Goal: Transaction & Acquisition: Purchase product/service

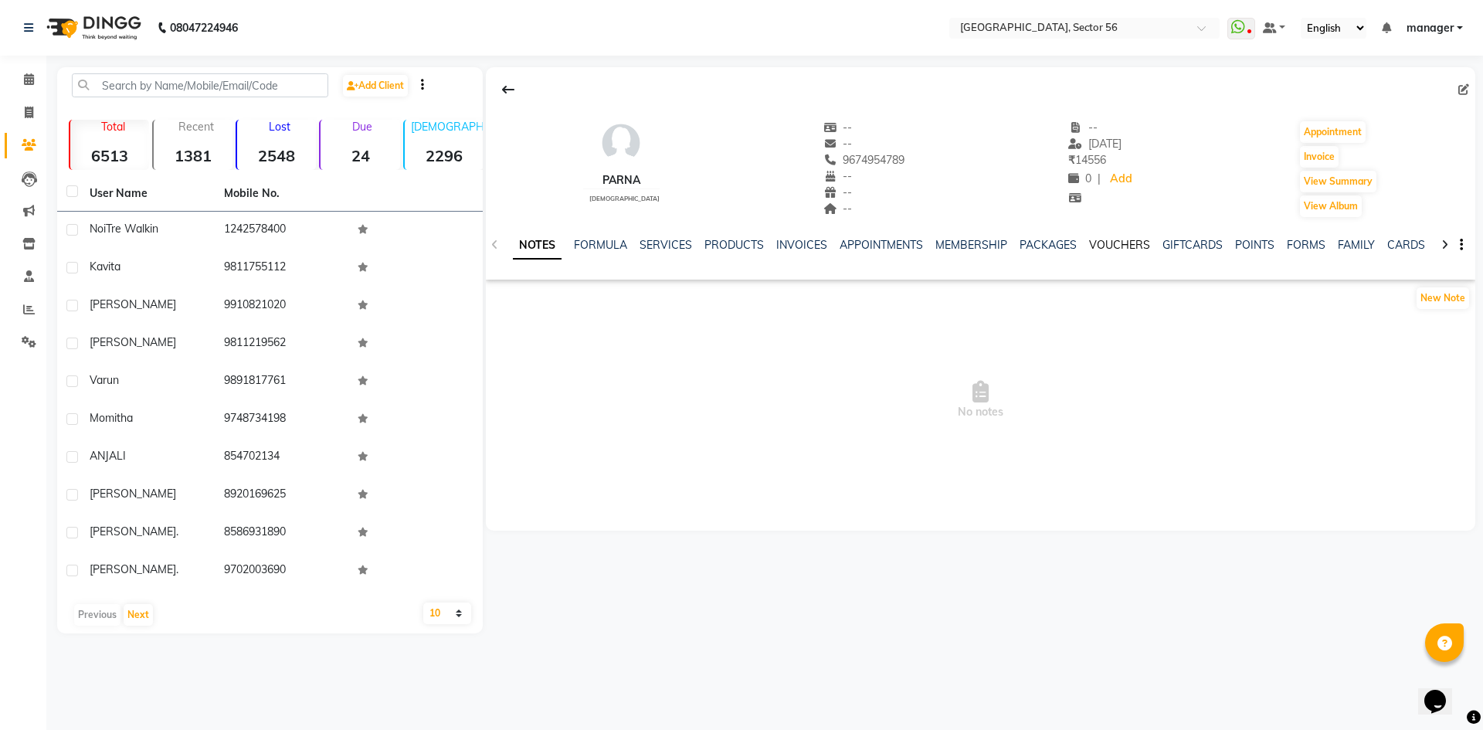
click at [1104, 242] on link "VOUCHERS" at bounding box center [1119, 245] width 61 height 14
click at [548, 245] on link "SERVICES" at bounding box center [565, 245] width 53 height 14
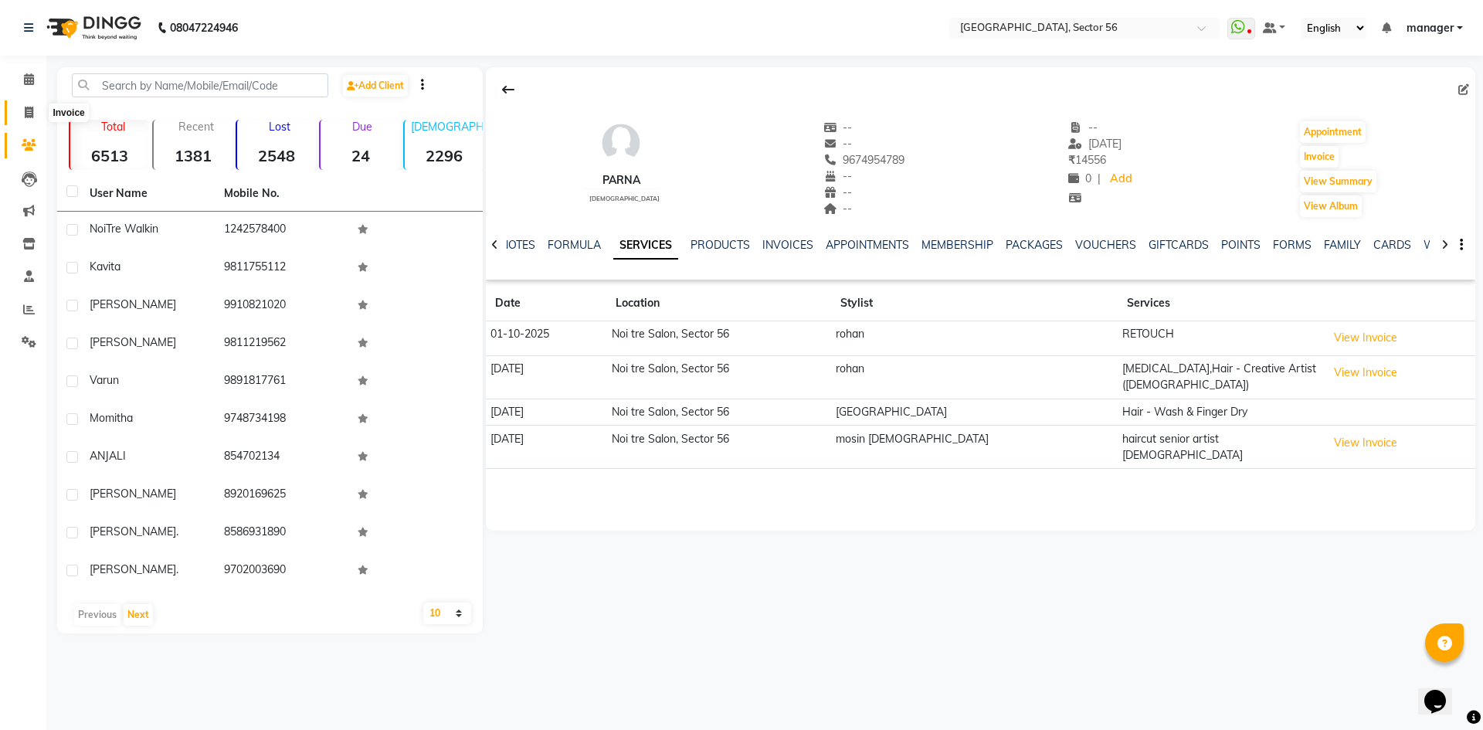
drag, startPoint x: 30, startPoint y: 114, endPoint x: 63, endPoint y: 107, distance: 33.0
click at [30, 114] on icon at bounding box center [29, 113] width 8 height 12
select select "service"
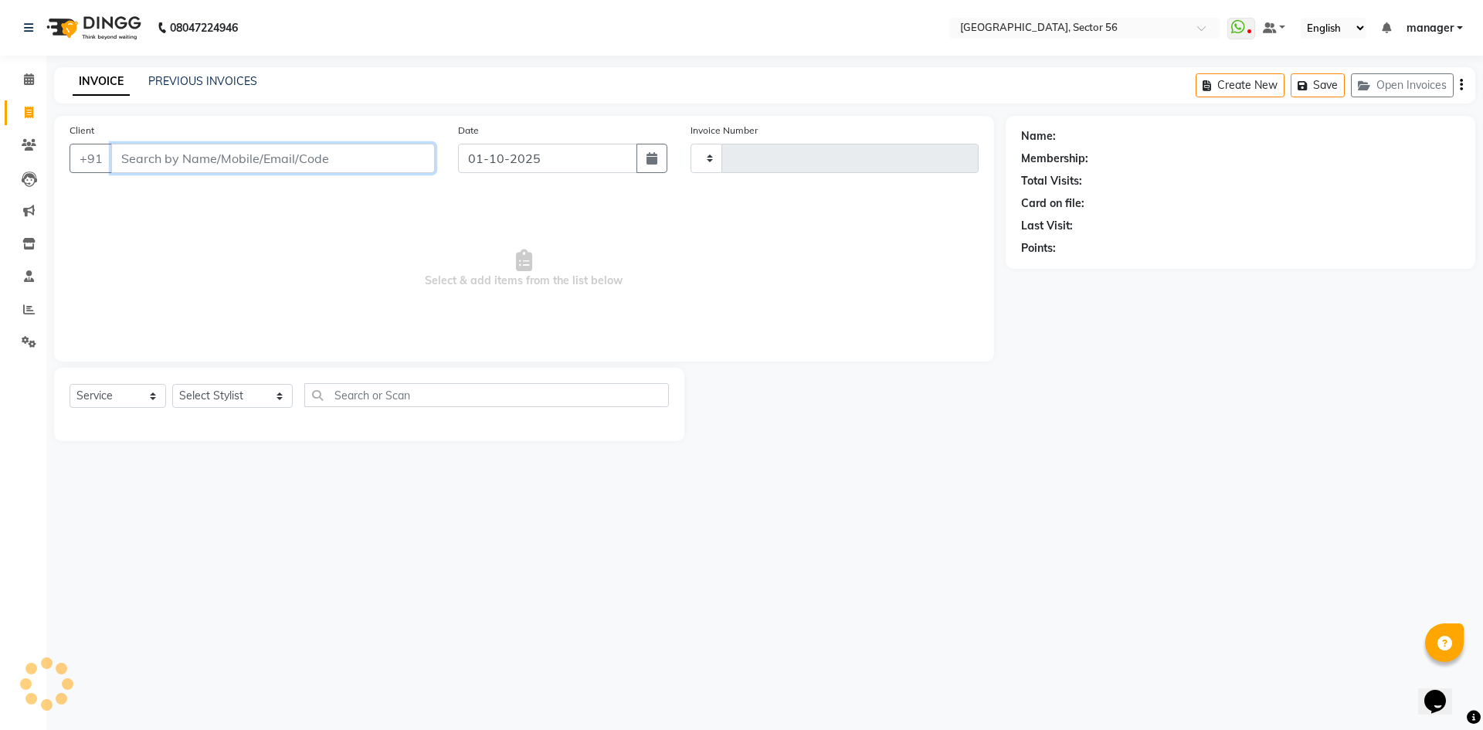
type input "7111"
select select "5557"
select select "service"
click at [253, 158] on input "Client" at bounding box center [273, 158] width 324 height 29
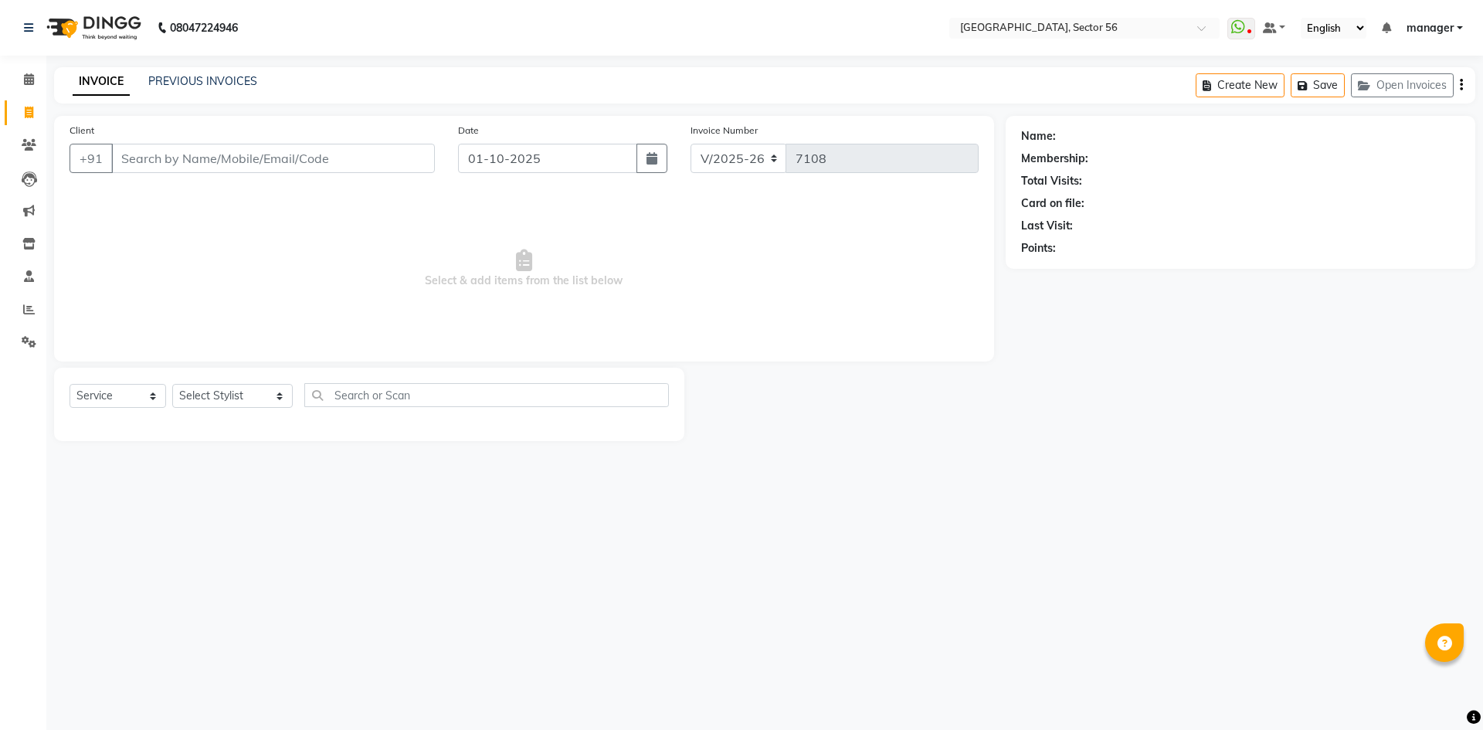
click at [253, 158] on input "Client" at bounding box center [273, 158] width 324 height 29
click at [269, 154] on input "Client" at bounding box center [273, 158] width 324 height 29
click at [304, 154] on input "Client" at bounding box center [273, 158] width 324 height 29
click at [154, 160] on input "98733344" at bounding box center [233, 158] width 245 height 29
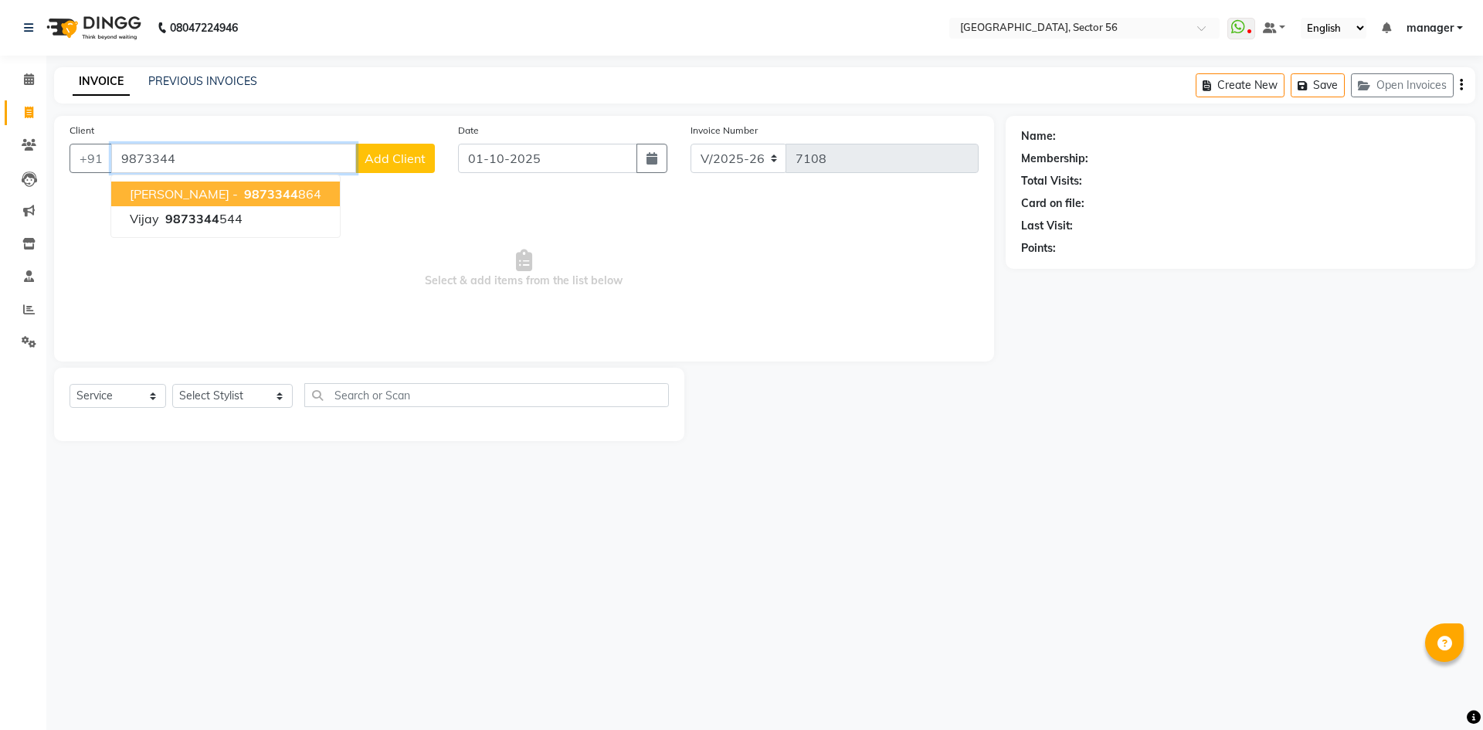
click at [188, 198] on span "NATASHA -" at bounding box center [184, 193] width 108 height 15
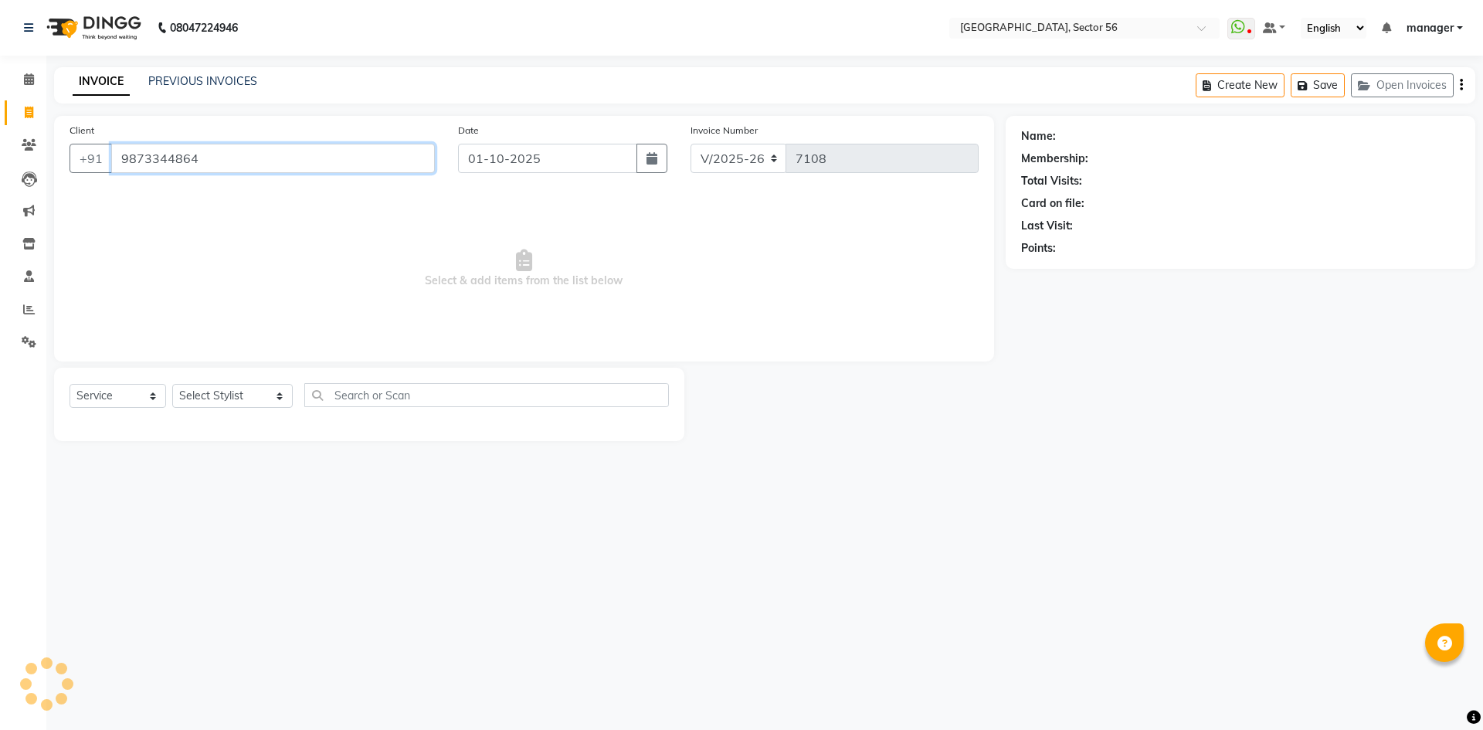
type input "9873344864"
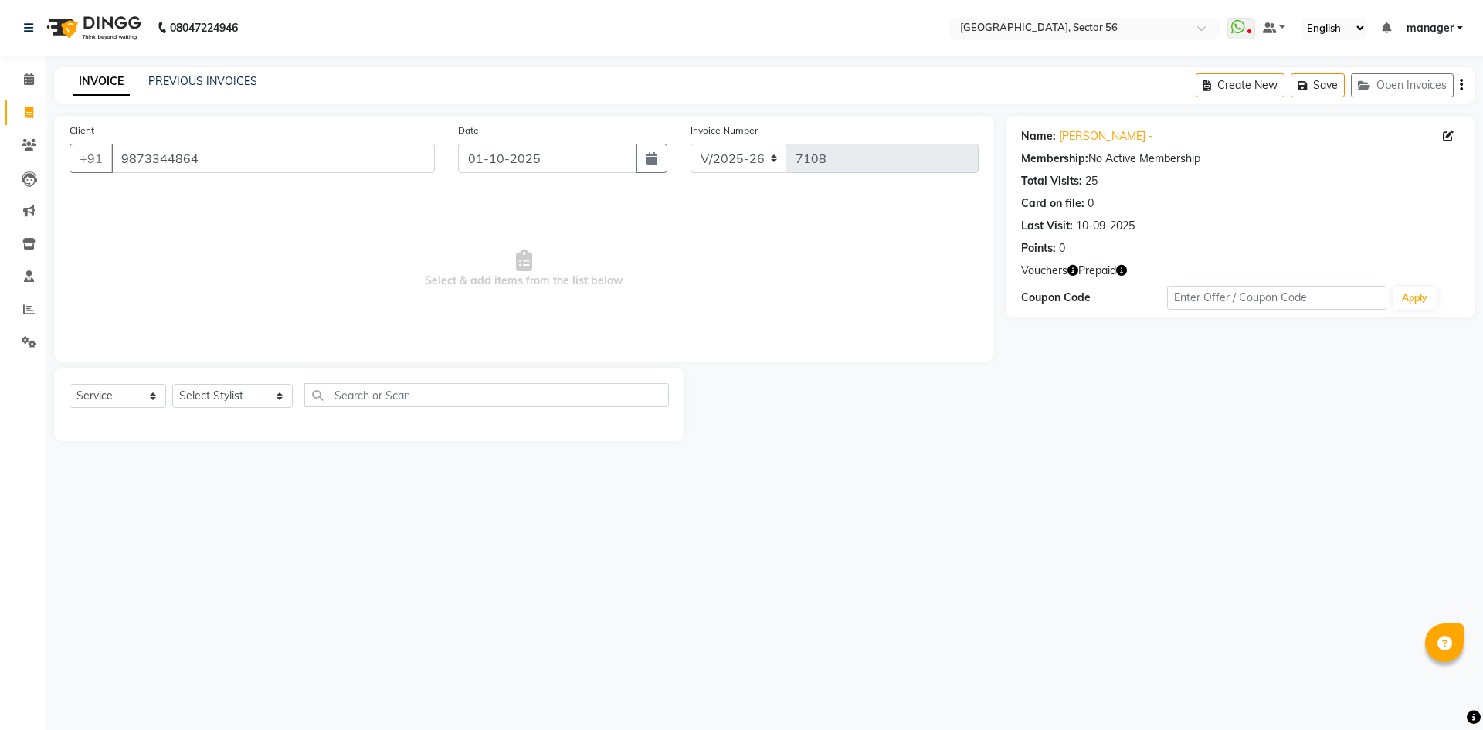
click at [1125, 273] on icon "button" at bounding box center [1121, 270] width 11 height 11
click at [1117, 415] on div "Name: Natasha - Membership: No Active Membership Total Visits: 25 Card on file:…" at bounding box center [1246, 278] width 481 height 325
click at [1072, 270] on icon "button" at bounding box center [1072, 270] width 11 height 11
click at [1087, 453] on main "INVOICE PREVIOUS INVOICES Create New Save Open Invoices Client +91 9873344864 D…" at bounding box center [764, 265] width 1436 height 397
click at [230, 395] on select "Select Stylist [PERSON_NAME] [PERSON_NAME] [PERSON_NAME] MARKET STAFF amit amit…" at bounding box center [232, 396] width 120 height 24
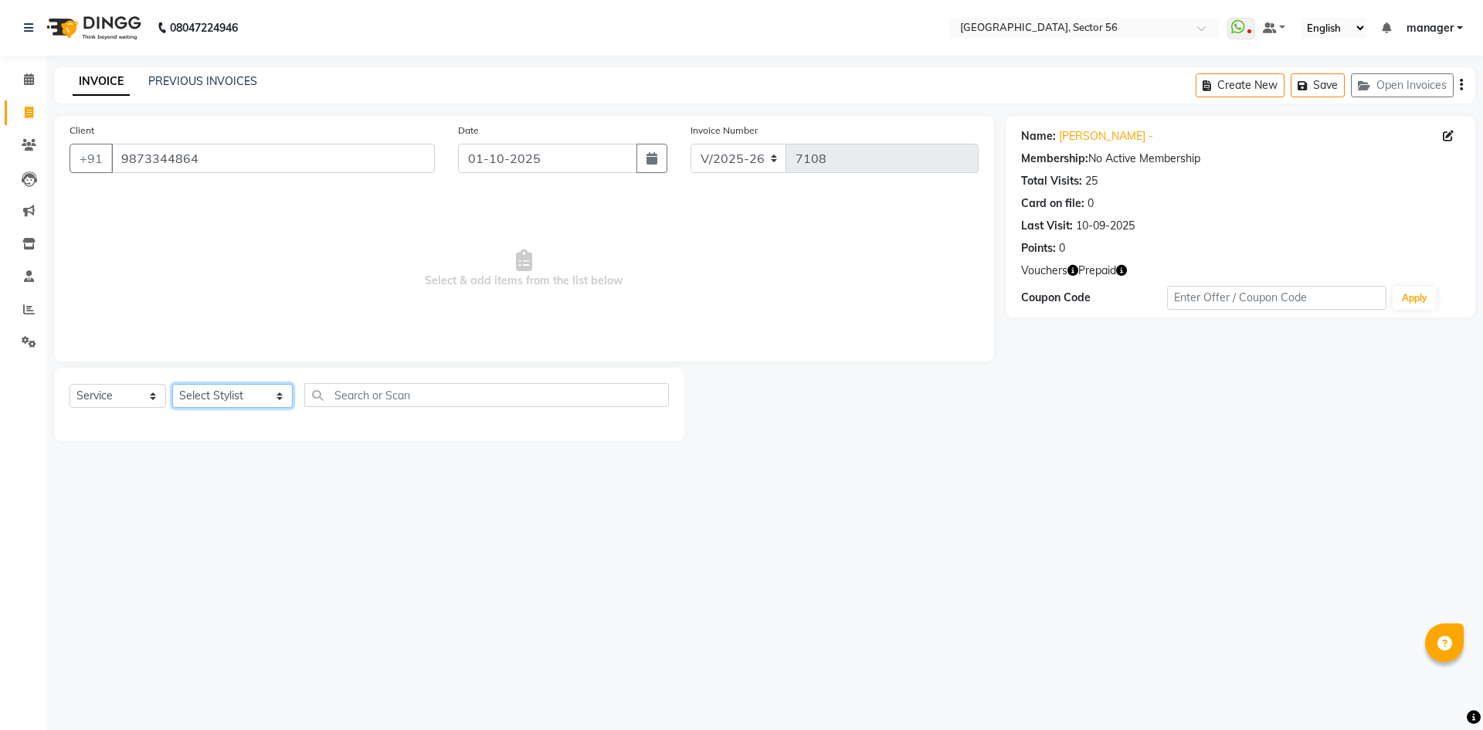
select select "43512"
click at [172, 384] on select "Select Stylist [PERSON_NAME] [PERSON_NAME] [PERSON_NAME] MARKET STAFF amit amit…" at bounding box center [232, 396] width 120 height 24
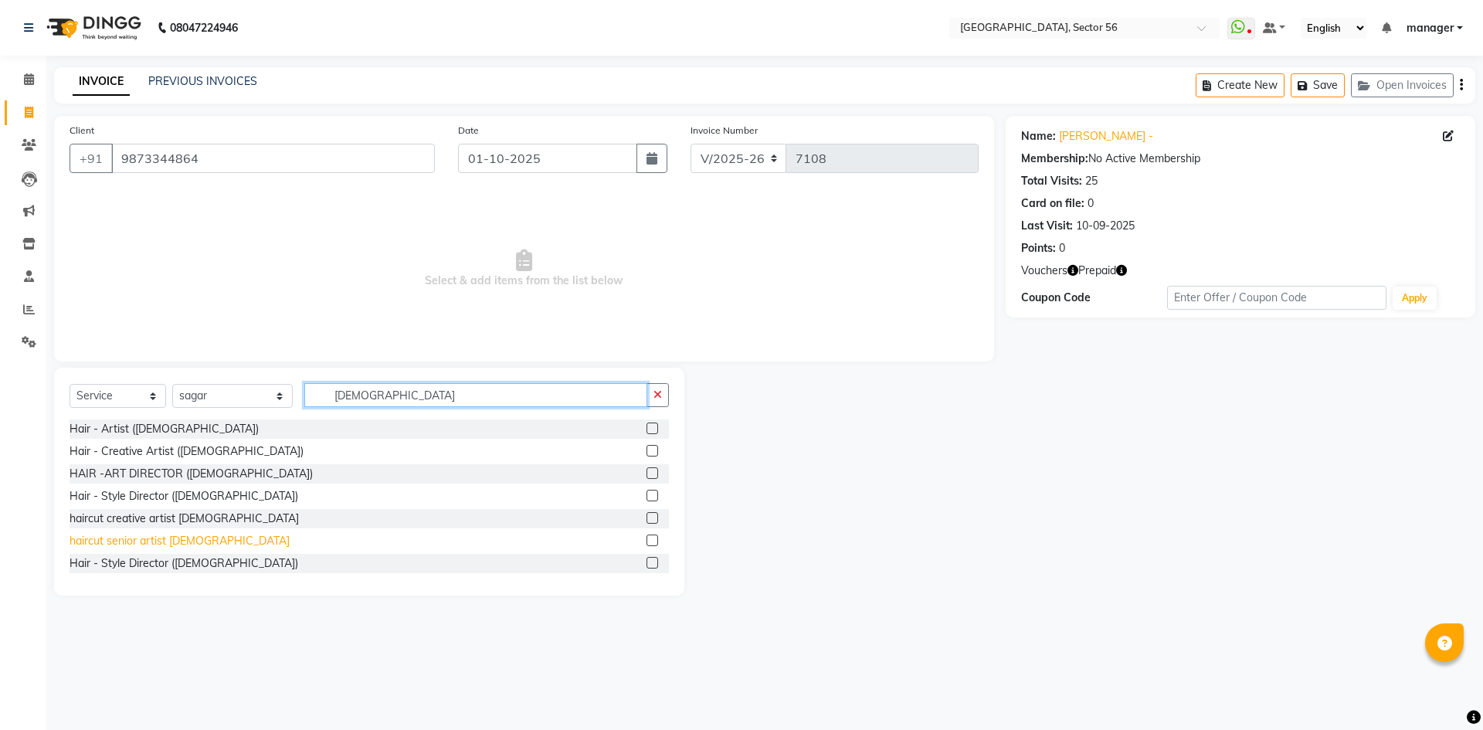
type input "MALE"
click at [143, 539] on div "haircut senior artist [DEMOGRAPHIC_DATA]" at bounding box center [180, 541] width 220 height 16
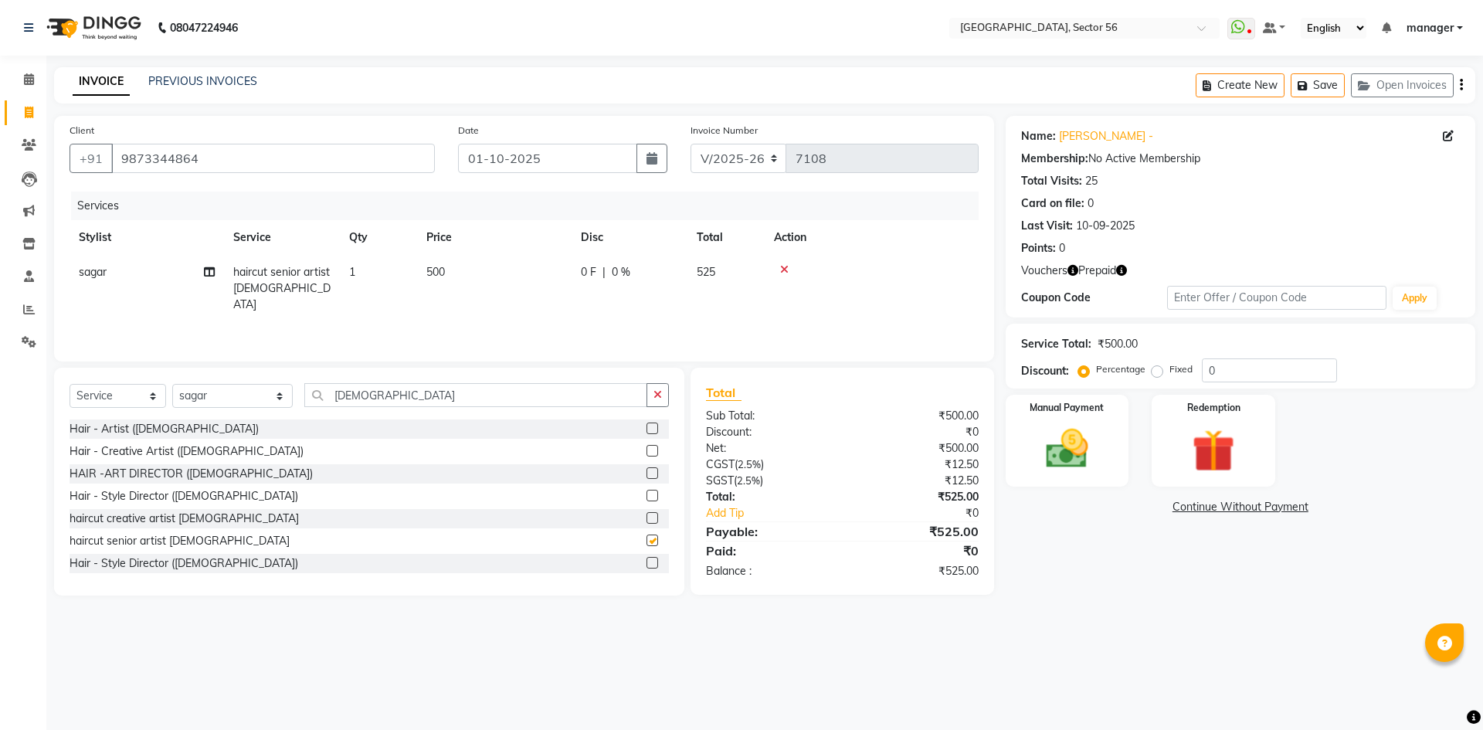
checkbox input "false"
click at [1073, 273] on icon "button" at bounding box center [1072, 270] width 11 height 11
click at [1056, 619] on div "08047224946 Select Location × Noi Tre Salon, Sector 56 WhatsApp Status ✕ Status…" at bounding box center [741, 365] width 1483 height 730
click at [1257, 462] on div "Redemption" at bounding box center [1213, 440] width 128 height 95
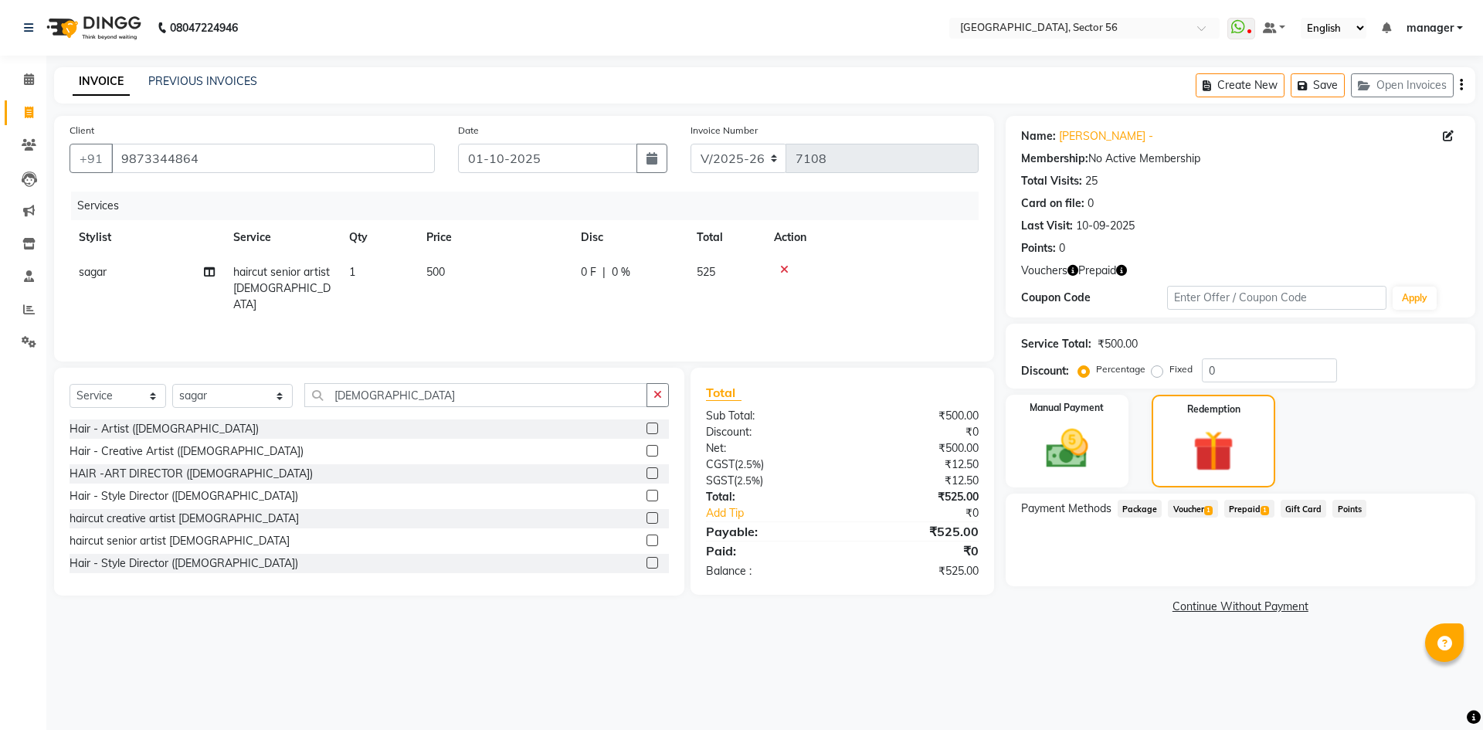
click at [1246, 499] on div "Payment Methods Package Voucher 1 Prepaid 1 Gift Card Points" at bounding box center [1241, 539] width 470 height 93
click at [1260, 508] on span "Prepaid 1" at bounding box center [1249, 509] width 50 height 18
click at [1438, 571] on button "Add" at bounding box center [1423, 571] width 56 height 26
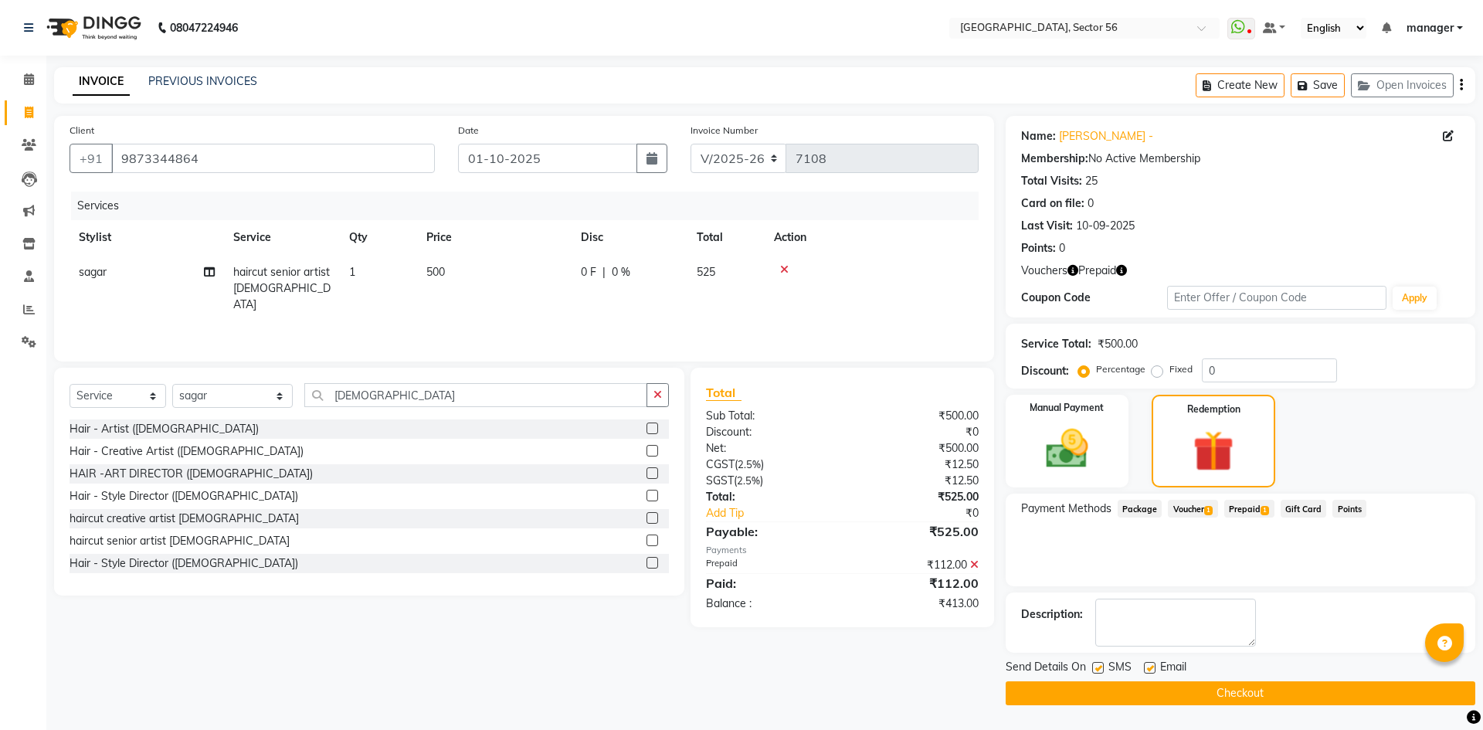
click at [1190, 510] on span "Voucher 1" at bounding box center [1192, 509] width 49 height 18
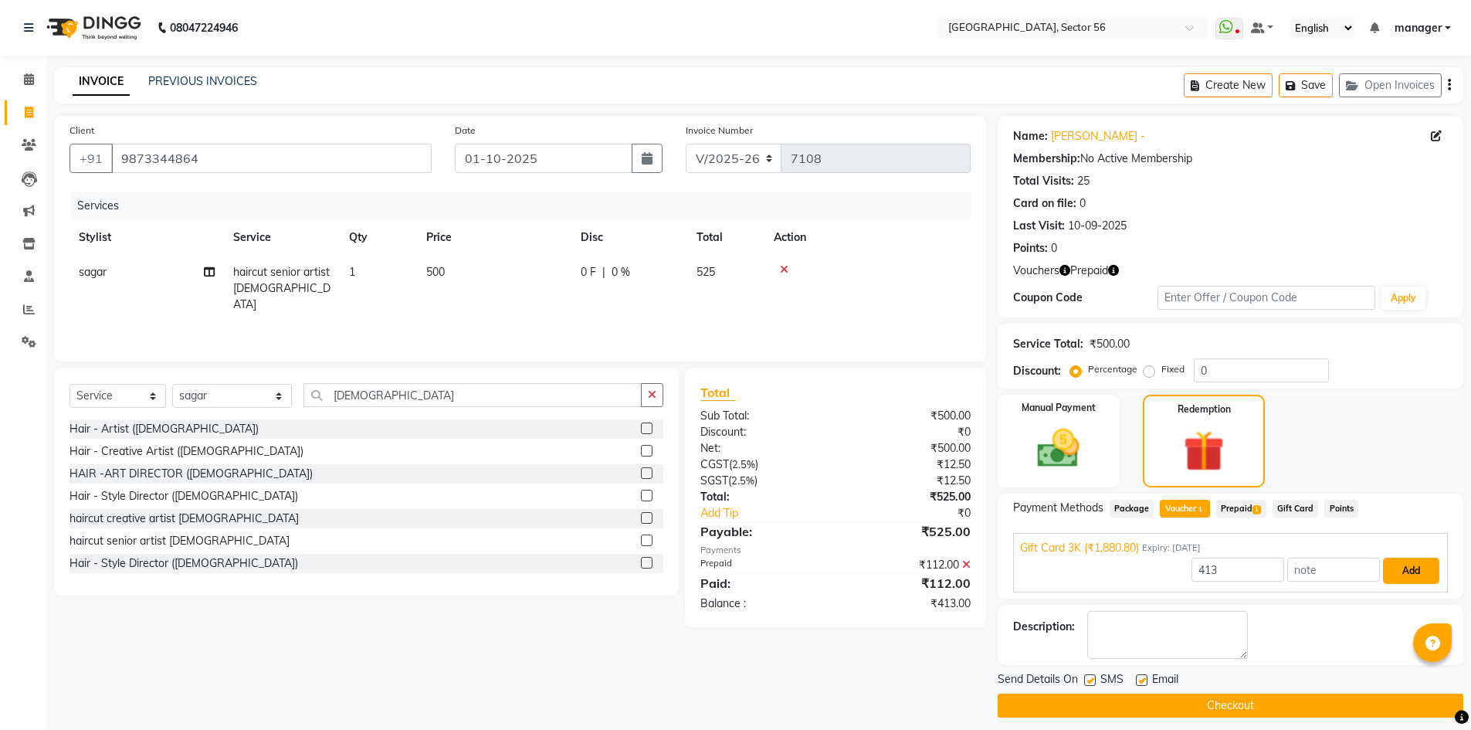
click at [1418, 567] on button "Add" at bounding box center [1411, 571] width 56 height 26
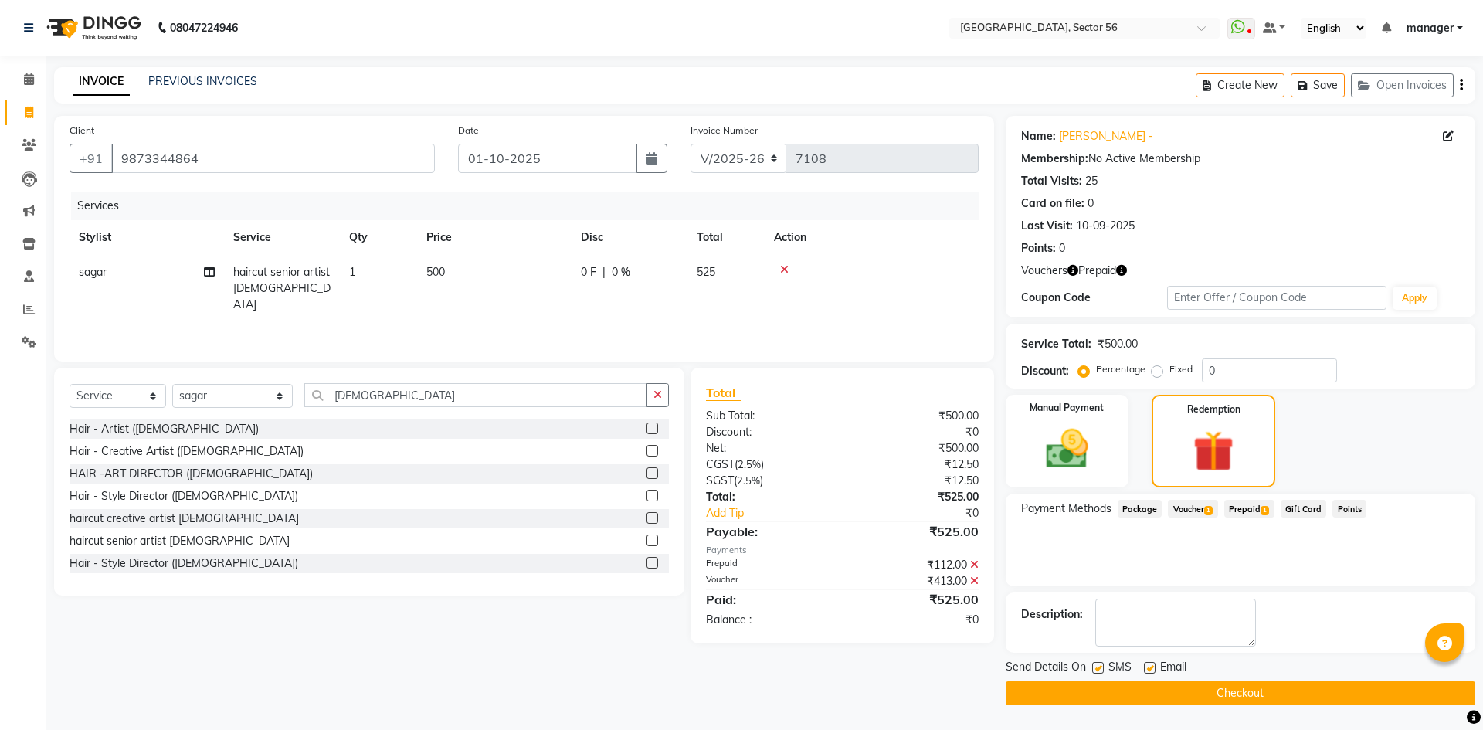
click at [1284, 694] on button "Checkout" at bounding box center [1241, 693] width 470 height 24
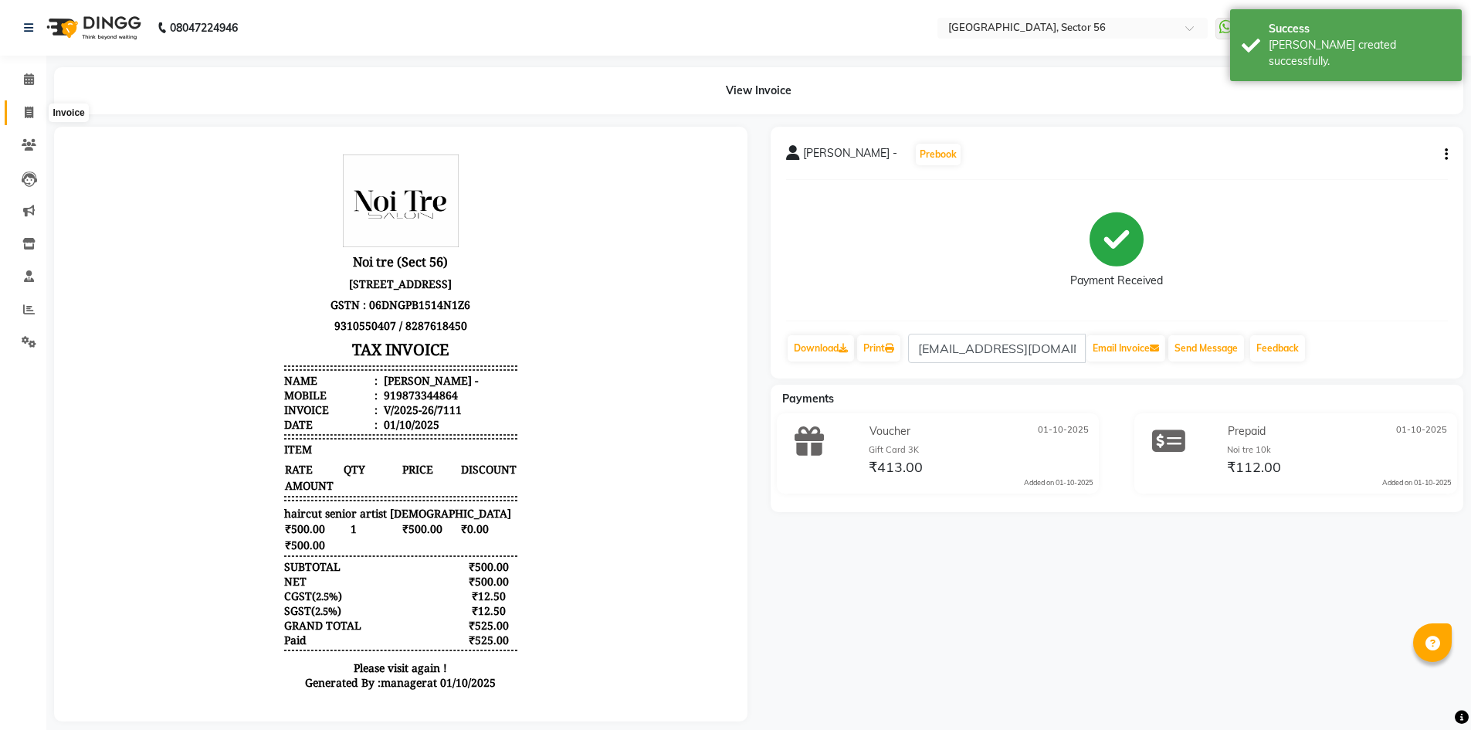
click at [30, 111] on icon at bounding box center [29, 113] width 8 height 12
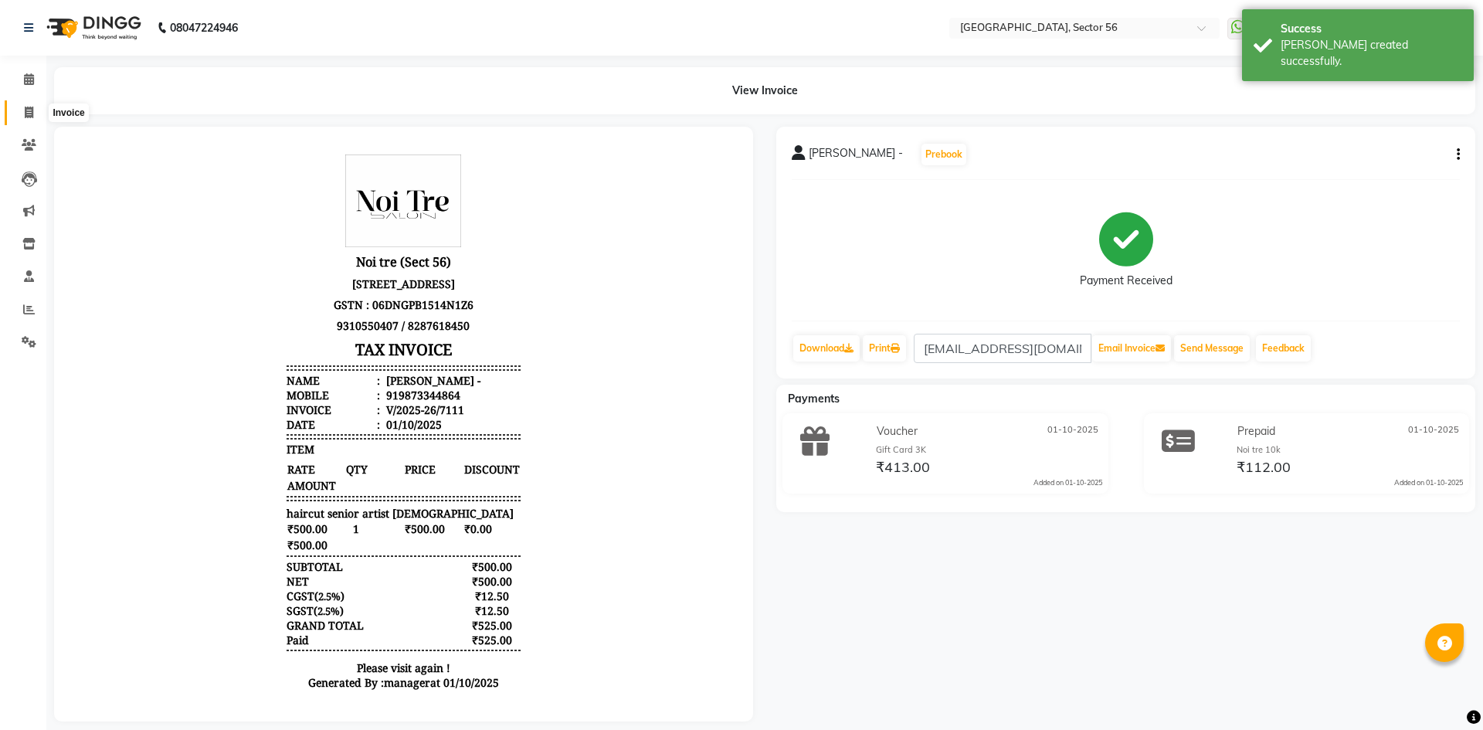
select select "5557"
select select "service"
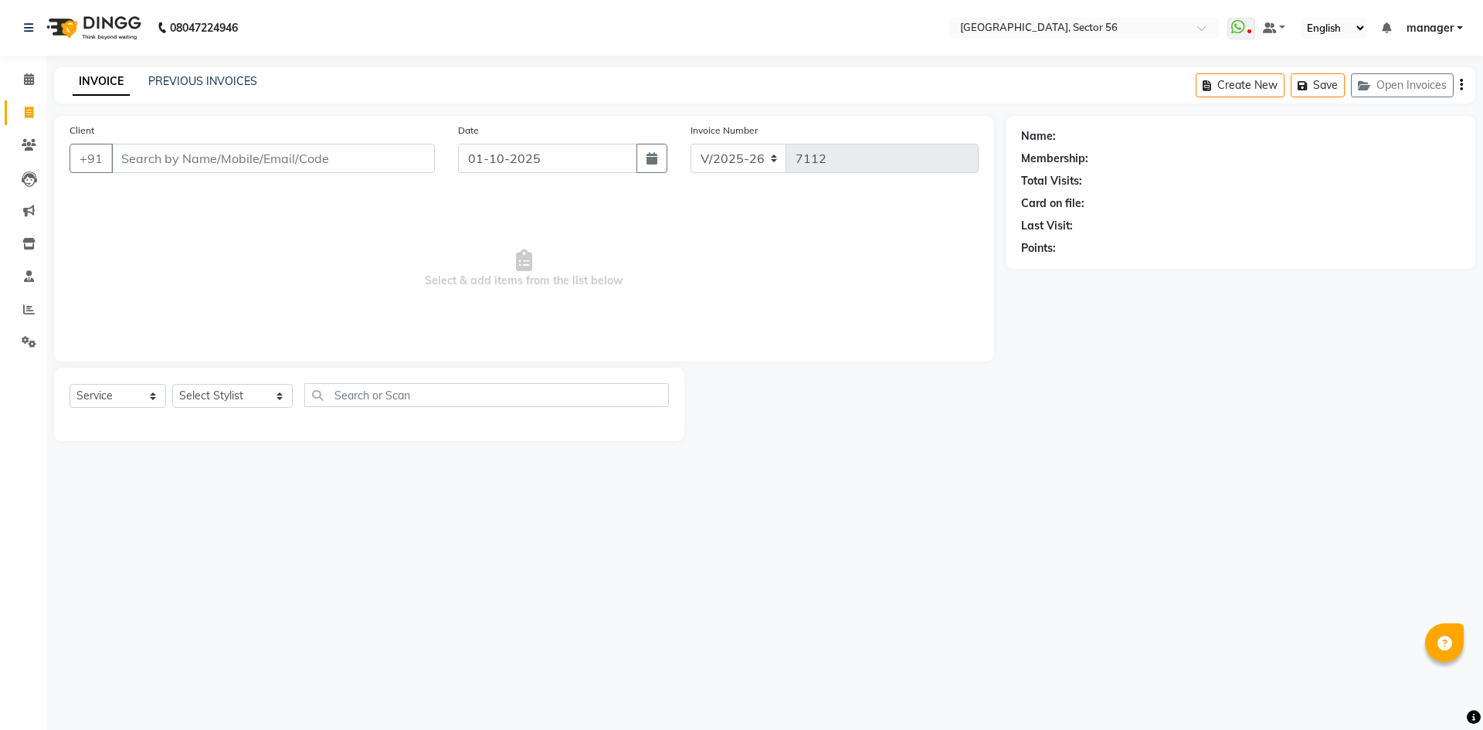
click at [148, 164] on input "Client" at bounding box center [273, 158] width 324 height 29
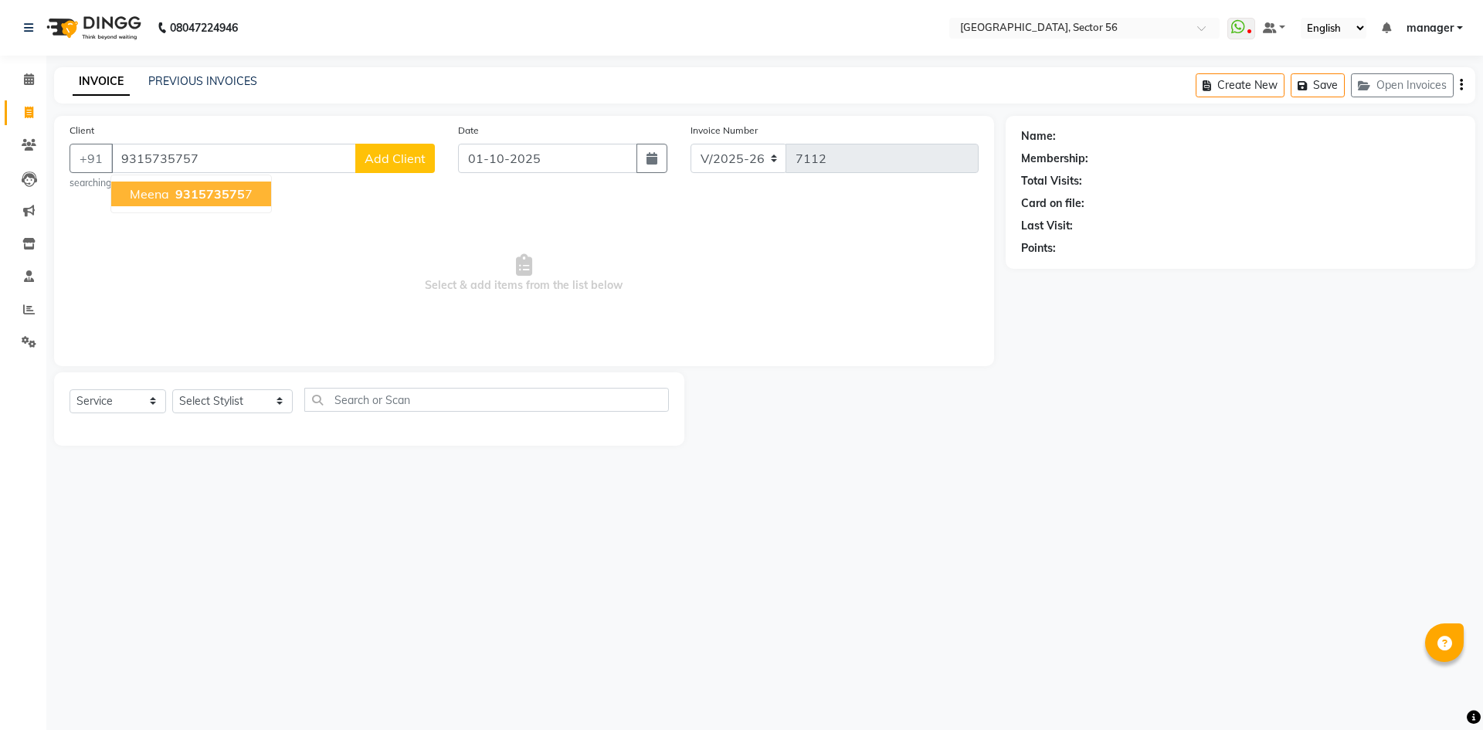
type input "9315735757"
click at [212, 198] on span "9315735757" at bounding box center [213, 193] width 77 height 15
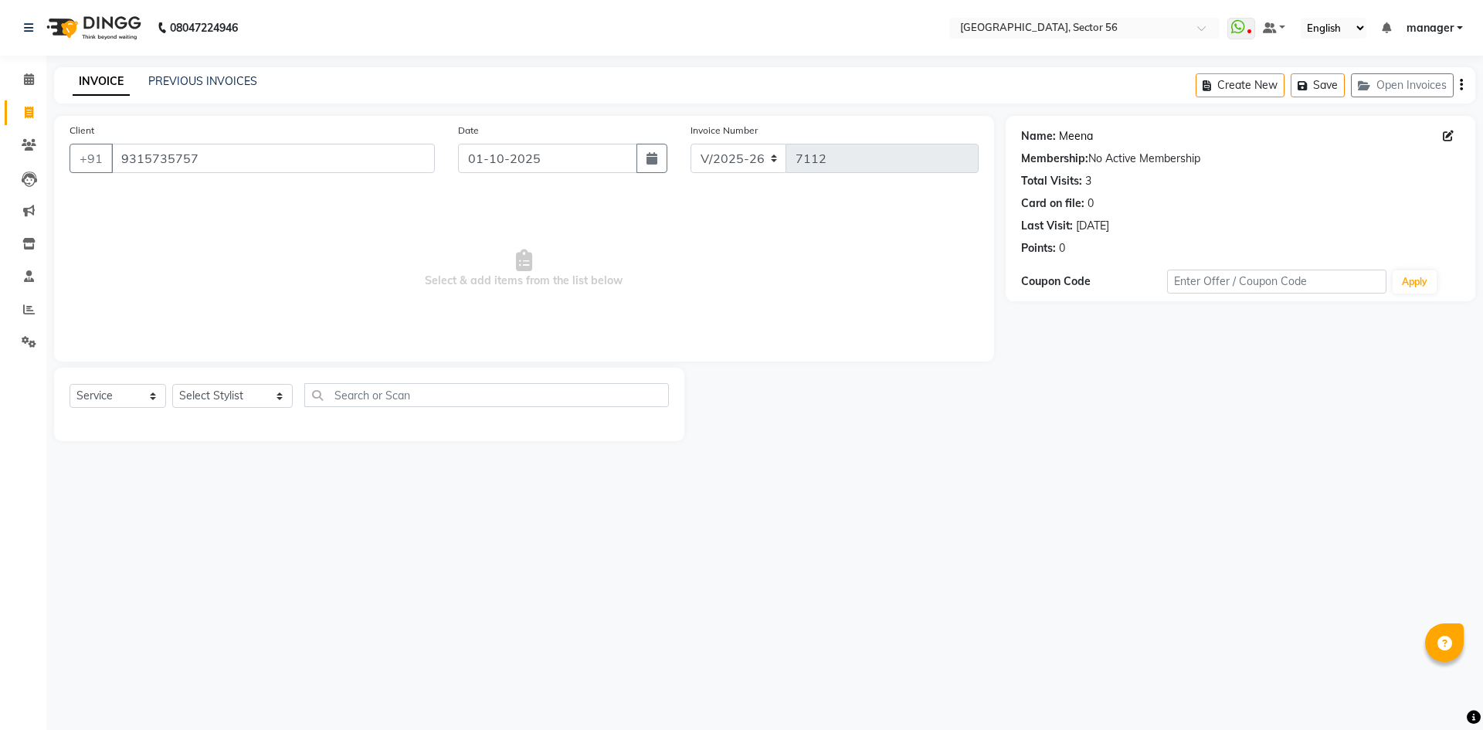
click at [1067, 135] on link "Meena" at bounding box center [1076, 136] width 34 height 16
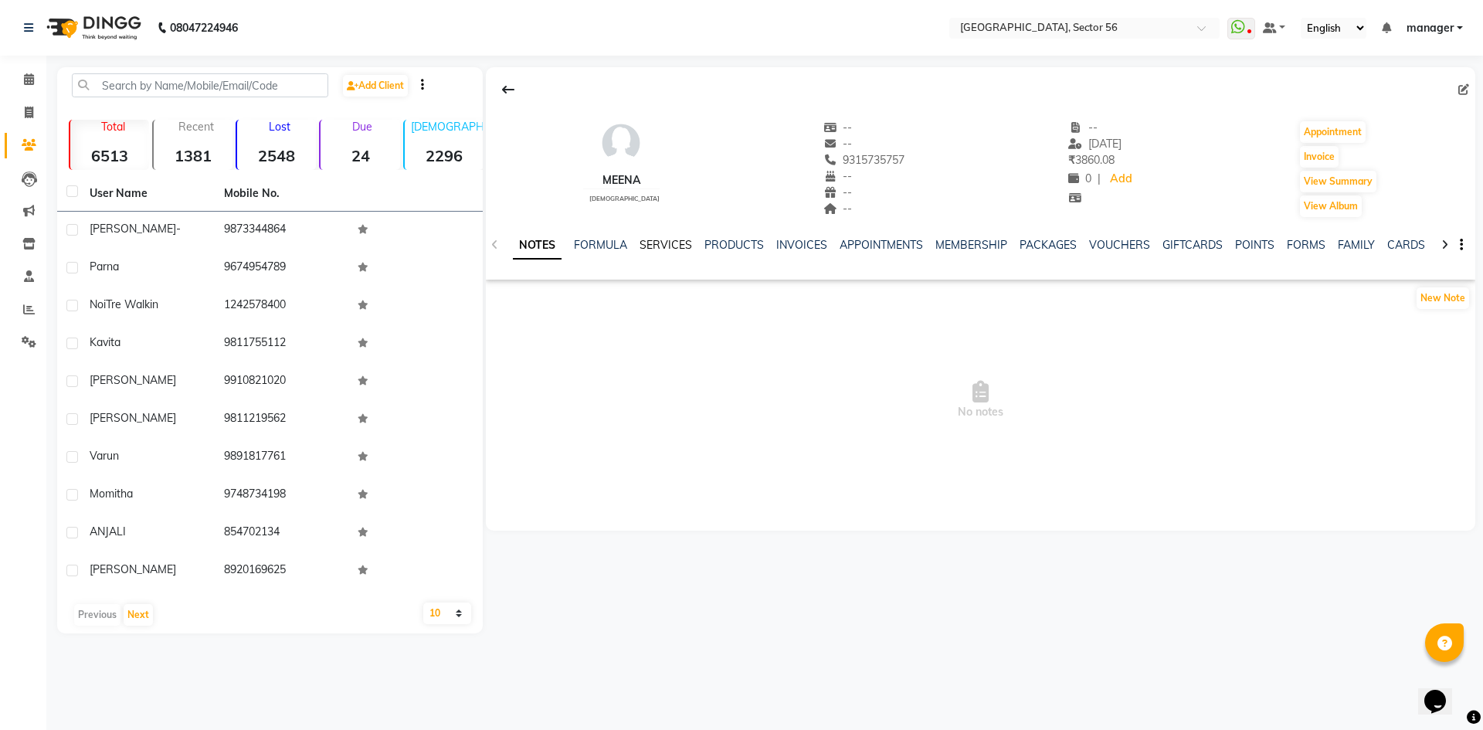
click at [660, 249] on link "SERVICES" at bounding box center [665, 245] width 53 height 14
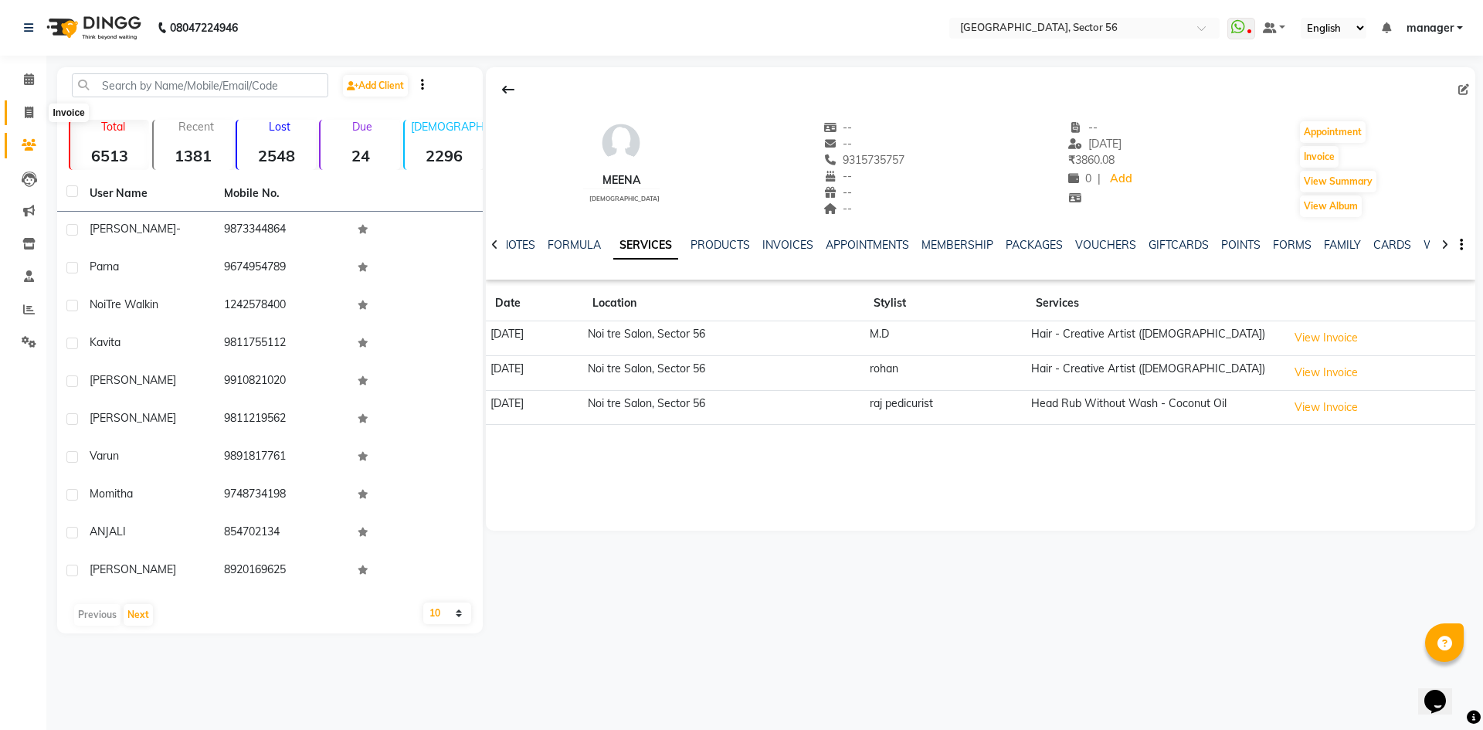
click at [30, 114] on icon at bounding box center [29, 113] width 8 height 12
select select "5557"
select select "service"
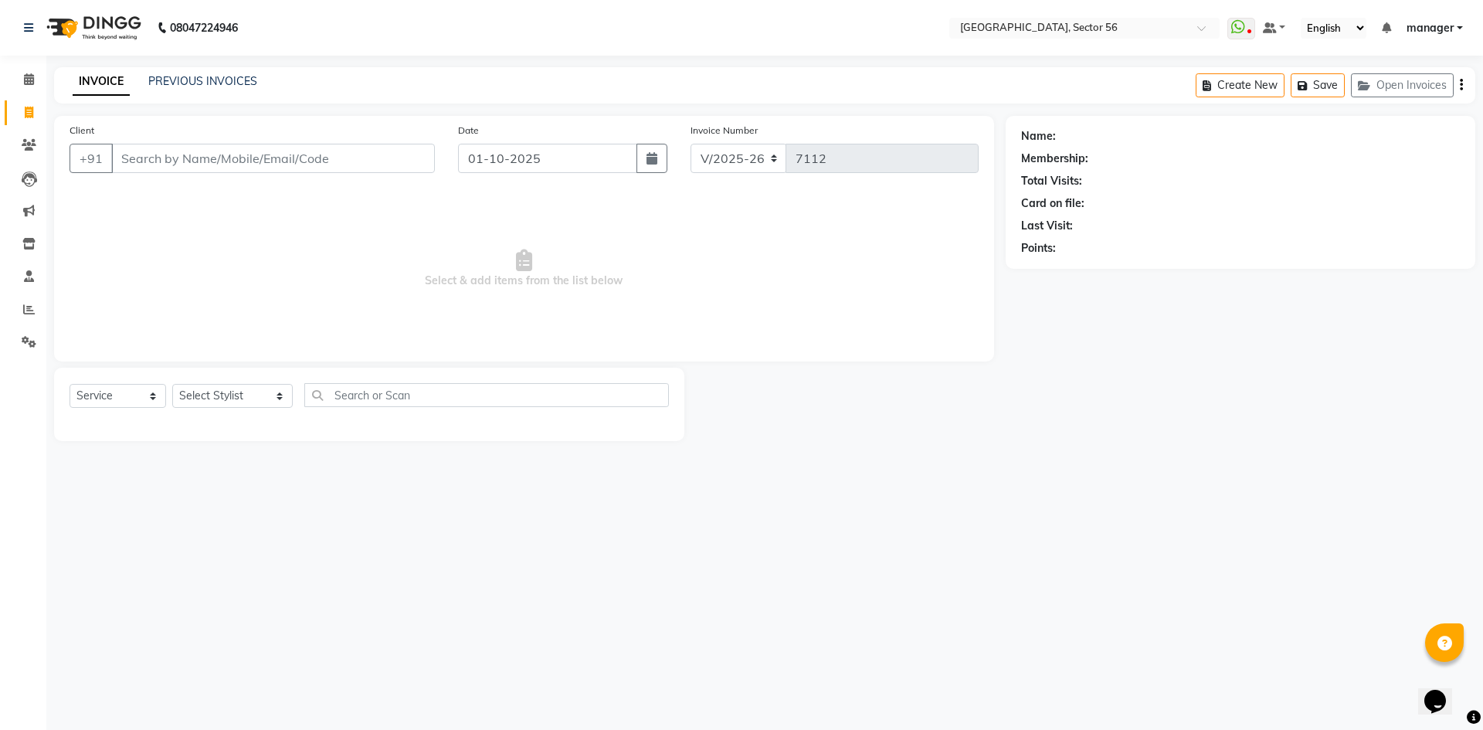
click at [153, 155] on input "Client" at bounding box center [273, 158] width 324 height 29
click at [226, 395] on select "Select Stylist [PERSON_NAME] [PERSON_NAME] [PERSON_NAME] MARKET STAFF amit amit…" at bounding box center [232, 396] width 120 height 24
select select "43516"
click at [172, 384] on select "Select Stylist [PERSON_NAME] [PERSON_NAME] [PERSON_NAME] MARKET STAFF amit amit…" at bounding box center [232, 396] width 120 height 24
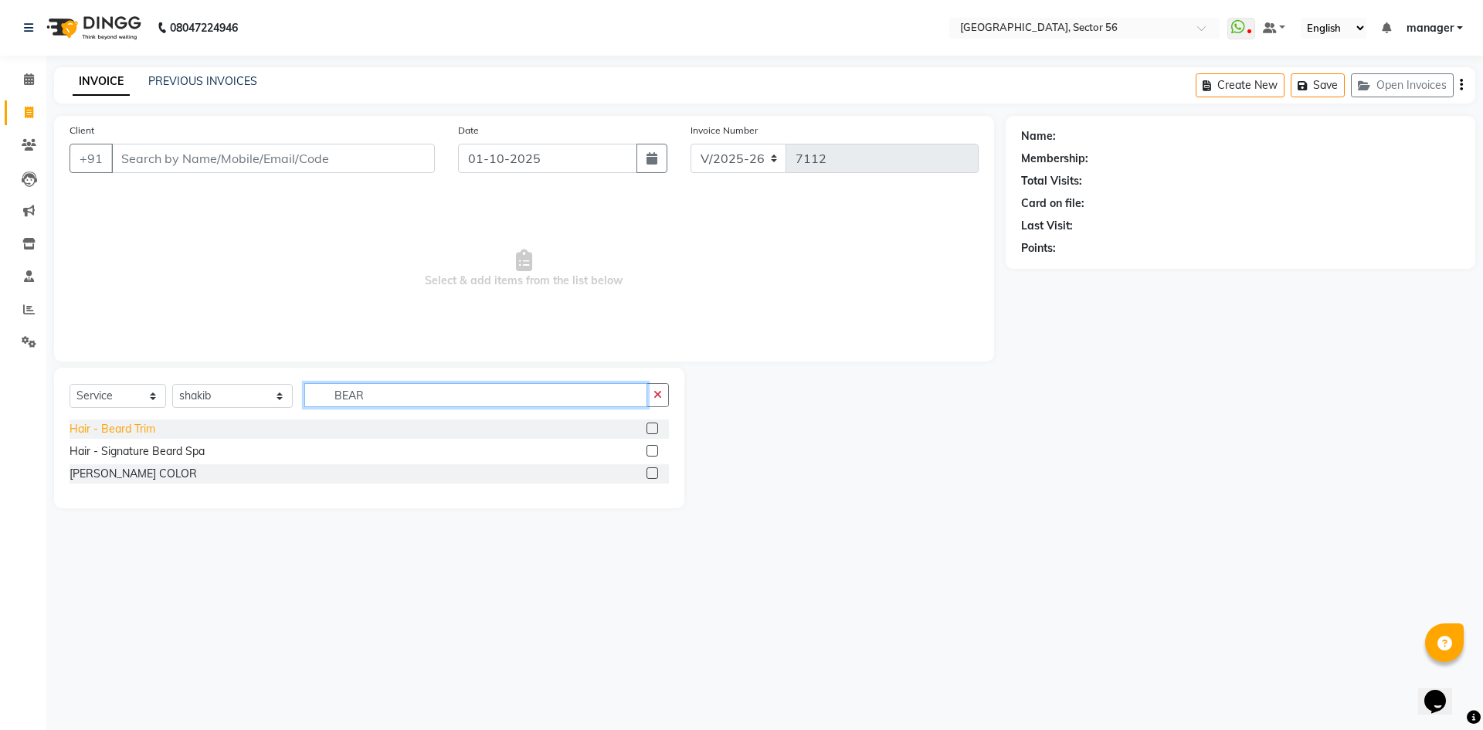
type input "BEAR"
click at [107, 427] on div "Hair - Beard Trim" at bounding box center [113, 429] width 86 height 16
checkbox input "false"
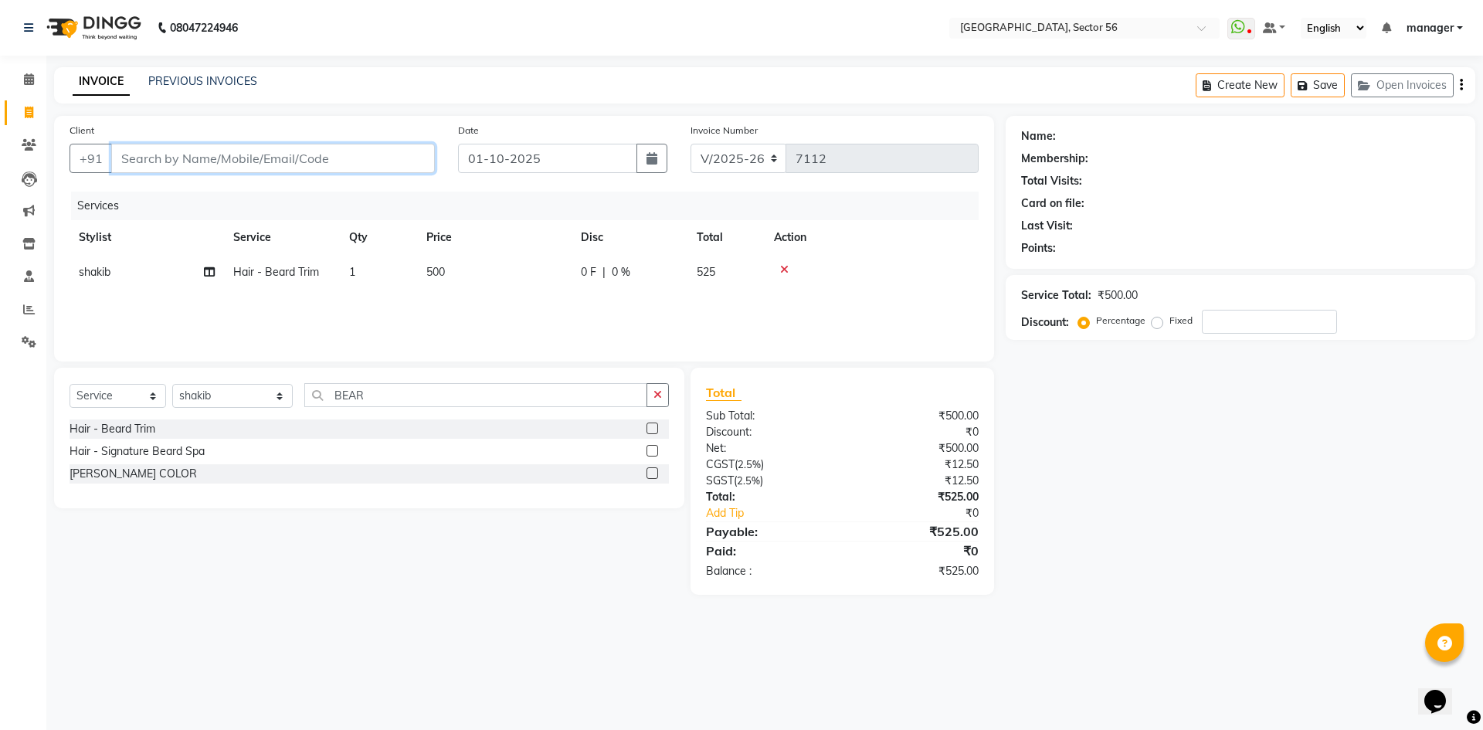
click at [270, 158] on input "Client" at bounding box center [273, 158] width 324 height 29
type input "9"
type input "0"
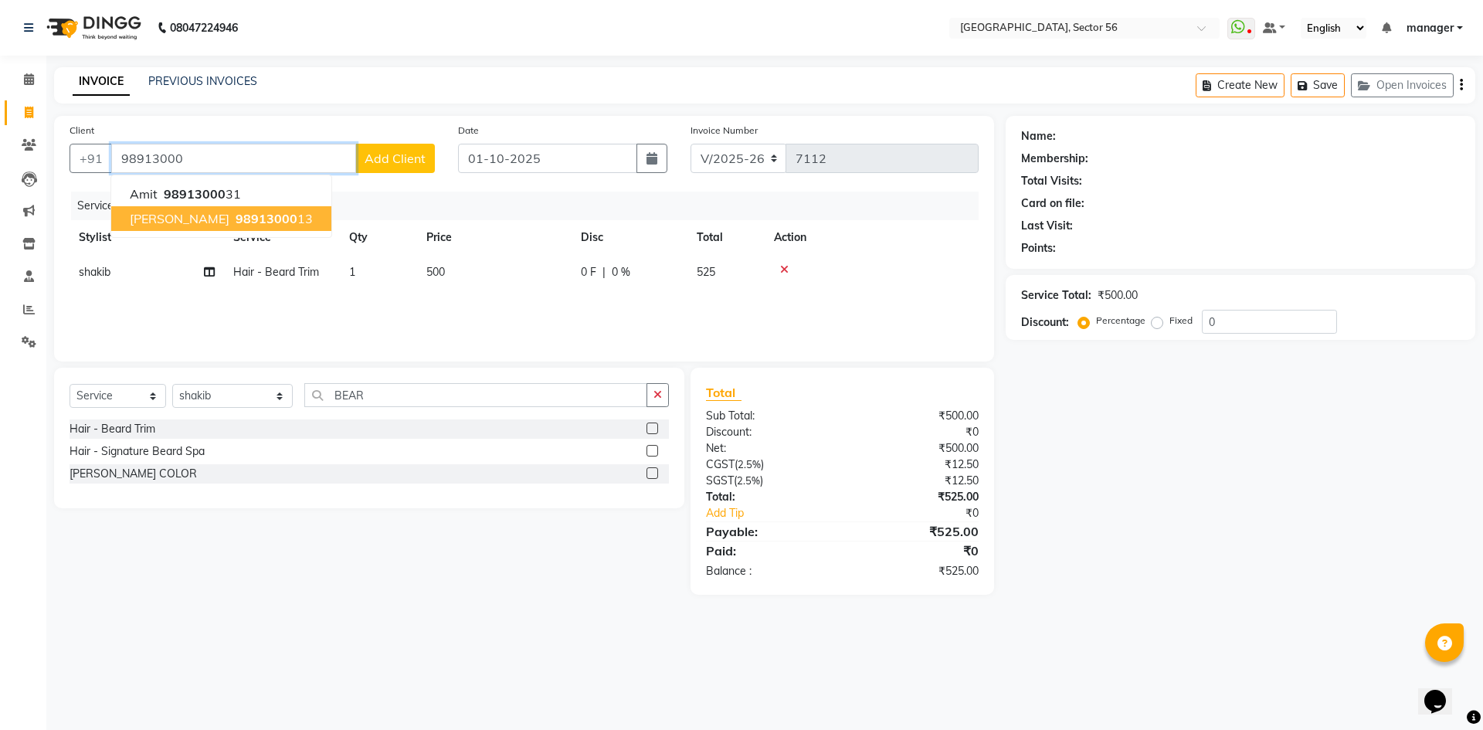
click at [236, 216] on span "98913000" at bounding box center [267, 218] width 62 height 15
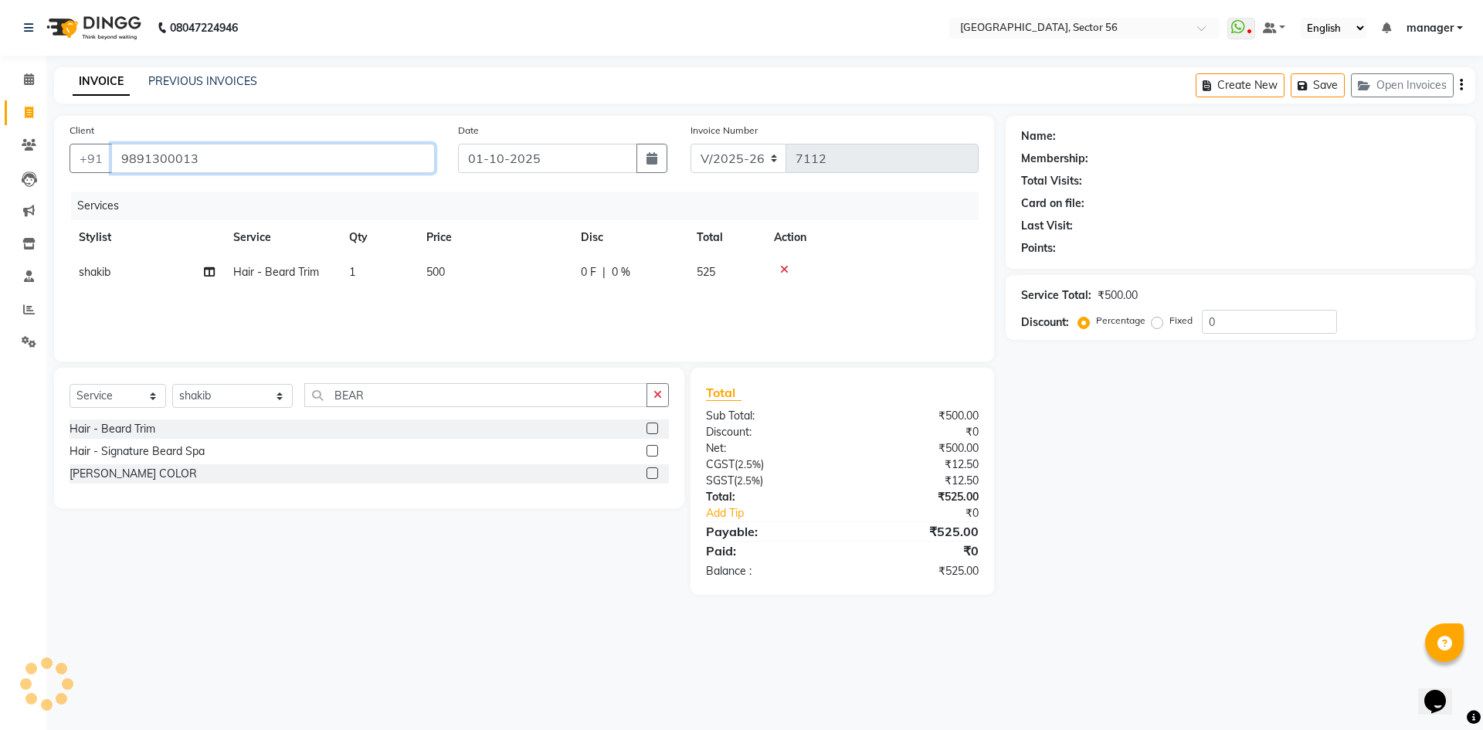
type input "9891300013"
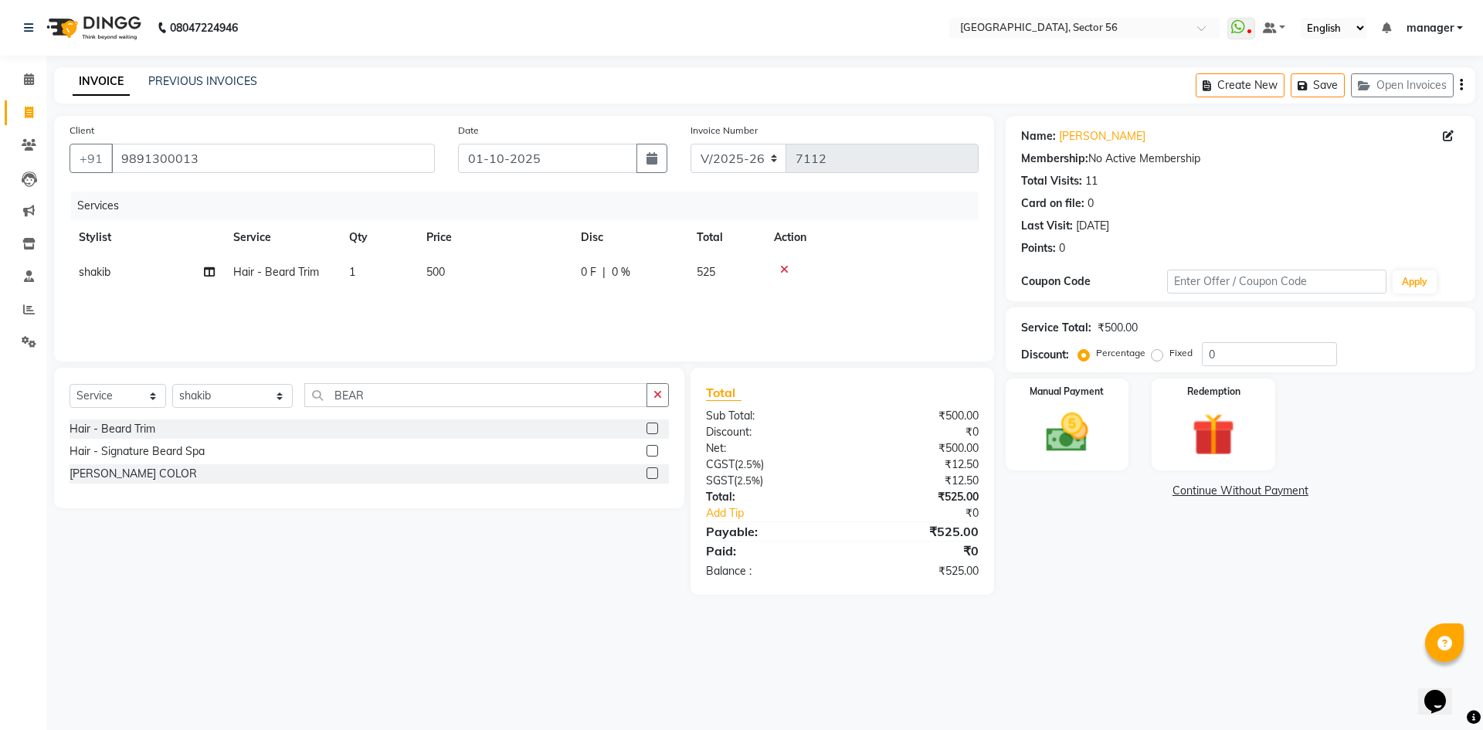
click at [470, 280] on td "500" at bounding box center [494, 272] width 154 height 35
select select "43516"
drag, startPoint x: 431, startPoint y: 285, endPoint x: 408, endPoint y: 287, distance: 23.3
click at [408, 287] on tr "ABHISHEKH THAPA abhishek thapa AKRAM KHAN MARKET STAFF amit amit spm Anamika Be…" at bounding box center [524, 284] width 909 height 59
type input "350"
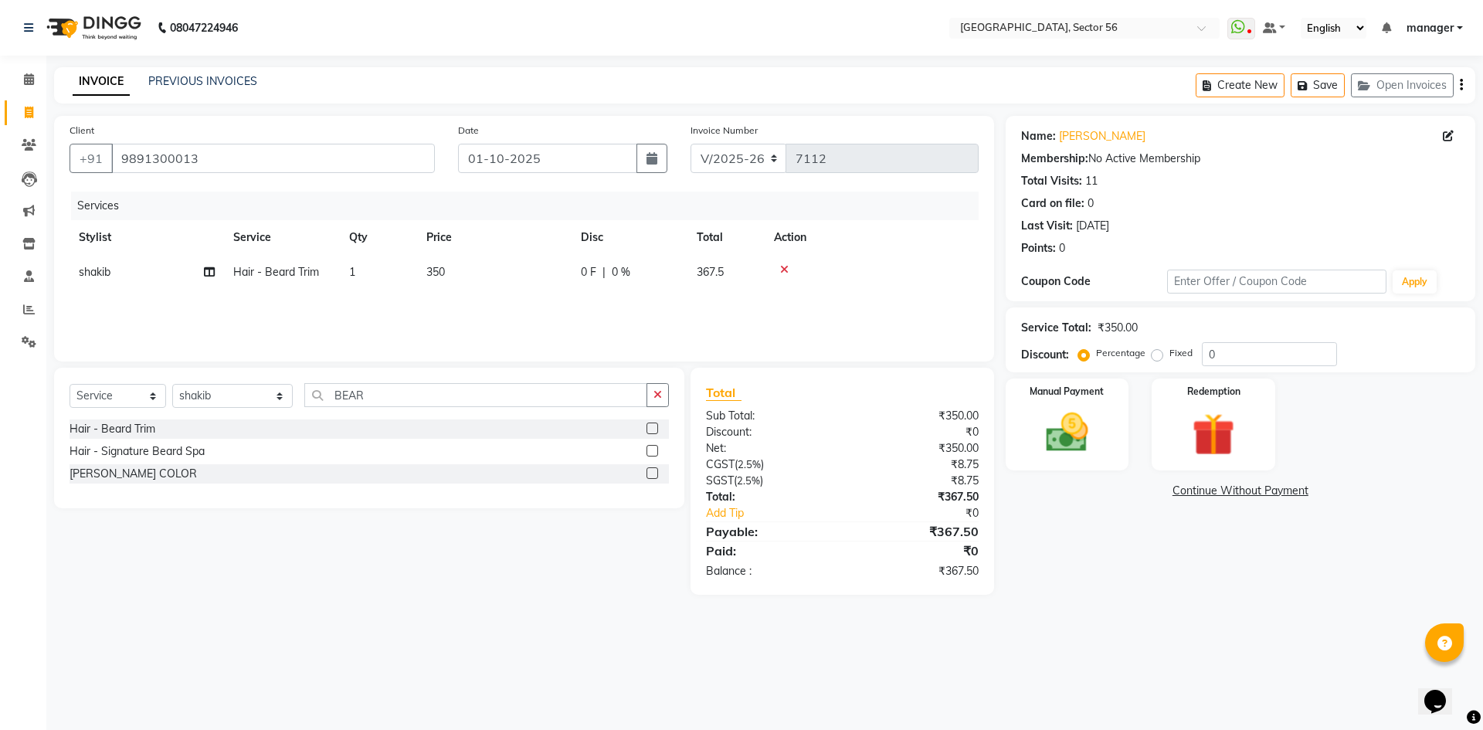
click at [0, 504] on div "Calendar Invoice Clients Leads Marketing Inventory Staff Reports Settings Compl…" at bounding box center [104, 375] width 209 height 663
click at [341, 141] on div "Client +91 9891300013" at bounding box center [252, 153] width 388 height 63
click at [350, 165] on input "9891300013" at bounding box center [273, 158] width 324 height 29
click at [1084, 432] on img at bounding box center [1067, 432] width 72 height 51
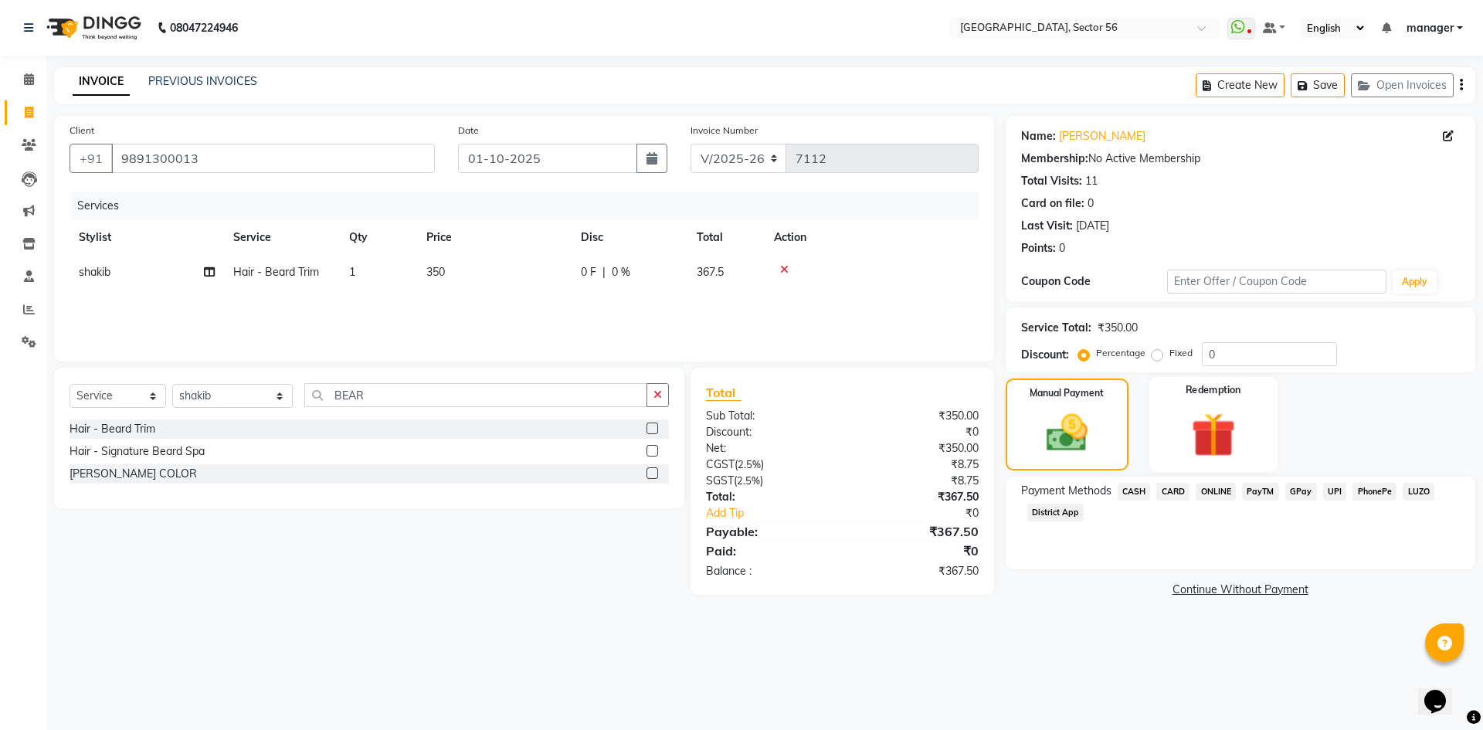
click at [1220, 429] on img at bounding box center [1213, 434] width 72 height 55
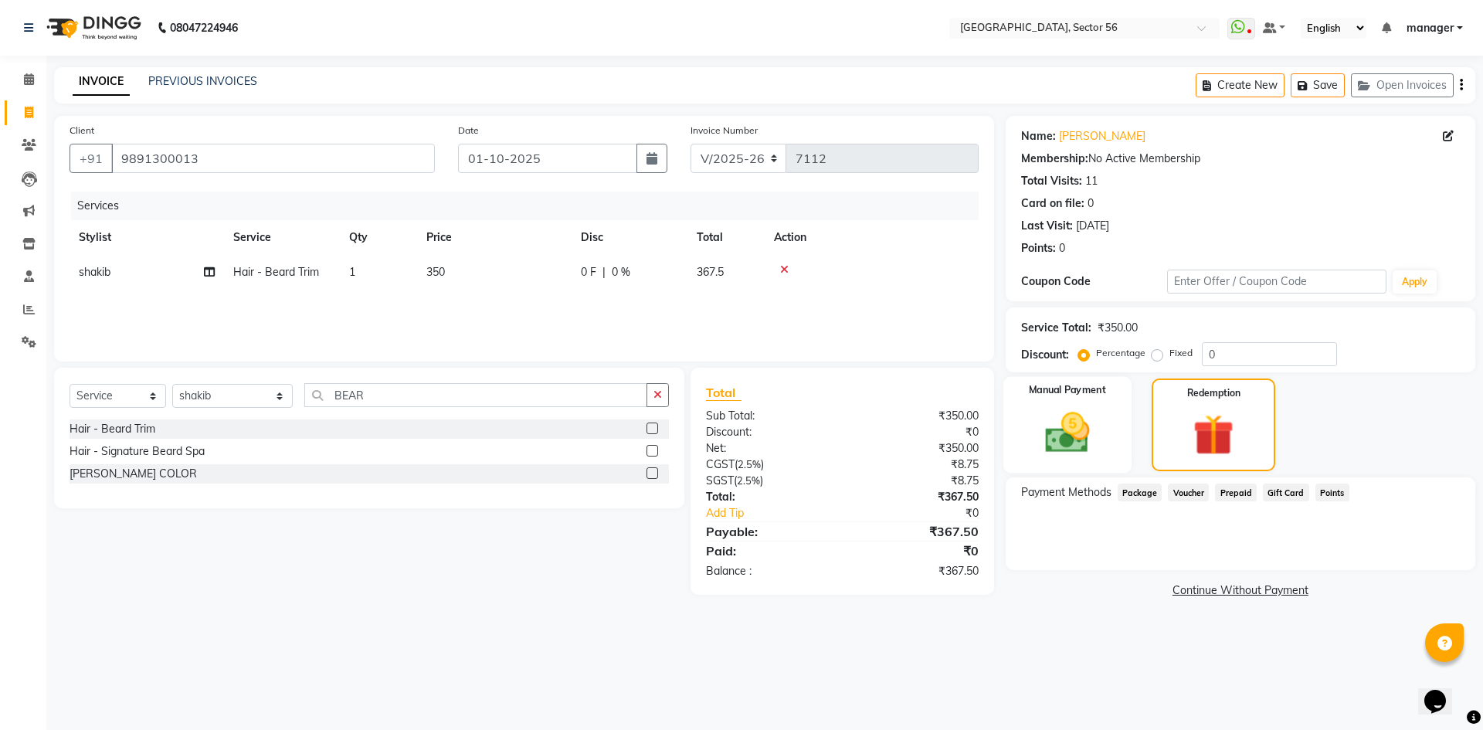
click at [1087, 435] on img at bounding box center [1067, 432] width 72 height 51
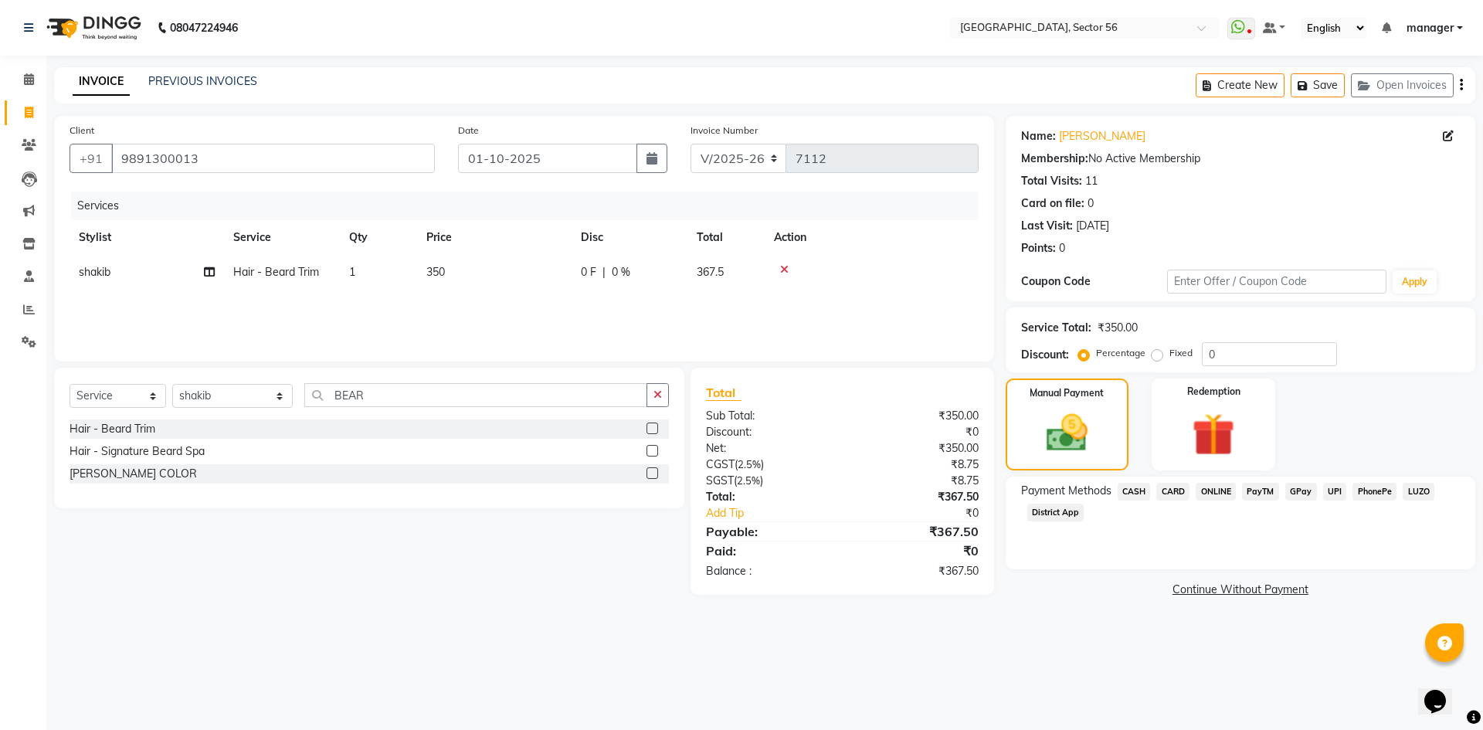
click at [1297, 491] on span "GPay" at bounding box center [1301, 492] width 32 height 18
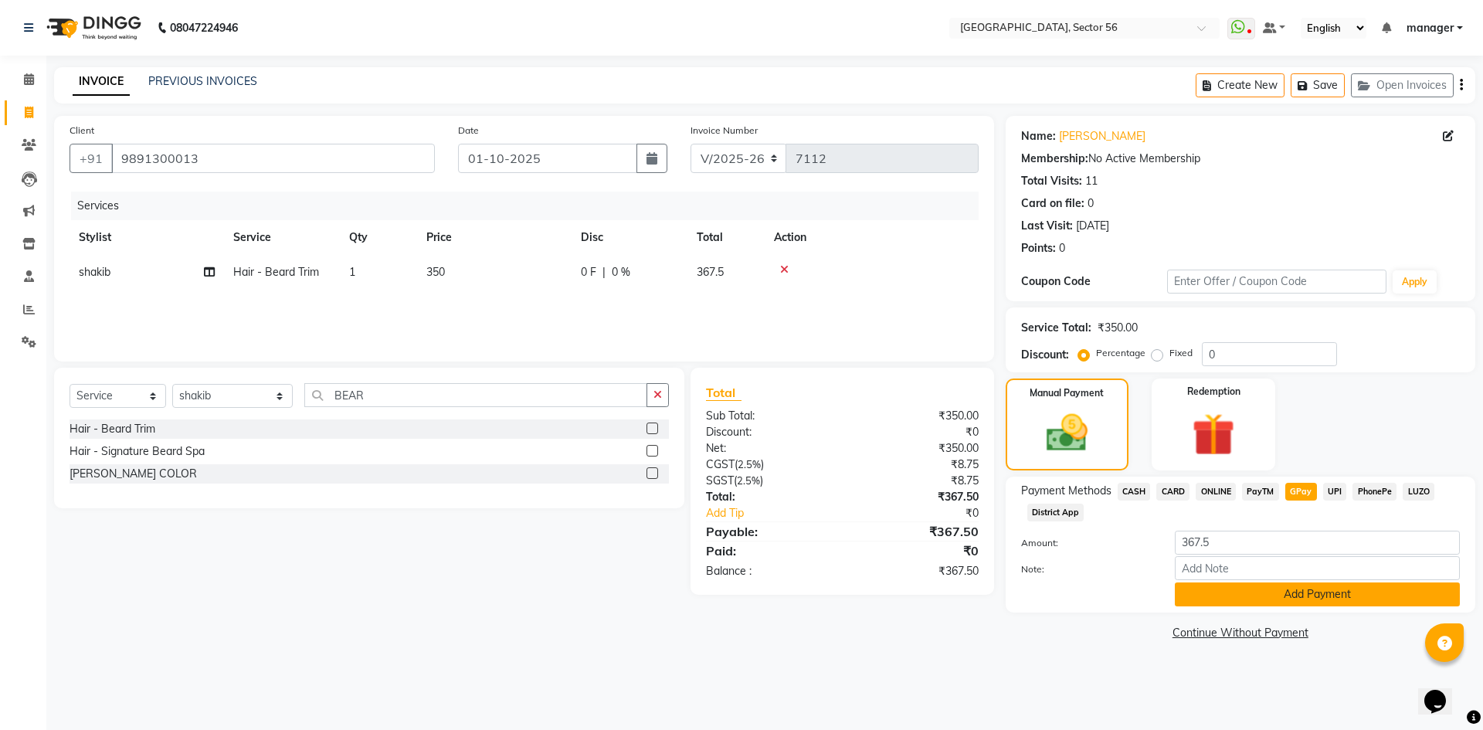
click at [1277, 593] on button "Add Payment" at bounding box center [1317, 594] width 285 height 24
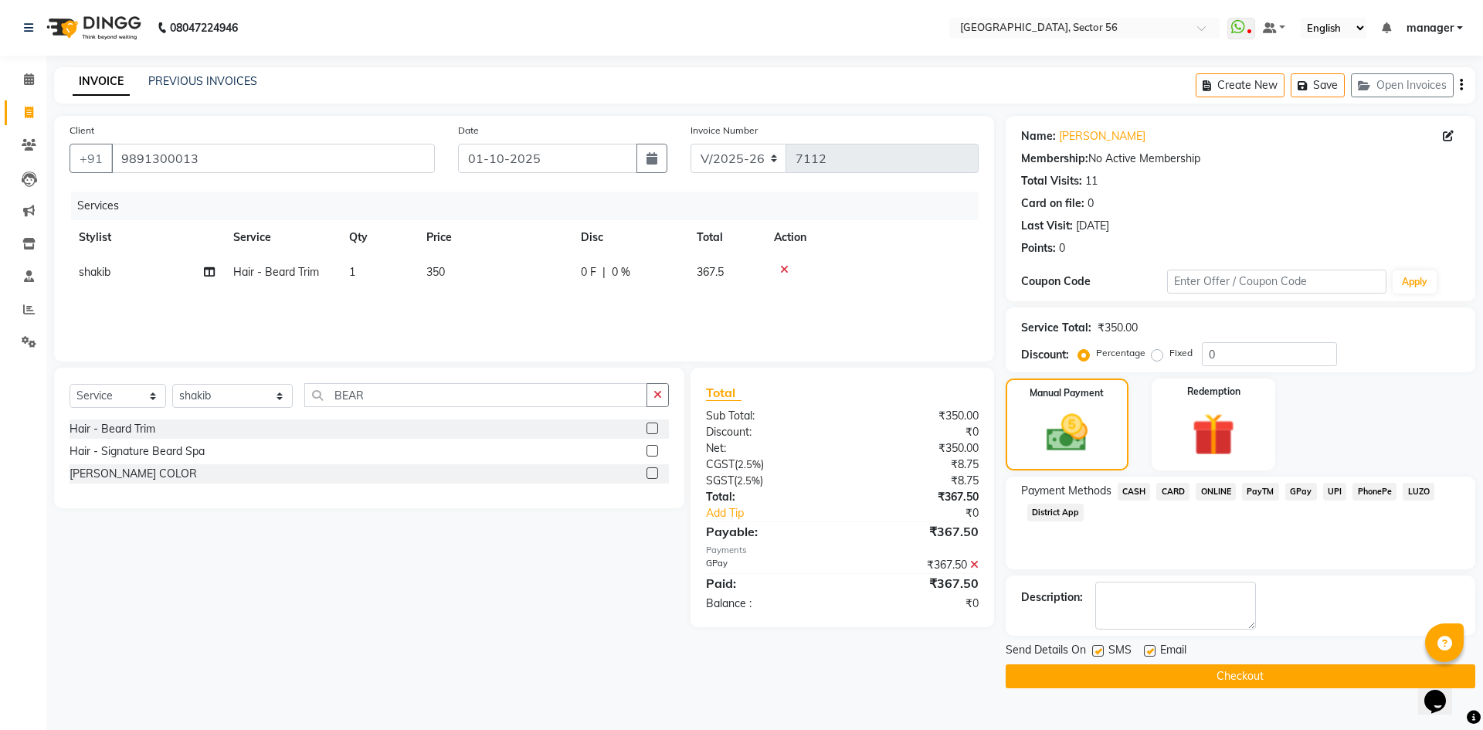
click at [1211, 670] on button "Checkout" at bounding box center [1241, 676] width 470 height 24
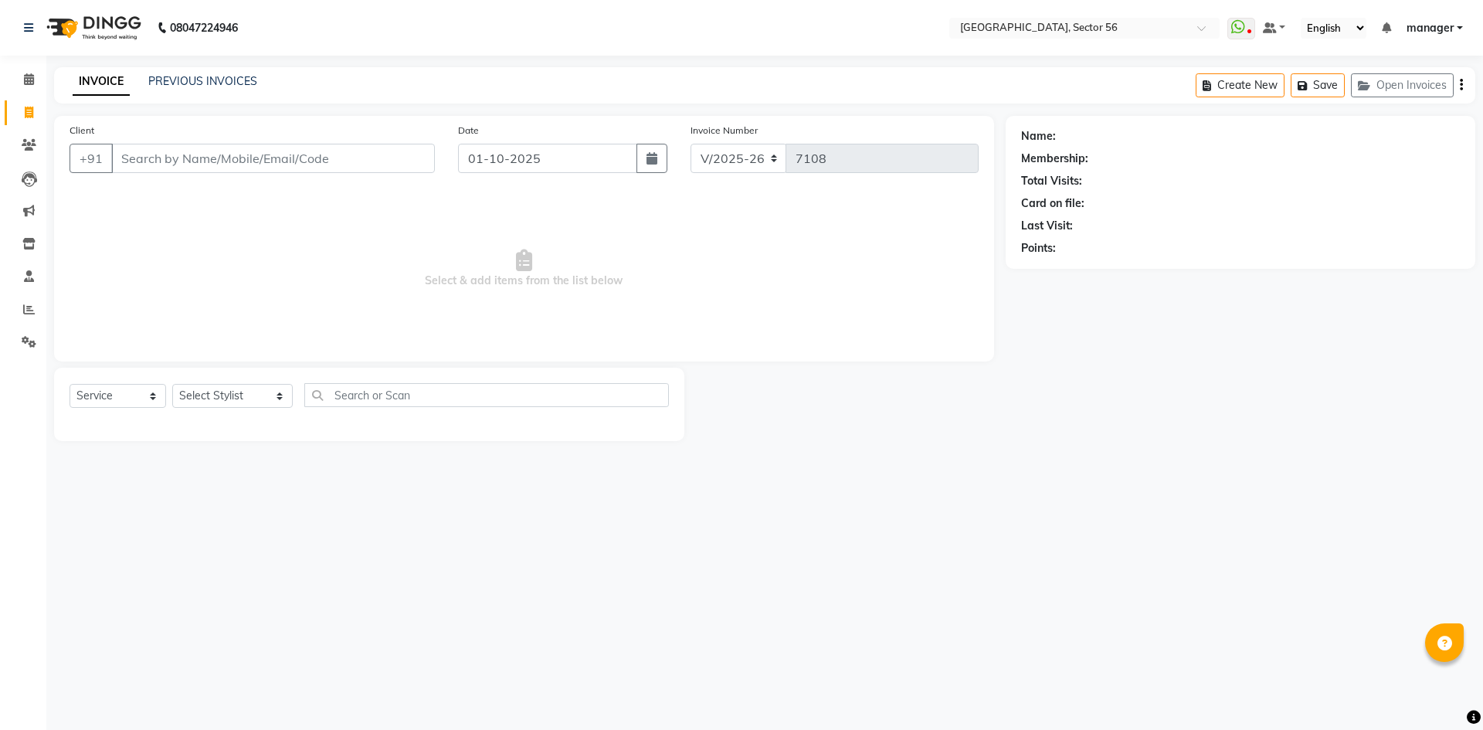
select select "5557"
select select "service"
click at [168, 77] on link "PREVIOUS INVOICES" at bounding box center [202, 81] width 109 height 14
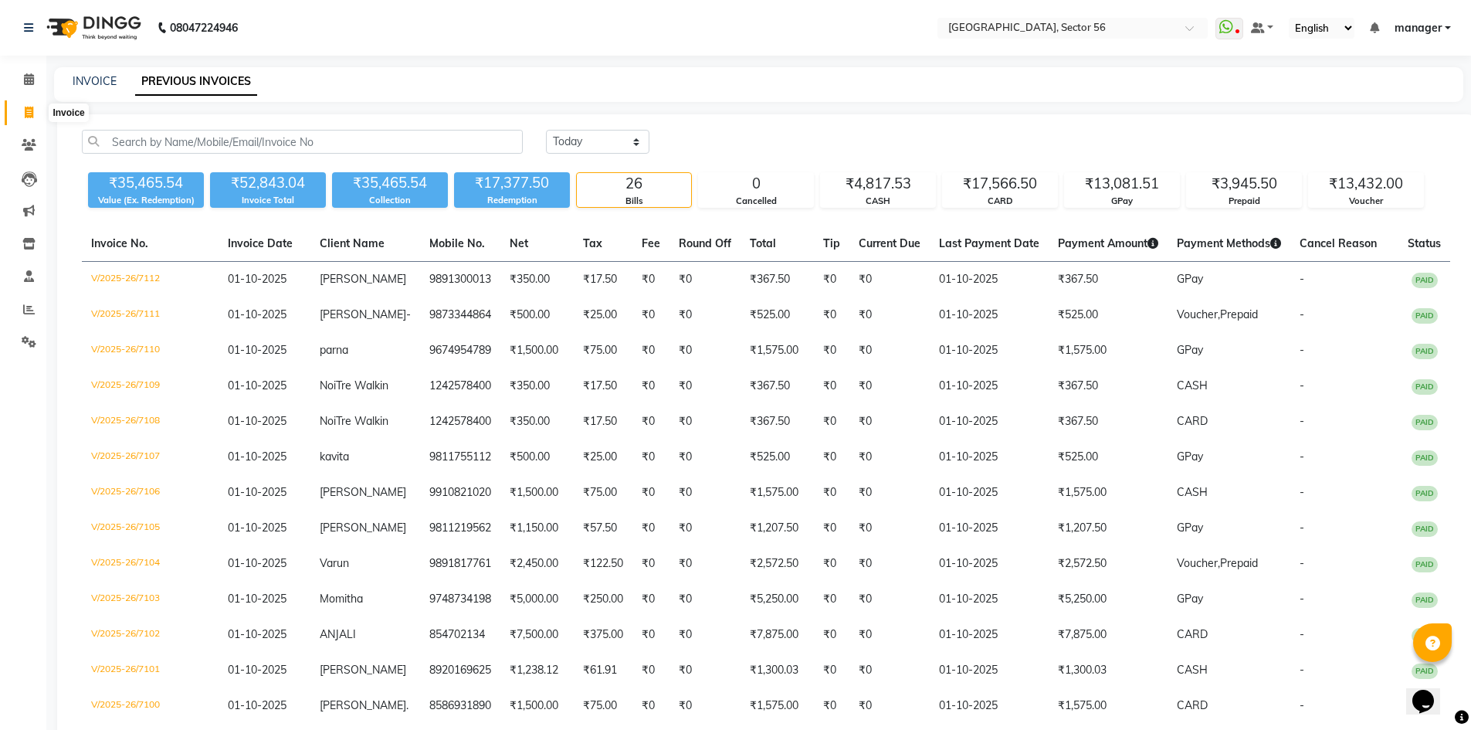
click at [29, 114] on icon at bounding box center [29, 113] width 8 height 12
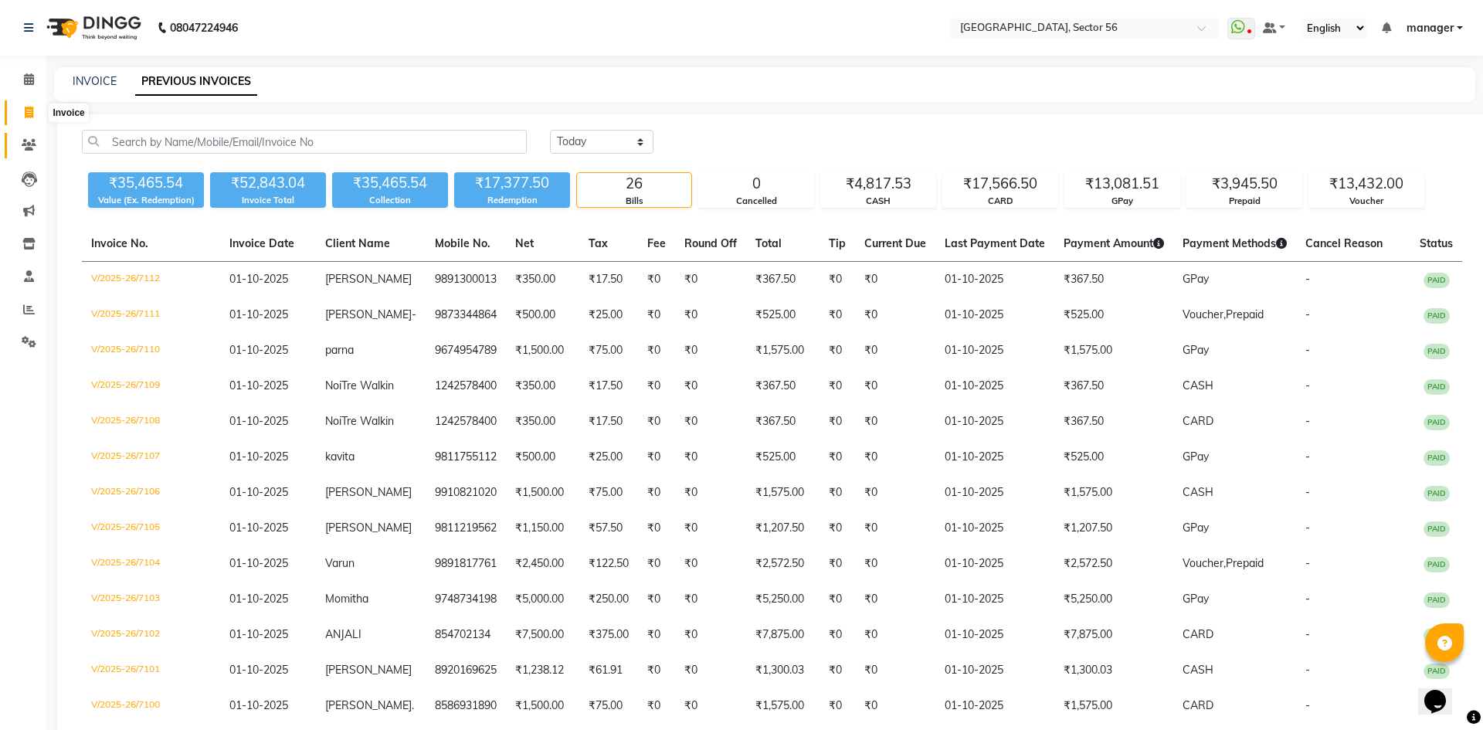
select select "5557"
select select "service"
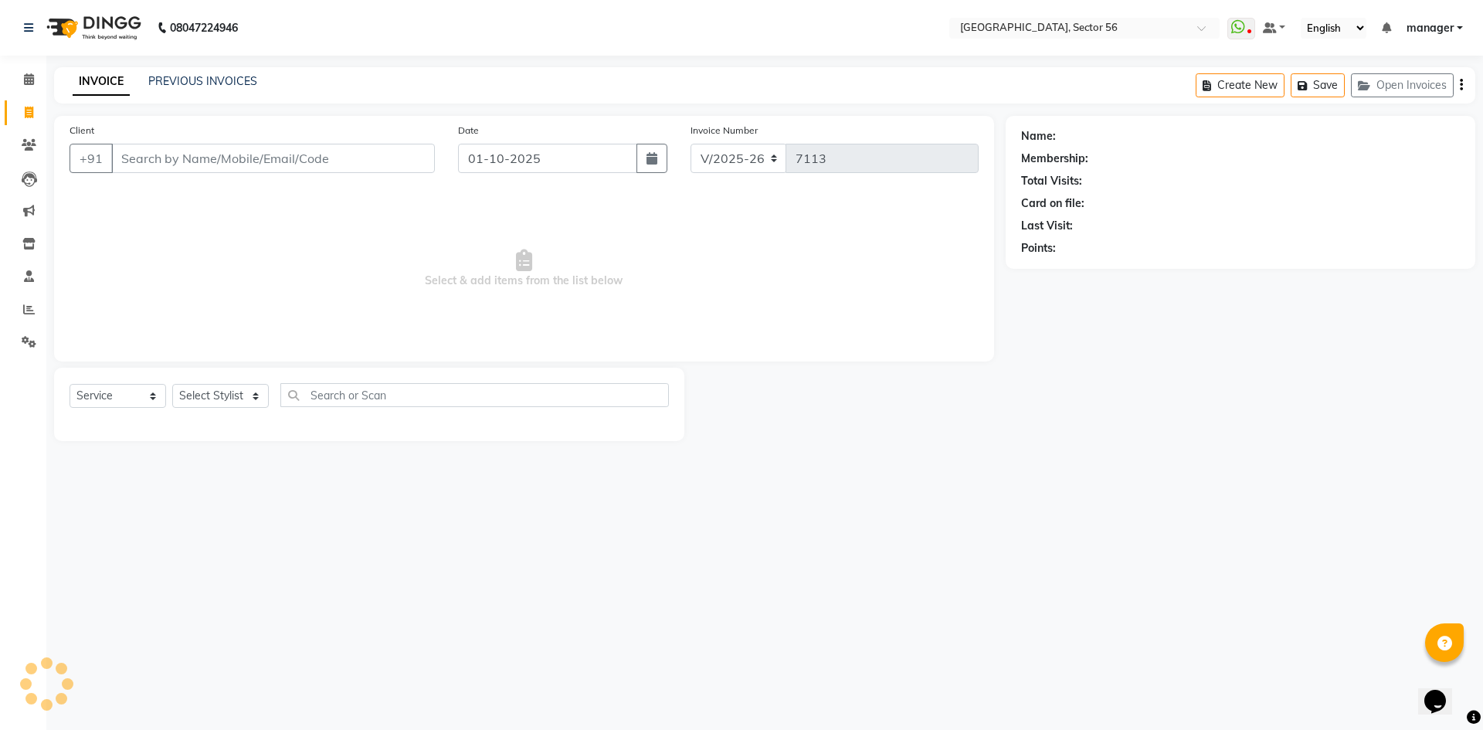
click at [173, 158] on input "Client" at bounding box center [273, 158] width 324 height 29
click at [0, 100] on li "Invoice" at bounding box center [23, 113] width 46 height 33
click at [357, 169] on input "Client" at bounding box center [273, 158] width 324 height 29
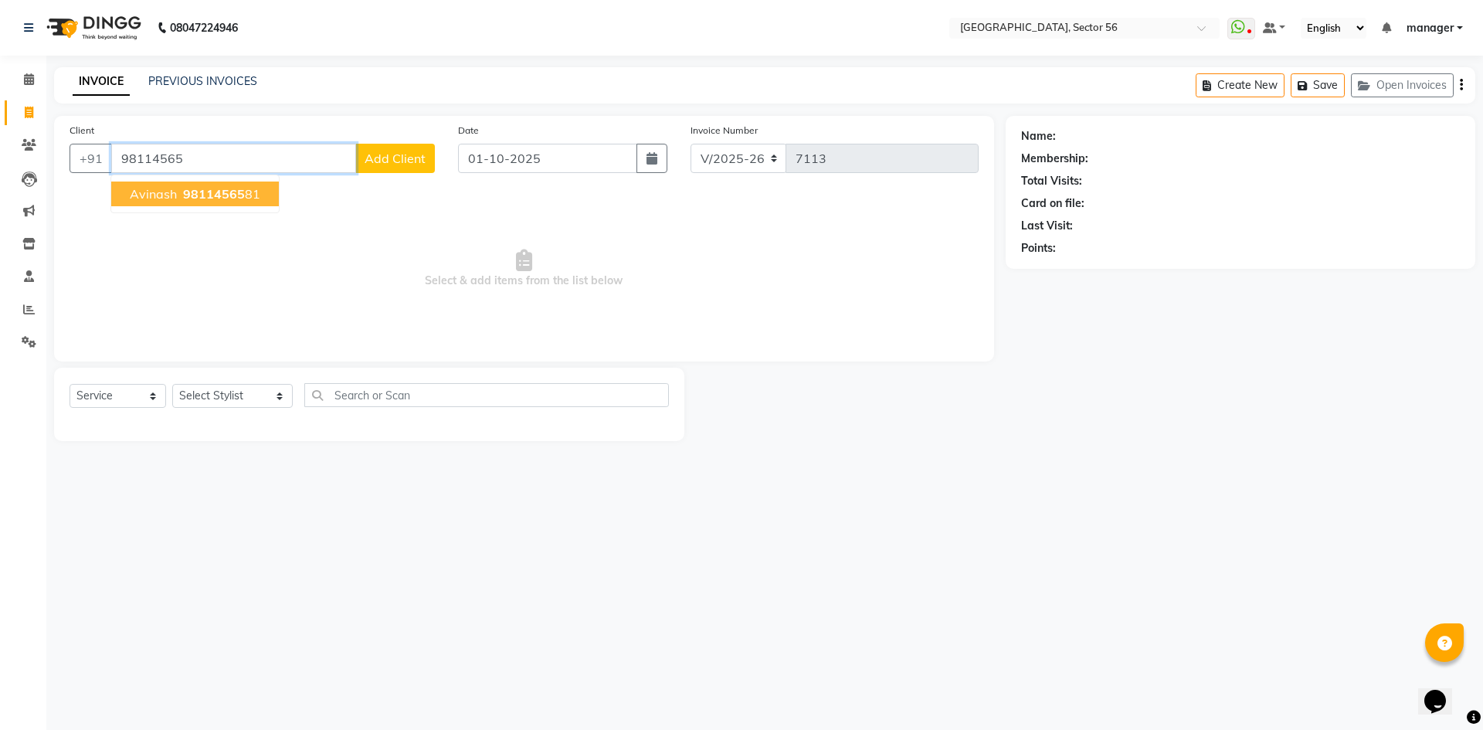
click at [202, 190] on span "98114565" at bounding box center [214, 193] width 62 height 15
type input "9811456581"
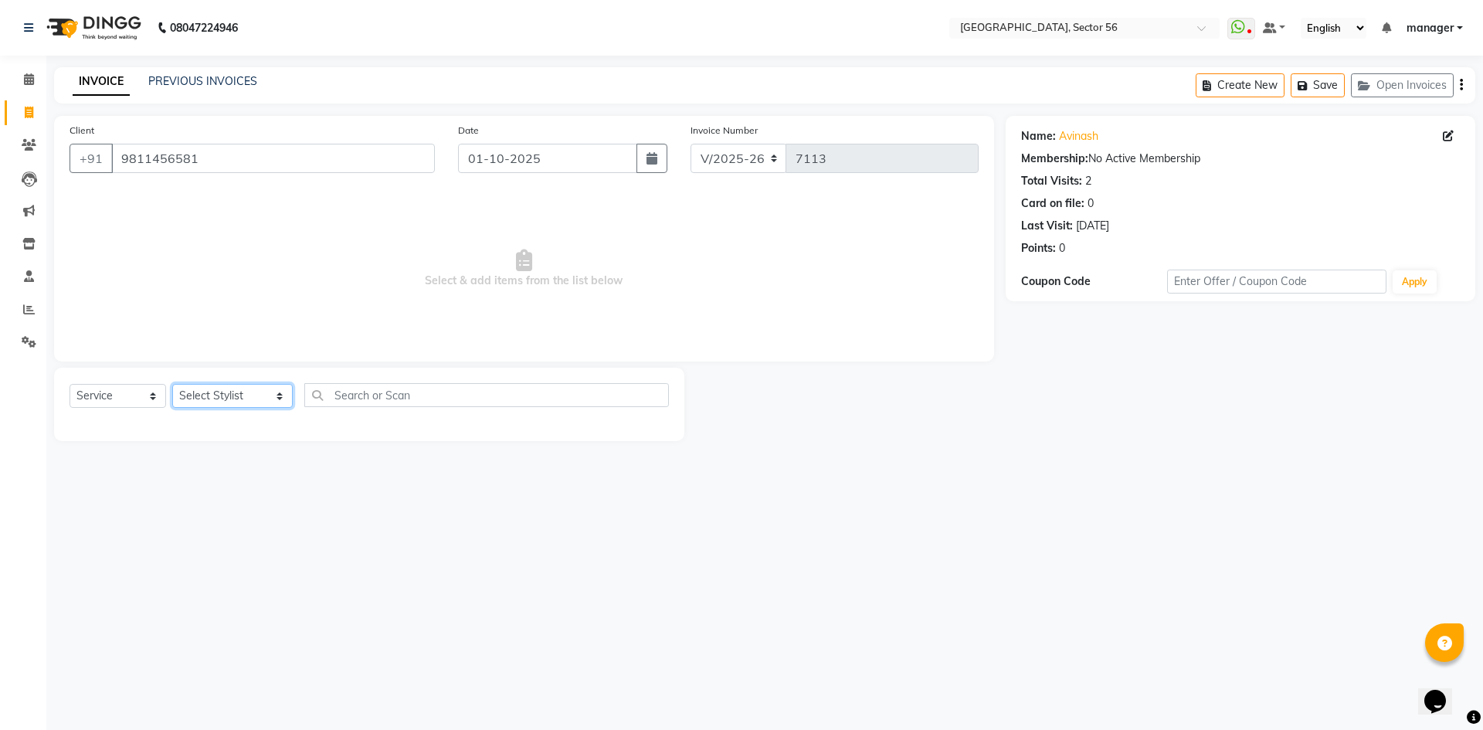
click at [225, 393] on select "Select Stylist ABHISHEKH THAPA abhishek thapa AKRAM KHAN MARKET STAFF amit amit…" at bounding box center [232, 396] width 120 height 24
select select "76748"
click at [172, 384] on select "Select Stylist [PERSON_NAME] [PERSON_NAME] [PERSON_NAME] MARKET STAFF amit amit…" at bounding box center [232, 396] width 120 height 24
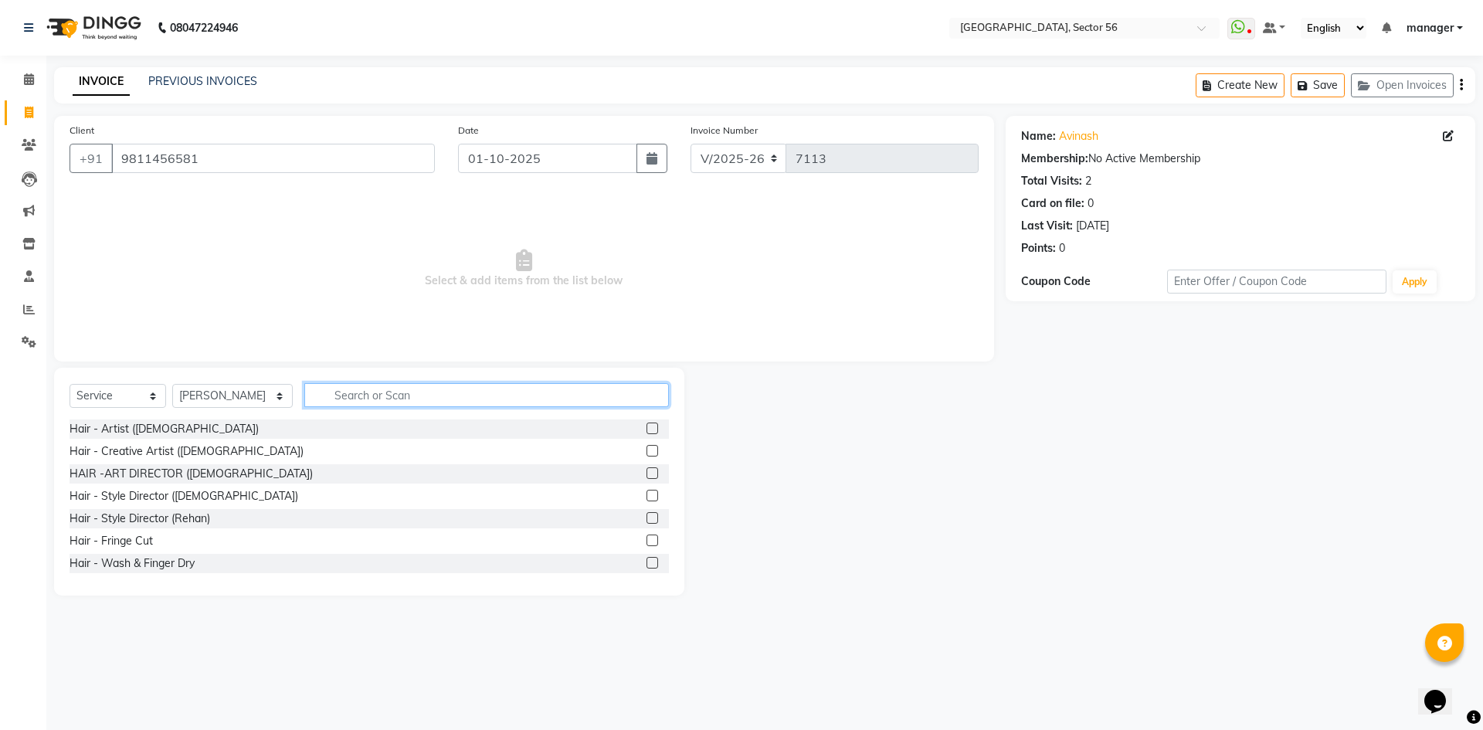
click at [394, 392] on input "text" at bounding box center [486, 395] width 365 height 24
click at [1073, 134] on link "Avinash" at bounding box center [1078, 136] width 39 height 16
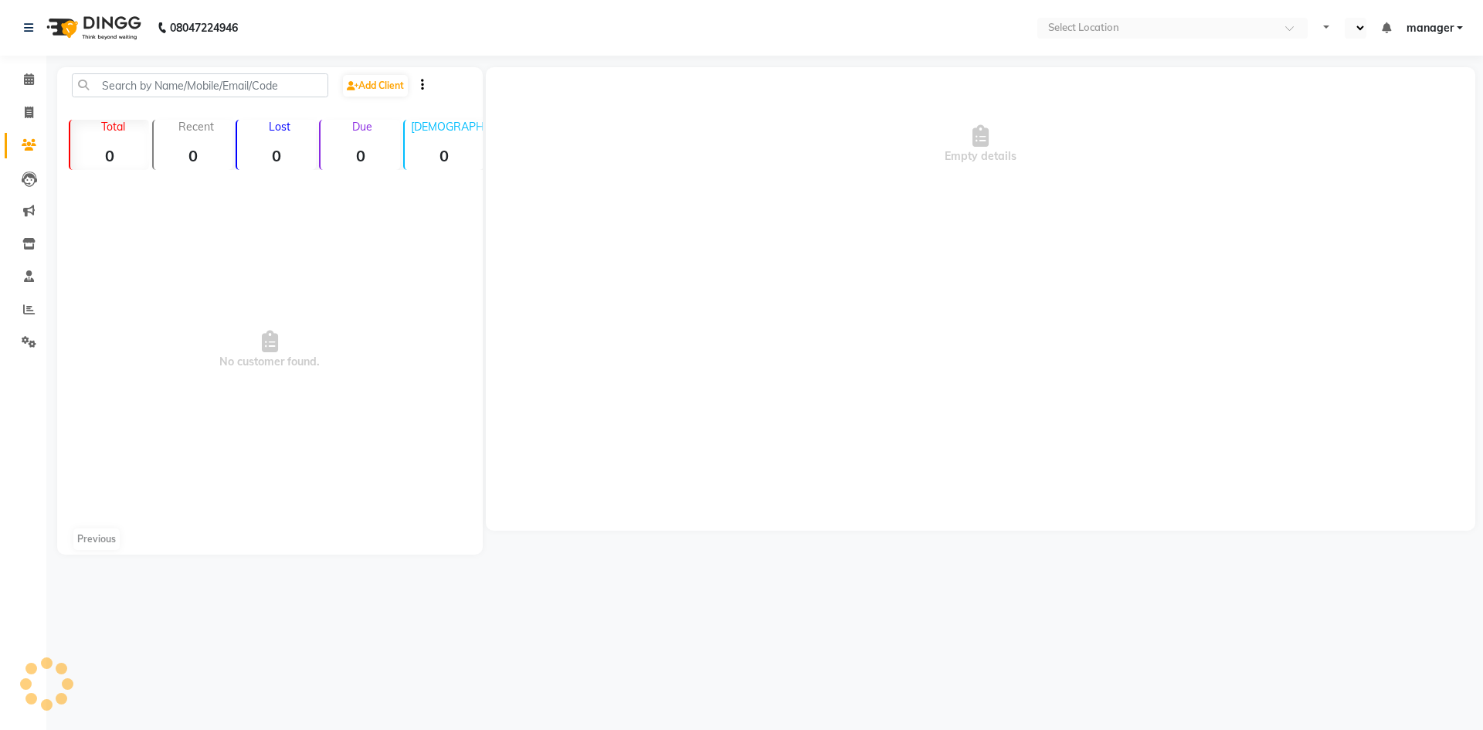
select select "en"
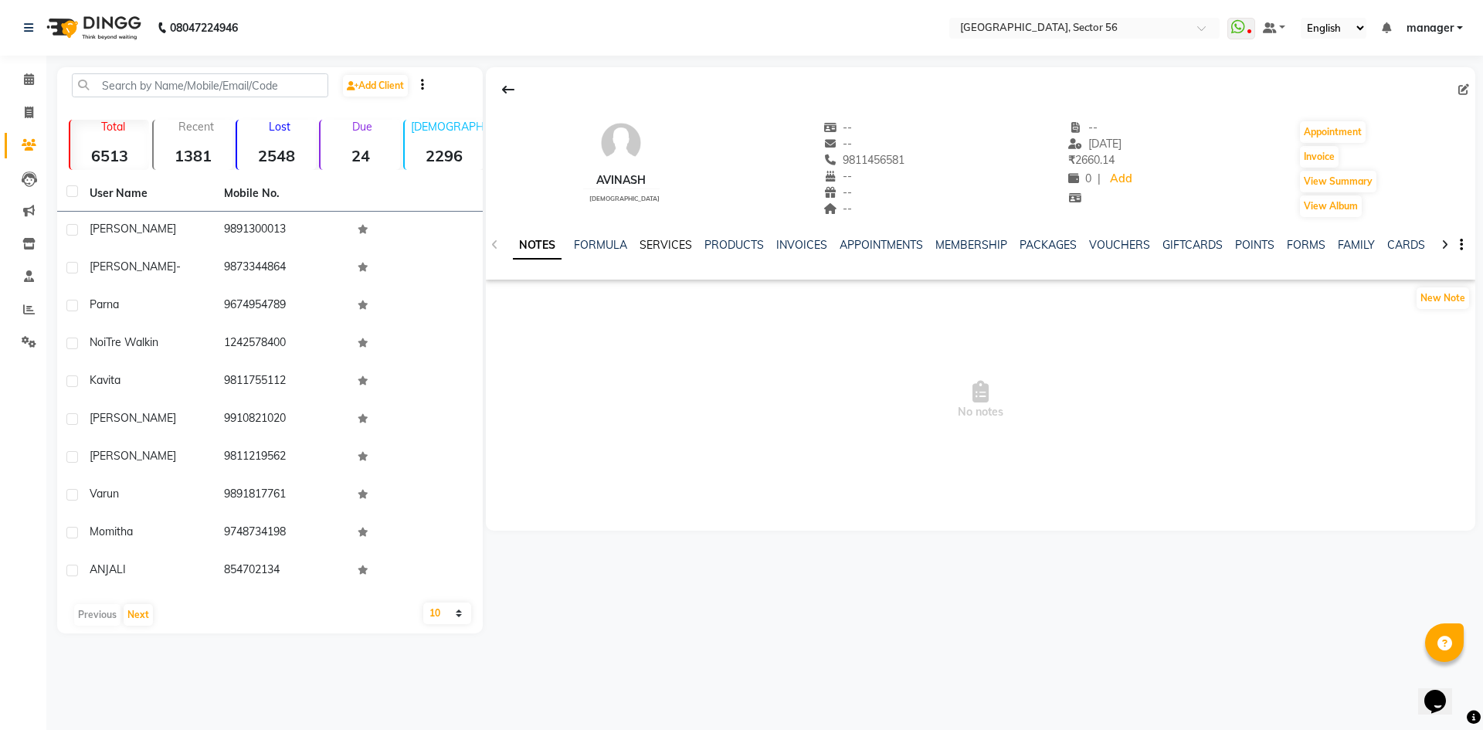
click at [664, 240] on link "SERVICES" at bounding box center [665, 245] width 53 height 14
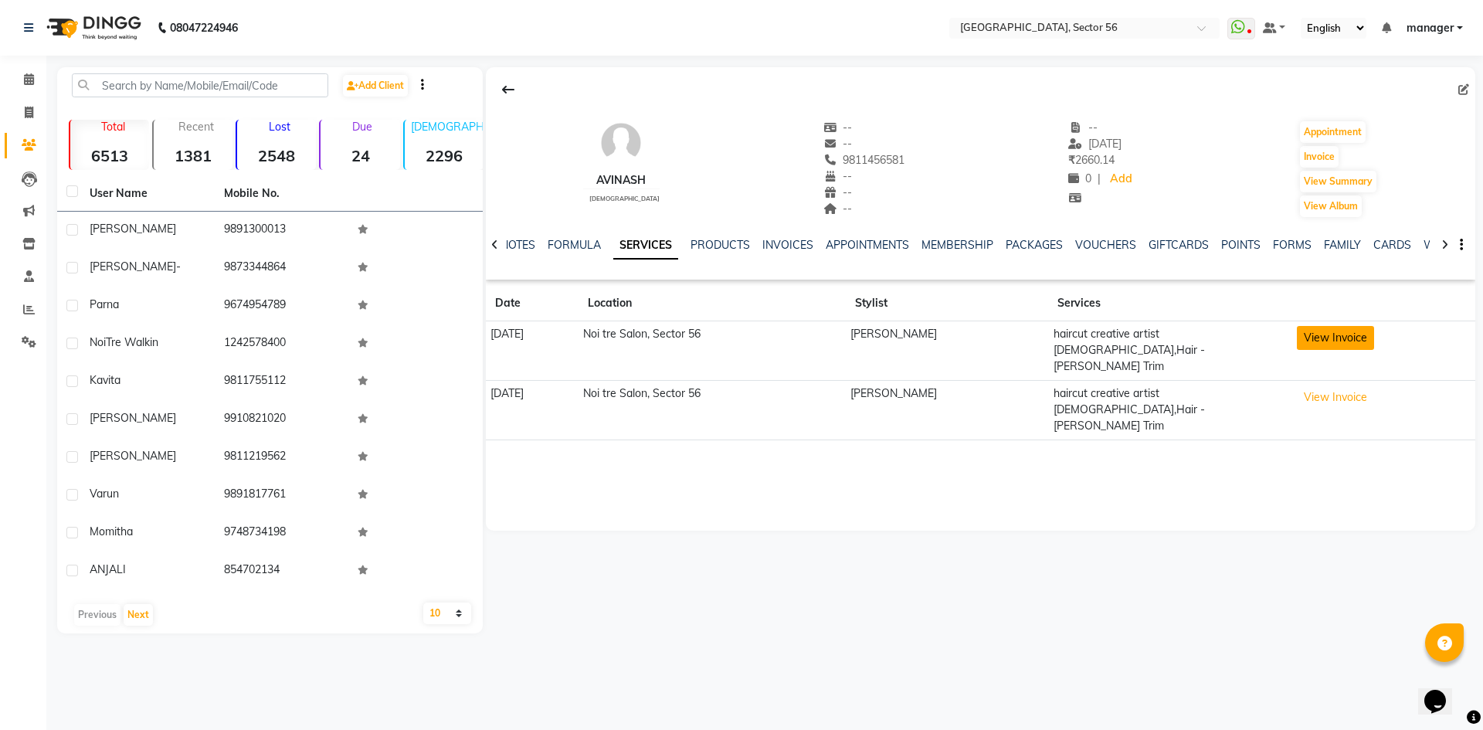
click at [1344, 337] on button "View Invoice" at bounding box center [1335, 338] width 77 height 24
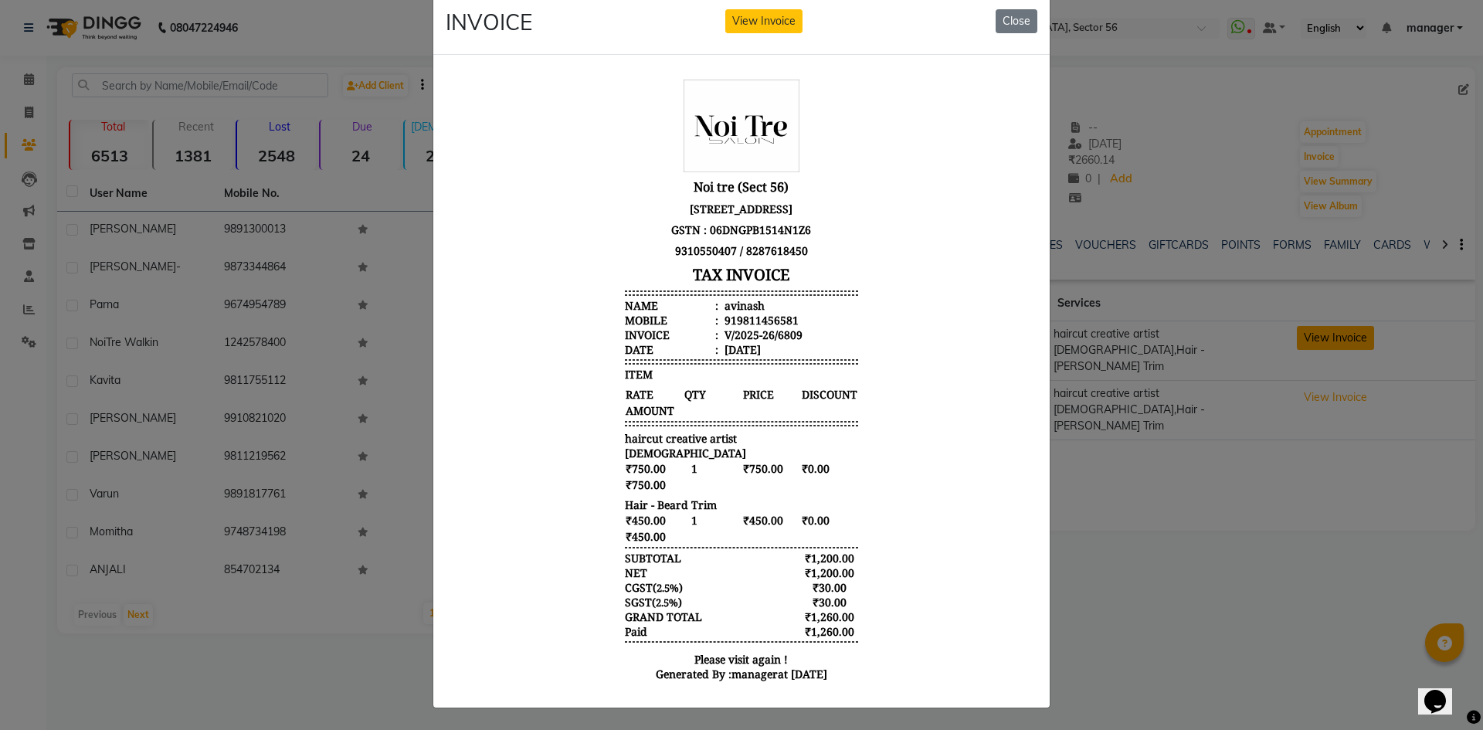
scroll to position [37, 0]
click at [1003, 16] on button "Close" at bounding box center [1016, 21] width 42 height 24
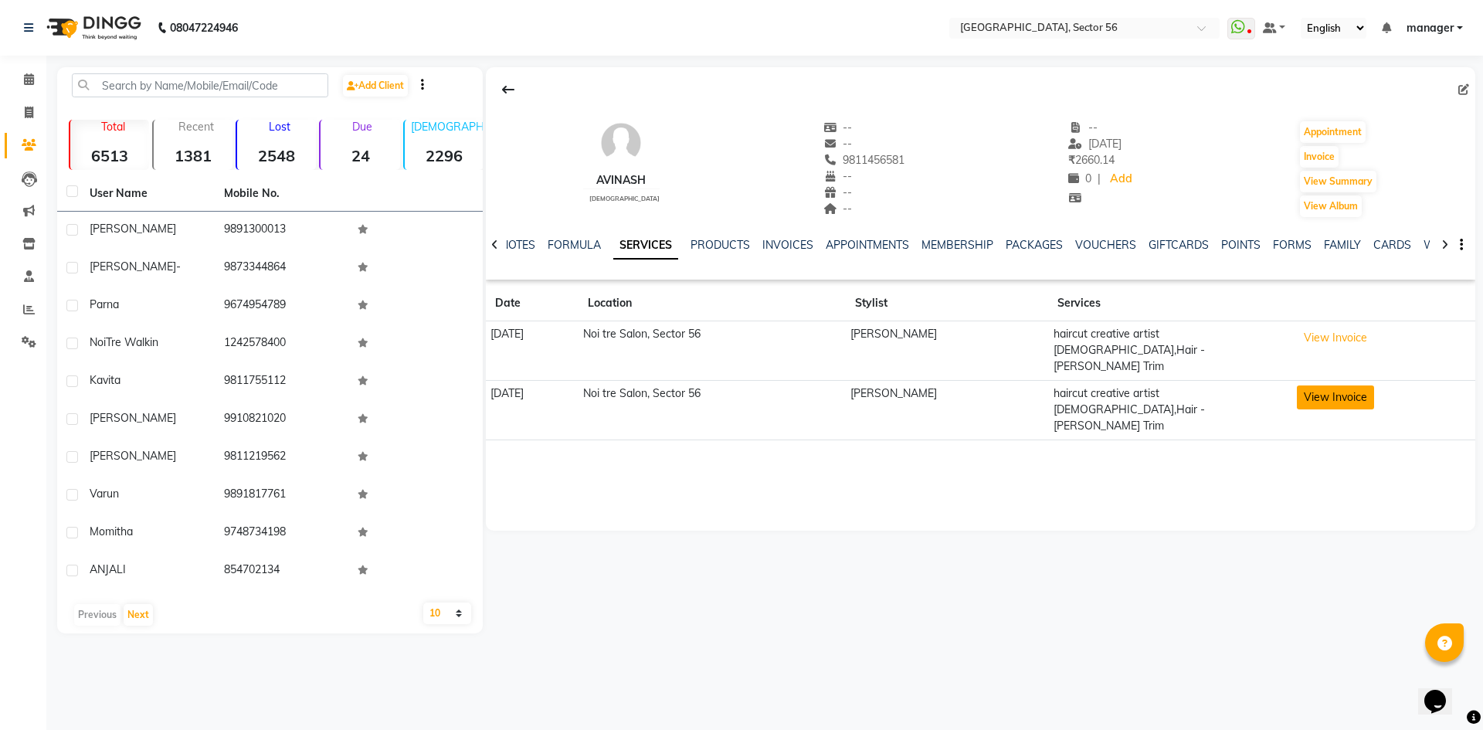
click at [1345, 385] on button "View Invoice" at bounding box center [1335, 397] width 77 height 24
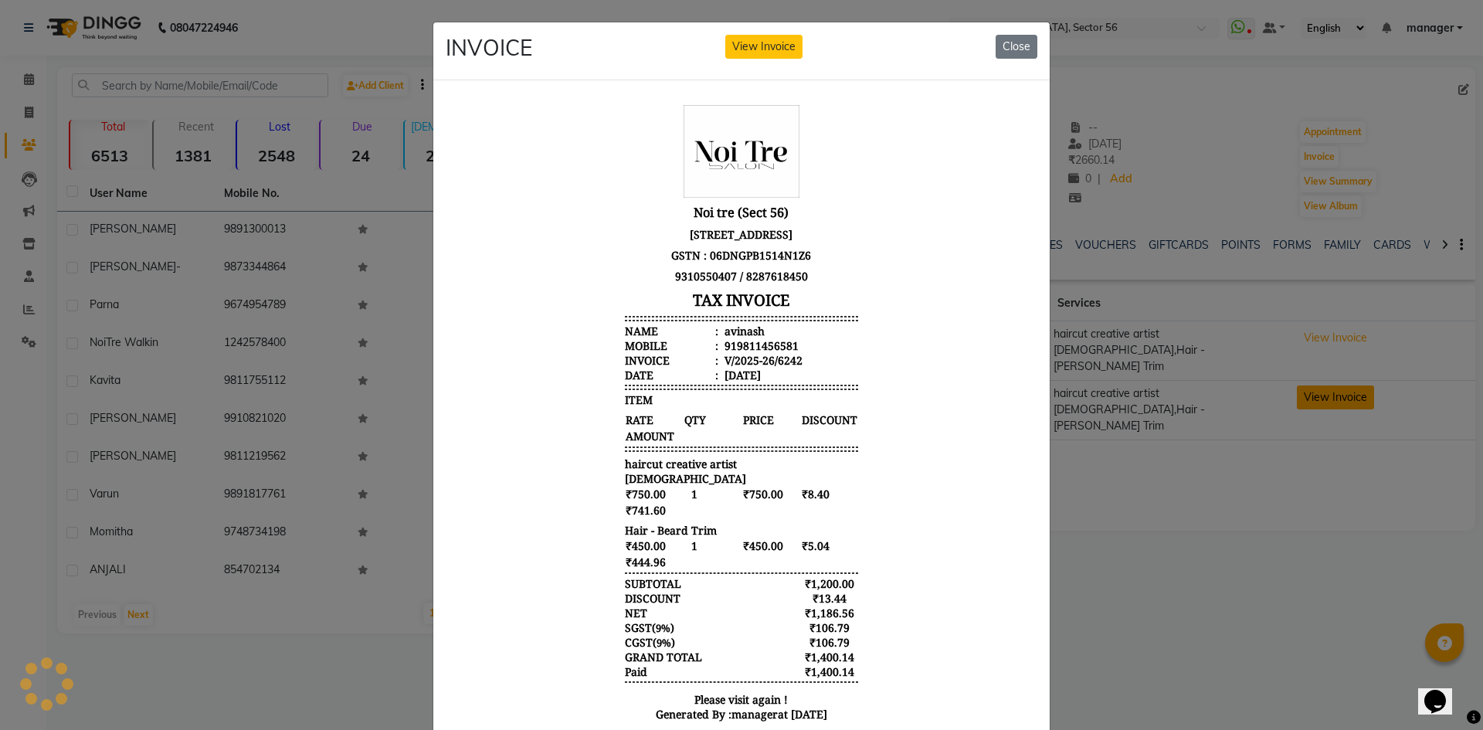
scroll to position [0, 0]
click at [1012, 47] on button "Close" at bounding box center [1016, 47] width 42 height 24
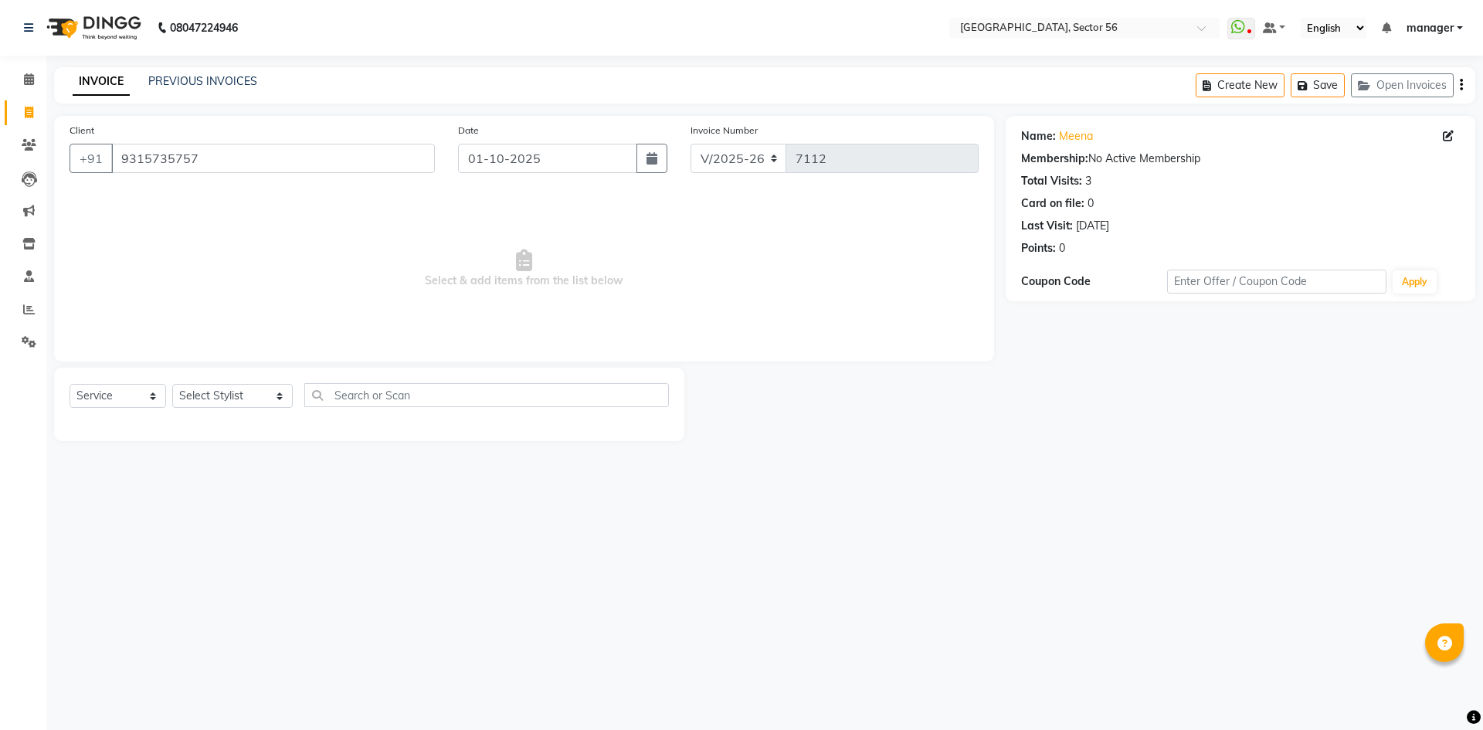
select select "5557"
select select "service"
click at [286, 158] on input "9315735757" at bounding box center [273, 158] width 324 height 29
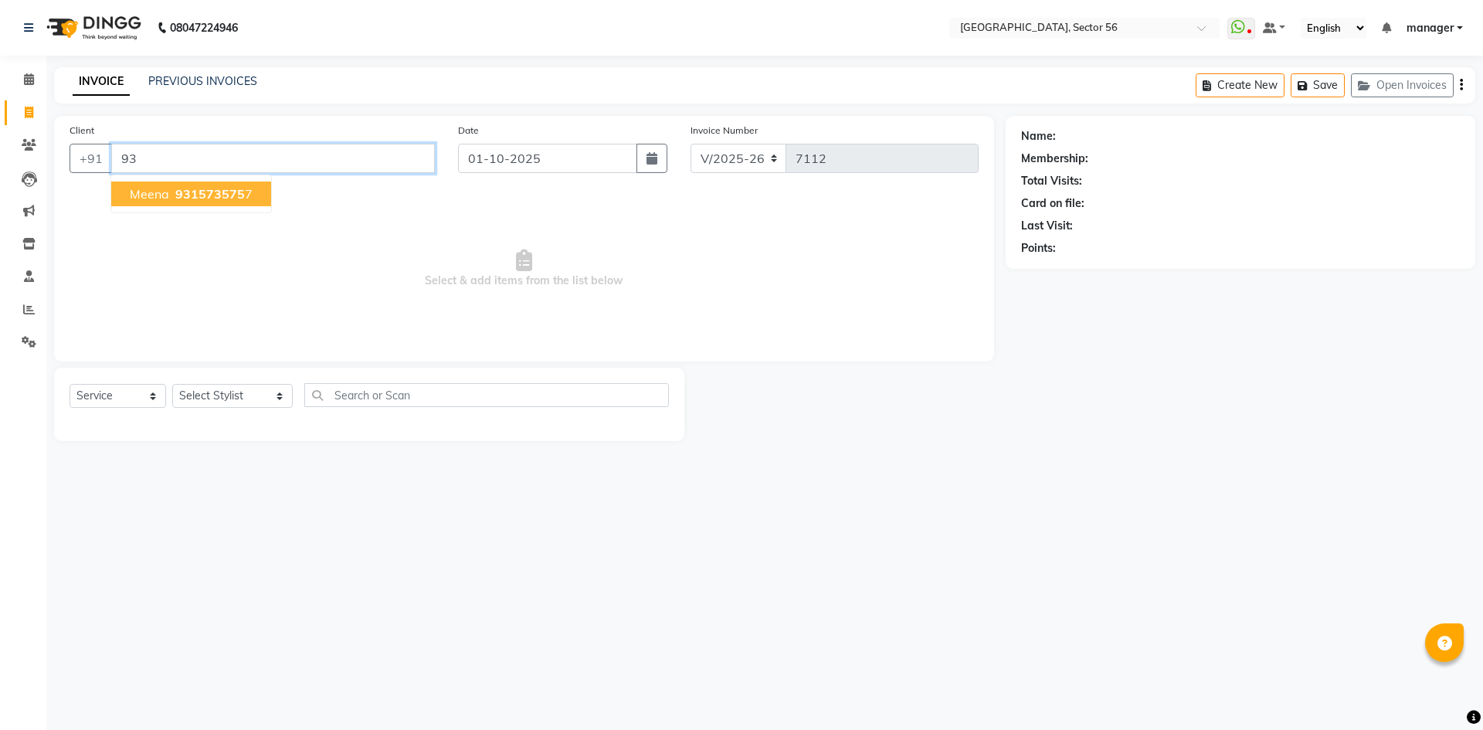
type input "9"
click at [225, 80] on link "PREVIOUS INVOICES" at bounding box center [202, 81] width 109 height 14
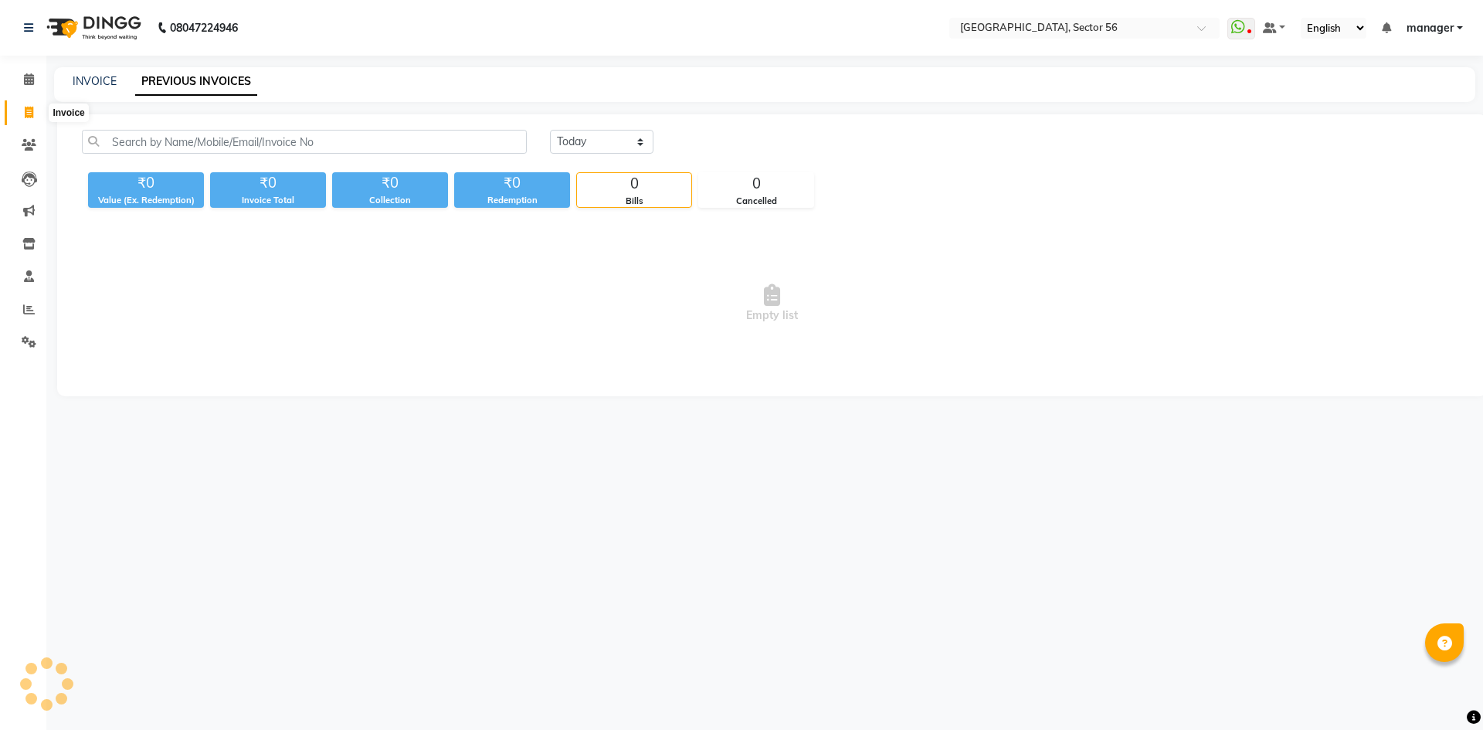
click at [29, 114] on icon at bounding box center [29, 113] width 8 height 12
select select "service"
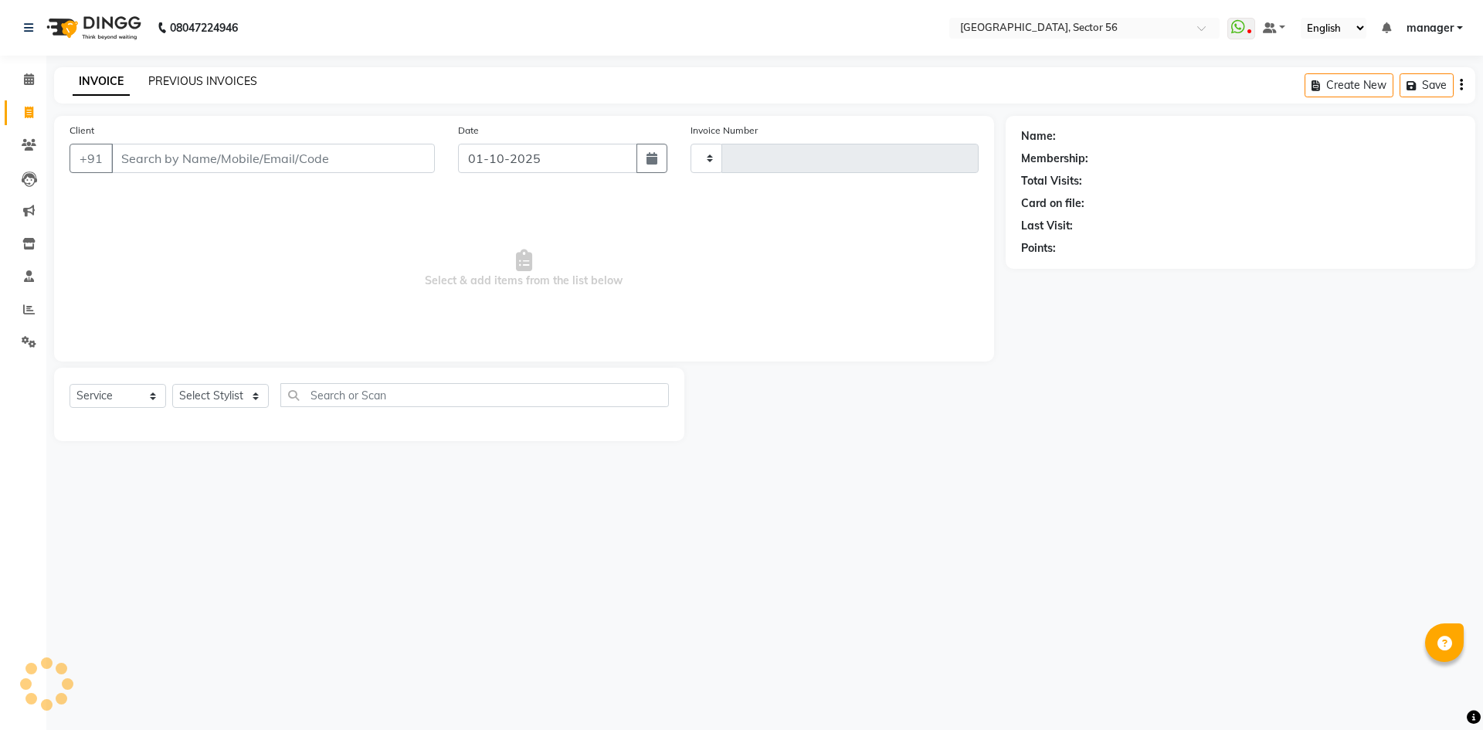
click at [162, 83] on link "PREVIOUS INVOICES" at bounding box center [202, 81] width 109 height 14
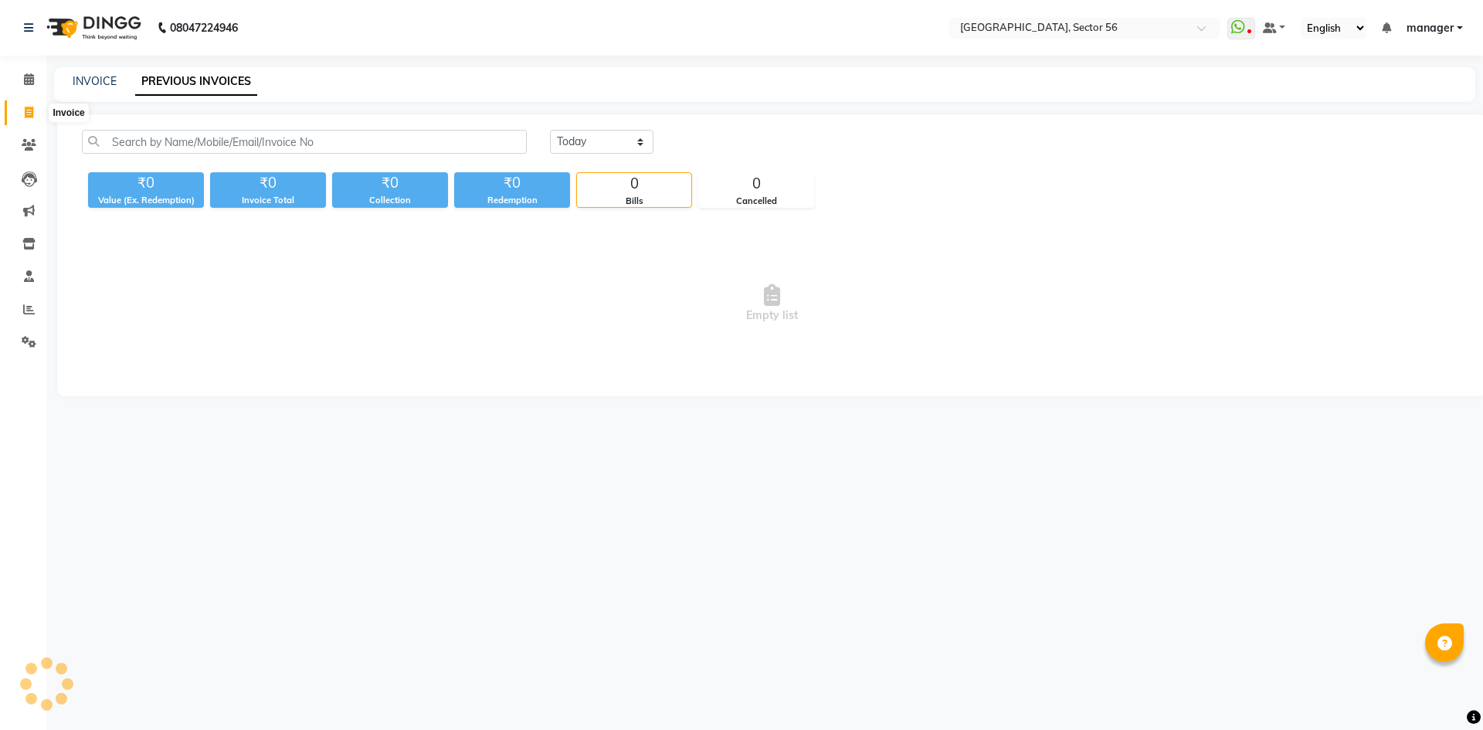
click at [26, 113] on icon at bounding box center [29, 113] width 8 height 12
select select "service"
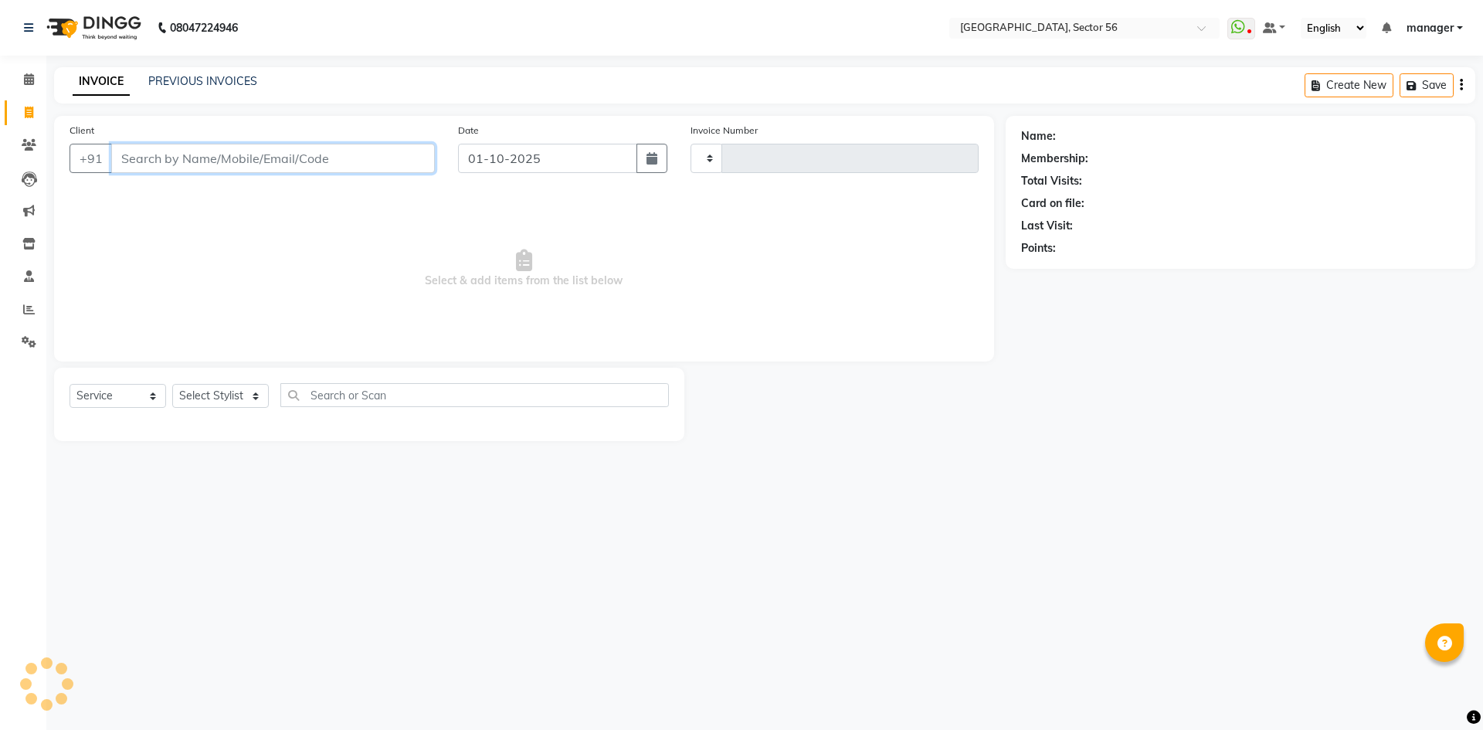
click at [192, 163] on input "Client" at bounding box center [273, 158] width 324 height 29
click at [194, 398] on select "Select Stylist" at bounding box center [220, 396] width 97 height 24
click at [193, 396] on select "Select Stylist" at bounding box center [220, 396] width 97 height 24
click at [184, 395] on select "Select Stylist" at bounding box center [220, 396] width 97 height 24
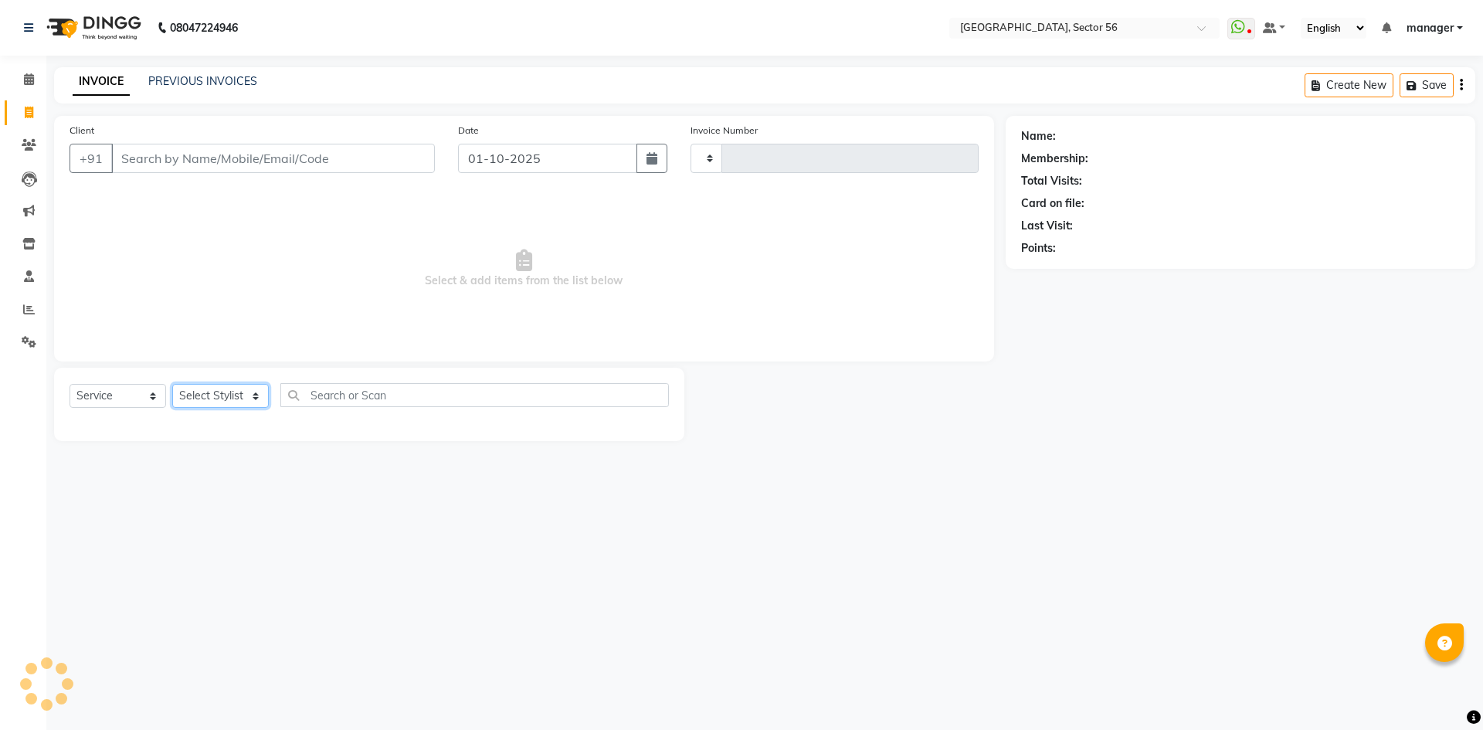
click at [184, 395] on select "Select Stylist" at bounding box center [220, 396] width 97 height 24
click at [3, 531] on div "Calendar Invoice Clients Leads Marketing Inventory Staff Reports Settings Compl…" at bounding box center [104, 375] width 209 height 663
drag, startPoint x: 219, startPoint y: 157, endPoint x: 231, endPoint y: 317, distance: 160.3
click at [218, 157] on input "Client" at bounding box center [273, 158] width 324 height 29
click at [192, 166] on input "Client" at bounding box center [273, 158] width 324 height 29
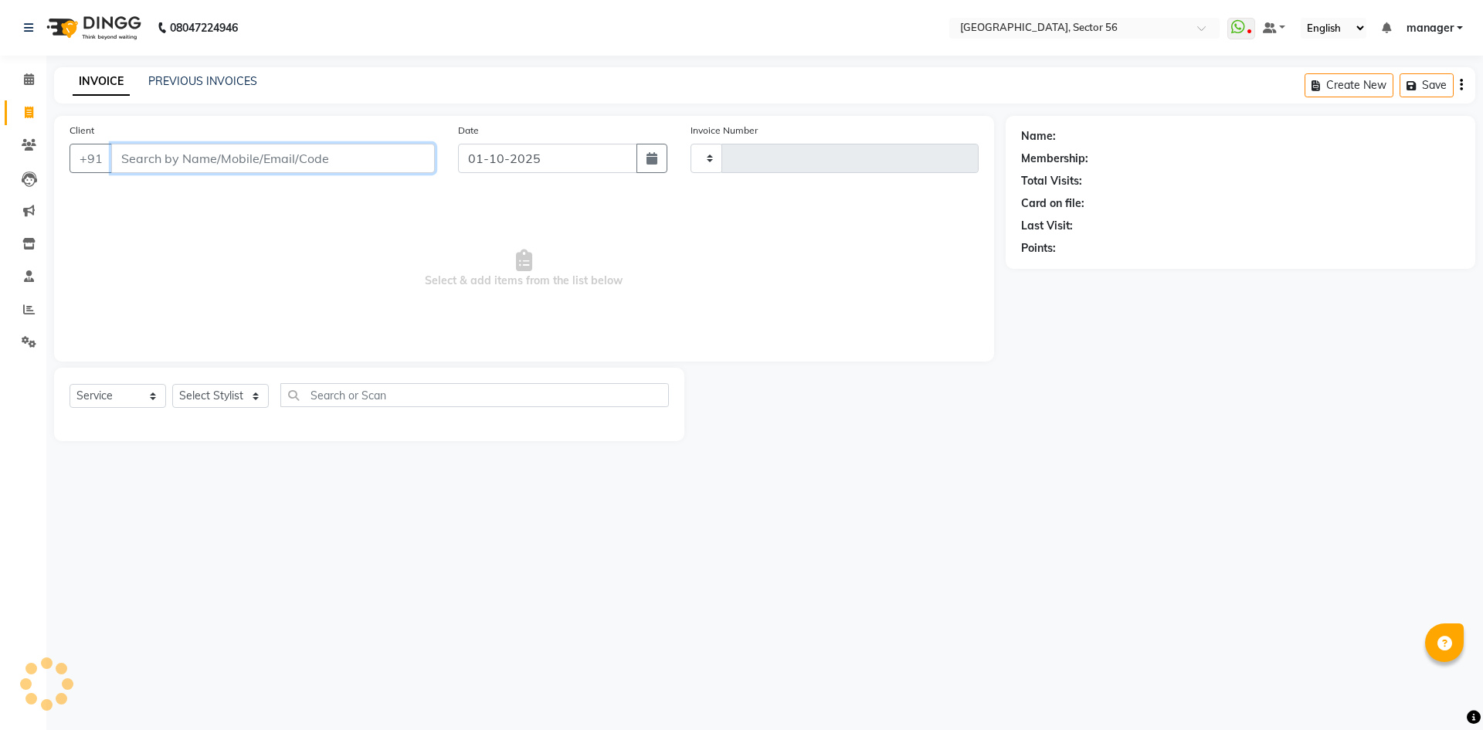
click at [178, 159] on input "Client" at bounding box center [273, 158] width 324 height 29
drag, startPoint x: 251, startPoint y: 164, endPoint x: 68, endPoint y: 178, distance: 183.6
click at [68, 178] on div "Client +91 NOI Add Client" at bounding box center [252, 153] width 388 height 63
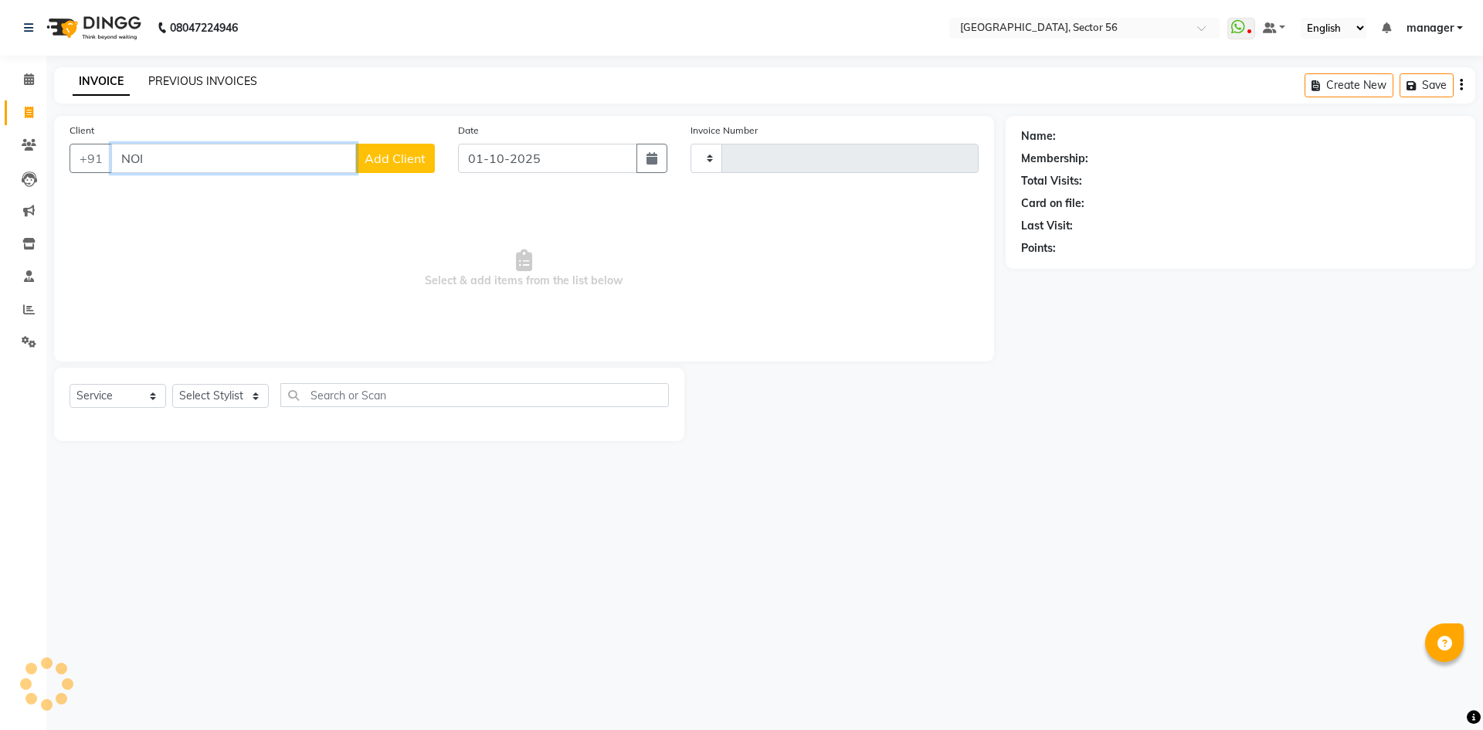
type input "NOI"
click at [189, 82] on link "PREVIOUS INVOICES" at bounding box center [202, 81] width 109 height 14
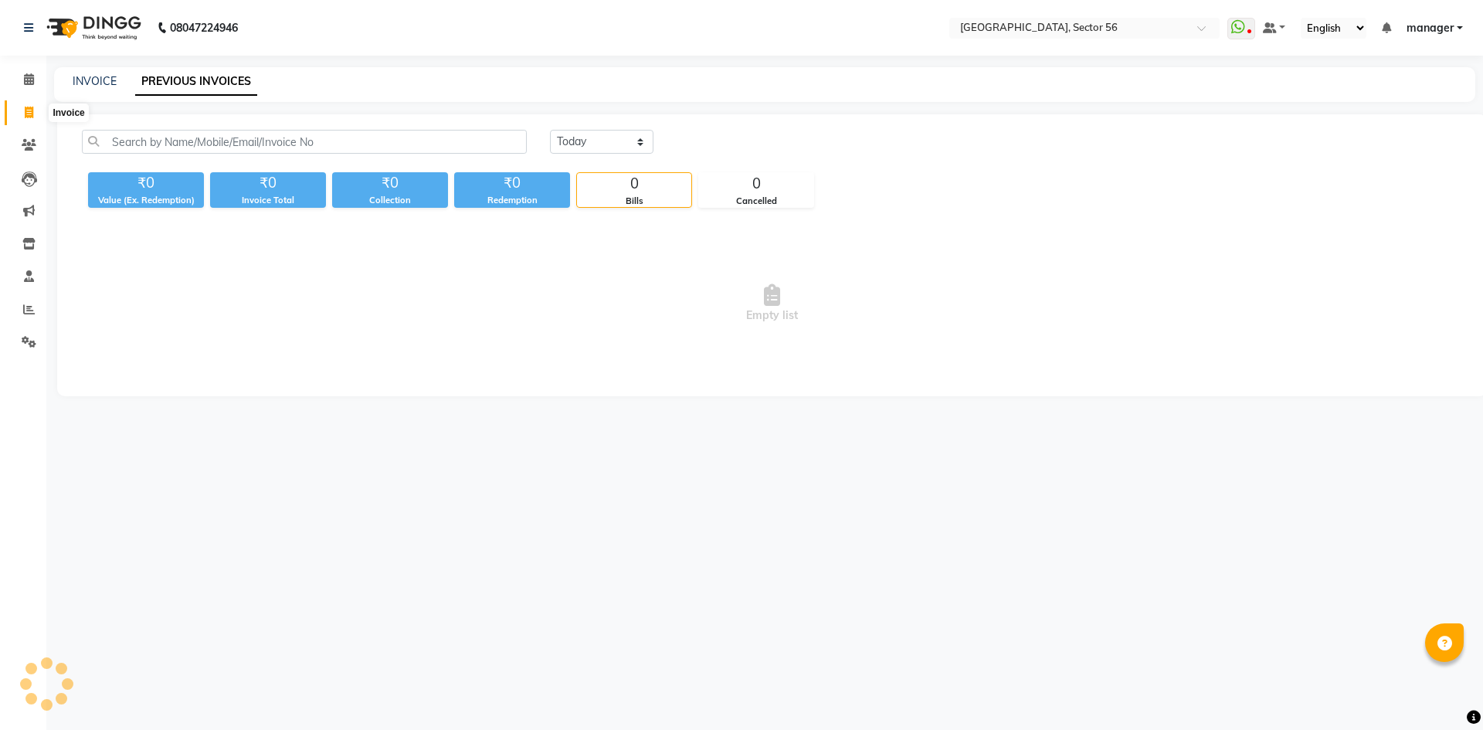
click at [30, 114] on icon at bounding box center [29, 113] width 8 height 12
select select "service"
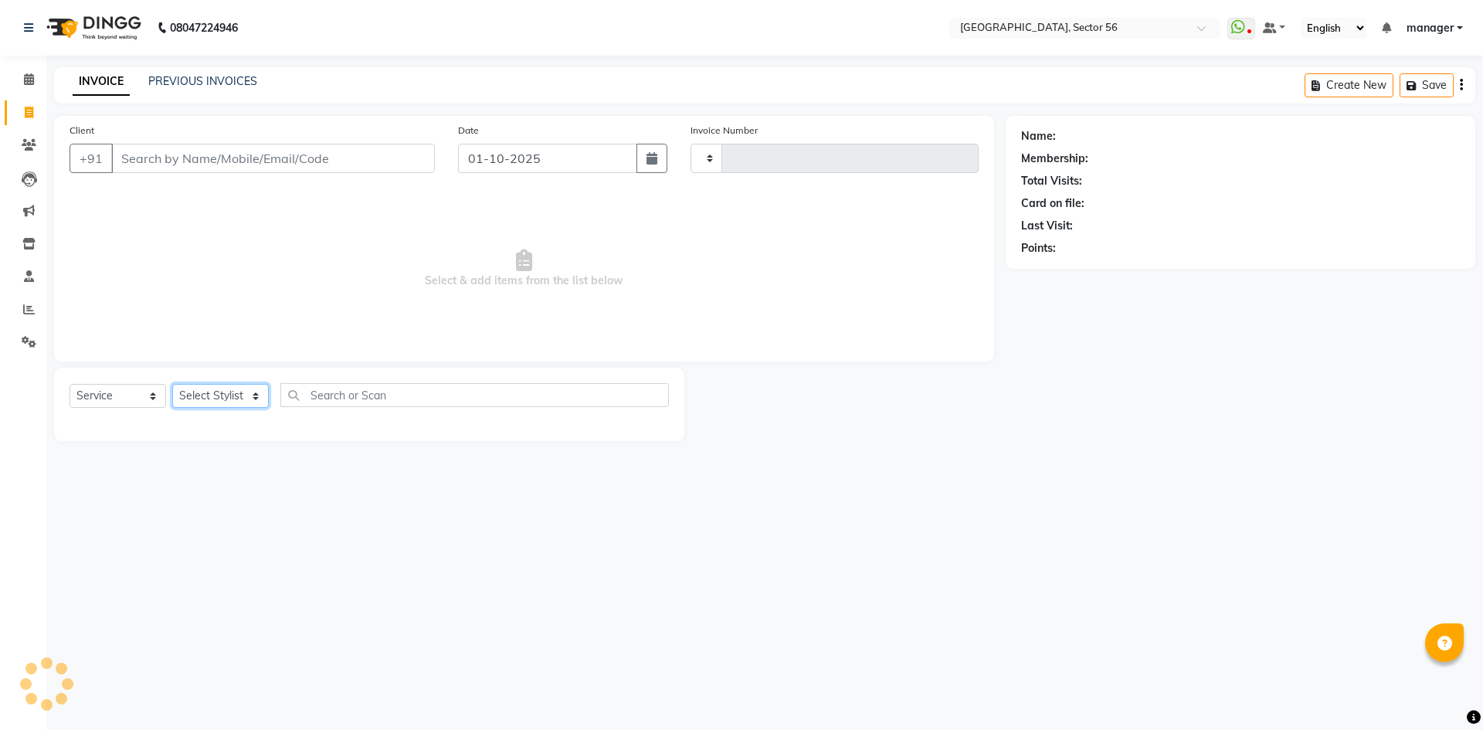
click at [209, 387] on select "Select Stylist" at bounding box center [220, 396] width 97 height 24
click at [0, 514] on div "Calendar Invoice Clients Leads Marketing Inventory Staff Reports Settings Compl…" at bounding box center [104, 375] width 209 height 663
click at [215, 388] on select "Select Stylist" at bounding box center [220, 396] width 97 height 24
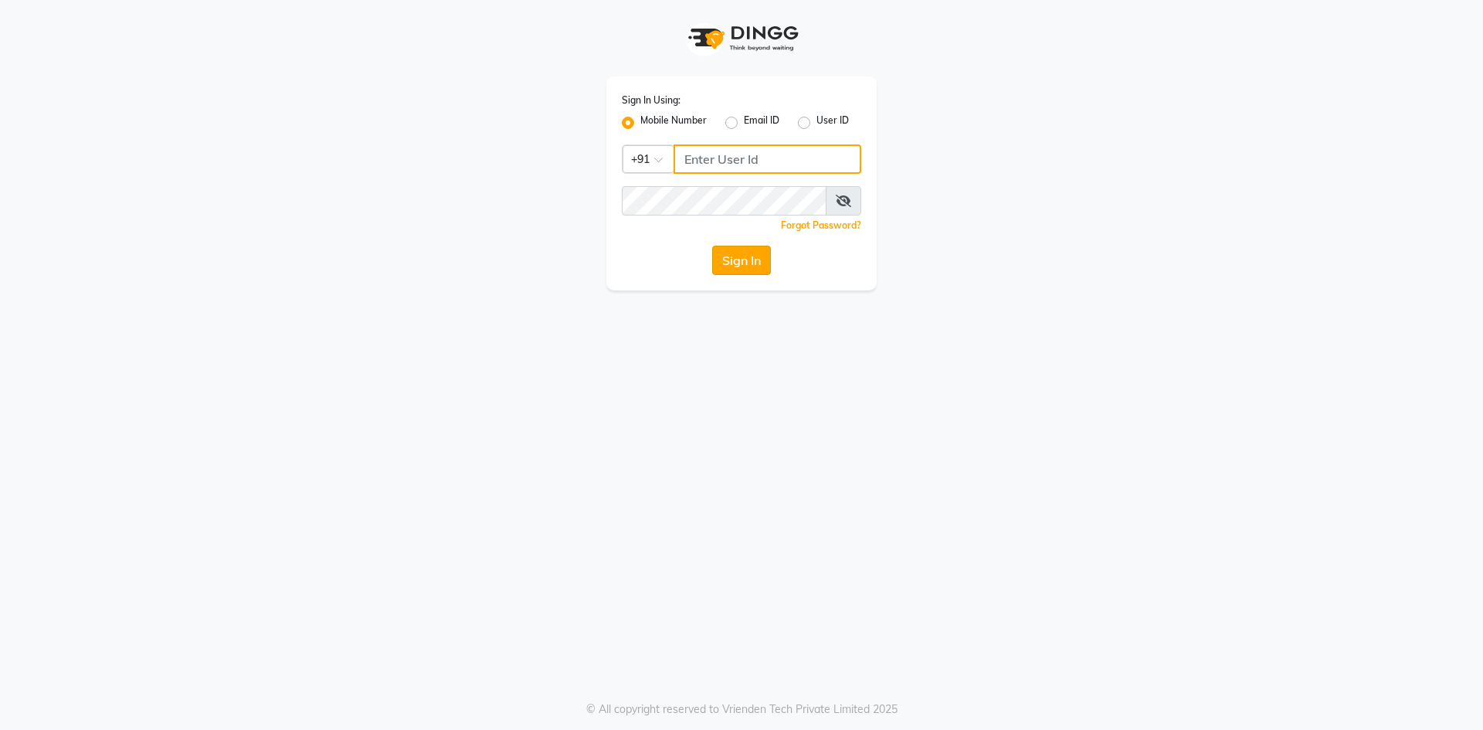
type input "9310550407"
click at [744, 262] on button "Sign In" at bounding box center [741, 260] width 59 height 29
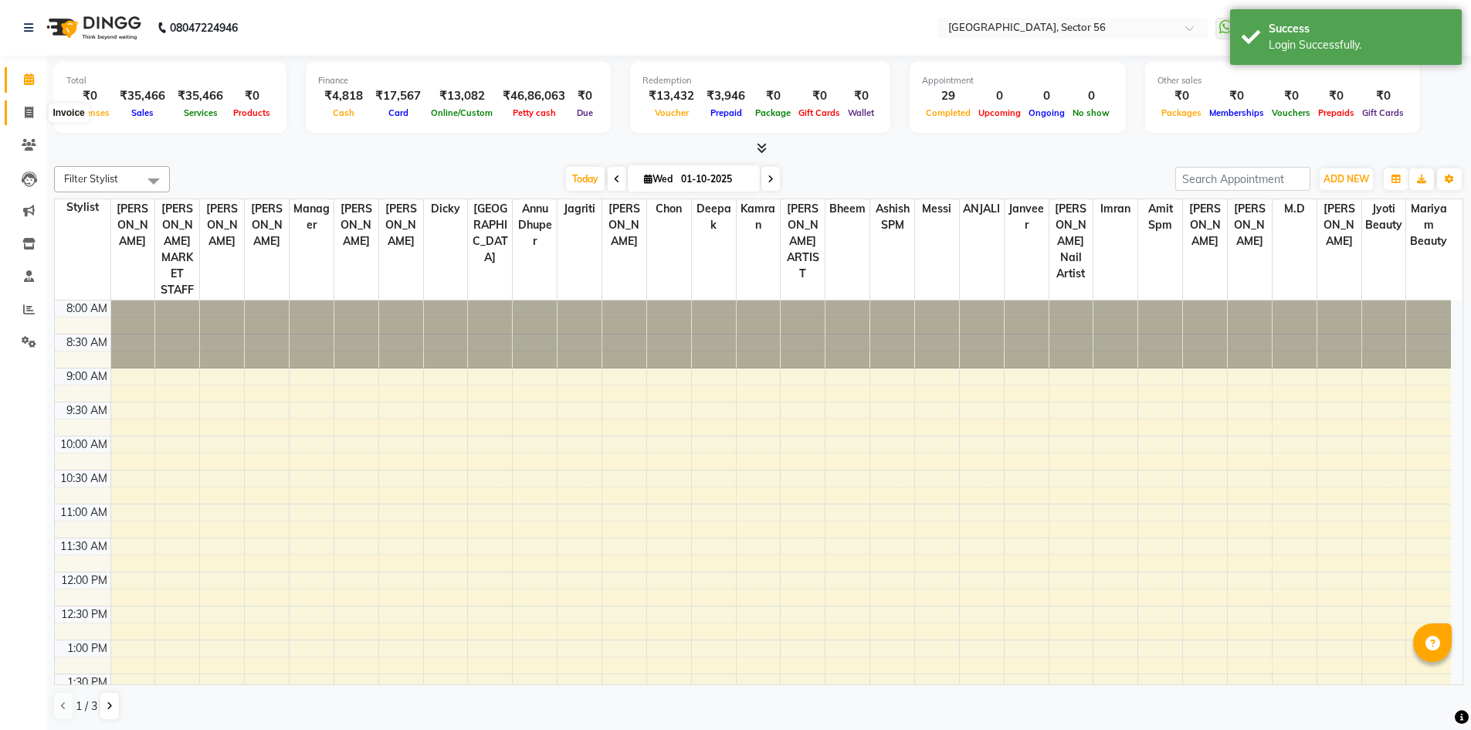
click at [27, 112] on icon at bounding box center [29, 113] width 8 height 12
select select "service"
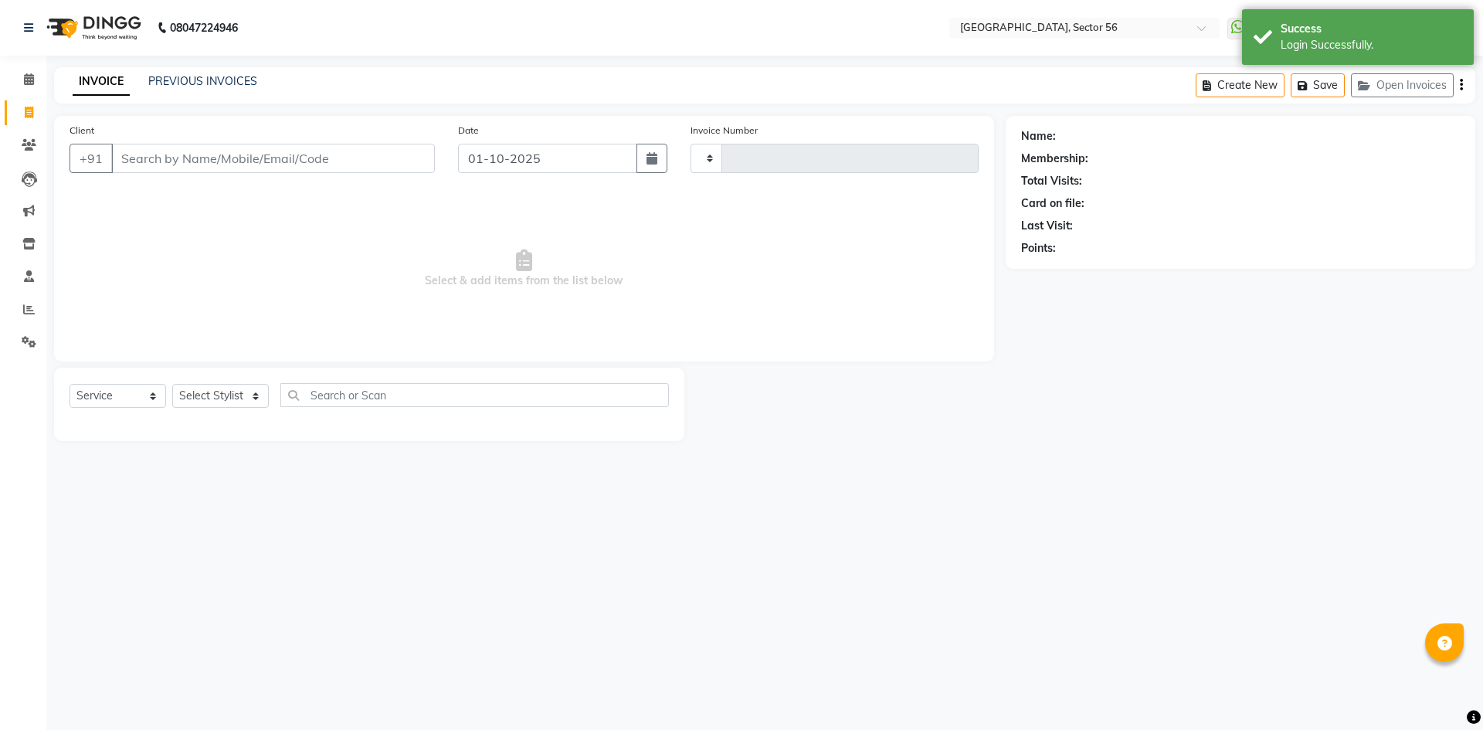
type input "7113"
select select "5557"
click at [195, 158] on input "Client" at bounding box center [273, 158] width 324 height 29
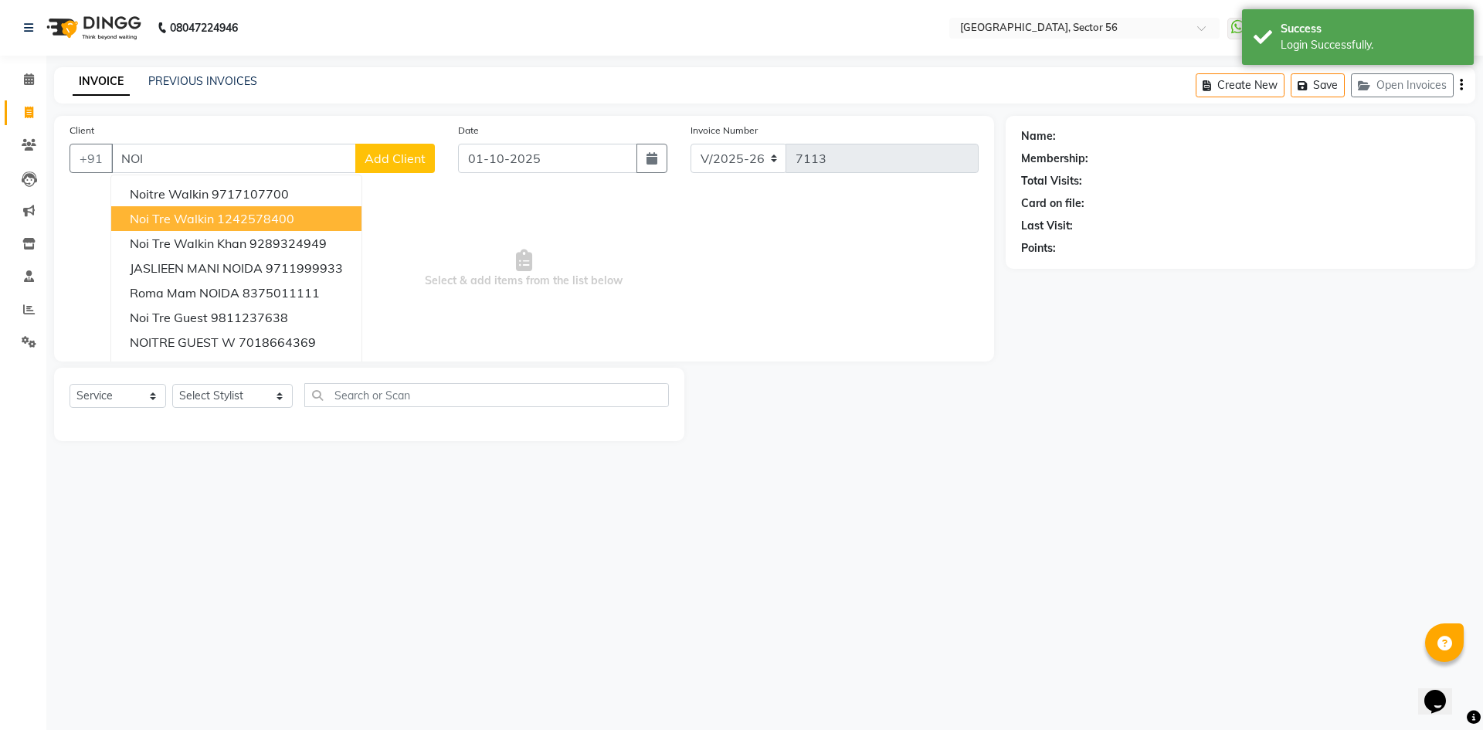
click at [201, 212] on span "Noi Tre Walkin" at bounding box center [172, 218] width 84 height 15
type input "1242578400"
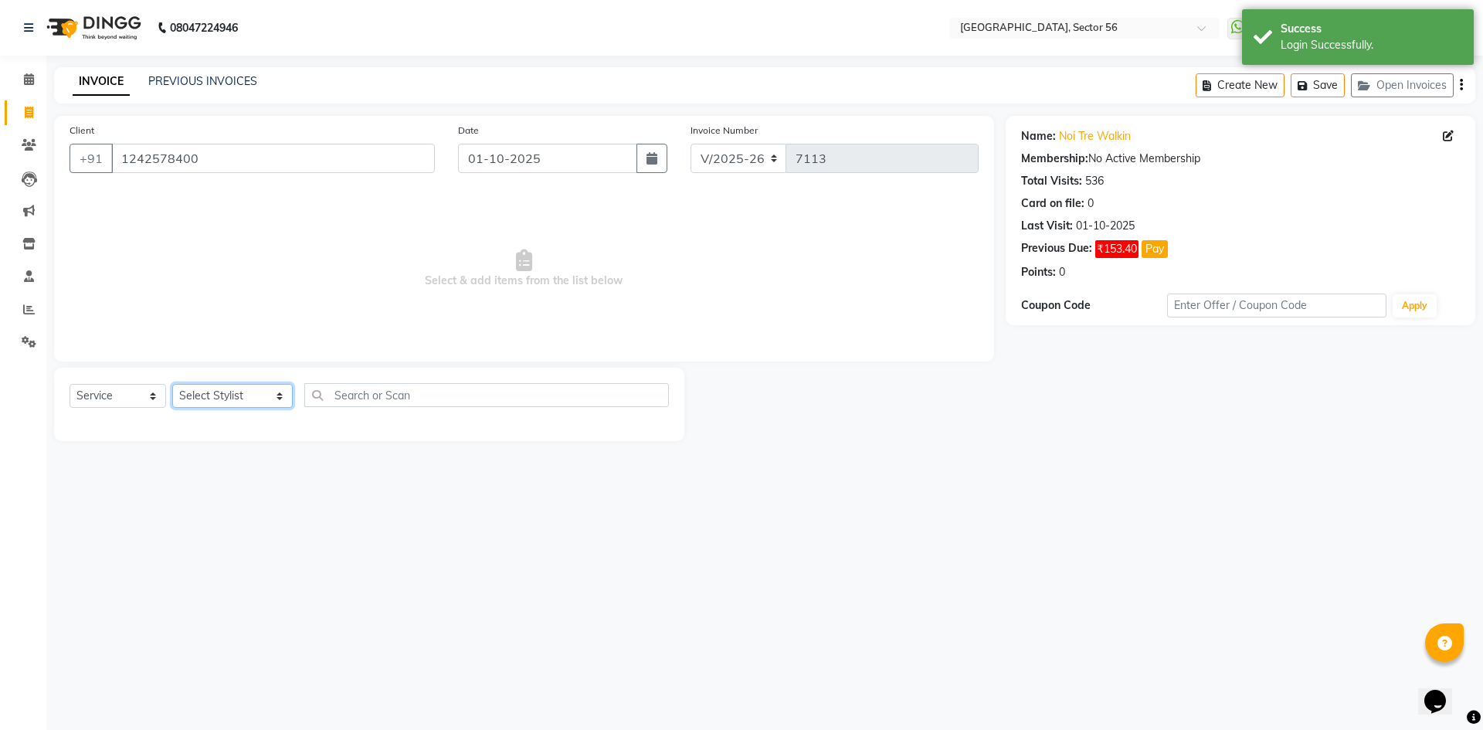
click at [240, 394] on select "Select Stylist [PERSON_NAME] [PERSON_NAME] [PERSON_NAME] MARKET STAFF amit amit…" at bounding box center [232, 396] width 120 height 24
select select "43535"
click at [172, 384] on select "Select Stylist [PERSON_NAME] [PERSON_NAME] [PERSON_NAME] MARKET STAFF amit amit…" at bounding box center [232, 396] width 120 height 24
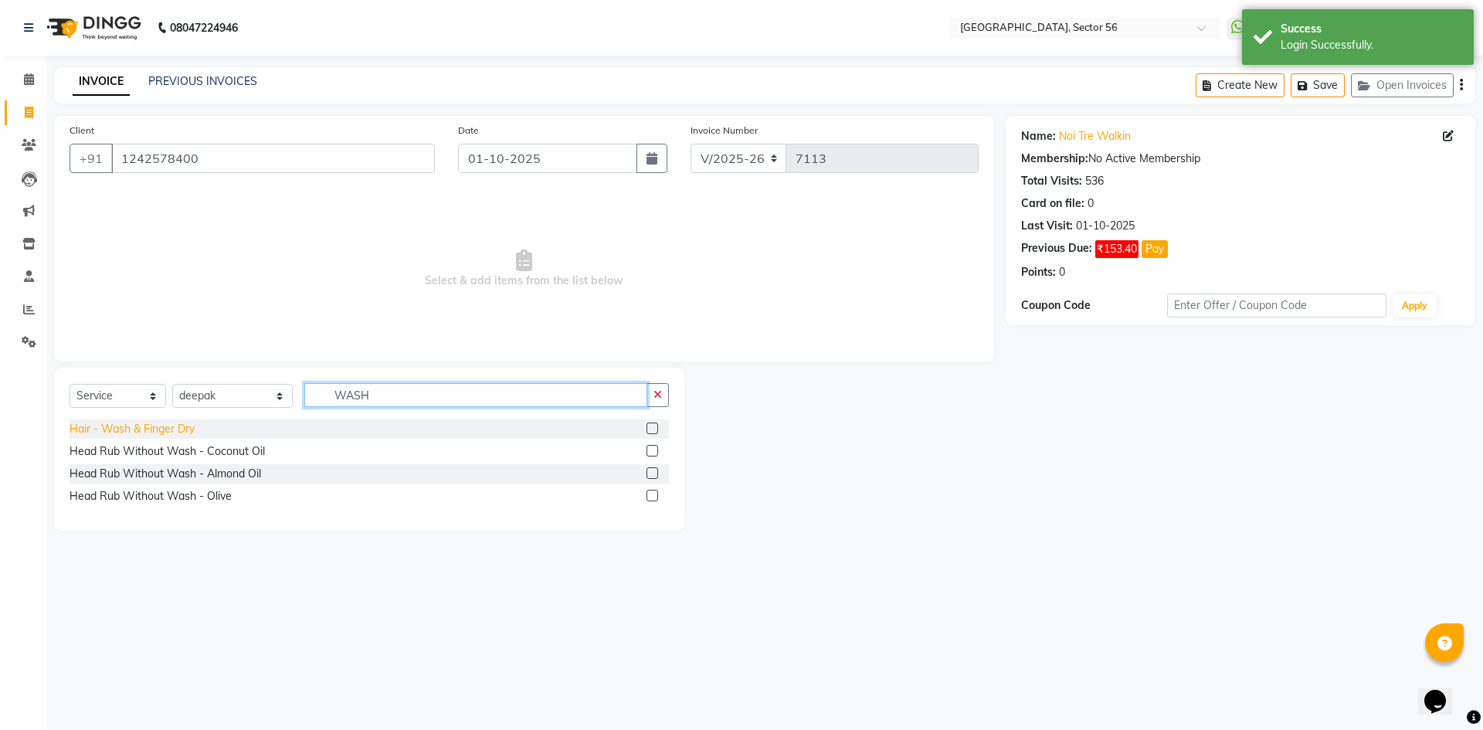
type input "WASH"
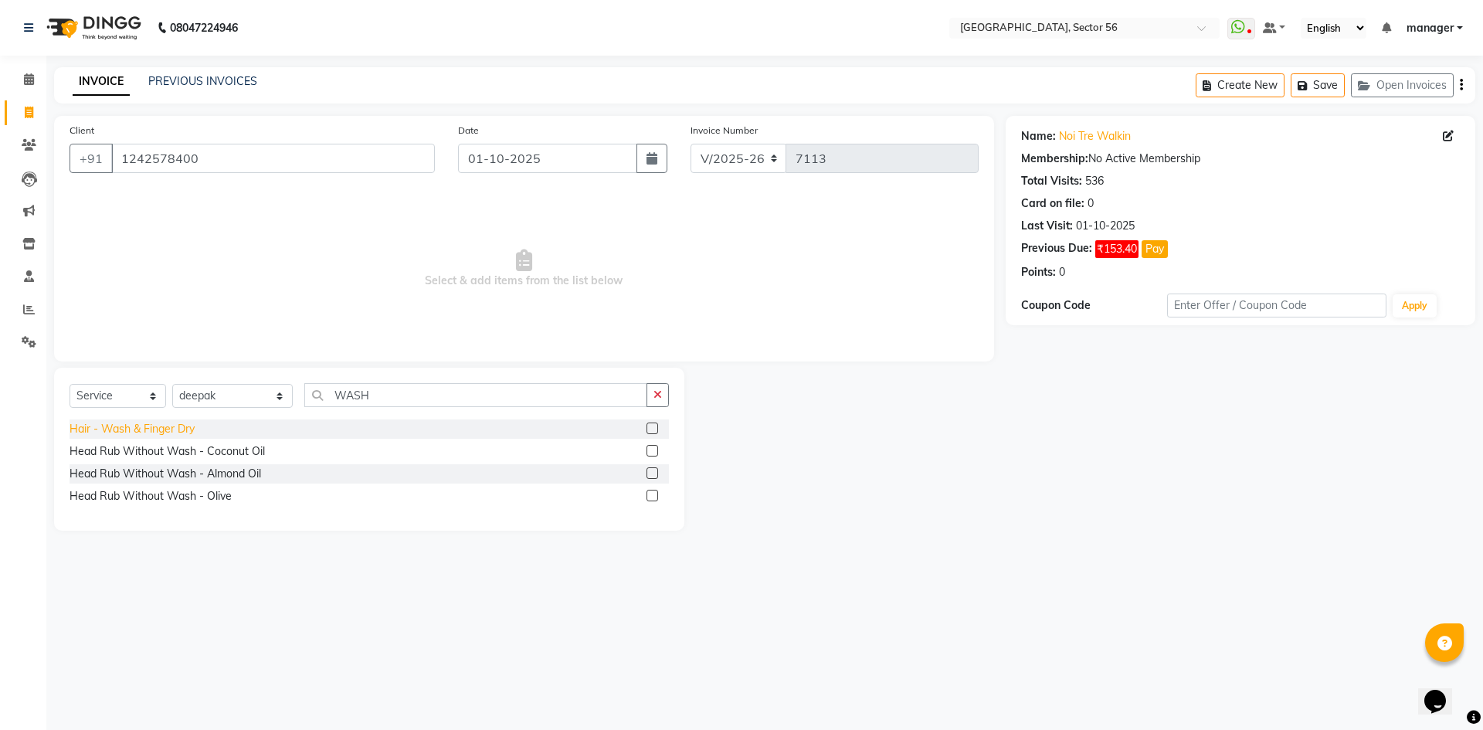
click at [144, 430] on div "Hair - Wash & Finger Dry" at bounding box center [132, 429] width 125 height 16
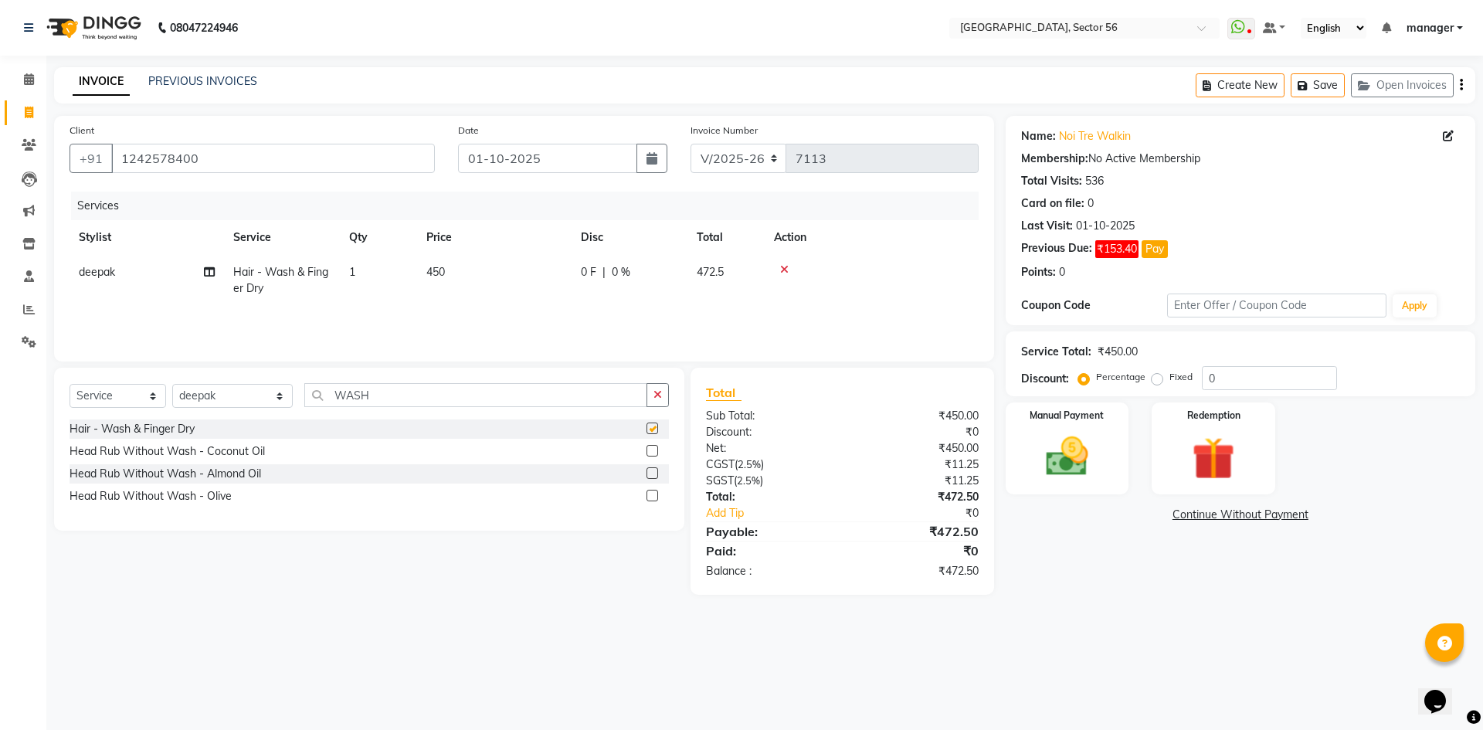
checkbox input "false"
click at [448, 271] on td "450" at bounding box center [494, 280] width 154 height 51
select select "43535"
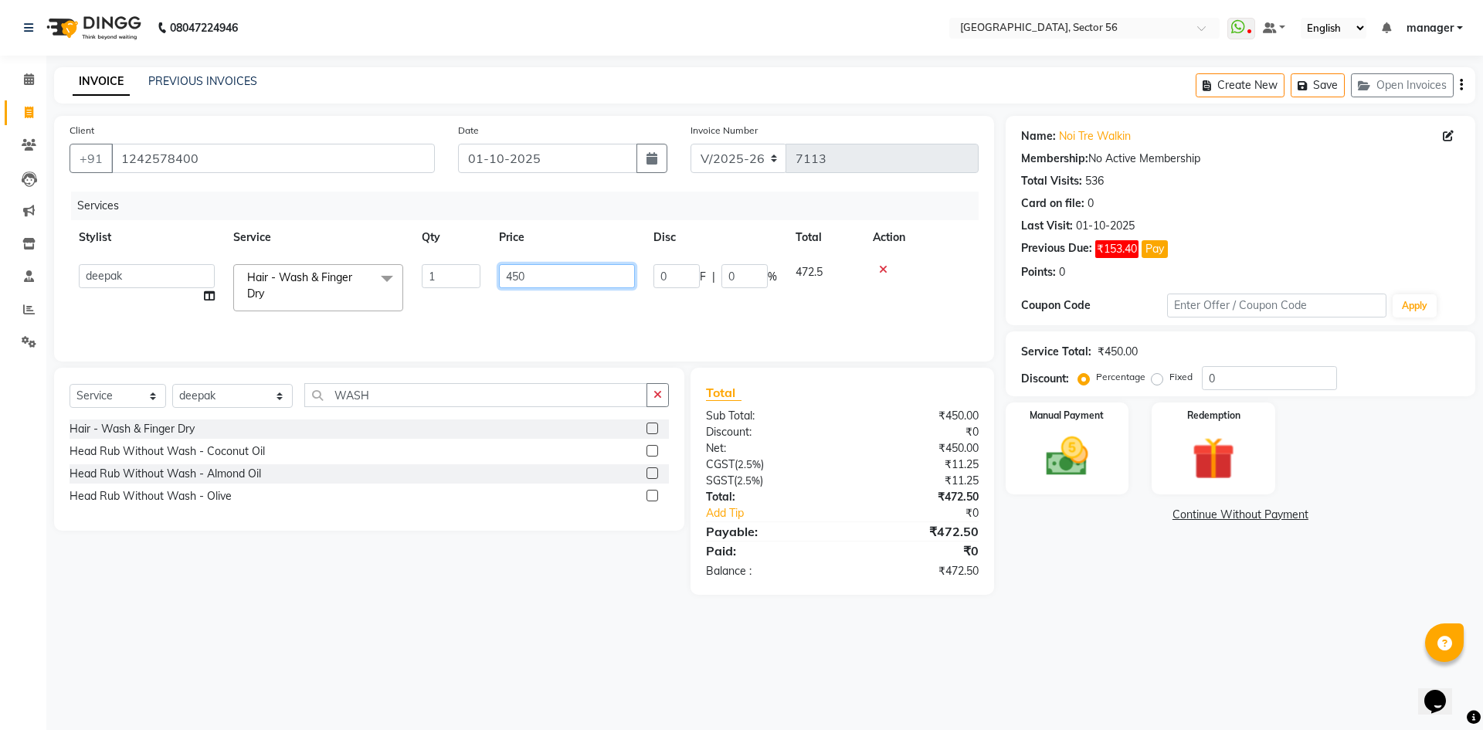
drag, startPoint x: 535, startPoint y: 278, endPoint x: 399, endPoint y: 295, distance: 137.0
click at [399, 295] on tr "[PERSON_NAME] [PERSON_NAME] [PERSON_NAME] MARKET STAFF amit amit spm [PERSON_NA…" at bounding box center [524, 288] width 909 height 66
type input "1000"
click at [0, 542] on div "Calendar Invoice Clients Leads Marketing Inventory Staff Reports Settings Compl…" at bounding box center [104, 375] width 209 height 663
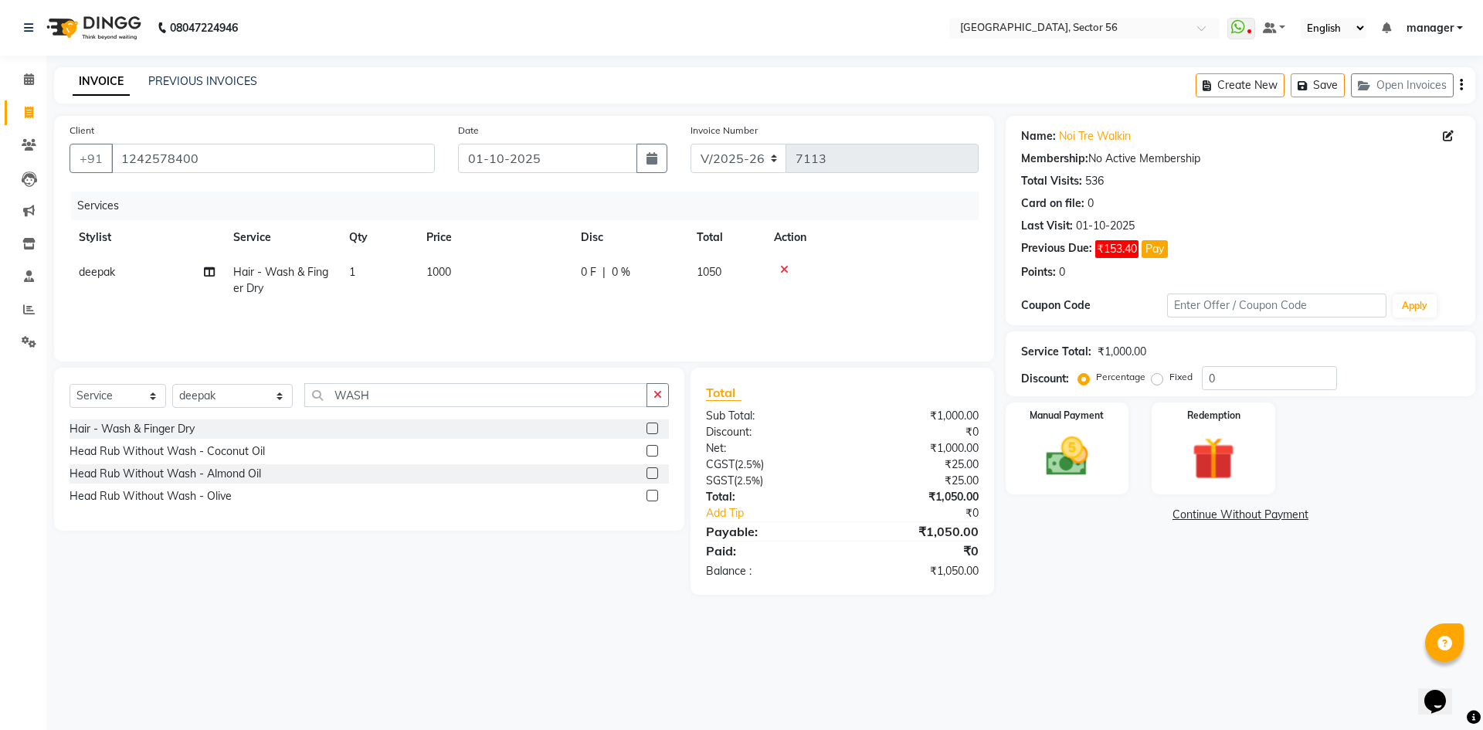
drag, startPoint x: 463, startPoint y: 270, endPoint x: 497, endPoint y: 271, distance: 33.2
click at [466, 270] on td "1000" at bounding box center [494, 280] width 154 height 51
select select "43535"
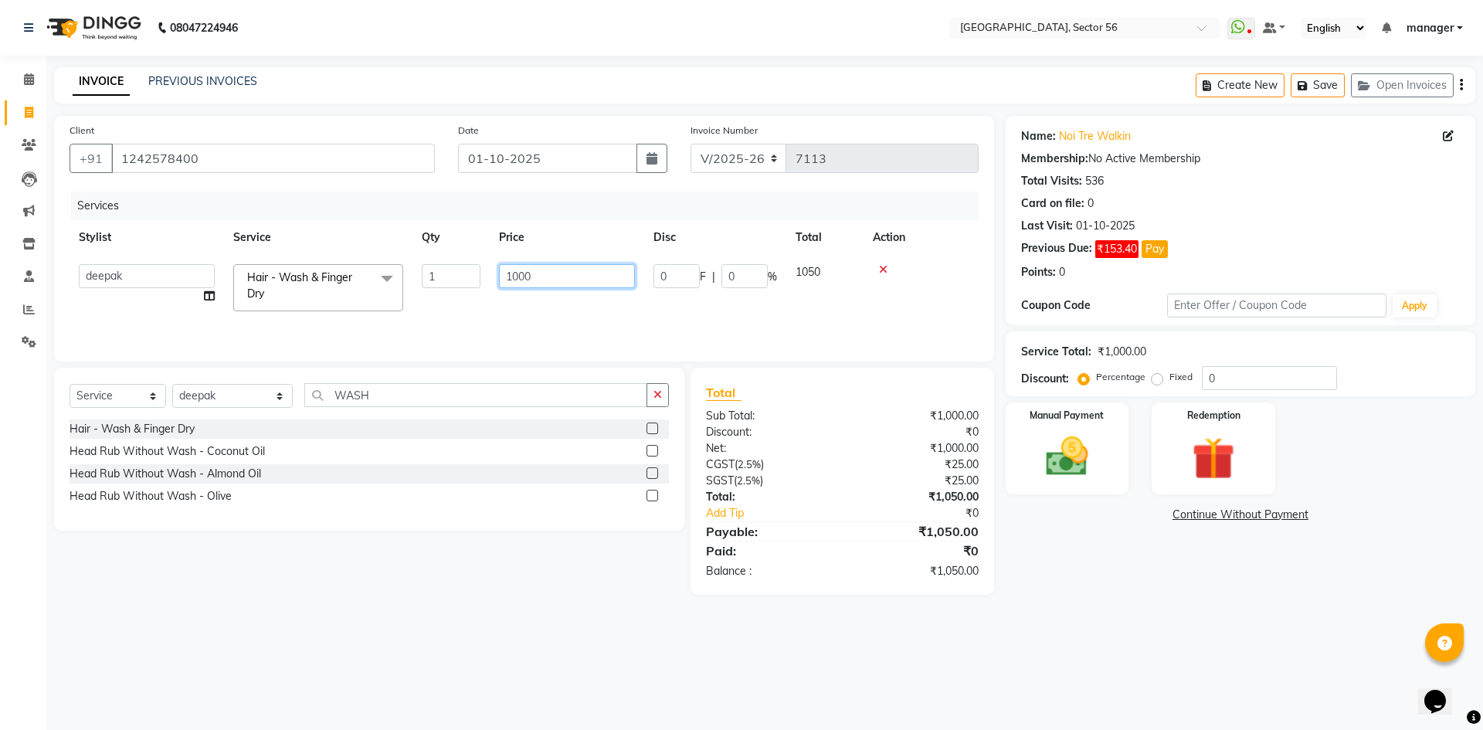
drag, startPoint x: 537, startPoint y: 270, endPoint x: 420, endPoint y: 288, distance: 118.1
click at [420, 288] on tr "[PERSON_NAME] [PERSON_NAME] [PERSON_NAME] MARKET STAFF amit amit spm [PERSON_NA…" at bounding box center [524, 288] width 909 height 66
type input "944"
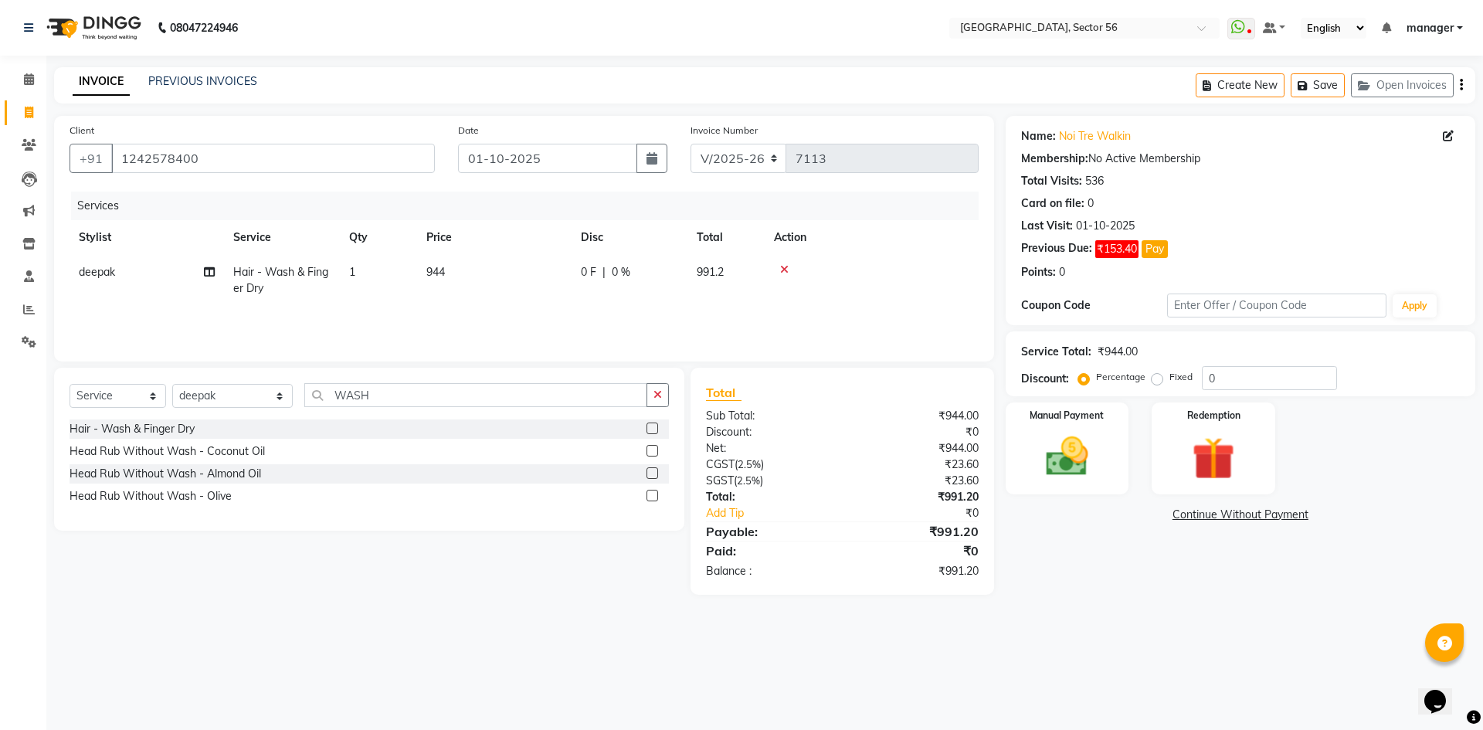
click at [0, 514] on div "Calendar Invoice Clients Leads Marketing Inventory Staff Reports Settings Compl…" at bounding box center [104, 375] width 209 height 663
click at [1090, 456] on img at bounding box center [1067, 456] width 72 height 51
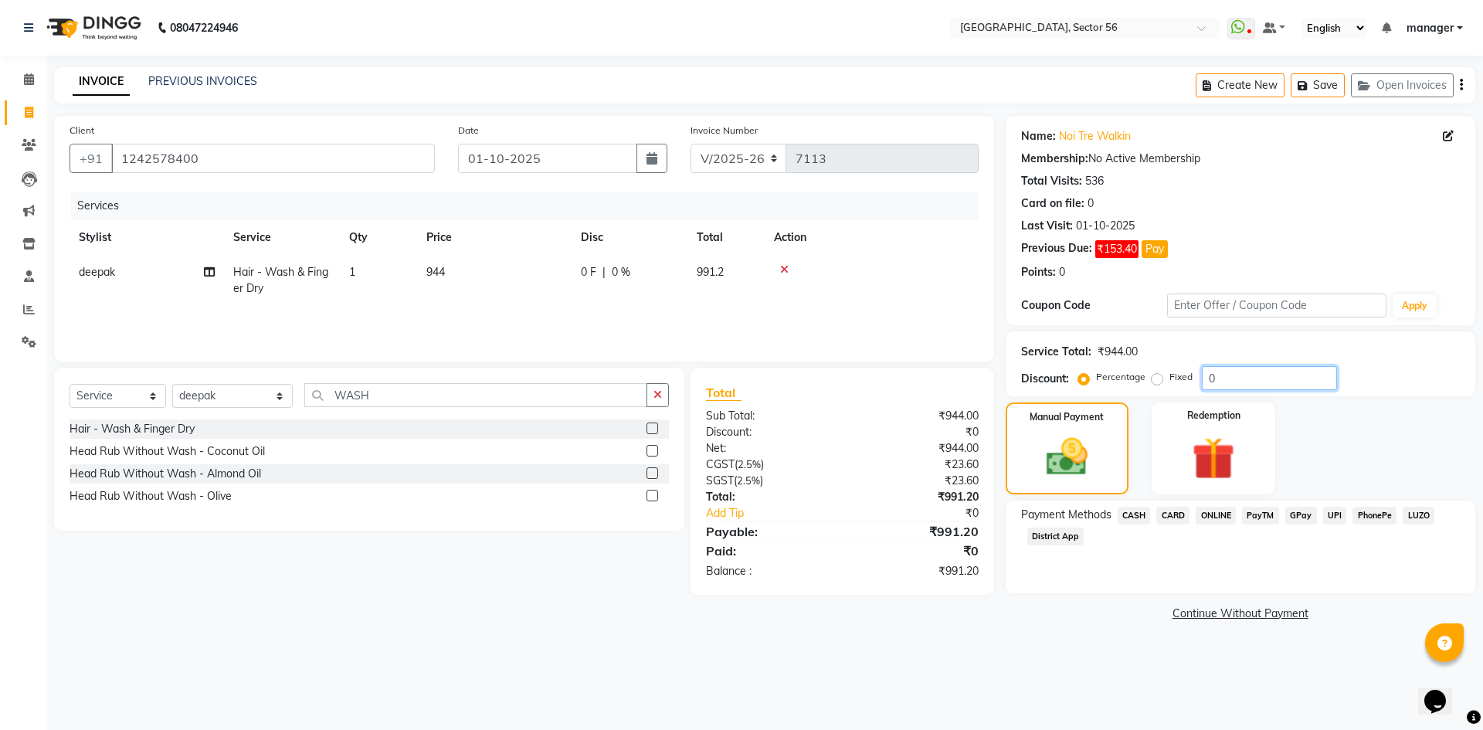
drag, startPoint x: 1243, startPoint y: 388, endPoint x: 1115, endPoint y: 400, distance: 128.8
click at [1115, 400] on div "Name: Noi Tre Walkin Membership: No Active Membership Total Visits: 536 Card on…" at bounding box center [1246, 370] width 481 height 509
type input "4.76"
click at [1172, 517] on span "CARD" at bounding box center [1172, 516] width 33 height 18
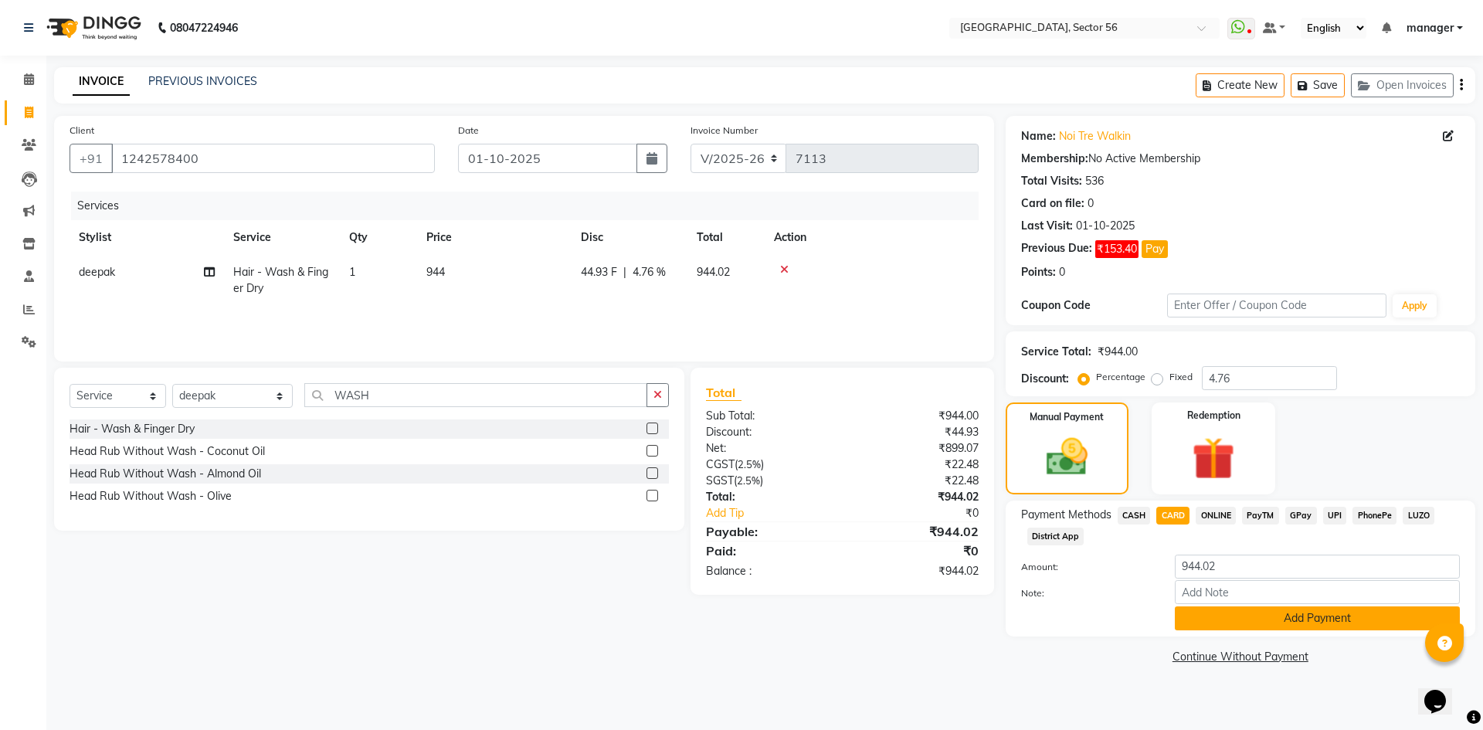
click at [1209, 627] on button "Add Payment" at bounding box center [1317, 618] width 285 height 24
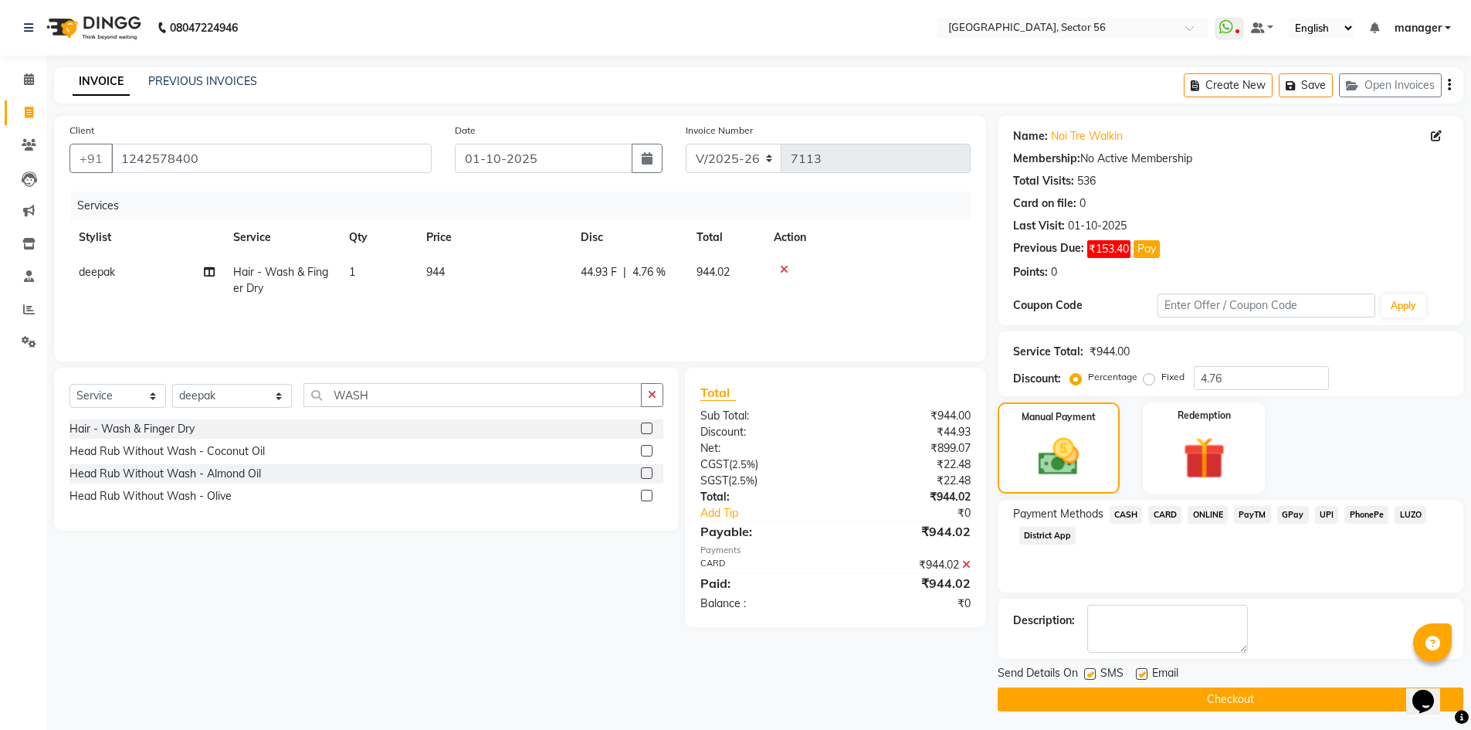
click at [1201, 694] on button "Checkout" at bounding box center [1231, 699] width 466 height 24
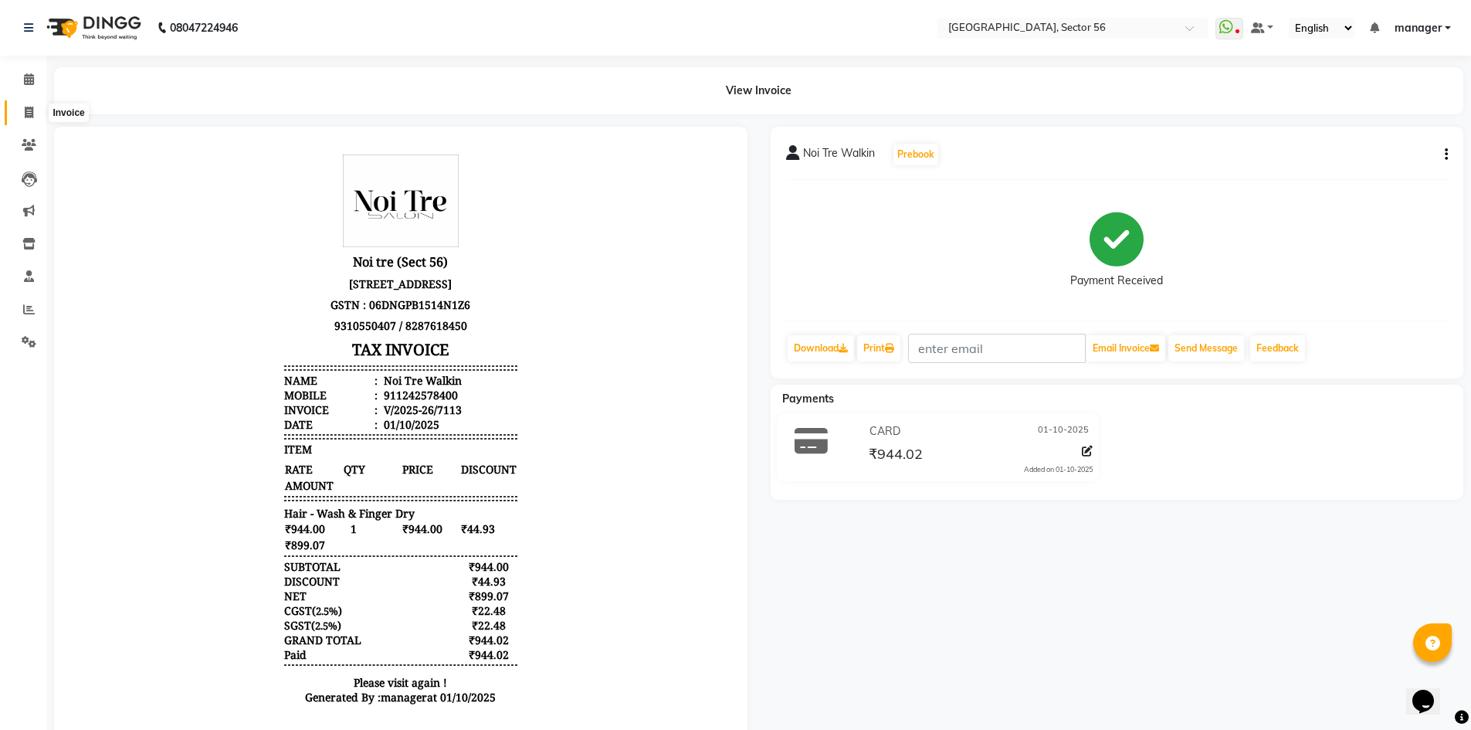
click at [27, 120] on span at bounding box center [28, 113] width 27 height 18
select select "service"
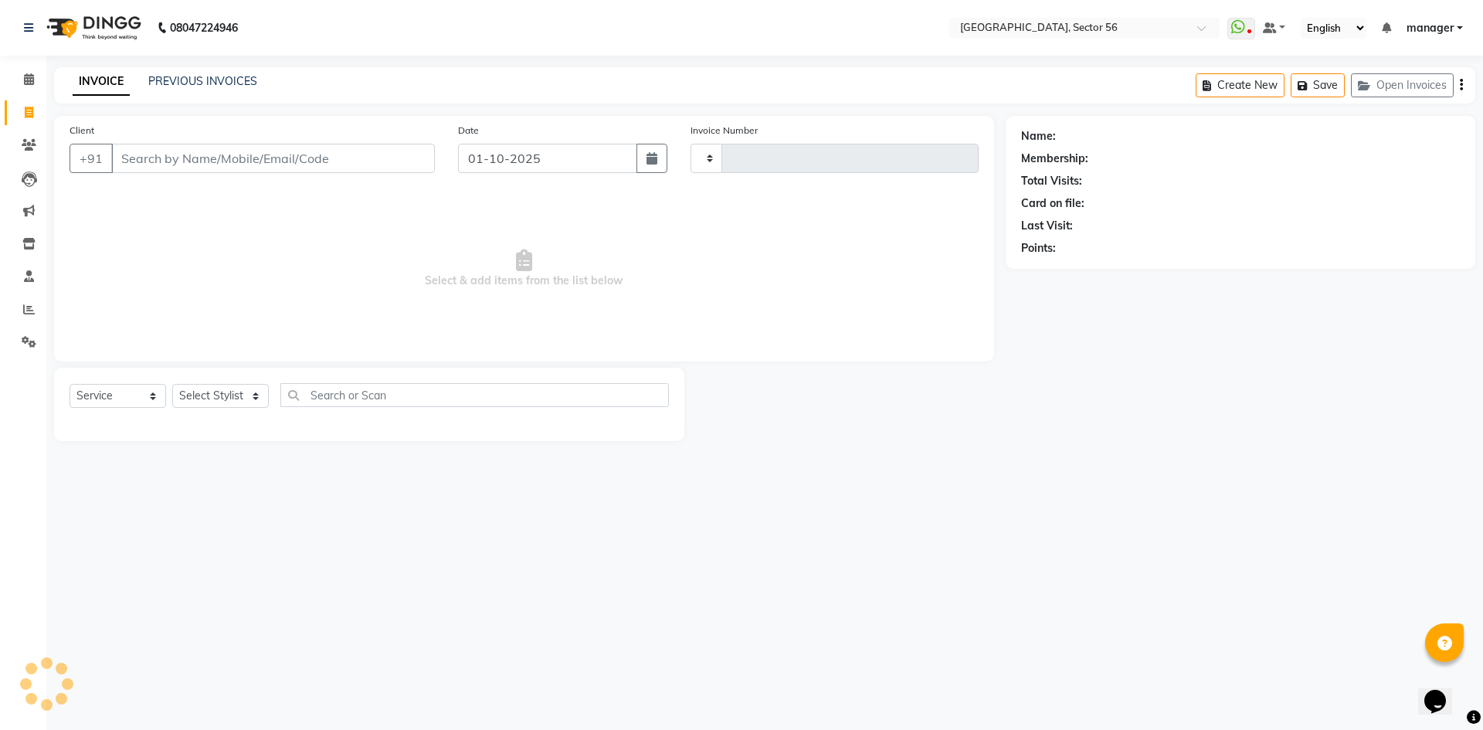
type input "7114"
click at [173, 180] on div "Client +91" at bounding box center [252, 153] width 388 height 63
select select "5557"
click at [243, 392] on select "Select Stylist" at bounding box center [220, 396] width 97 height 24
select select "43516"
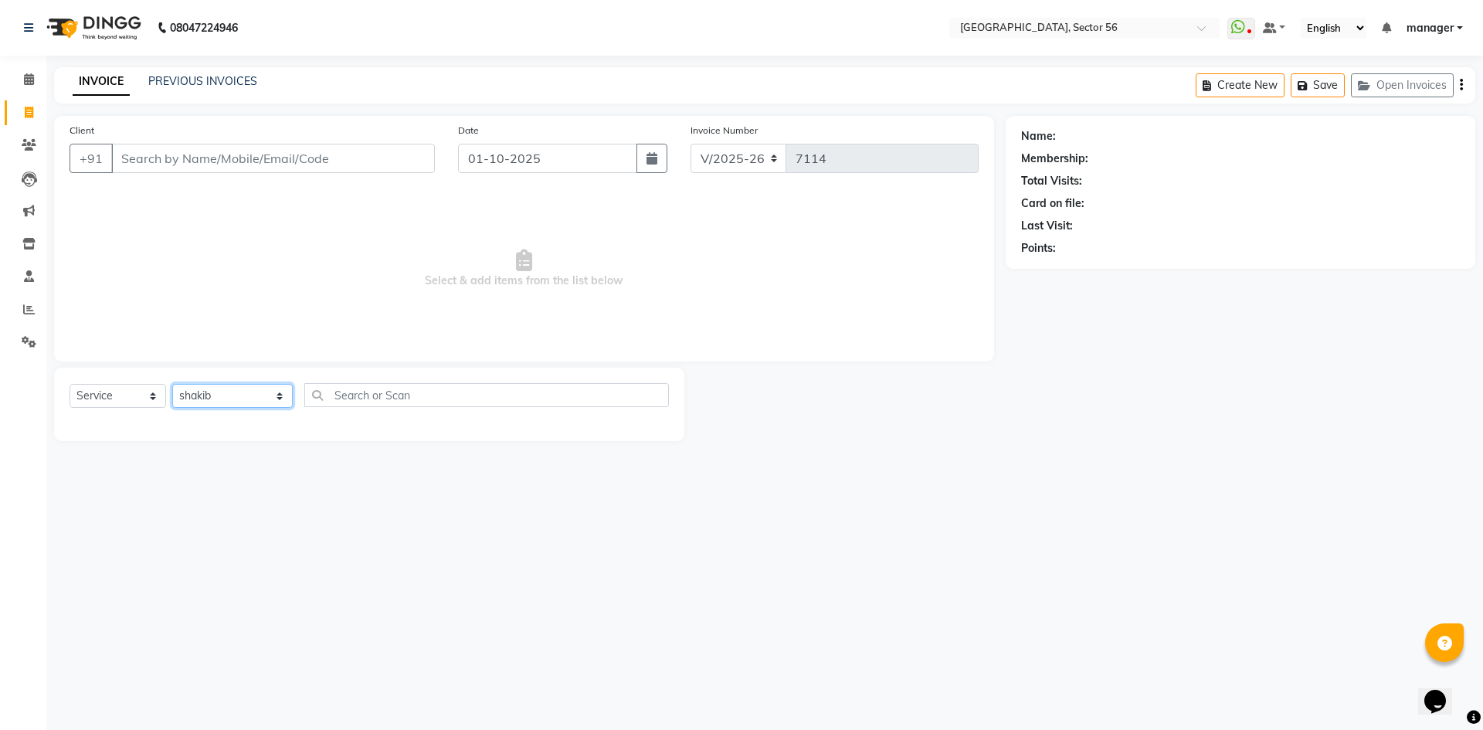
click at [172, 384] on select "Select Stylist [PERSON_NAME] [PERSON_NAME] [PERSON_NAME] MARKET STAFF amit amit…" at bounding box center [232, 396] width 120 height 24
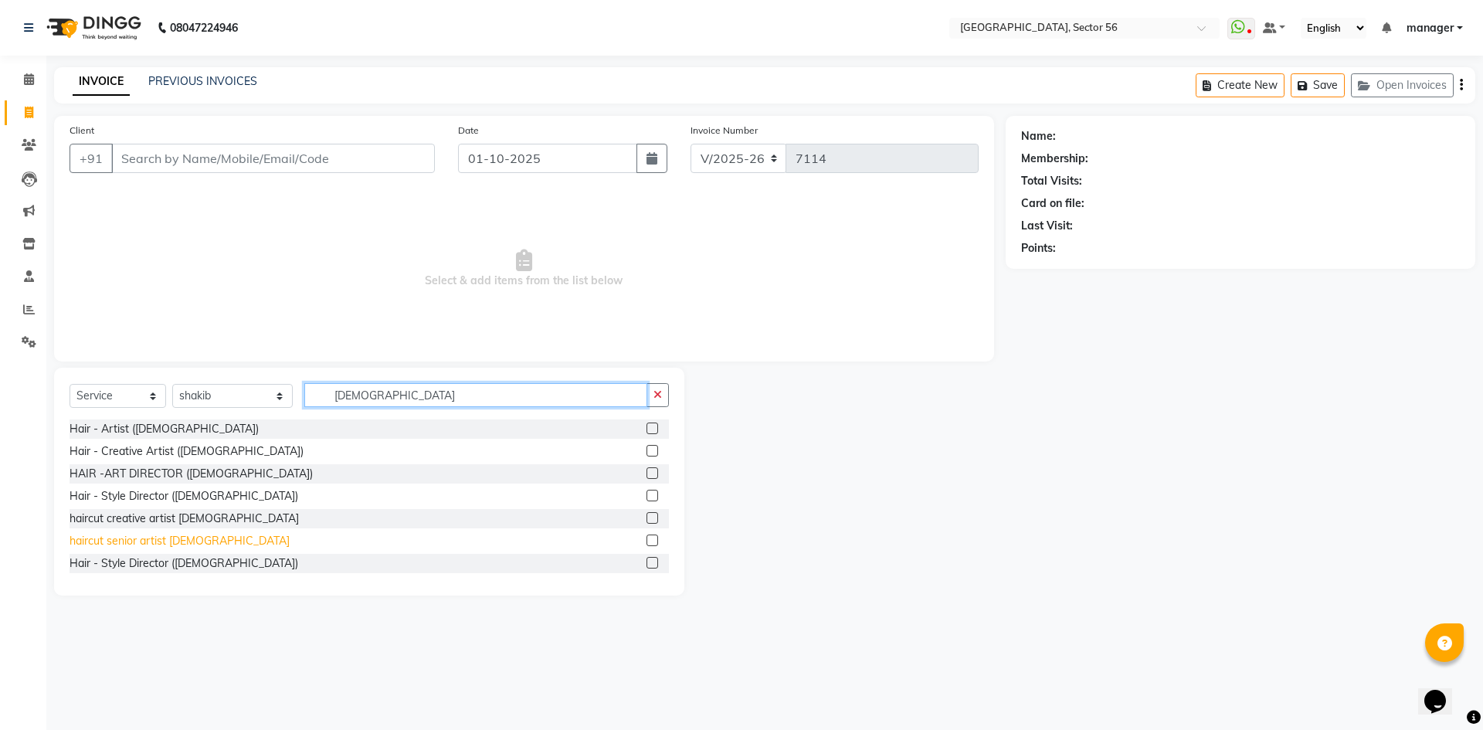
type input "MALE"
click at [148, 542] on div "haircut senior artist [DEMOGRAPHIC_DATA]" at bounding box center [180, 541] width 220 height 16
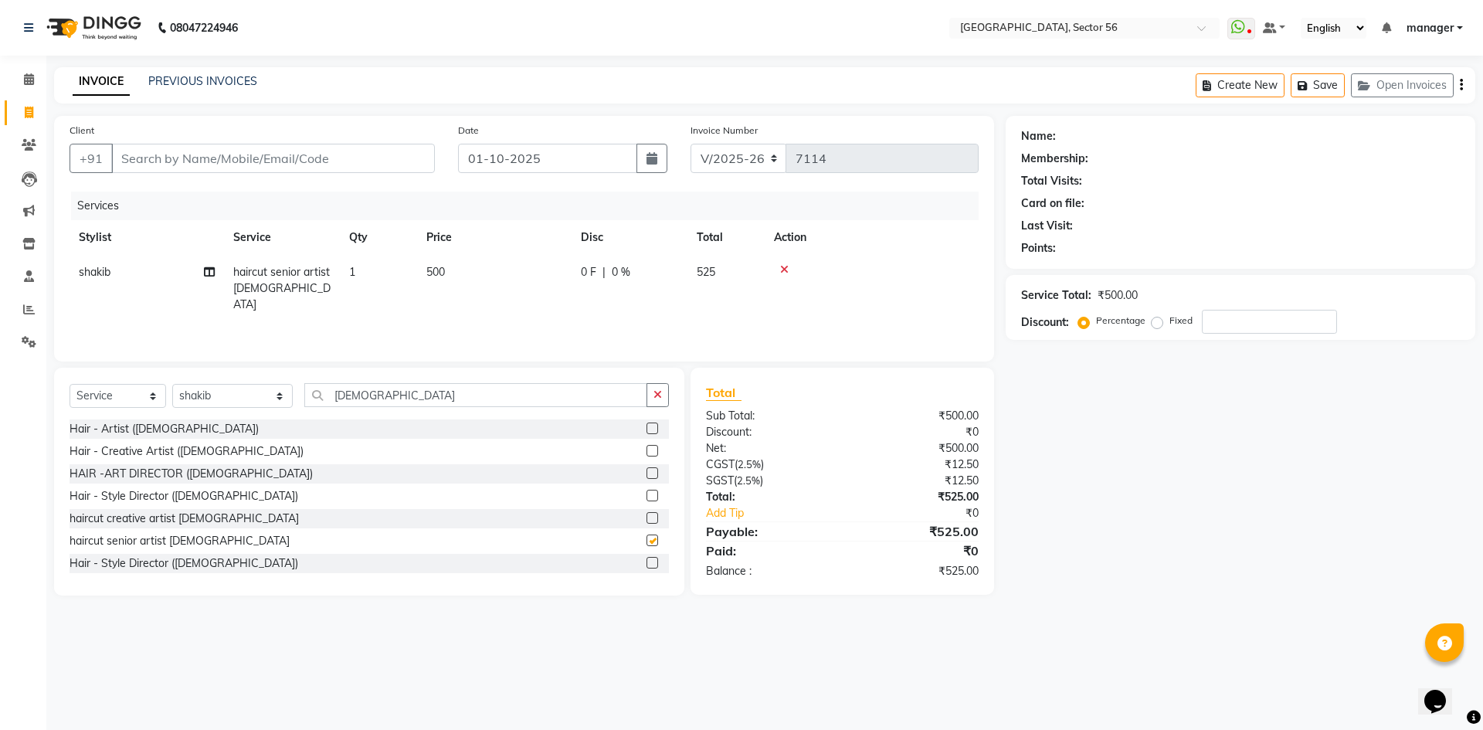
checkbox input "false"
click at [307, 164] on input "Client" at bounding box center [273, 158] width 324 height 29
type input "8"
type input "0"
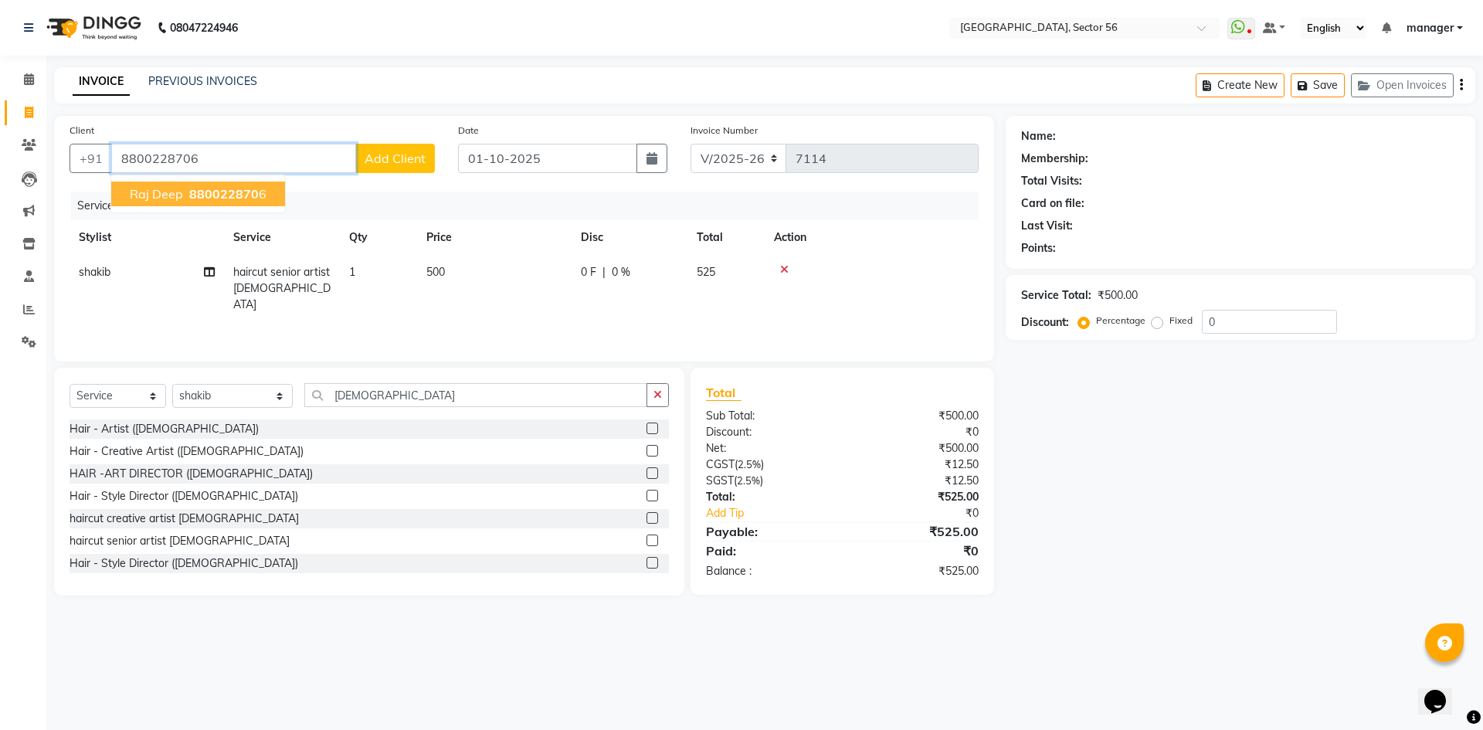
type input "8800228706"
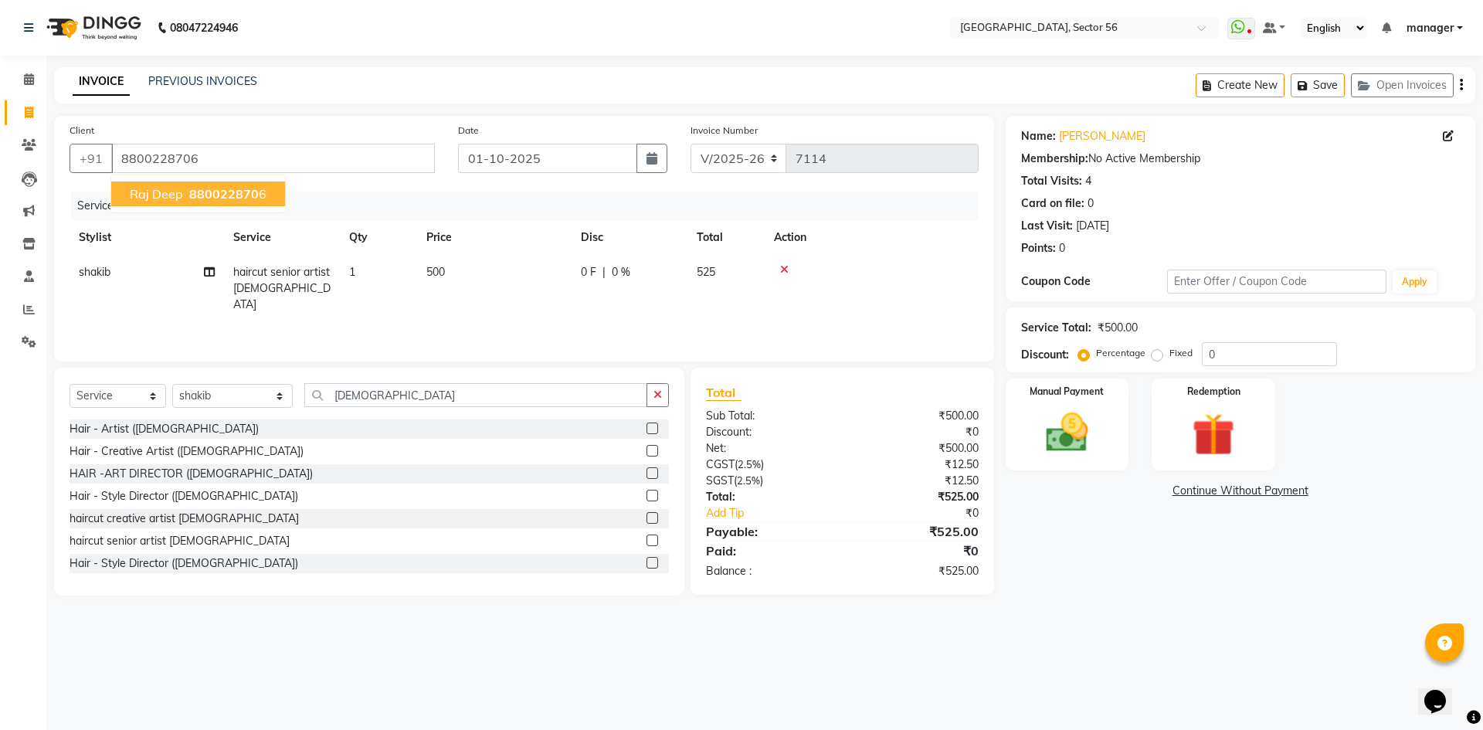
click at [146, 188] on span "raj deep" at bounding box center [156, 193] width 53 height 15
click at [222, 153] on input "8800228706" at bounding box center [273, 158] width 324 height 29
click at [1080, 436] on img at bounding box center [1067, 432] width 72 height 51
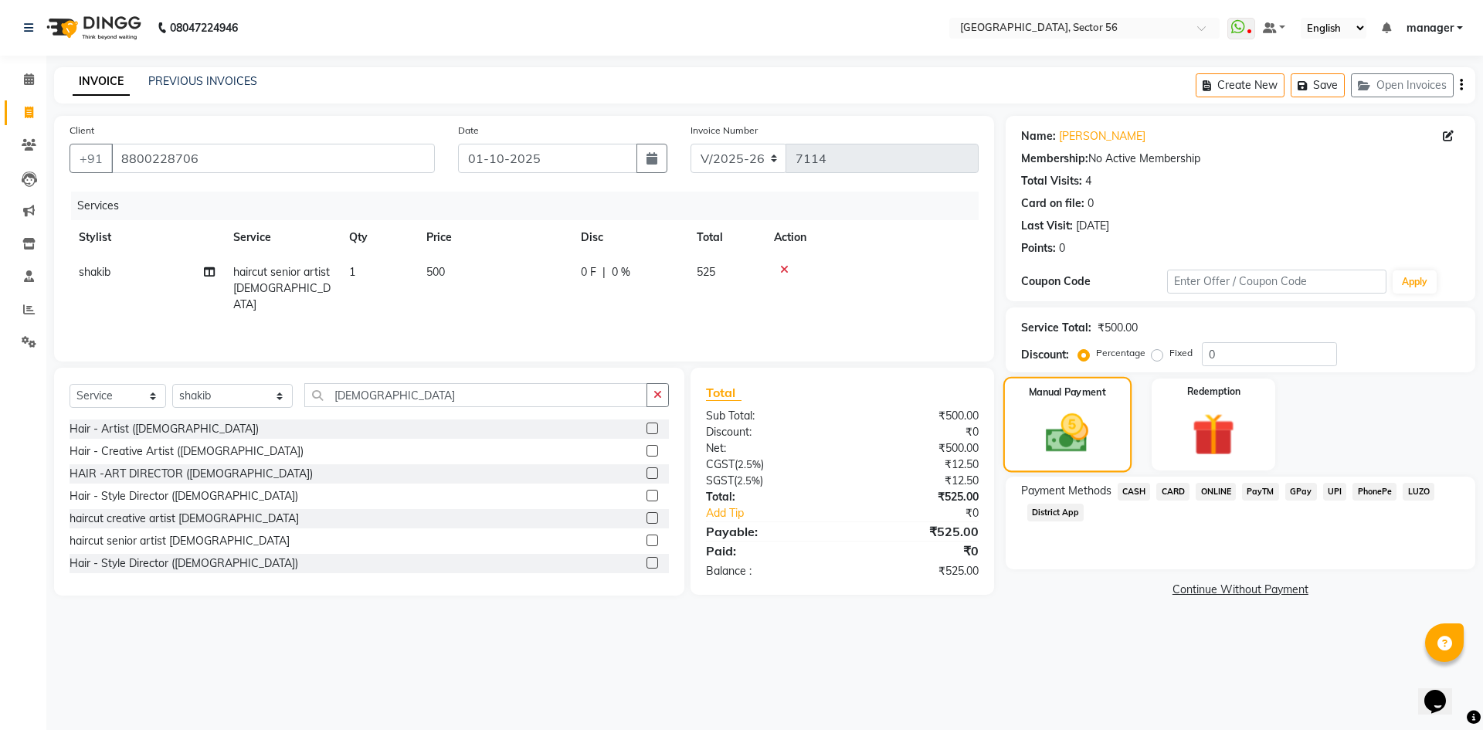
click at [1067, 415] on img at bounding box center [1067, 433] width 70 height 49
click at [1176, 491] on span "CARD" at bounding box center [1172, 492] width 33 height 18
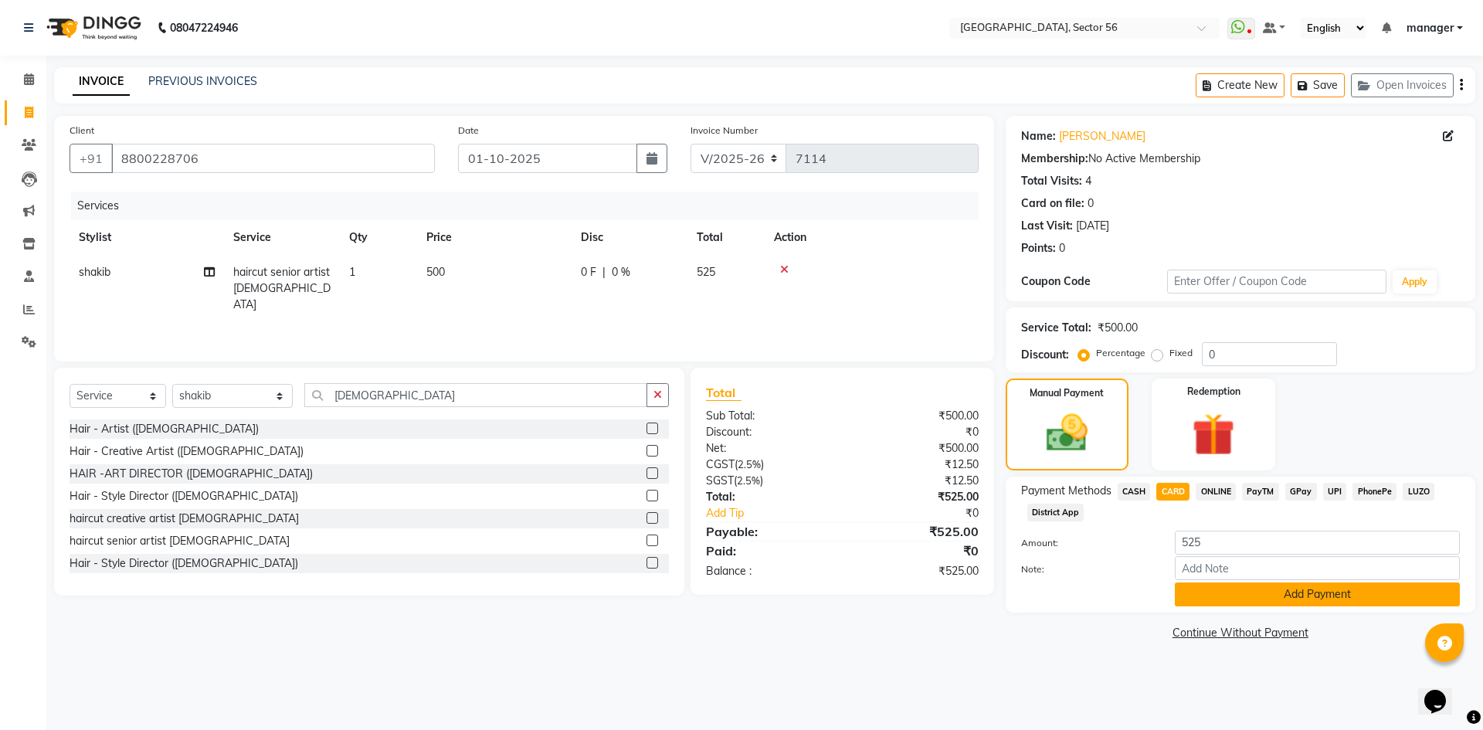
click at [1198, 599] on button "Add Payment" at bounding box center [1317, 594] width 285 height 24
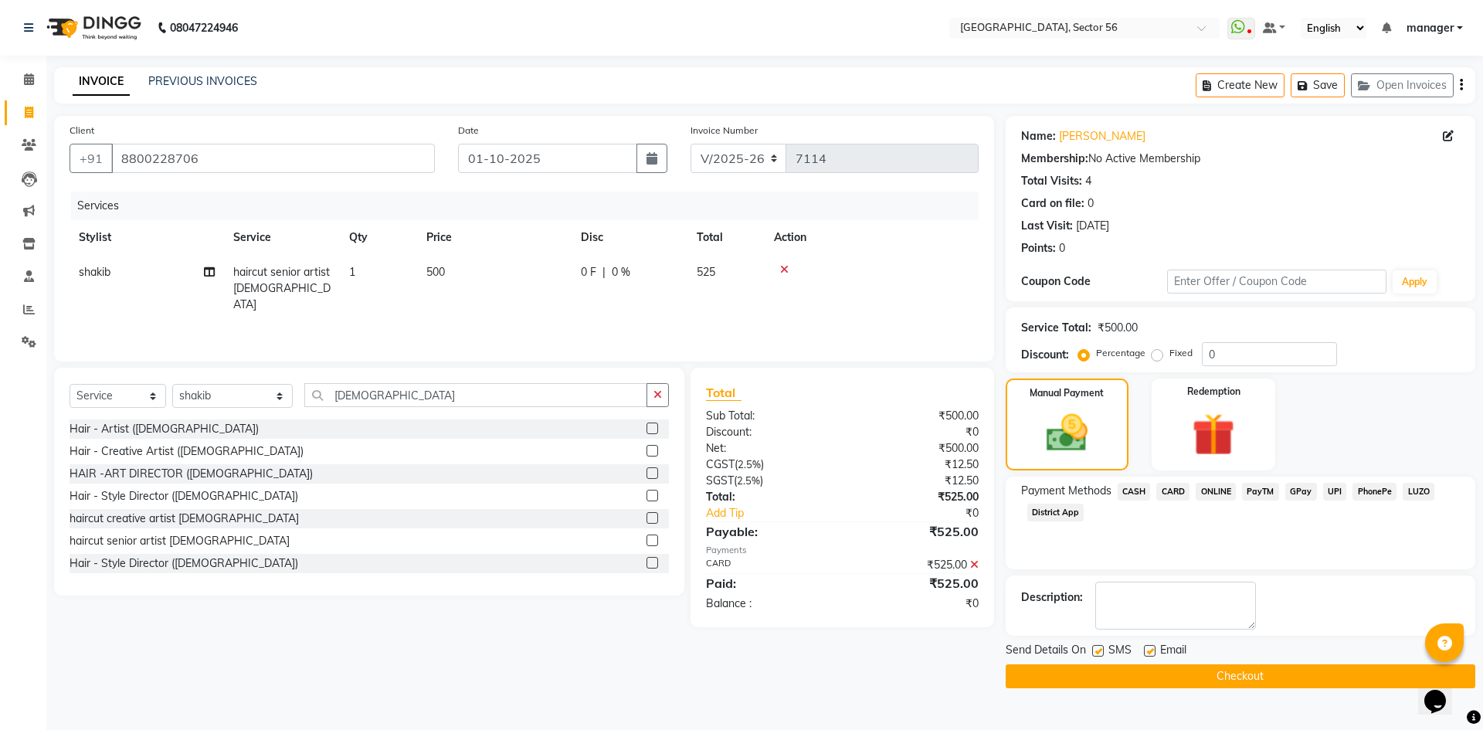
click at [1179, 677] on button "Checkout" at bounding box center [1241, 676] width 470 height 24
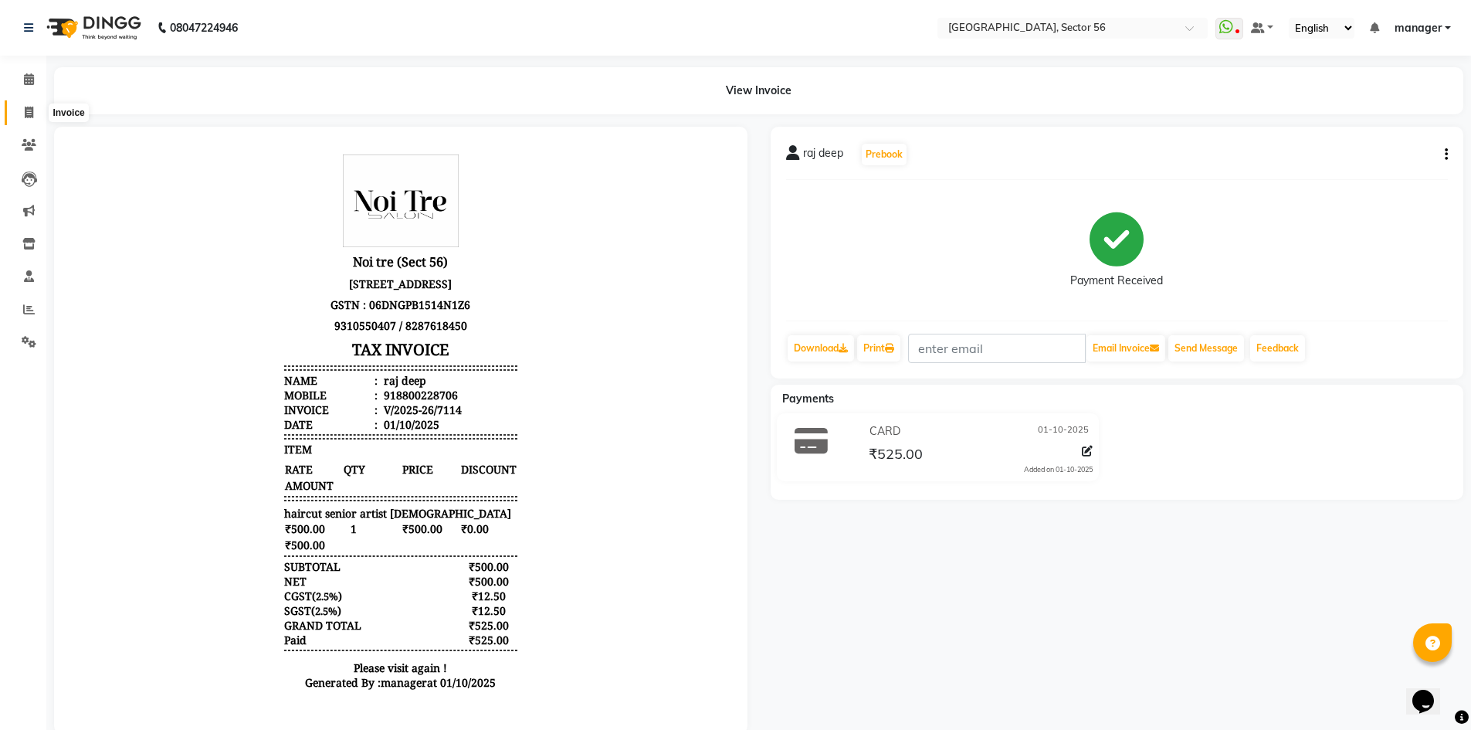
click at [29, 114] on icon at bounding box center [29, 113] width 8 height 12
select select "service"
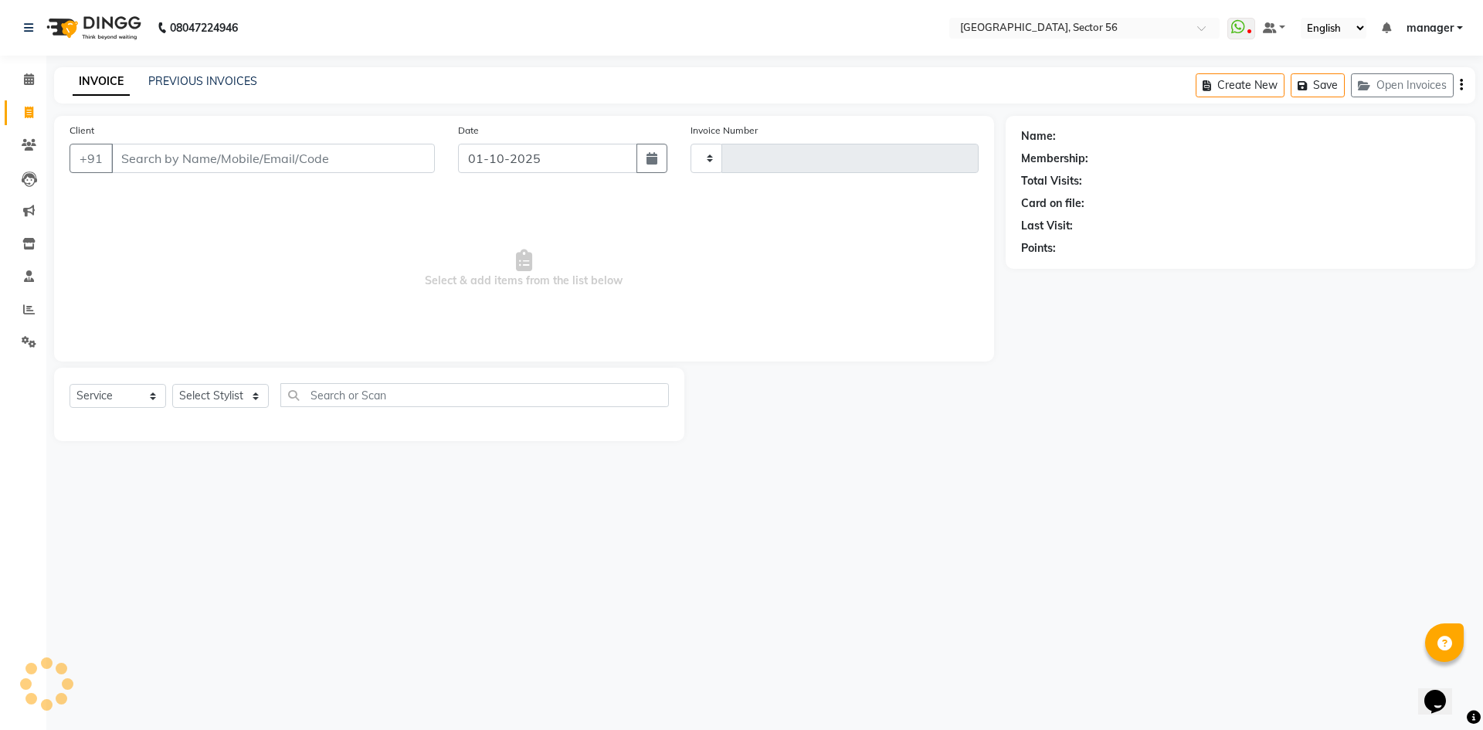
type input "7115"
select select "5557"
click at [202, 161] on input "Client" at bounding box center [273, 158] width 324 height 29
click at [989, 646] on div "08047224946 Select Location × Noi Tre Salon, Sector 56 WhatsApp Status ✕ Status…" at bounding box center [741, 365] width 1483 height 730
click at [1051, 541] on div "08047224946 Select Location × Noi Tre Salon, Sector 56 WhatsApp Status ✕ Status…" at bounding box center [741, 365] width 1483 height 730
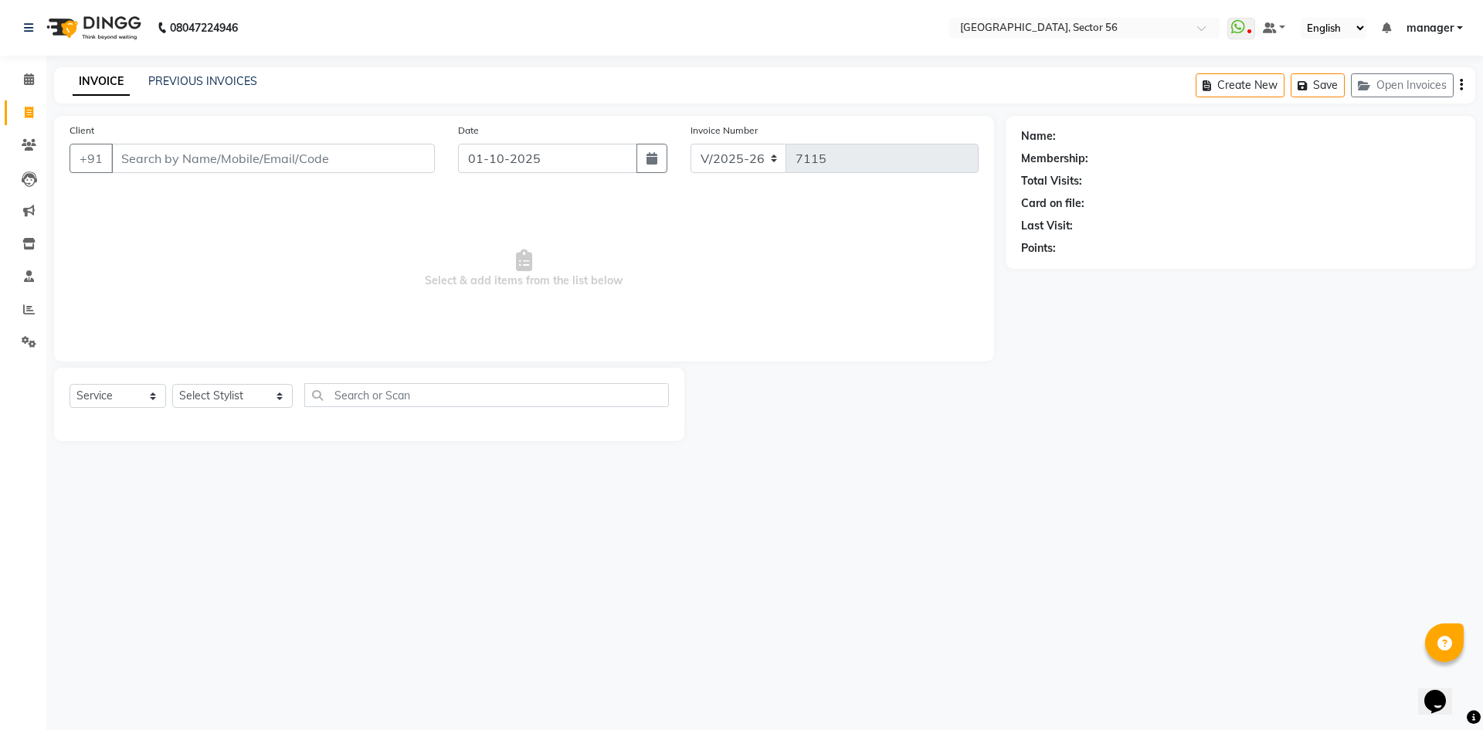
click at [1041, 517] on div "08047224946 Select Location × Noi Tre Salon, Sector 56 WhatsApp Status ✕ Status…" at bounding box center [741, 365] width 1483 height 730
click at [1002, 650] on div "08047224946 Select Location × Noi Tre Salon, Sector 56 WhatsApp Status ✕ Status…" at bounding box center [741, 365] width 1483 height 730
click at [1052, 563] on div "08047224946 Select Location × Noi Tre Salon, Sector 56 WhatsApp Status ✕ Status…" at bounding box center [741, 365] width 1483 height 730
click at [201, 159] on input "Client" at bounding box center [273, 158] width 324 height 29
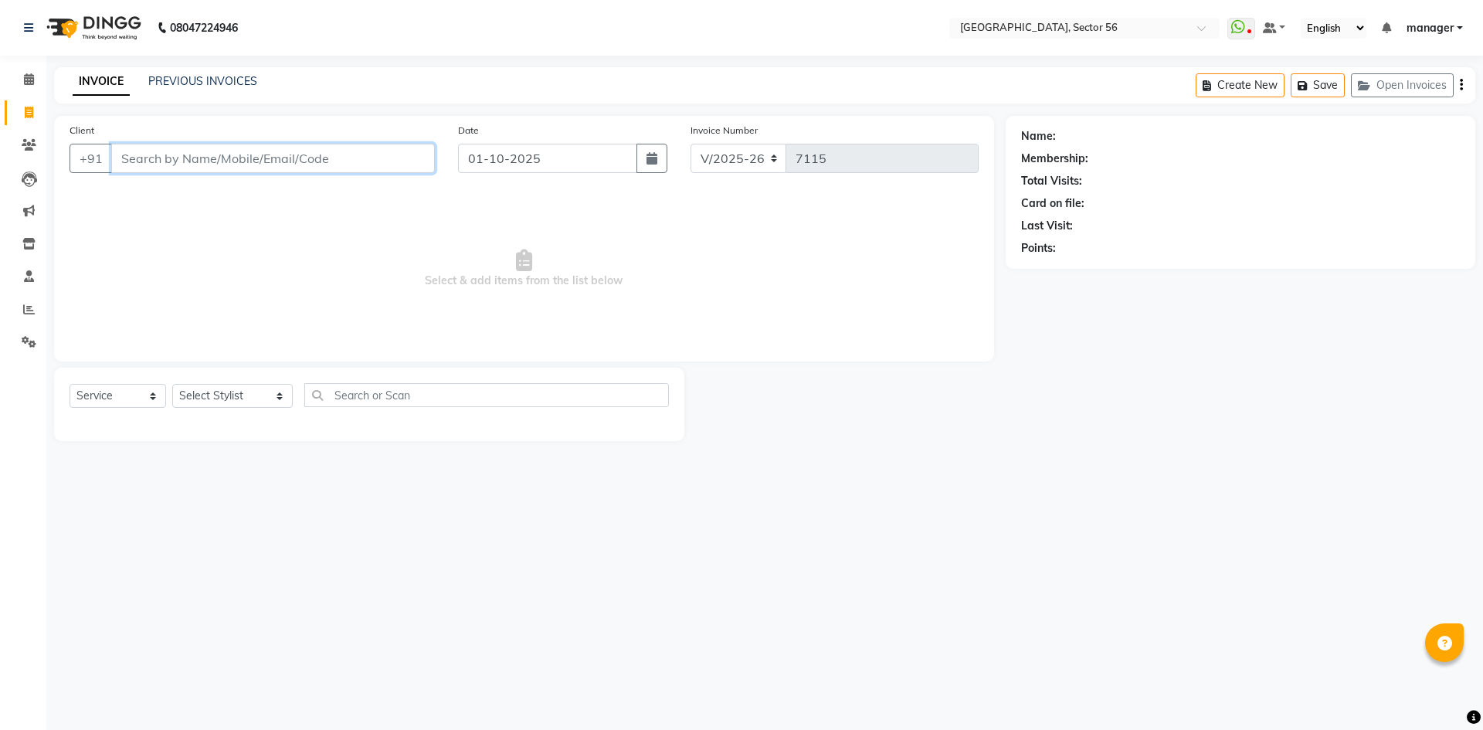
click at [232, 162] on input "Client" at bounding box center [273, 158] width 324 height 29
type input "9879900804"
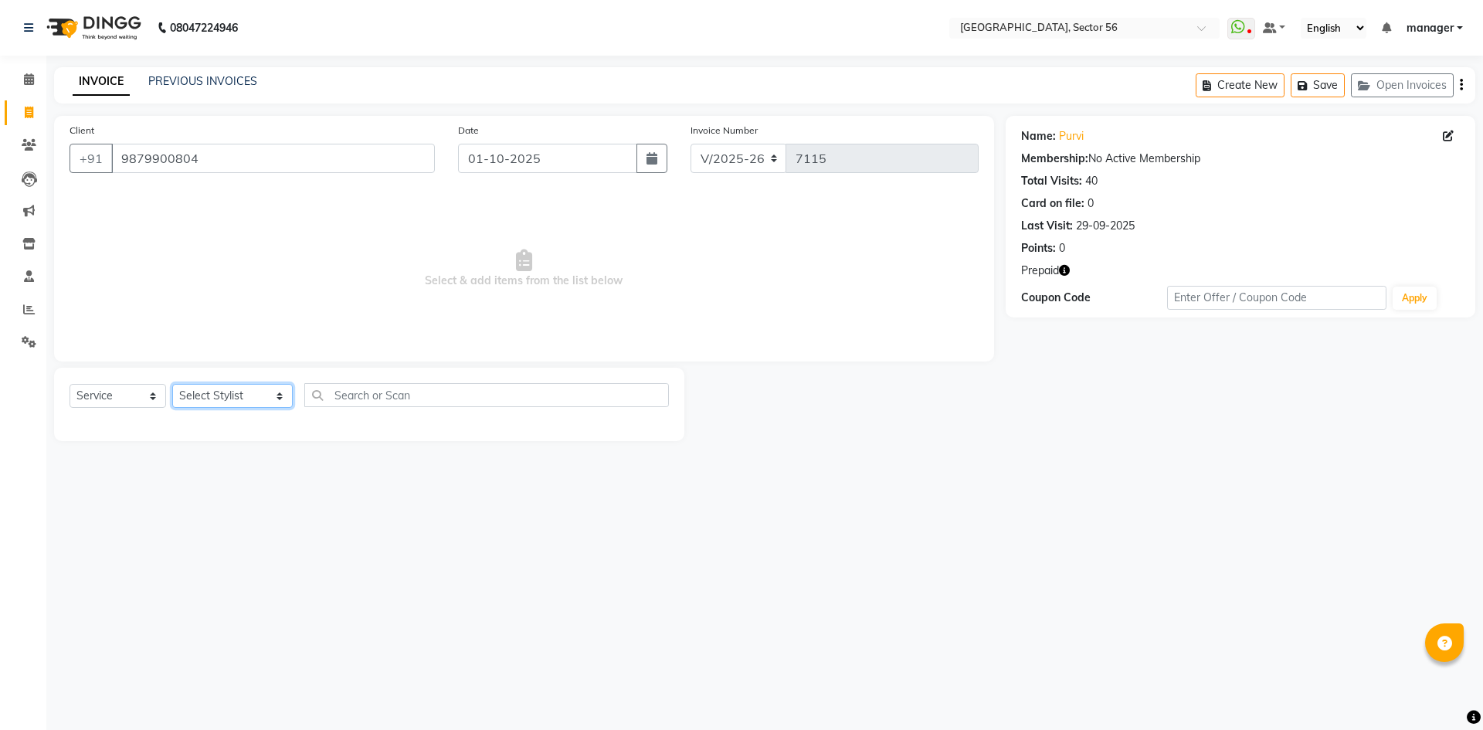
click at [215, 398] on select "Select Stylist [PERSON_NAME] [PERSON_NAME] [PERSON_NAME] MARKET STAFF amit amit…" at bounding box center [232, 396] width 120 height 24
select select "43522"
click at [172, 384] on select "Select Stylist ABHISHEKH THAPA abhishek thapa AKRAM KHAN MARKET STAFF amit amit…" at bounding box center [232, 396] width 120 height 24
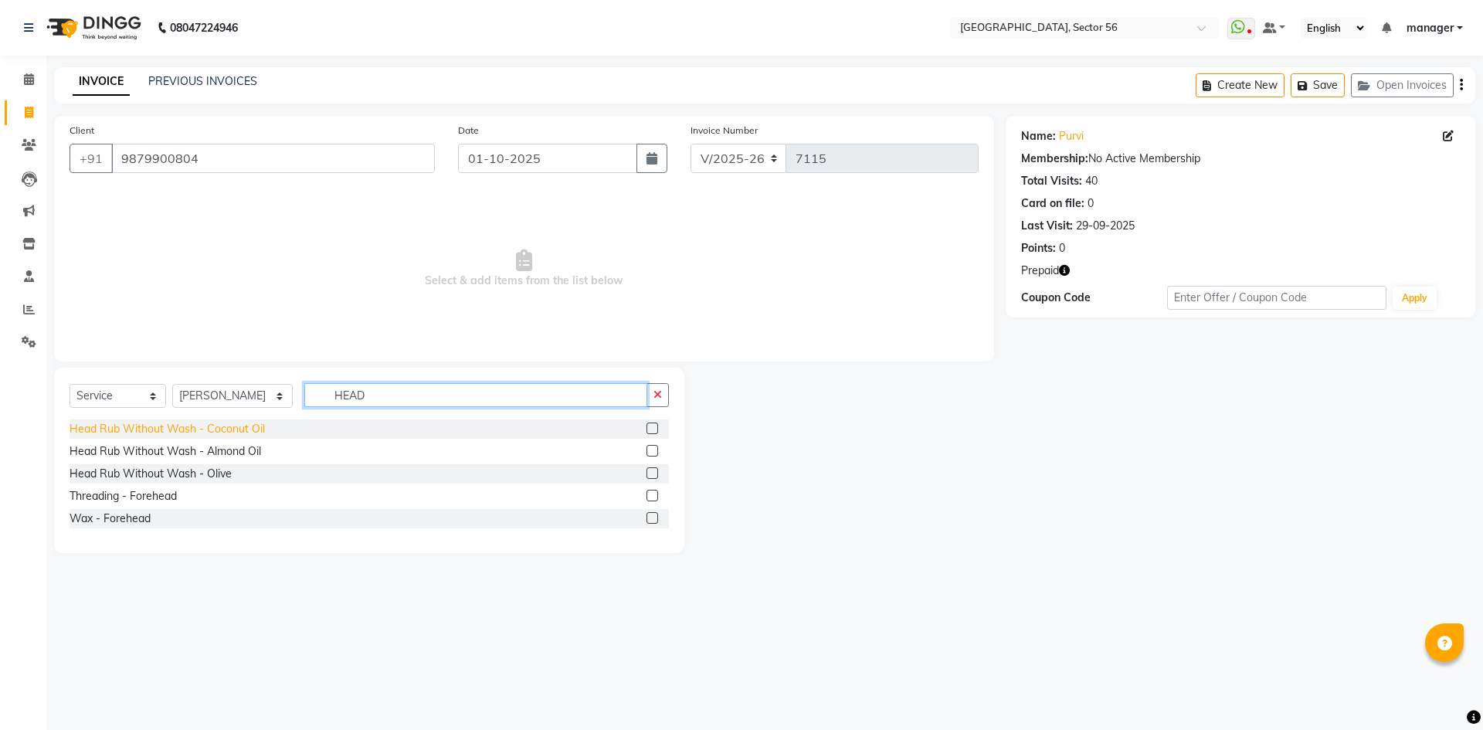
type input "HEAD"
click at [210, 433] on div "Head Rub Without Wash - Coconut Oil" at bounding box center [167, 429] width 195 height 16
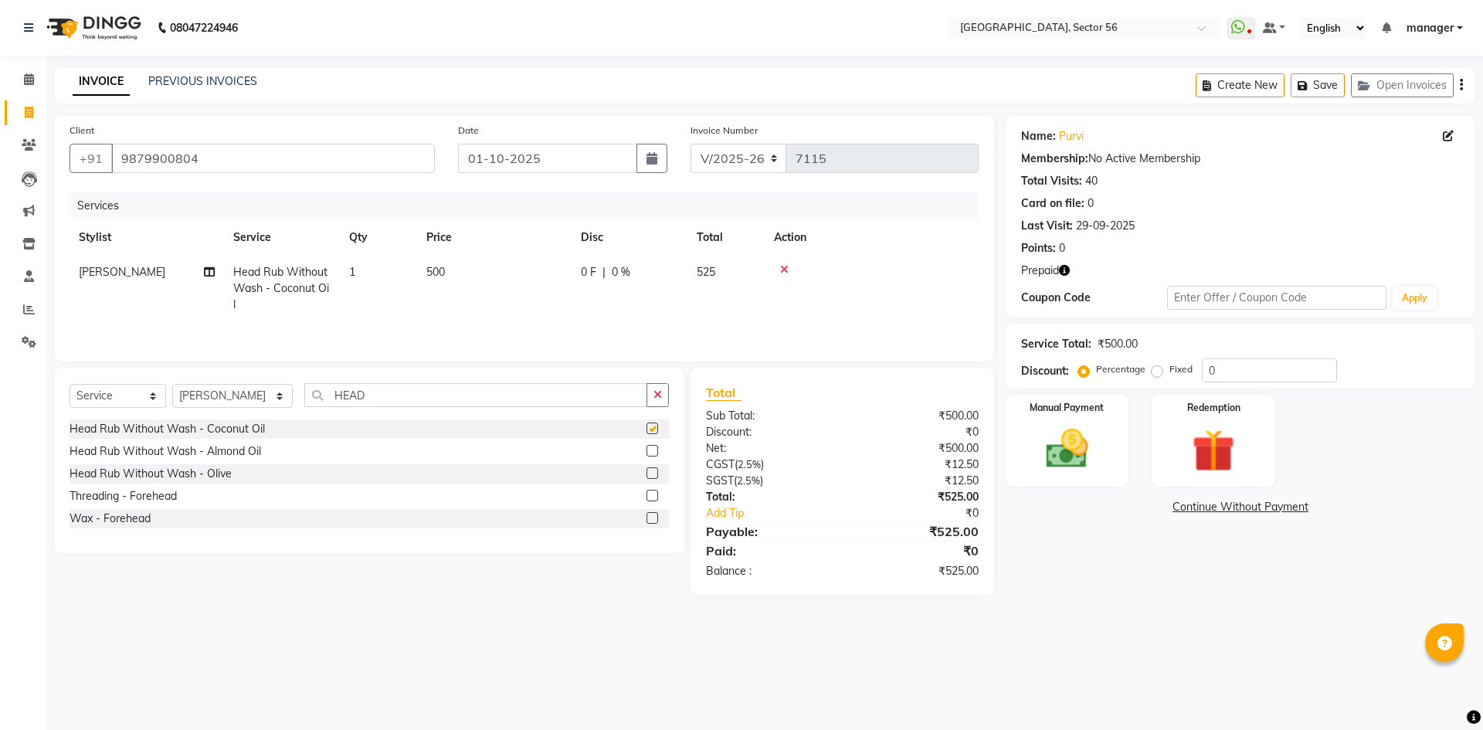
checkbox input "false"
click at [223, 399] on select "Select Stylist ABHISHEKH THAPA abhishek thapa AKRAM KHAN MARKET STAFF amit amit…" at bounding box center [232, 396] width 120 height 24
select select "43517"
click at [172, 384] on select "Select Stylist ABHISHEKH THAPA abhishek thapa AKRAM KHAN MARKET STAFF amit amit…" at bounding box center [232, 396] width 120 height 24
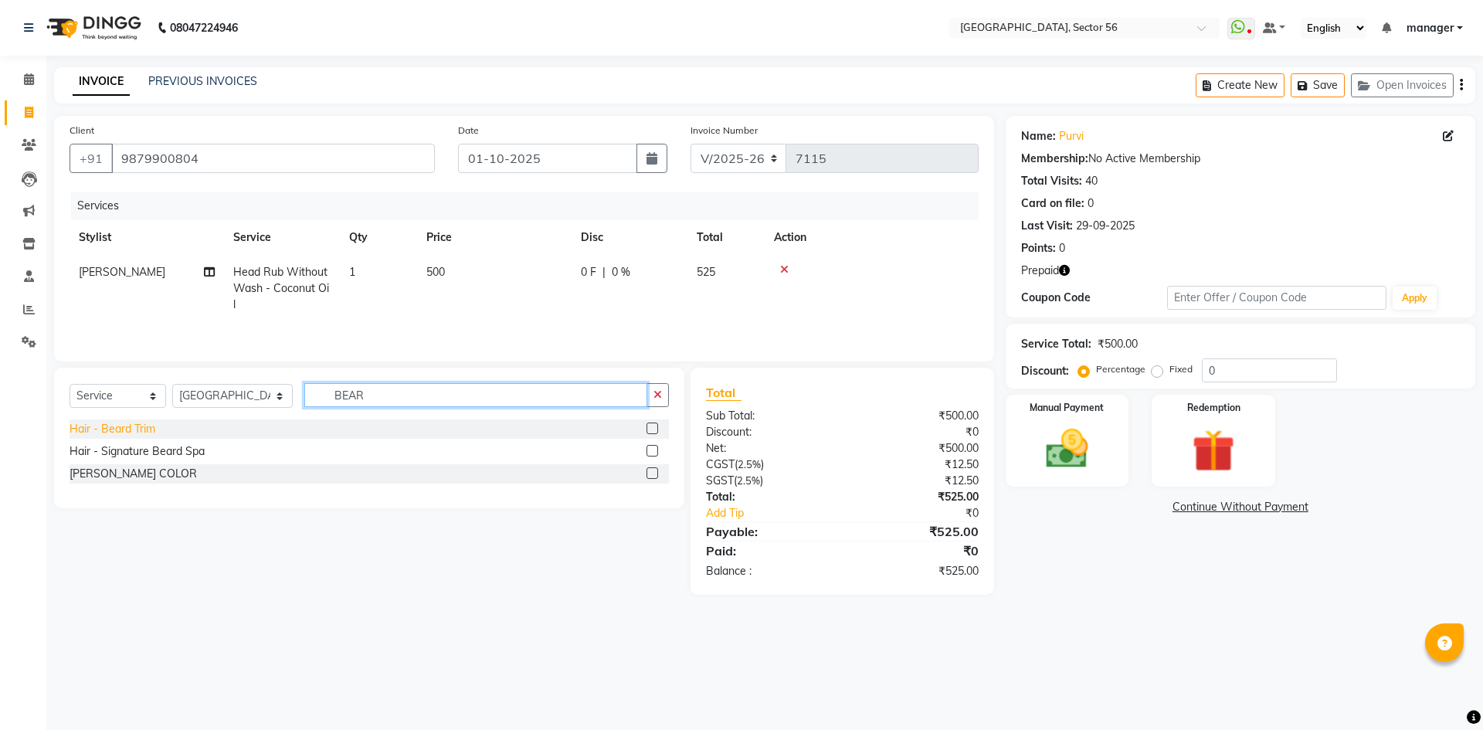
type input "BEAR"
click at [117, 425] on div "Hair - Beard Trim" at bounding box center [113, 429] width 86 height 16
checkbox input "false"
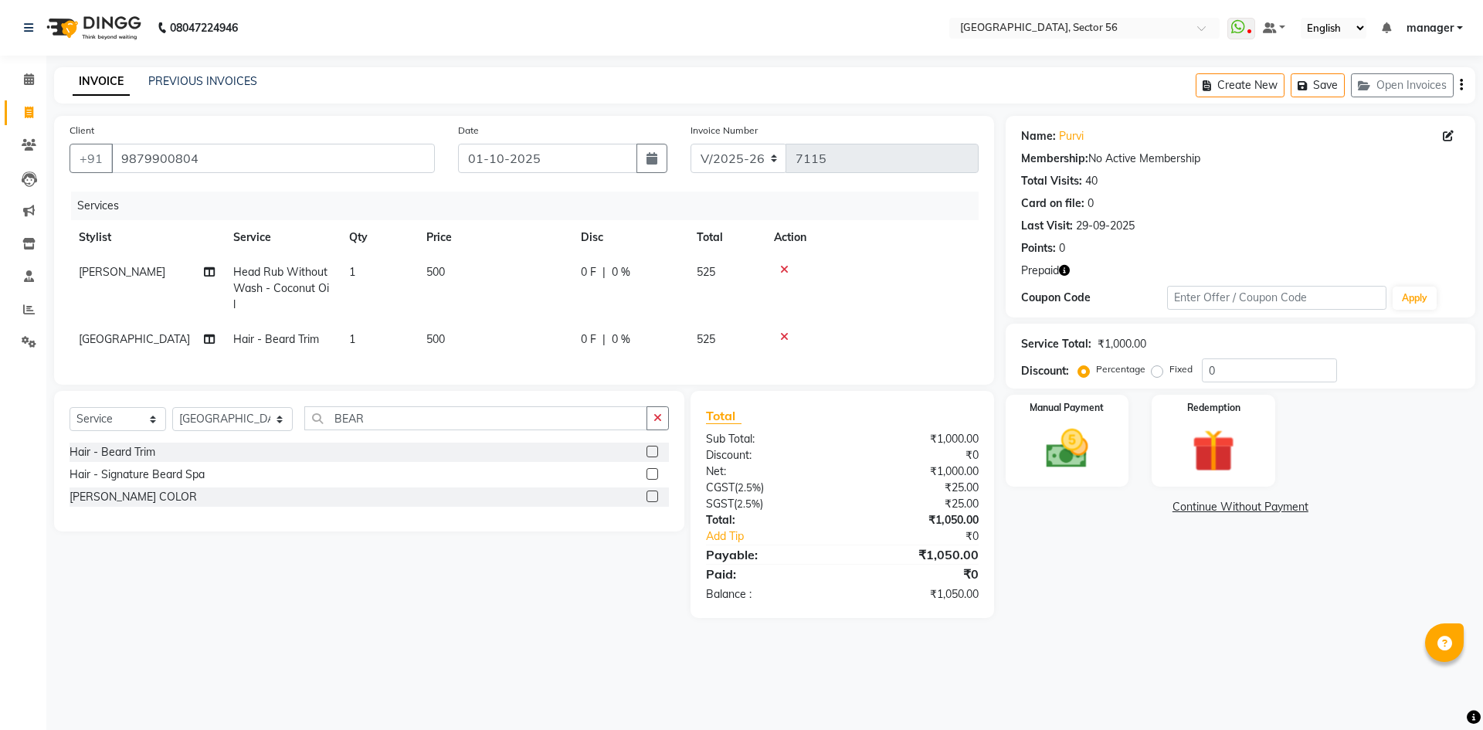
click at [488, 347] on td "500" at bounding box center [494, 339] width 154 height 35
select select "43517"
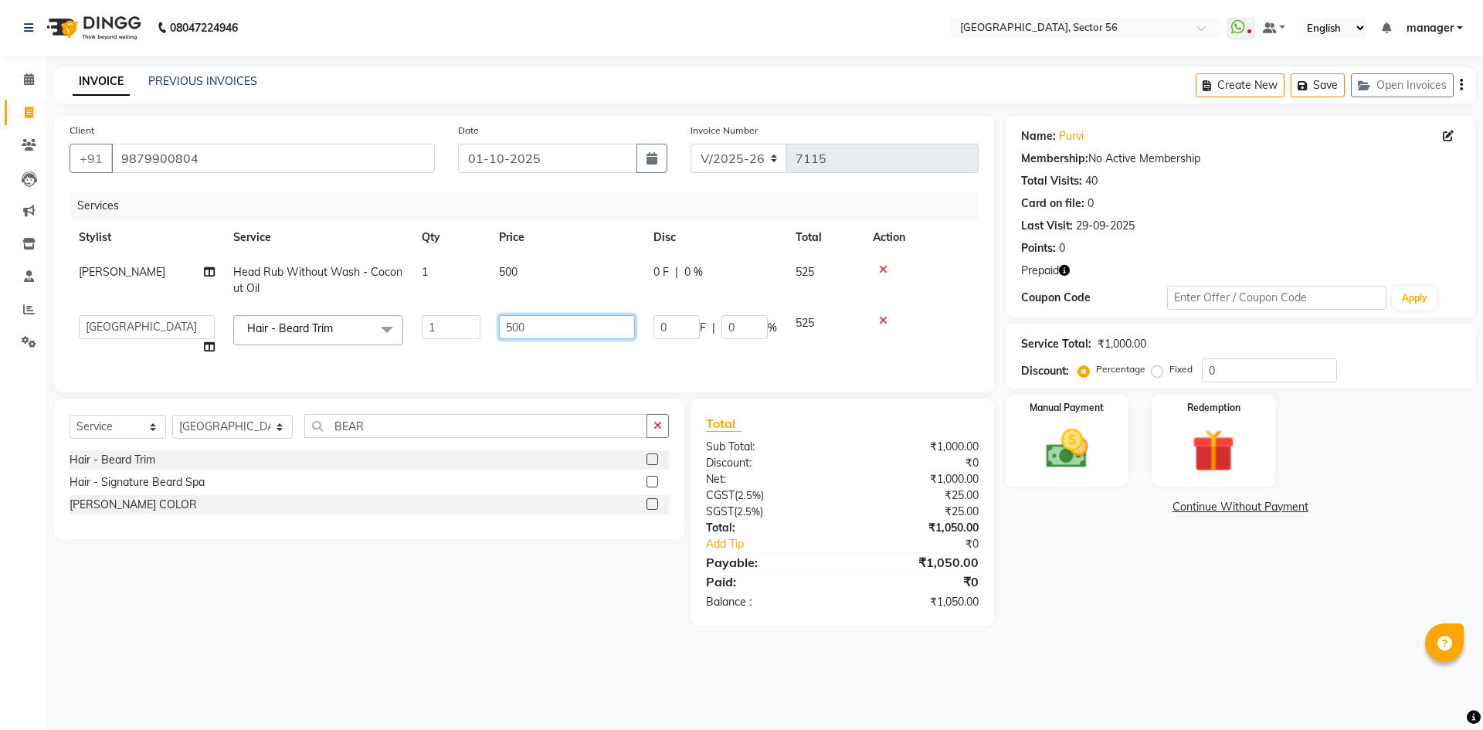
drag, startPoint x: 513, startPoint y: 332, endPoint x: 446, endPoint y: 341, distance: 67.1
click at [446, 341] on tr "ABHISHEKH THAPA abhishek thapa AKRAM KHAN MARKET STAFF amit amit spm Anamika Be…" at bounding box center [524, 335] width 909 height 59
type input "350"
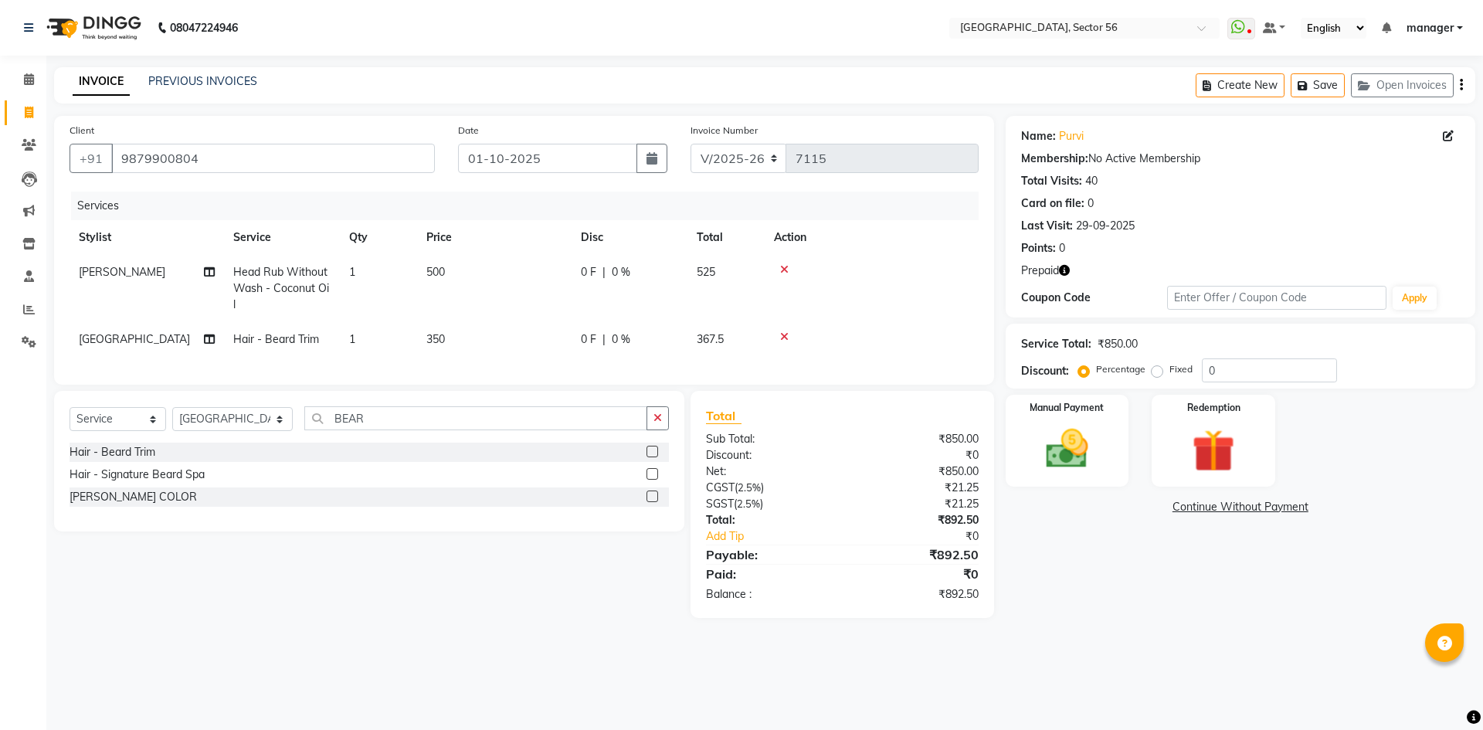
click at [0, 478] on div "Calendar Invoice Clients Leads Marketing Inventory Staff Reports Settings Compl…" at bounding box center [104, 375] width 209 height 663
click at [1213, 467] on img at bounding box center [1213, 450] width 72 height 55
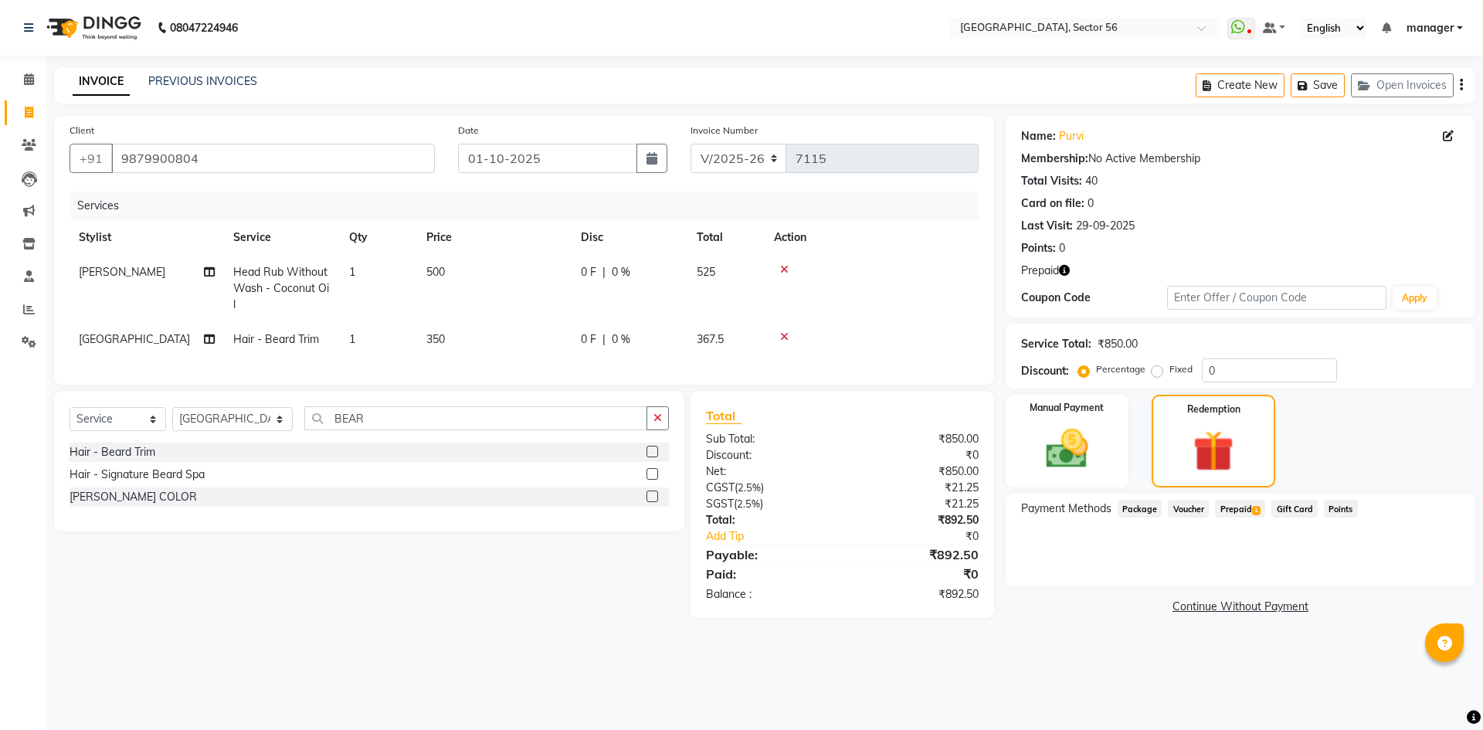
click at [1237, 500] on span "Prepaid 1" at bounding box center [1240, 509] width 50 height 18
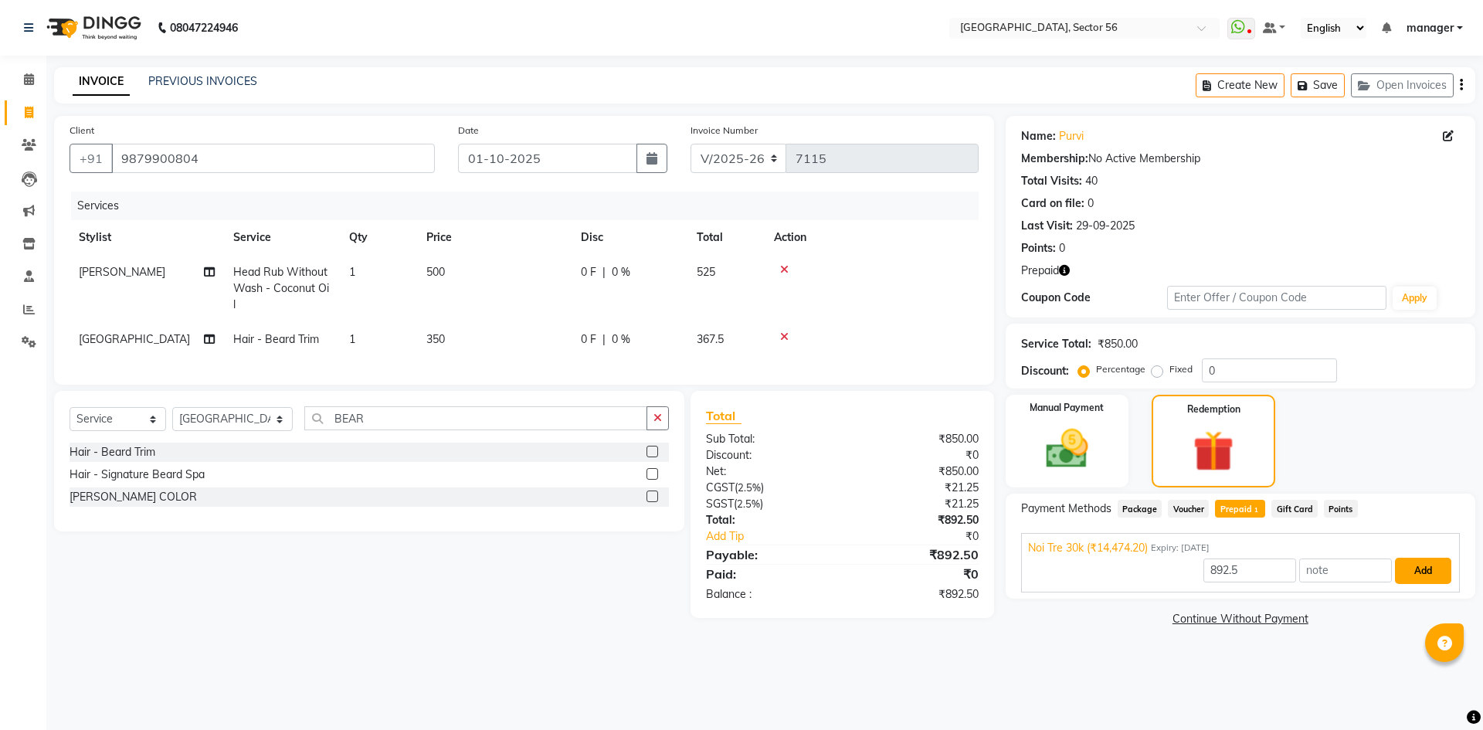
click at [1421, 568] on button "Add" at bounding box center [1423, 571] width 56 height 26
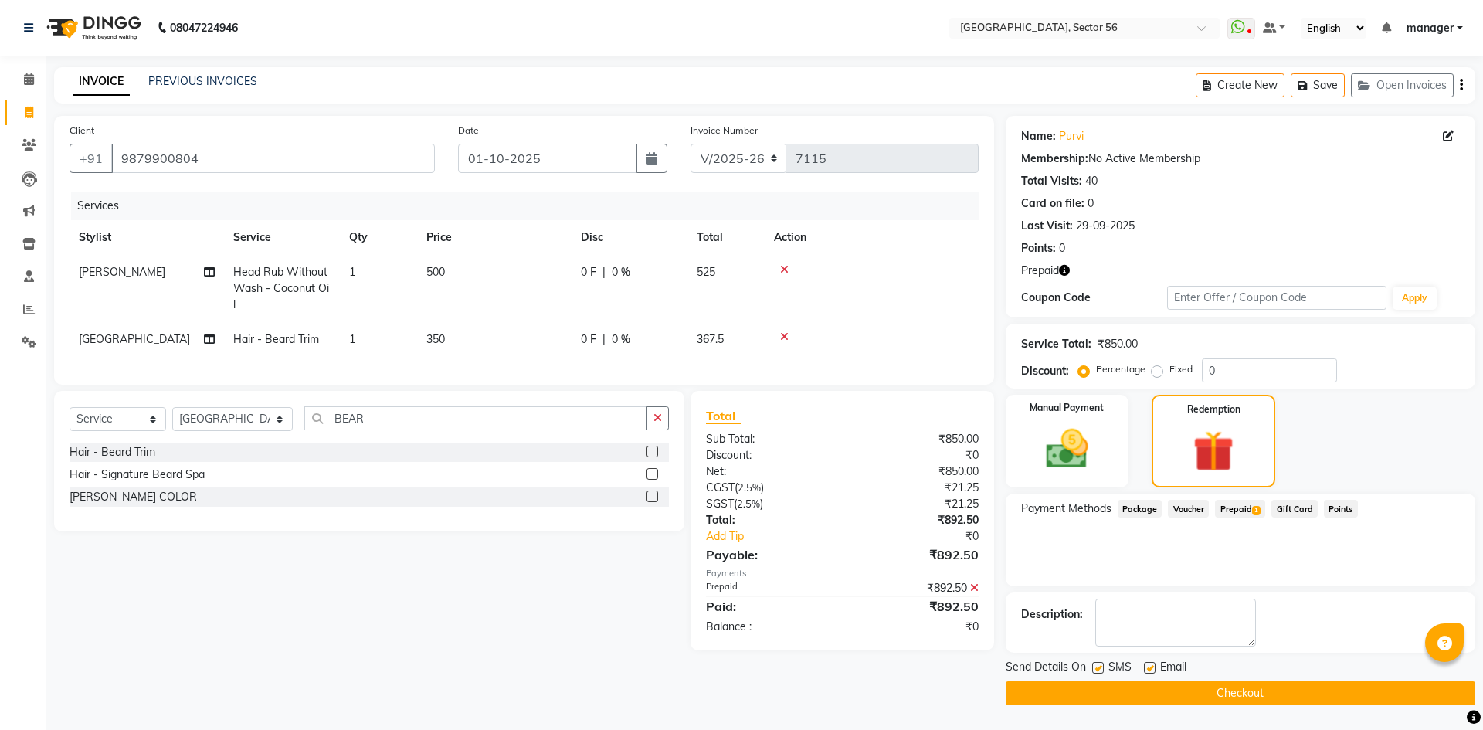
click at [1064, 269] on icon "button" at bounding box center [1064, 270] width 11 height 11
click at [1187, 695] on button "Checkout" at bounding box center [1241, 693] width 470 height 24
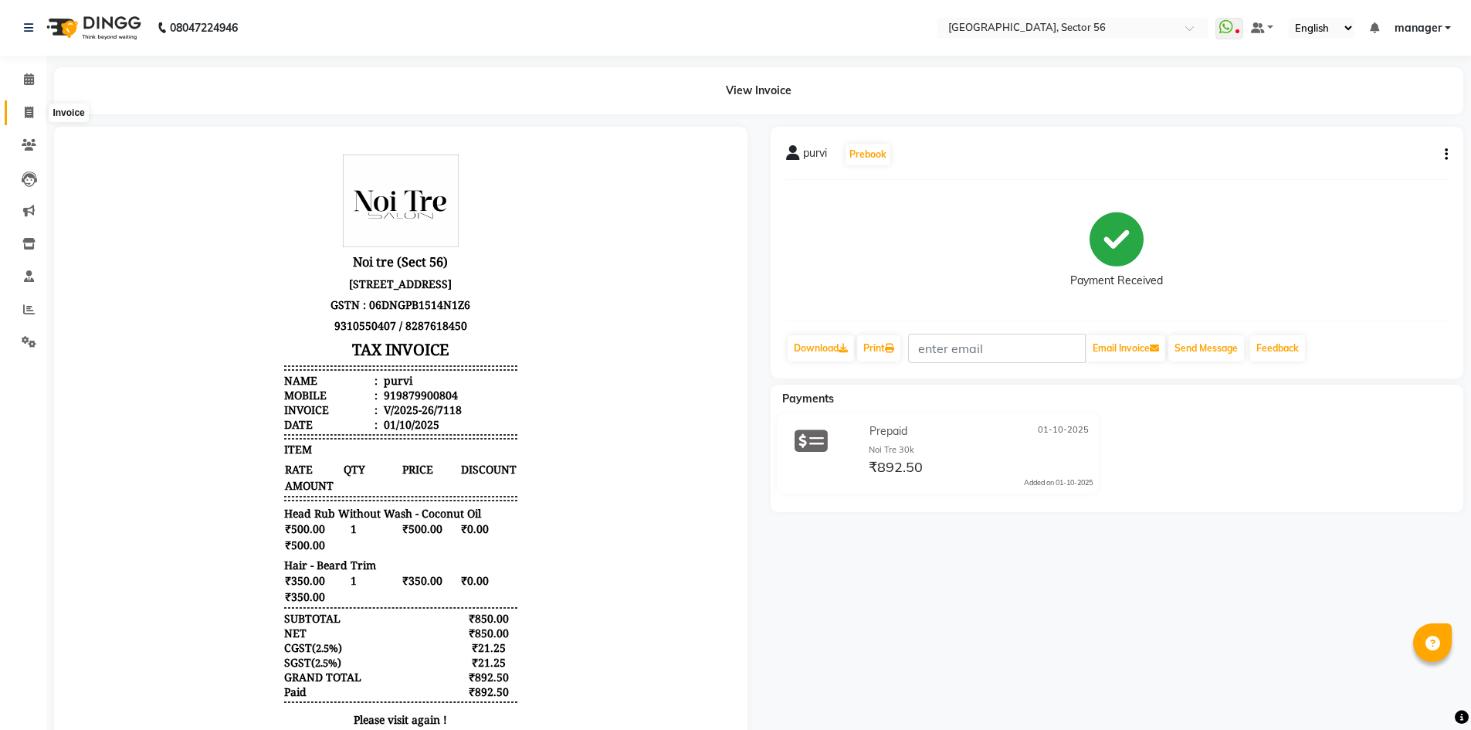
click at [26, 110] on icon at bounding box center [29, 113] width 8 height 12
select select "service"
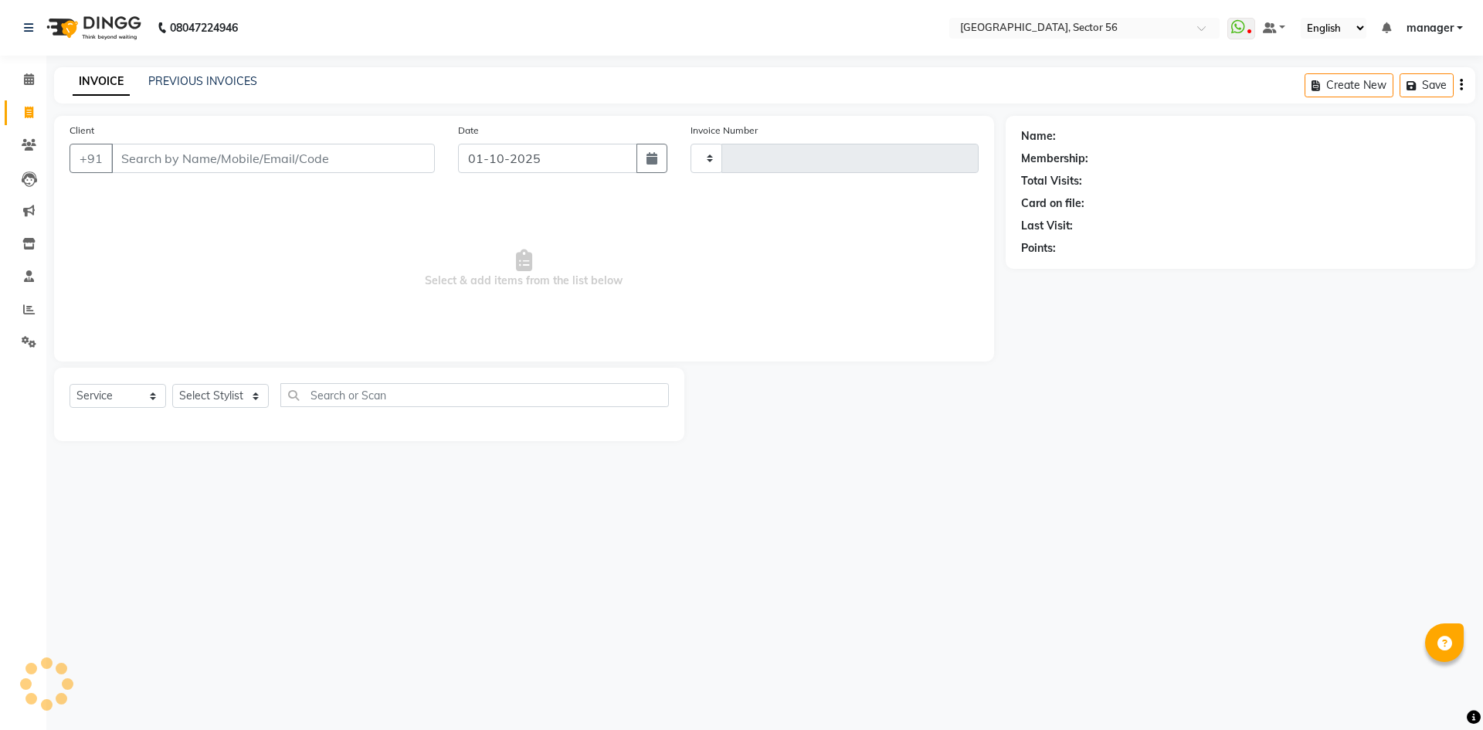
type input "7120"
select select "5557"
click at [233, 157] on input "Client" at bounding box center [273, 158] width 324 height 29
click at [1140, 394] on div "Name: Membership: Total Visits: Card on file: Last Visit: Points:" at bounding box center [1246, 278] width 481 height 325
click at [199, 157] on input "Client" at bounding box center [273, 158] width 324 height 29
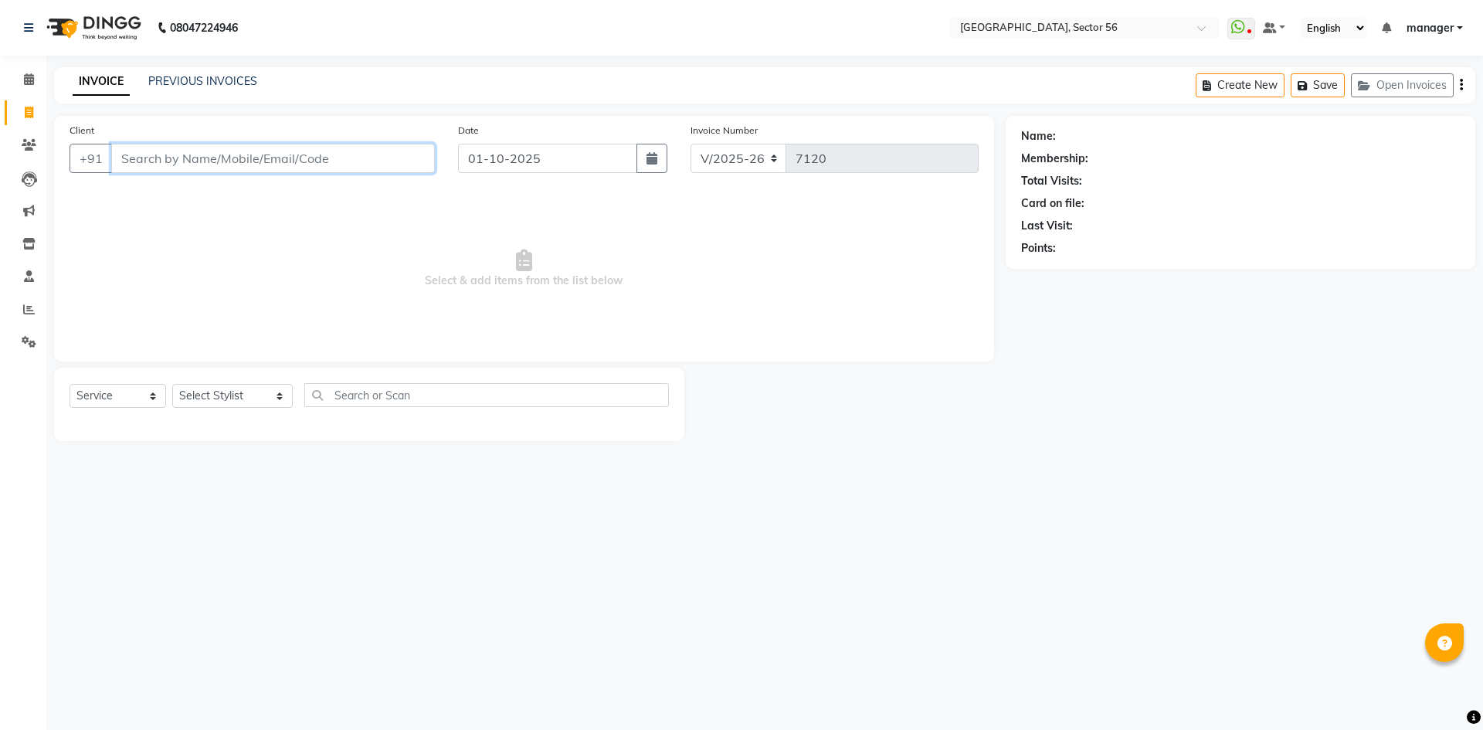
click at [199, 157] on input "Client" at bounding box center [273, 158] width 324 height 29
click at [212, 153] on input "Client" at bounding box center [273, 158] width 324 height 29
type input "9873601918"
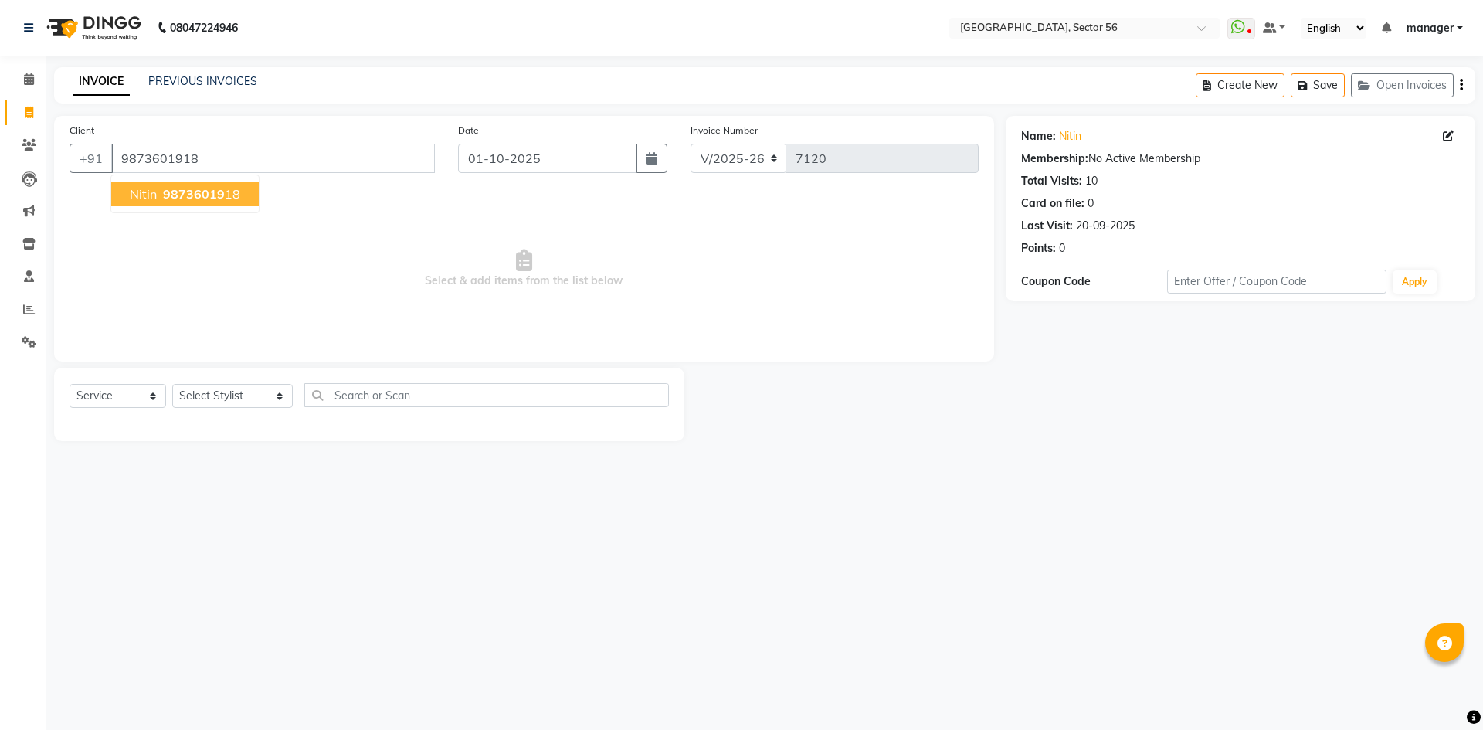
click at [139, 197] on span "nitin" at bounding box center [143, 193] width 27 height 15
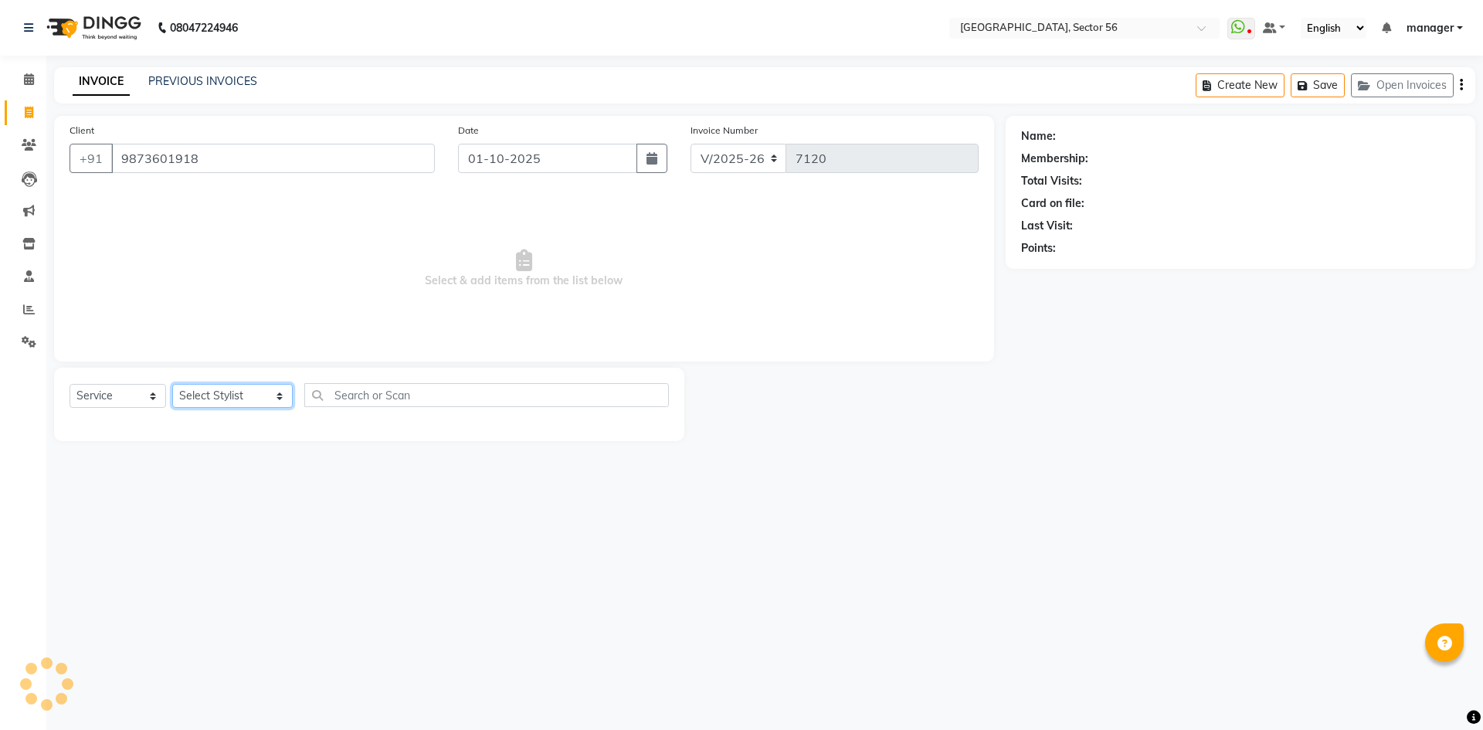
click at [236, 396] on select "Select Stylist [PERSON_NAME] [PERSON_NAME] [PERSON_NAME] MARKET STAFF amit amit…" at bounding box center [232, 396] width 120 height 24
select select "67273"
click at [172, 384] on select "Select Stylist [PERSON_NAME] [PERSON_NAME] [PERSON_NAME] MARKET STAFF amit amit…" at bounding box center [232, 396] width 120 height 24
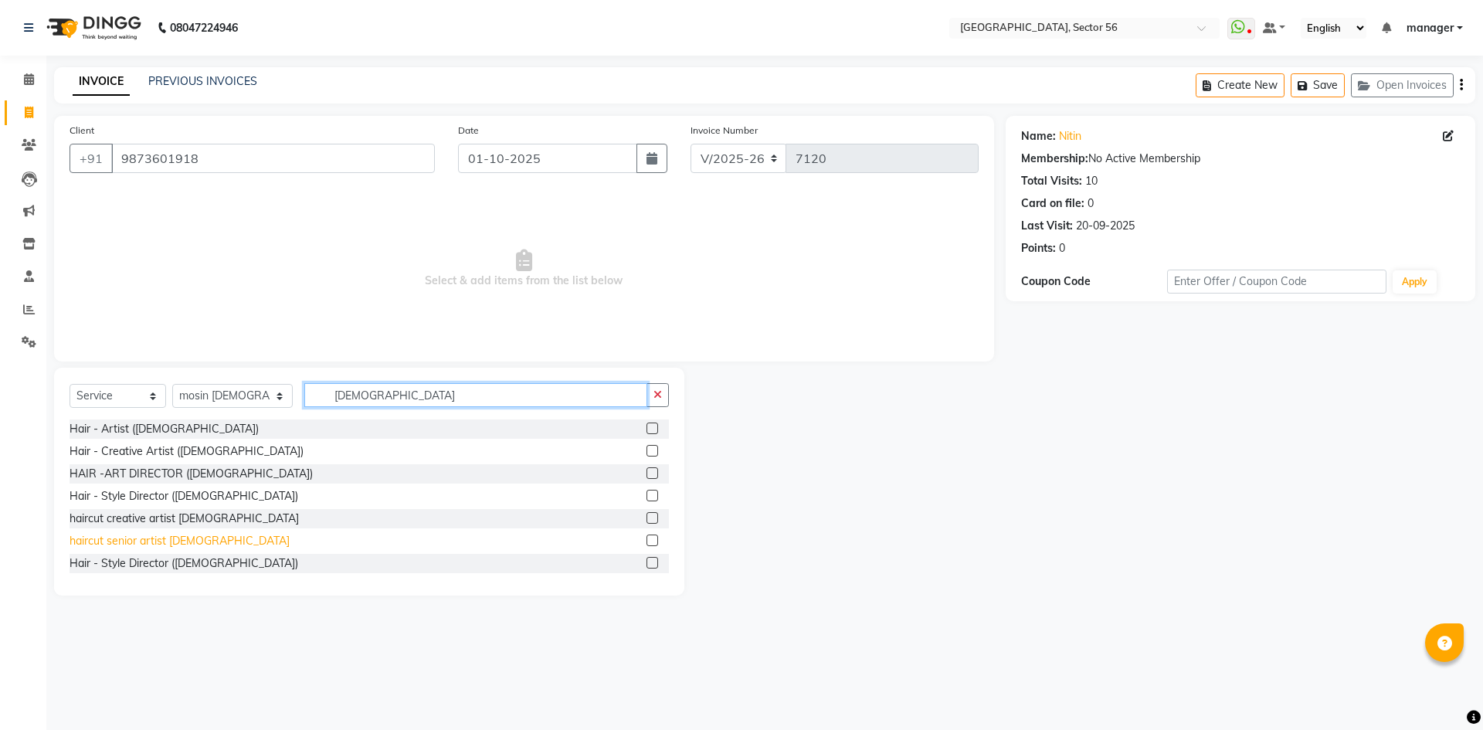
type input "MALE"
click at [141, 542] on div "haircut senior artist [DEMOGRAPHIC_DATA]" at bounding box center [180, 541] width 220 height 16
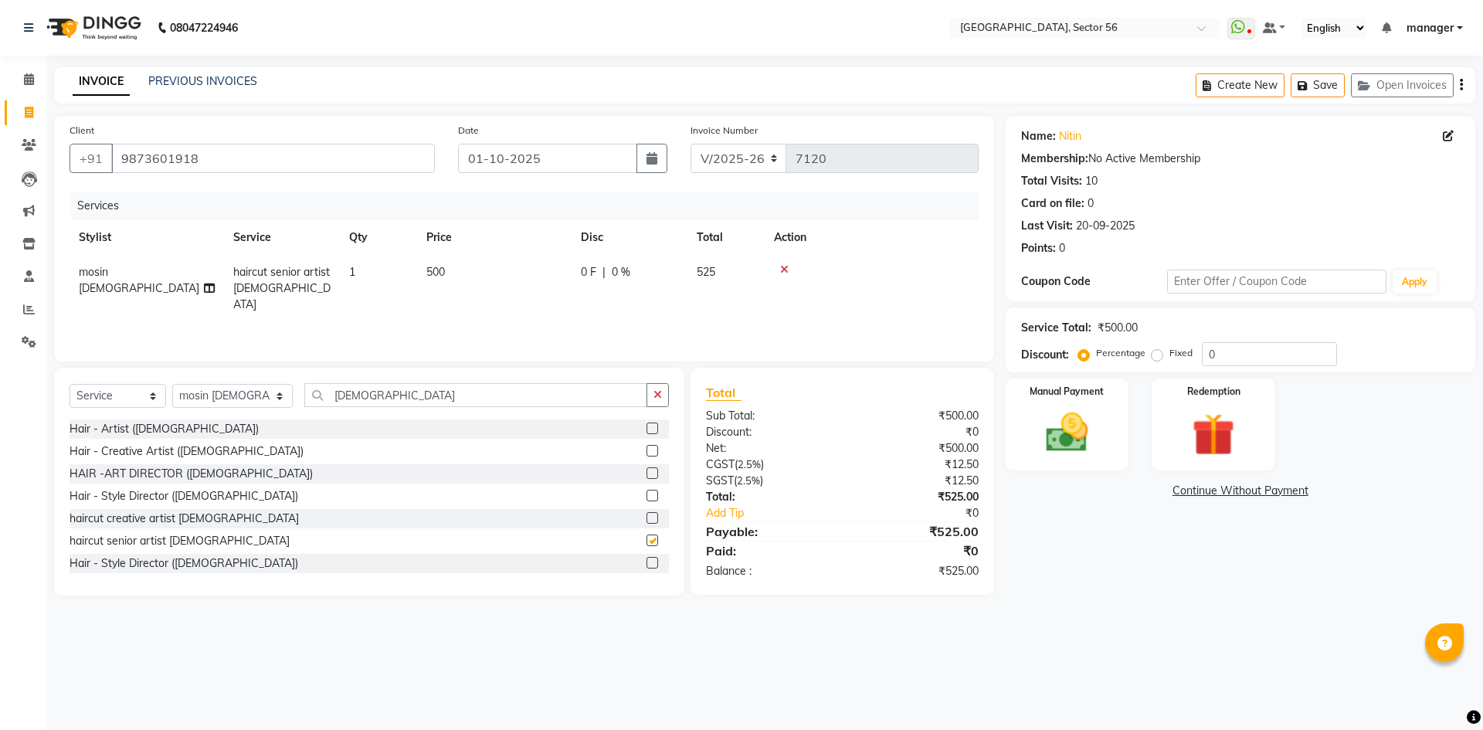
checkbox input "false"
click at [208, 159] on input "9873601918" at bounding box center [273, 158] width 324 height 29
click at [474, 271] on td "500" at bounding box center [494, 288] width 154 height 67
select select "67273"
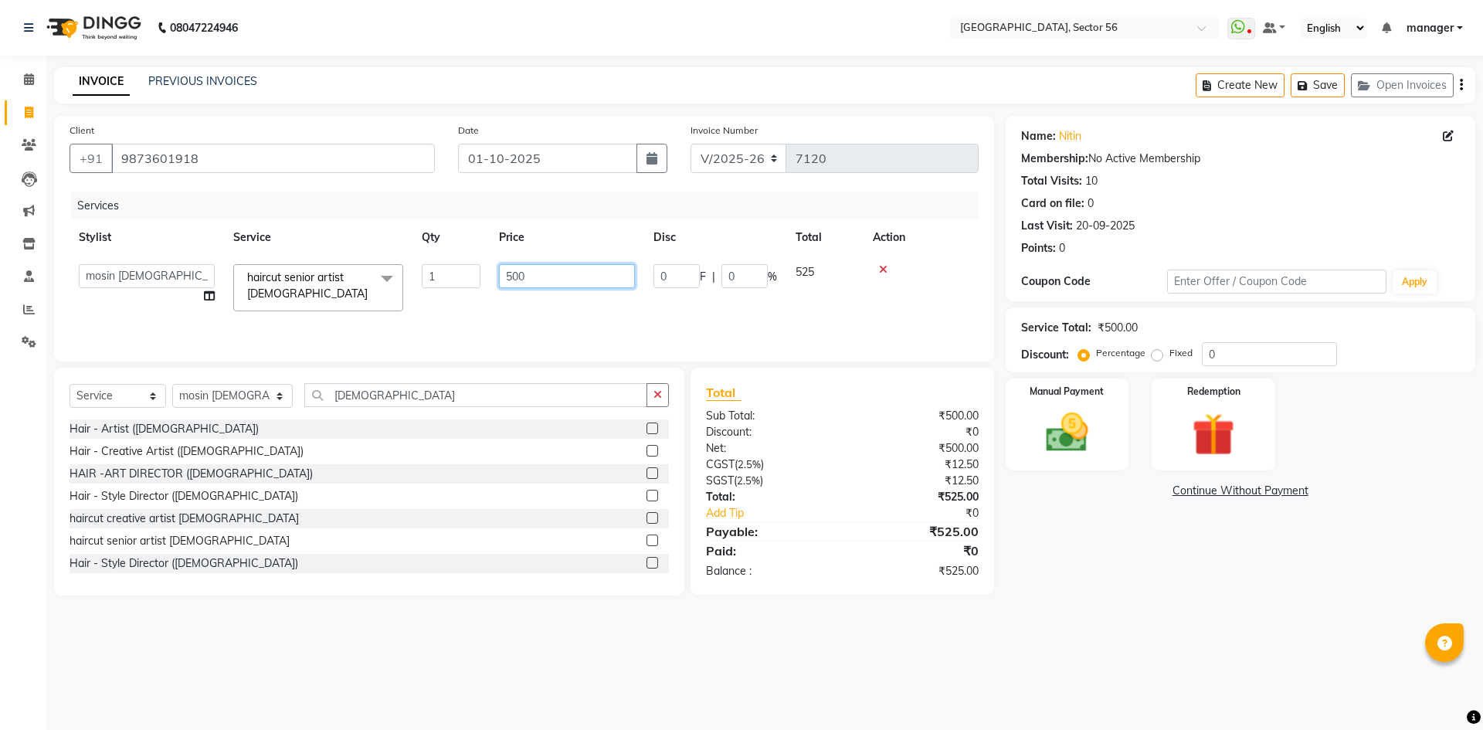
drag, startPoint x: 444, startPoint y: 285, endPoint x: 429, endPoint y: 287, distance: 14.8
click at [429, 287] on tr "ABHISHEKH THAPA abhishek thapa AKRAM KHAN MARKET STAFF amit amit spm Anamika Be…" at bounding box center [524, 288] width 909 height 66
type input "600"
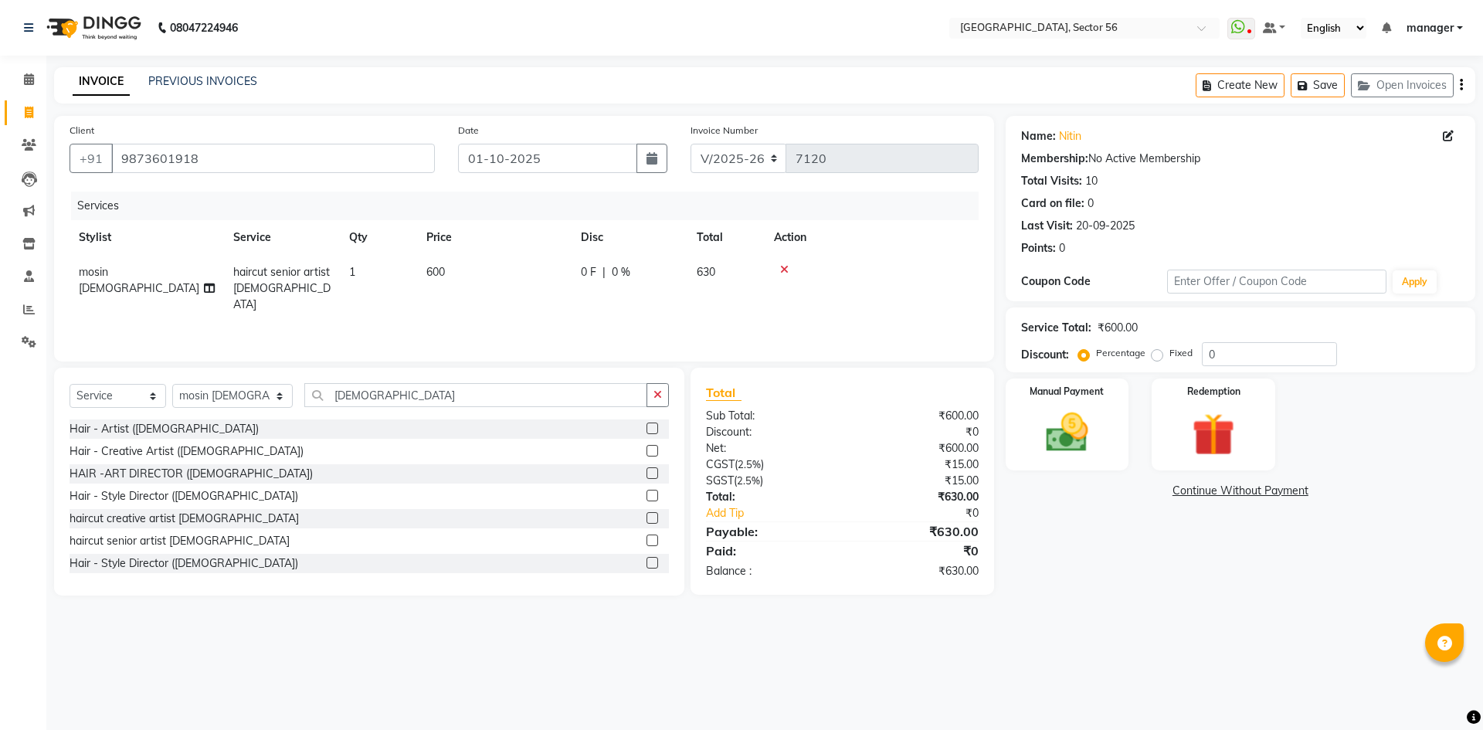
click at [0, 517] on div "Calendar Invoice Clients Leads Marketing Inventory Staff Reports Settings Compl…" at bounding box center [104, 375] width 209 height 663
click at [1125, 419] on div "Manual Payment" at bounding box center [1066, 424] width 128 height 95
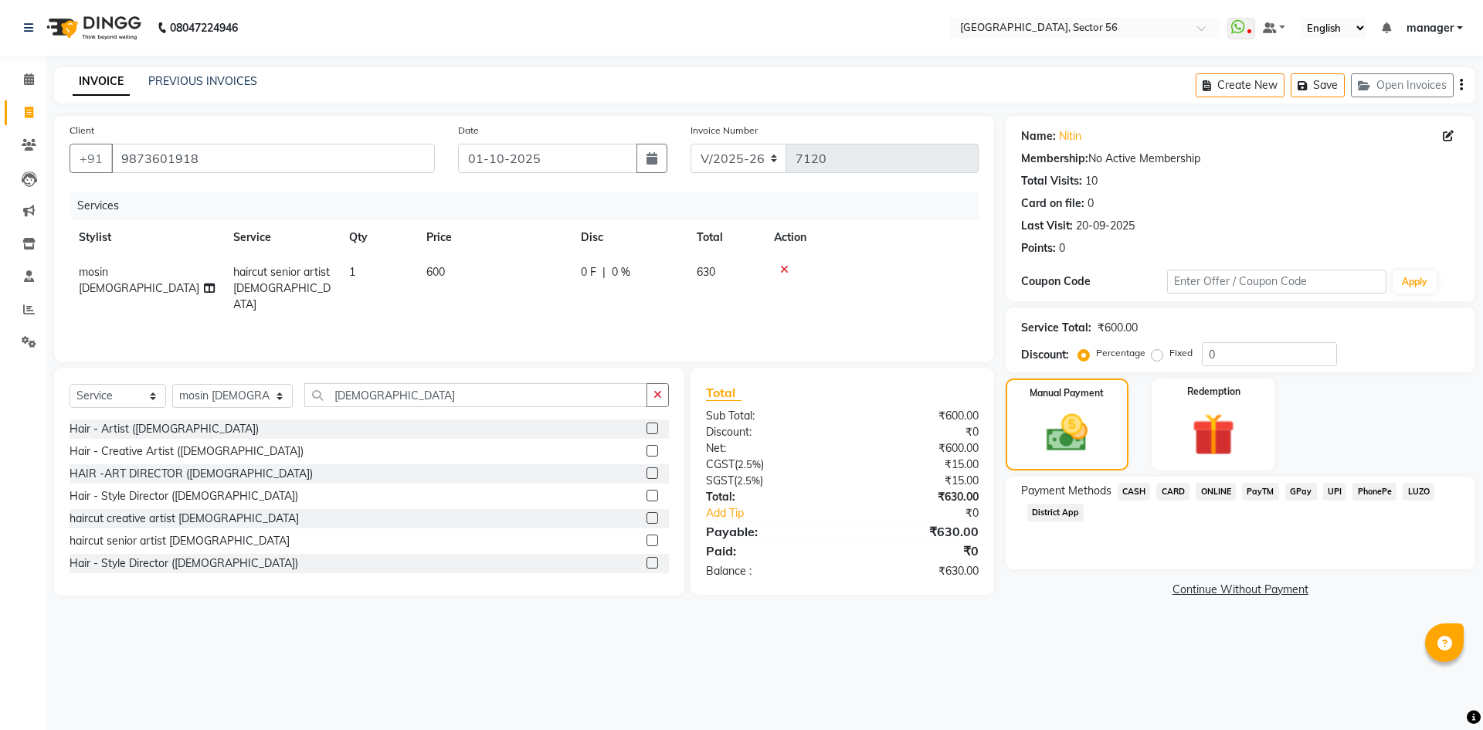
drag, startPoint x: 1299, startPoint y: 491, endPoint x: 1294, endPoint y: 499, distance: 9.0
click at [1299, 490] on span "GPay" at bounding box center [1301, 492] width 32 height 18
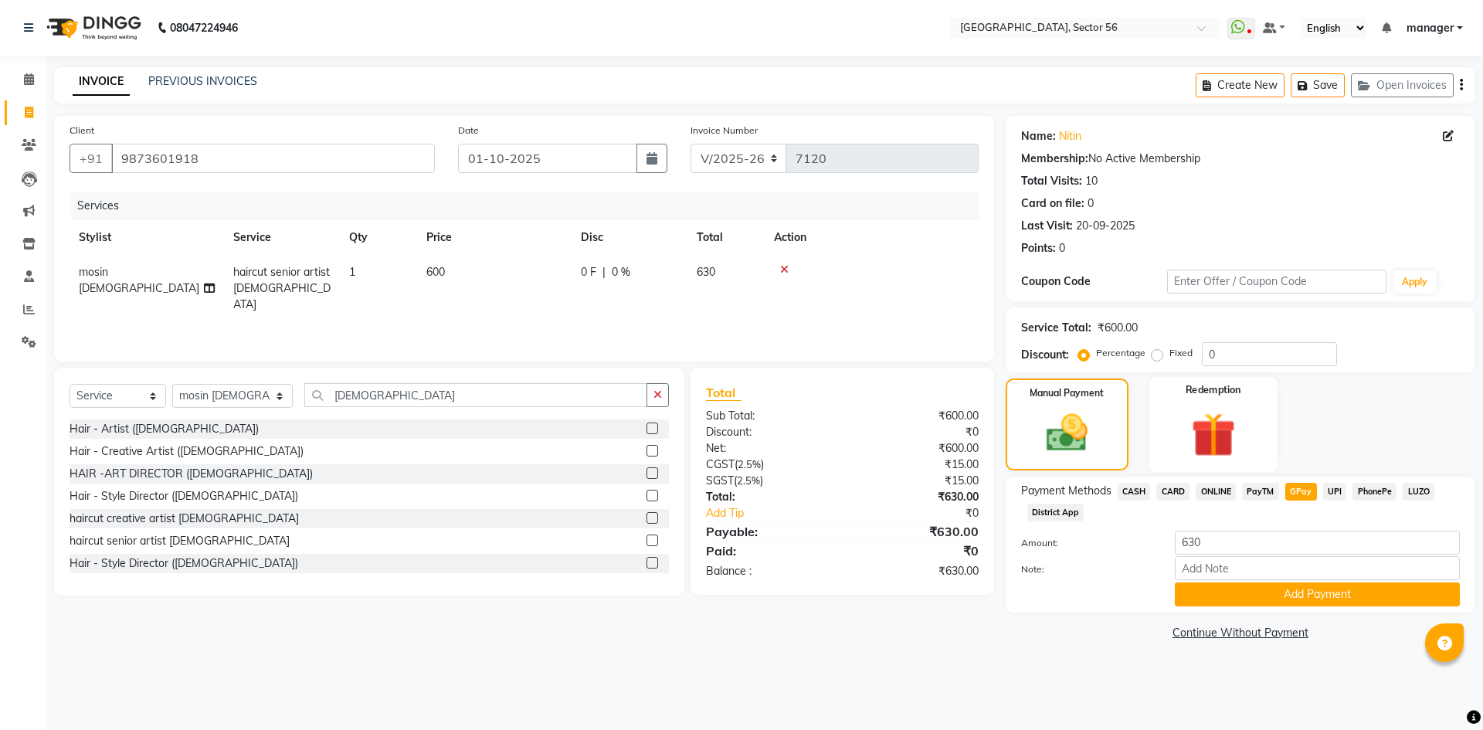
click at [1202, 433] on img at bounding box center [1213, 434] width 72 height 55
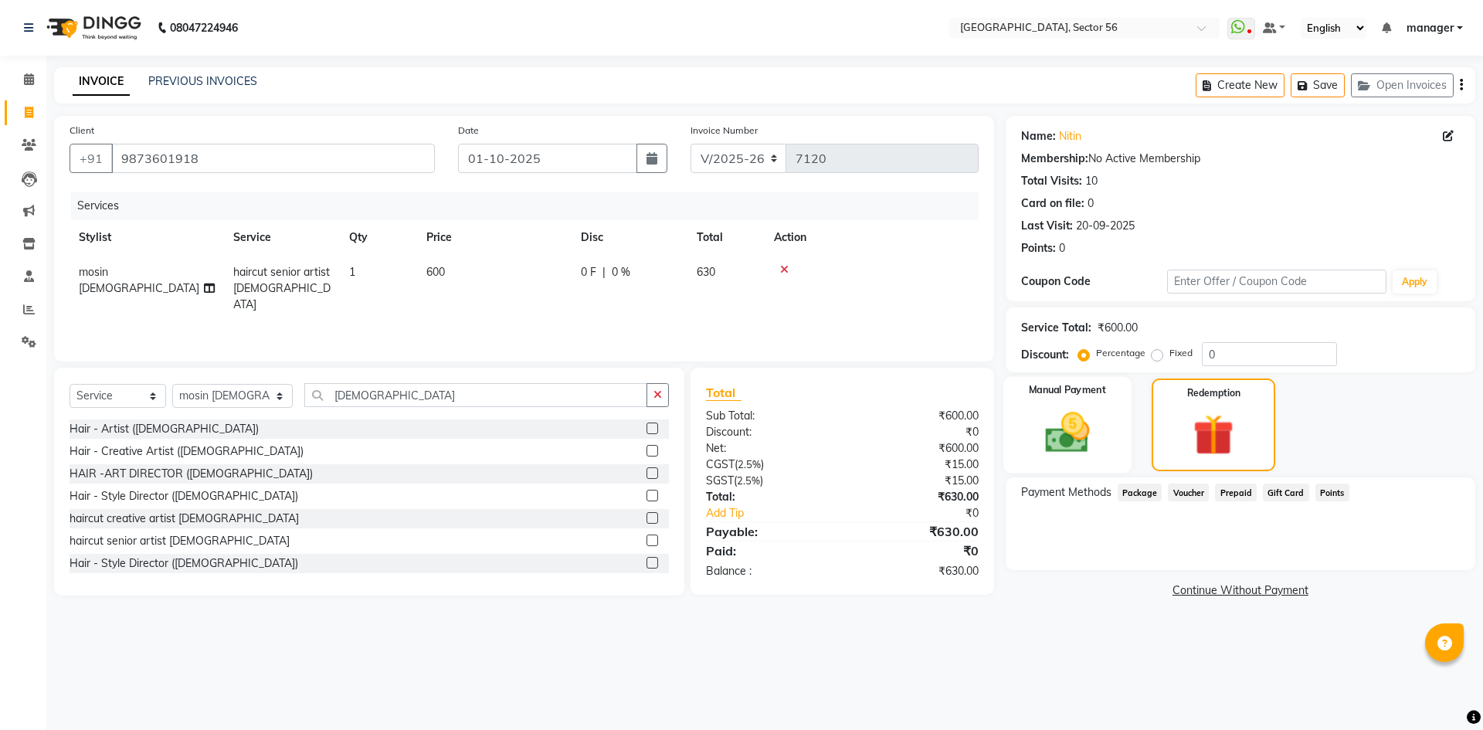
click at [1080, 429] on img at bounding box center [1067, 432] width 72 height 51
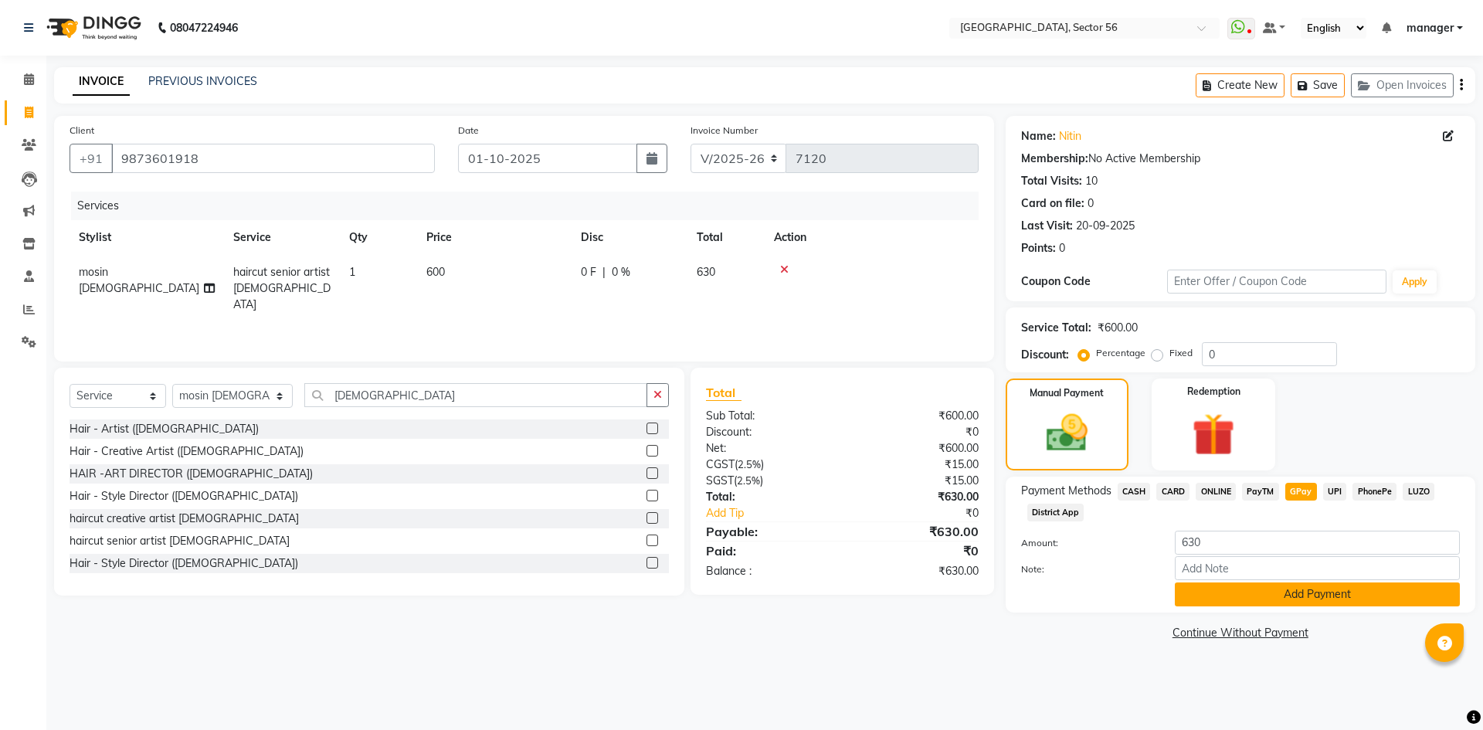
click at [1272, 598] on button "Add Payment" at bounding box center [1317, 594] width 285 height 24
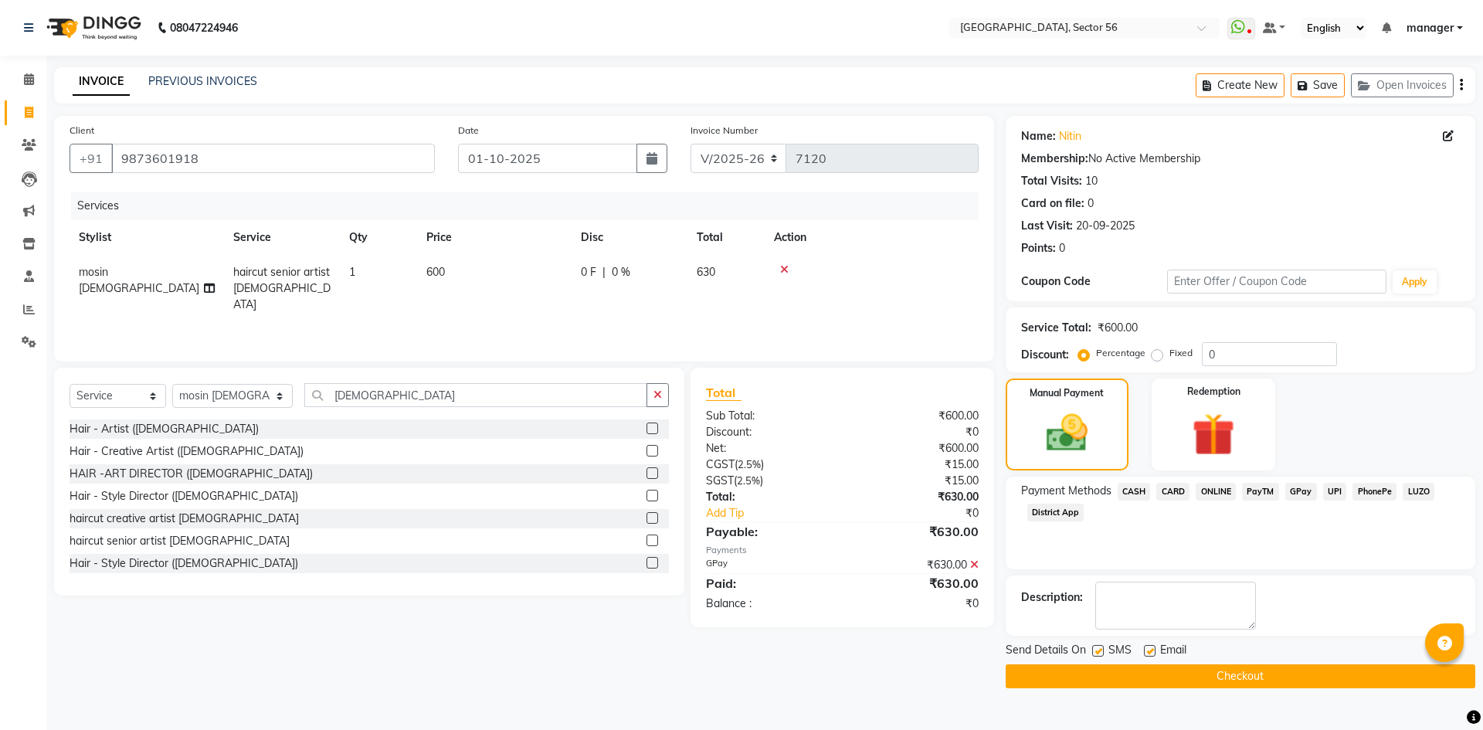
click at [1128, 676] on button "Checkout" at bounding box center [1241, 676] width 470 height 24
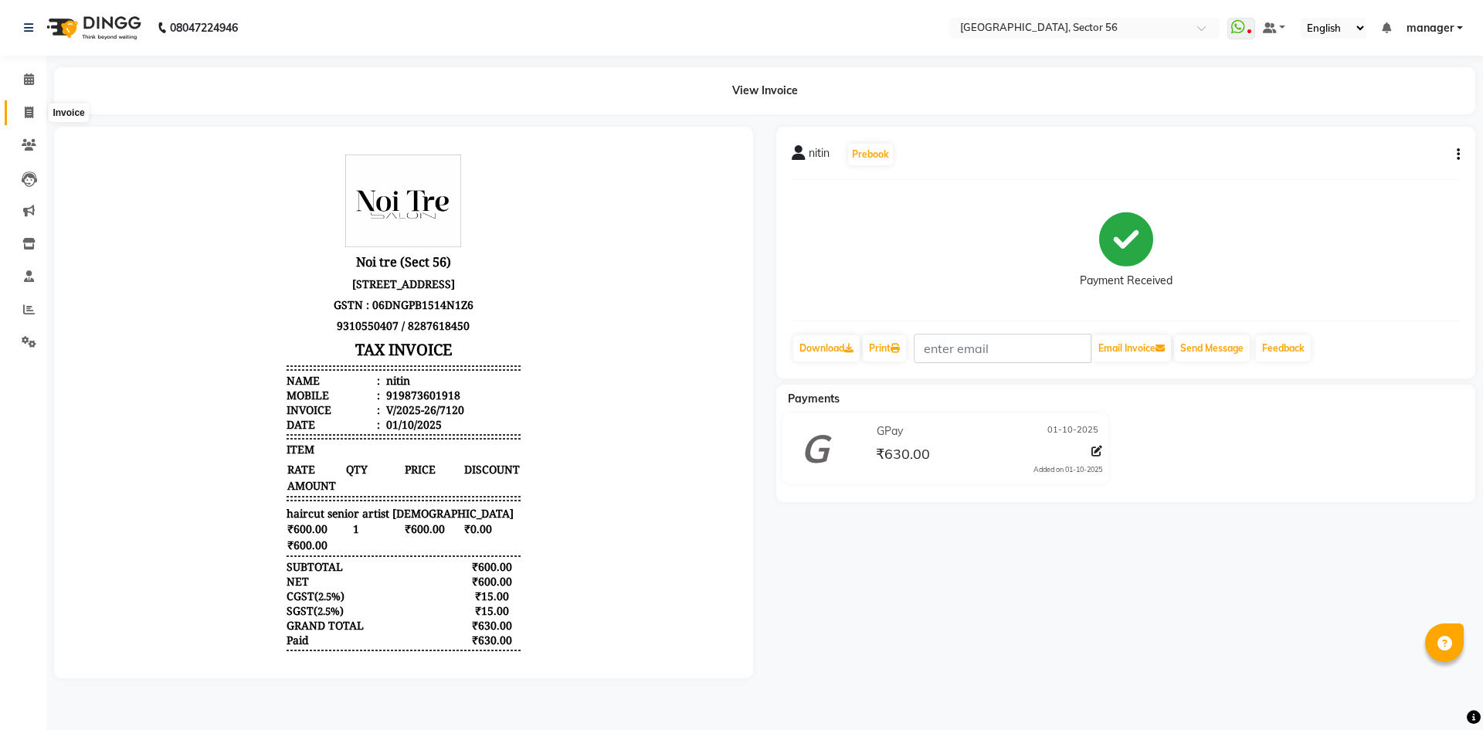
click at [32, 111] on icon at bounding box center [29, 113] width 8 height 12
select select "service"
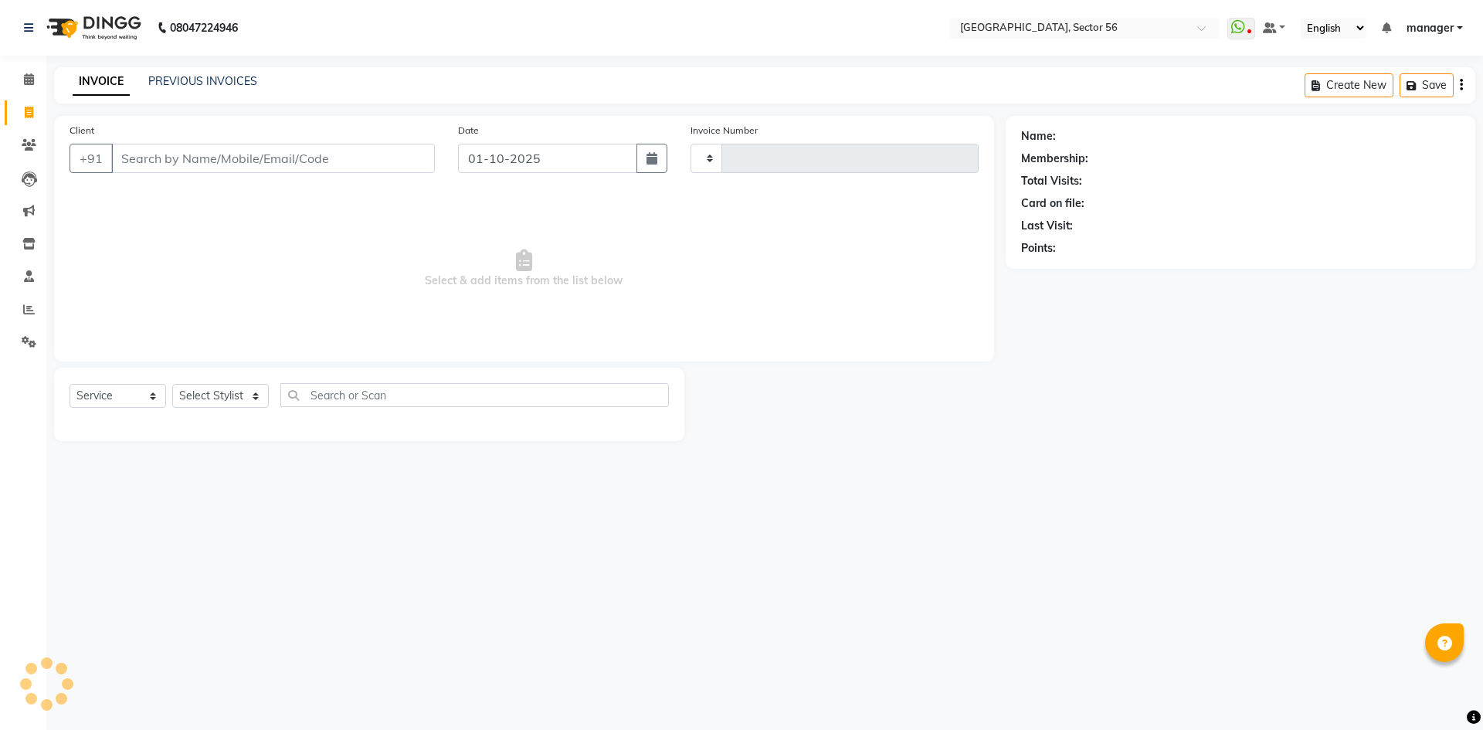
type input "7121"
select select "5557"
click at [216, 80] on link "PREVIOUS INVOICES" at bounding box center [202, 81] width 109 height 14
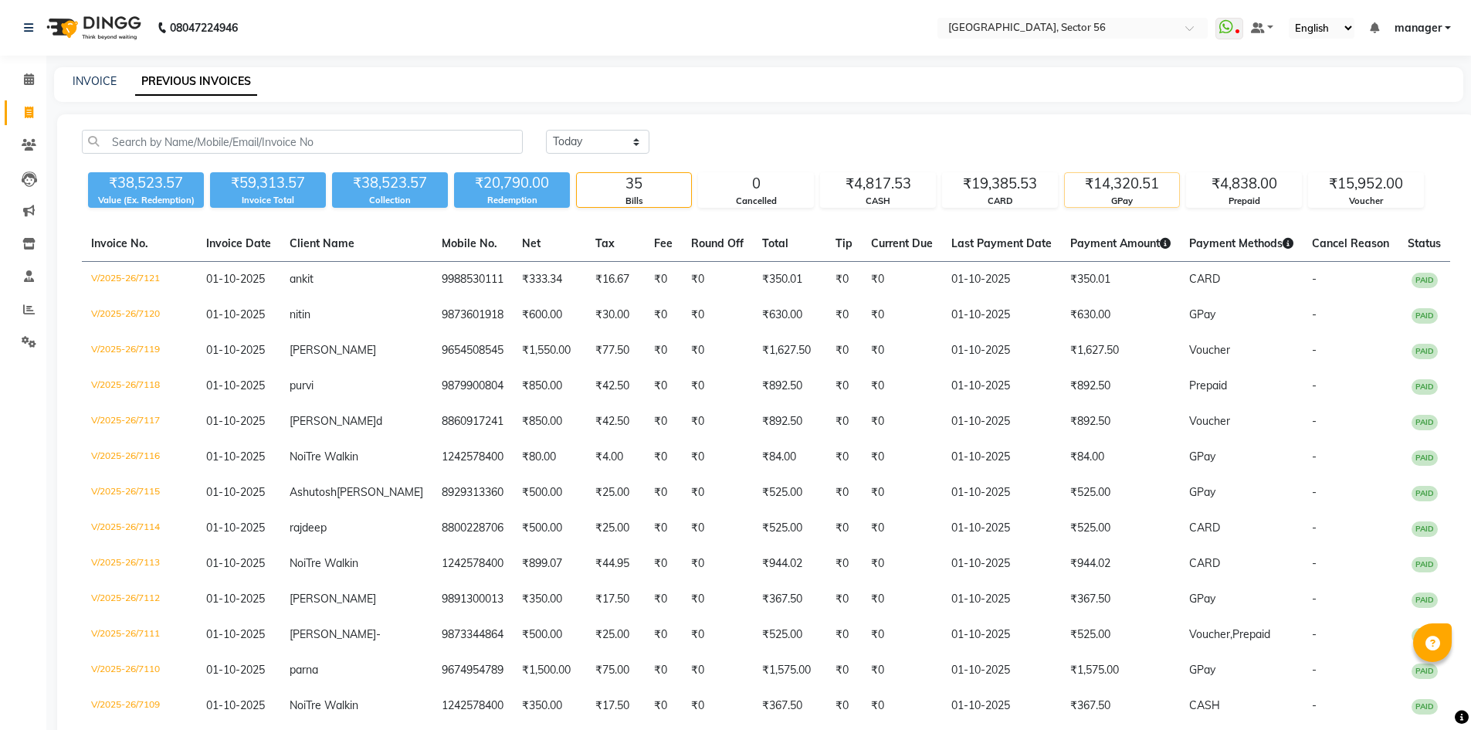
click at [1110, 187] on div "₹14,320.51" at bounding box center [1122, 184] width 114 height 22
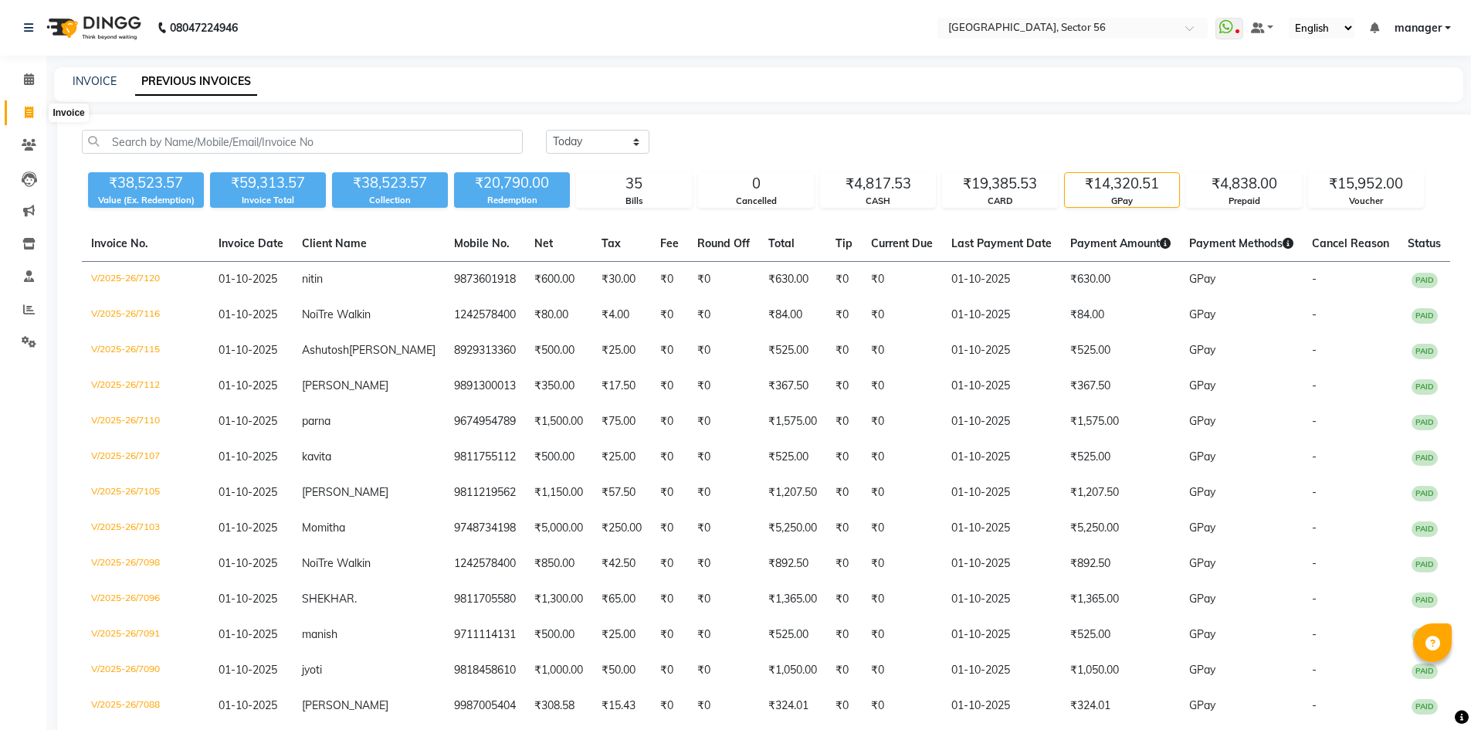
click at [27, 114] on icon at bounding box center [29, 113] width 8 height 12
select select "service"
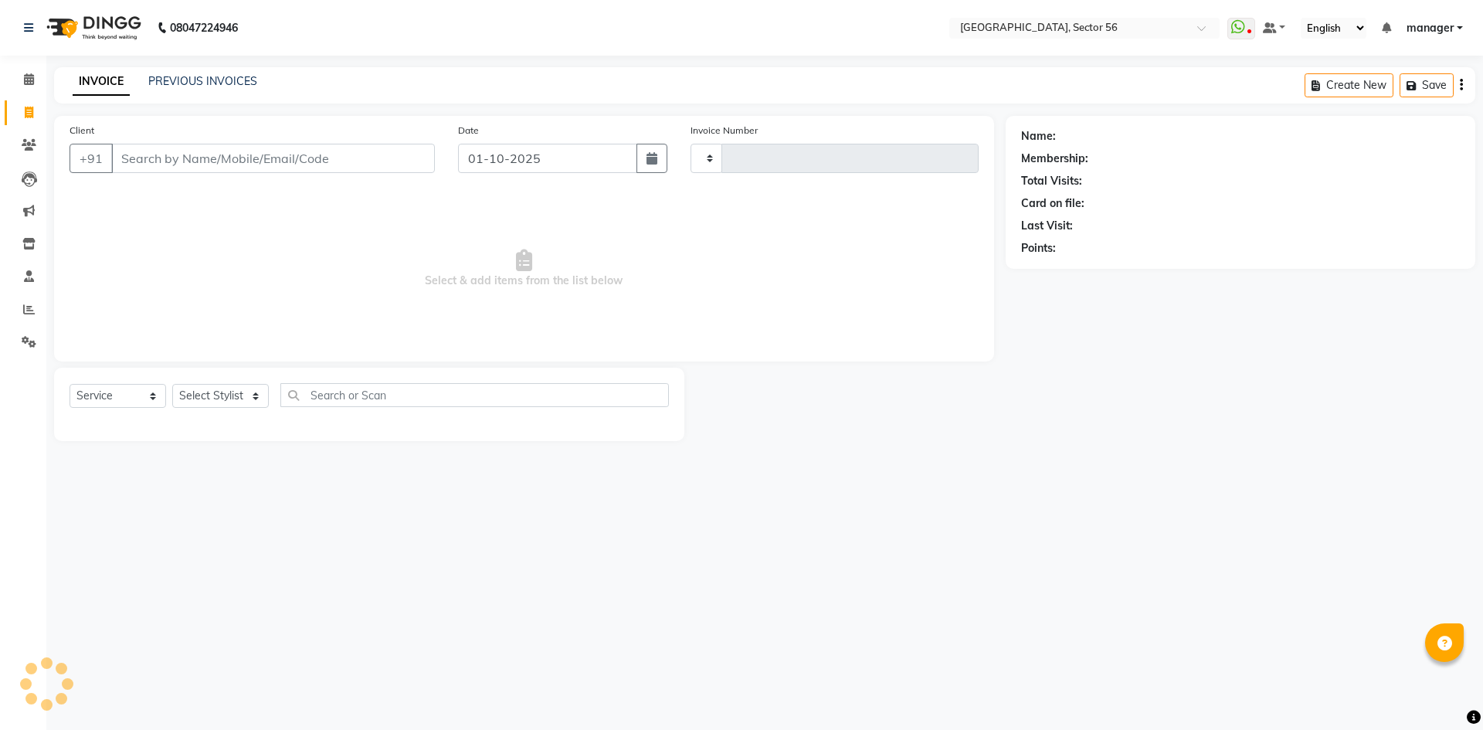
type input "7122"
select select "5557"
click at [217, 158] on input "Client" at bounding box center [273, 158] width 324 height 29
click at [189, 153] on input "Client" at bounding box center [273, 158] width 324 height 29
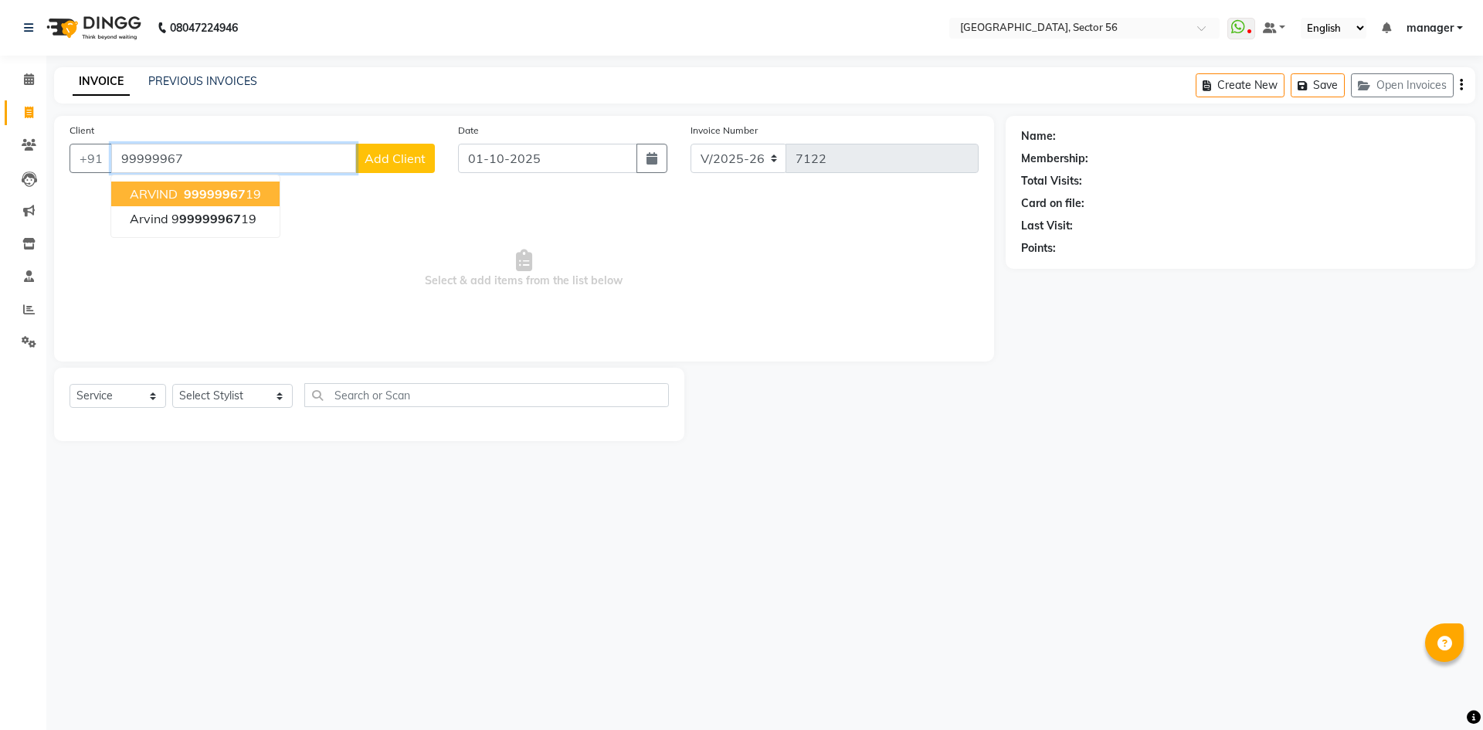
click at [255, 199] on ngb-highlight "99999967 19" at bounding box center [221, 193] width 80 height 15
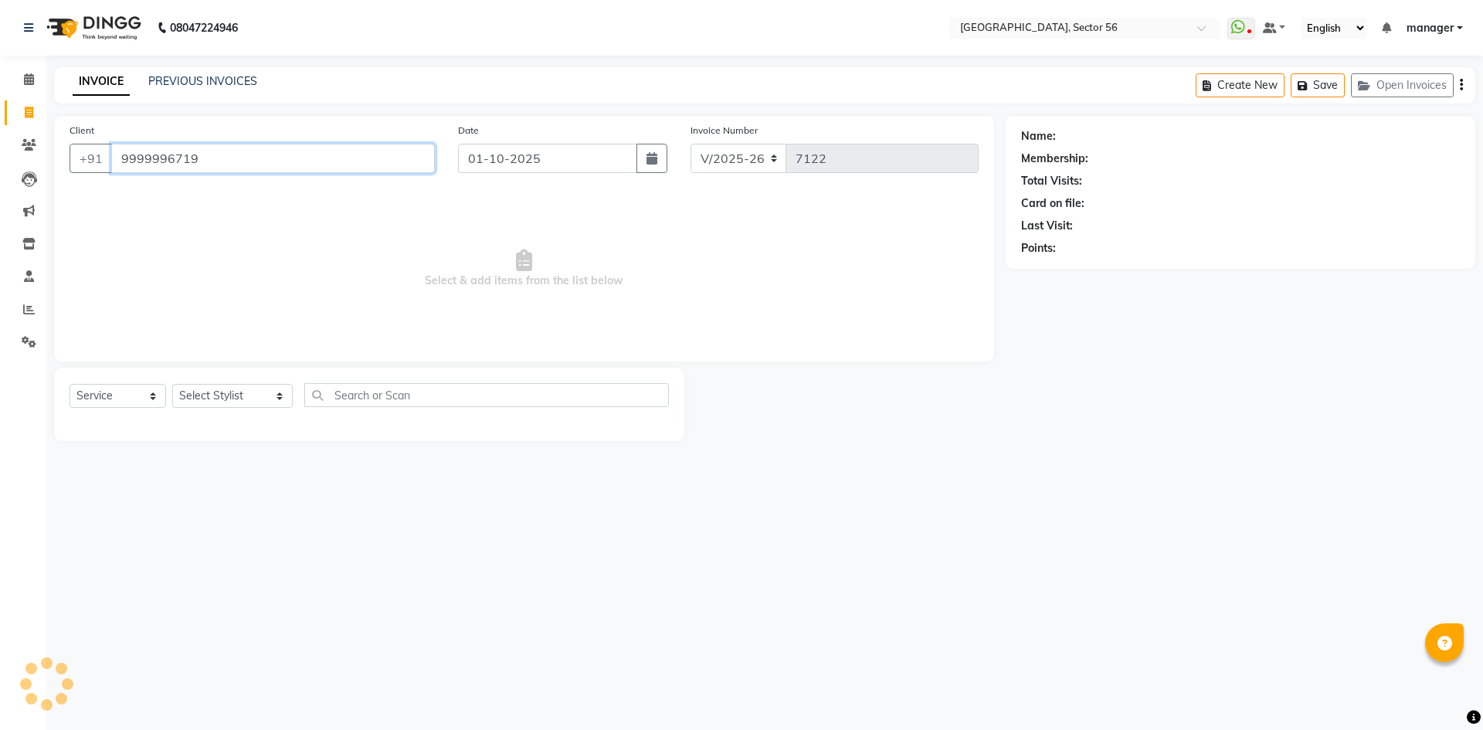
type input "9999996719"
click at [1080, 138] on link "Arvind" at bounding box center [1102, 136] width 86 height 16
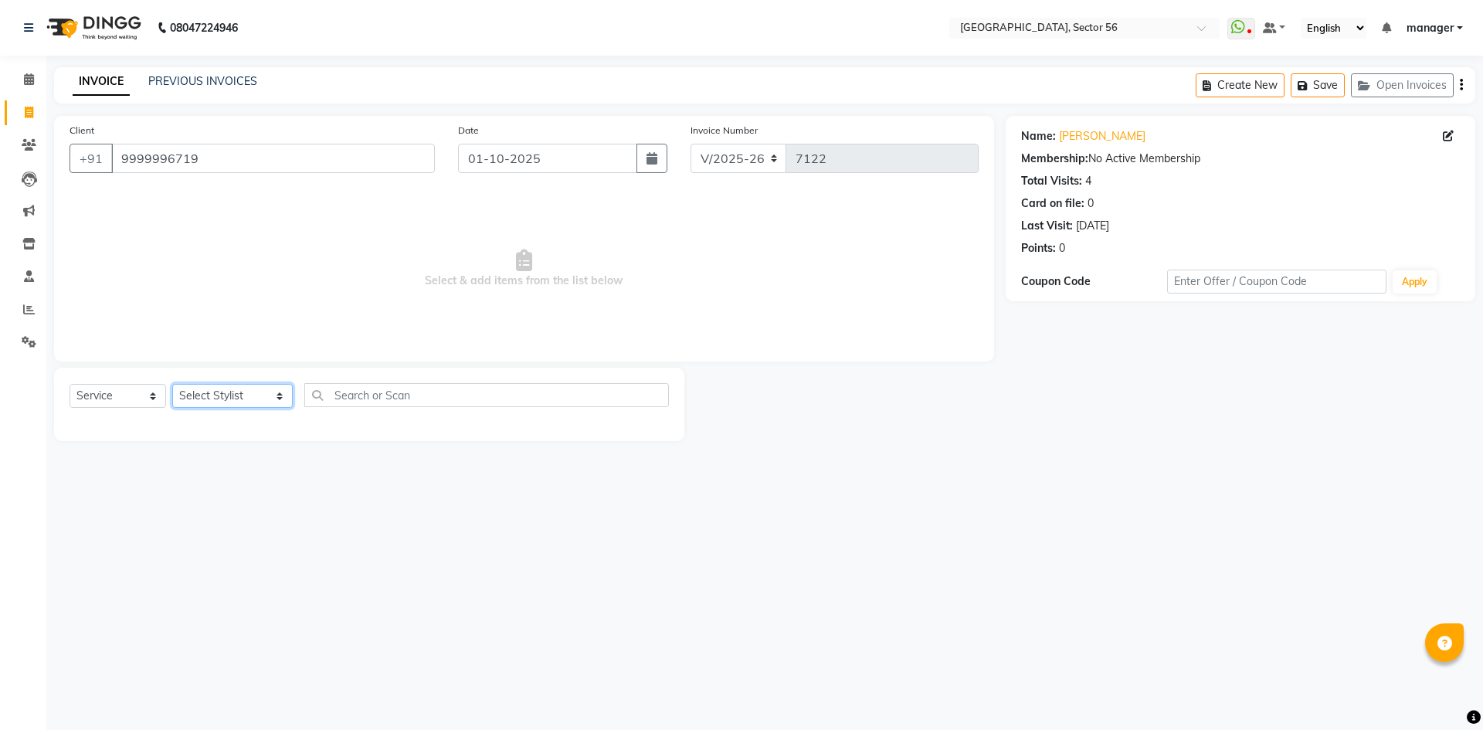
click at [208, 397] on select "Select Stylist [PERSON_NAME] [PERSON_NAME] [PERSON_NAME] MARKET STAFF amit amit…" at bounding box center [232, 396] width 120 height 24
select select "67273"
click at [172, 384] on select "Select Stylist [PERSON_NAME] [PERSON_NAME] [PERSON_NAME] MARKET STAFF amit amit…" at bounding box center [232, 396] width 120 height 24
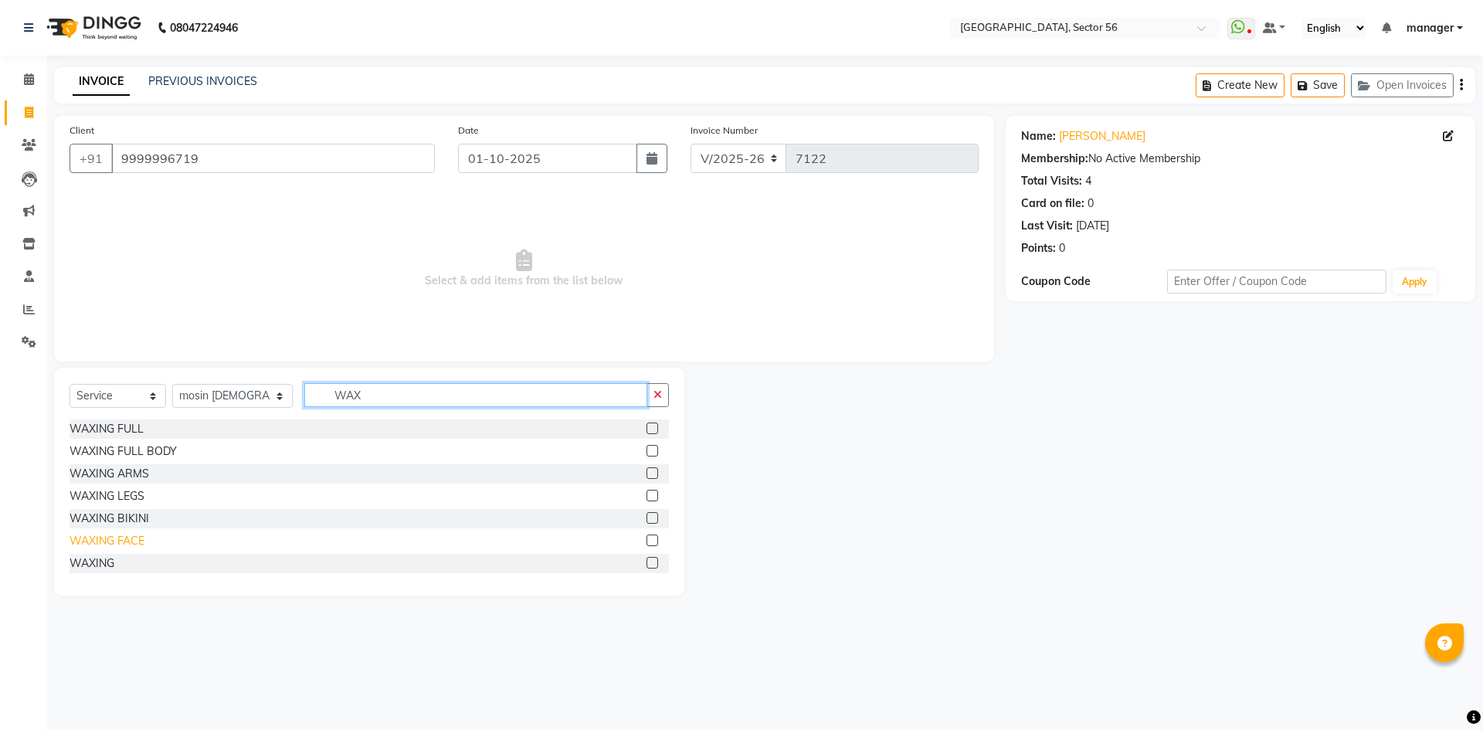
type input "WAX"
click at [131, 540] on div "WAXING FACE" at bounding box center [107, 541] width 75 height 16
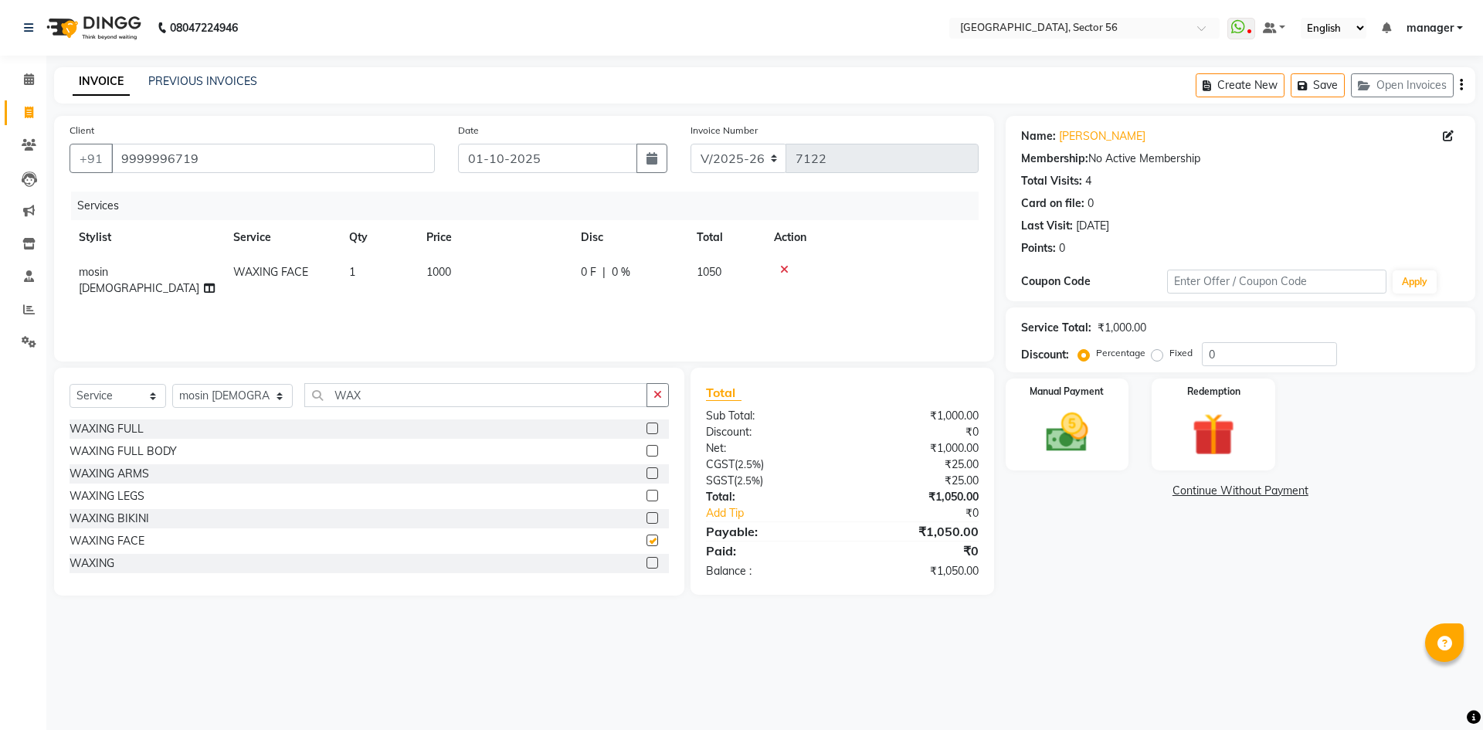
checkbox input "false"
click at [455, 276] on td "1000" at bounding box center [494, 280] width 154 height 51
select select "67273"
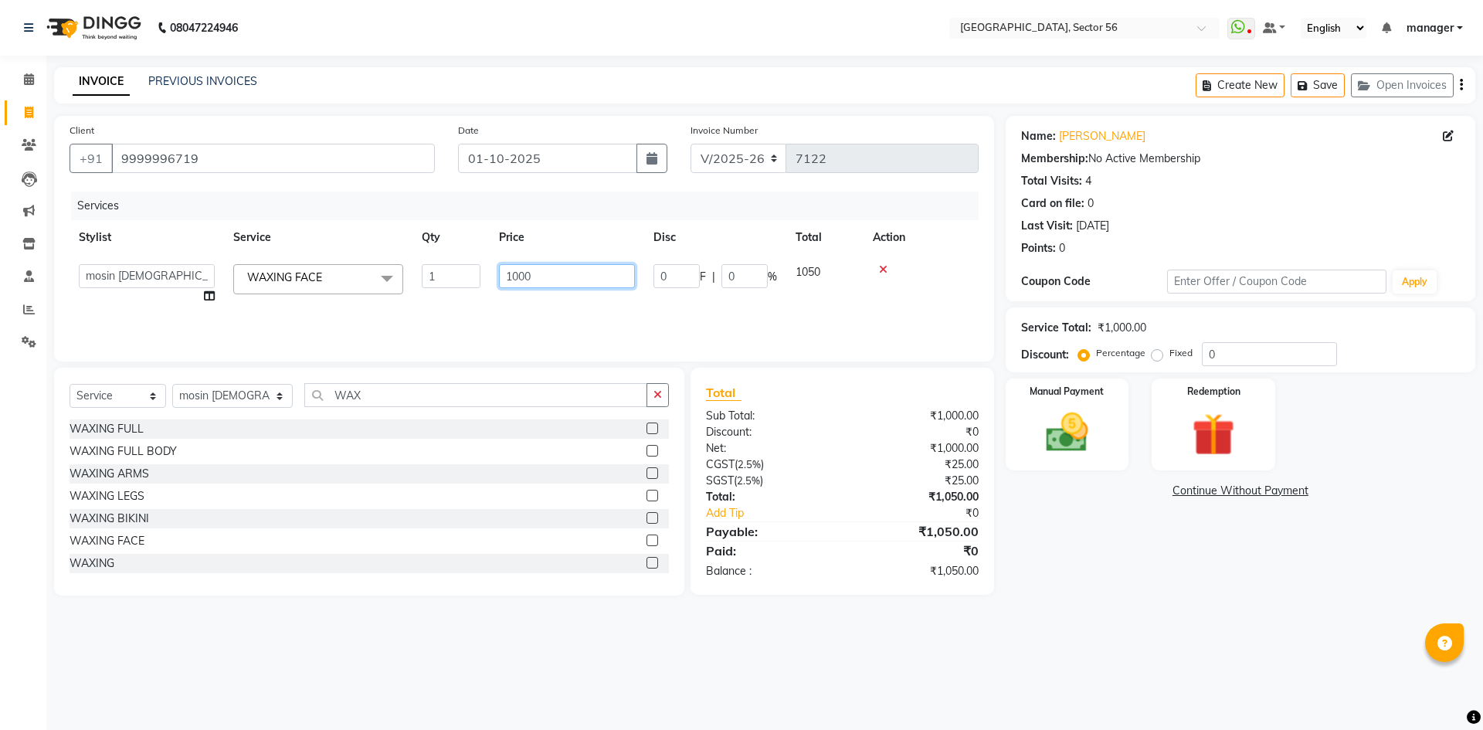
drag, startPoint x: 542, startPoint y: 268, endPoint x: 421, endPoint y: 285, distance: 122.4
click at [421, 285] on tr "ABHISHEKH THAPA abhishek thapa AKRAM KHAN MARKET STAFF amit amit spm Anamika Be…" at bounding box center [524, 284] width 909 height 59
type input "500"
click at [0, 486] on div "Calendar Invoice Clients Leads Marketing Inventory Staff Reports Settings Compl…" at bounding box center [104, 375] width 209 height 663
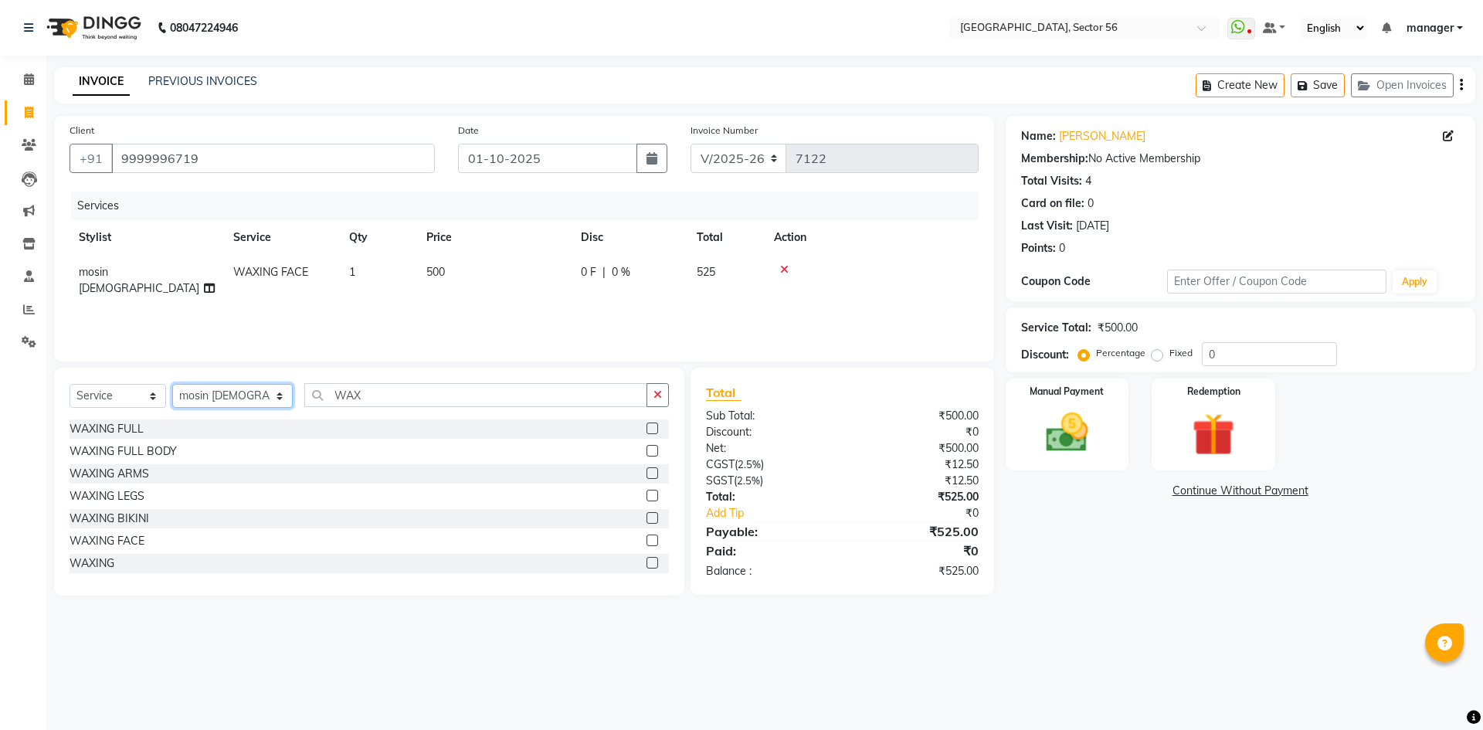
click at [228, 391] on select "Select Stylist [PERSON_NAME] [PERSON_NAME] [PERSON_NAME] MARKET STAFF amit amit…" at bounding box center [232, 396] width 120 height 24
select select "43512"
click at [172, 384] on select "Select Stylist [PERSON_NAME] [PERSON_NAME] [PERSON_NAME] MARKET STAFF amit amit…" at bounding box center [232, 396] width 120 height 24
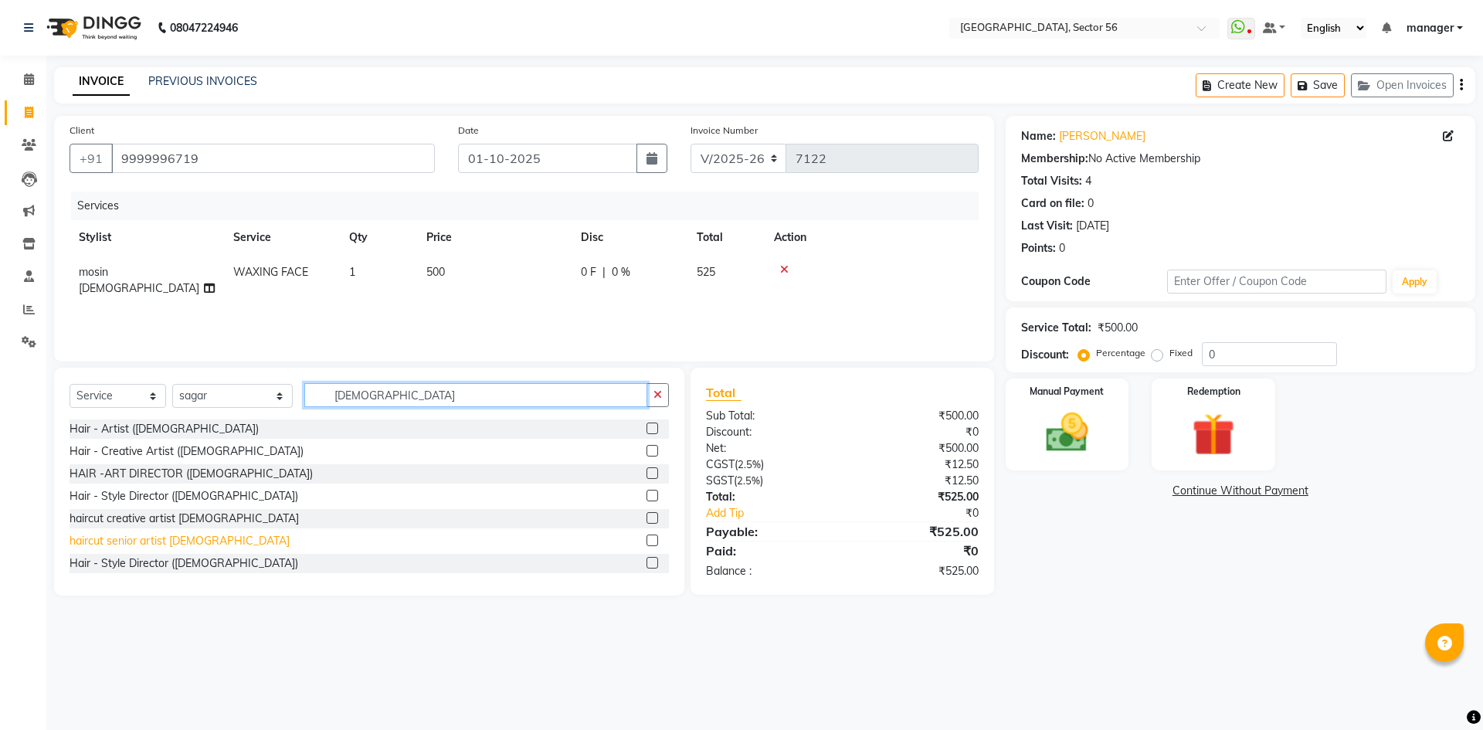
type input "MALE"
click at [125, 541] on div "haircut senior artist [DEMOGRAPHIC_DATA]" at bounding box center [180, 541] width 220 height 16
checkbox input "false"
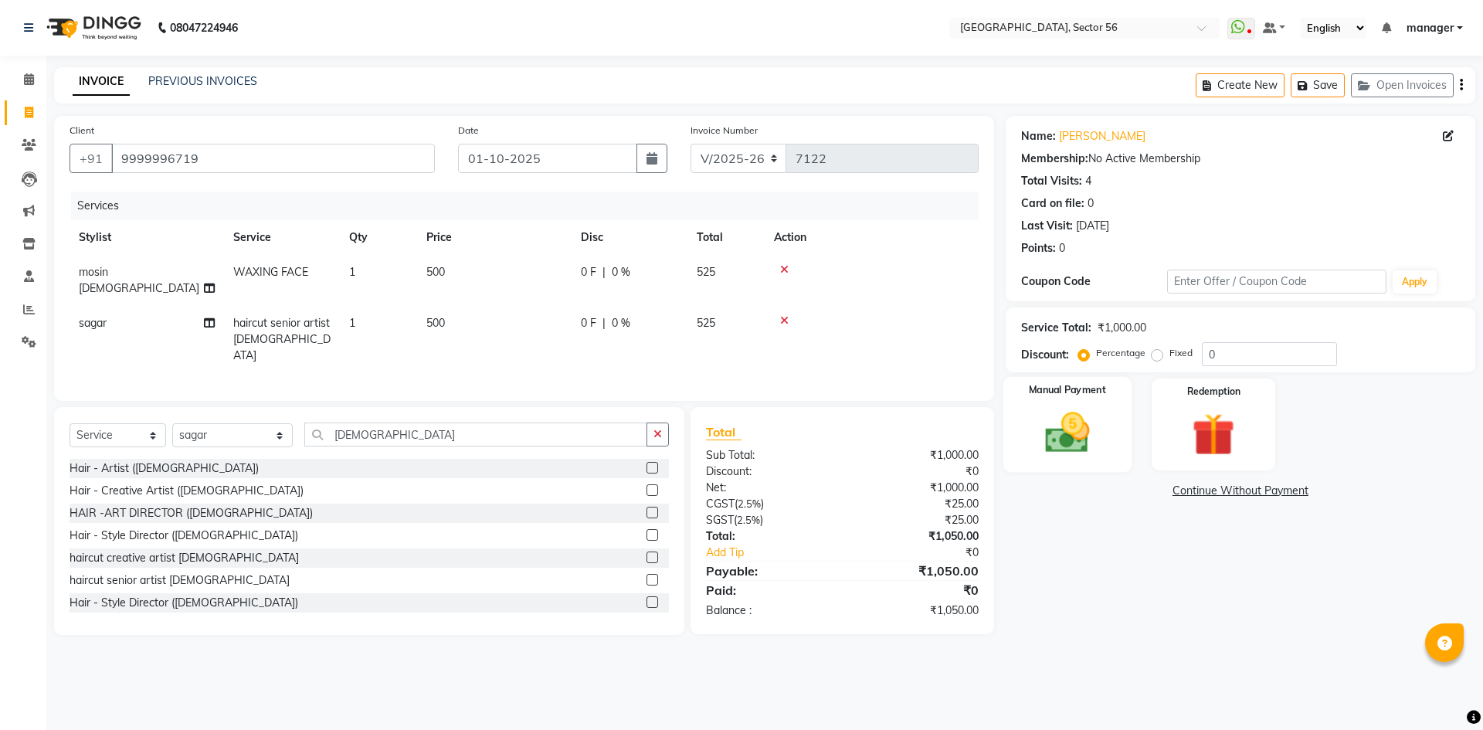
click at [1072, 441] on img at bounding box center [1067, 432] width 72 height 51
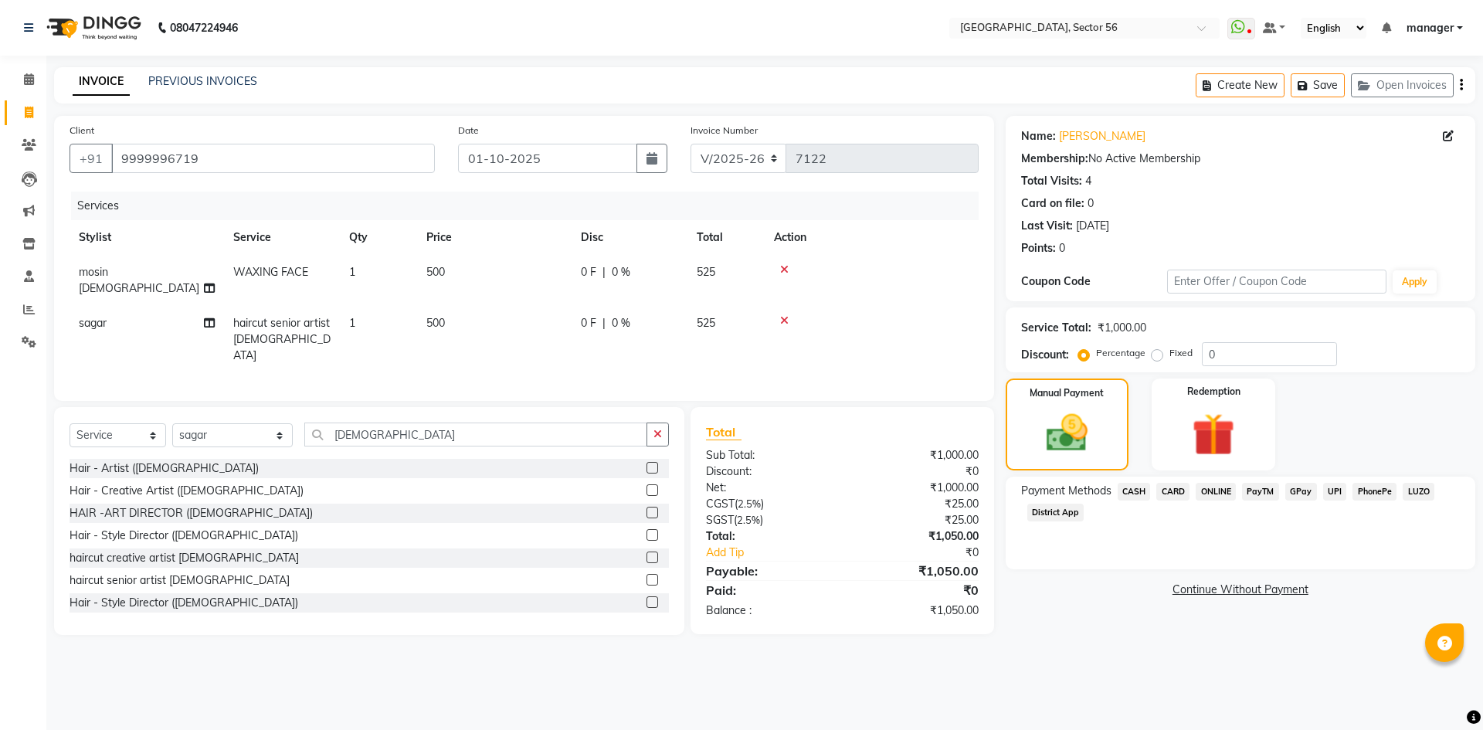
click at [1307, 490] on span "GPay" at bounding box center [1301, 492] width 32 height 18
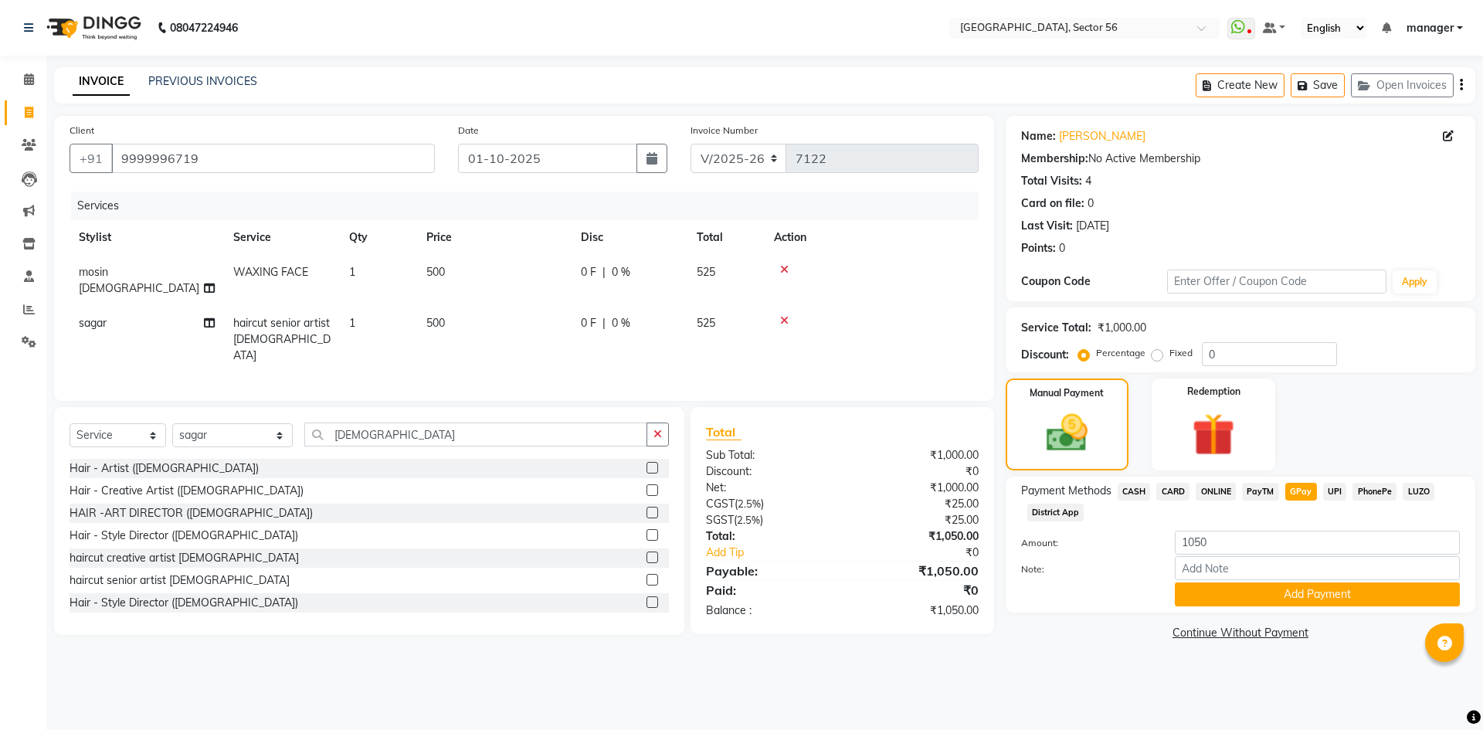
click at [1333, 497] on span "UPI" at bounding box center [1335, 492] width 24 height 18
click at [1293, 490] on span "GPay" at bounding box center [1301, 492] width 32 height 18
click at [1262, 599] on button "Add Payment" at bounding box center [1317, 594] width 285 height 24
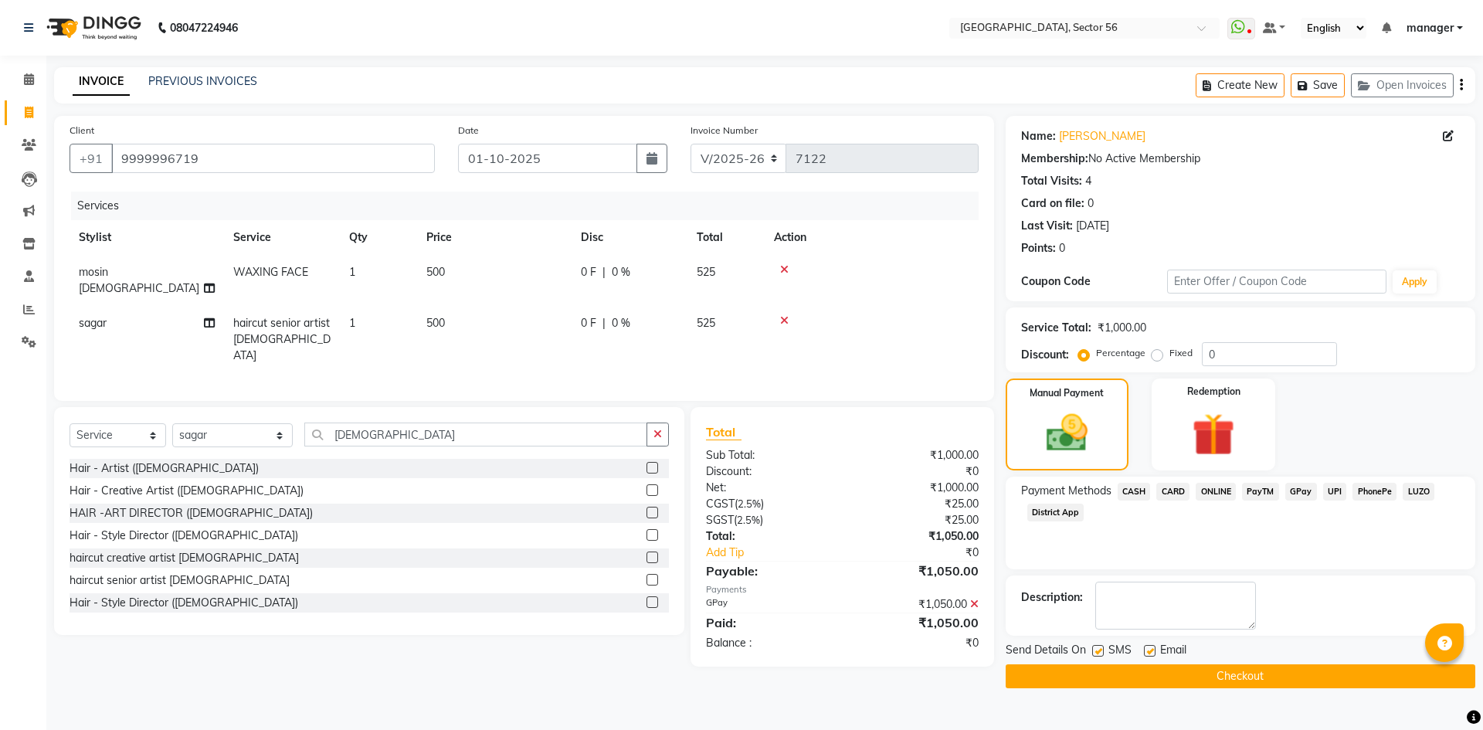
click at [1103, 673] on button "Checkout" at bounding box center [1241, 676] width 470 height 24
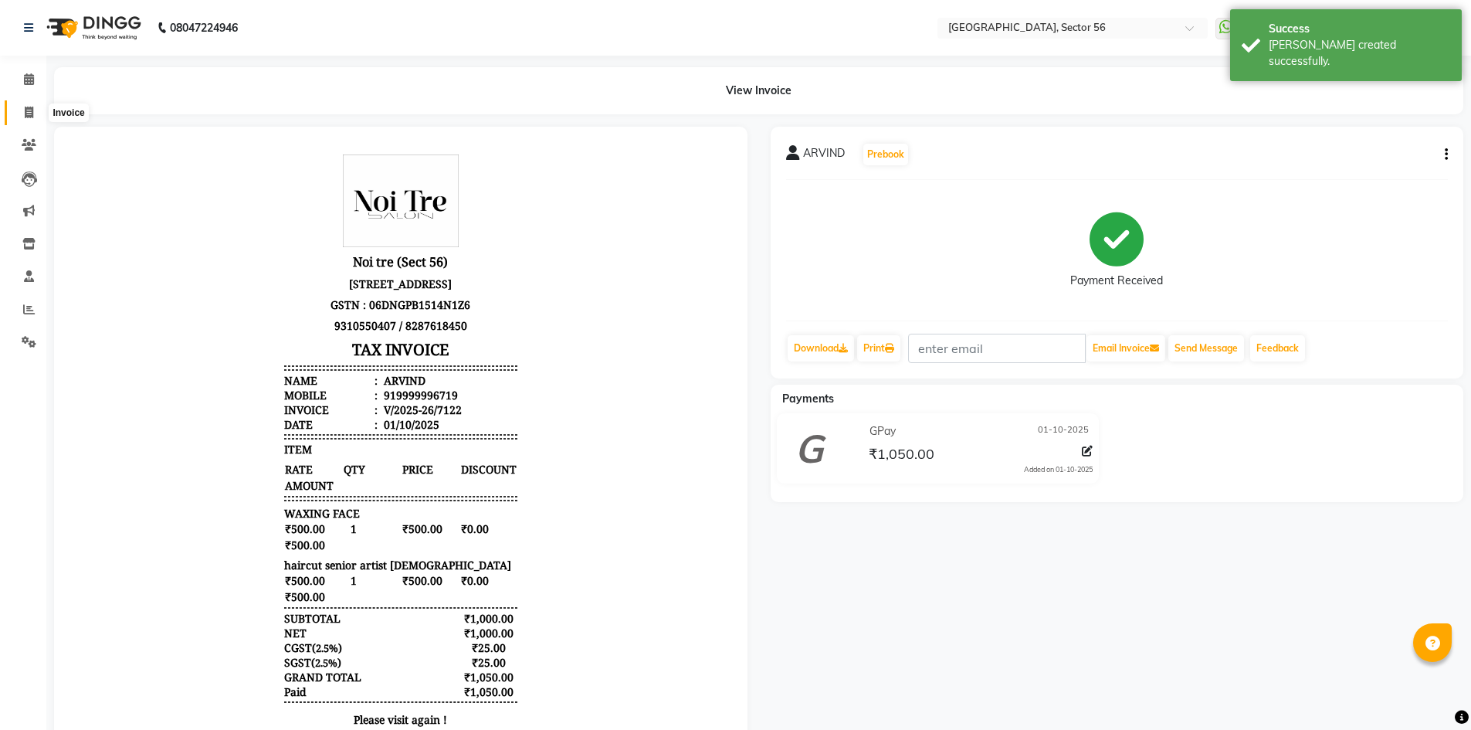
drag, startPoint x: 25, startPoint y: 110, endPoint x: 49, endPoint y: 110, distance: 23.2
click at [27, 113] on icon at bounding box center [29, 113] width 8 height 12
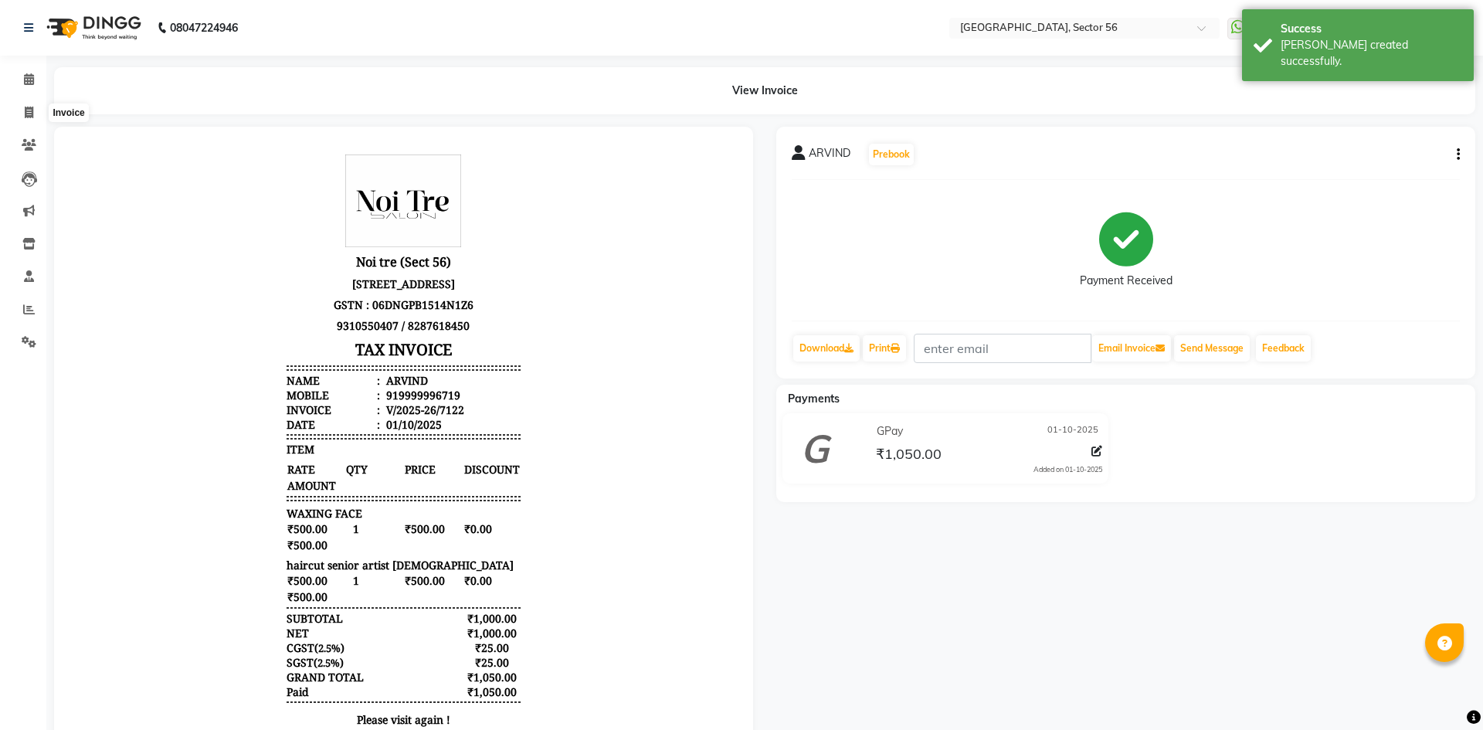
select select "5557"
select select "service"
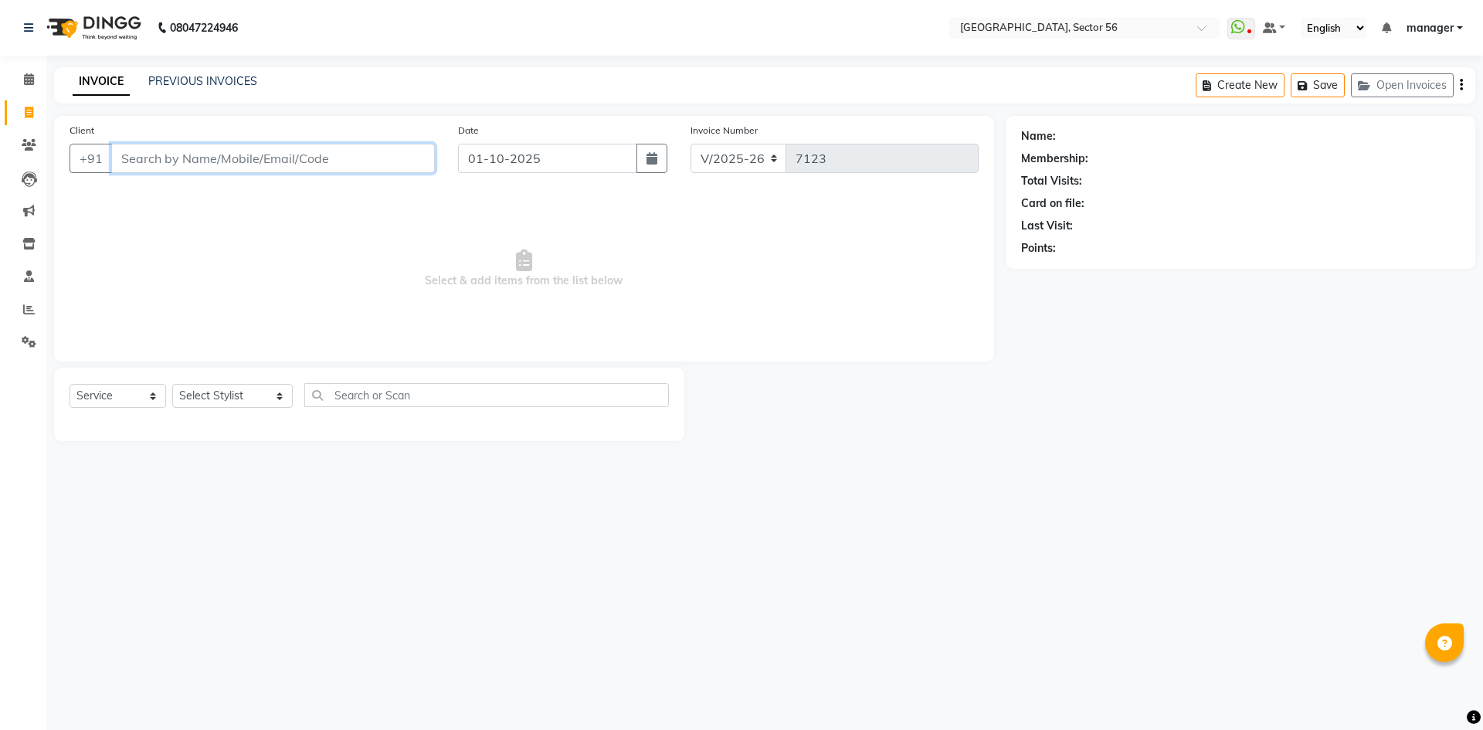
click at [143, 160] on input "Client" at bounding box center [273, 158] width 324 height 29
click at [247, 160] on input "Client" at bounding box center [273, 158] width 324 height 29
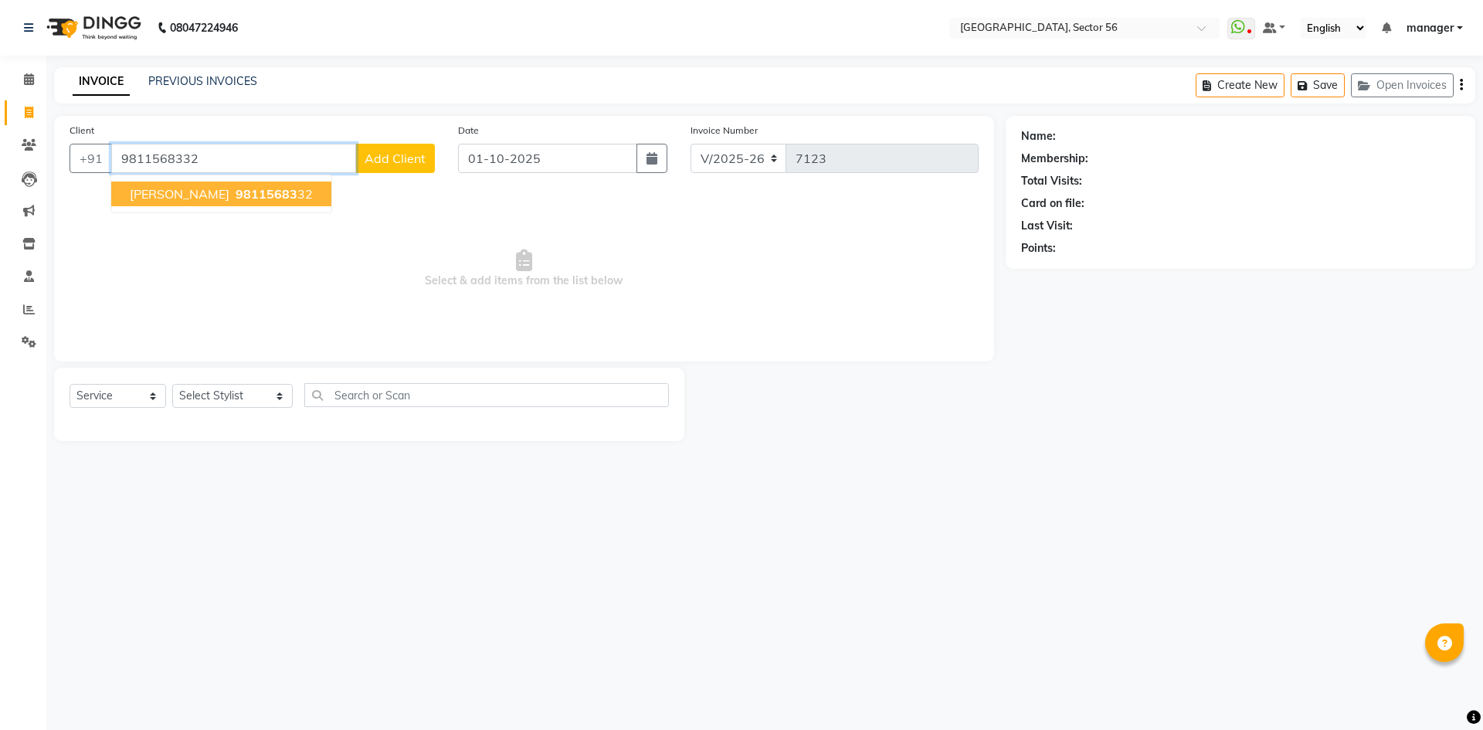
type input "9811568332"
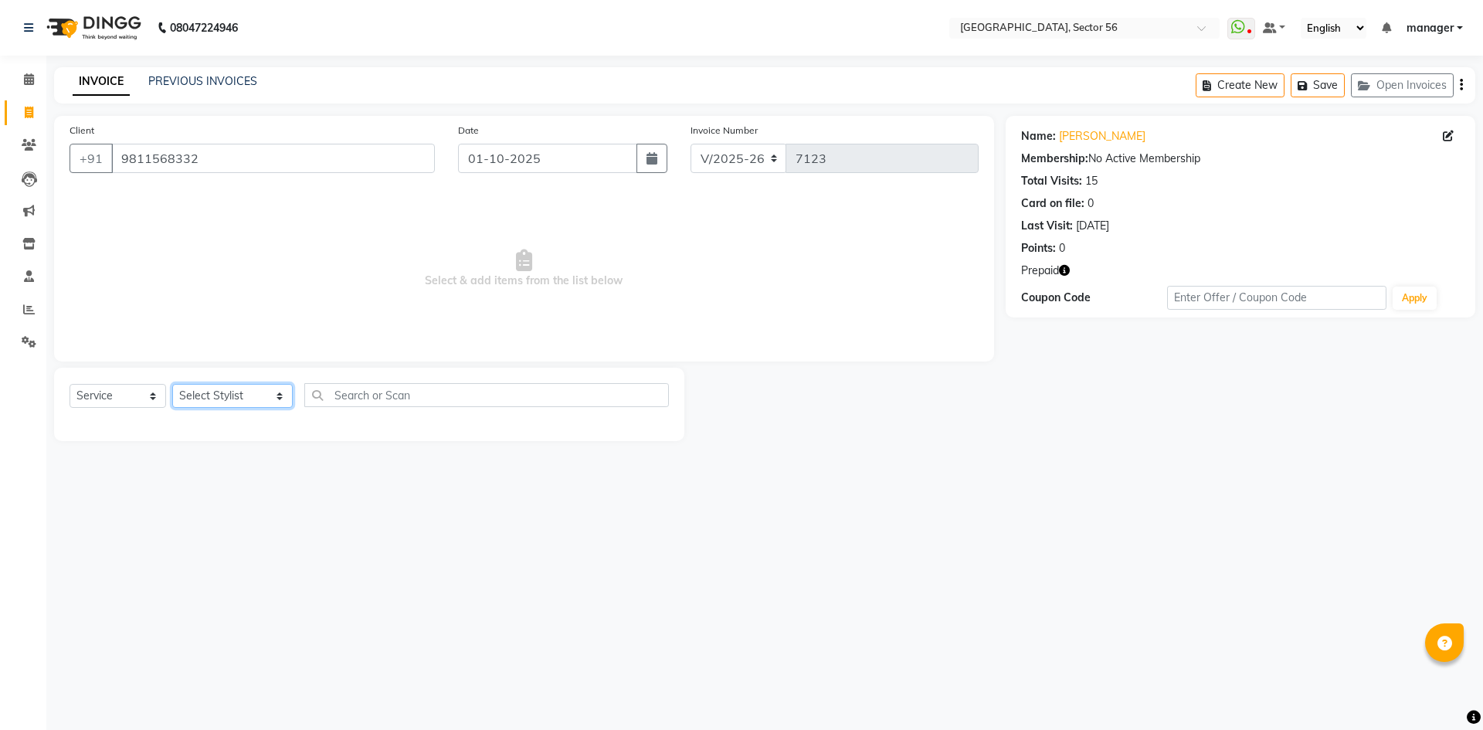
click at [232, 403] on select "Select Stylist ABHISHEKH THAPA abhishek thapa AKRAM KHAN MARKET STAFF amit amit…" at bounding box center [232, 396] width 120 height 24
select select "43517"
click at [172, 384] on select "Select Stylist ABHISHEKH THAPA abhishek thapa AKRAM KHAN MARKET STAFF amit amit…" at bounding box center [232, 396] width 120 height 24
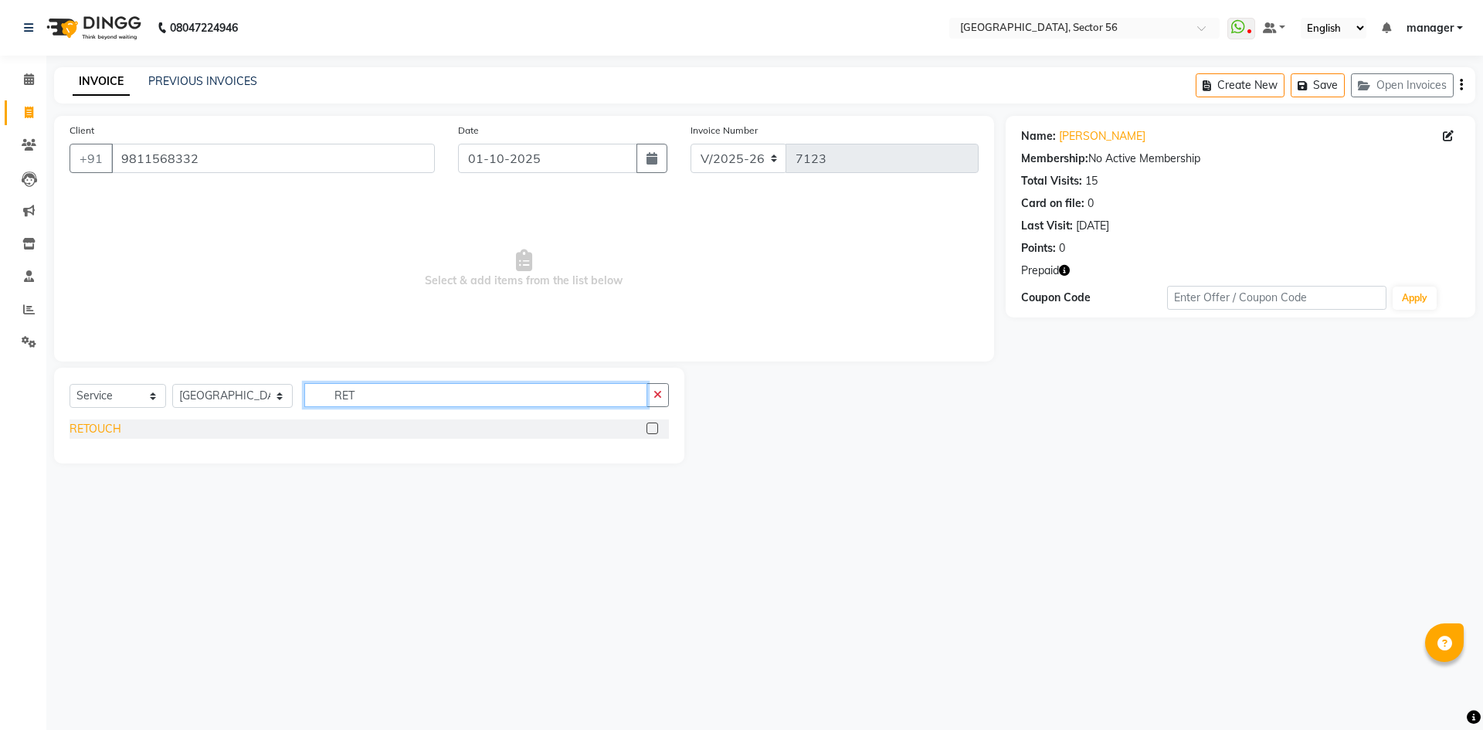
type input "RET"
drag, startPoint x: 106, startPoint y: 428, endPoint x: 146, endPoint y: 430, distance: 40.2
click at [107, 428] on div "RETOUCH" at bounding box center [96, 429] width 52 height 16
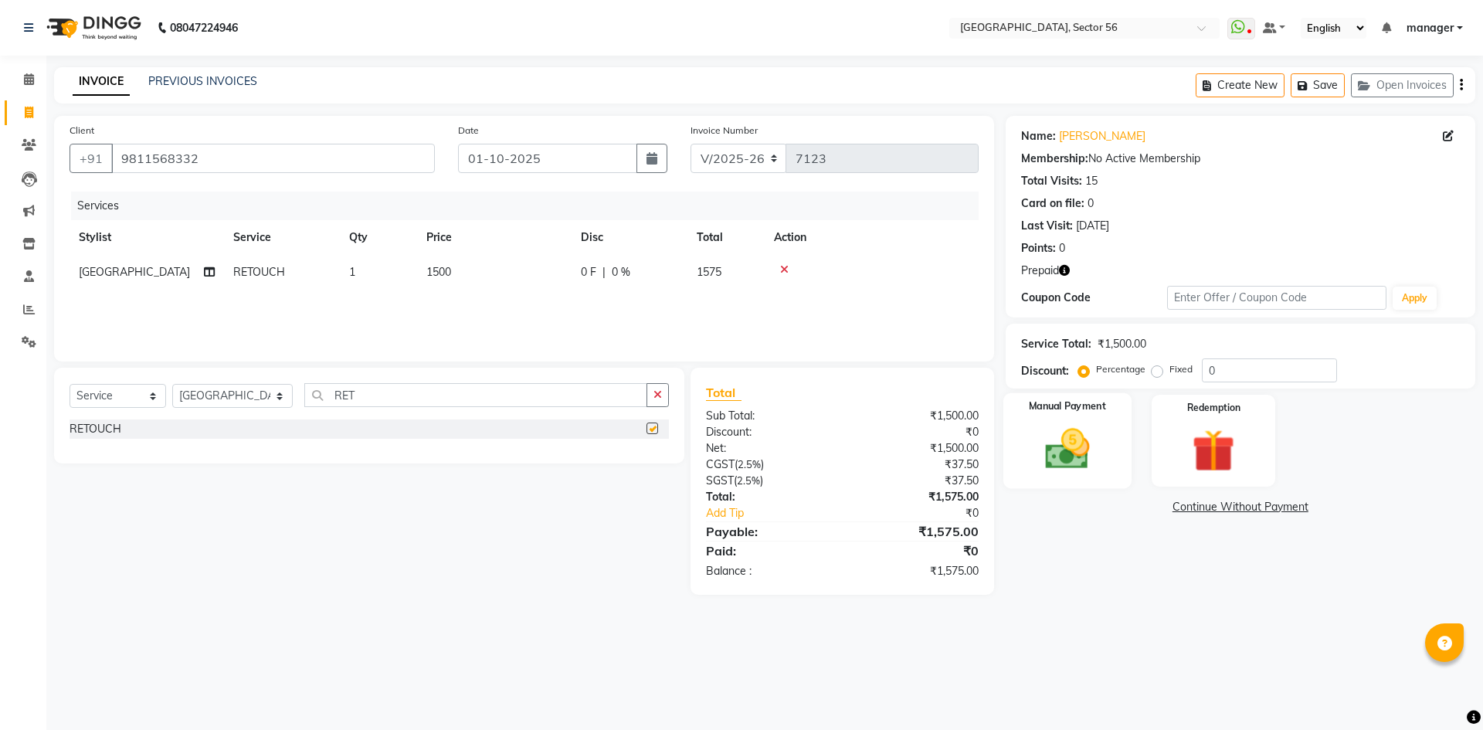
checkbox input "false"
click at [1240, 452] on img at bounding box center [1213, 450] width 72 height 55
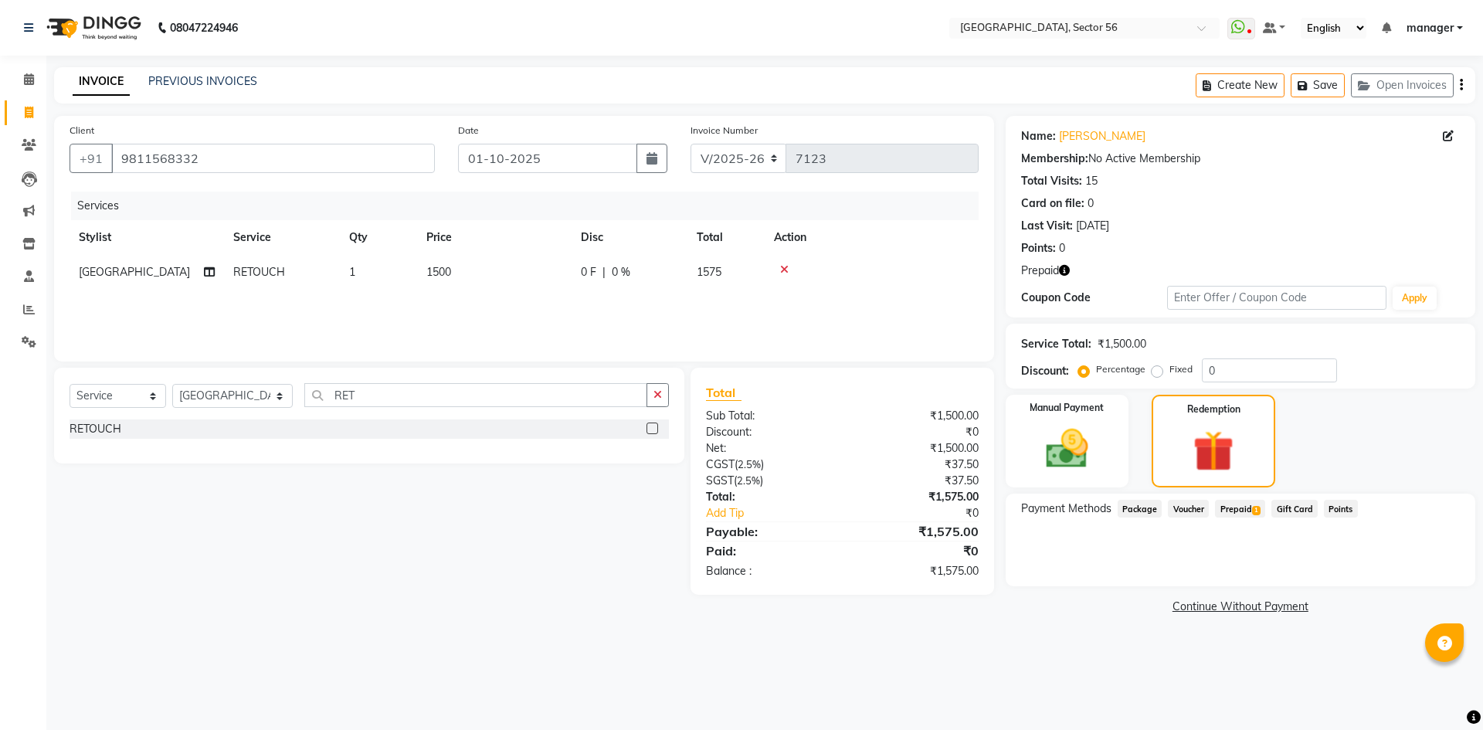
click at [1231, 498] on div "Payment Methods Package Voucher Prepaid 1 Gift Card Points" at bounding box center [1241, 539] width 470 height 93
click at [1243, 521] on div "Payment Methods Package Voucher Prepaid 1 Gift Card Points" at bounding box center [1241, 539] width 470 height 93
click at [1243, 511] on span "Prepaid 1" at bounding box center [1240, 509] width 50 height 18
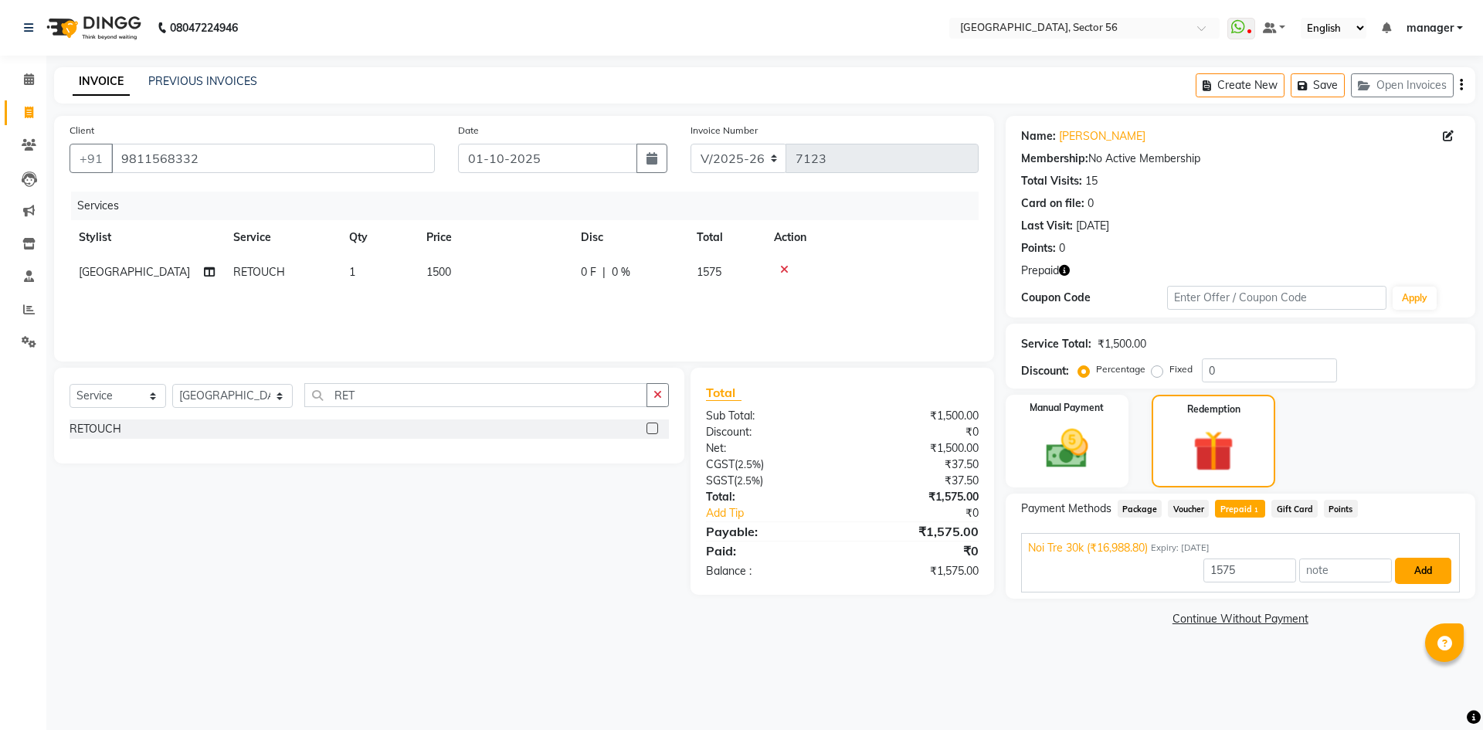
click at [1413, 571] on button "Add" at bounding box center [1423, 571] width 56 height 26
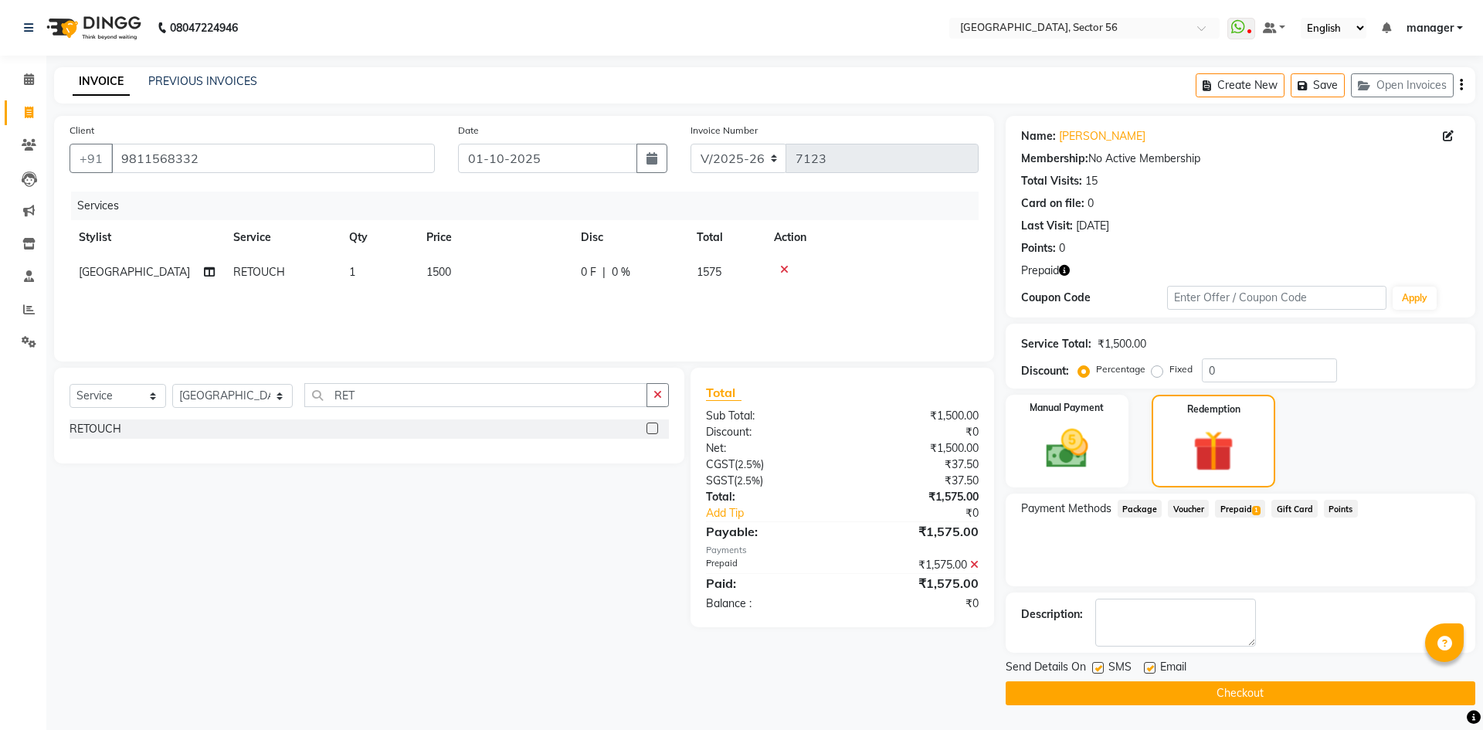
drag, startPoint x: 1318, startPoint y: 694, endPoint x: 1325, endPoint y: 692, distance: 8.1
click at [1322, 694] on button "Checkout" at bounding box center [1241, 693] width 470 height 24
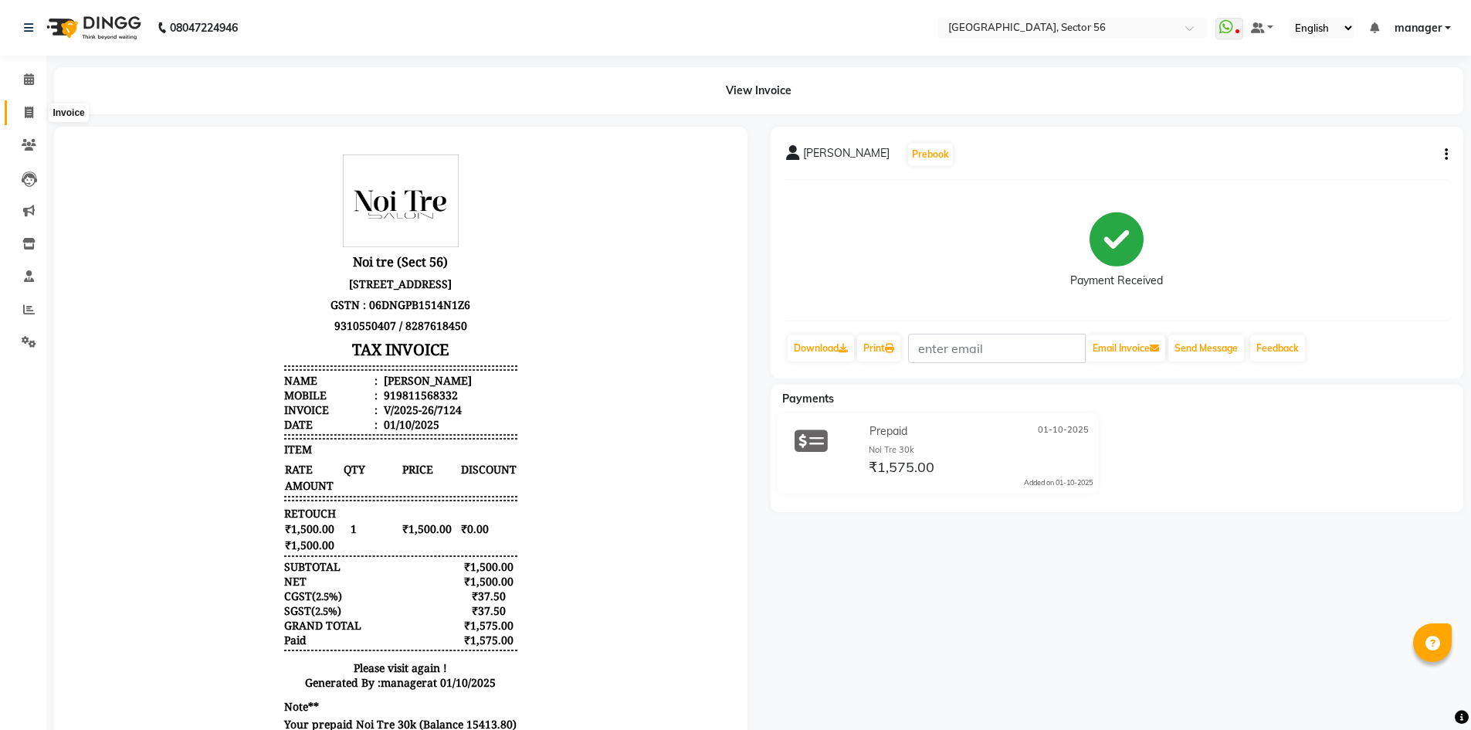
click at [29, 117] on icon at bounding box center [29, 113] width 8 height 12
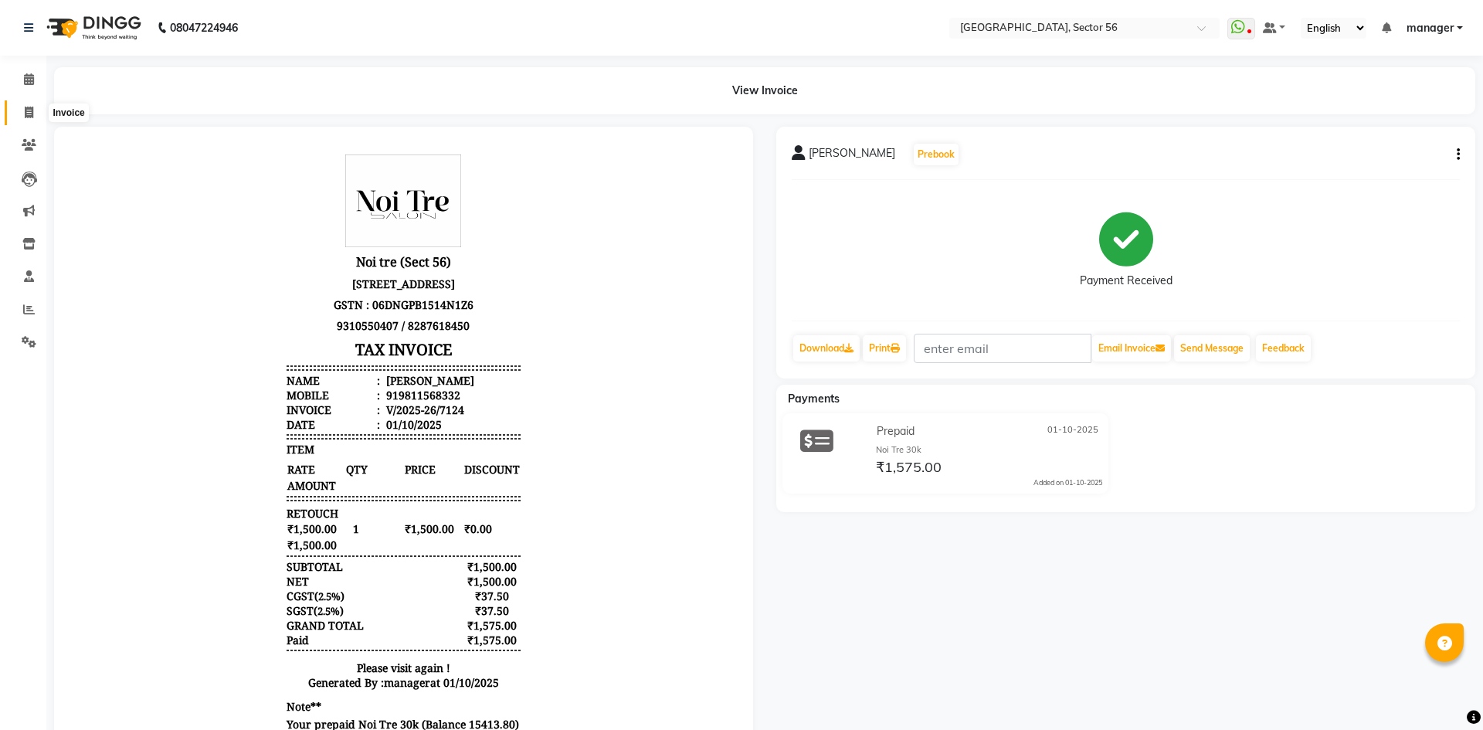
select select "service"
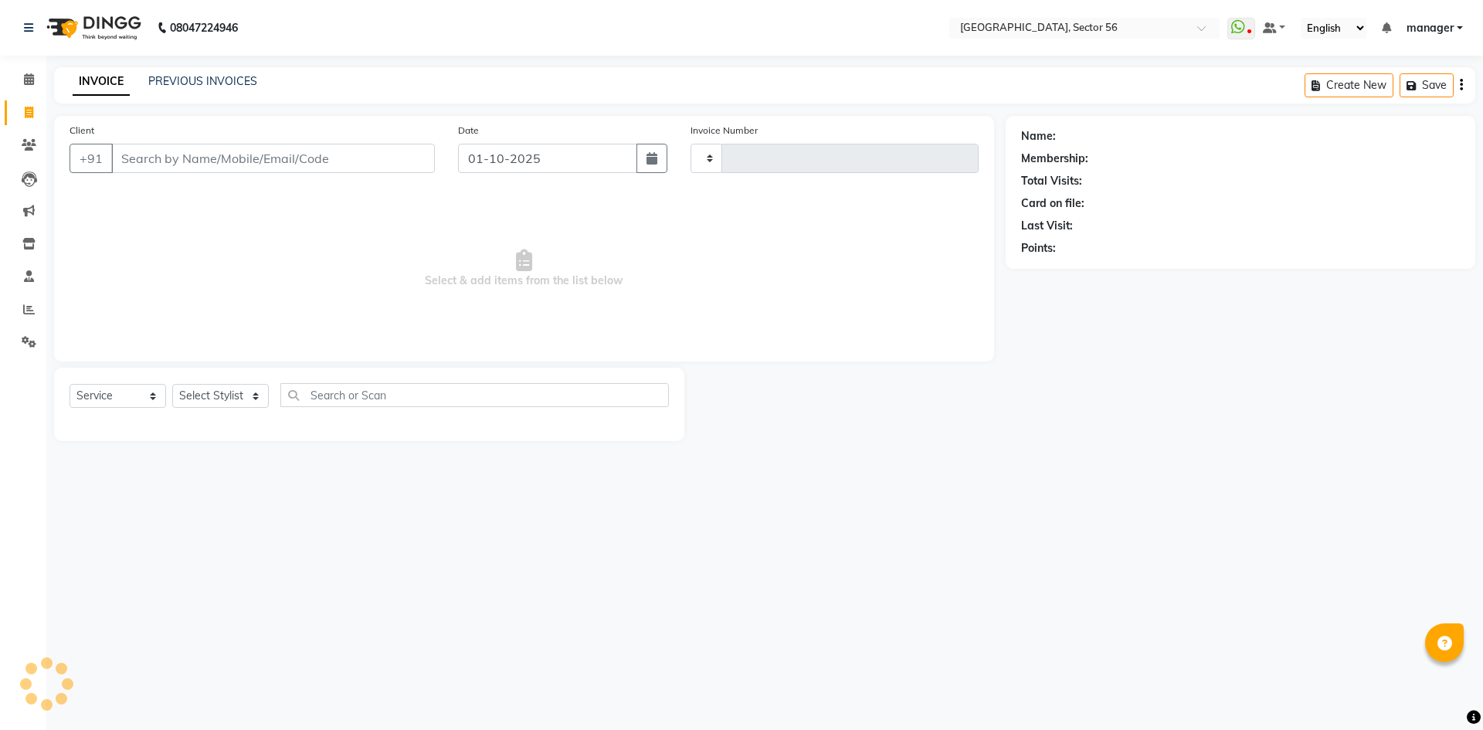
type input "7125"
select select "5557"
click at [171, 165] on input "Client" at bounding box center [273, 158] width 324 height 29
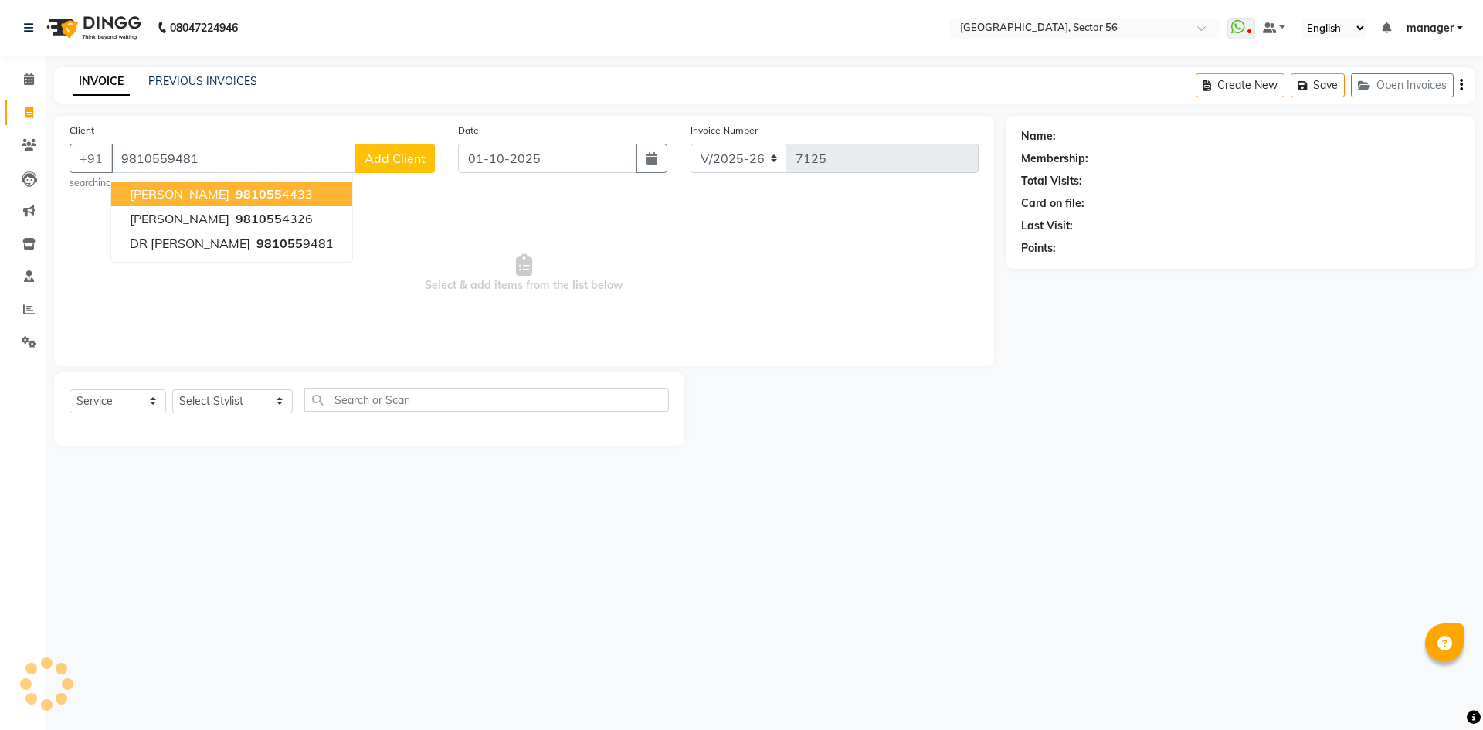
type input "9810559481"
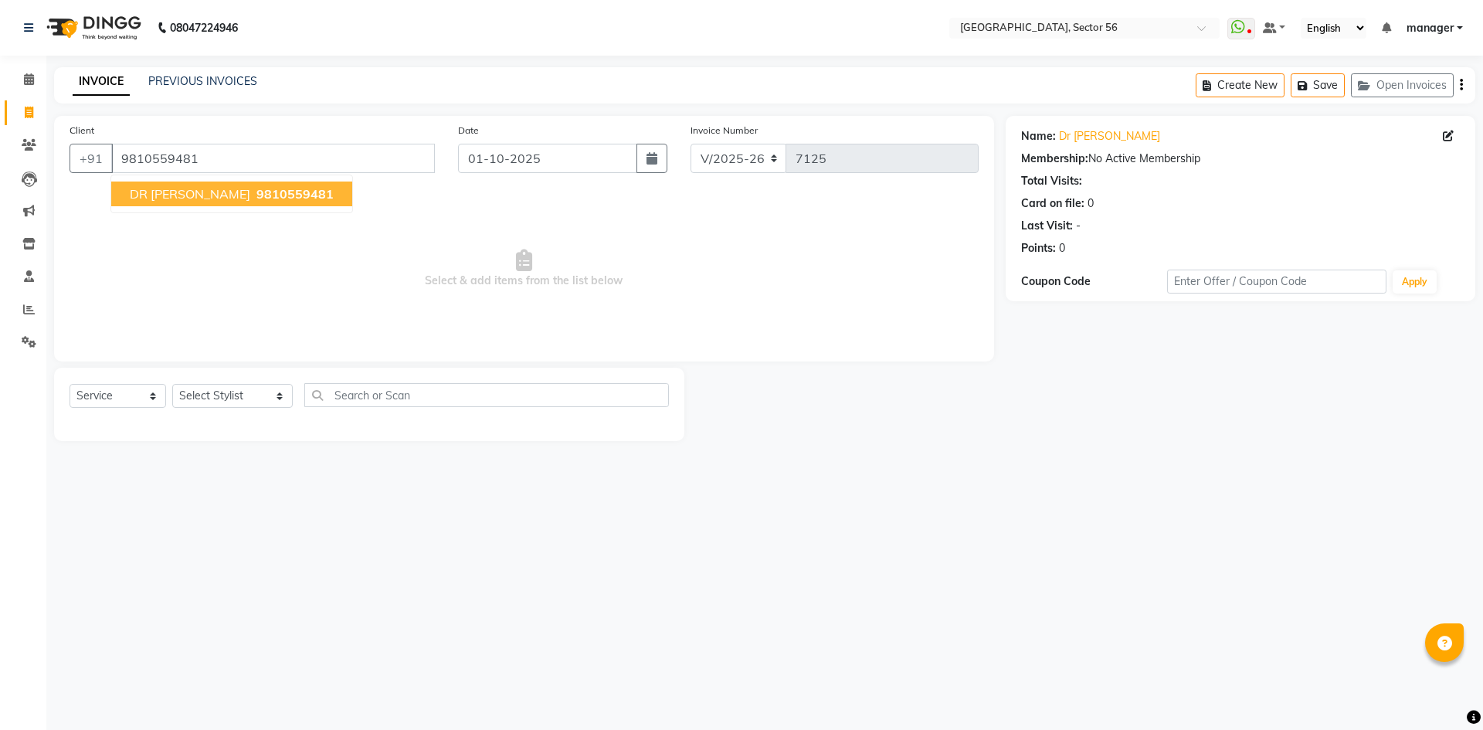
click at [158, 195] on span "DR EKTA" at bounding box center [190, 193] width 120 height 15
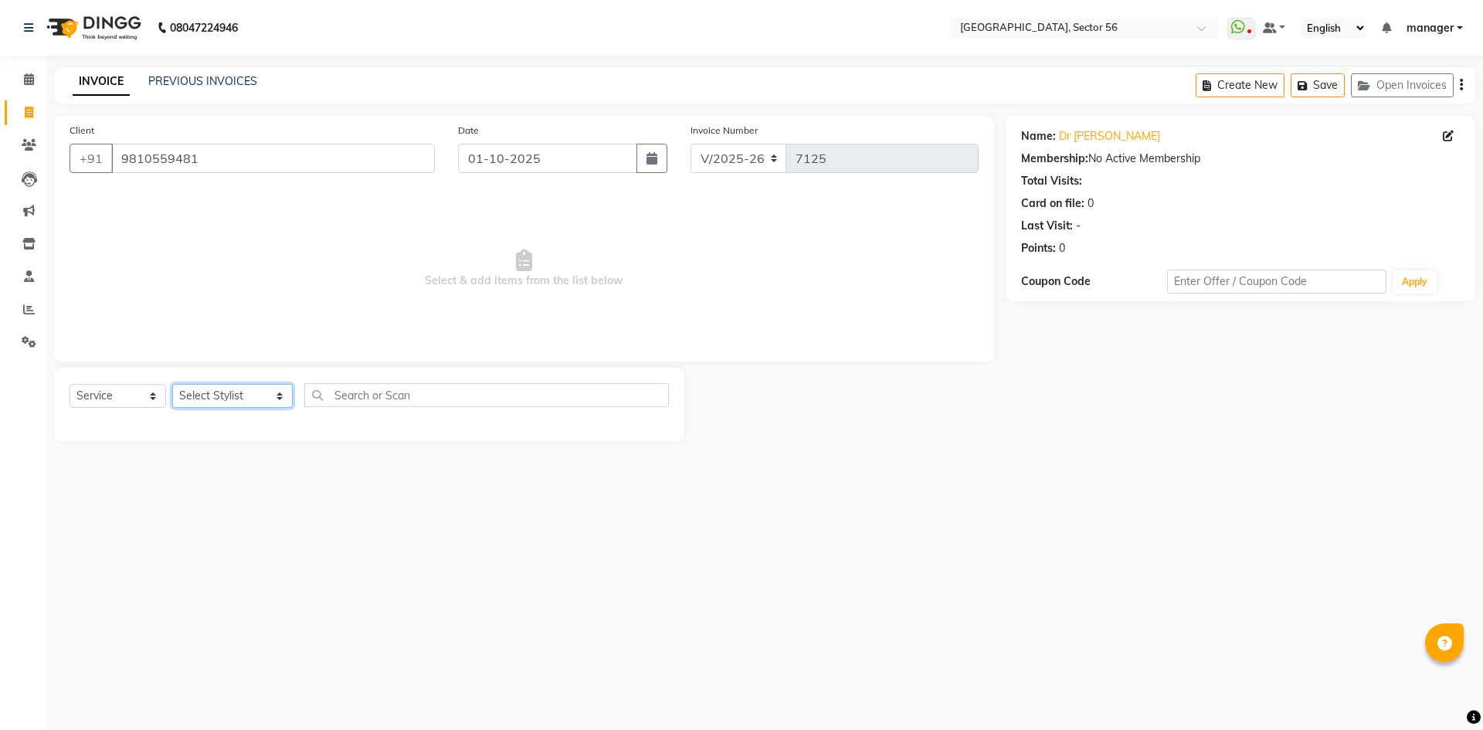
click at [266, 389] on select "Select Stylist ABHISHEKH THAPA abhishek thapa AKRAM KHAN MARKET STAFF amit amit…" at bounding box center [232, 396] width 120 height 24
select select "59384"
click at [172, 384] on select "Select Stylist ABHISHEKH THAPA abhishek thapa AKRAM KHAN MARKET STAFF amit amit…" at bounding box center [232, 396] width 120 height 24
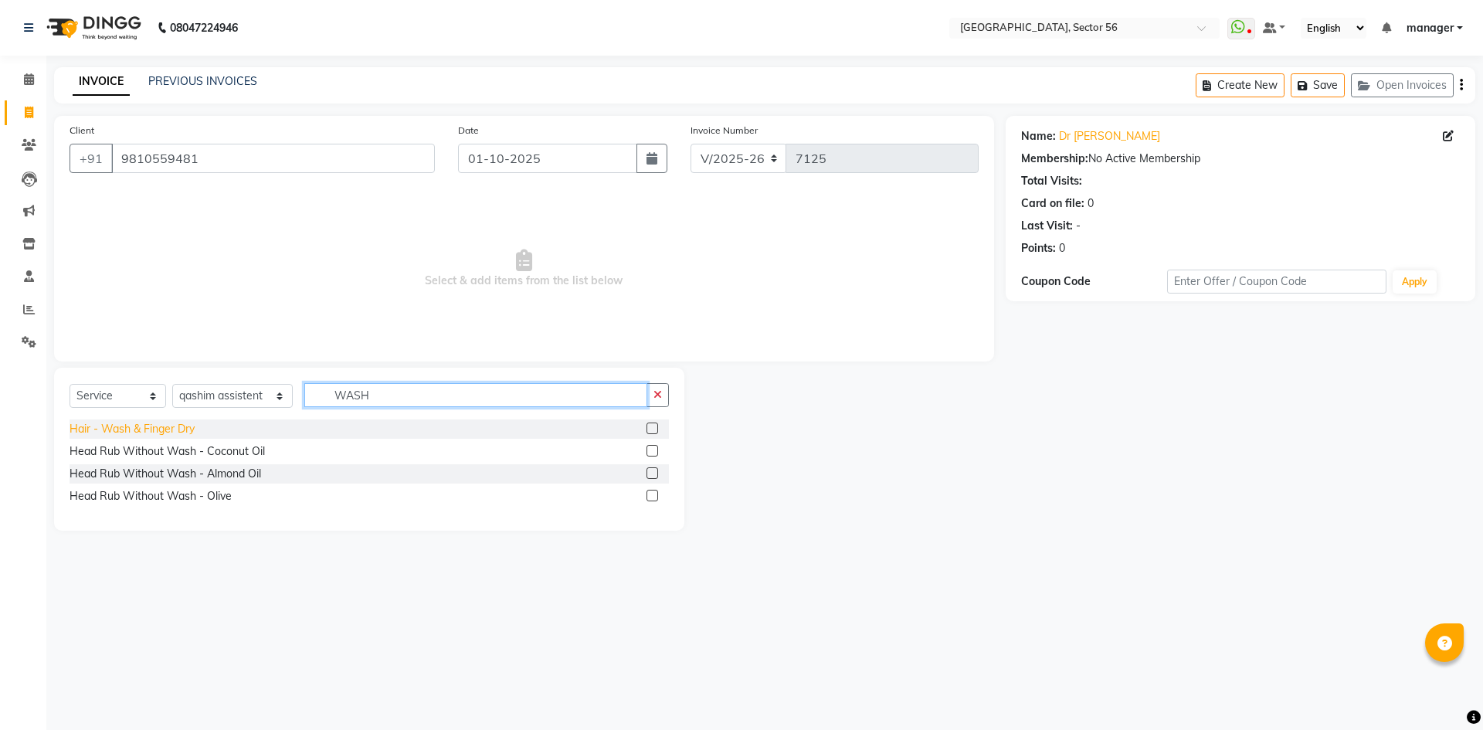
type input "WASH"
click at [173, 422] on div "Hair - Wash & Finger Dry" at bounding box center [132, 429] width 125 height 16
checkbox input "false"
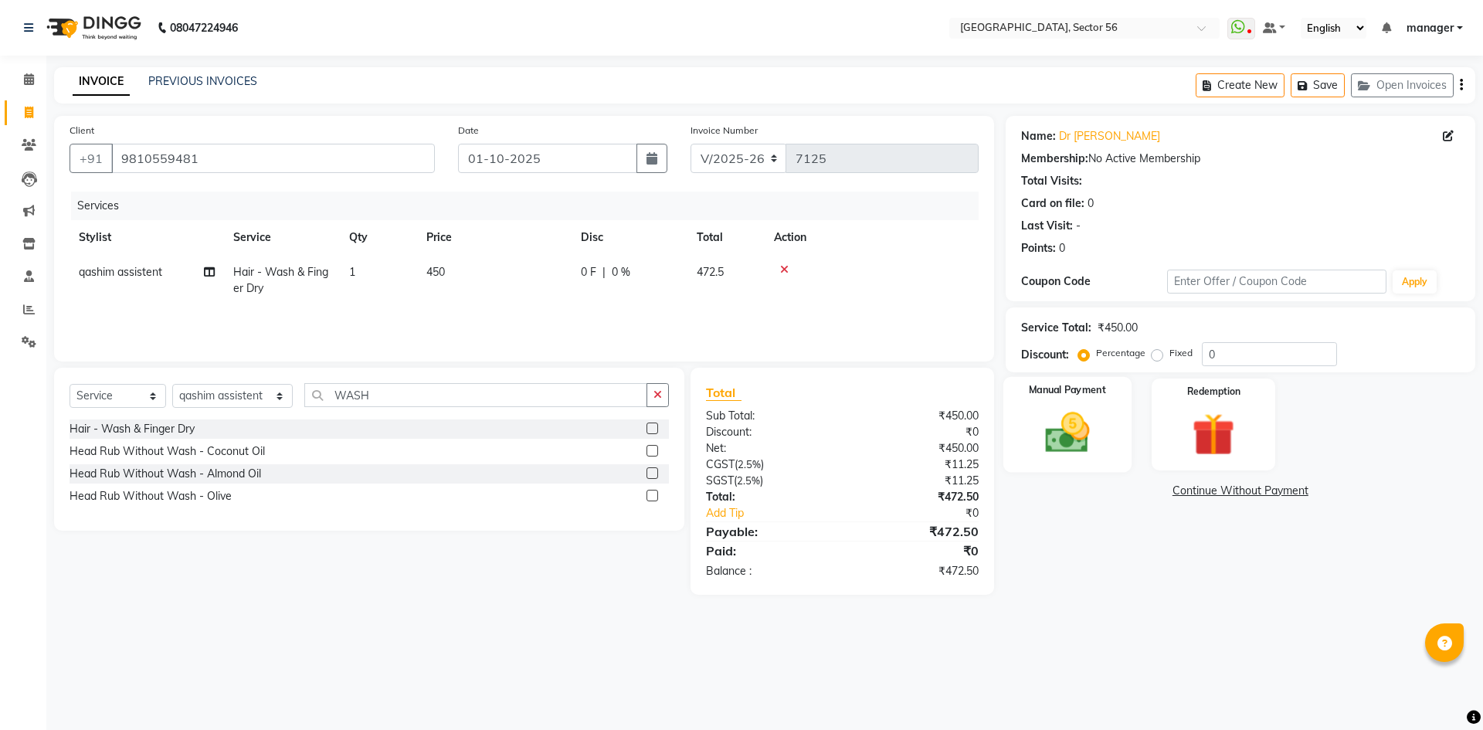
click at [1043, 432] on img at bounding box center [1067, 432] width 72 height 51
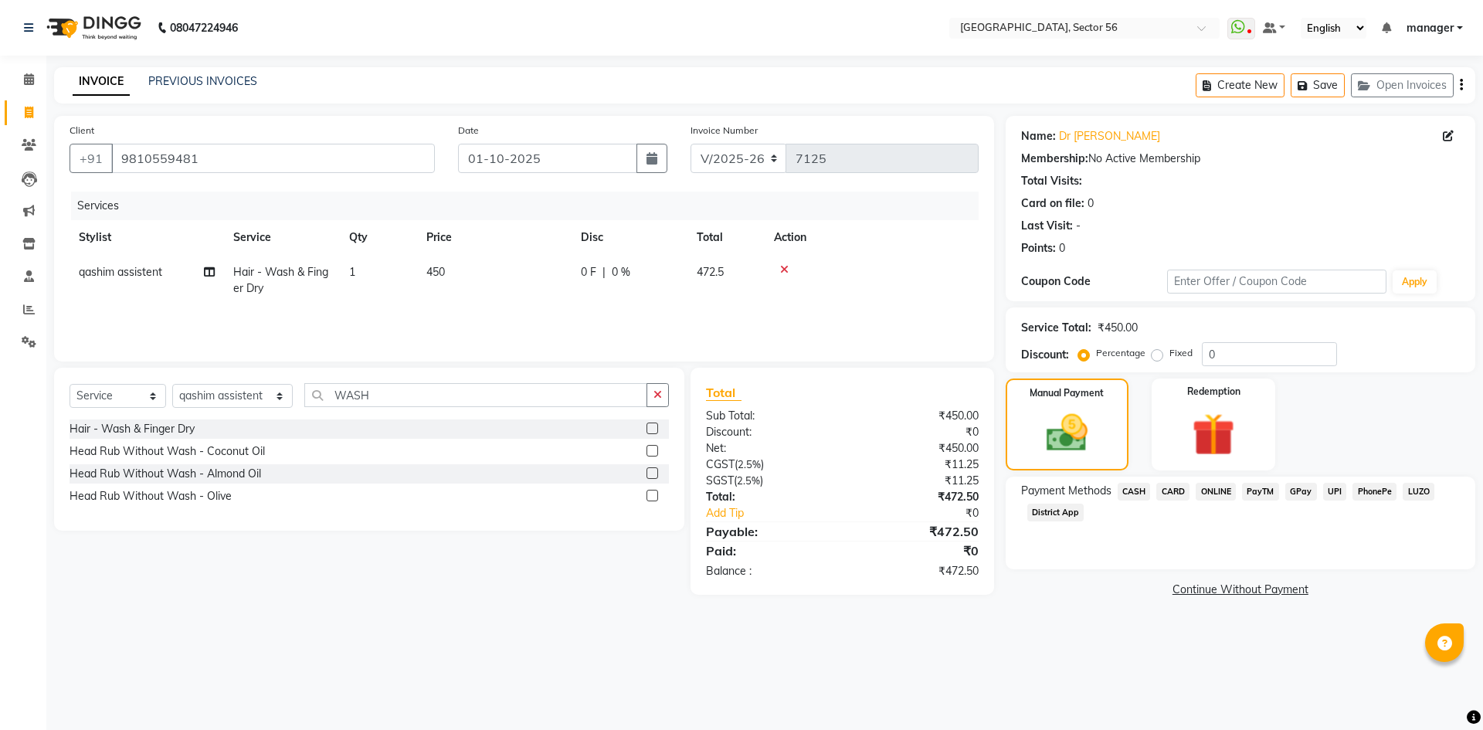
click at [1298, 486] on span "GPay" at bounding box center [1301, 492] width 32 height 18
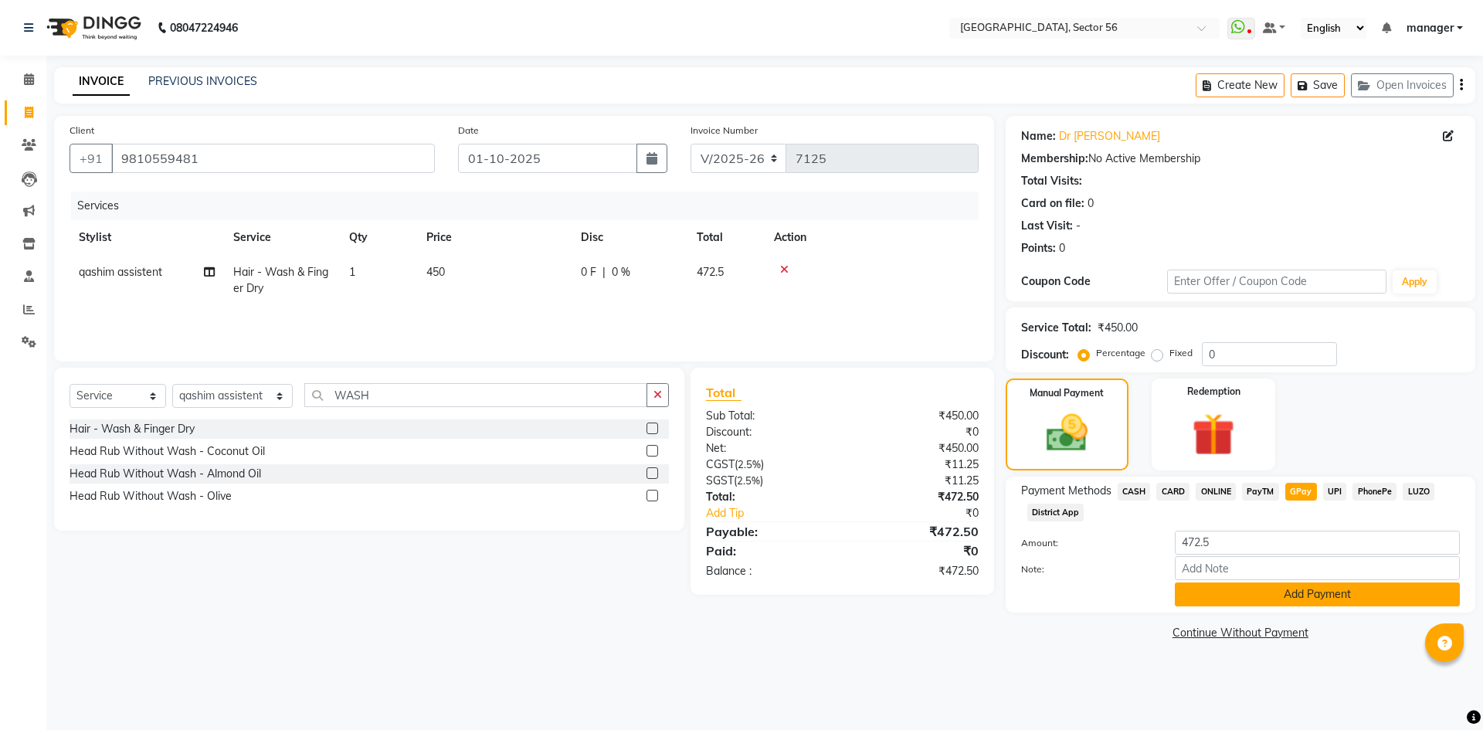
click at [1287, 595] on button "Add Payment" at bounding box center [1317, 594] width 285 height 24
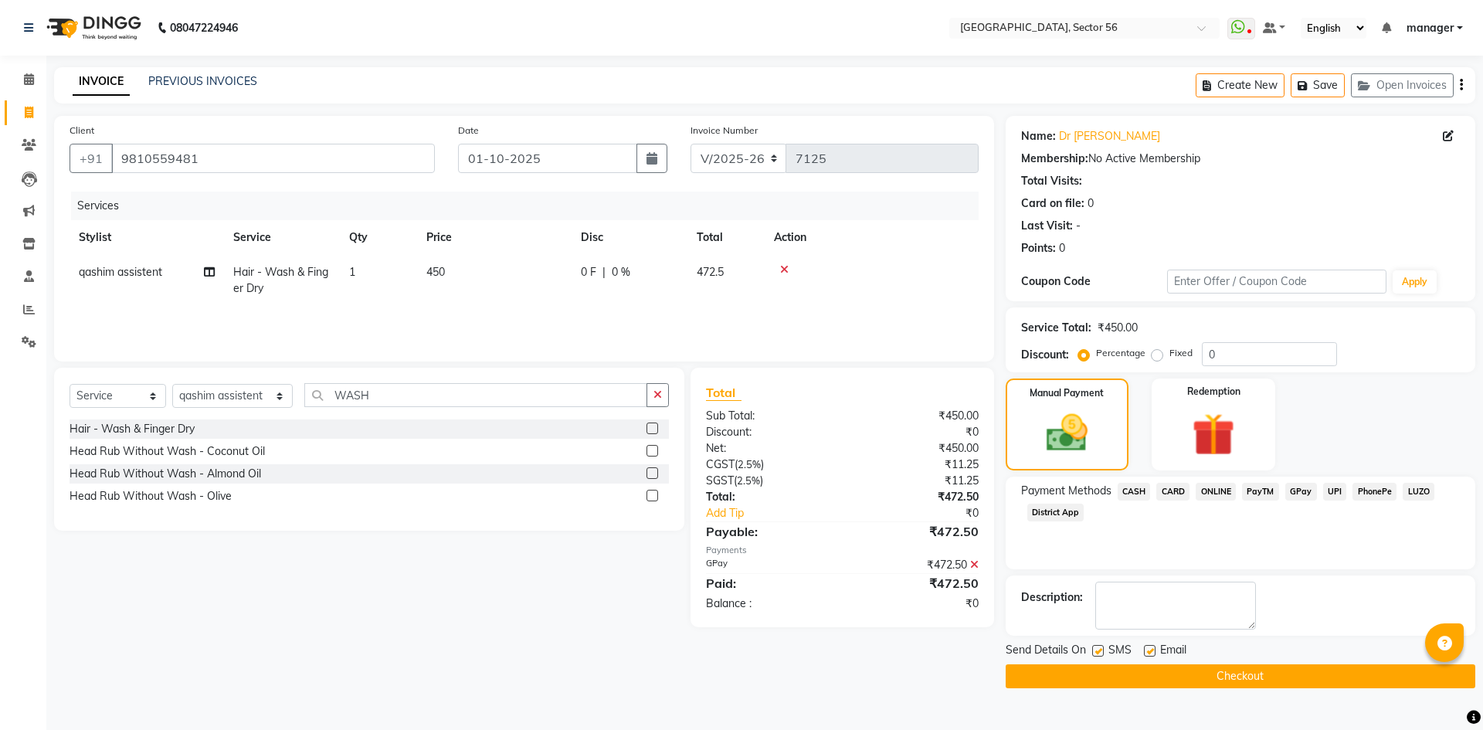
click at [1253, 674] on button "Checkout" at bounding box center [1241, 676] width 470 height 24
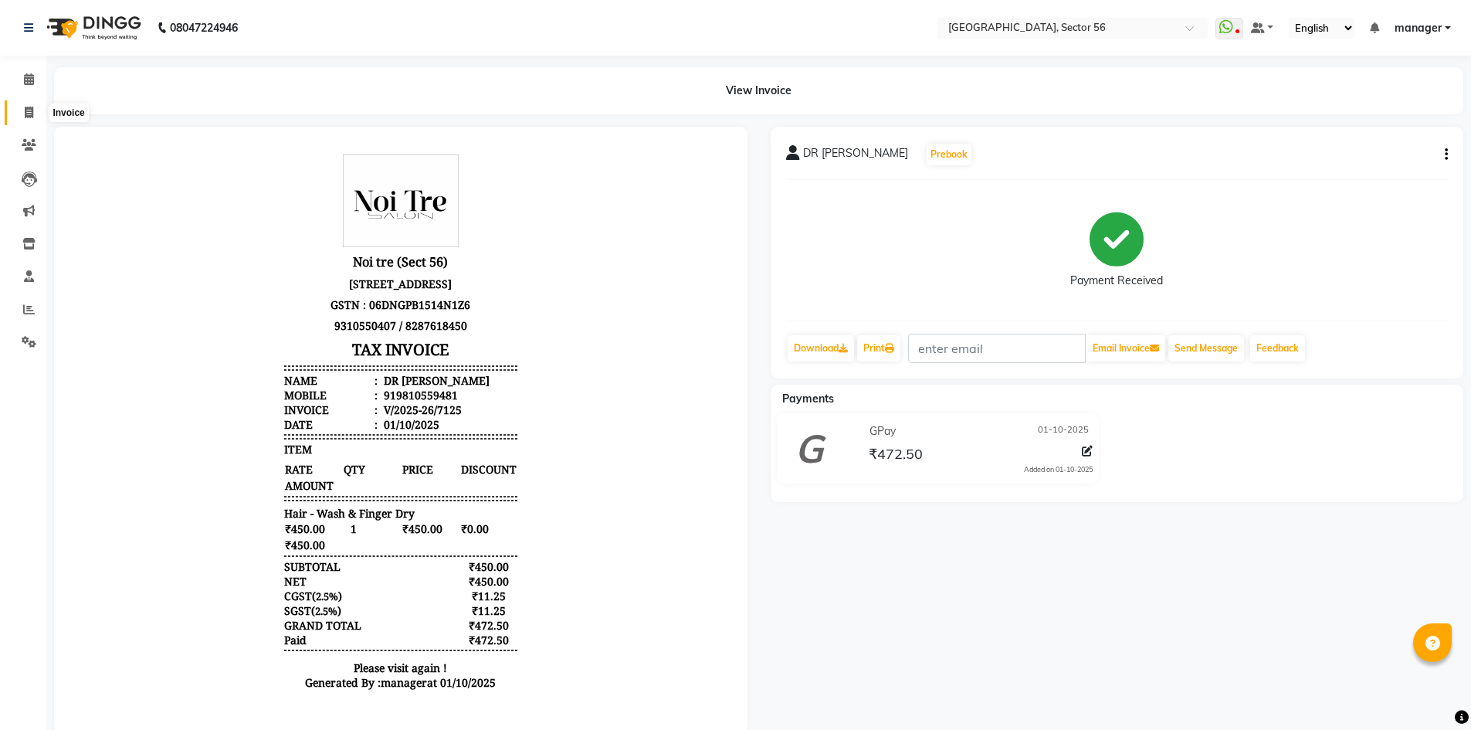
click at [32, 107] on icon at bounding box center [29, 113] width 8 height 12
select select "service"
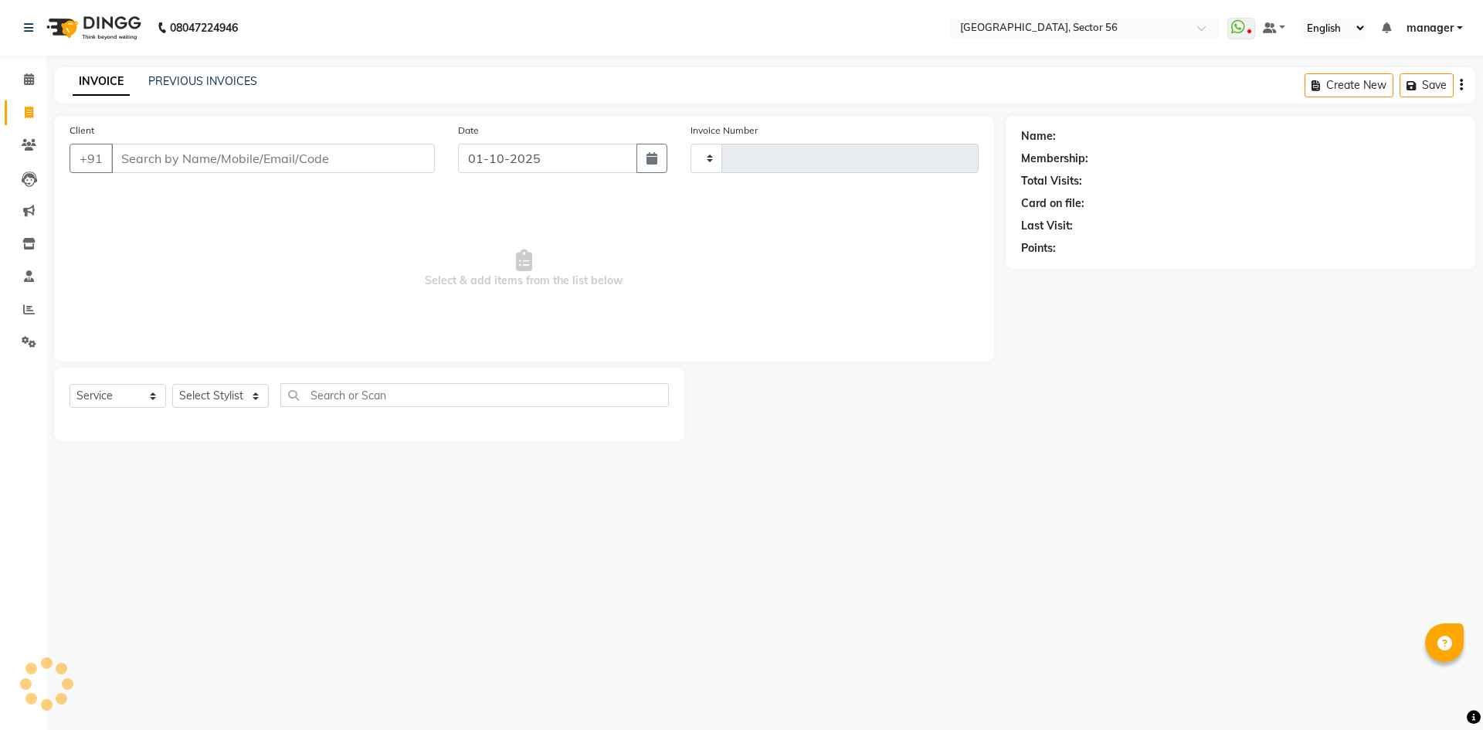
type input "7127"
select select "5557"
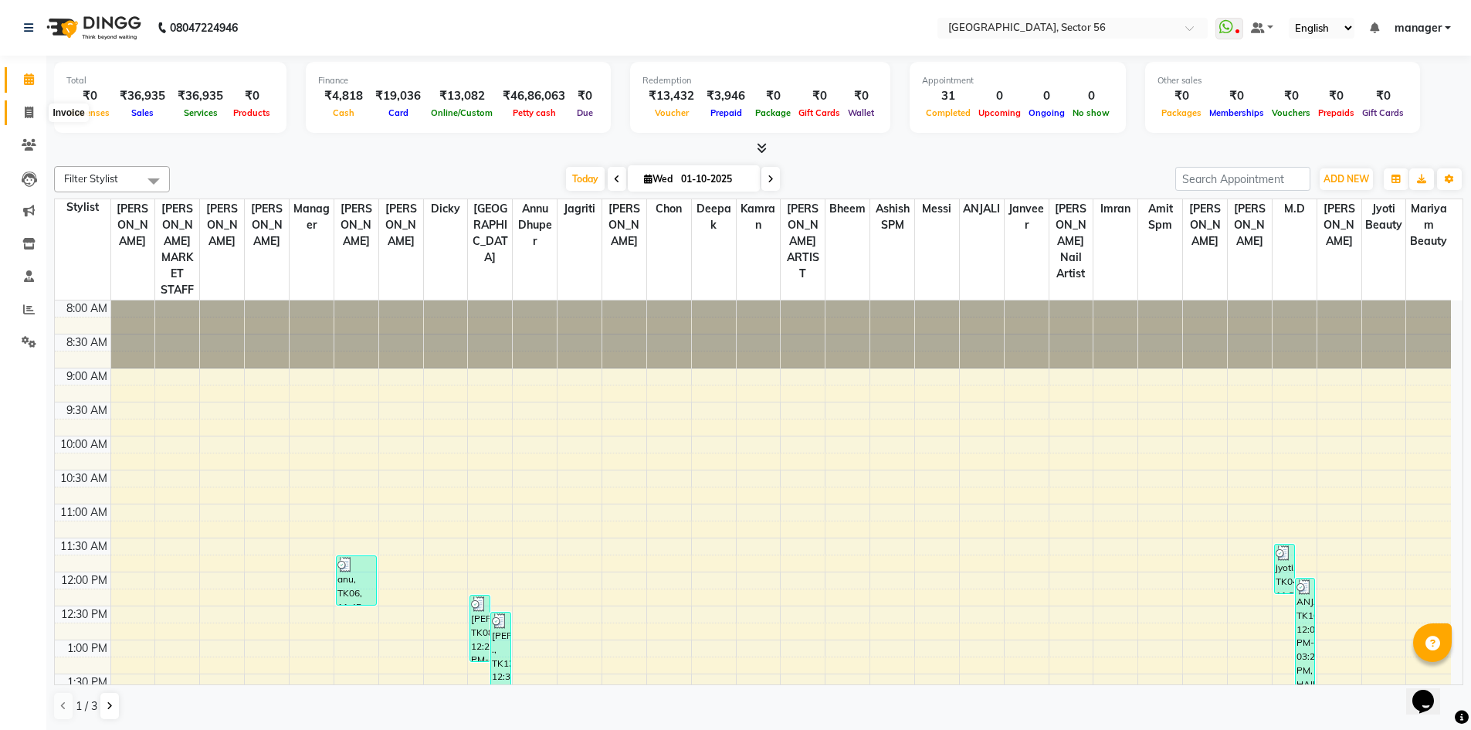
click at [29, 117] on icon at bounding box center [29, 113] width 8 height 12
select select "service"
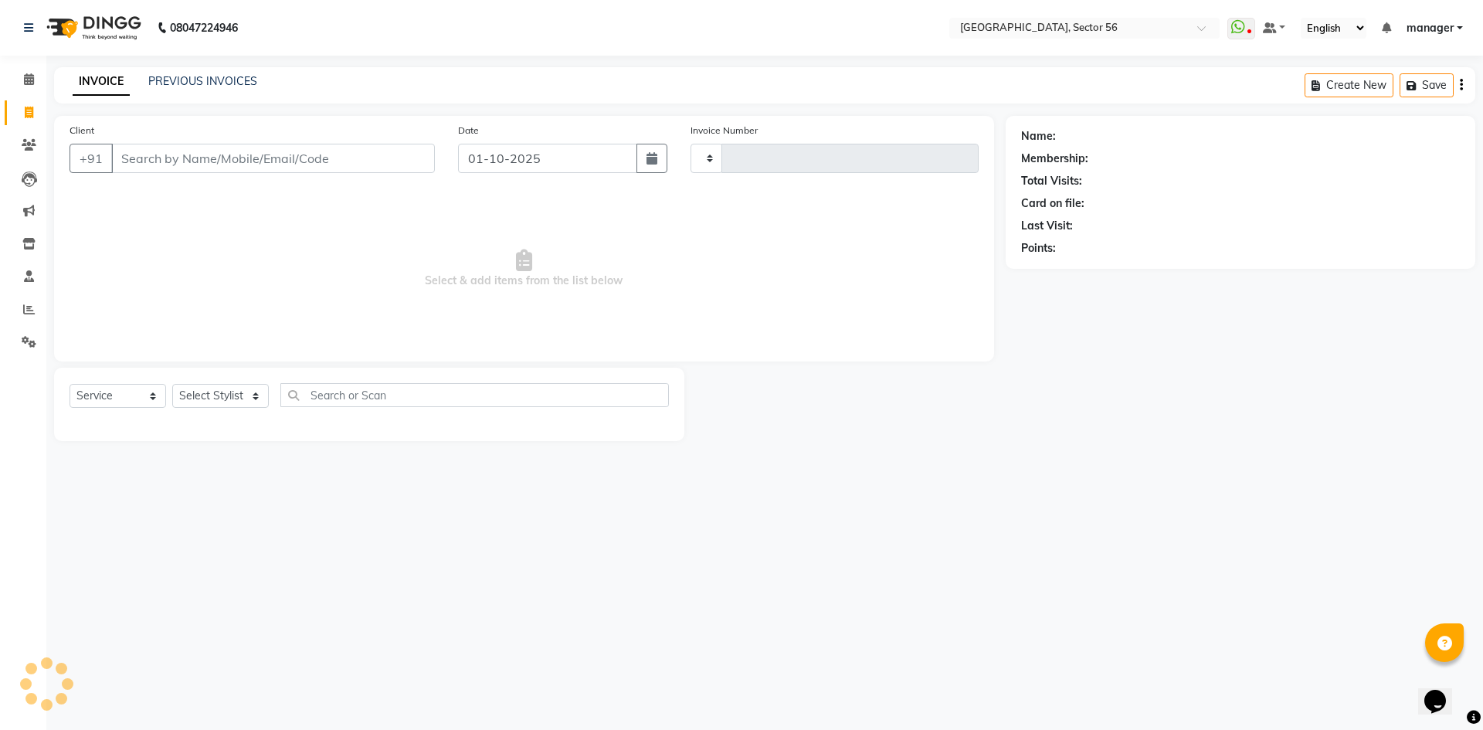
click at [197, 156] on input "Client" at bounding box center [273, 158] width 324 height 29
type input "K"
click at [334, 152] on input "Client" at bounding box center [273, 158] width 324 height 29
click at [1021, 575] on div "08047224946 Select Location × Noi Tre Salon, Sector 56 WhatsApp Status ✕ Status…" at bounding box center [741, 365] width 1483 height 730
click at [1023, 585] on div "08047224946 Select Location × Noi Tre Salon, Sector 56 WhatsApp Status ✕ Status…" at bounding box center [741, 365] width 1483 height 730
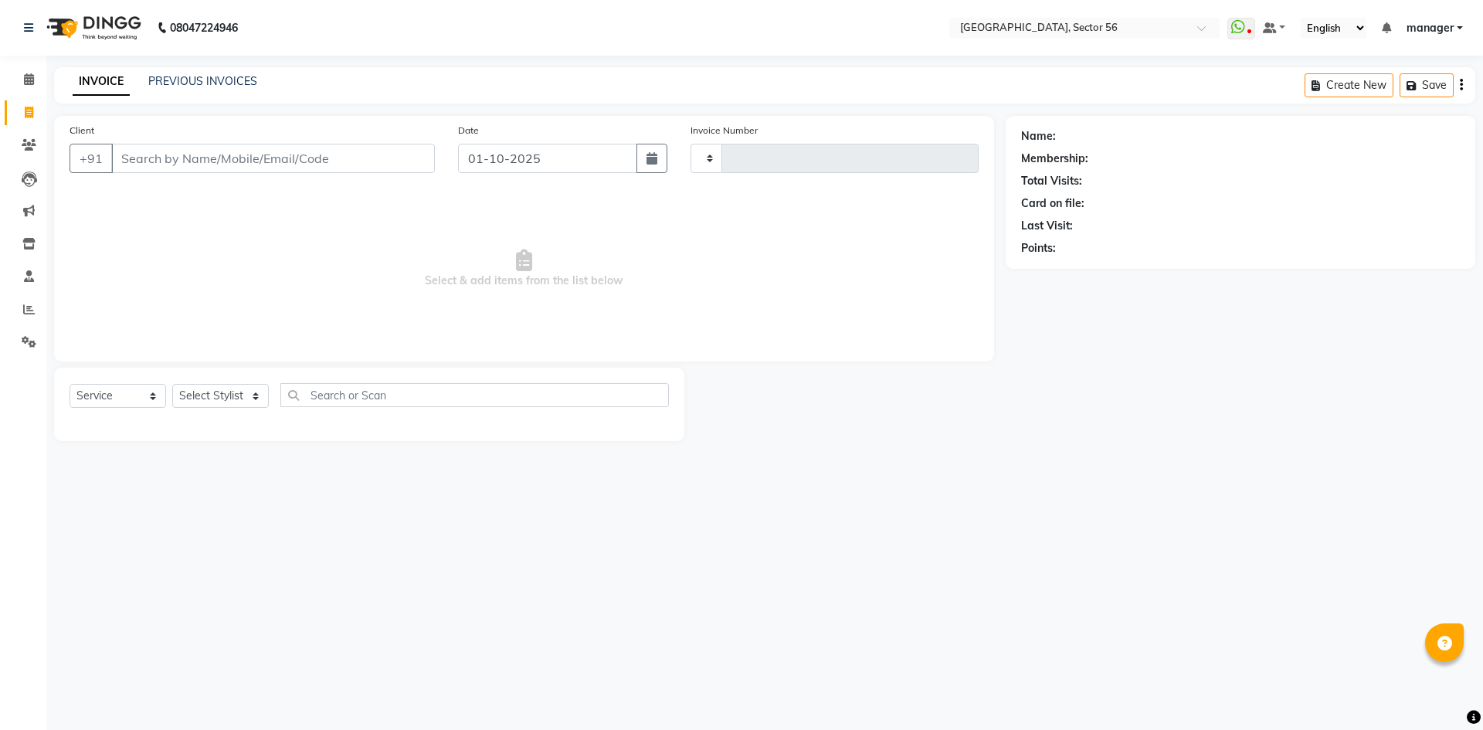
click at [1079, 663] on div "08047224946 Select Location × Noi Tre Salon, Sector 56 WhatsApp Status ✕ Status…" at bounding box center [741, 365] width 1483 height 730
click at [237, 168] on input "Client" at bounding box center [273, 158] width 324 height 29
click at [242, 81] on link "PREVIOUS INVOICES" at bounding box center [202, 81] width 109 height 14
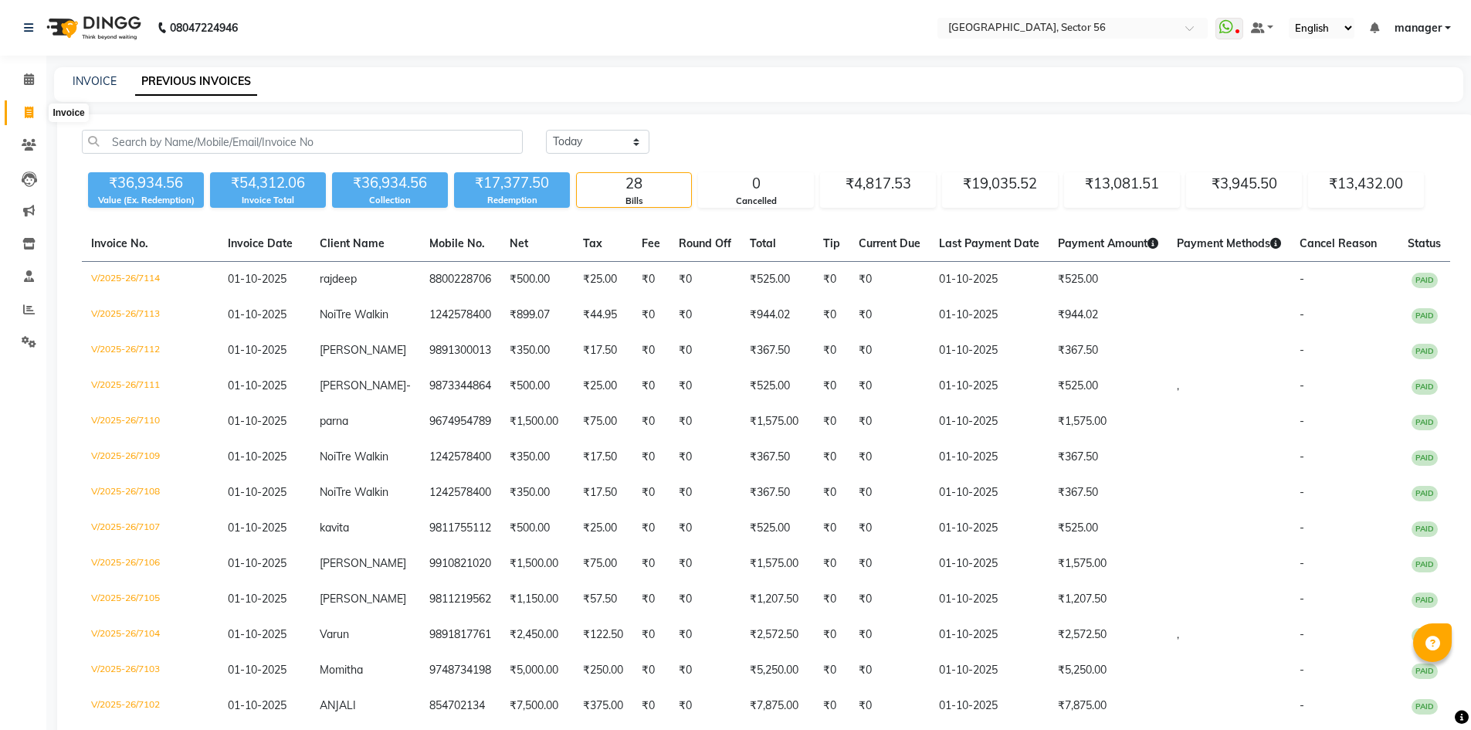
click at [29, 114] on icon at bounding box center [29, 113] width 8 height 12
select select "5557"
select select "service"
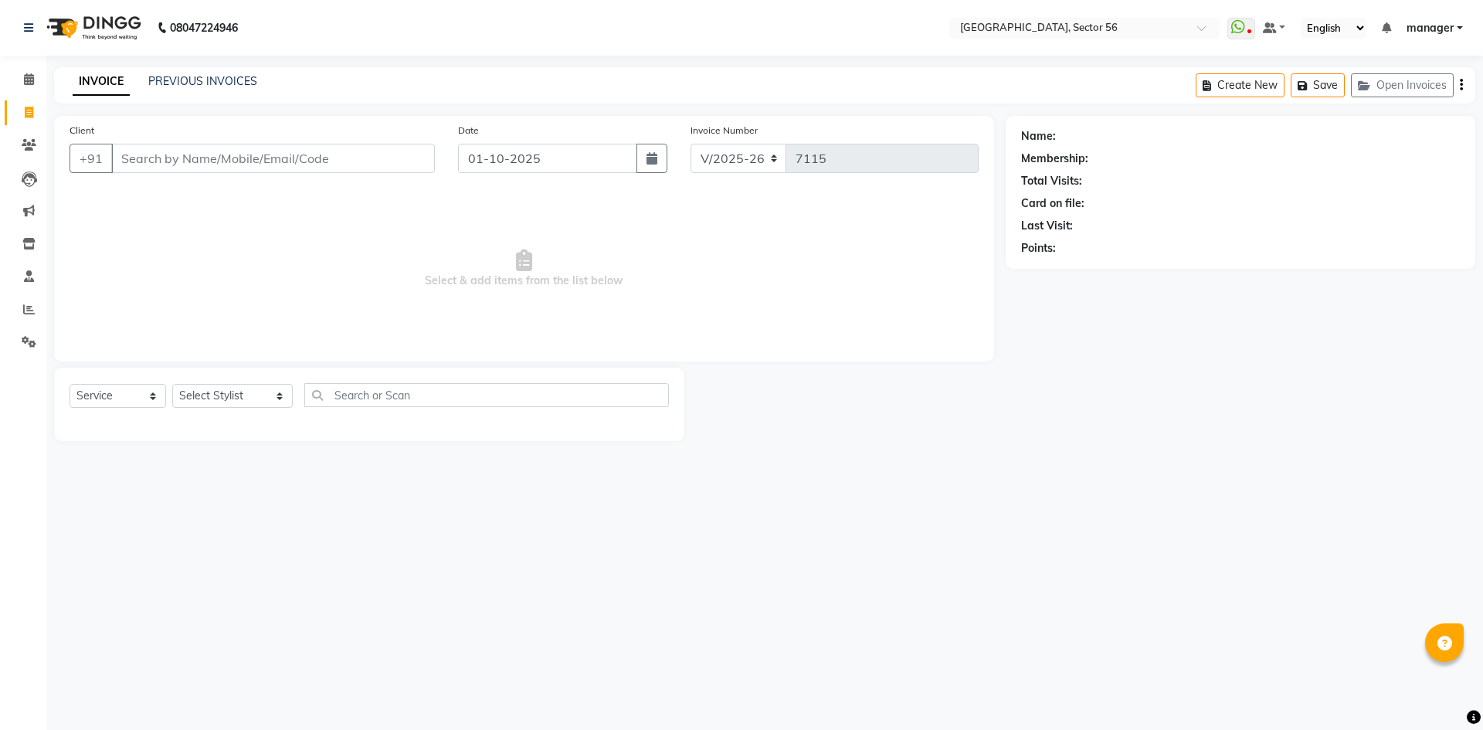
click at [199, 153] on input "Client" at bounding box center [273, 158] width 324 height 29
click at [199, 78] on link "PREVIOUS INVOICES" at bounding box center [202, 81] width 109 height 14
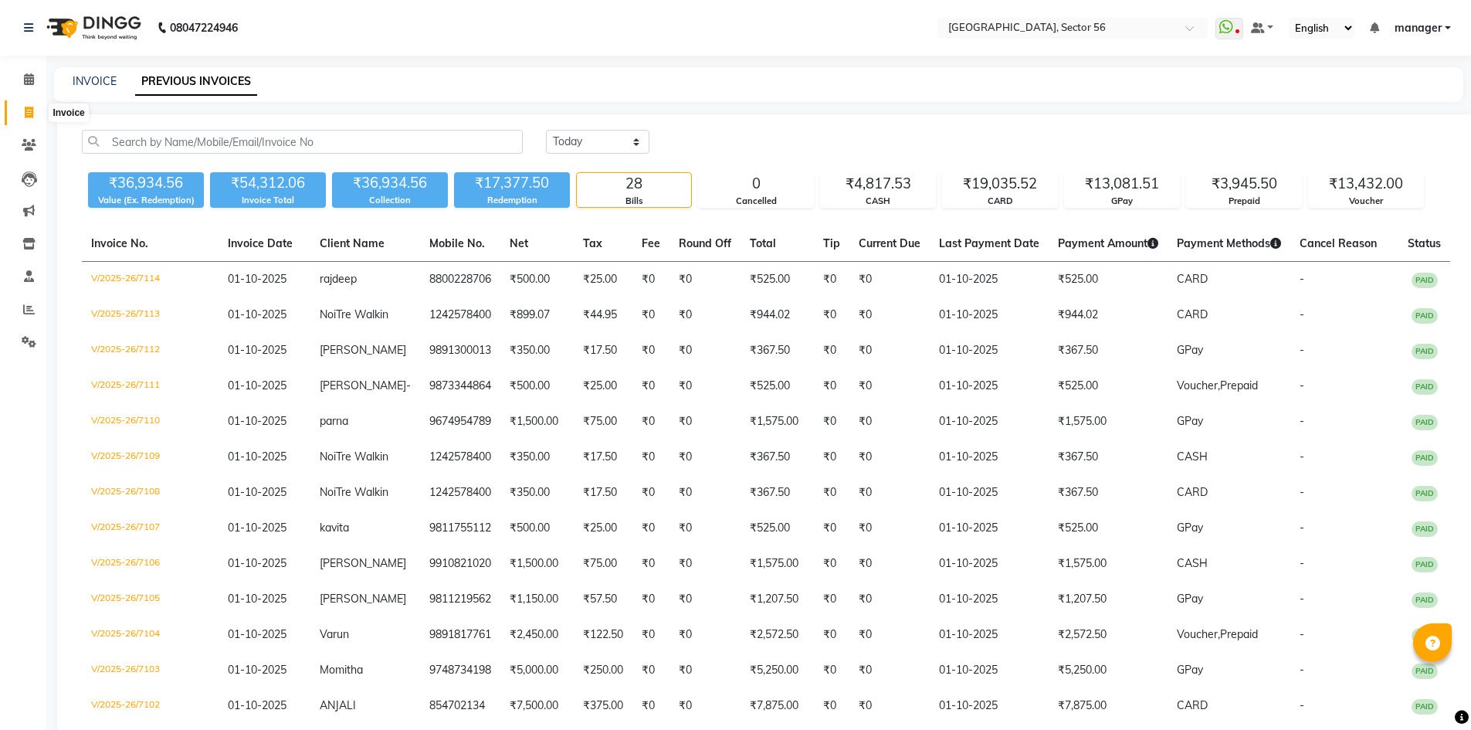
click at [29, 114] on icon at bounding box center [29, 113] width 8 height 12
select select "5557"
select select "service"
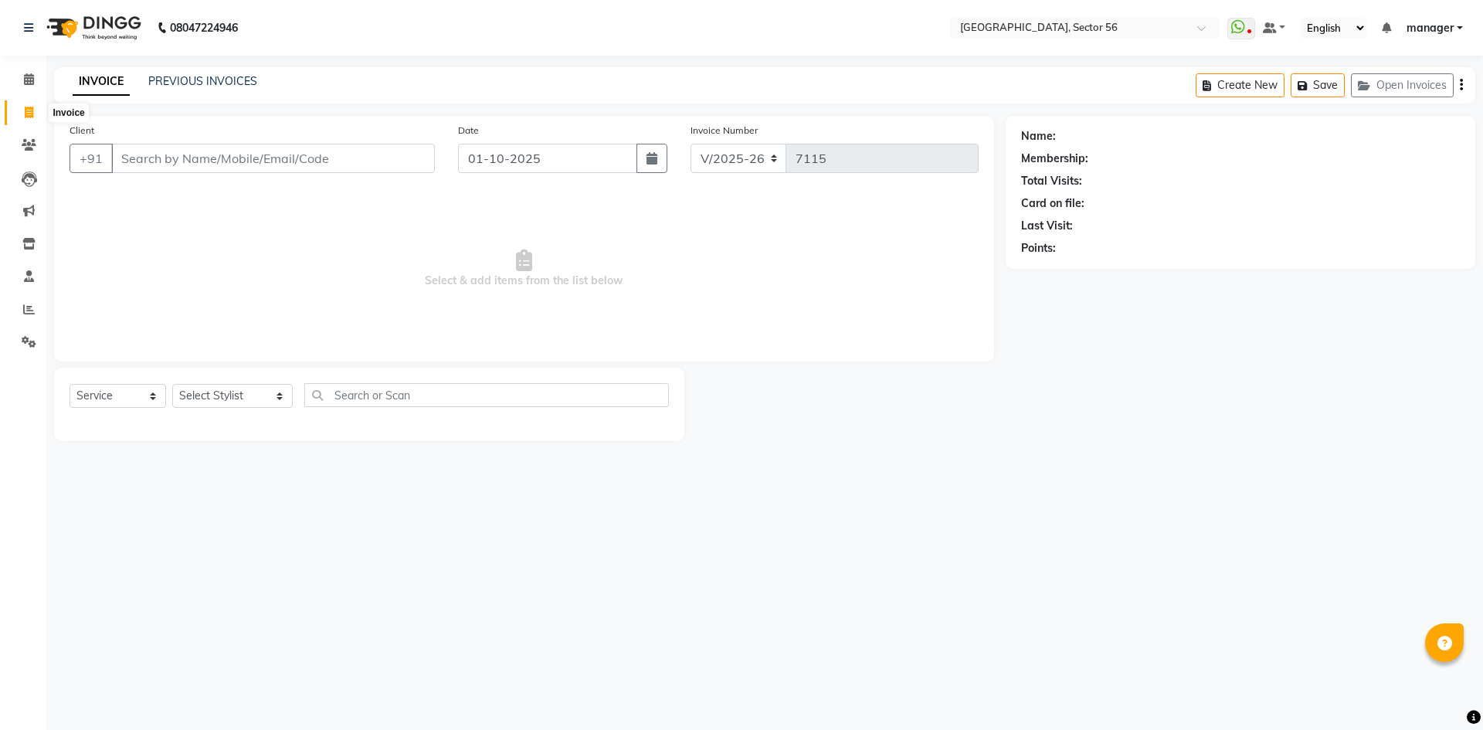
click at [33, 112] on icon at bounding box center [29, 113] width 8 height 12
select select "service"
type input "7115"
select select "5557"
click at [164, 156] on input "Client" at bounding box center [273, 158] width 324 height 29
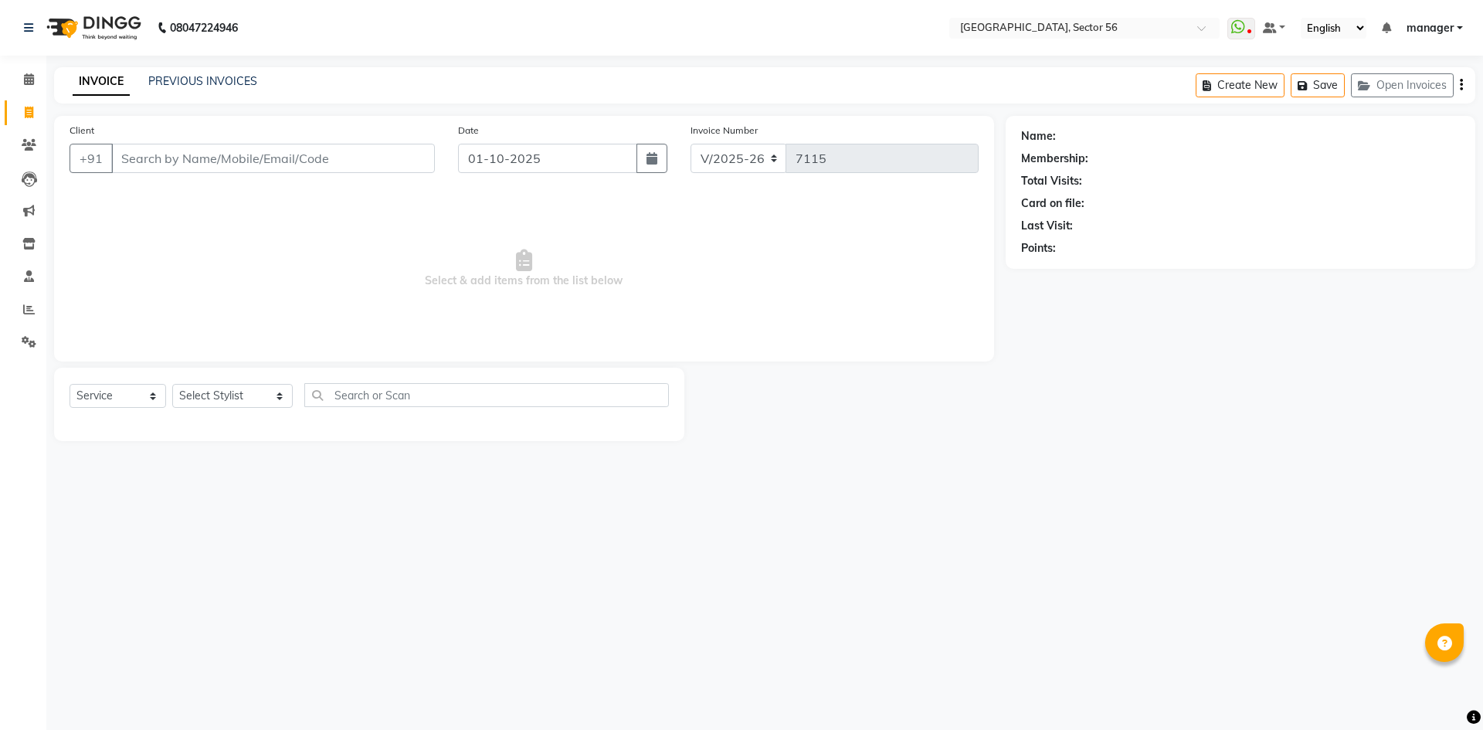
click at [212, 160] on input "Client" at bounding box center [273, 158] width 324 height 29
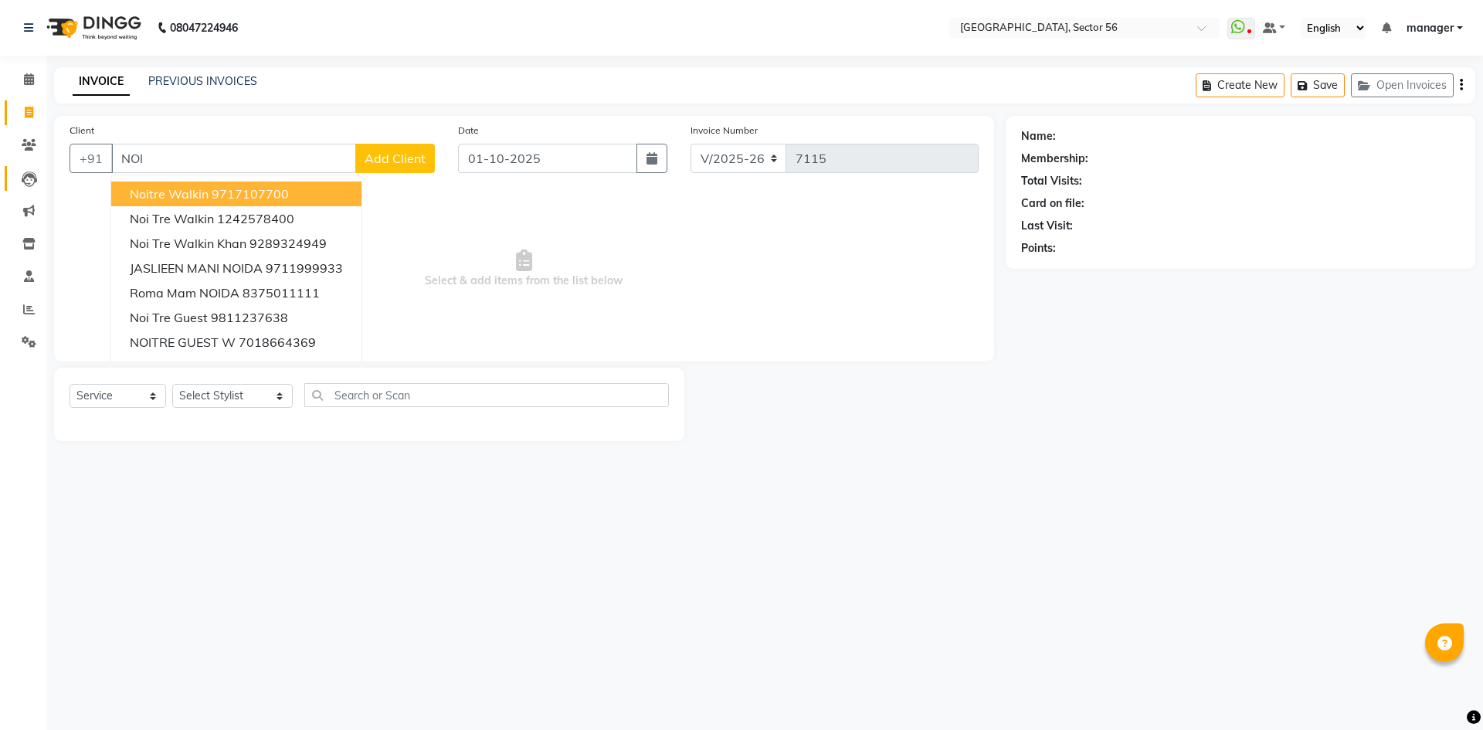
drag, startPoint x: 26, startPoint y: 175, endPoint x: 7, endPoint y: 176, distance: 19.4
click at [7, 176] on app-home "08047224946 Select Location × Noi Tre Salon, Sector 56 WhatsApp Status ✕ Status…" at bounding box center [741, 232] width 1483 height 464
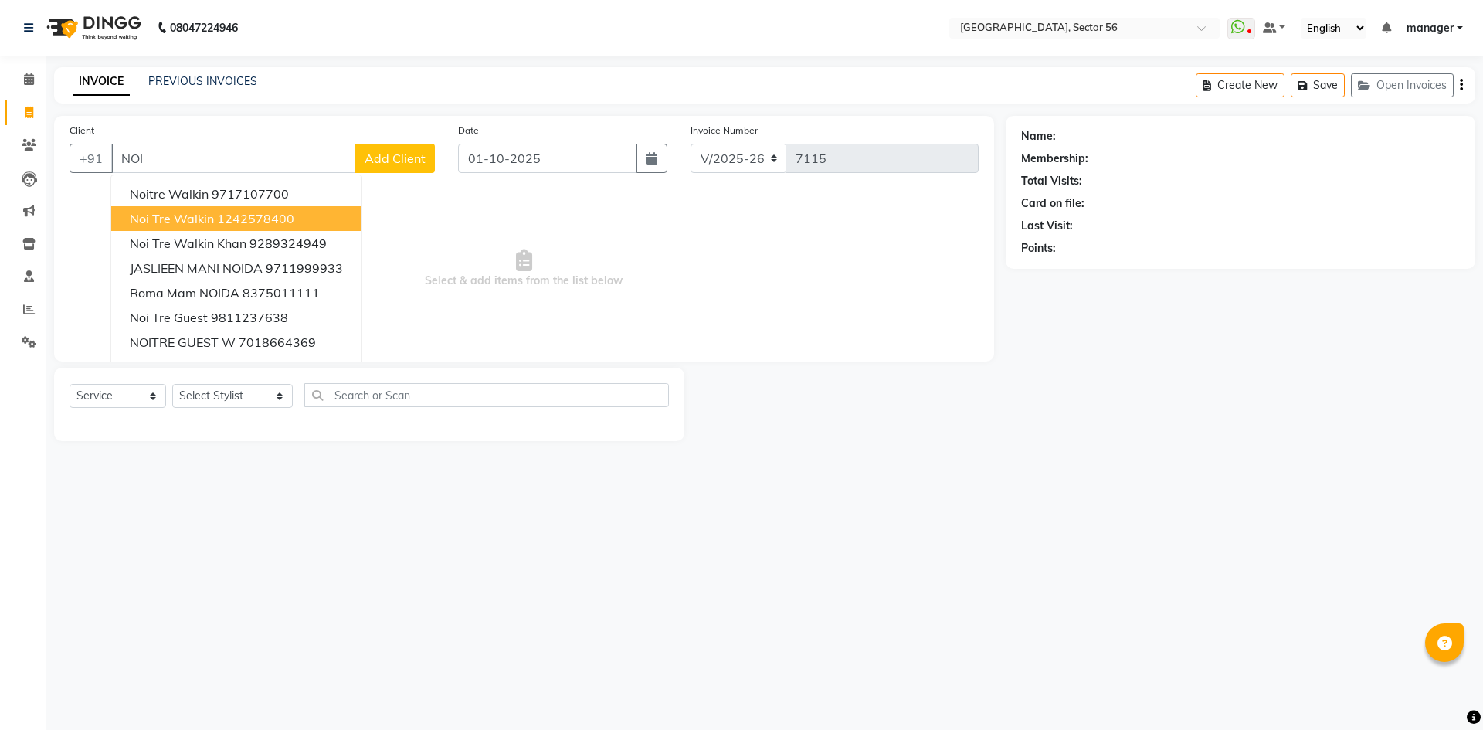
type input "NOI"
click at [0, 380] on div "Calendar Invoice Clients Leads Marketing Inventory Staff Reports Settings Compl…" at bounding box center [104, 375] width 209 height 663
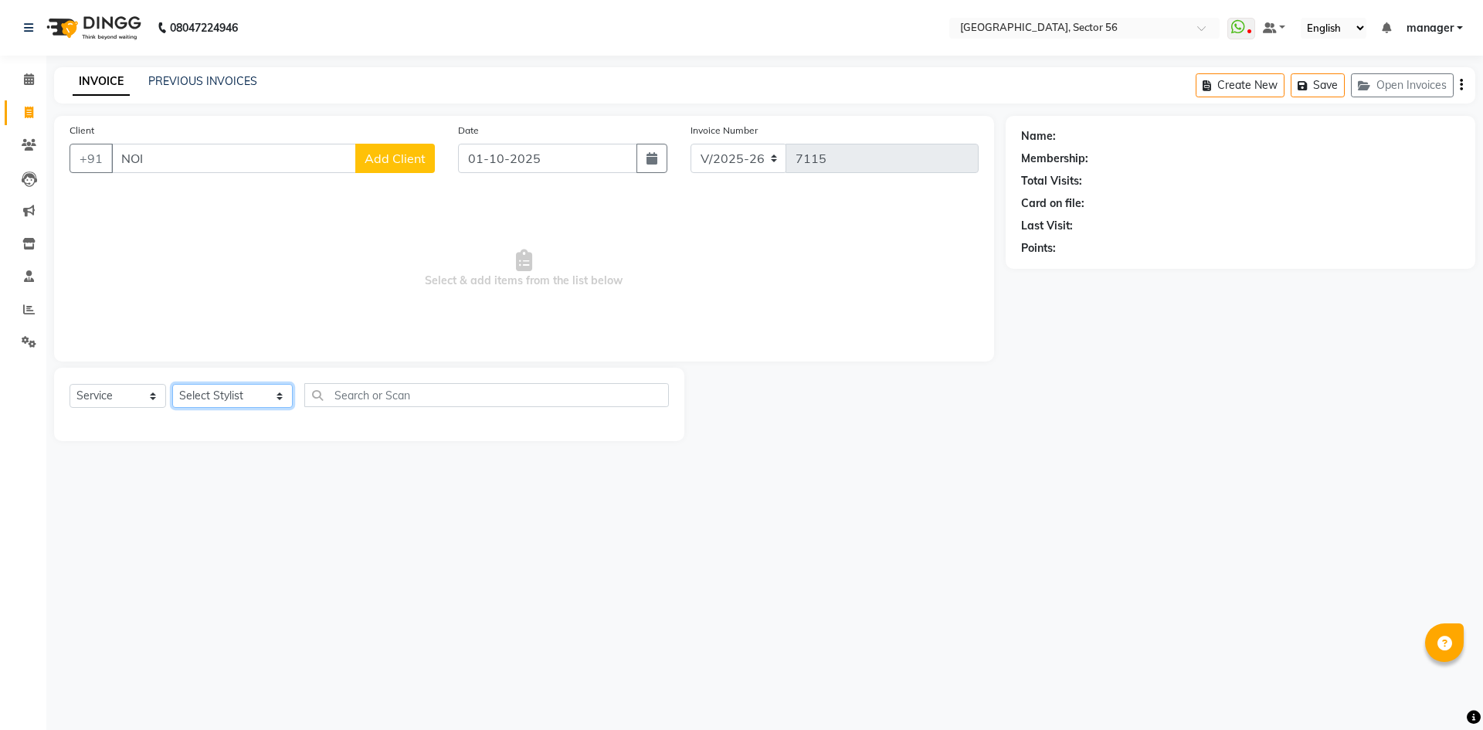
click at [241, 398] on select "Select Stylist ABHISHEKH THAPA abhishek thapa AKRAM KHAN MARKET STAFF amit amit…" at bounding box center [232, 396] width 120 height 24
select select "92899"
click at [172, 384] on select "Select Stylist ABHISHEKH THAPA abhishek thapa AKRAM KHAN MARKET STAFF amit amit…" at bounding box center [232, 396] width 120 height 24
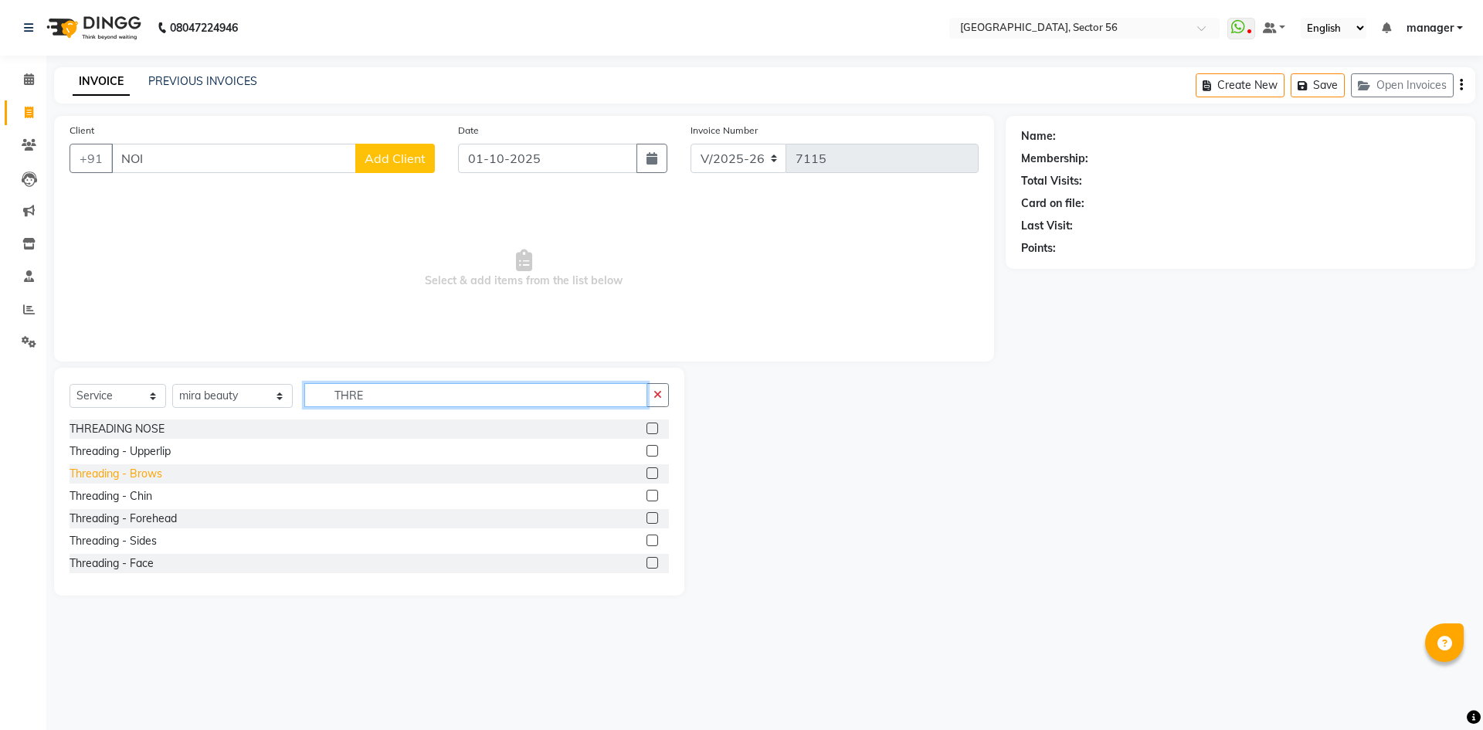
type input "THRE"
click at [126, 470] on div "Threading - Brows" at bounding box center [116, 474] width 93 height 16
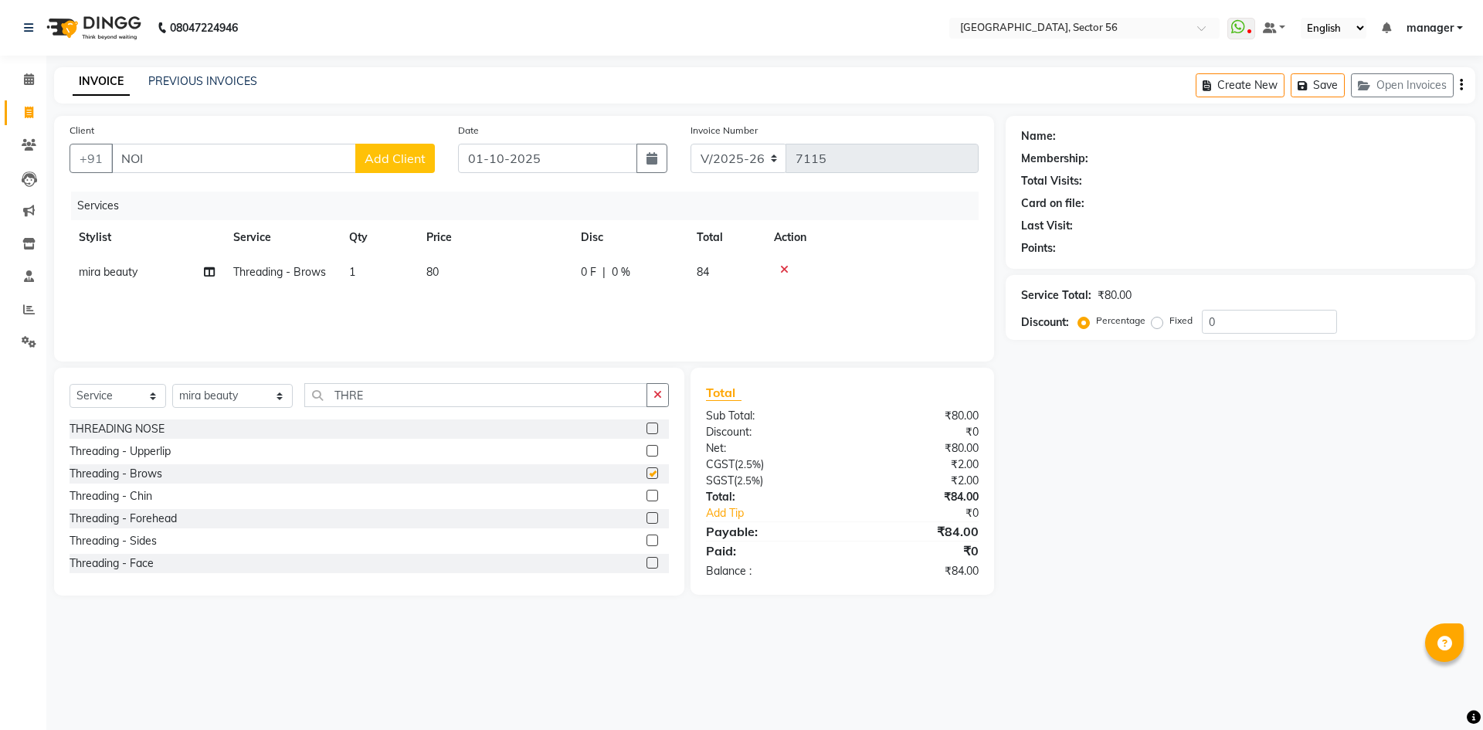
checkbox input "false"
click at [278, 158] on input "NOI" at bounding box center [233, 158] width 245 height 29
drag, startPoint x: 204, startPoint y: 168, endPoint x: 76, endPoint y: 175, distance: 127.6
click at [76, 175] on div "Client +91 N" at bounding box center [252, 153] width 388 height 63
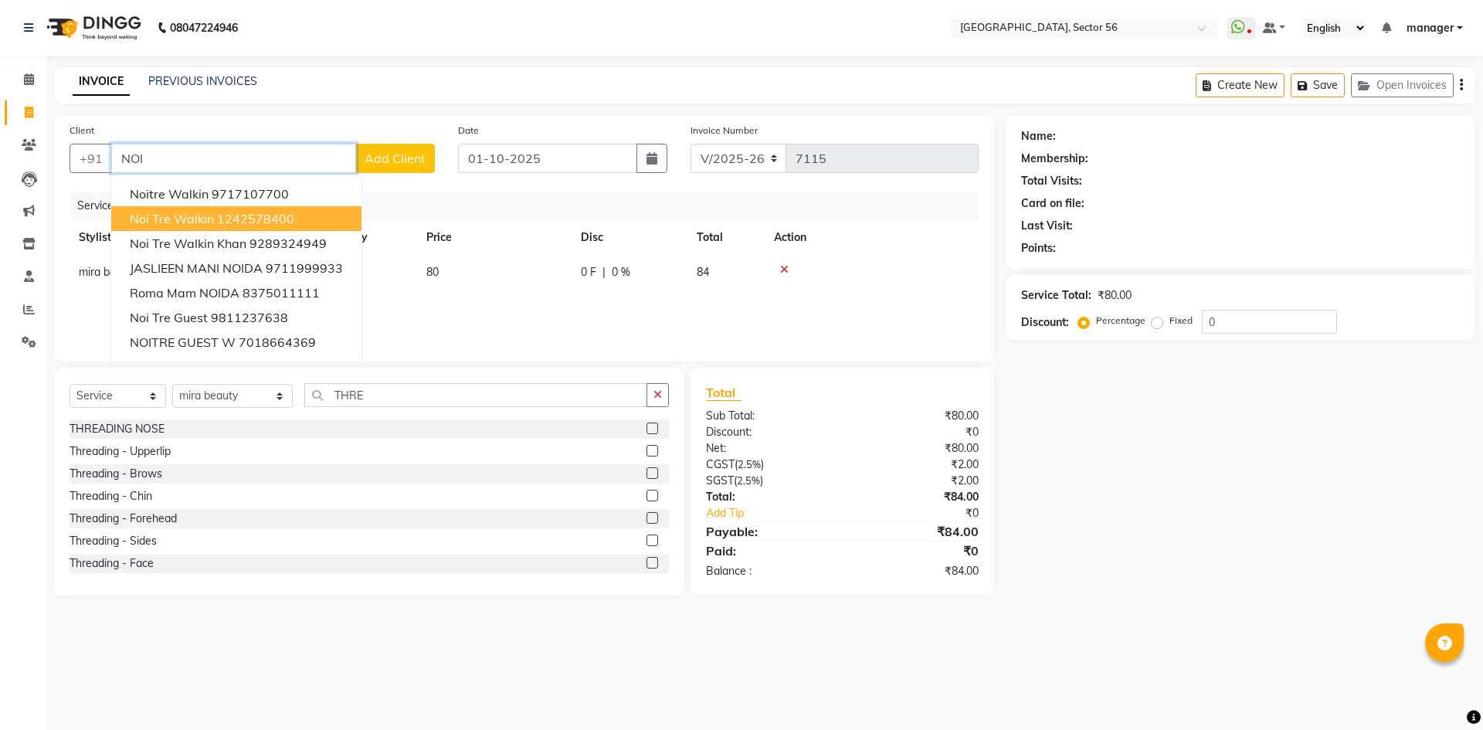
click at [183, 220] on span "Noi Tre Walkin" at bounding box center [172, 218] width 84 height 15
type input "1242578400"
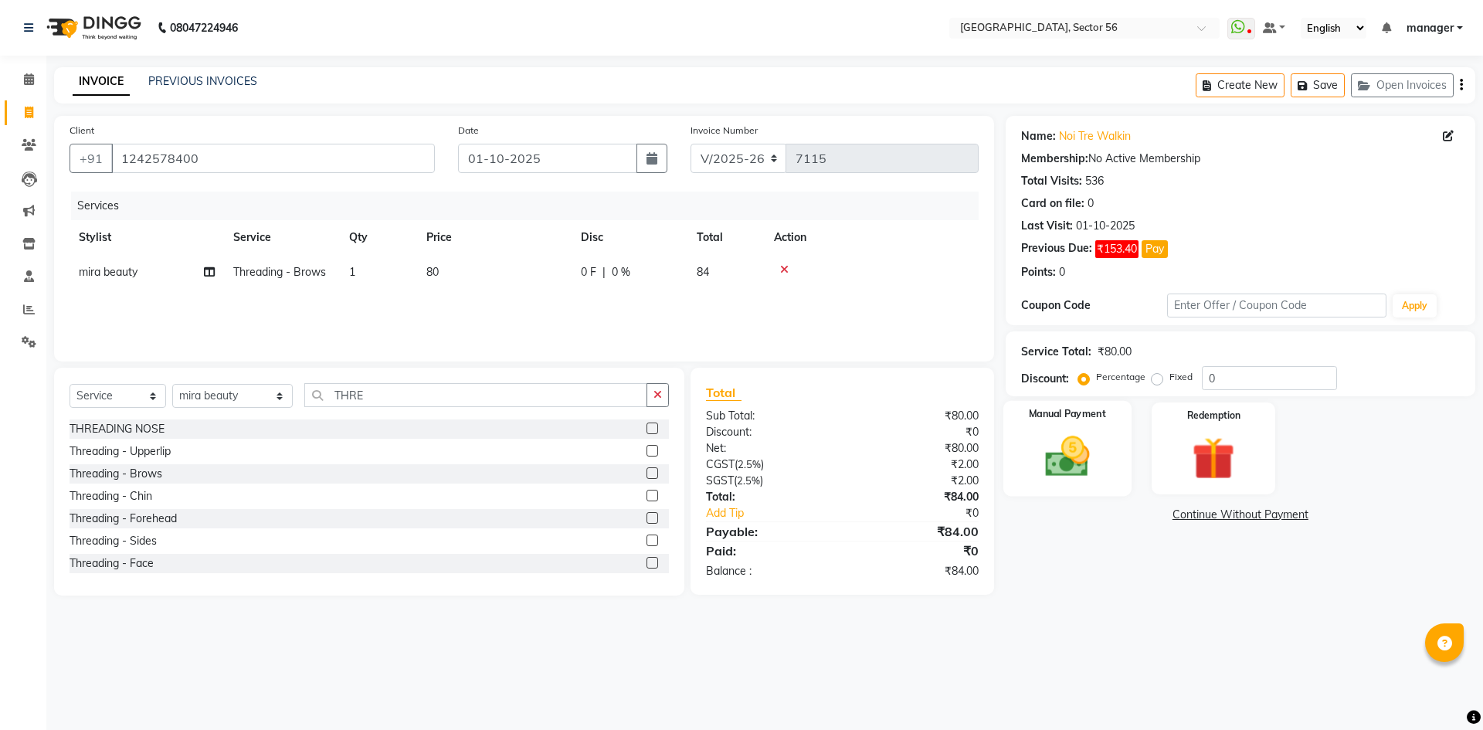
click at [1065, 447] on img at bounding box center [1067, 456] width 72 height 51
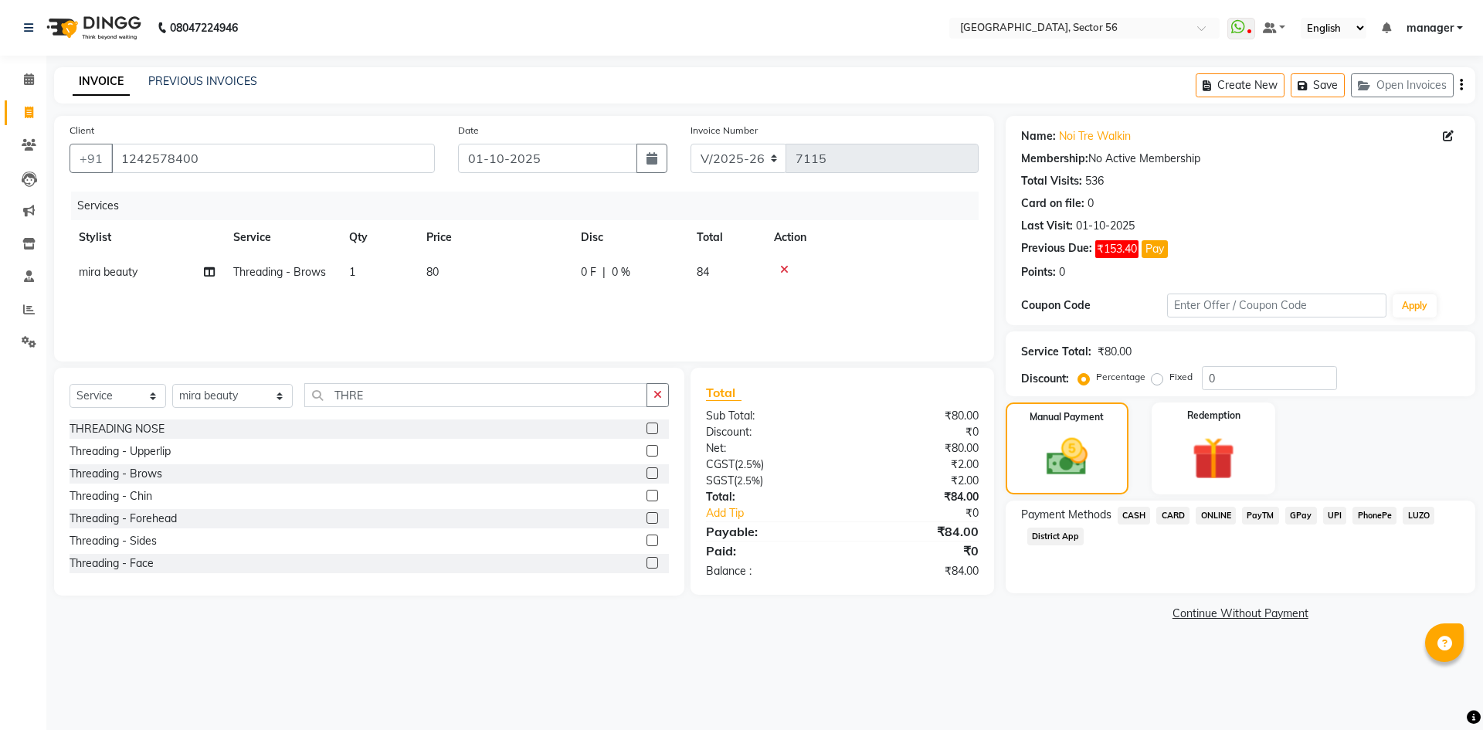
click at [1291, 513] on span "GPay" at bounding box center [1301, 516] width 32 height 18
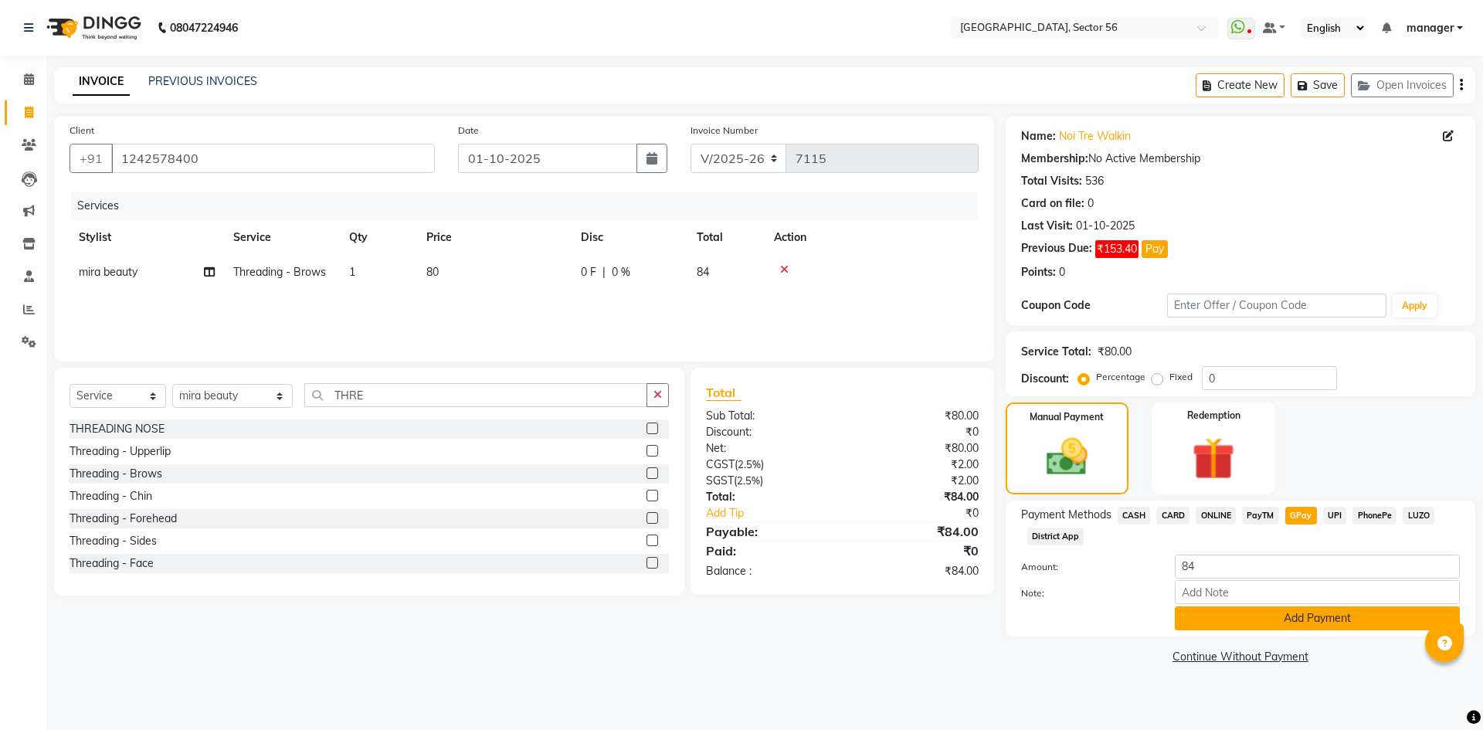
click at [1327, 616] on button "Add Payment" at bounding box center [1317, 618] width 285 height 24
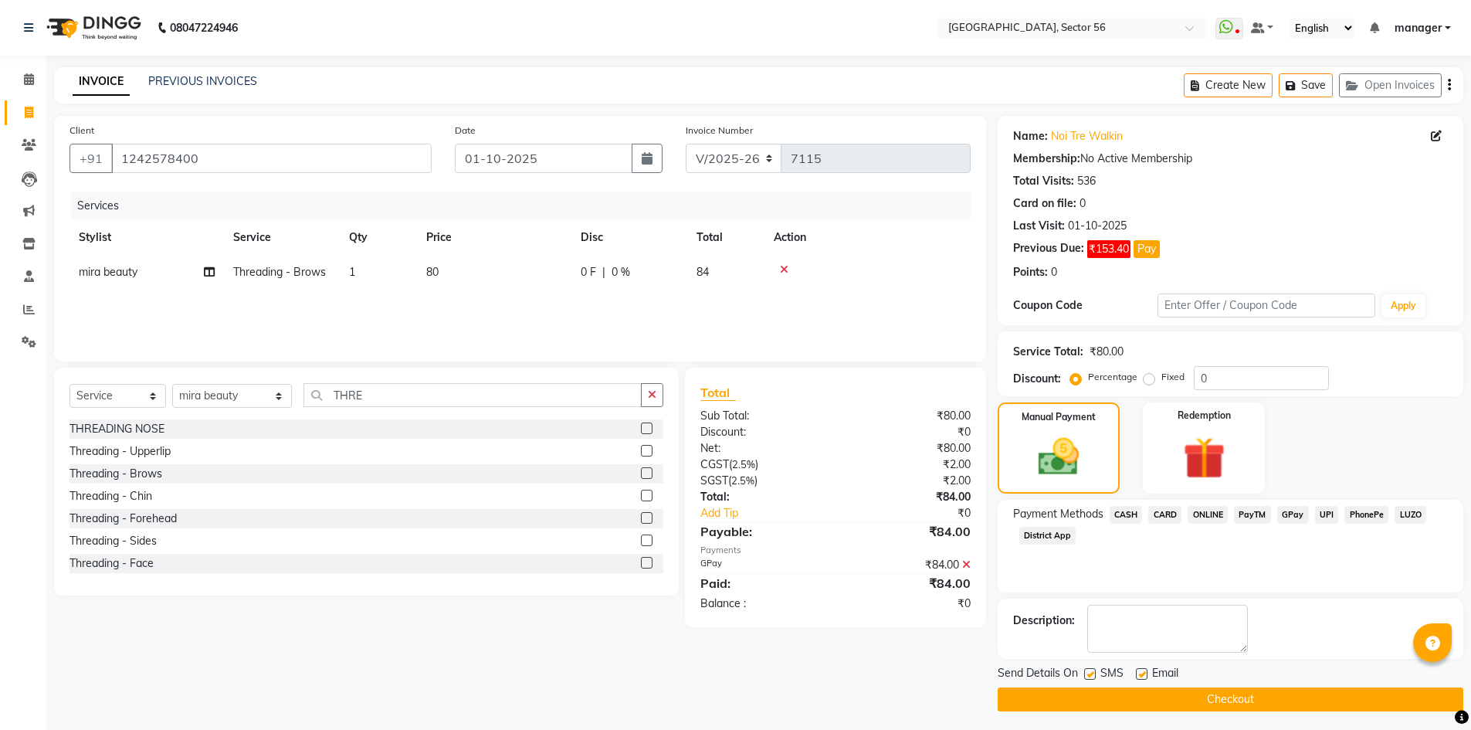
drag, startPoint x: 1182, startPoint y: 700, endPoint x: 1198, endPoint y: 690, distance: 19.5
click at [1182, 701] on button "Checkout" at bounding box center [1231, 699] width 466 height 24
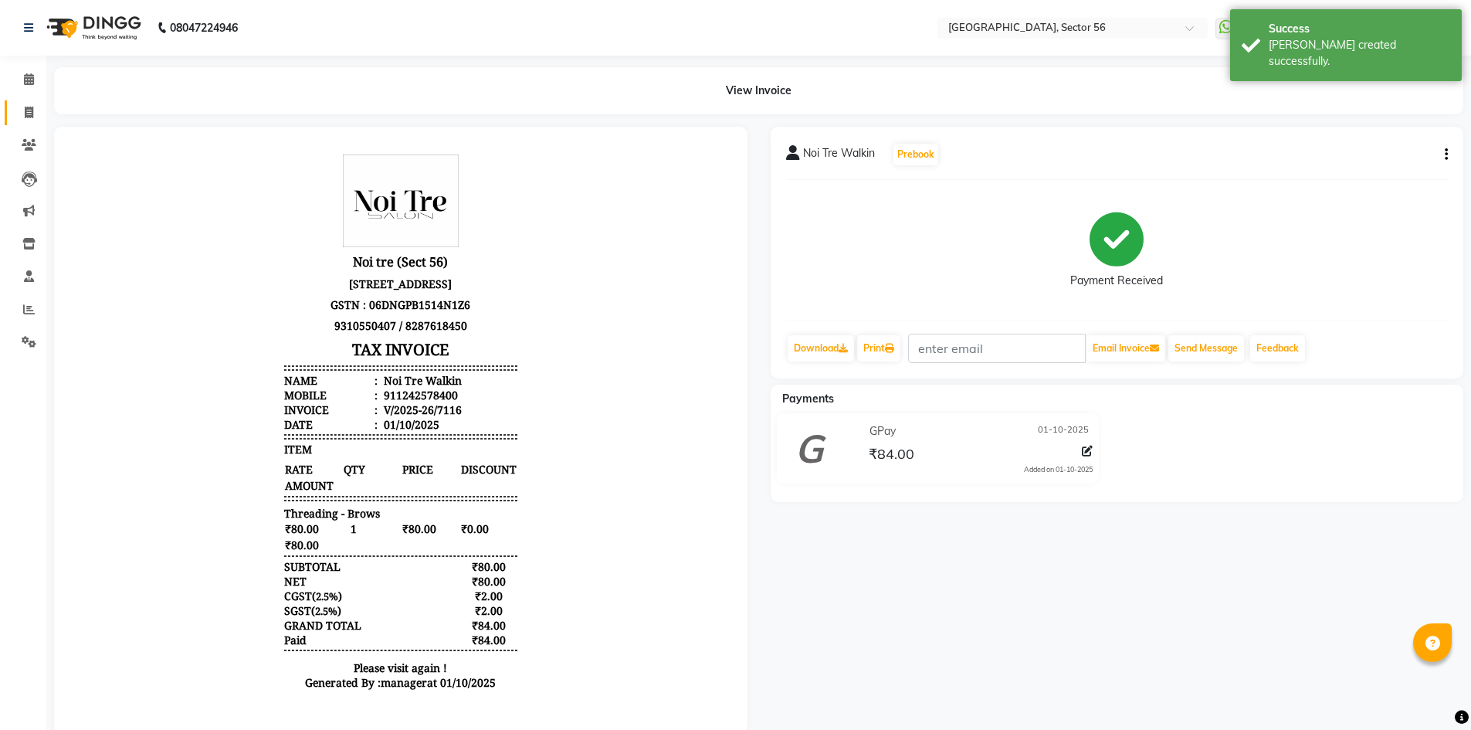
drag, startPoint x: 30, startPoint y: 103, endPoint x: 12, endPoint y: 96, distance: 19.4
click at [29, 106] on span at bounding box center [28, 113] width 27 height 18
select select "service"
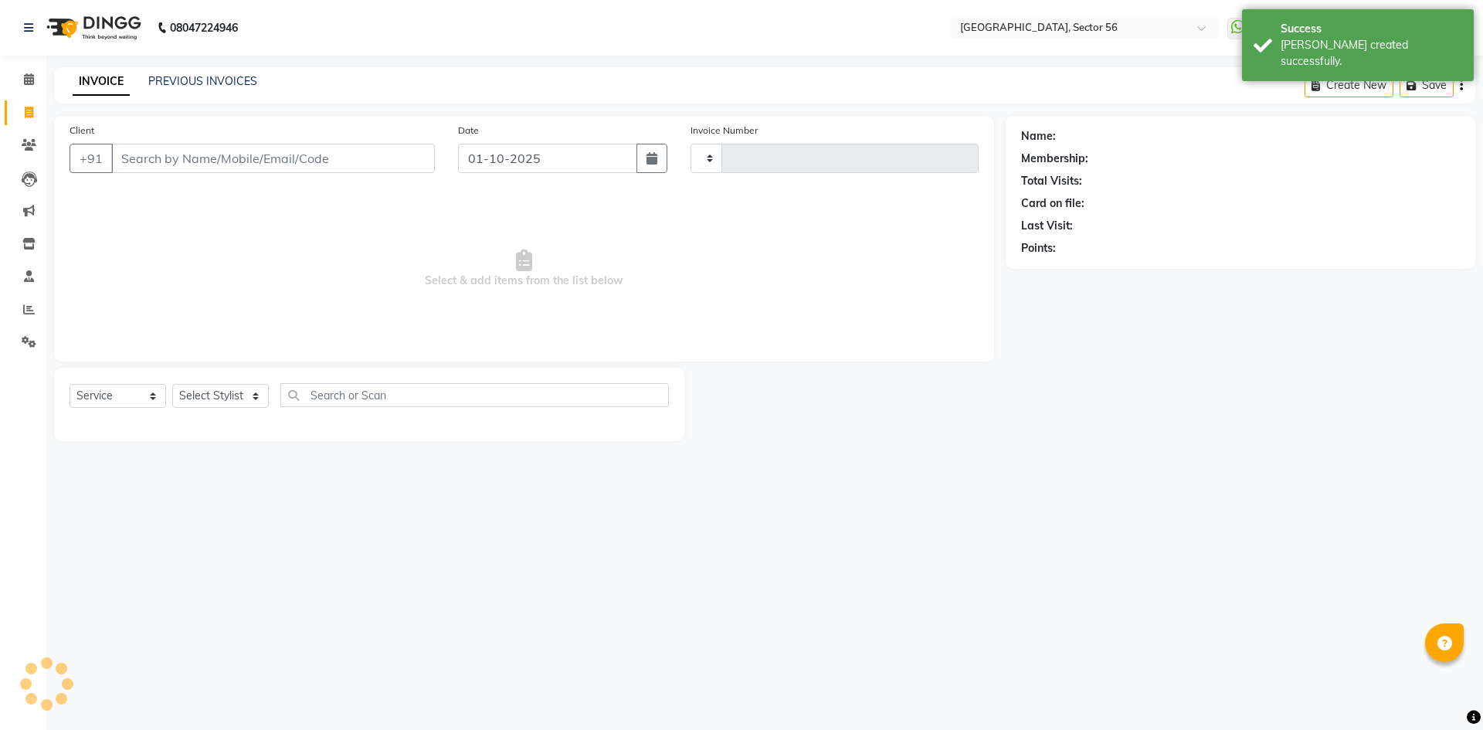
type input "7117"
select select "5557"
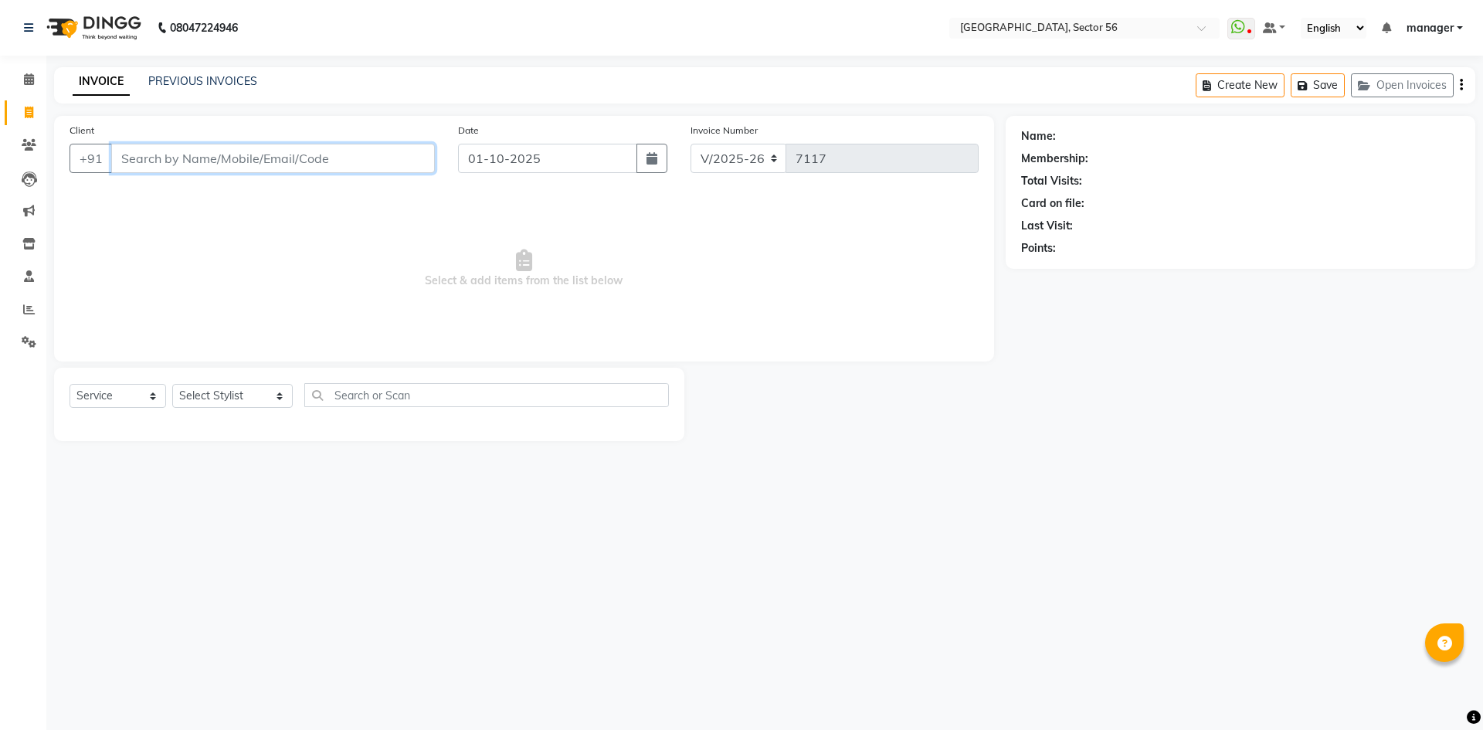
click at [270, 154] on input "Client" at bounding box center [273, 158] width 324 height 29
click at [225, 83] on link "PREVIOUS INVOICES" at bounding box center [202, 81] width 109 height 14
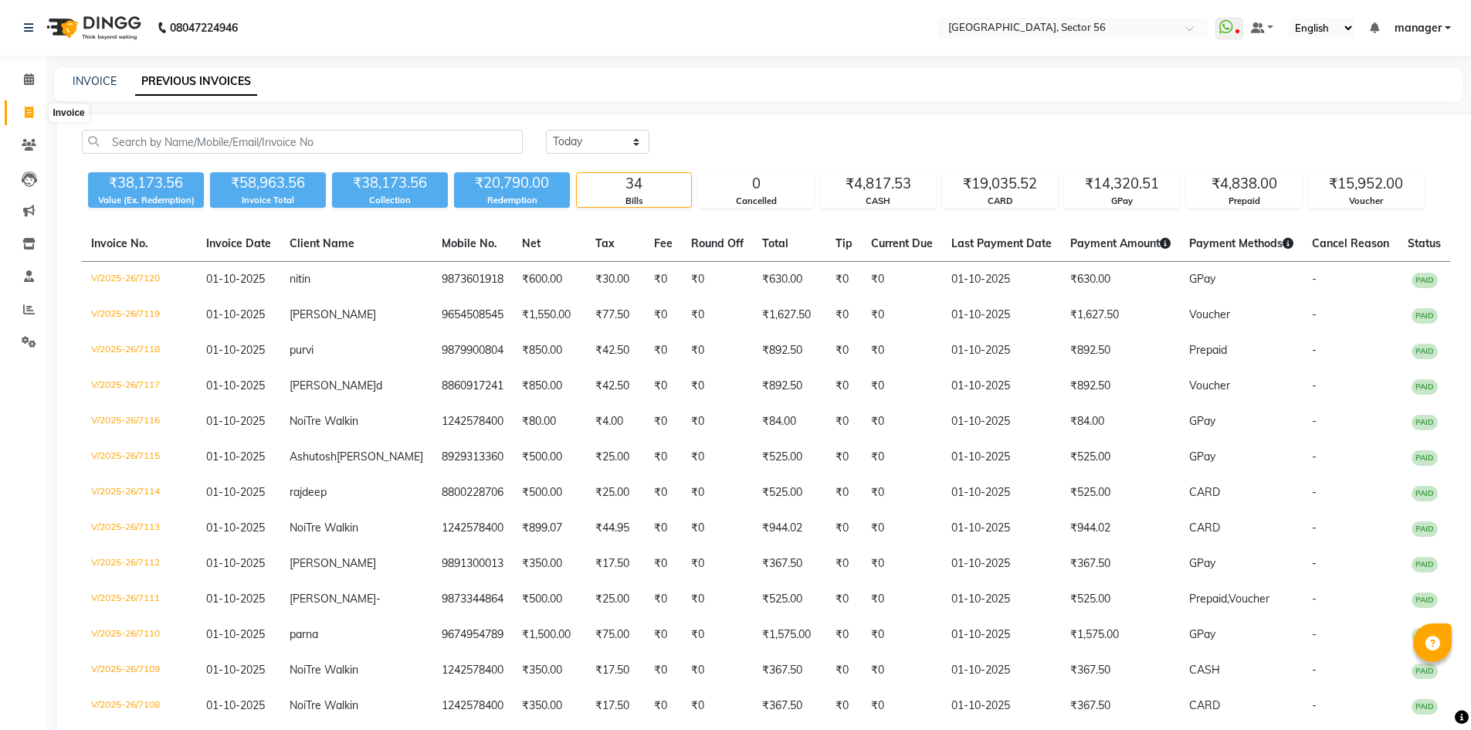
click at [32, 114] on icon at bounding box center [29, 113] width 8 height 12
select select "service"
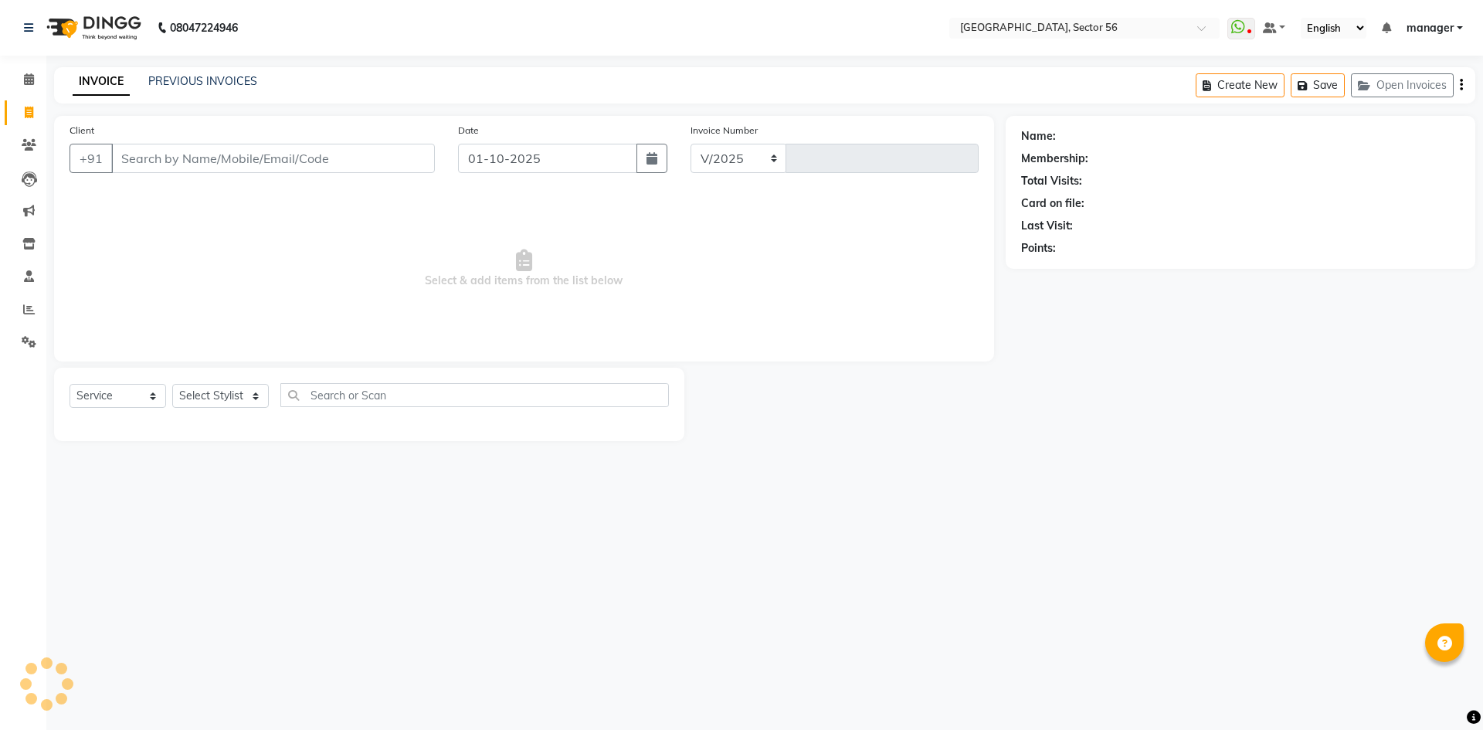
select select "5557"
type input "7121"
click at [191, 76] on link "PREVIOUS INVOICES" at bounding box center [202, 81] width 109 height 14
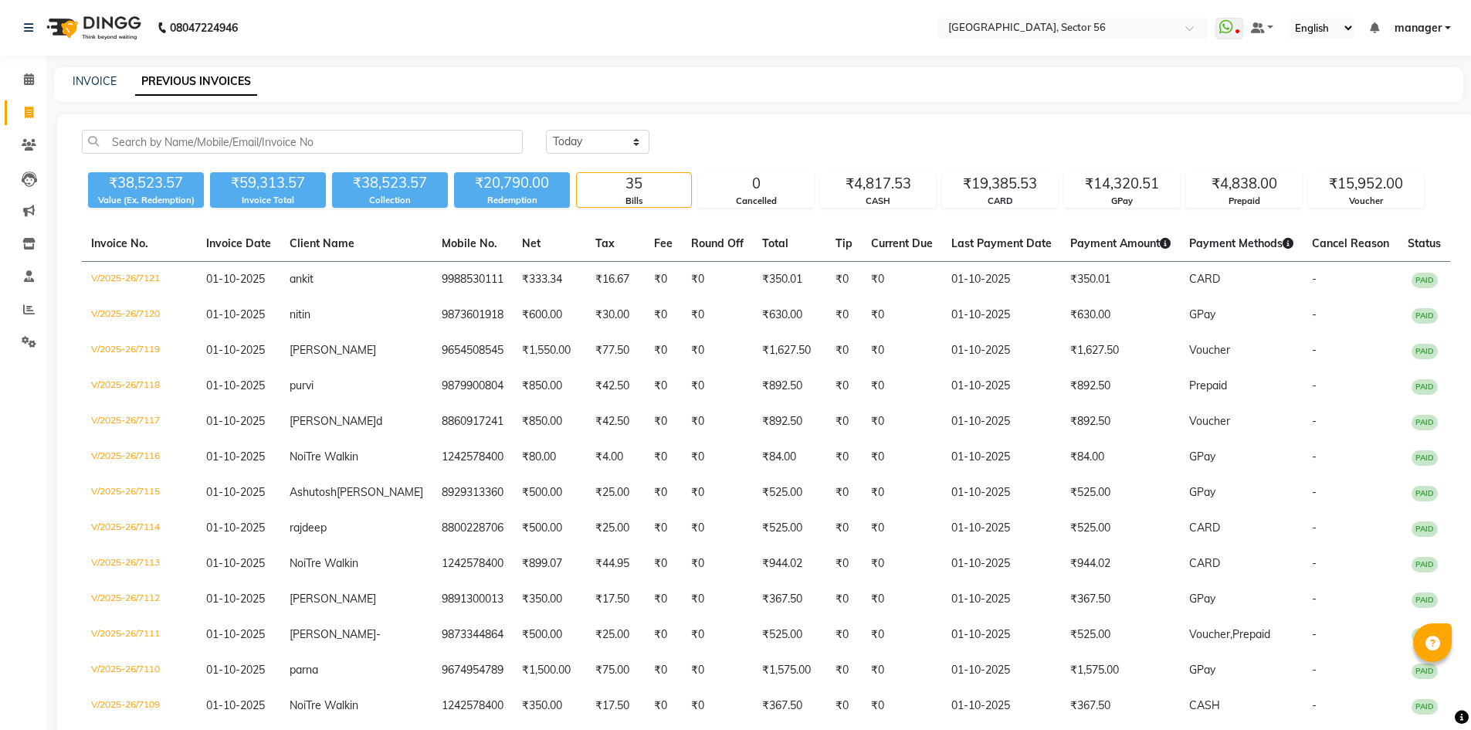
click at [29, 111] on icon at bounding box center [29, 113] width 8 height 12
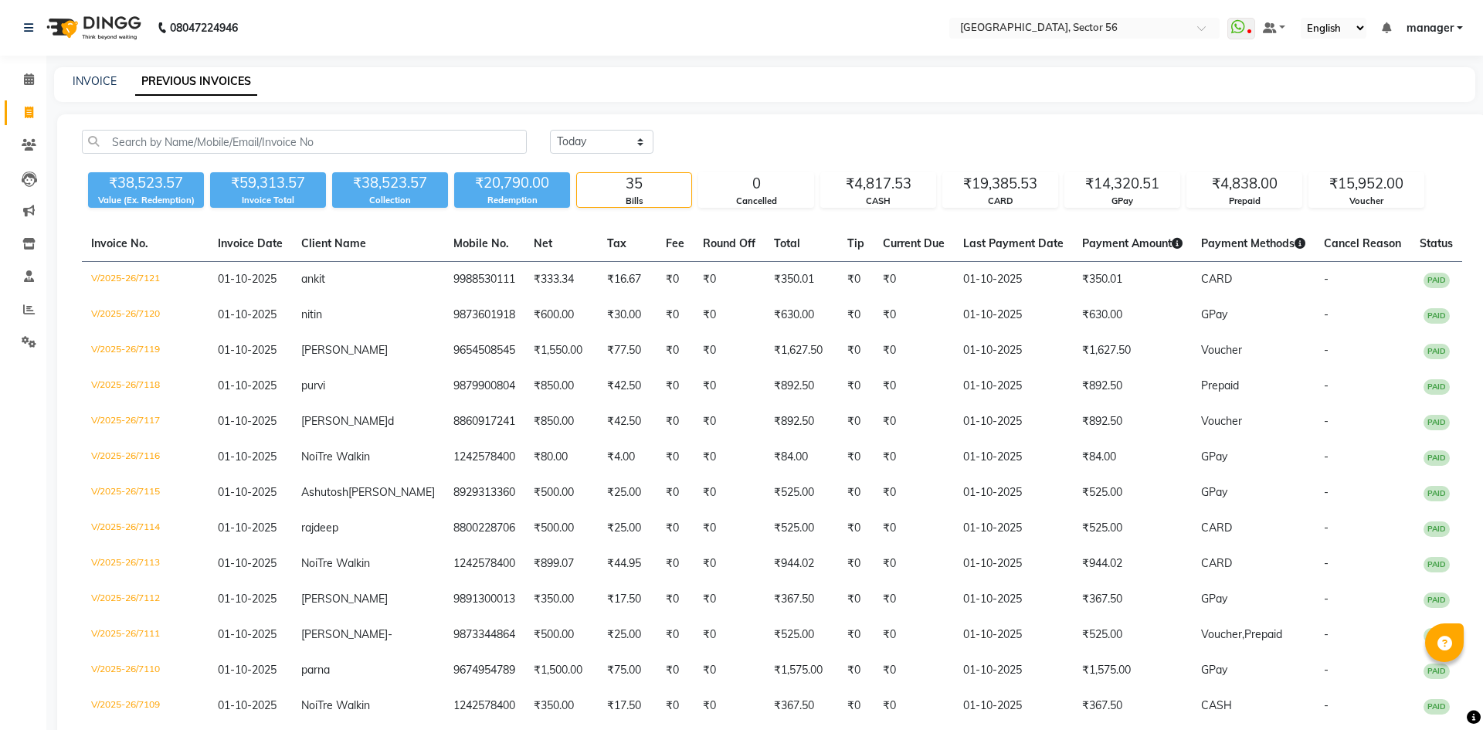
select select "service"
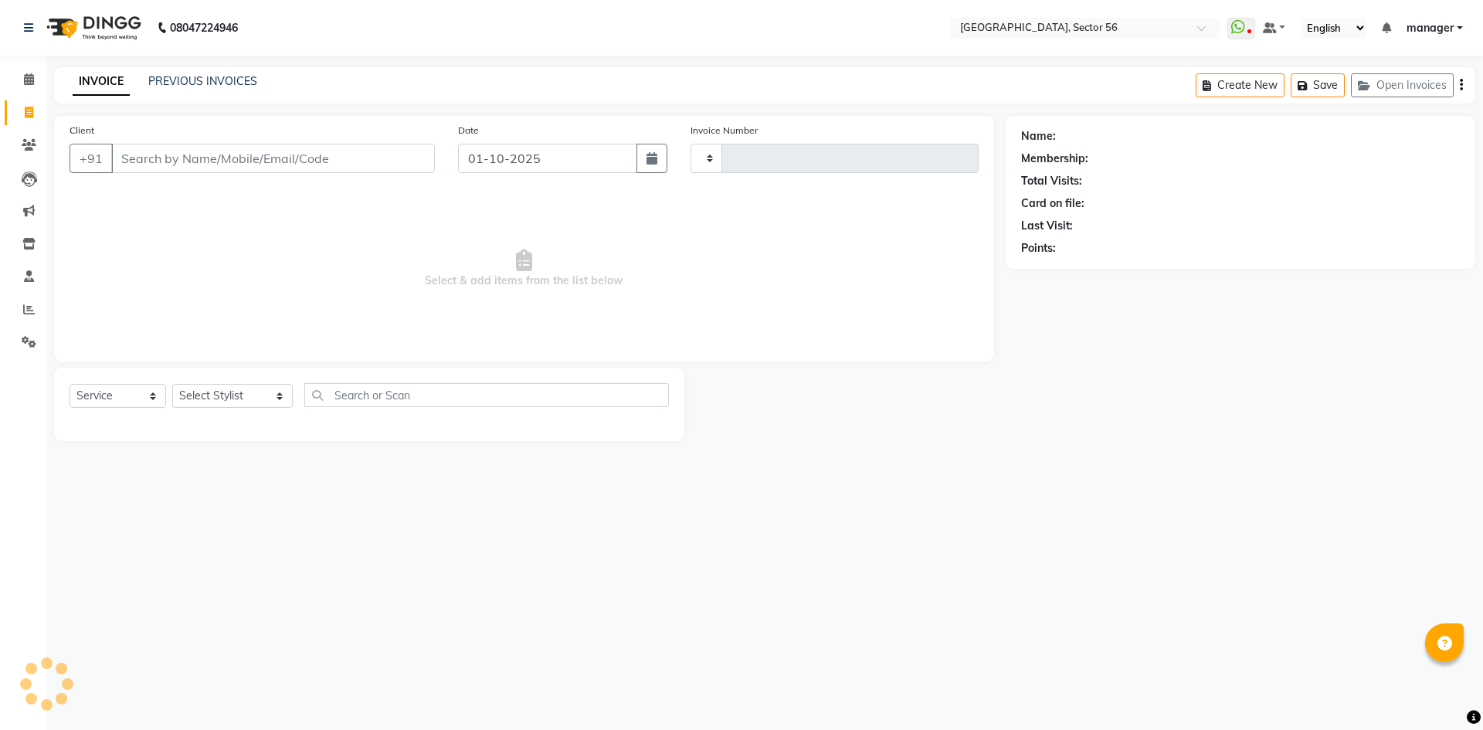
type input "7122"
select select "5557"
click at [257, 158] on input "Client" at bounding box center [273, 158] width 324 height 29
click at [219, 74] on link "PREVIOUS INVOICES" at bounding box center [202, 81] width 109 height 14
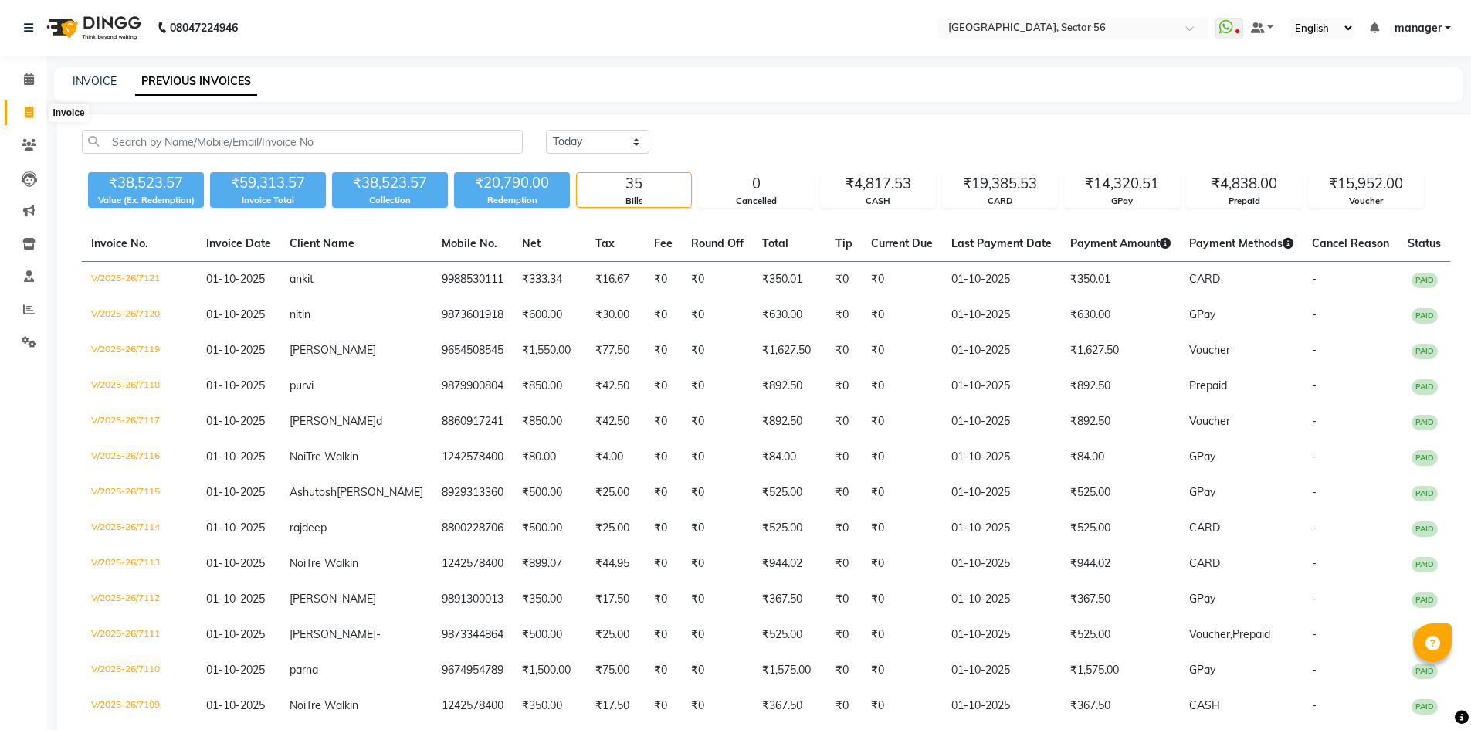
drag, startPoint x: 32, startPoint y: 117, endPoint x: 73, endPoint y: 112, distance: 42.1
click at [32, 117] on icon at bounding box center [29, 113] width 8 height 12
select select "service"
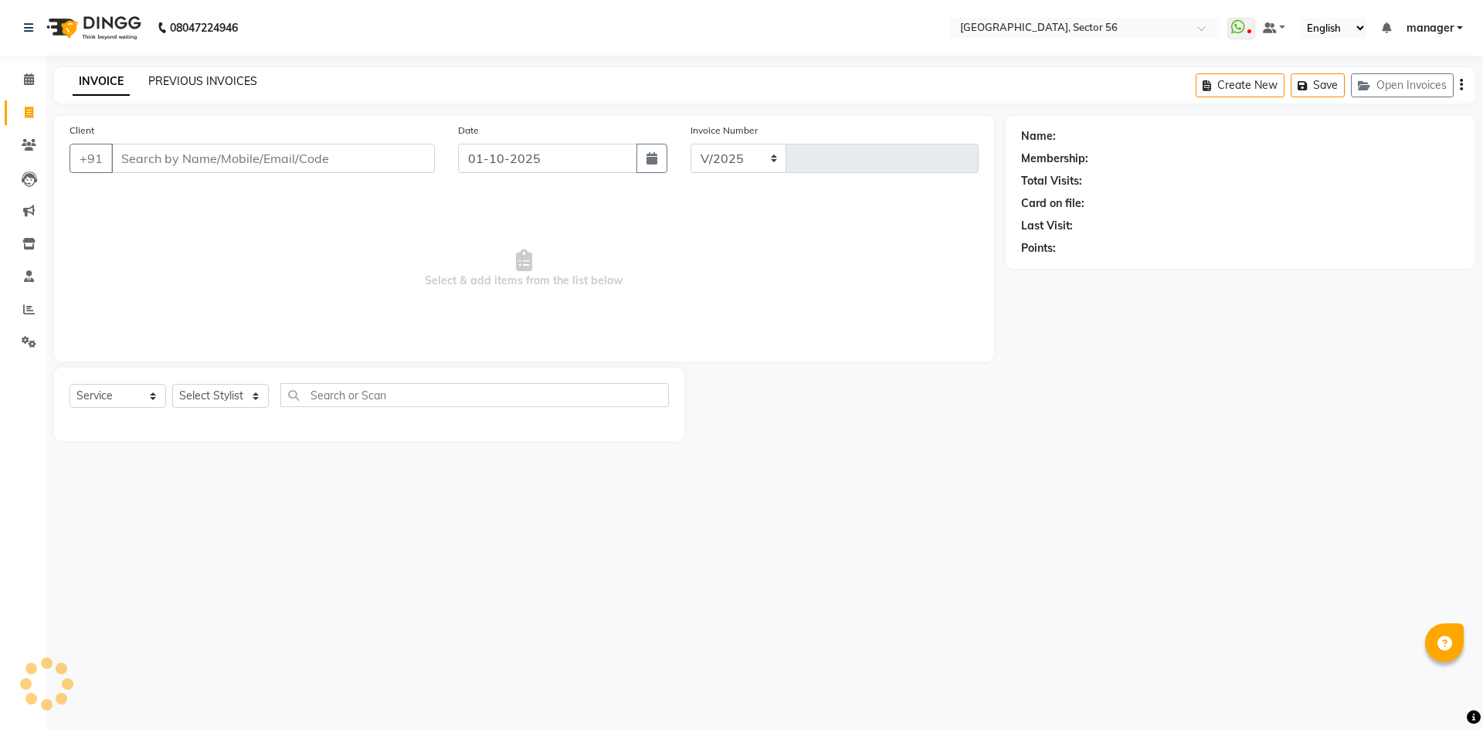
select select "5557"
type input "7123"
click at [171, 85] on link "PREVIOUS INVOICES" at bounding box center [202, 81] width 109 height 14
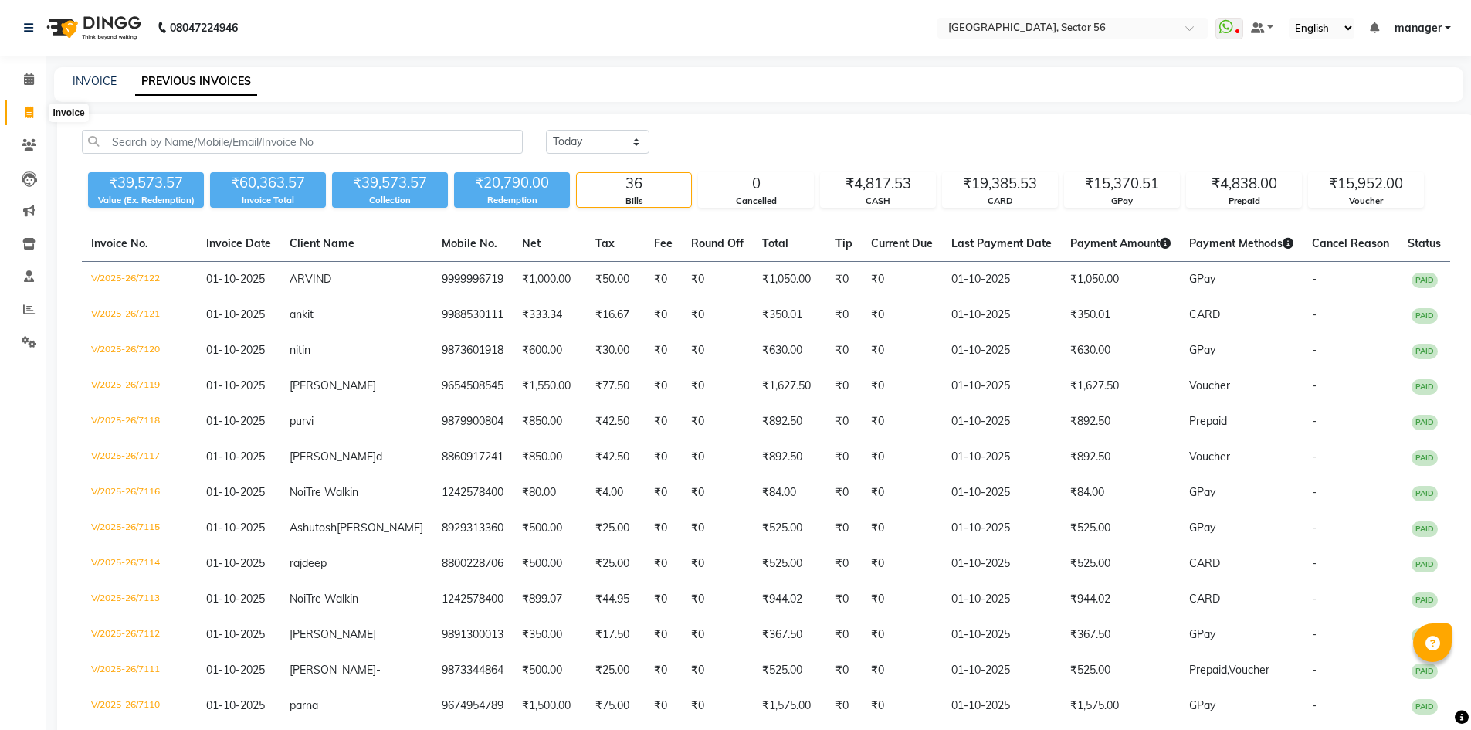
click at [29, 114] on icon at bounding box center [29, 113] width 8 height 12
select select "service"
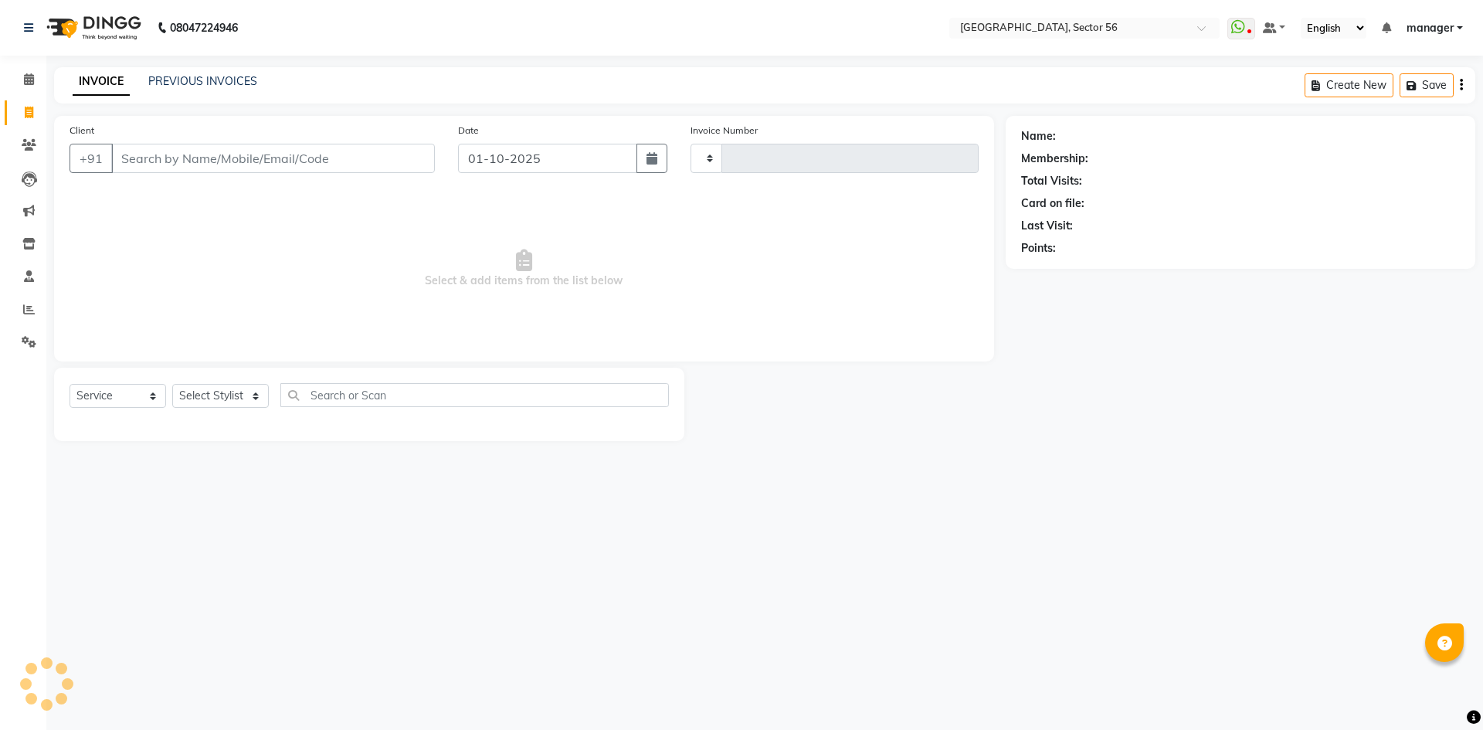
type input "7123"
select select "5557"
click at [244, 160] on input "Client" at bounding box center [273, 158] width 324 height 29
click at [256, 164] on input "Client" at bounding box center [273, 158] width 324 height 29
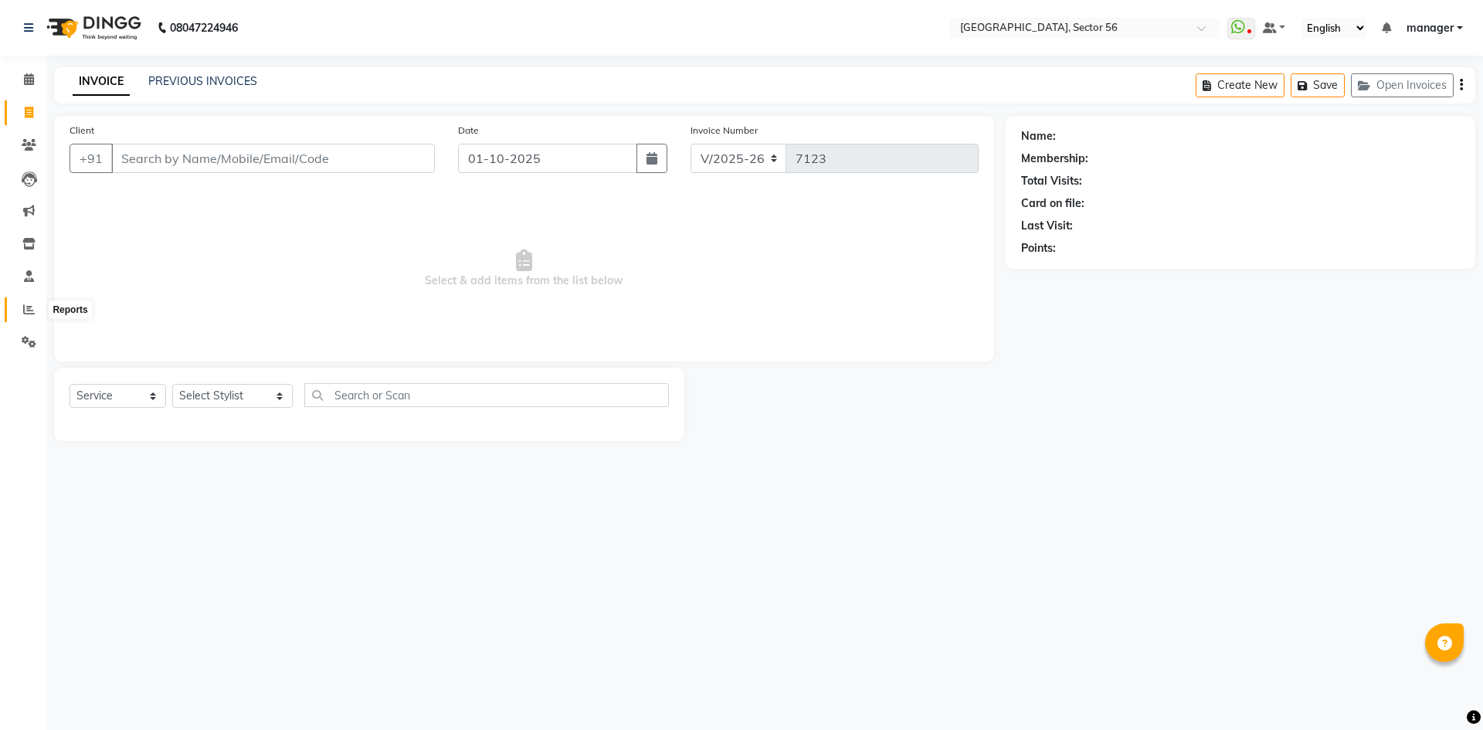
click at [30, 313] on icon at bounding box center [29, 310] width 12 height 12
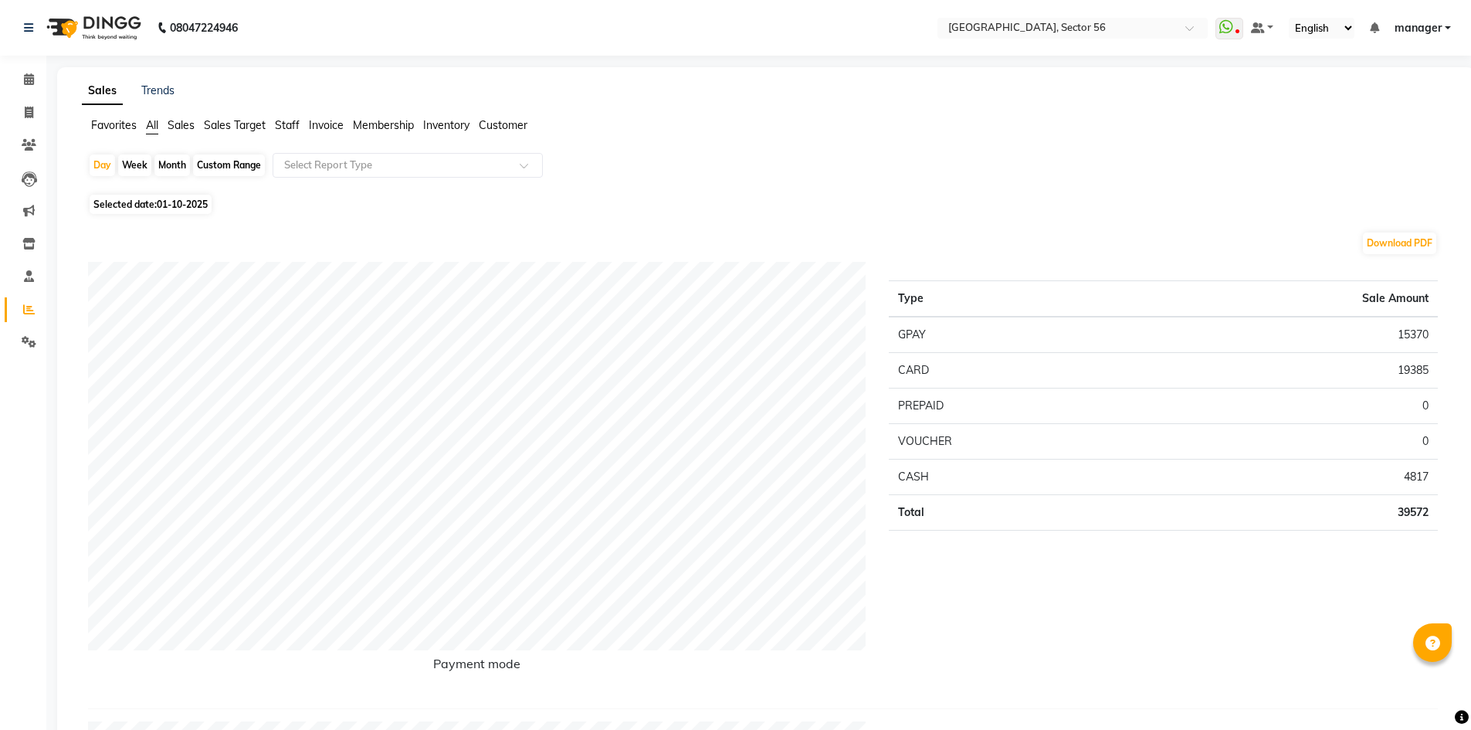
click at [164, 166] on div "Month" at bounding box center [172, 165] width 36 height 22
select select "10"
select select "2025"
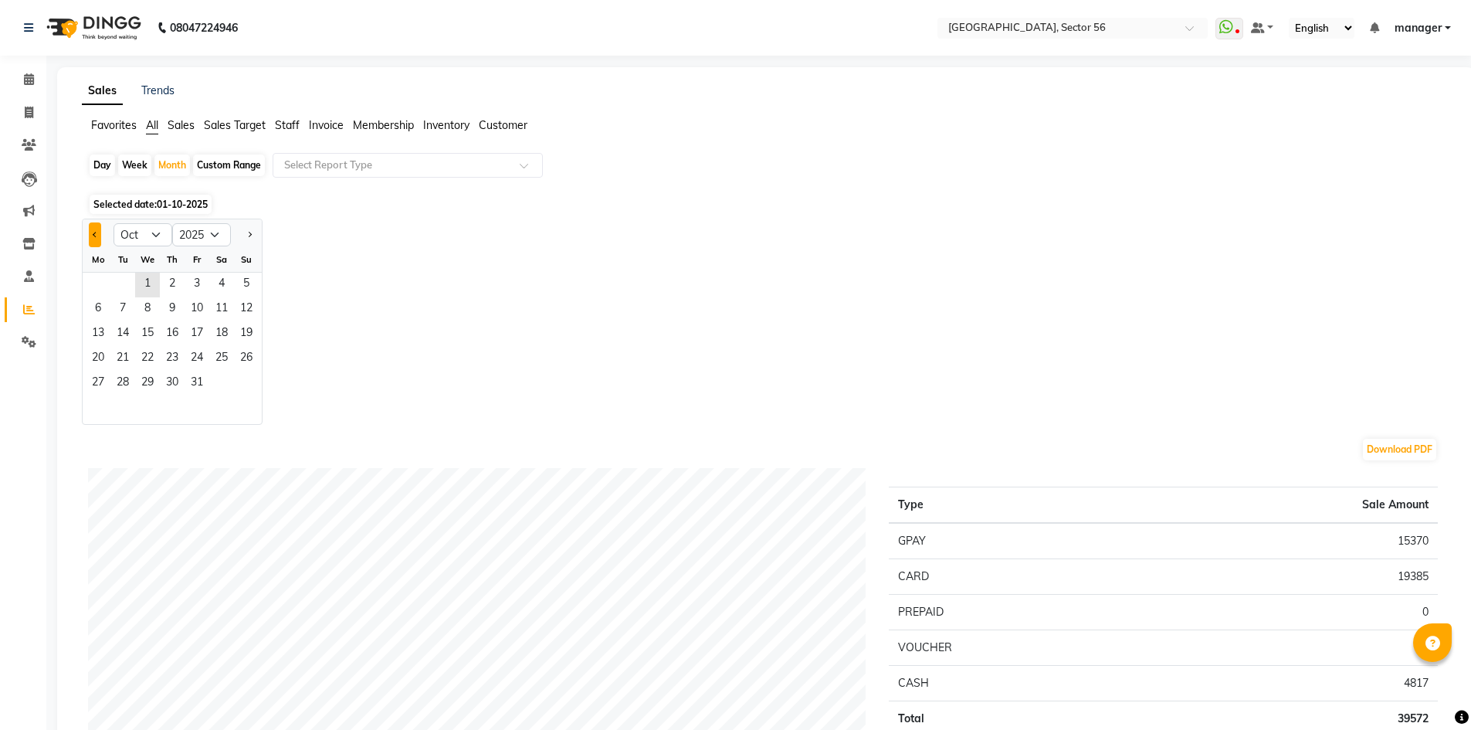
click at [89, 229] on button "Previous month" at bounding box center [95, 234] width 12 height 25
select select "9"
click at [167, 337] on span "18" at bounding box center [172, 334] width 25 height 25
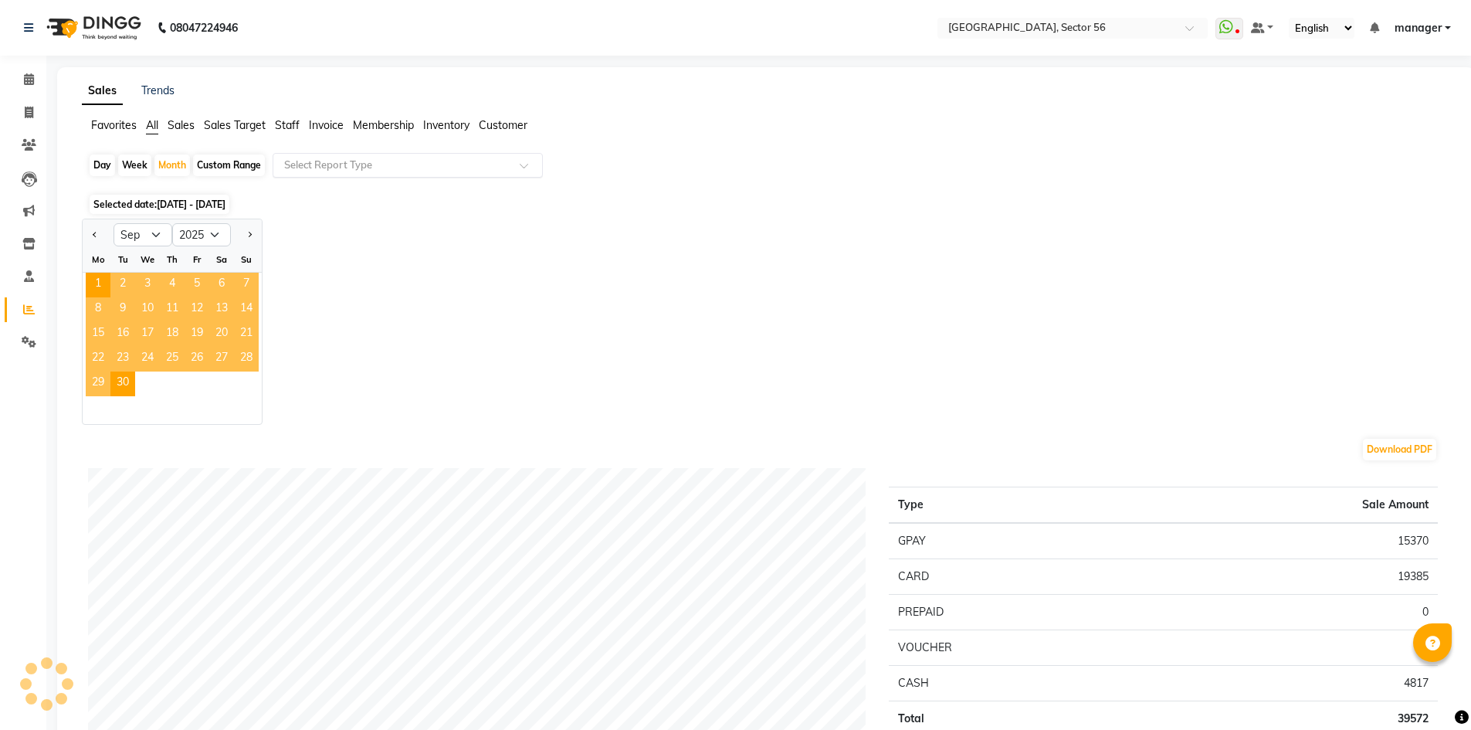
click at [354, 159] on input "text" at bounding box center [392, 165] width 222 height 15
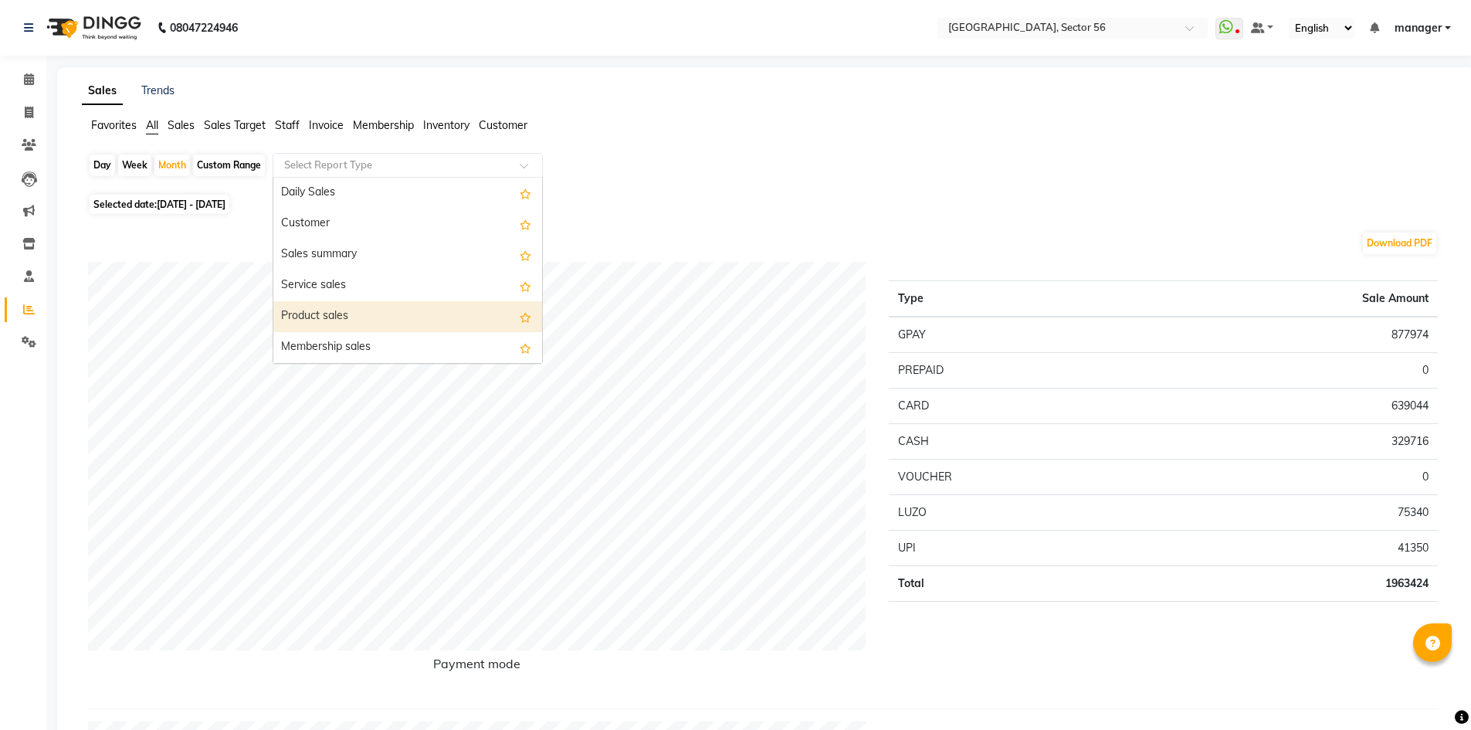
scroll to position [309, 0]
click at [393, 318] on div "Staff by service" at bounding box center [407, 316] width 269 height 31
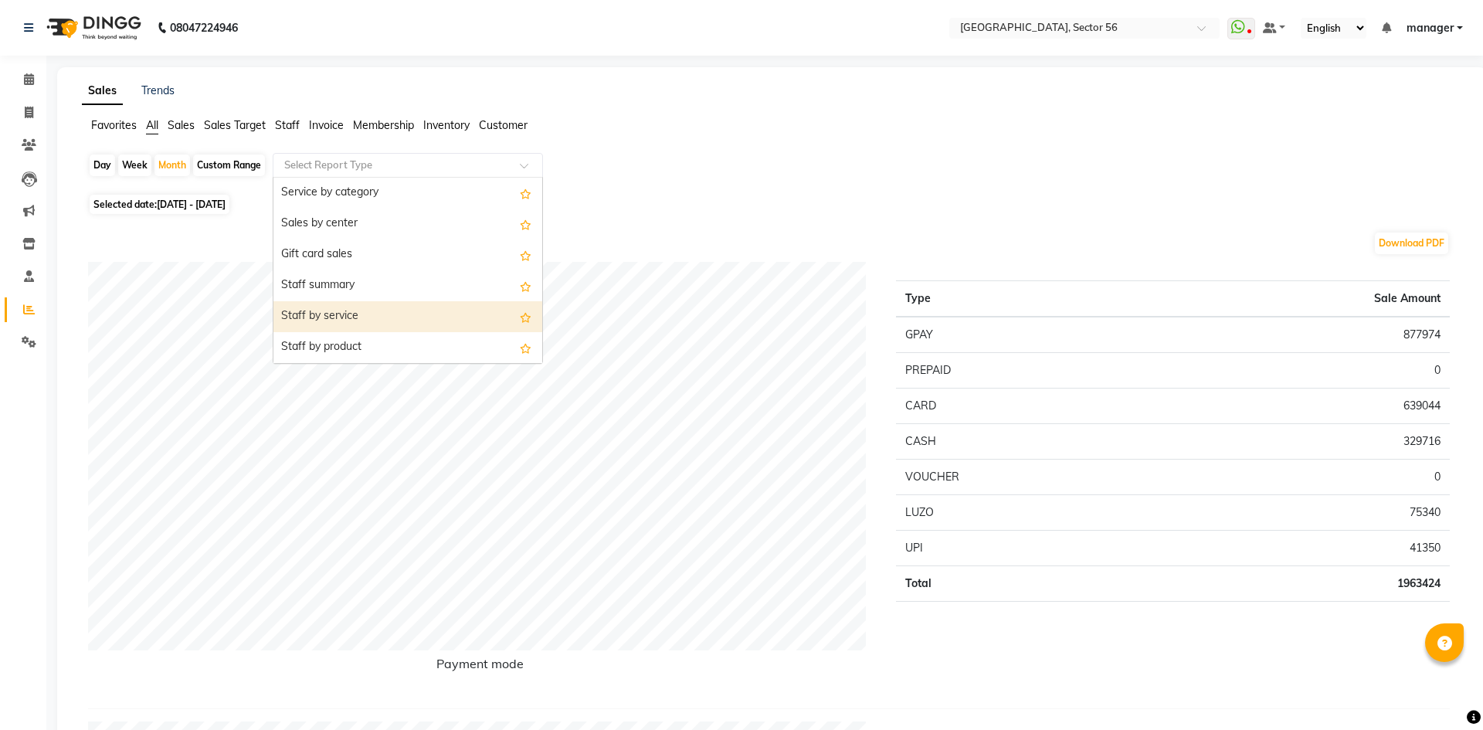
select select "full_report"
select select "csv"
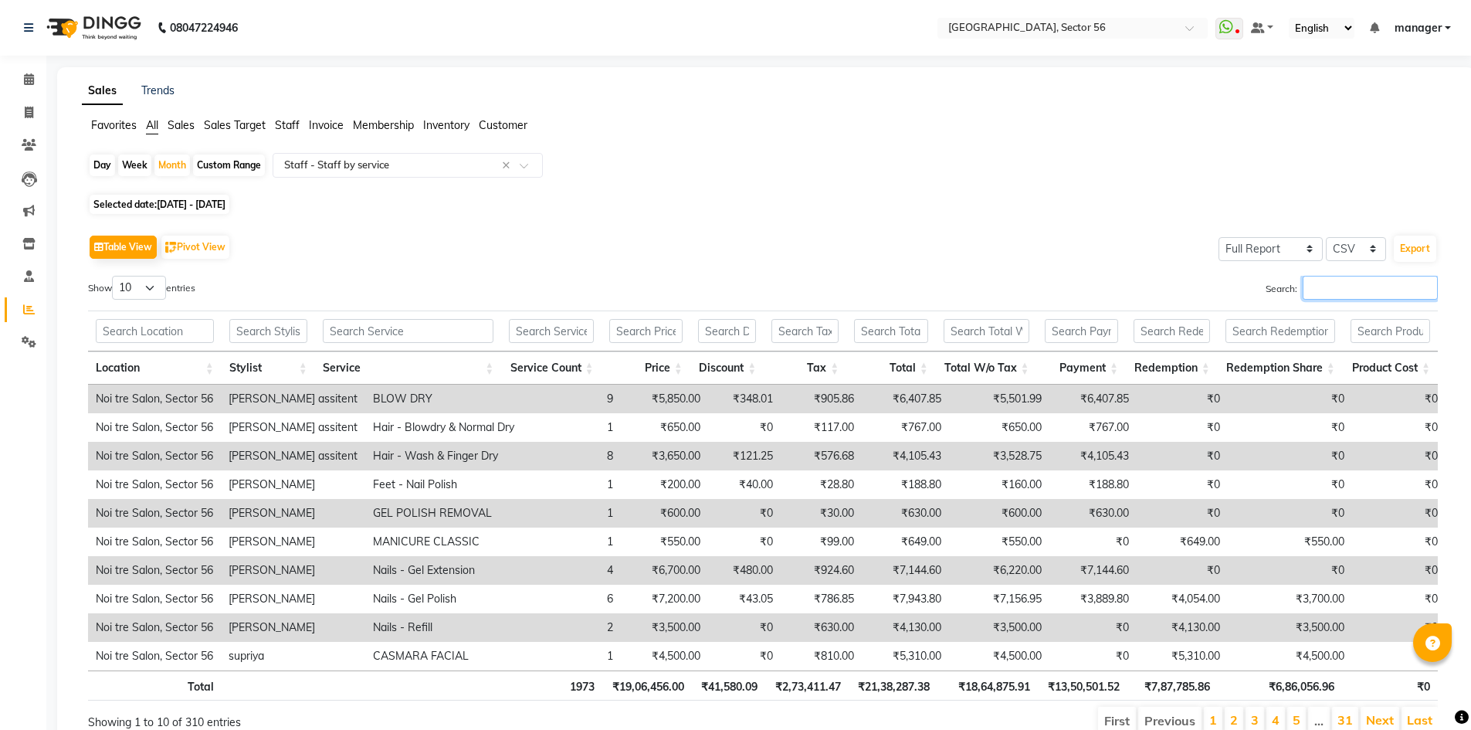
click at [1335, 284] on input "Search:" at bounding box center [1370, 288] width 135 height 24
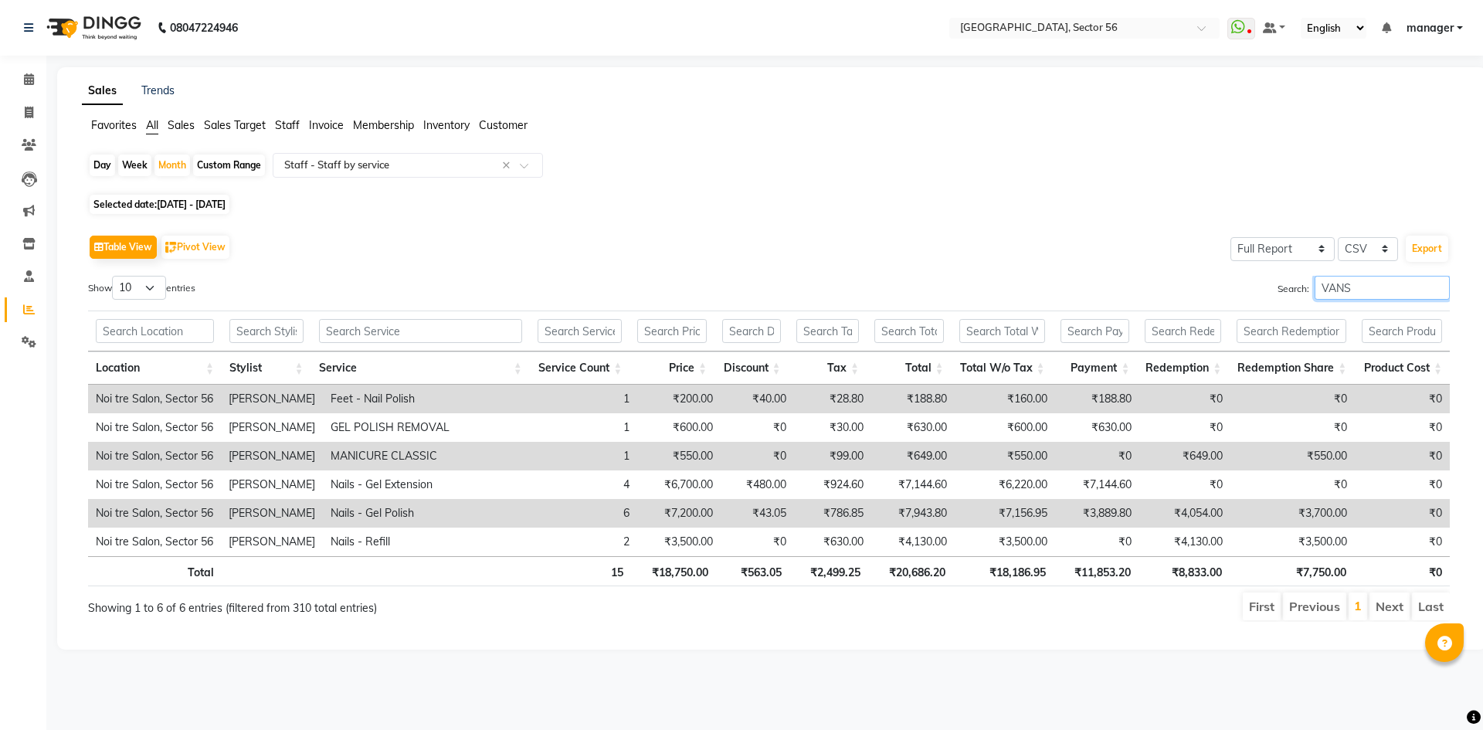
drag, startPoint x: 1359, startPoint y: 283, endPoint x: 1241, endPoint y: 300, distance: 119.4
click at [1241, 300] on div "Search: VANS" at bounding box center [1116, 291] width 670 height 30
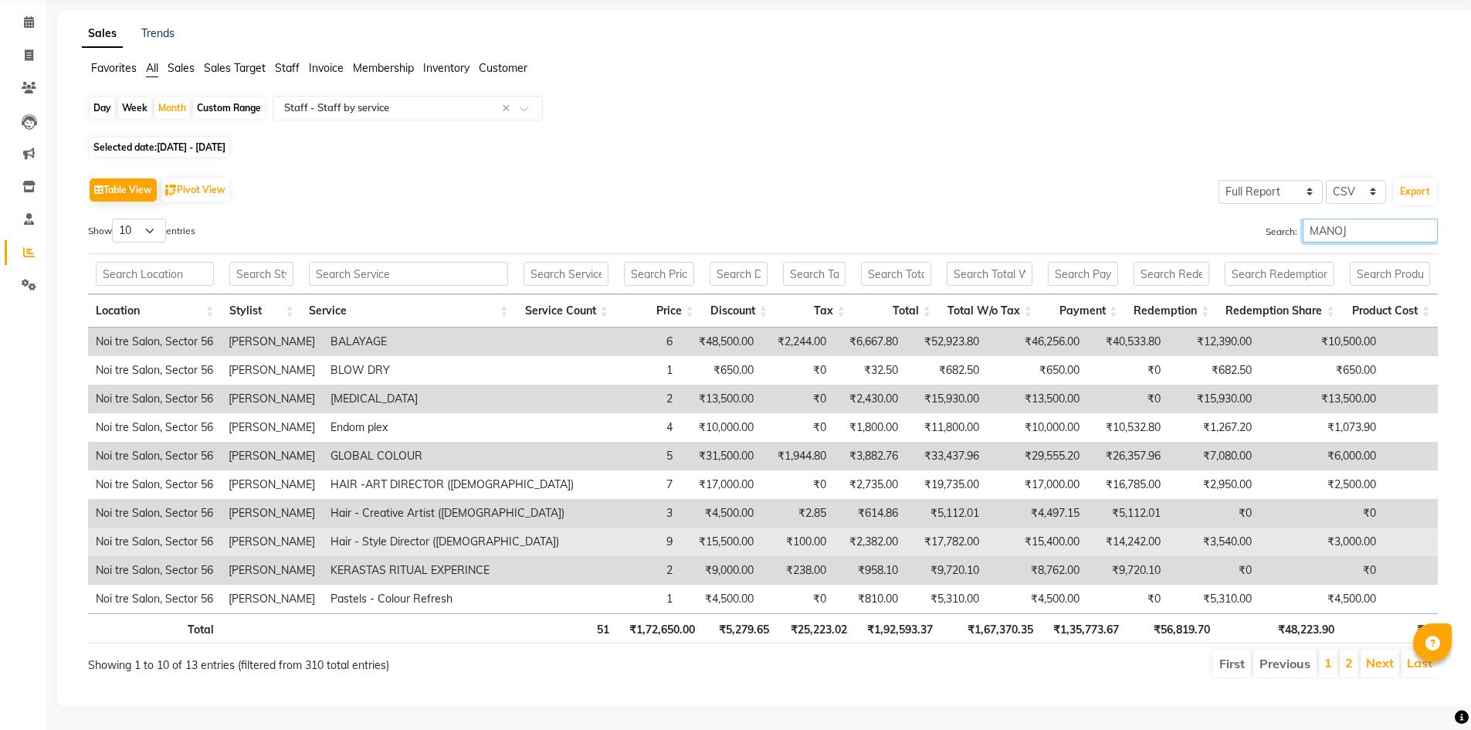
scroll to position [69, 0]
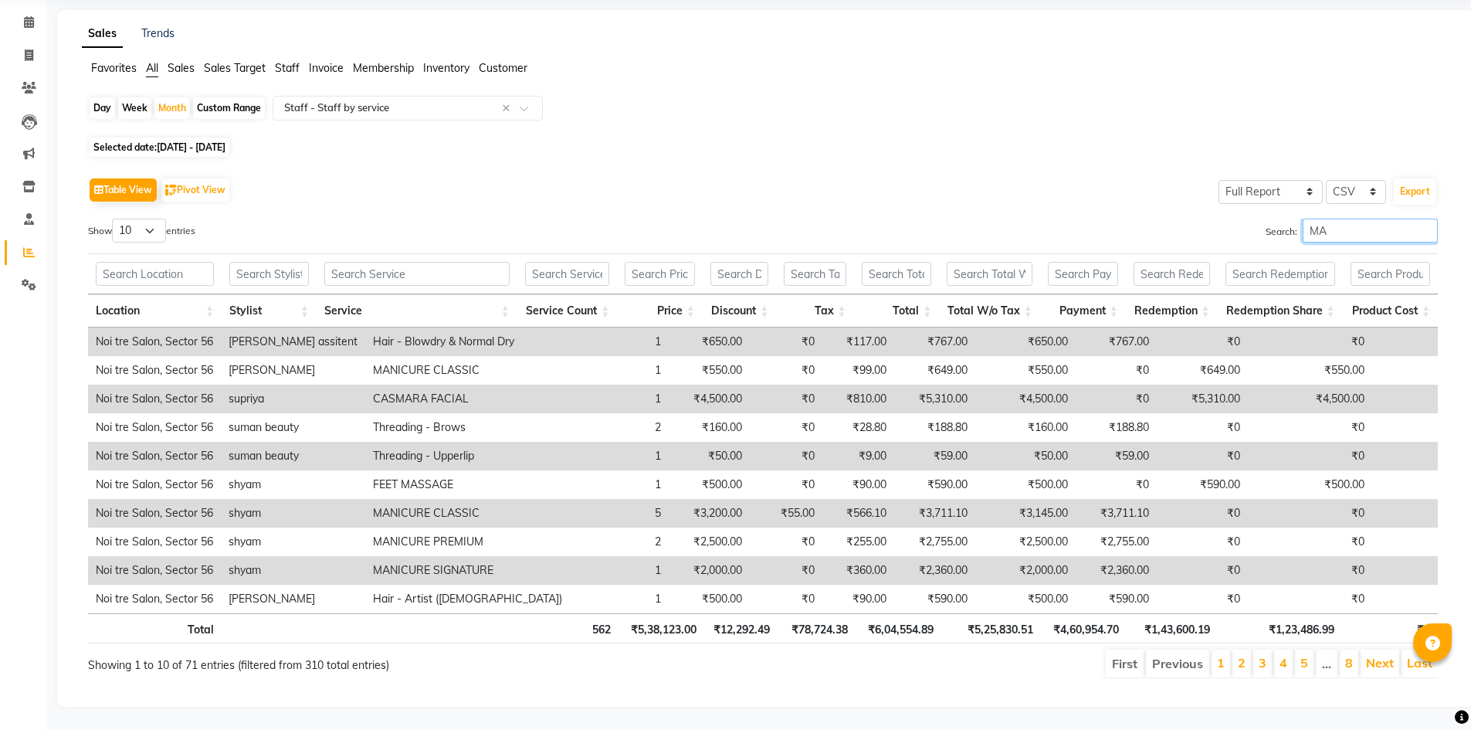
type input "M"
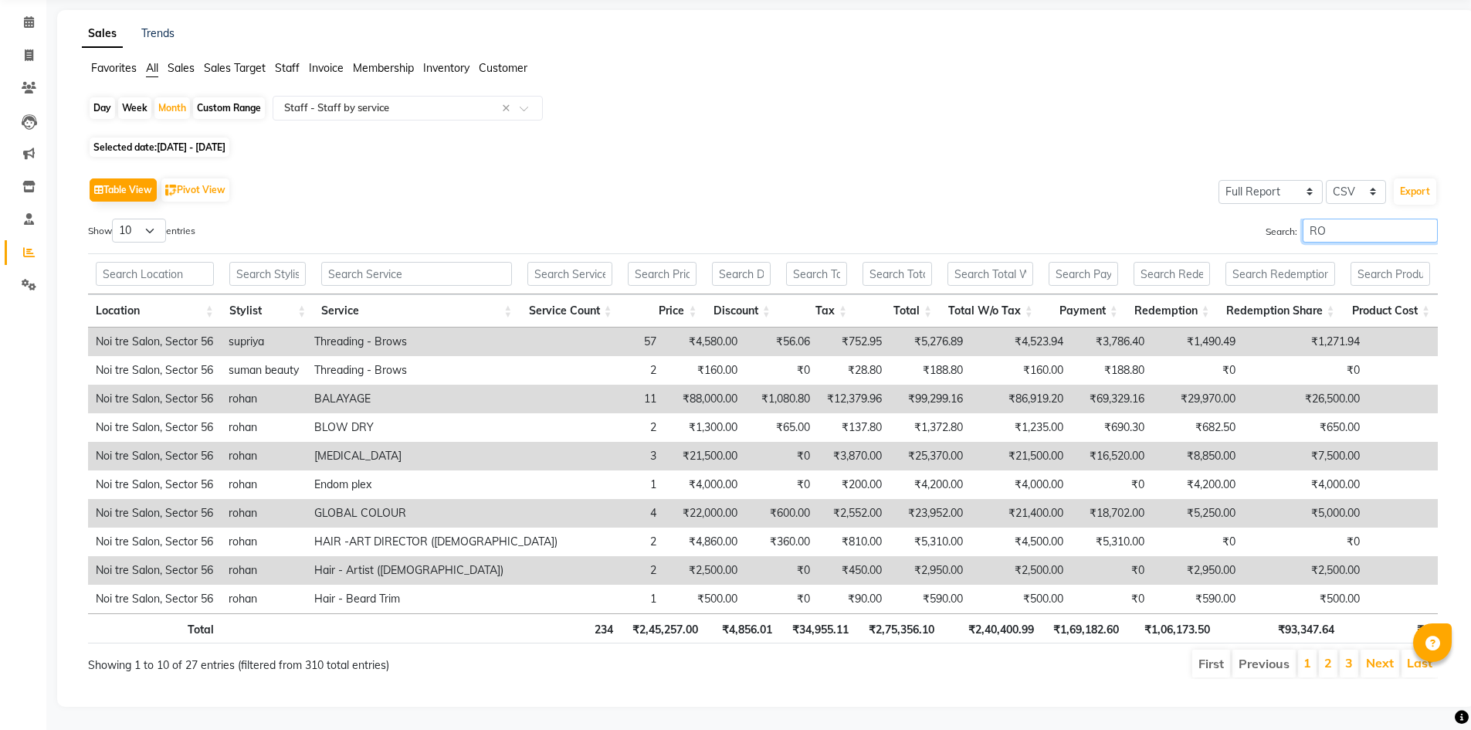
type input "R"
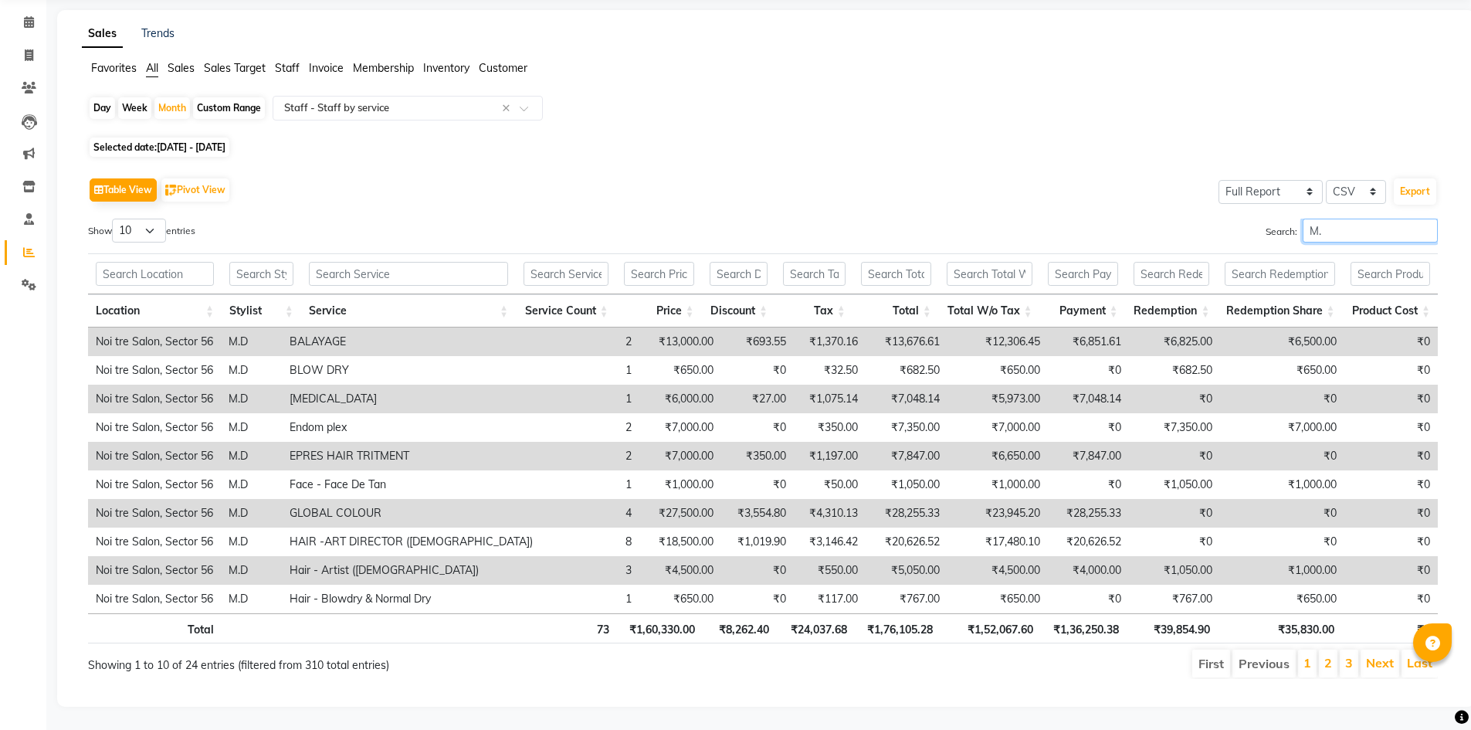
type input "M"
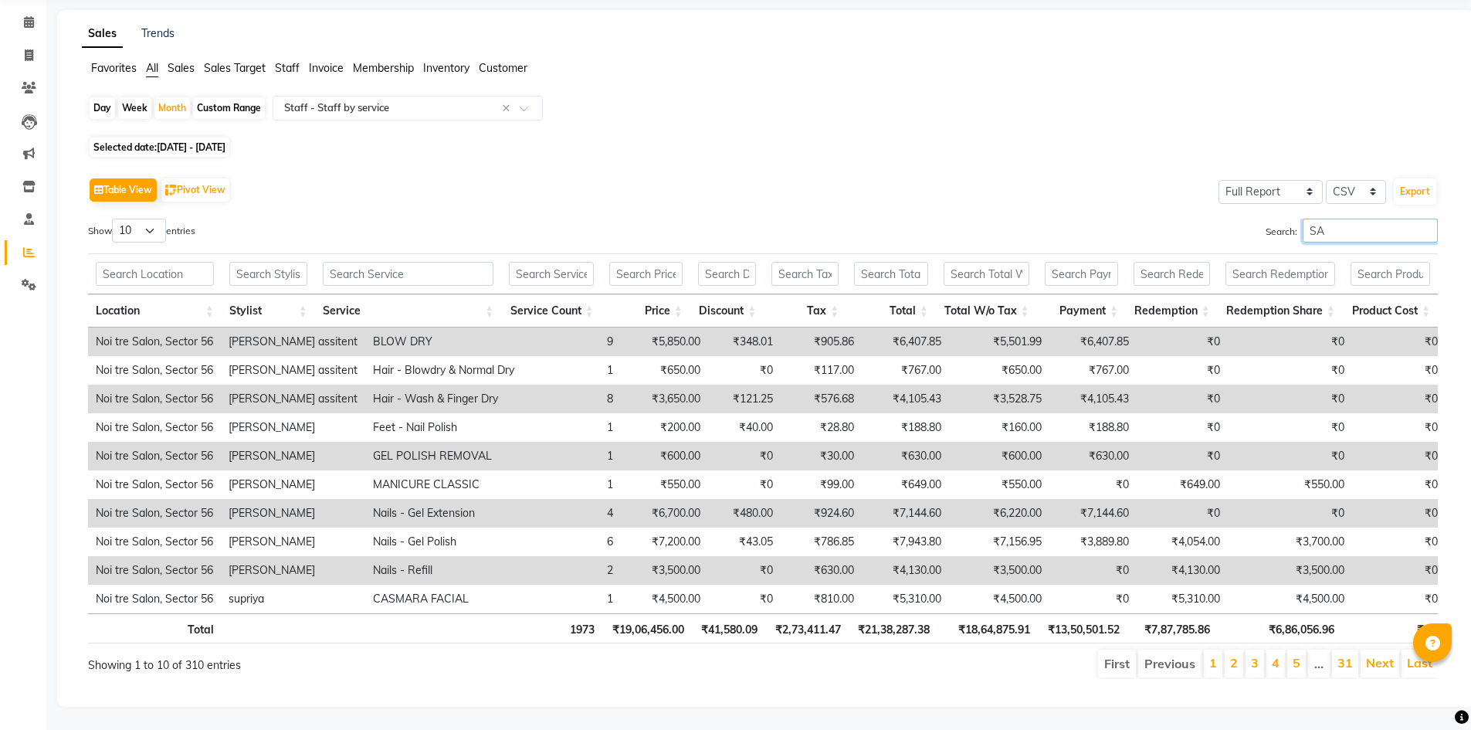
type input "S"
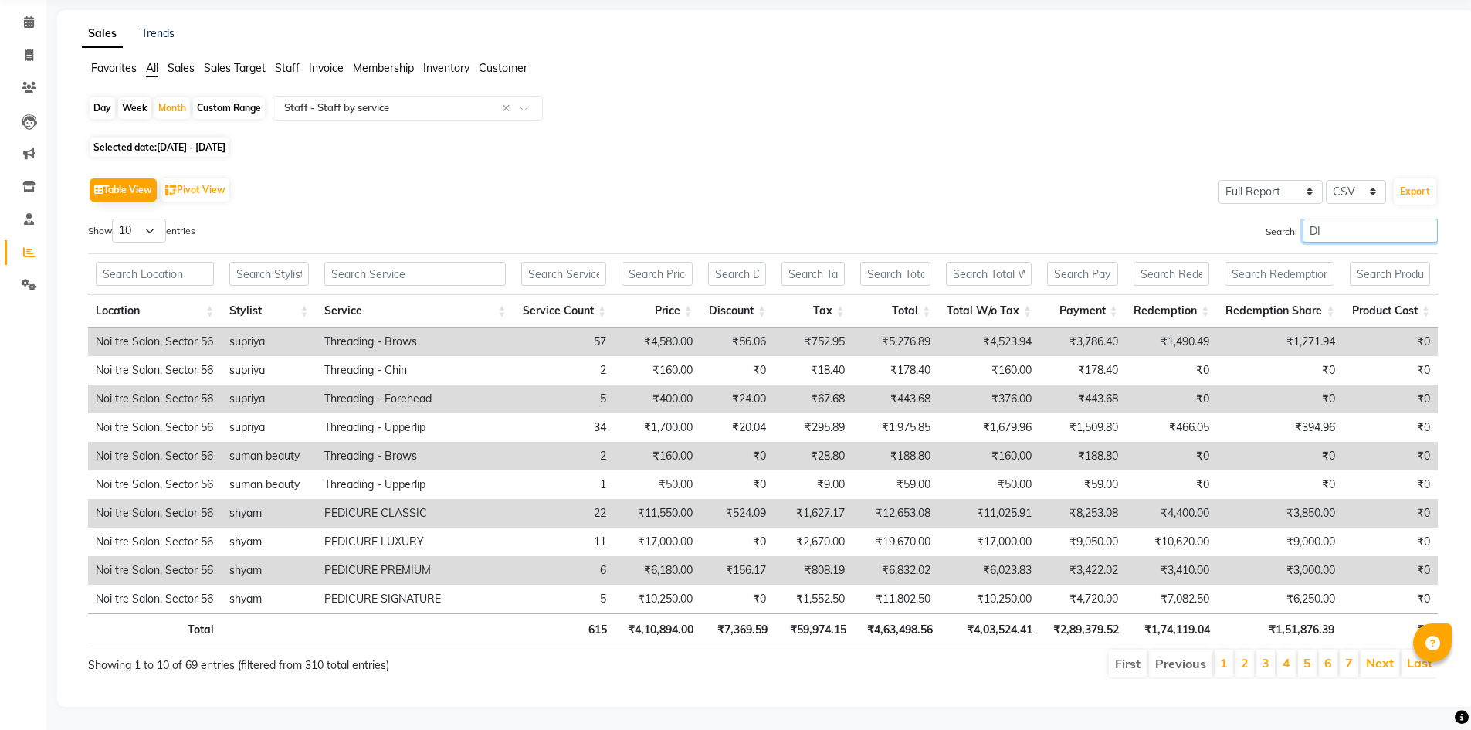
type input "D"
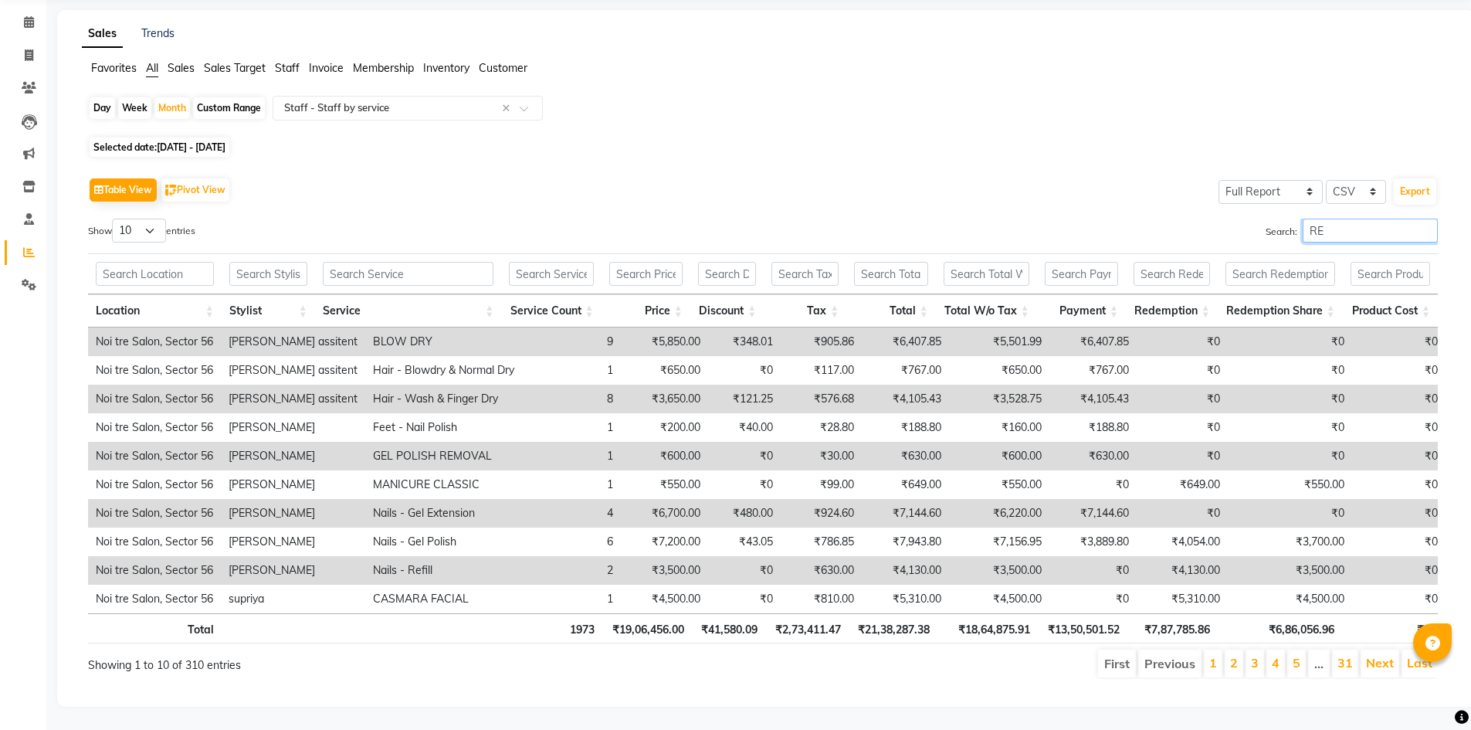
type input "R"
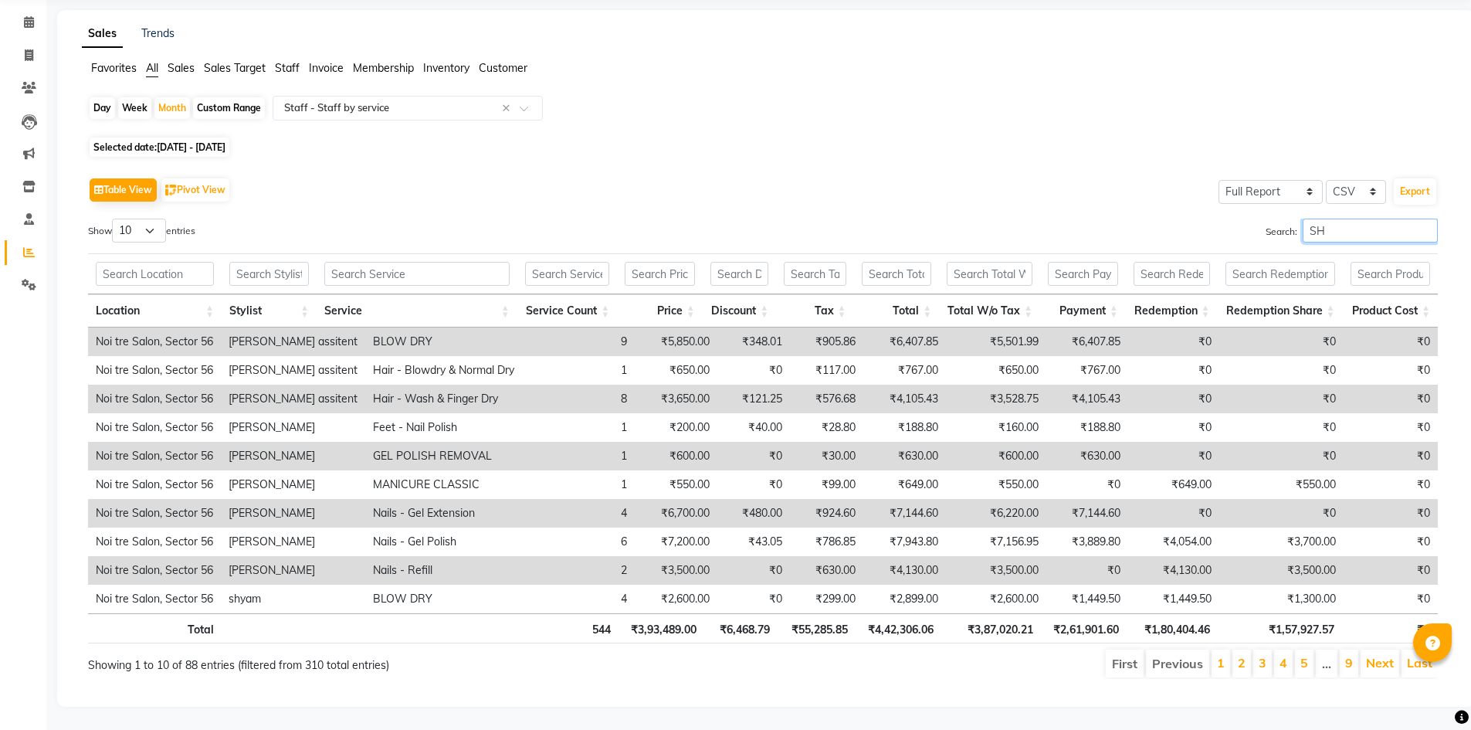
type input "S"
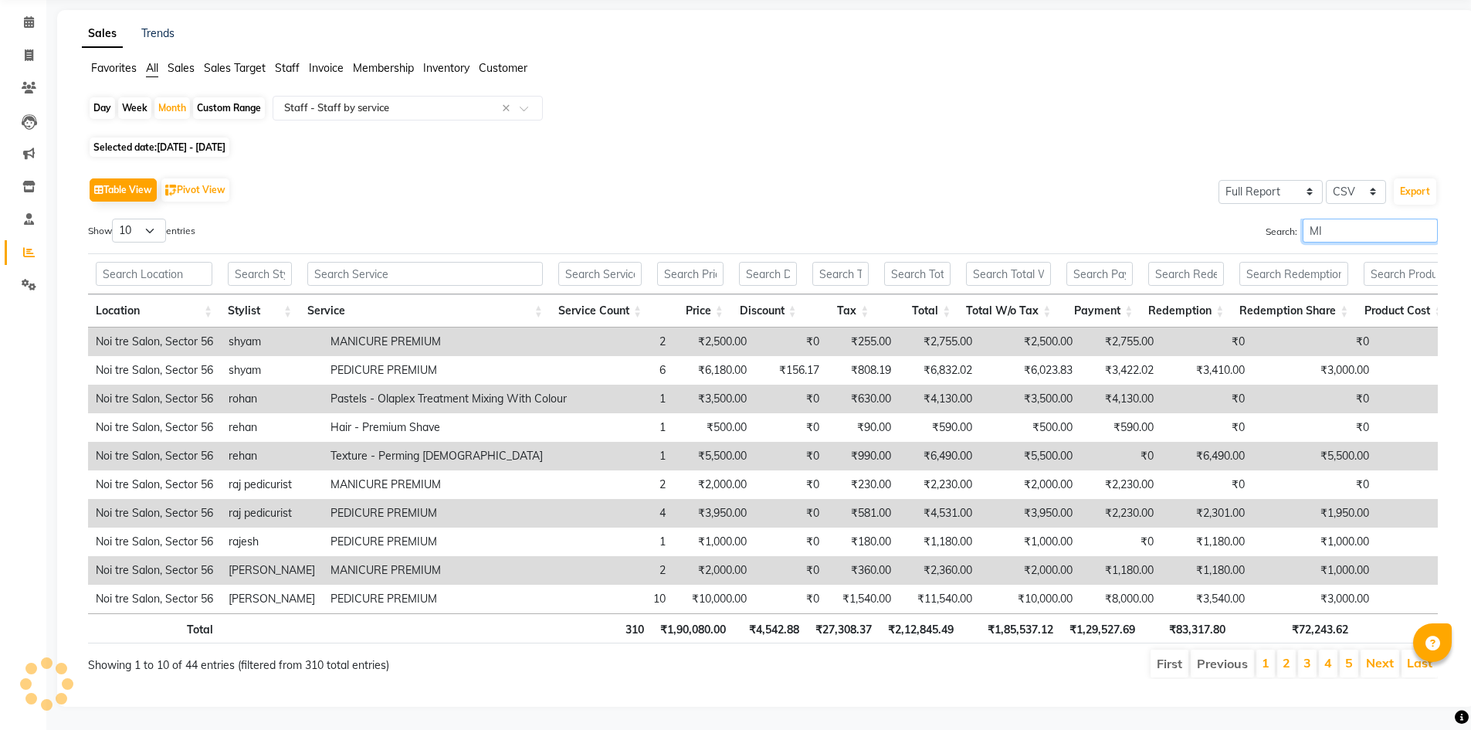
type input "M"
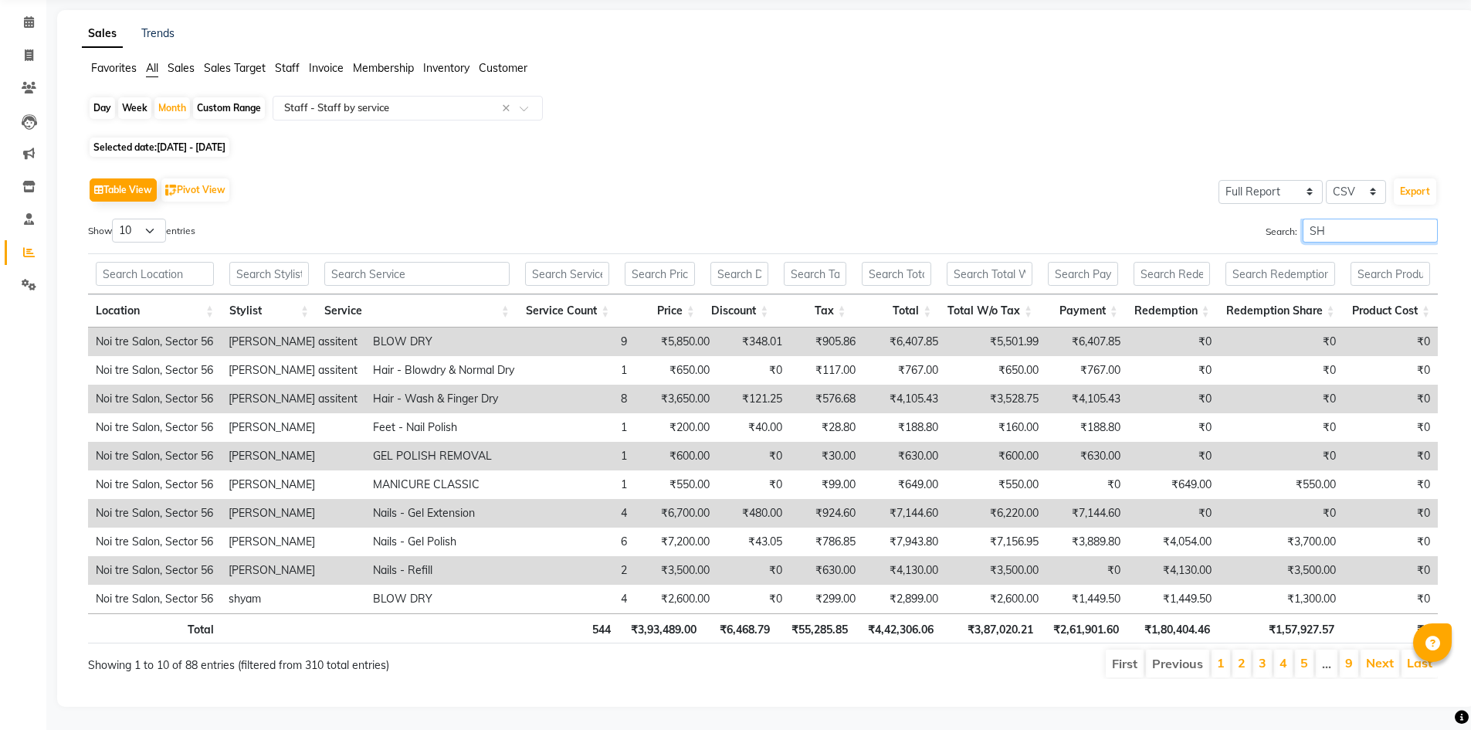
type input "S"
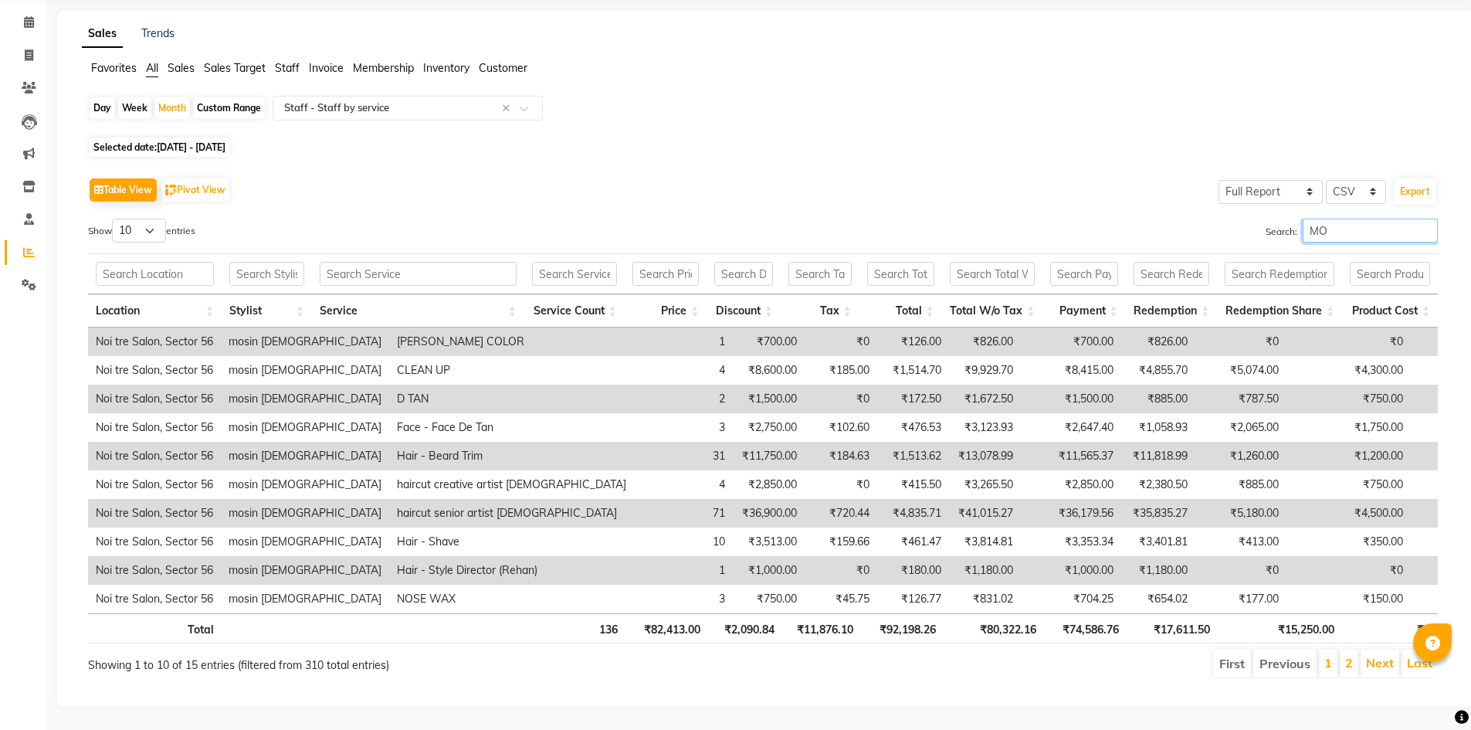
type input "M"
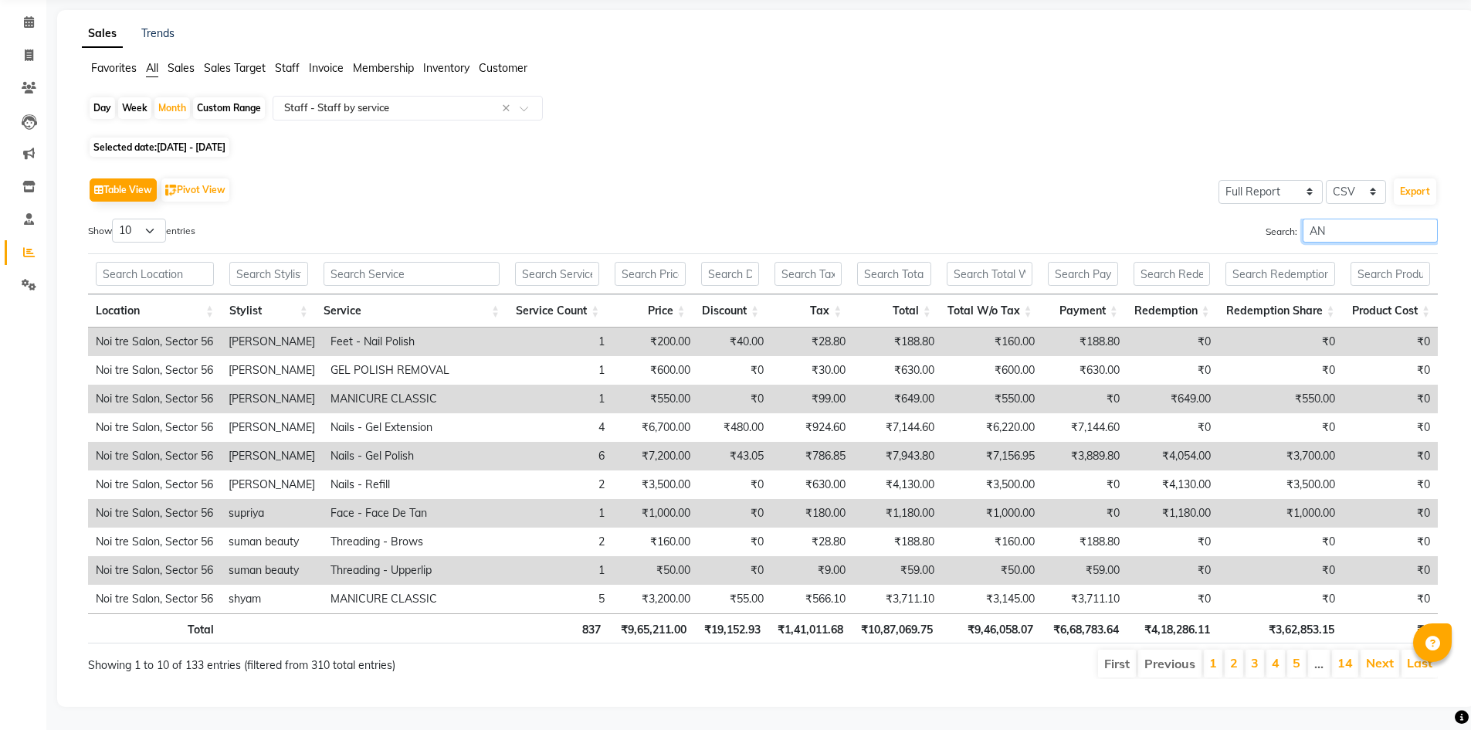
type input "A"
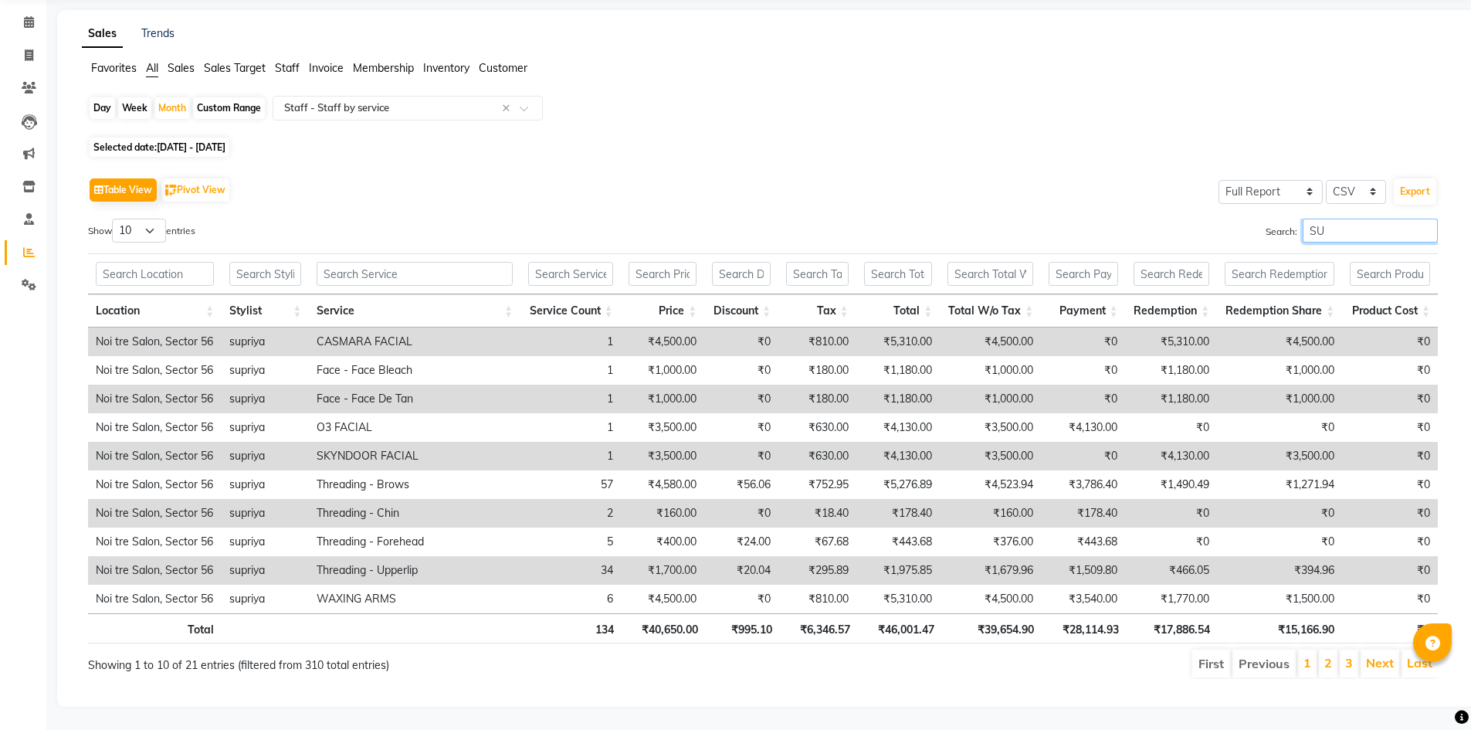
type input "S"
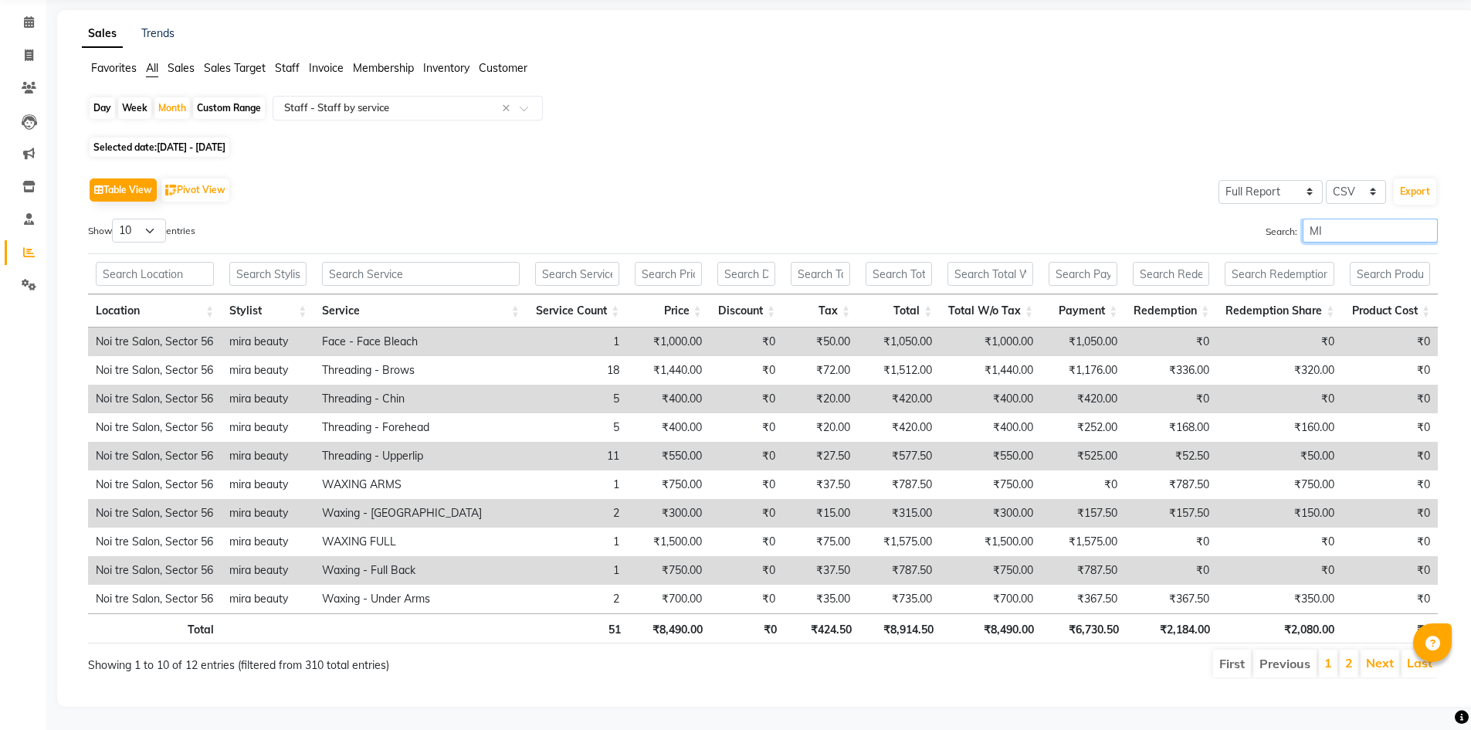
type input "M"
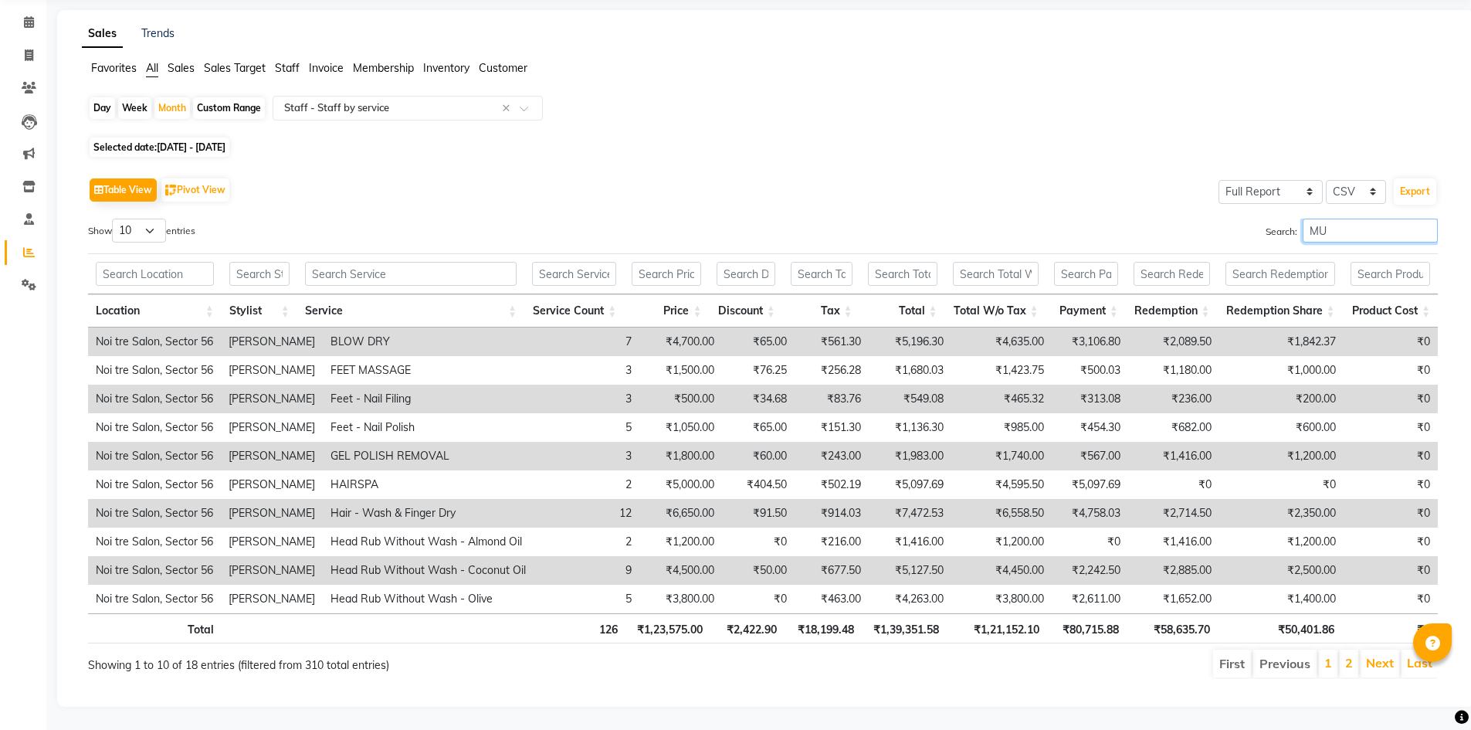
type input "M"
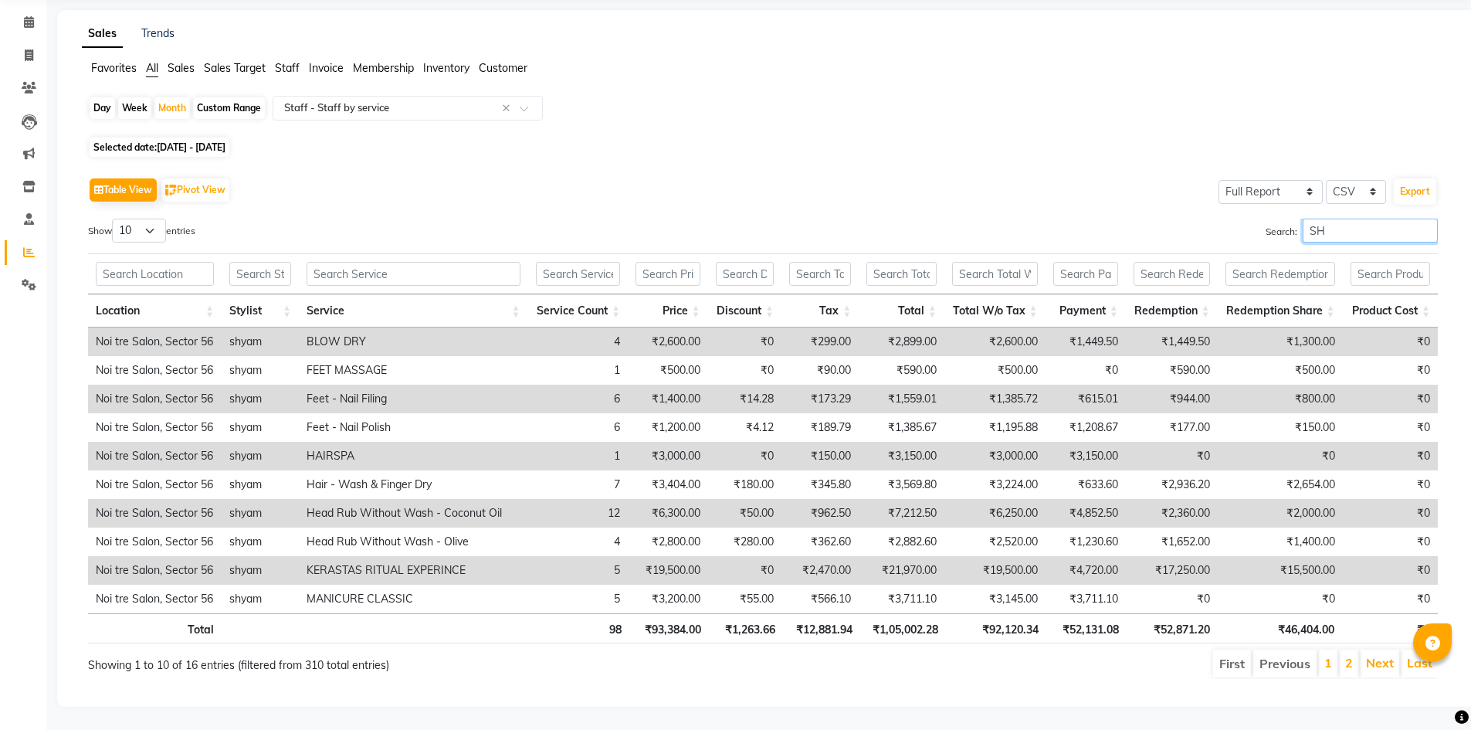
type input "S"
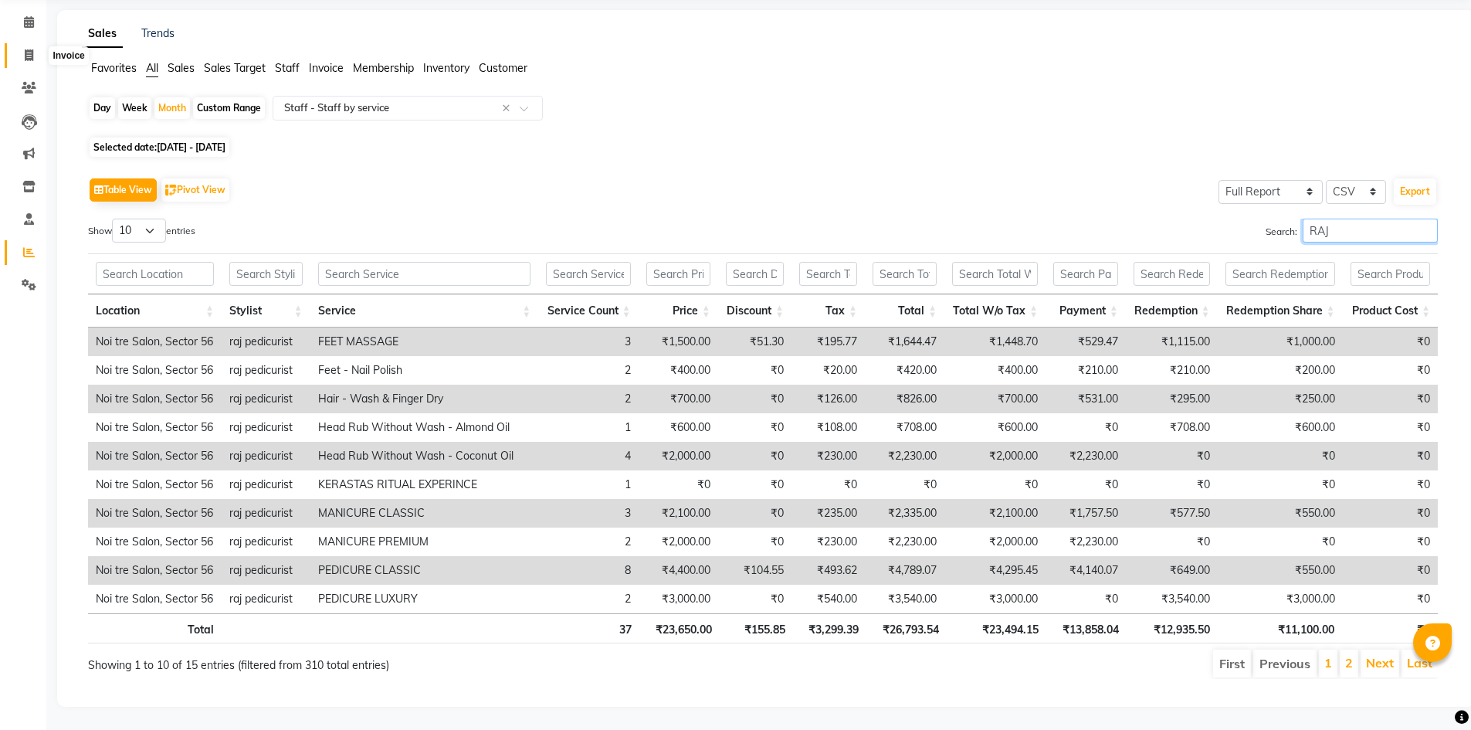
type input "RAJ"
click at [31, 49] on icon at bounding box center [29, 55] width 8 height 12
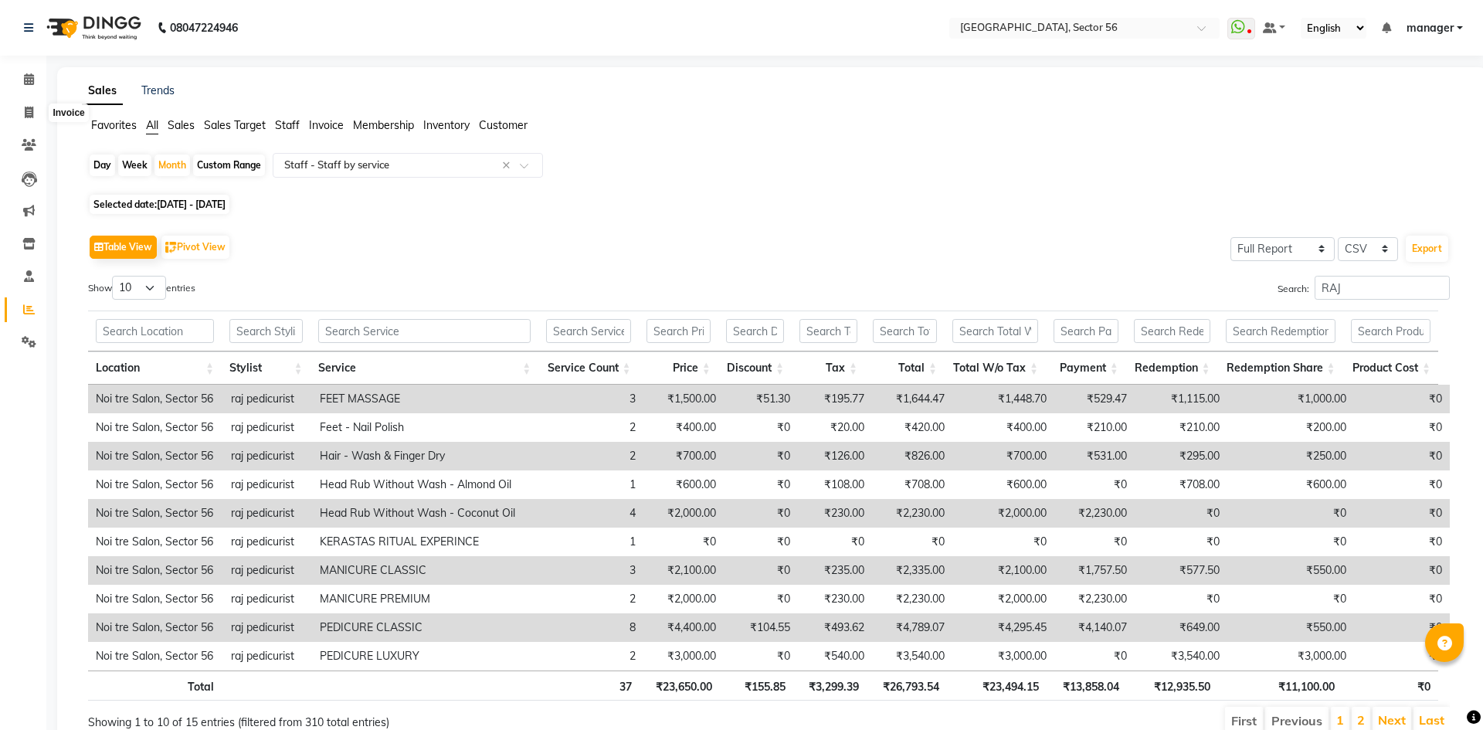
select select "5557"
select select "service"
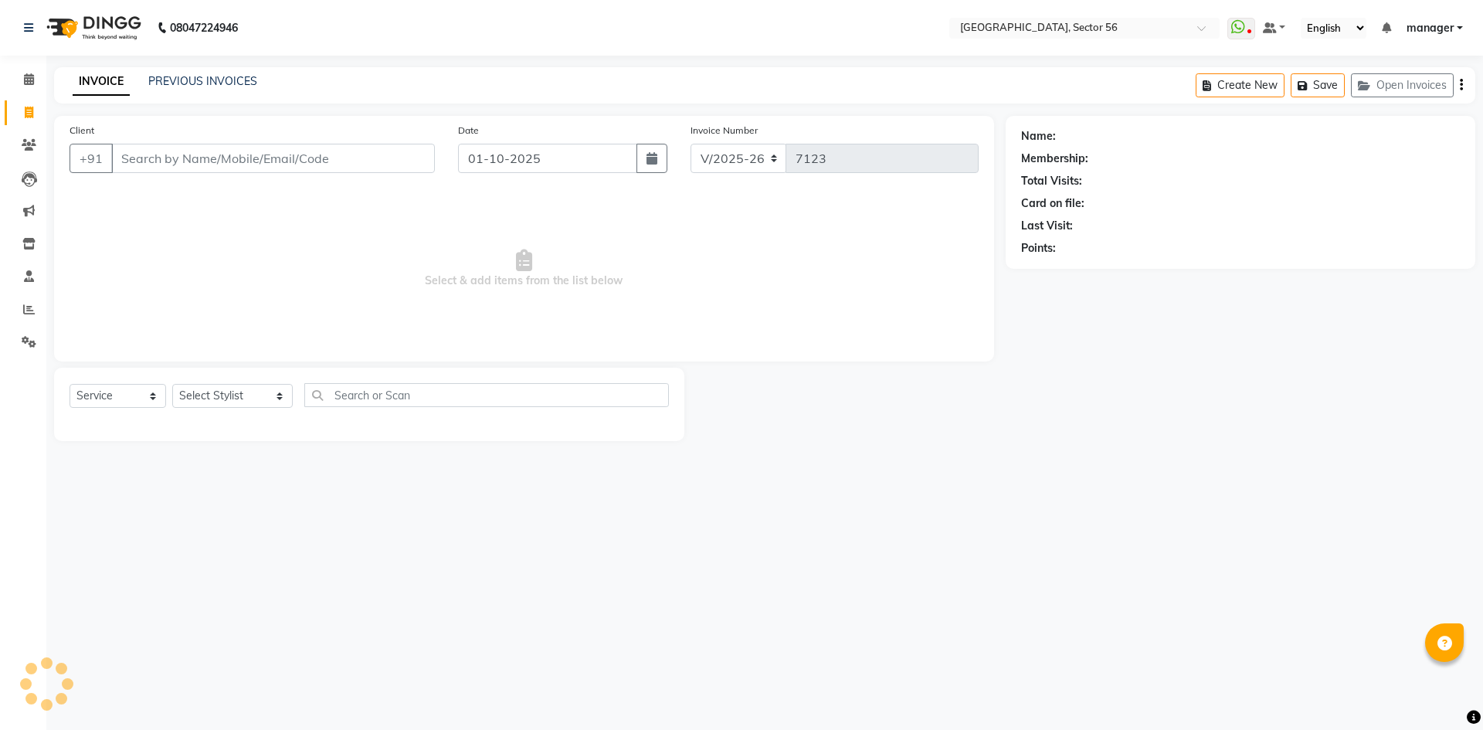
click at [273, 160] on input "Client" at bounding box center [273, 158] width 324 height 29
click at [149, 155] on input "Client" at bounding box center [273, 158] width 324 height 29
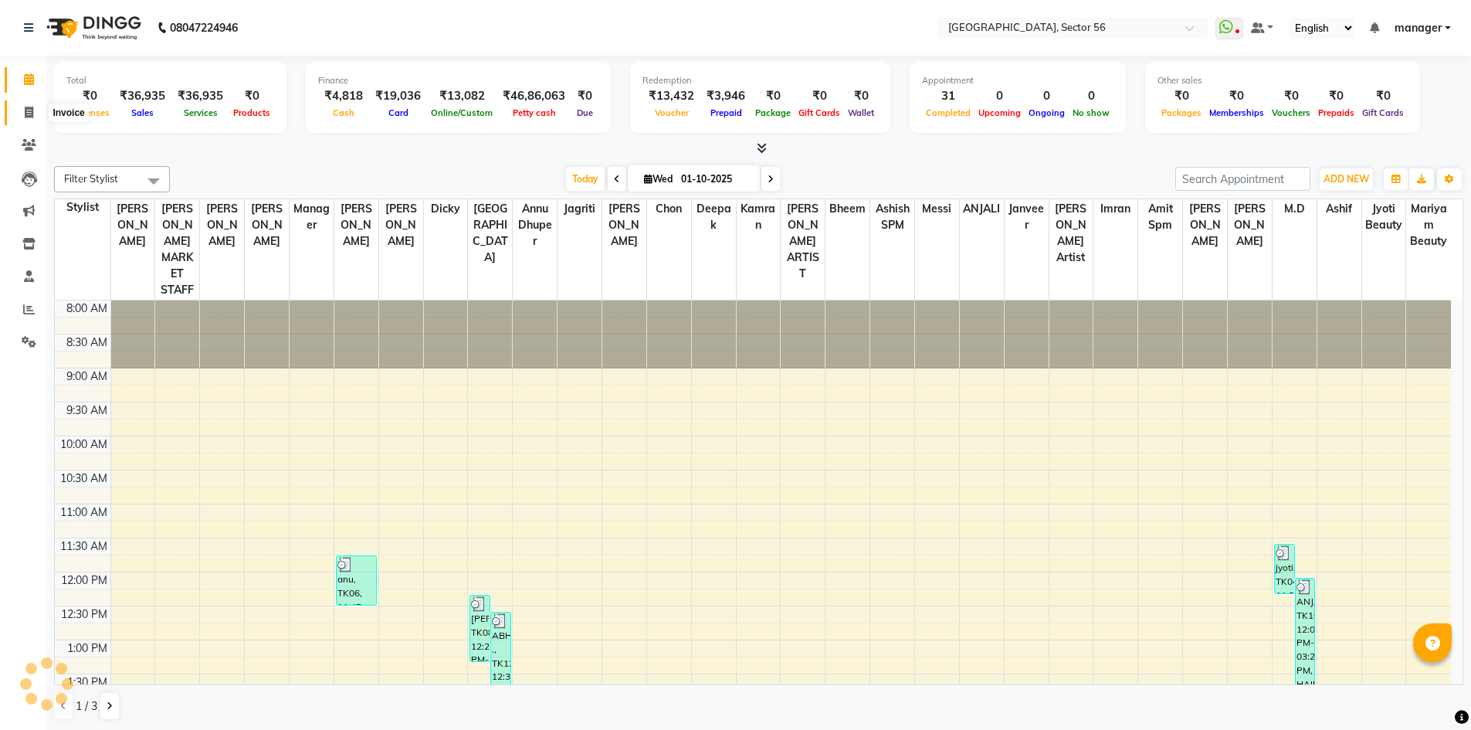
click at [25, 114] on icon at bounding box center [29, 113] width 8 height 12
select select "5557"
select select "service"
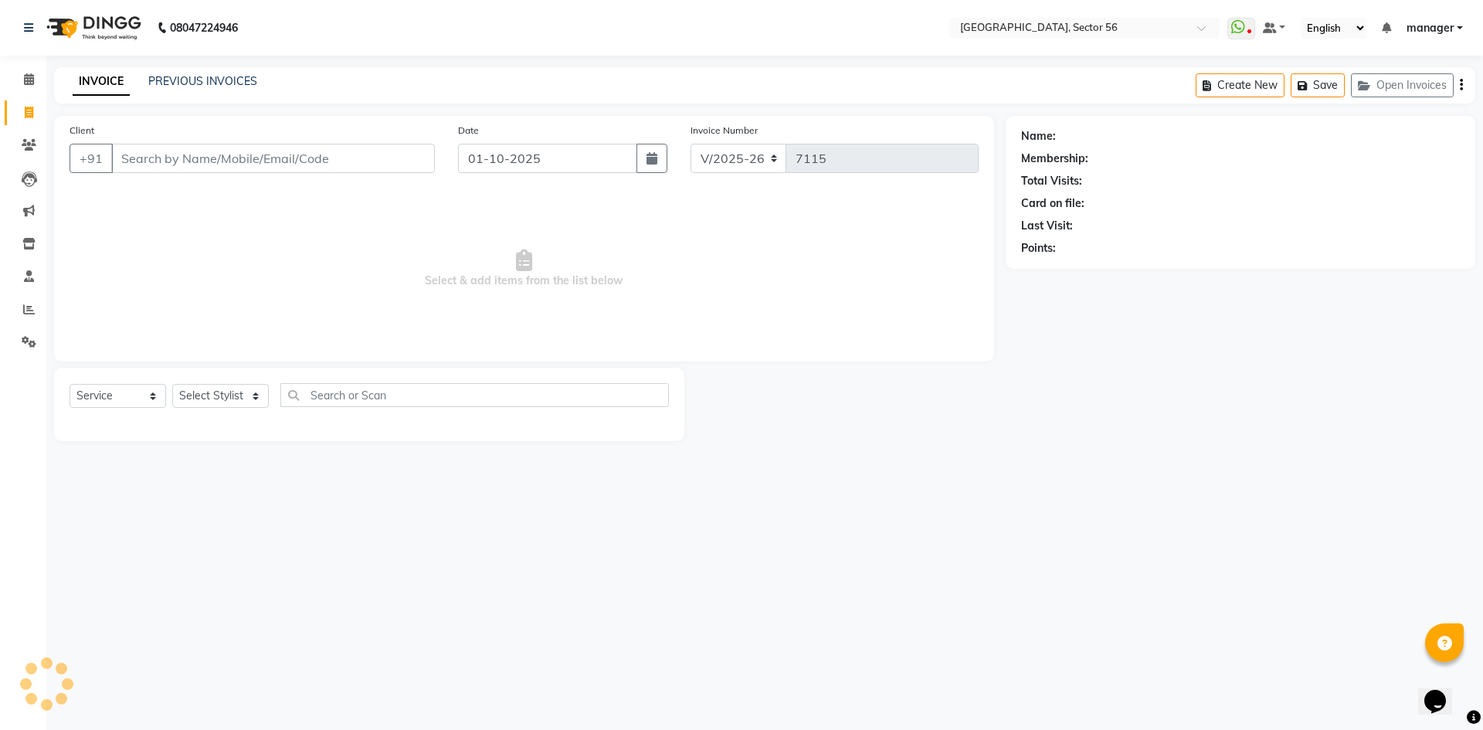
click at [175, 165] on input "Client" at bounding box center [273, 158] width 324 height 29
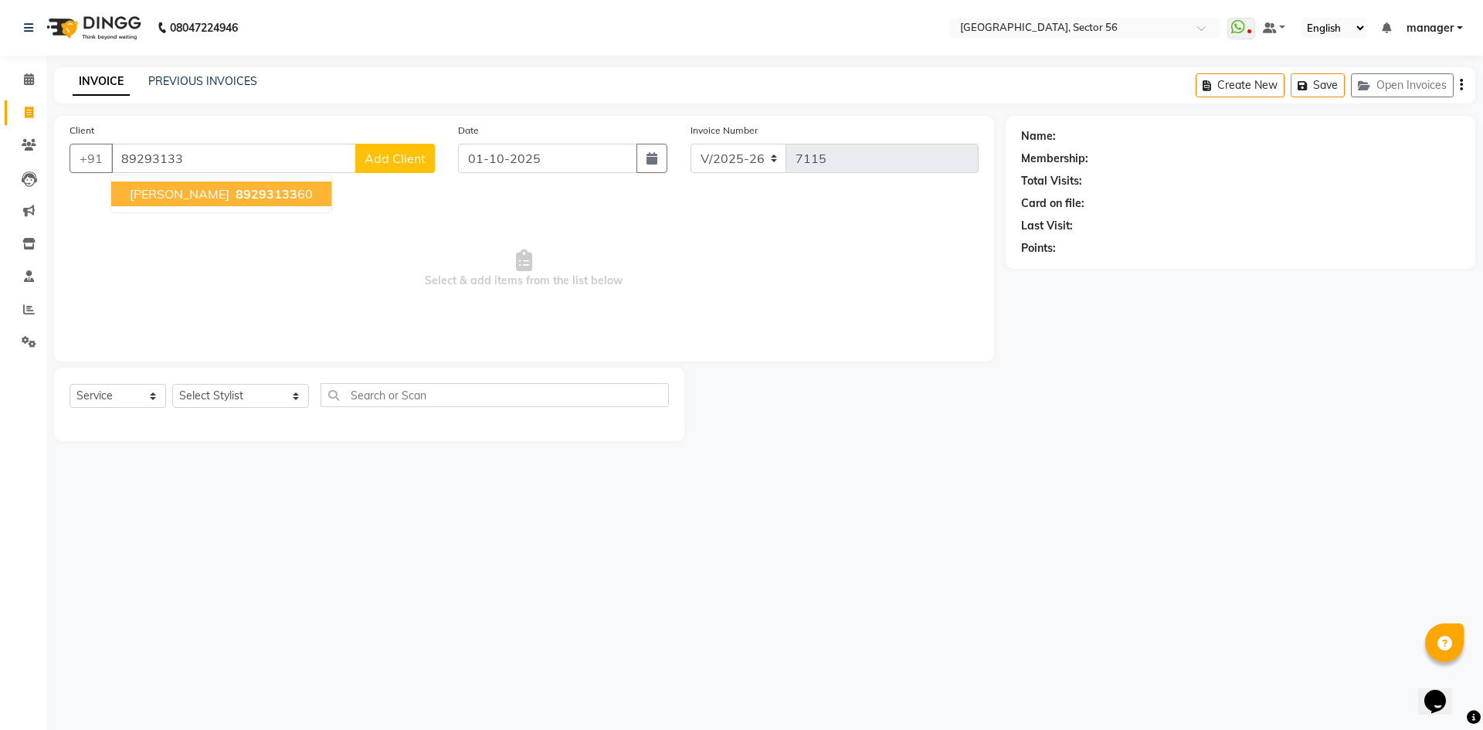
click at [169, 195] on span "Ashutosh Kumar Singh" at bounding box center [180, 193] width 100 height 15
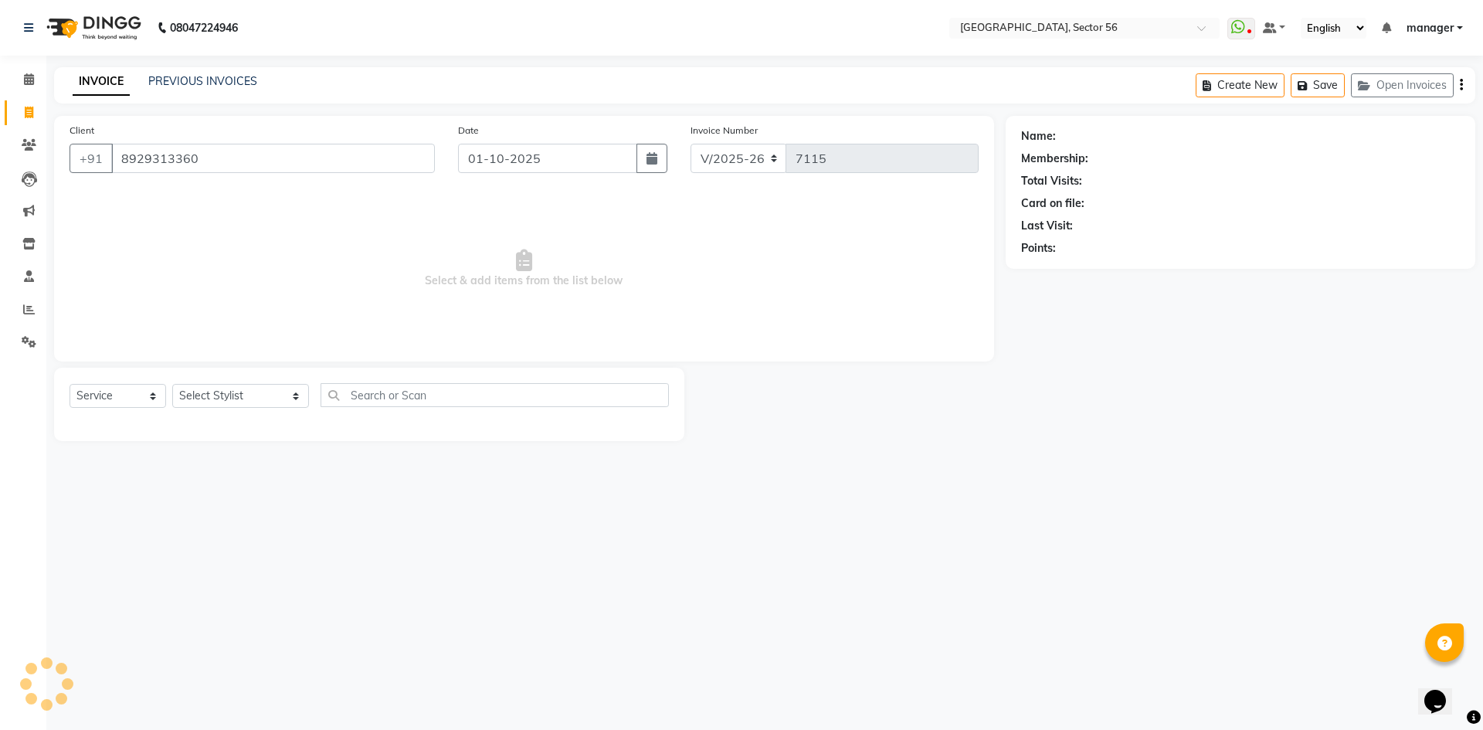
type input "8929313360"
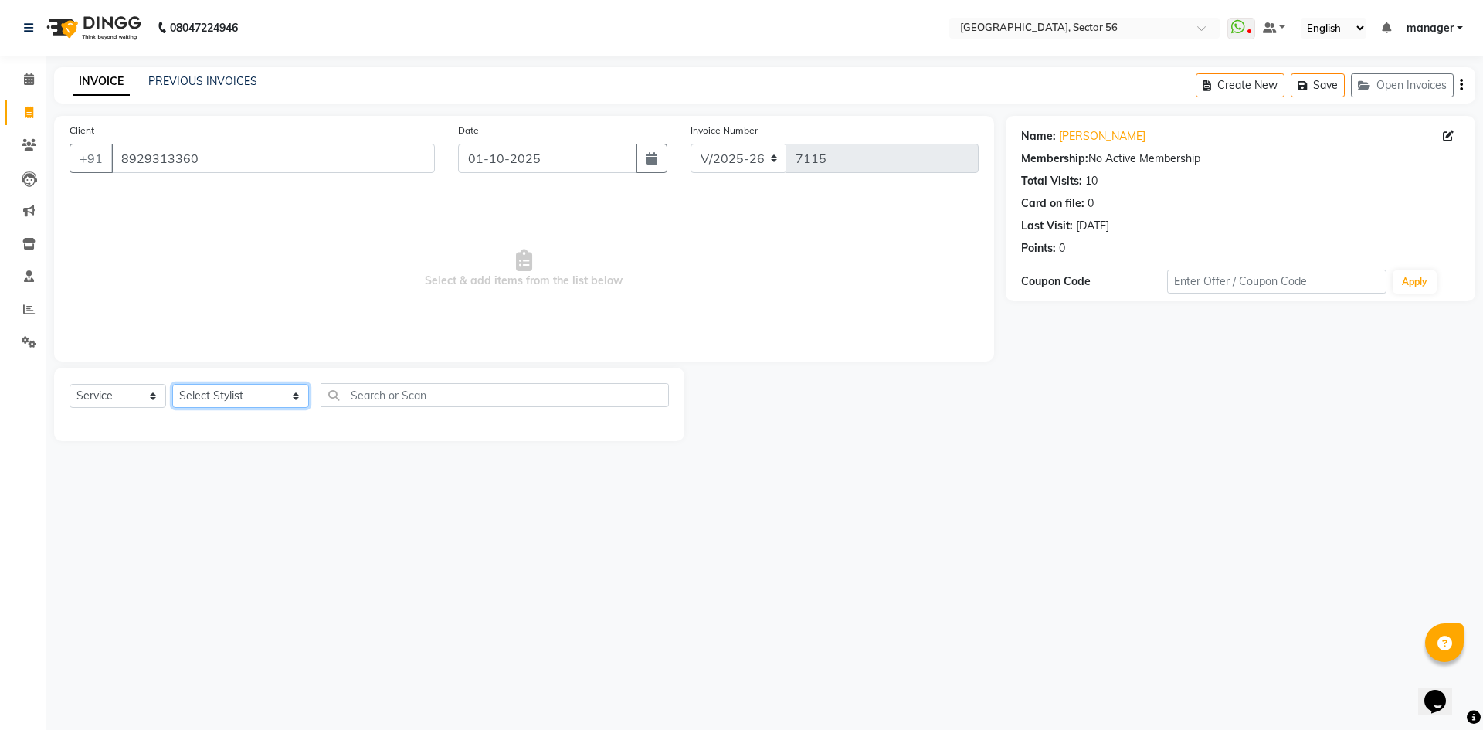
click at [205, 400] on select "Select Stylist [PERSON_NAME] [PERSON_NAME] [PERSON_NAME] MARKET STAFF amit amit…" at bounding box center [240, 396] width 137 height 24
click at [0, 565] on div "Calendar Invoice Clients Leads Marketing Inventory Staff Reports Settings Compl…" at bounding box center [104, 375] width 209 height 663
click at [238, 395] on select "Select Stylist [PERSON_NAME] [PERSON_NAME] [PERSON_NAME] MARKET STAFF amit amit…" at bounding box center [240, 396] width 137 height 24
select select "43517"
click at [172, 384] on select "Select Stylist [PERSON_NAME] [PERSON_NAME] [PERSON_NAME] MARKET STAFF amit amit…" at bounding box center [240, 396] width 137 height 24
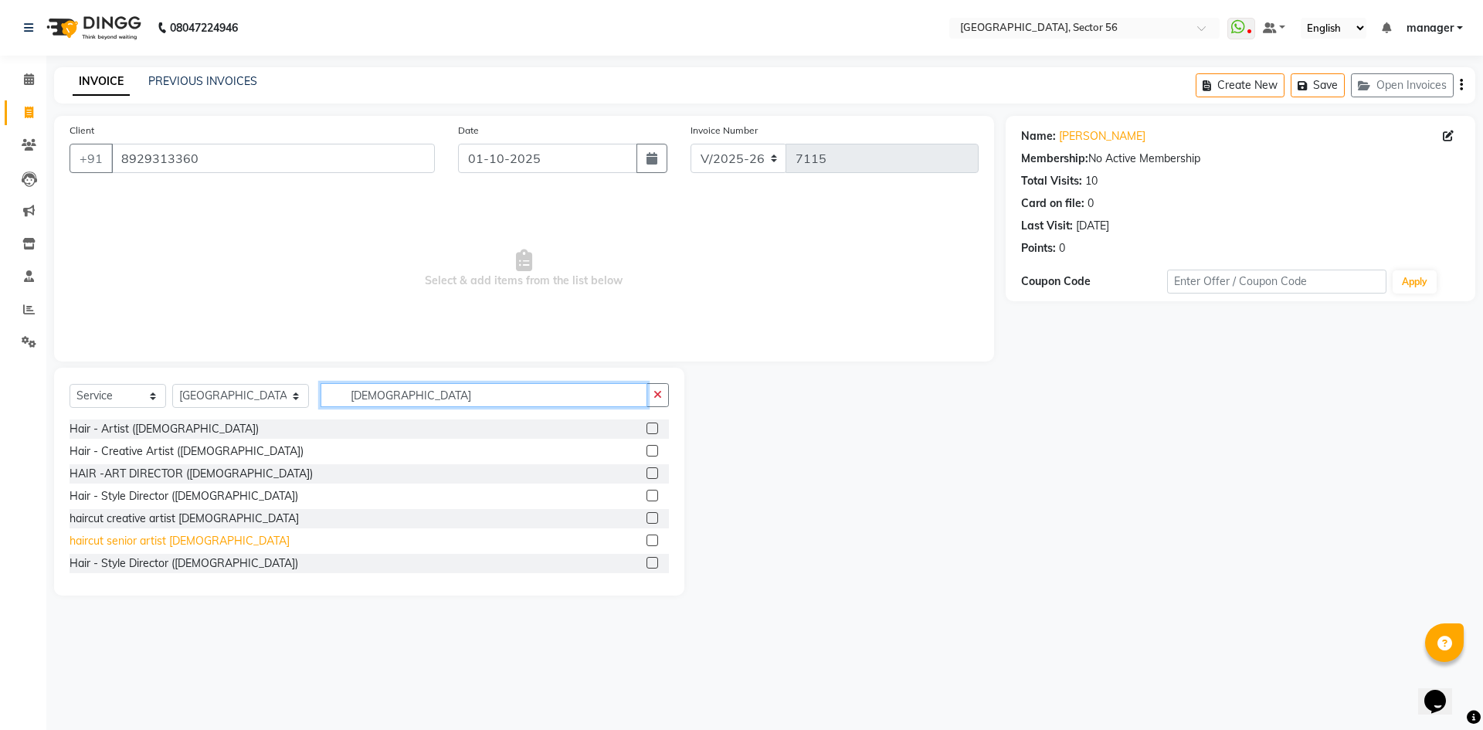
type input "MALE"
click at [175, 544] on div "haircut senior artist [DEMOGRAPHIC_DATA]" at bounding box center [180, 541] width 220 height 16
checkbox input "false"
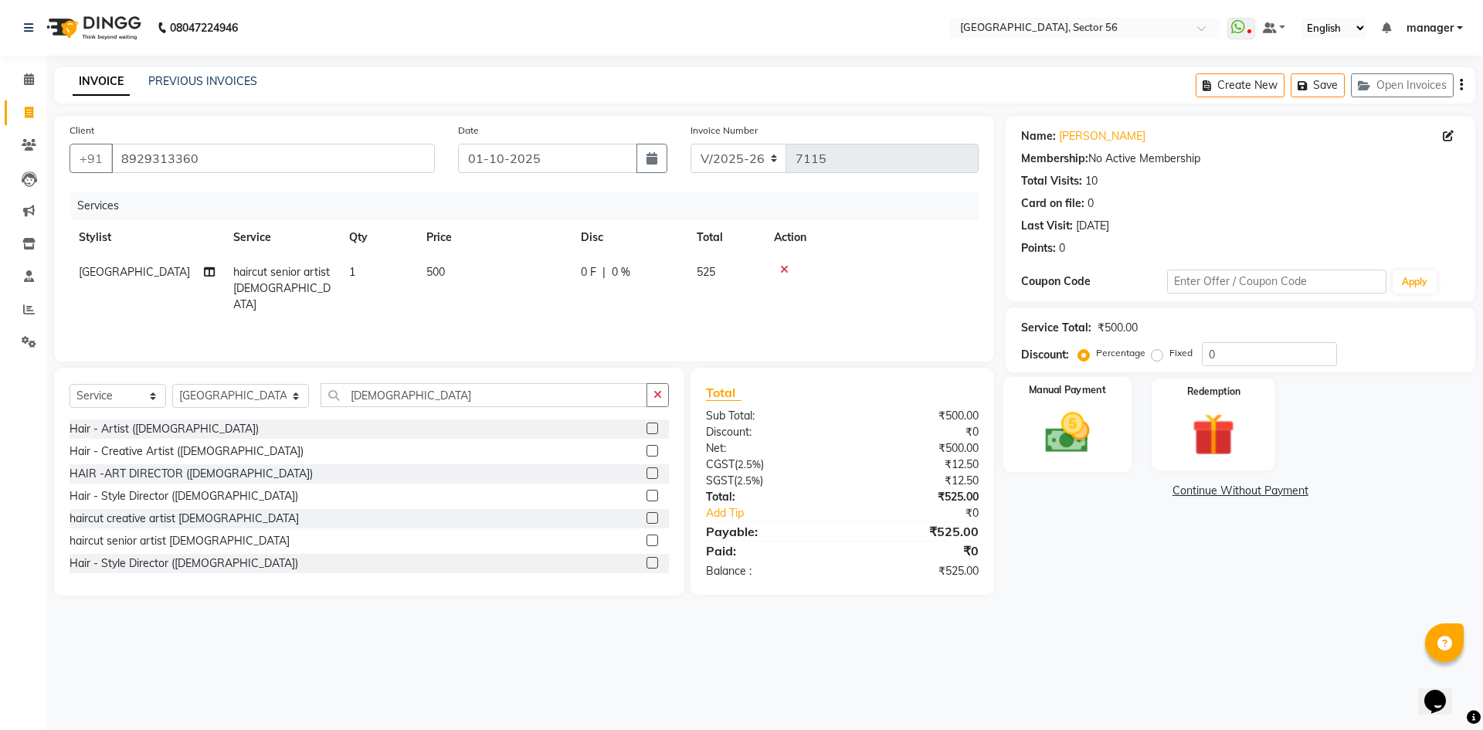
click at [1101, 408] on img at bounding box center [1067, 432] width 72 height 51
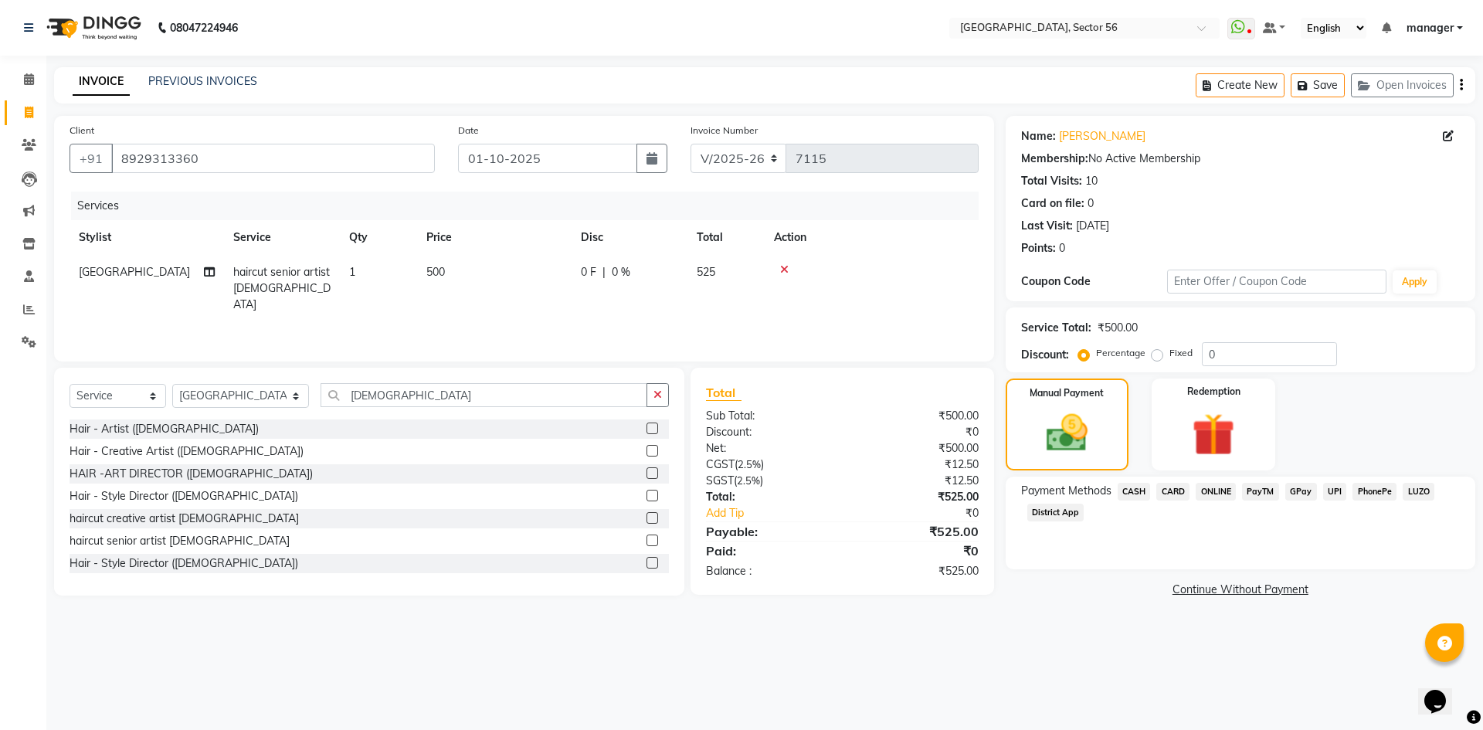
click at [1292, 490] on span "GPay" at bounding box center [1301, 492] width 32 height 18
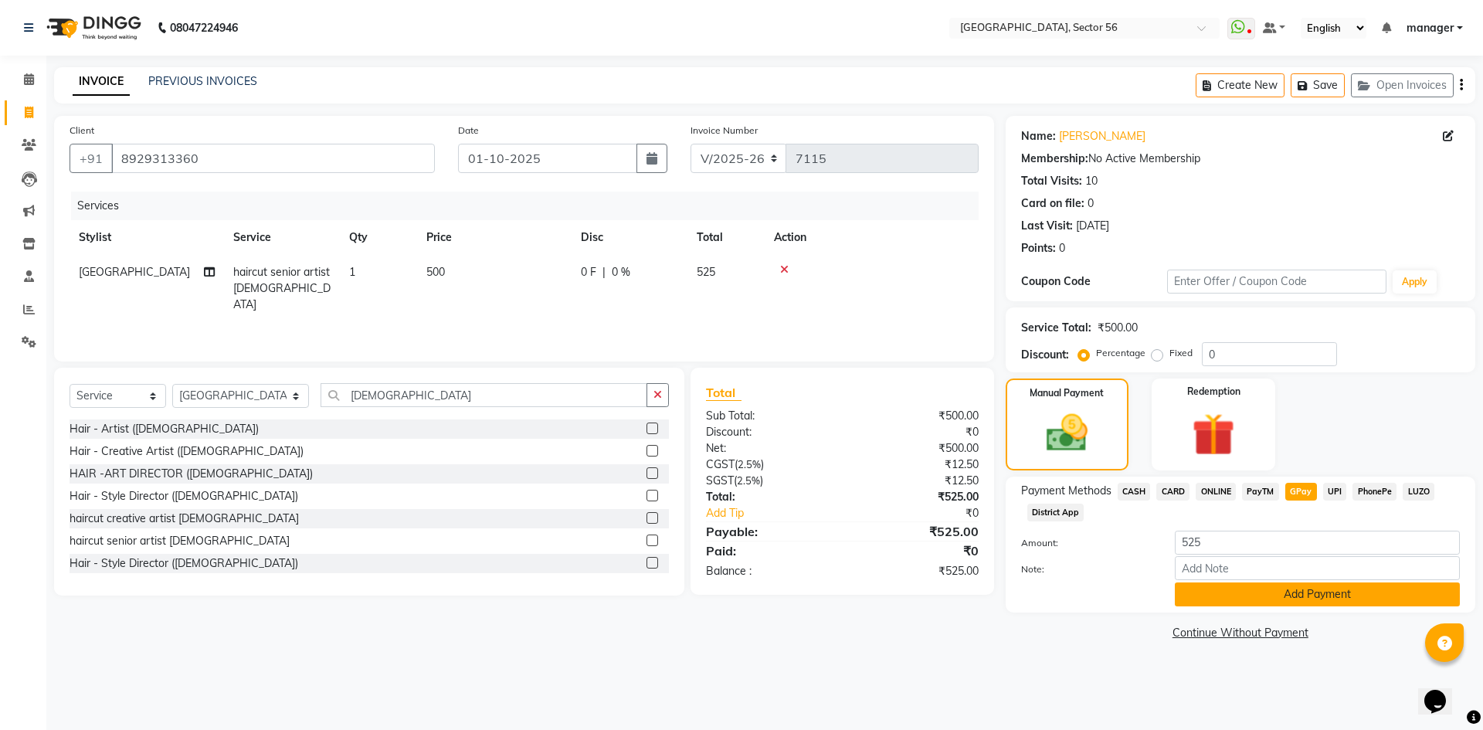
click at [1314, 591] on button "Add Payment" at bounding box center [1317, 594] width 285 height 24
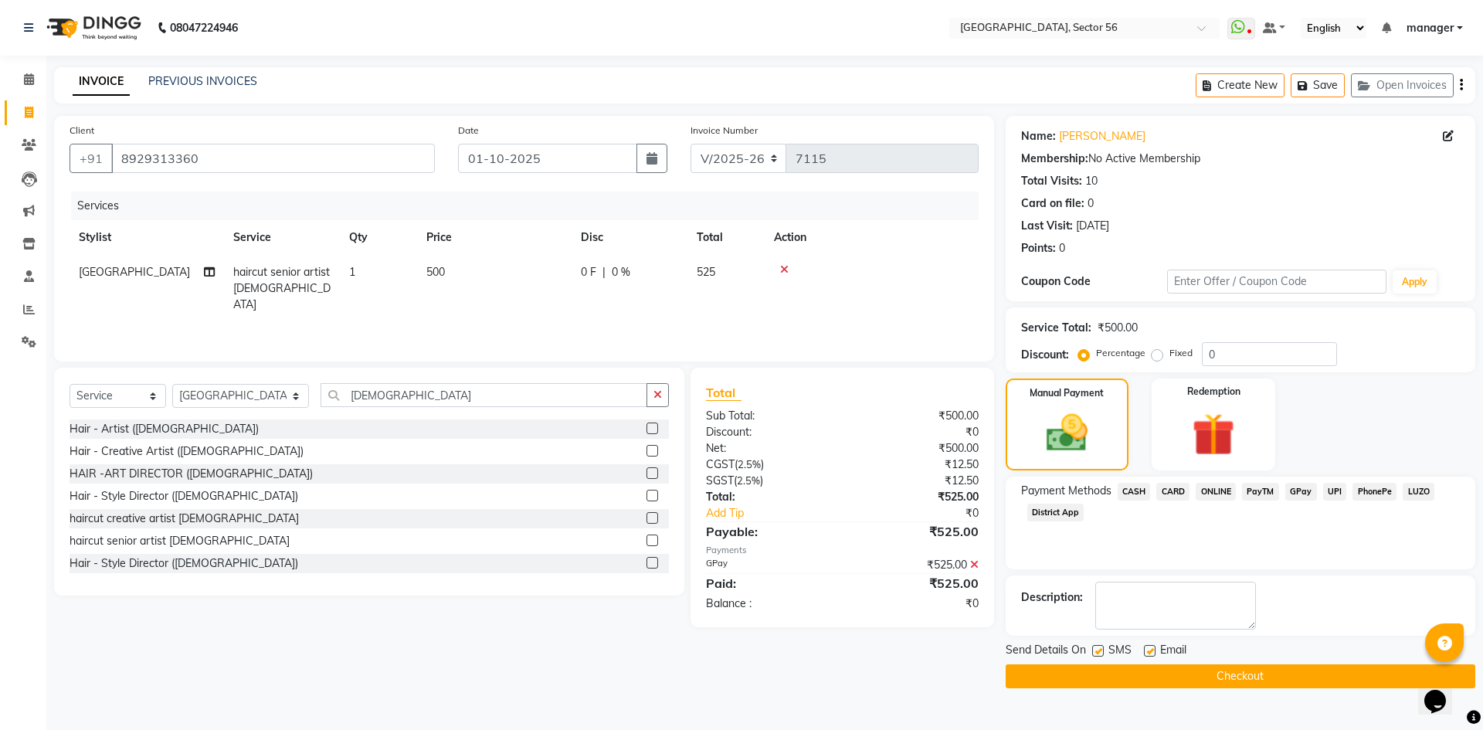
click at [1275, 672] on button "Checkout" at bounding box center [1241, 676] width 470 height 24
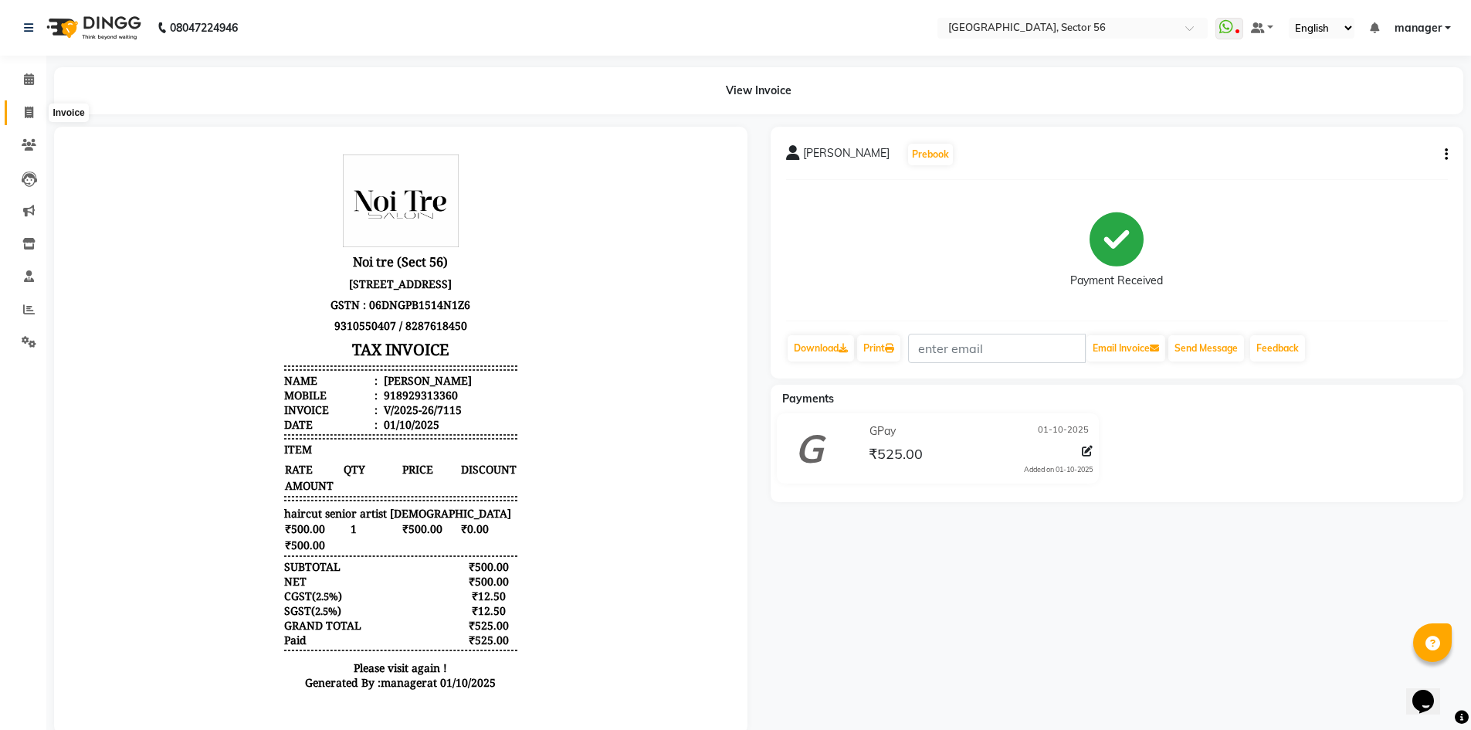
drag, startPoint x: 22, startPoint y: 111, endPoint x: 25, endPoint y: 120, distance: 9.8
click at [22, 111] on span at bounding box center [28, 113] width 27 height 18
select select "service"
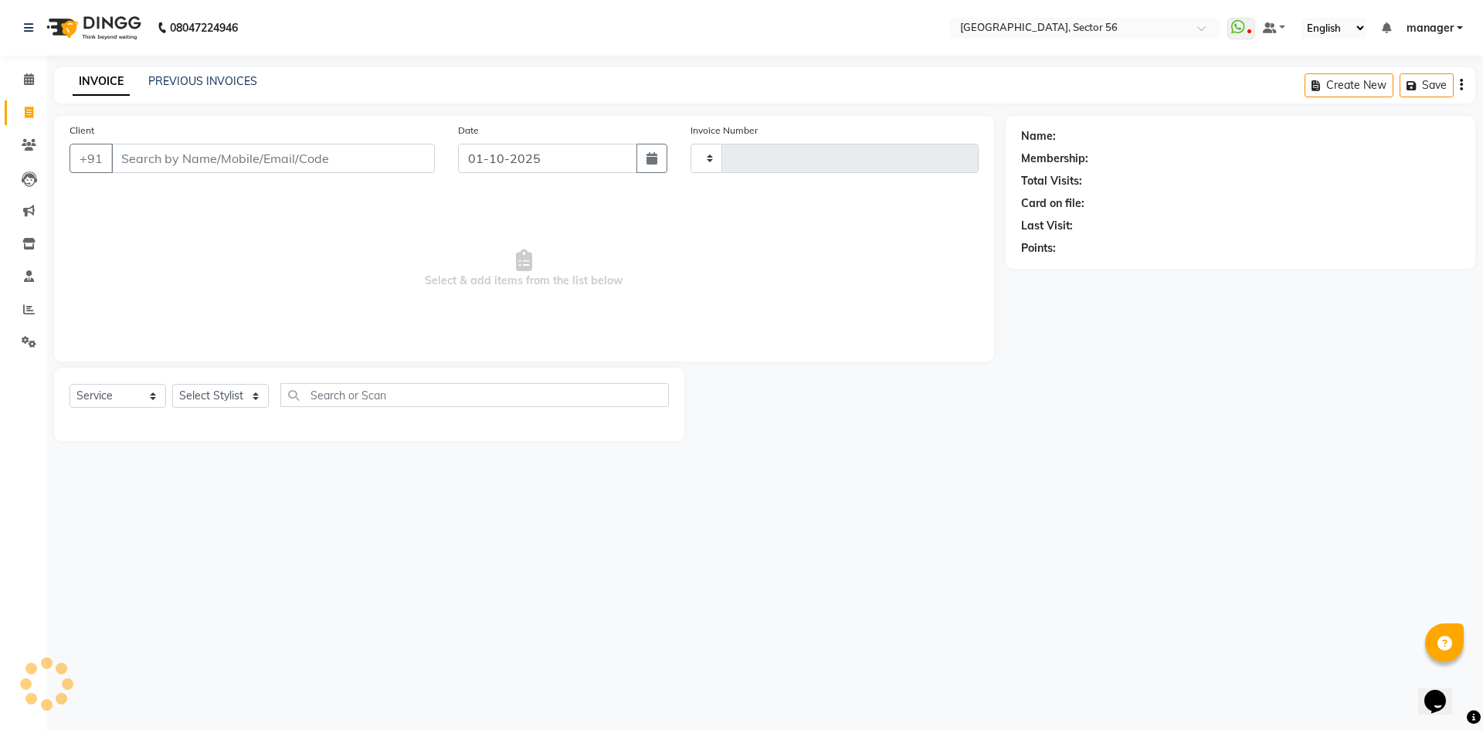
type input "7117"
select select "5557"
click at [213, 154] on input "Client" at bounding box center [273, 158] width 324 height 29
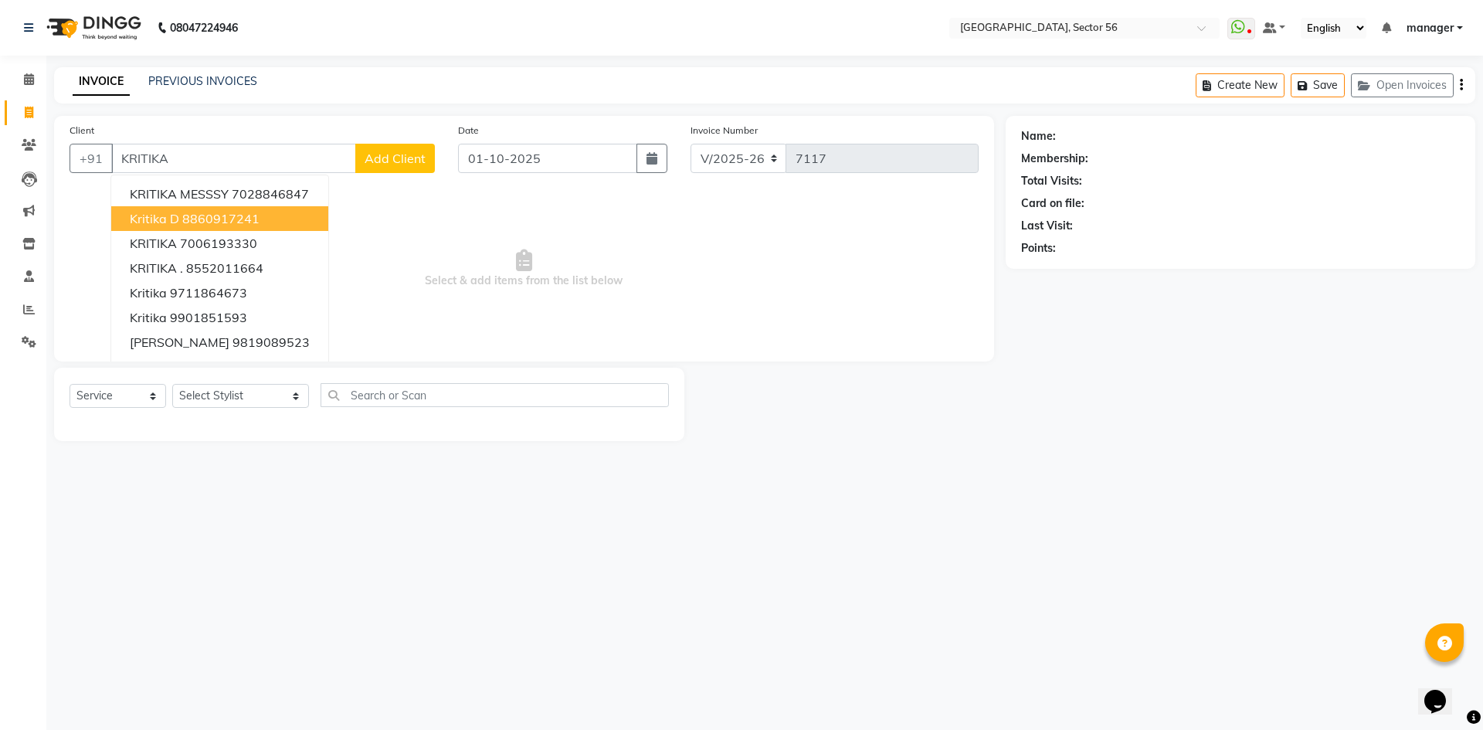
click at [218, 212] on ngb-highlight "8860917241" at bounding box center [220, 218] width 77 height 15
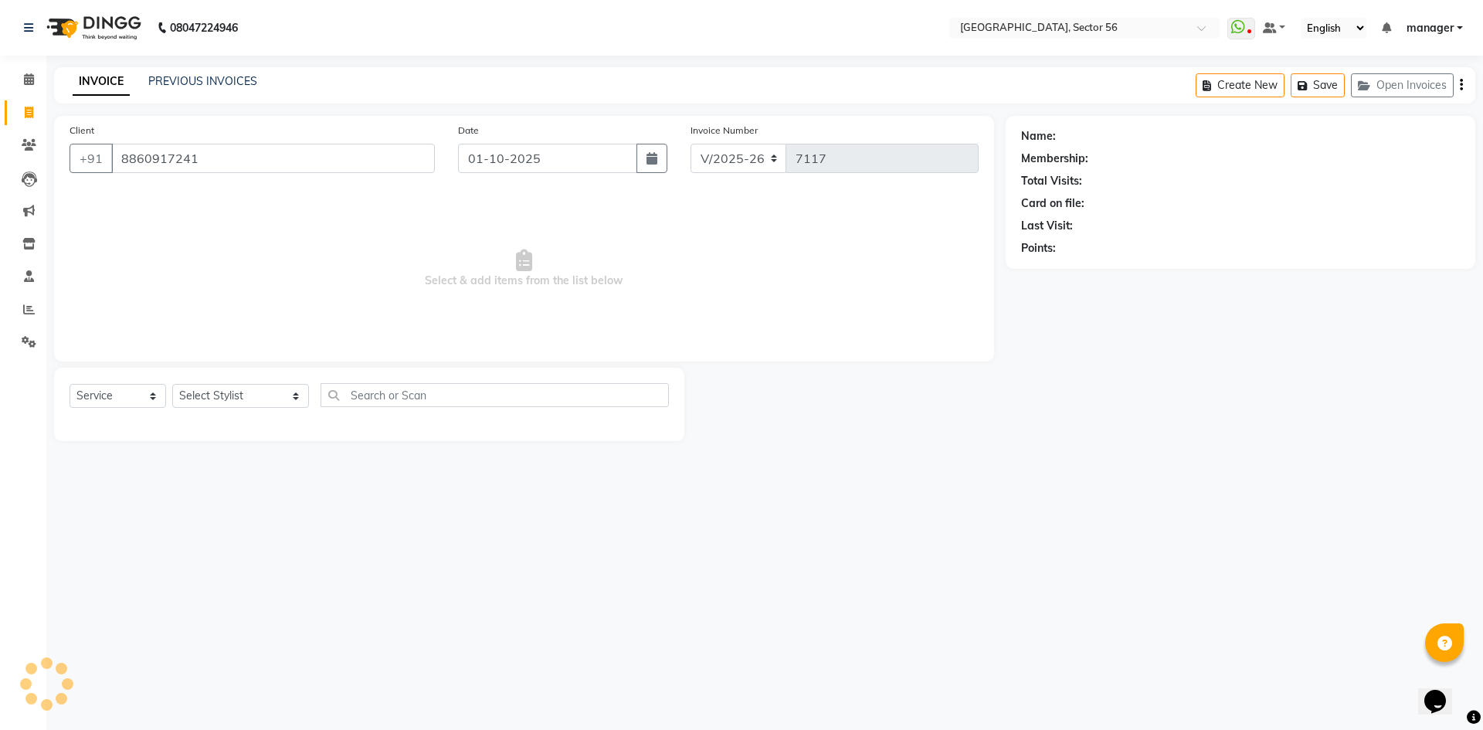
type input "8860917241"
click at [230, 385] on select "Select Stylist [PERSON_NAME] [PERSON_NAME] [PERSON_NAME] MARKET STAFF amit amit…" at bounding box center [240, 396] width 137 height 24
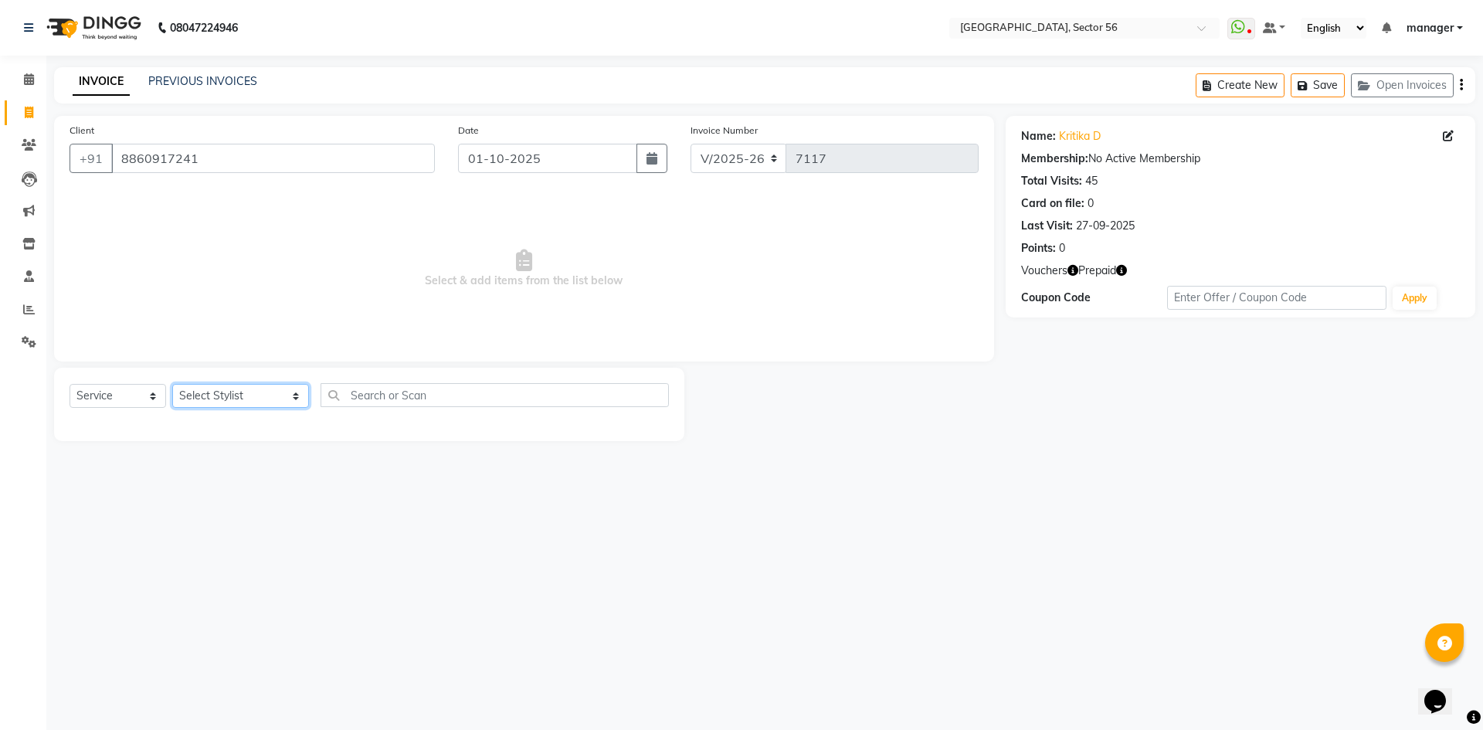
select select "43522"
click at [172, 384] on select "Select Stylist ABHISHEKH THAPA abhishek thapa AKRAM KHAN MARKET STAFF amit amit…" at bounding box center [240, 396] width 137 height 24
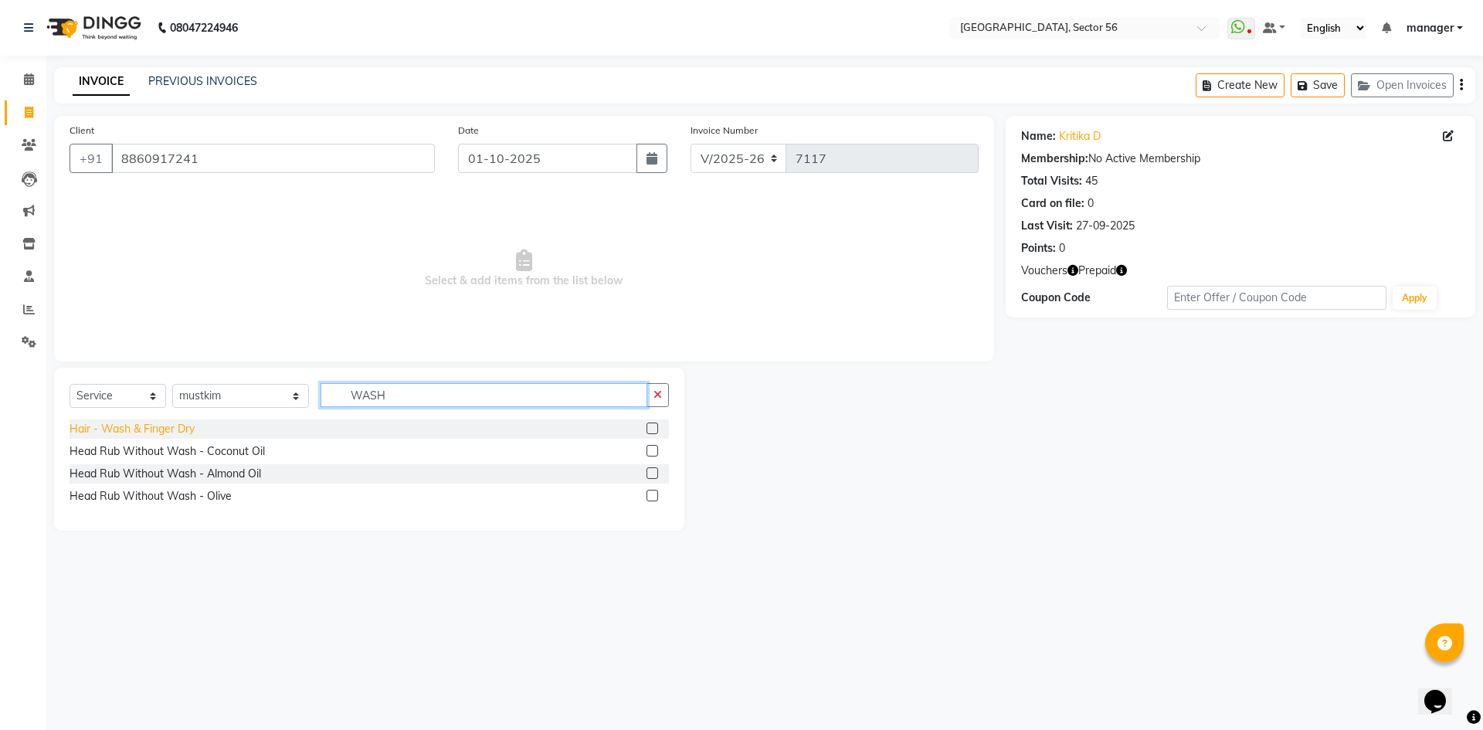
type input "WASH"
click at [160, 435] on div "Hair - Wash & Finger Dry" at bounding box center [132, 429] width 125 height 16
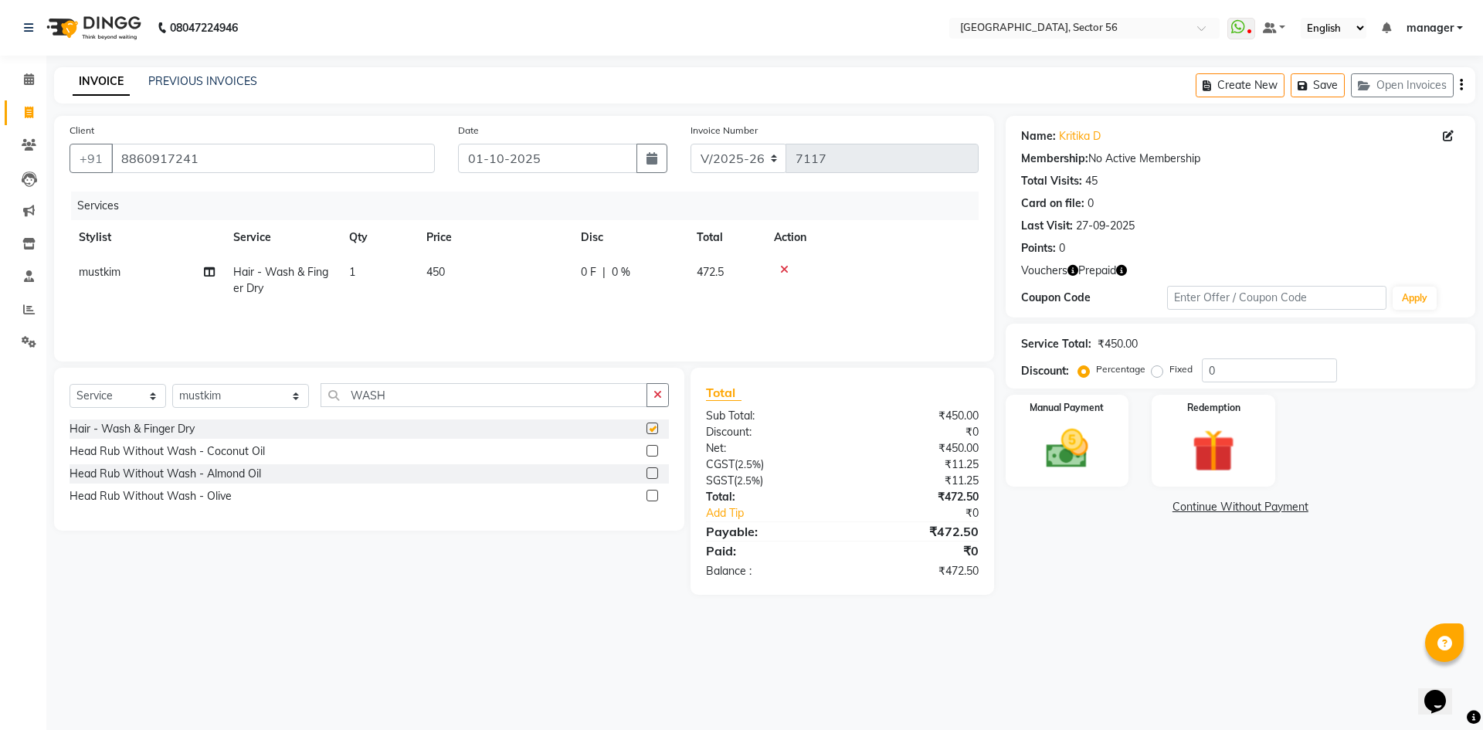
checkbox input "false"
drag, startPoint x: 469, startPoint y: 262, endPoint x: 491, endPoint y: 267, distance: 23.0
click at [476, 264] on td "450" at bounding box center [494, 280] width 154 height 51
select select "43522"
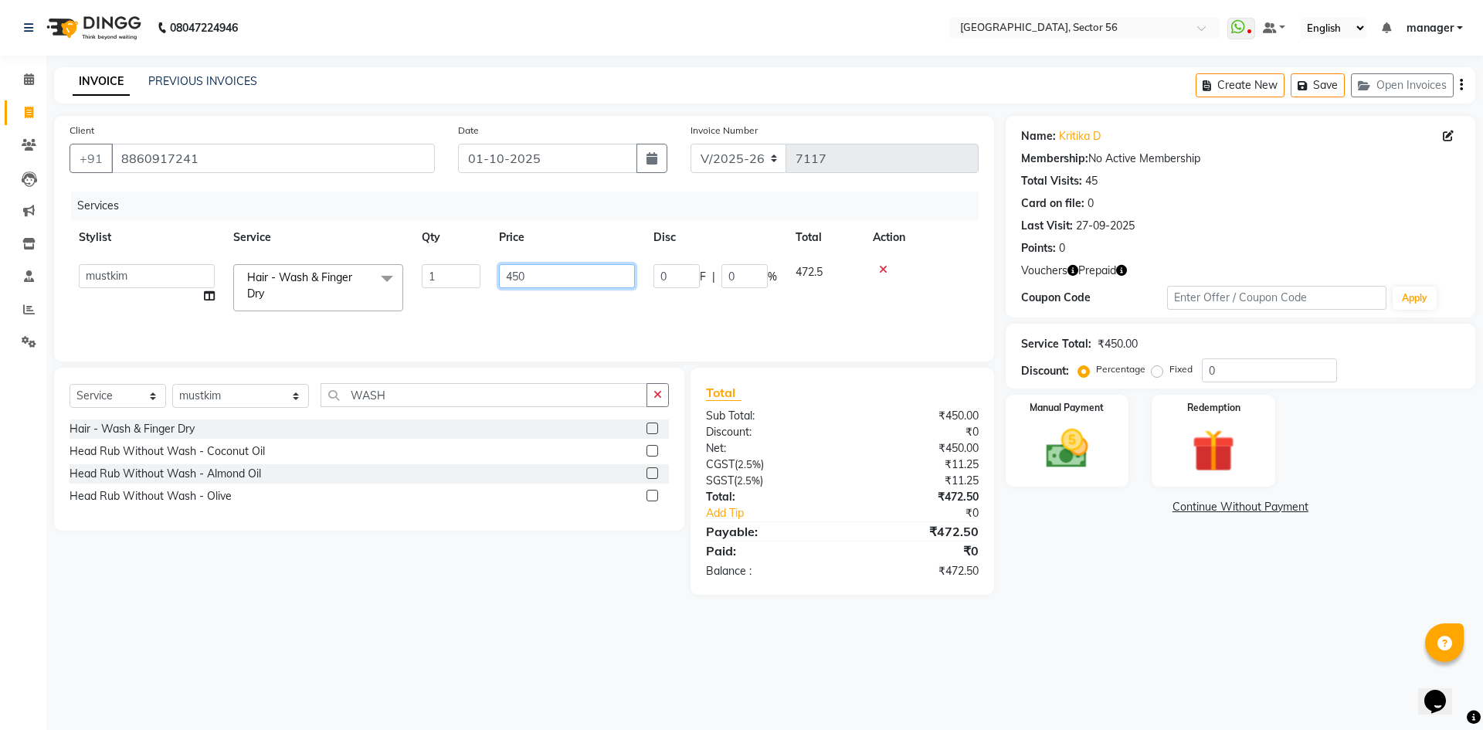
drag, startPoint x: 491, startPoint y: 267, endPoint x: 433, endPoint y: 292, distance: 63.0
click at [433, 292] on tr "ABHISHEKH THAPA abhishek thapa AKRAM KHAN MARKET STAFF amit amit spm Anamika Be…" at bounding box center [524, 288] width 909 height 66
type input "7"
type input "850"
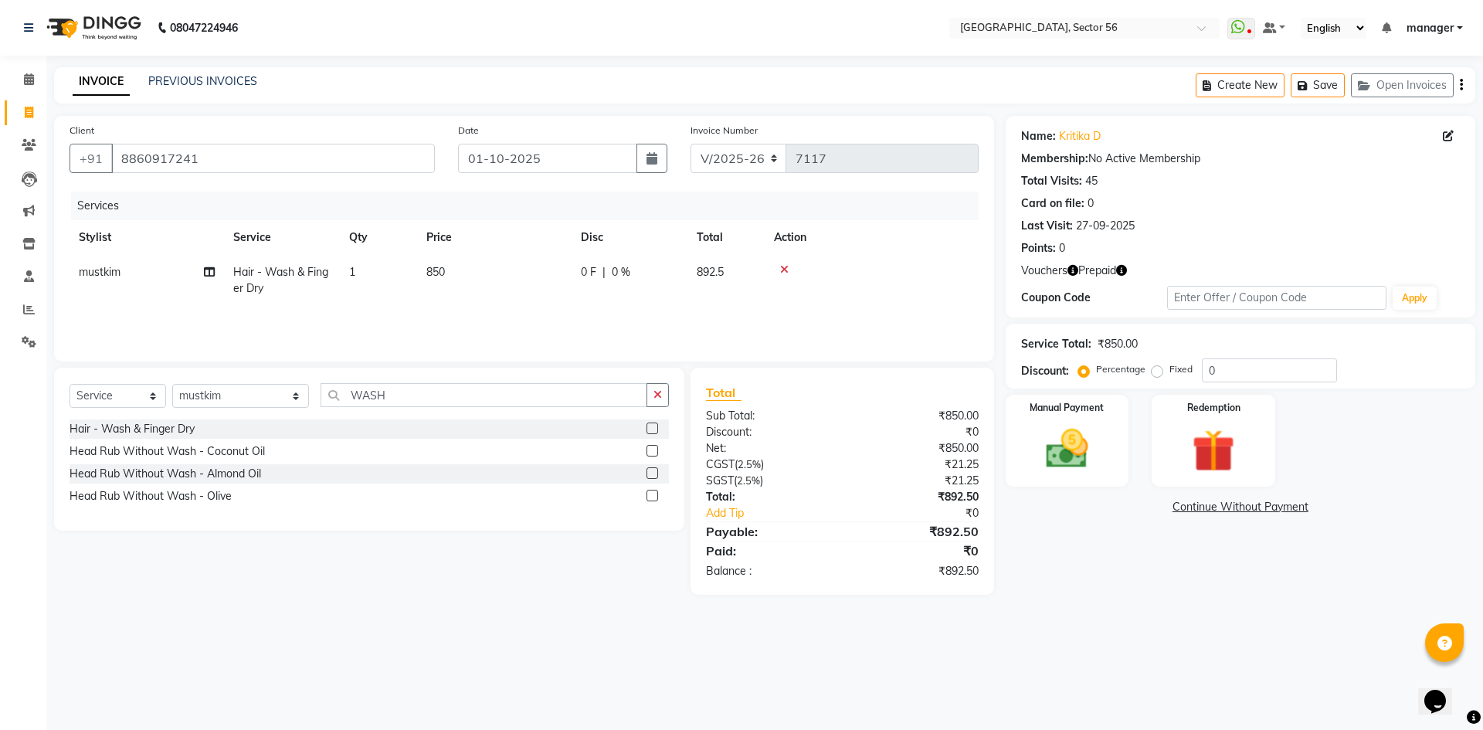
click at [0, 456] on div "Calendar Invoice Clients Leads Marketing Inventory Staff Reports Settings Compl…" at bounding box center [104, 375] width 209 height 663
click at [1194, 443] on img at bounding box center [1213, 450] width 72 height 55
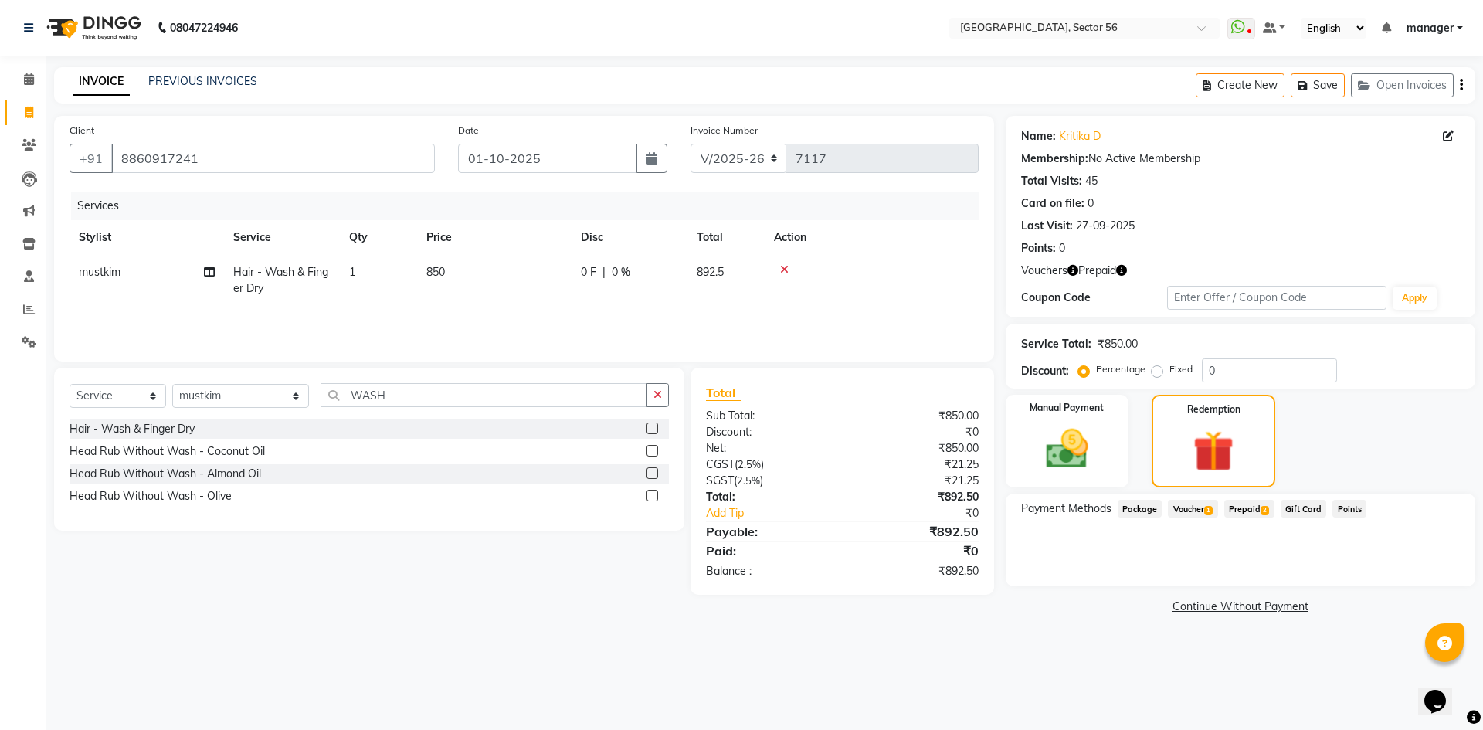
click at [1212, 509] on span "1" at bounding box center [1208, 510] width 8 height 9
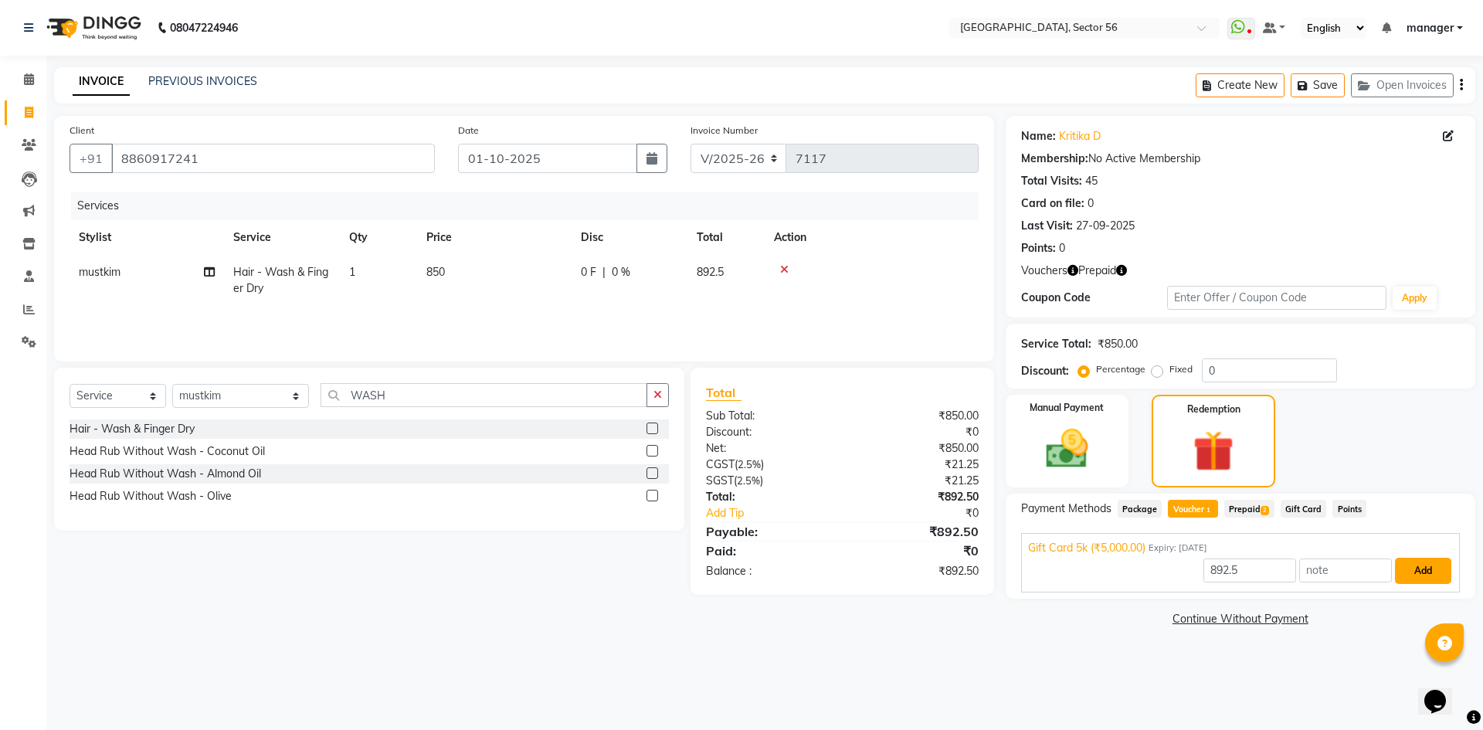
click at [1436, 571] on button "Add" at bounding box center [1423, 571] width 56 height 26
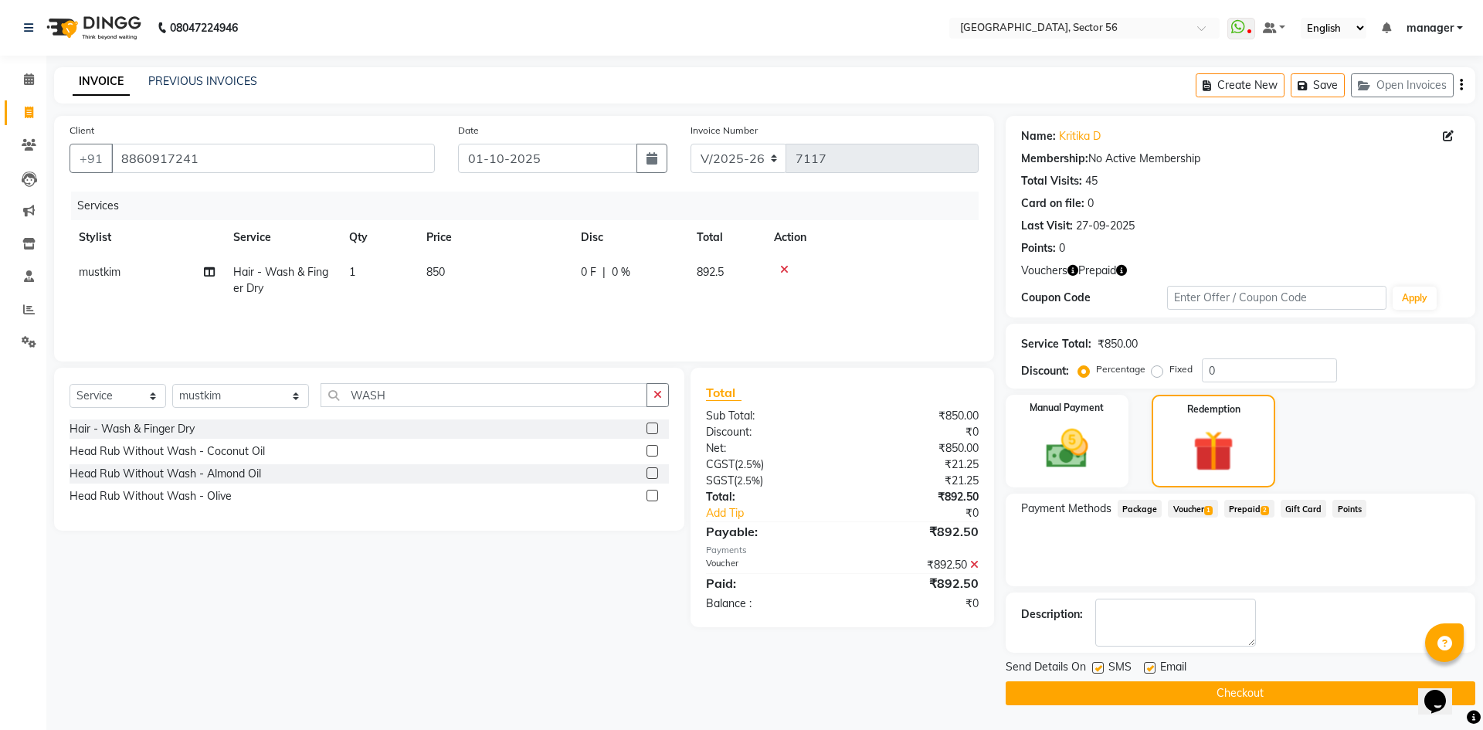
click at [1243, 687] on button "Checkout" at bounding box center [1241, 693] width 470 height 24
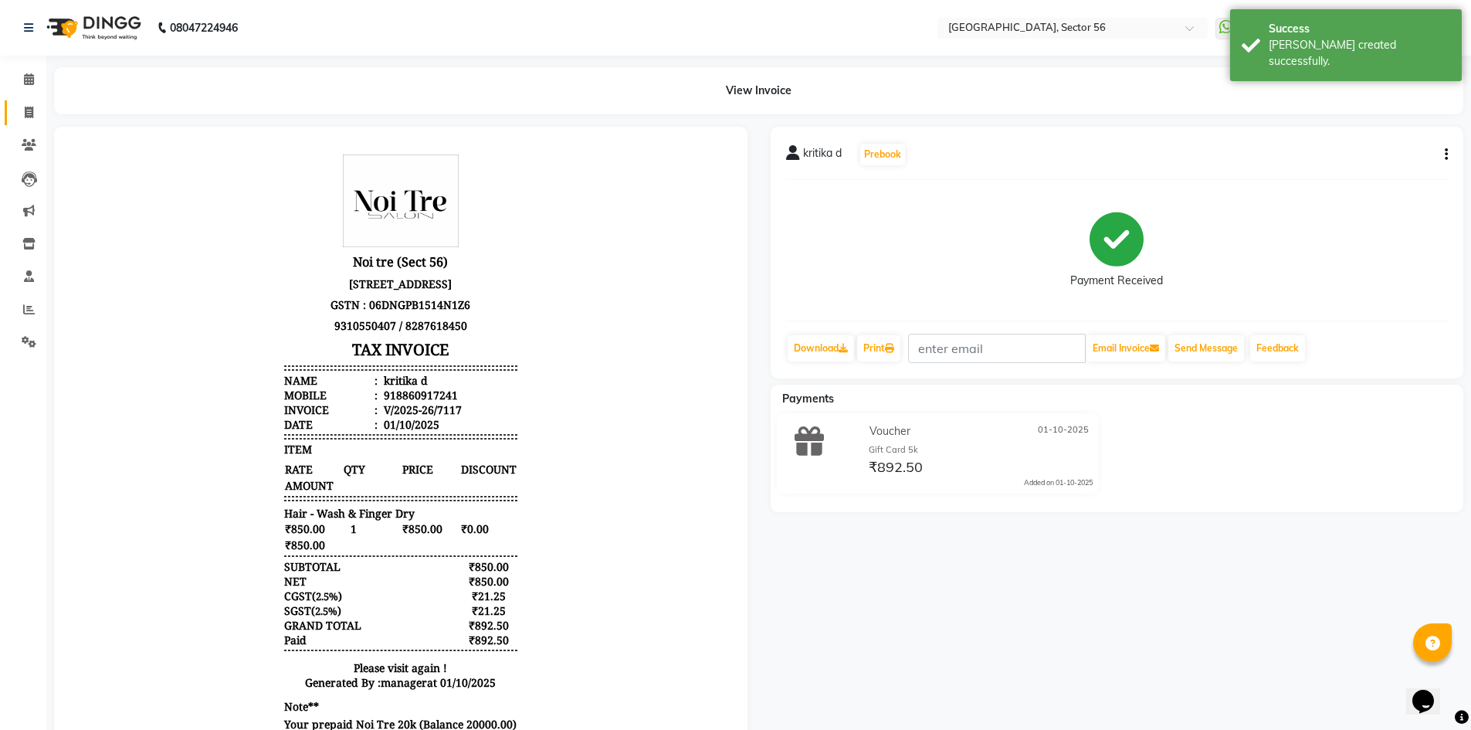
click at [32, 110] on icon at bounding box center [29, 113] width 8 height 12
select select "service"
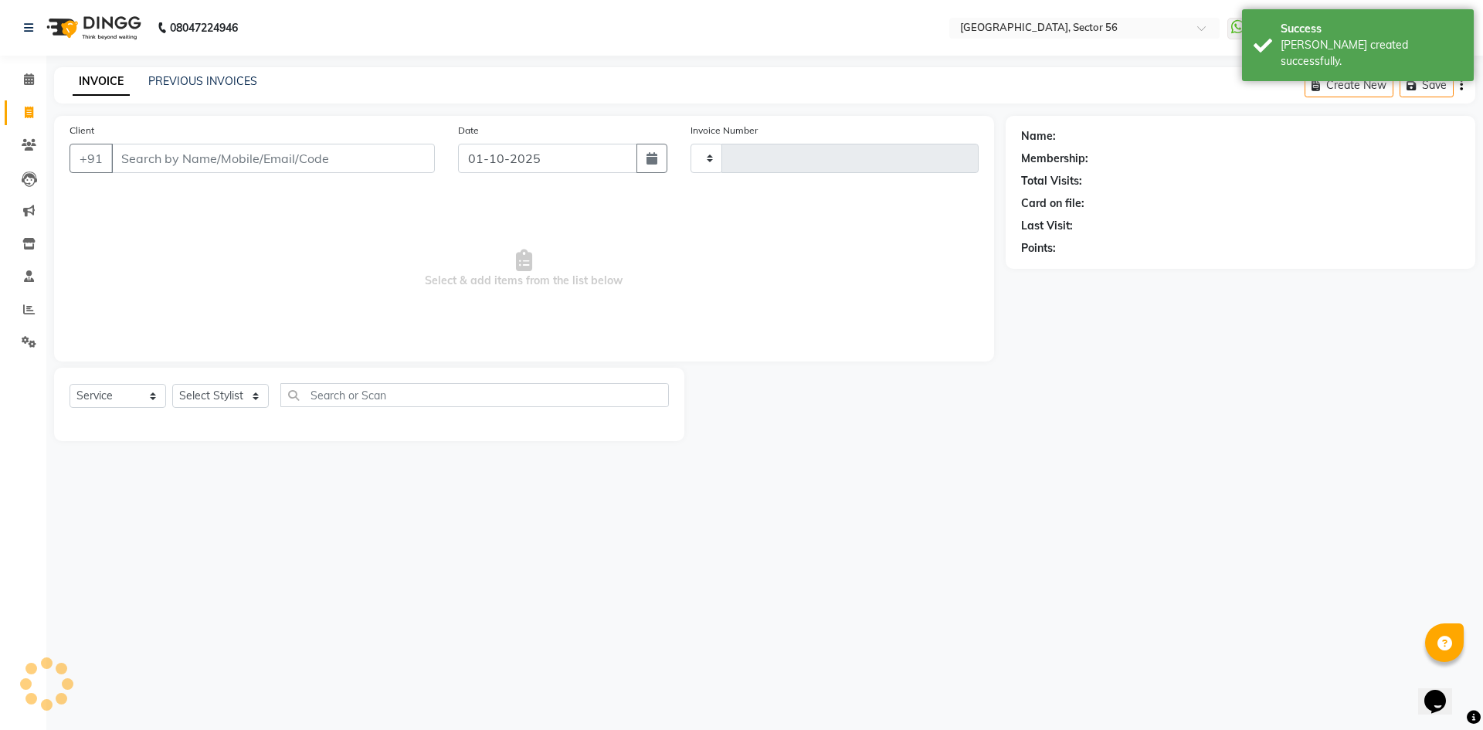
type input "7118"
select select "5557"
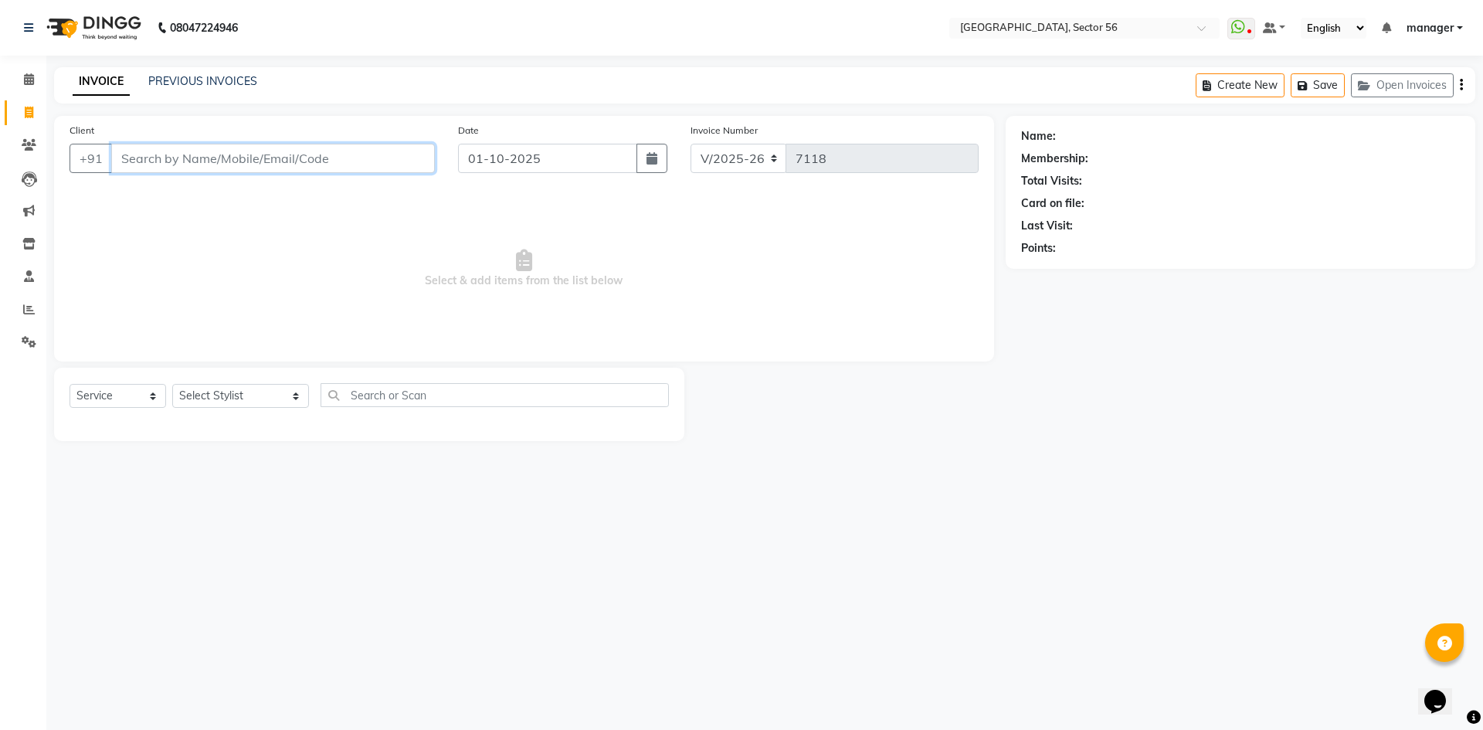
click at [157, 151] on input "Client" at bounding box center [273, 158] width 324 height 29
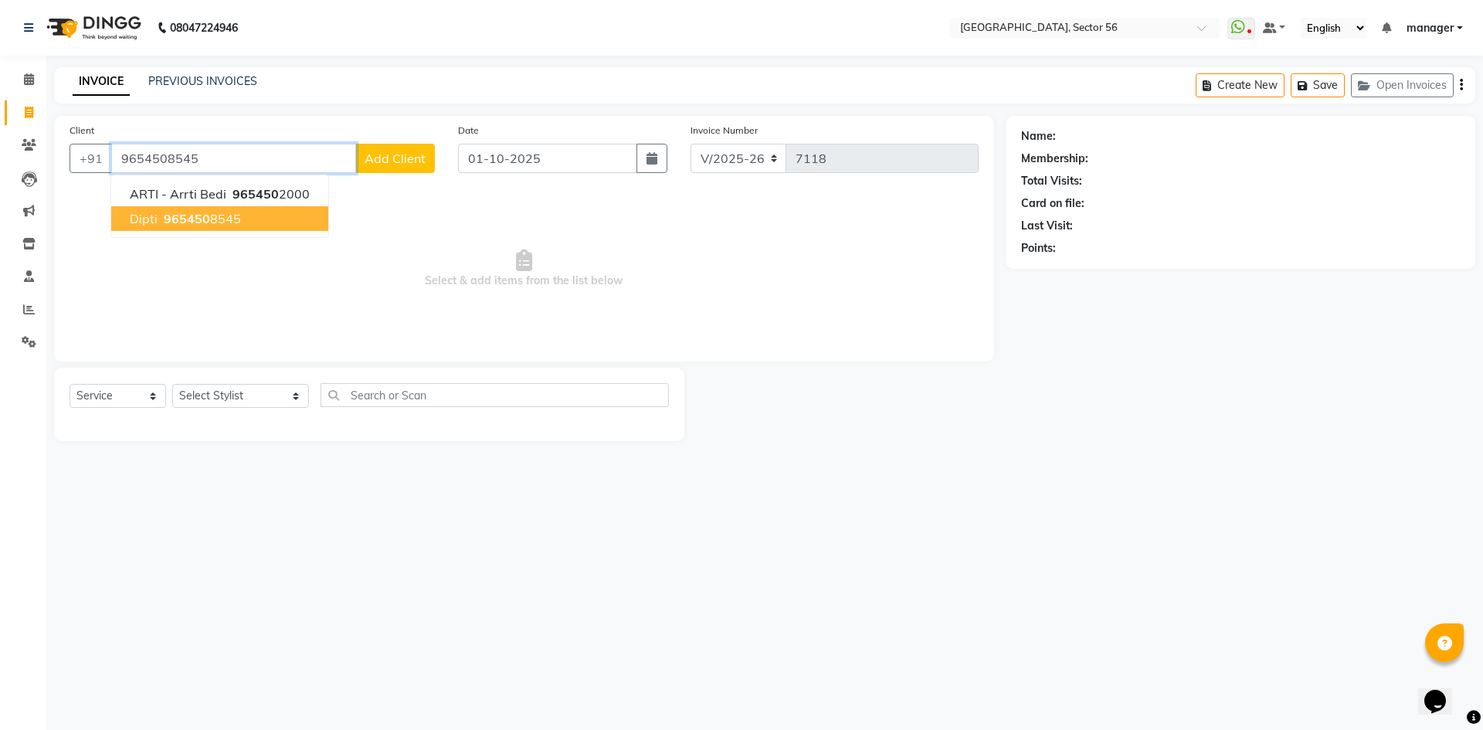
type input "9654508545"
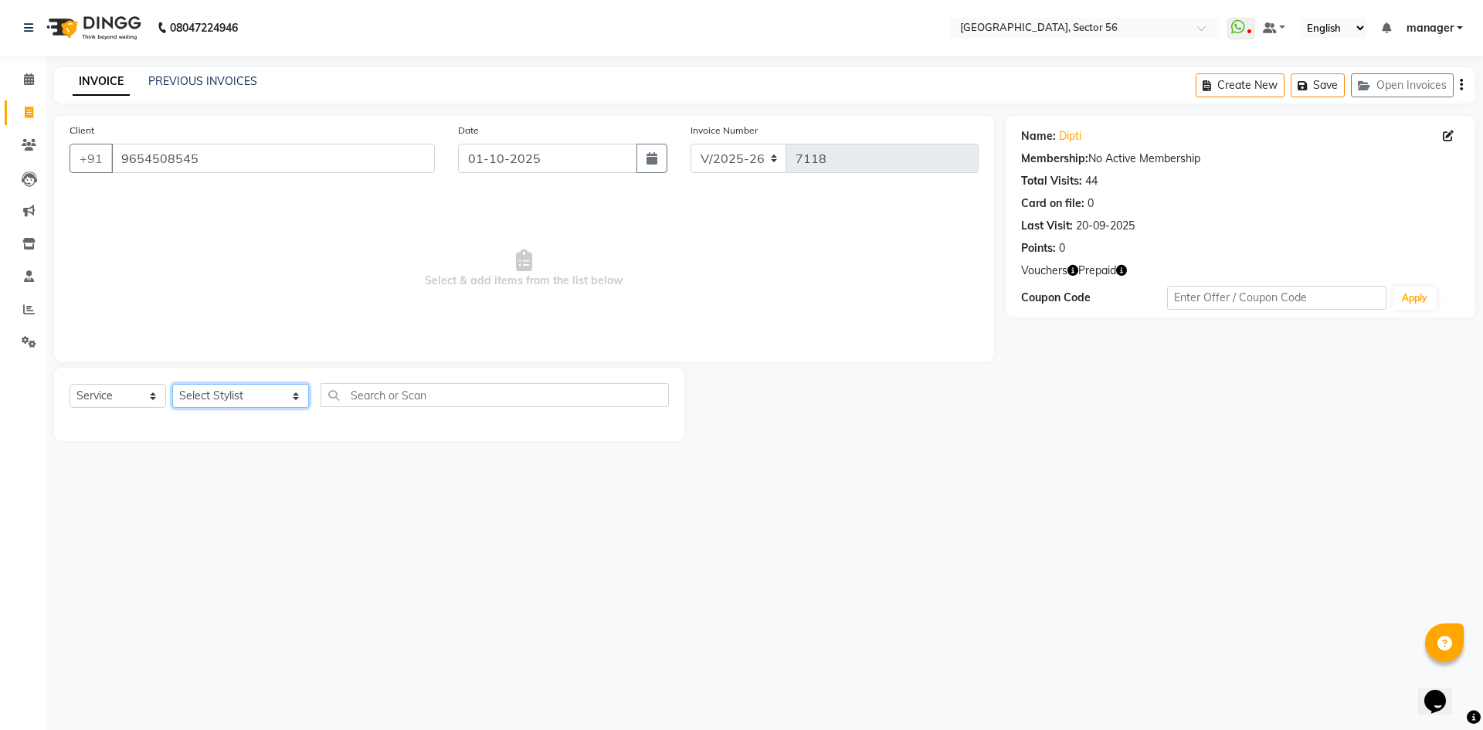
click at [212, 390] on select "Select Stylist ABHISHEKH THAPA abhishek thapa AKRAM KHAN MARKET STAFF amit amit…" at bounding box center [240, 396] width 137 height 24
select select "43523"
click at [172, 384] on select "Select Stylist ABHISHEKH THAPA abhishek thapa AKRAM KHAN MARKET STAFF amit amit…" at bounding box center [240, 396] width 137 height 24
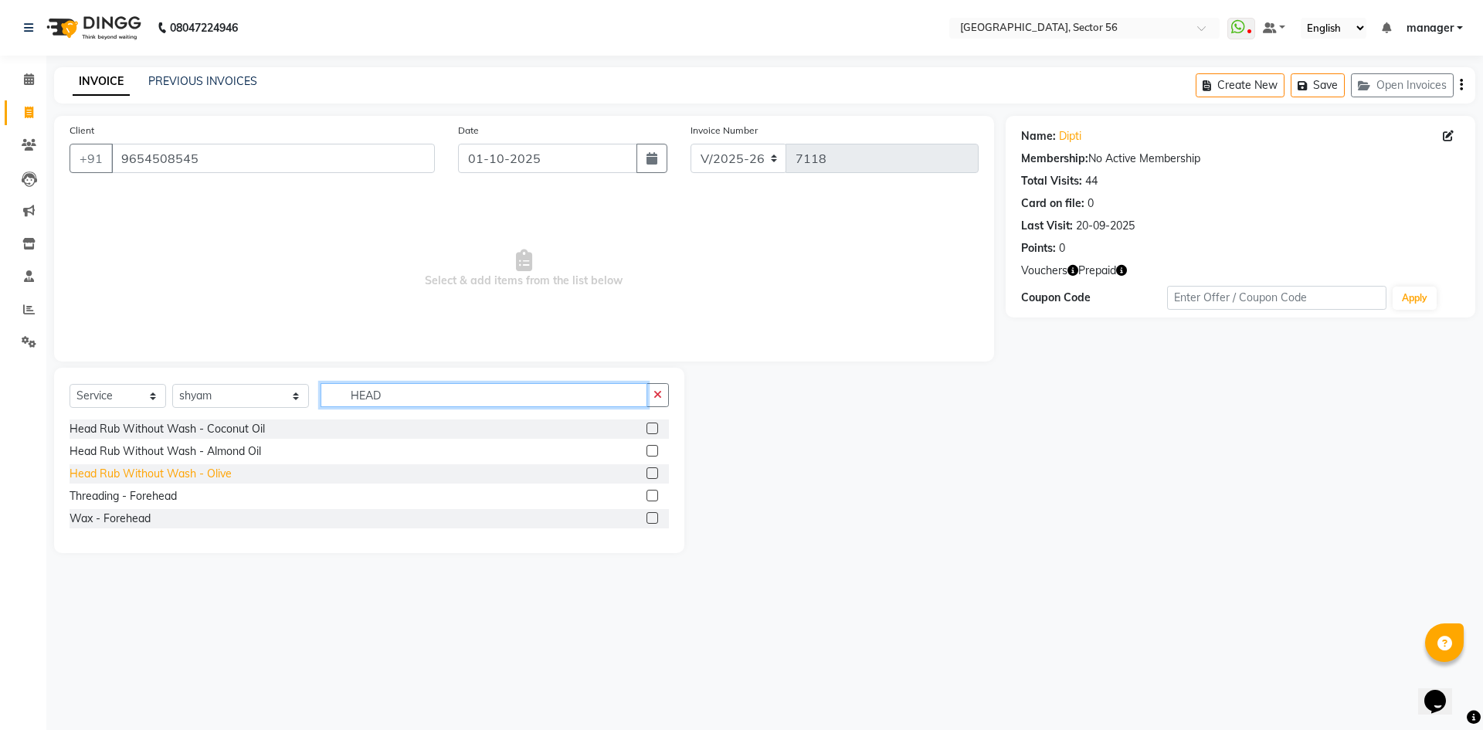
type input "HEAD"
click at [214, 470] on div "Head Rub Without Wash - Olive" at bounding box center [151, 474] width 162 height 16
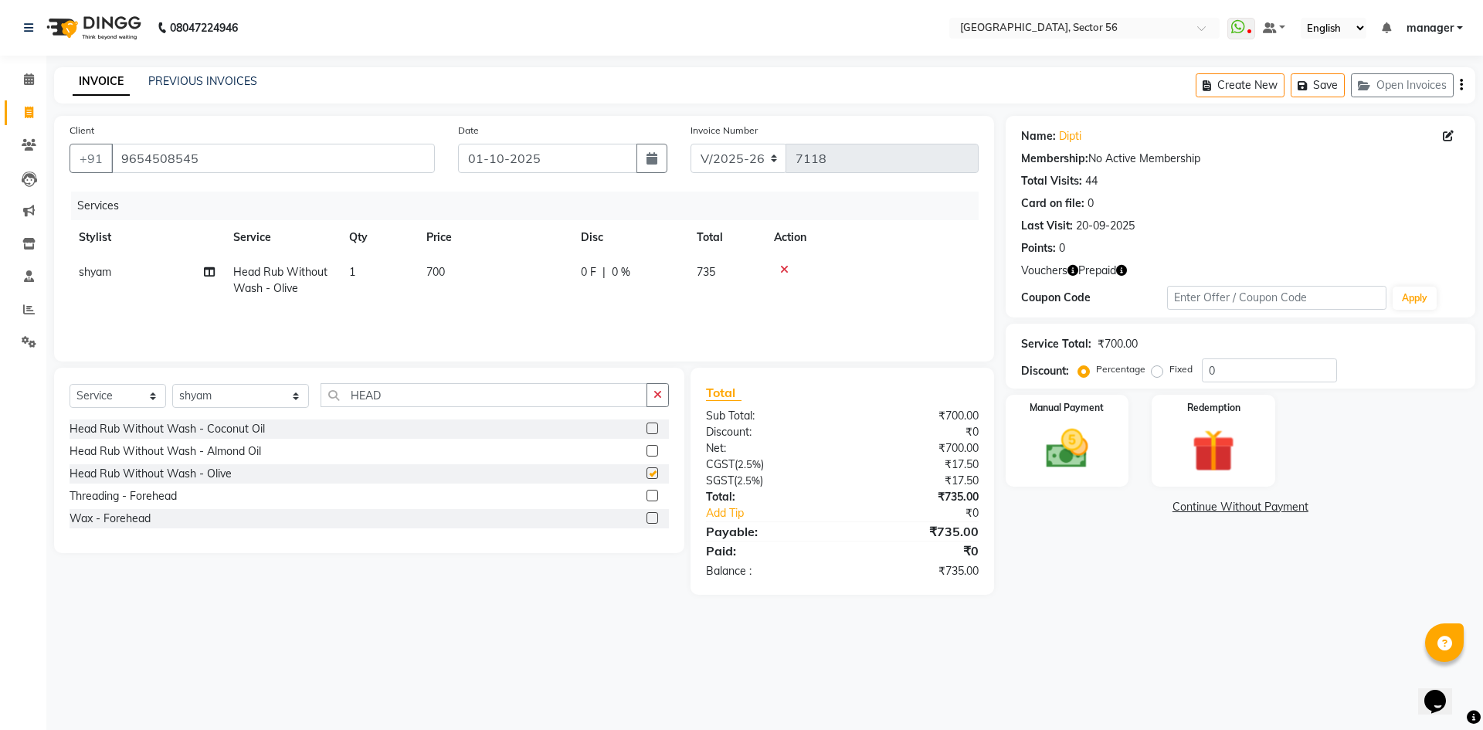
checkbox input "false"
click at [242, 404] on select "Select Stylist ABHISHEKH THAPA abhishek thapa AKRAM KHAN MARKET STAFF amit amit…" at bounding box center [240, 396] width 137 height 24
select select "43517"
click at [172, 384] on select "Select Stylist ABHISHEKH THAPA abhishek thapa AKRAM KHAN MARKET STAFF amit amit…" at bounding box center [240, 396] width 137 height 24
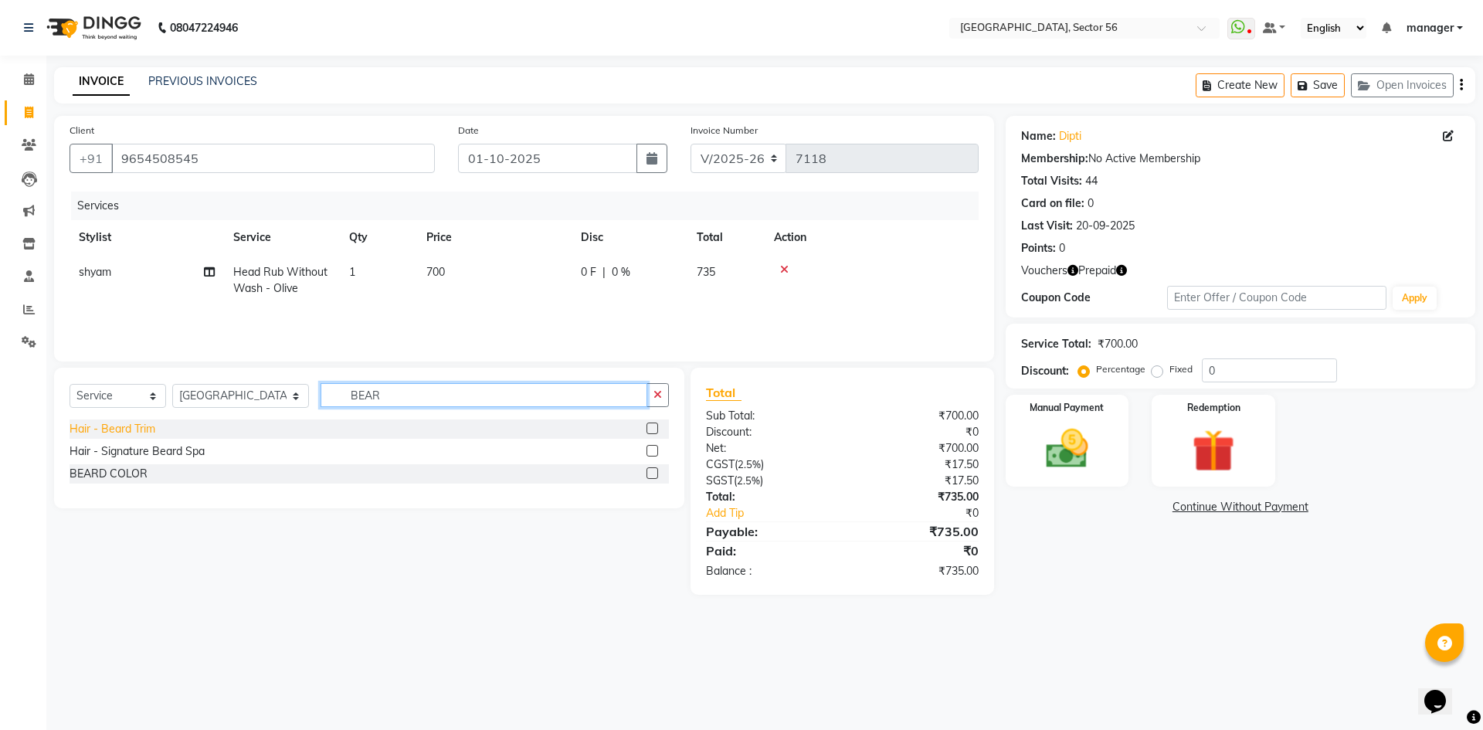
type input "BEAR"
drag, startPoint x: 129, startPoint y: 422, endPoint x: 149, endPoint y: 429, distance: 21.0
click at [131, 422] on div "Hair - Beard Trim" at bounding box center [113, 429] width 86 height 16
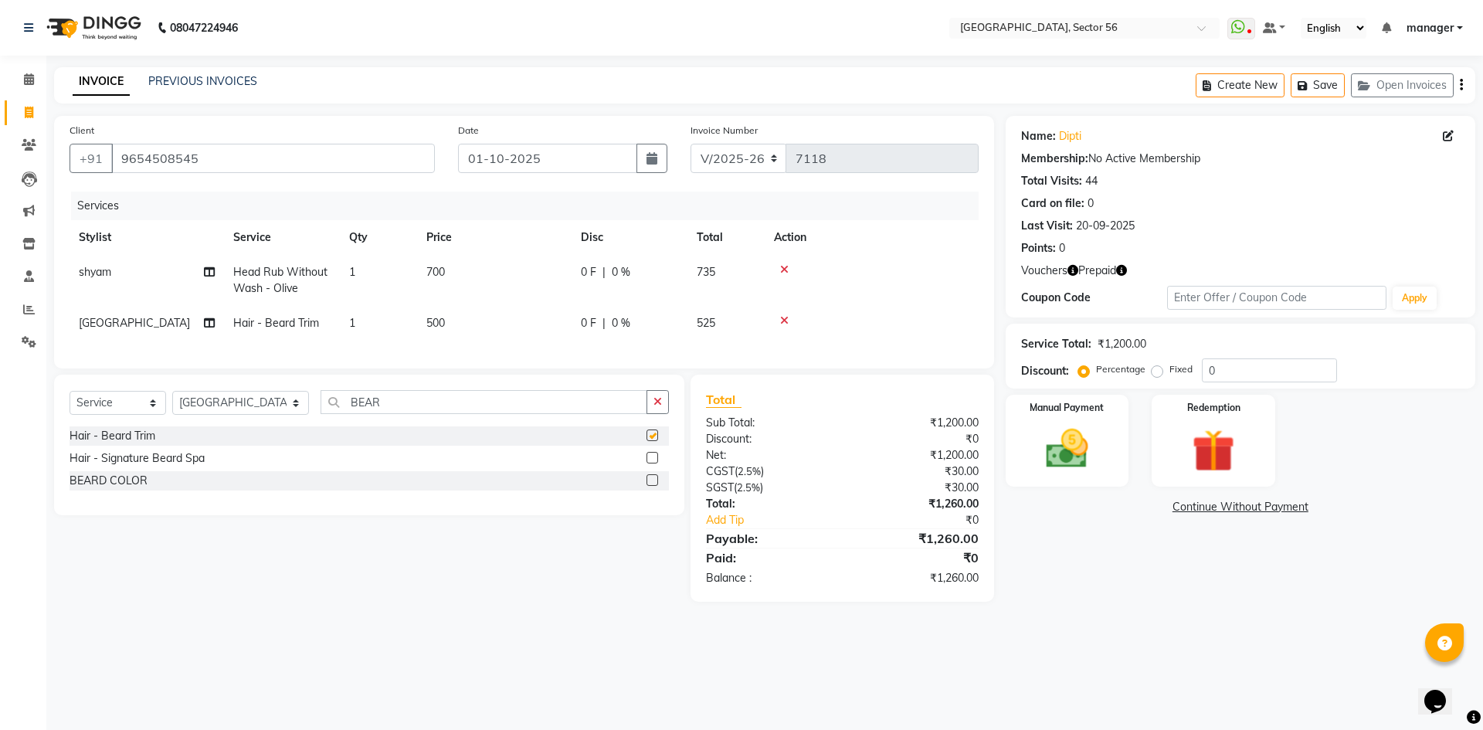
checkbox input "false"
drag, startPoint x: 416, startPoint y: 419, endPoint x: 164, endPoint y: 437, distance: 252.4
click at [164, 426] on div "Select Service Product Membership Package Voucher Prepaid Gift Card Select Styl…" at bounding box center [369, 408] width 599 height 36
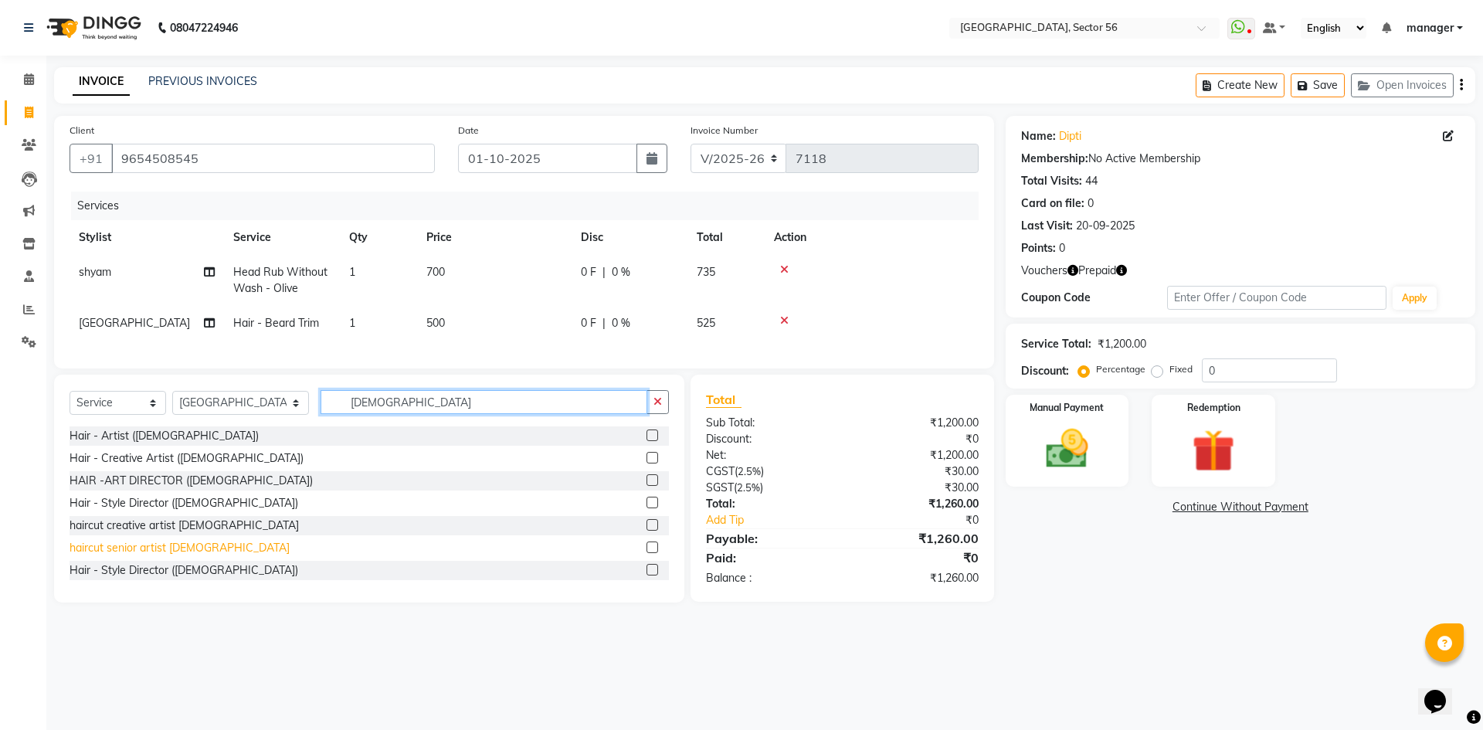
type input "MALE"
click at [137, 556] on div "haircut senior artist [DEMOGRAPHIC_DATA]" at bounding box center [180, 548] width 220 height 16
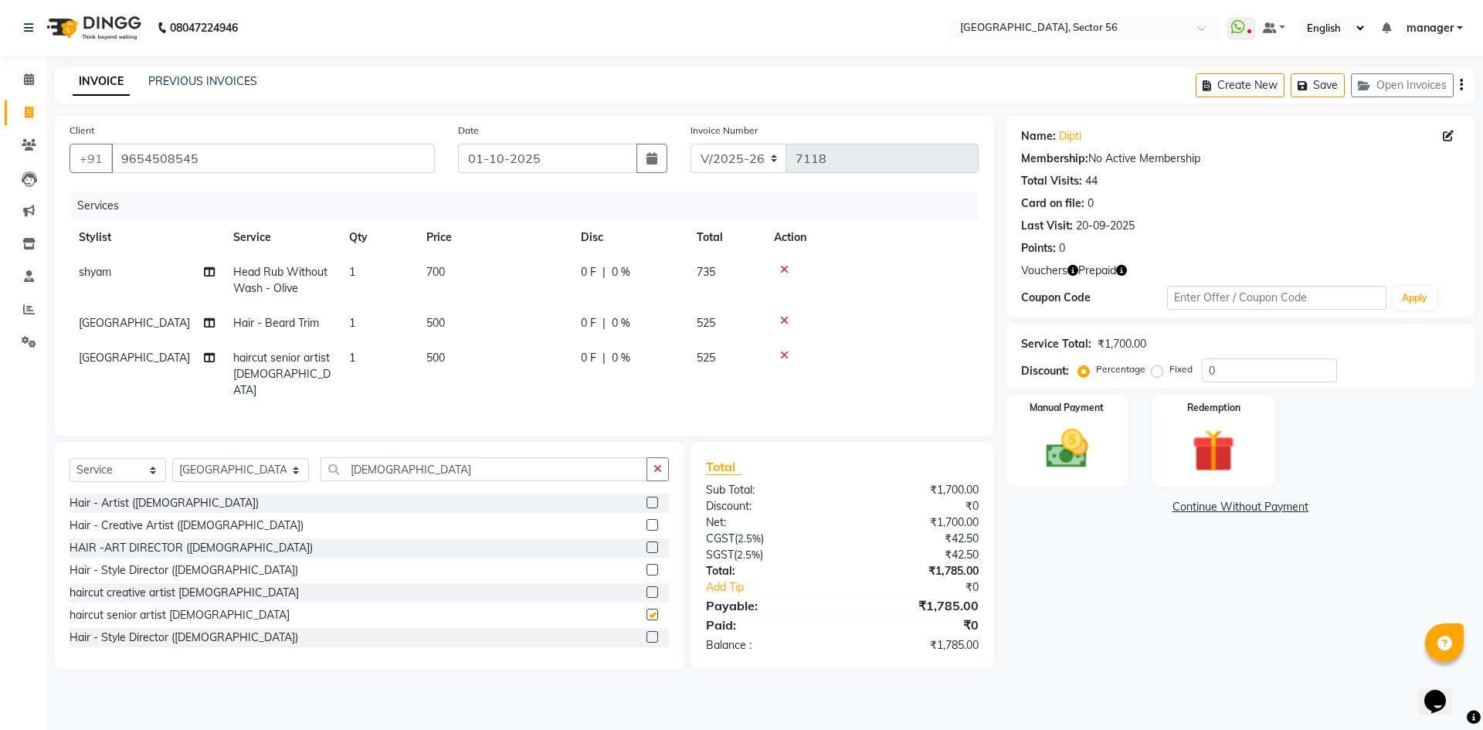
checkbox input "false"
click at [479, 338] on td "500" at bounding box center [494, 323] width 154 height 35
select select "43517"
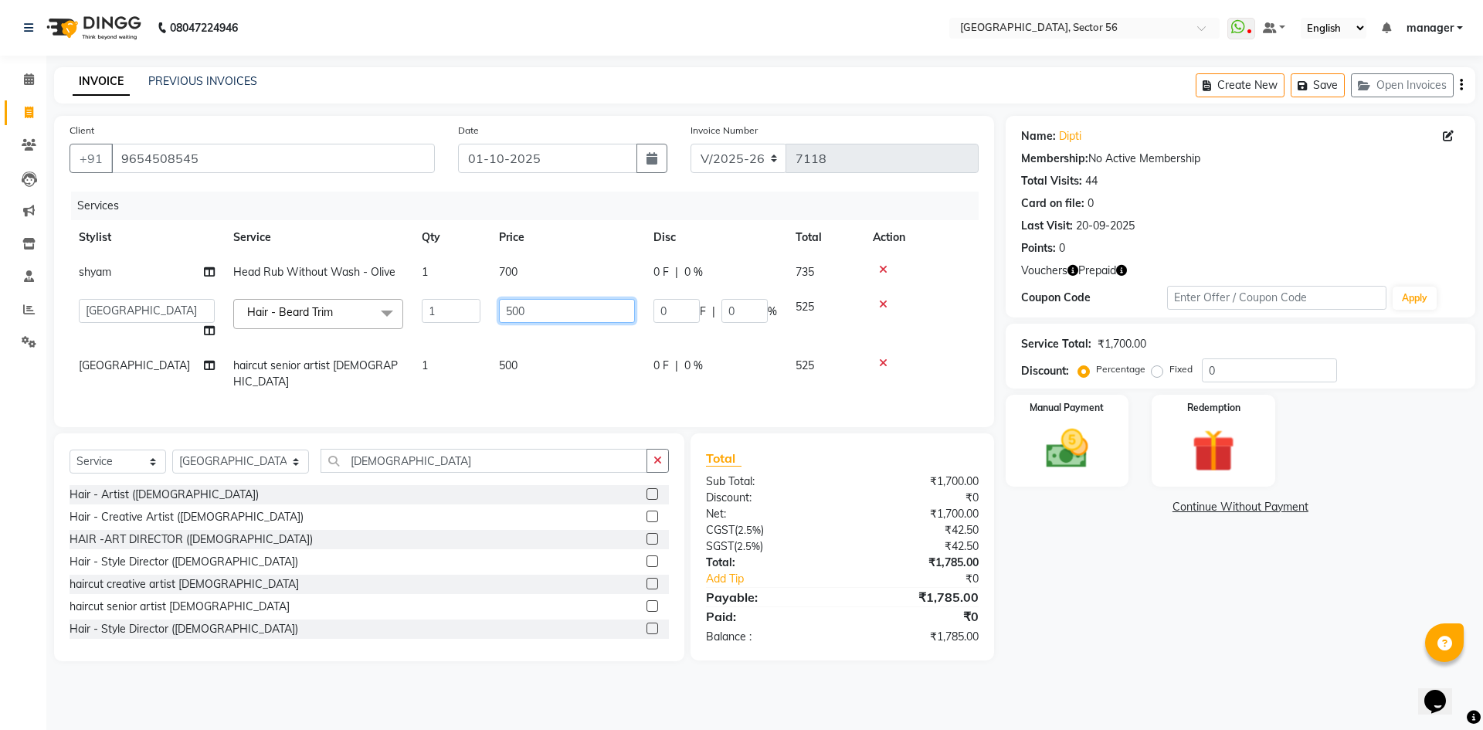
drag, startPoint x: 546, startPoint y: 311, endPoint x: 458, endPoint y: 321, distance: 88.6
click at [458, 321] on tr "ABHISHEKH THAPA abhishek thapa AKRAM KHAN MARKET STAFF amit amit spm Anamika Be…" at bounding box center [524, 319] width 909 height 59
type input "350"
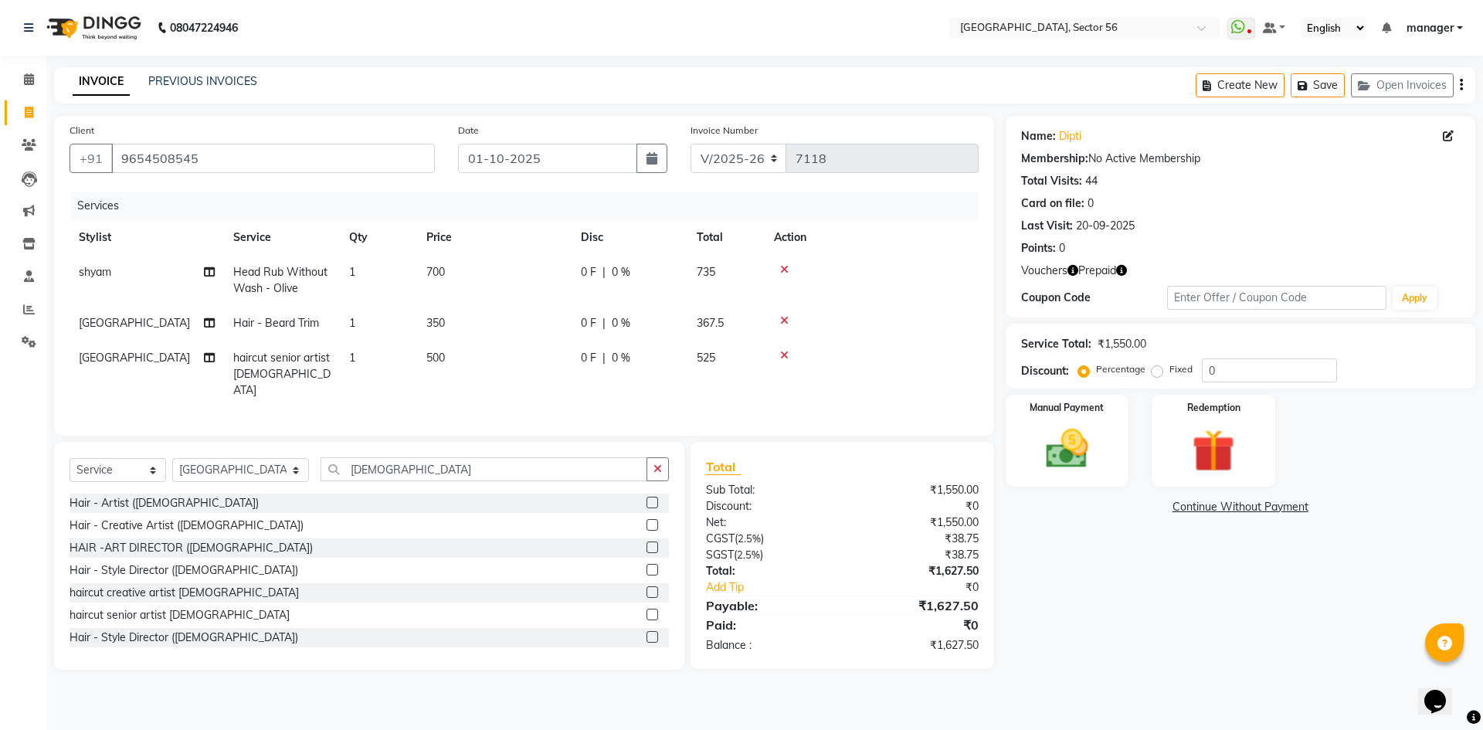
click at [0, 537] on div "Calendar Invoice Clients Leads Marketing Inventory Staff Reports Settings Compl…" at bounding box center [104, 375] width 209 height 663
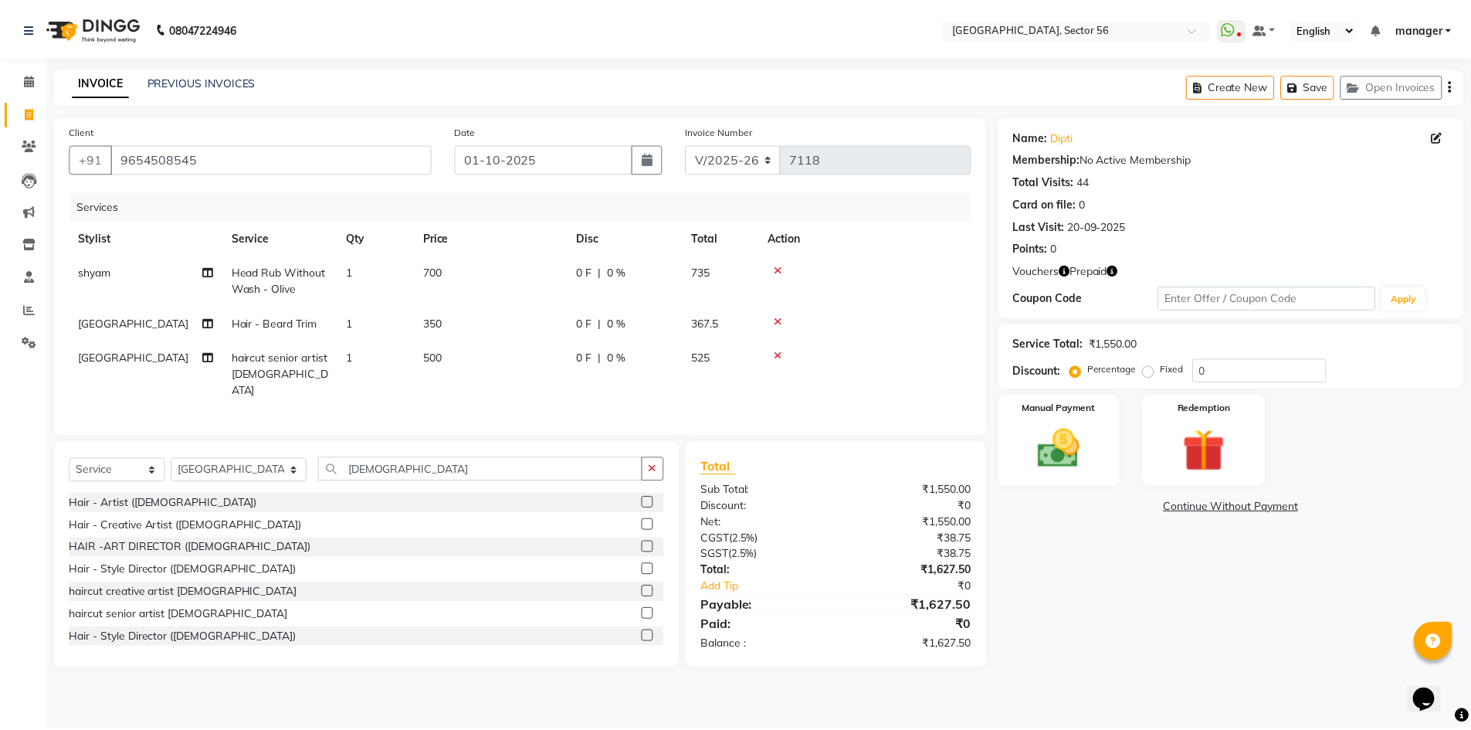
scroll to position [2, 0]
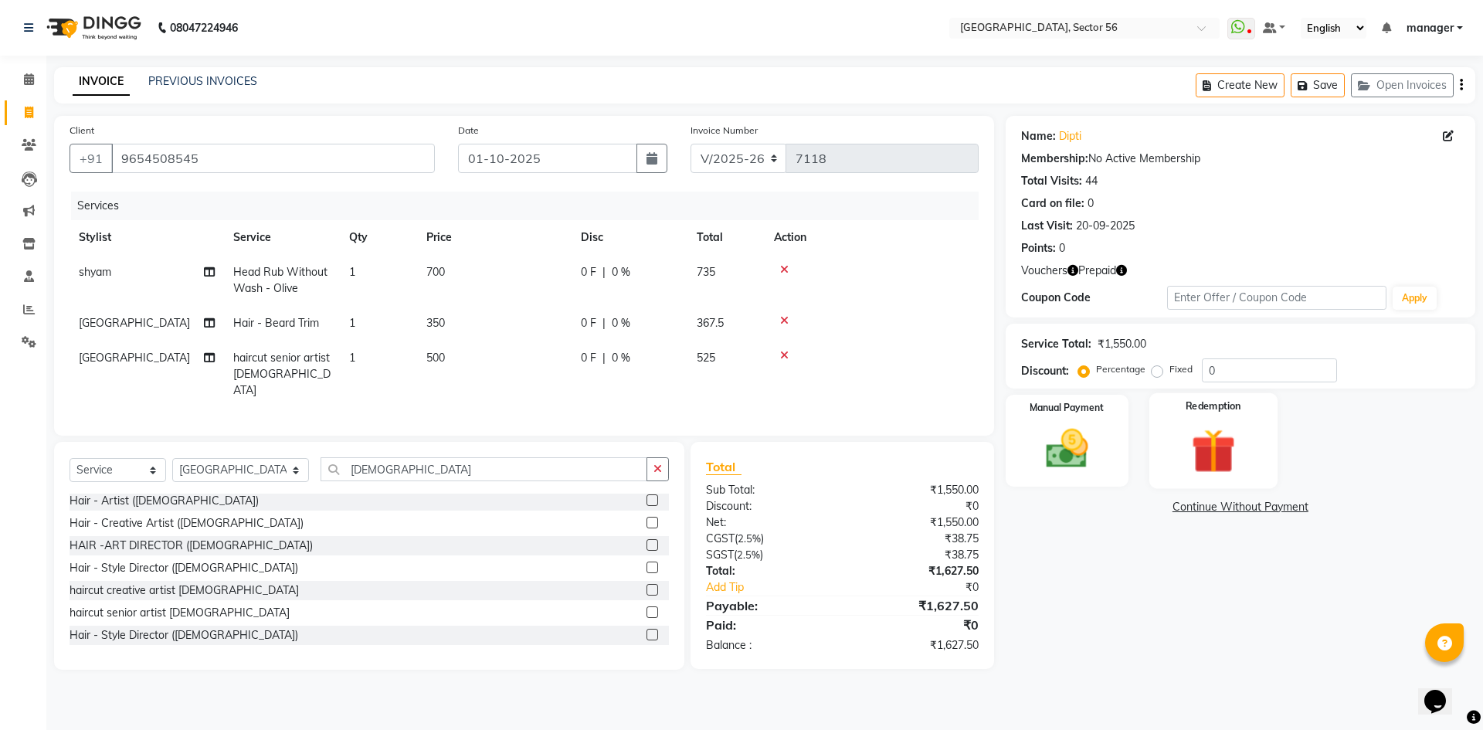
click at [1206, 450] on img at bounding box center [1213, 450] width 72 height 55
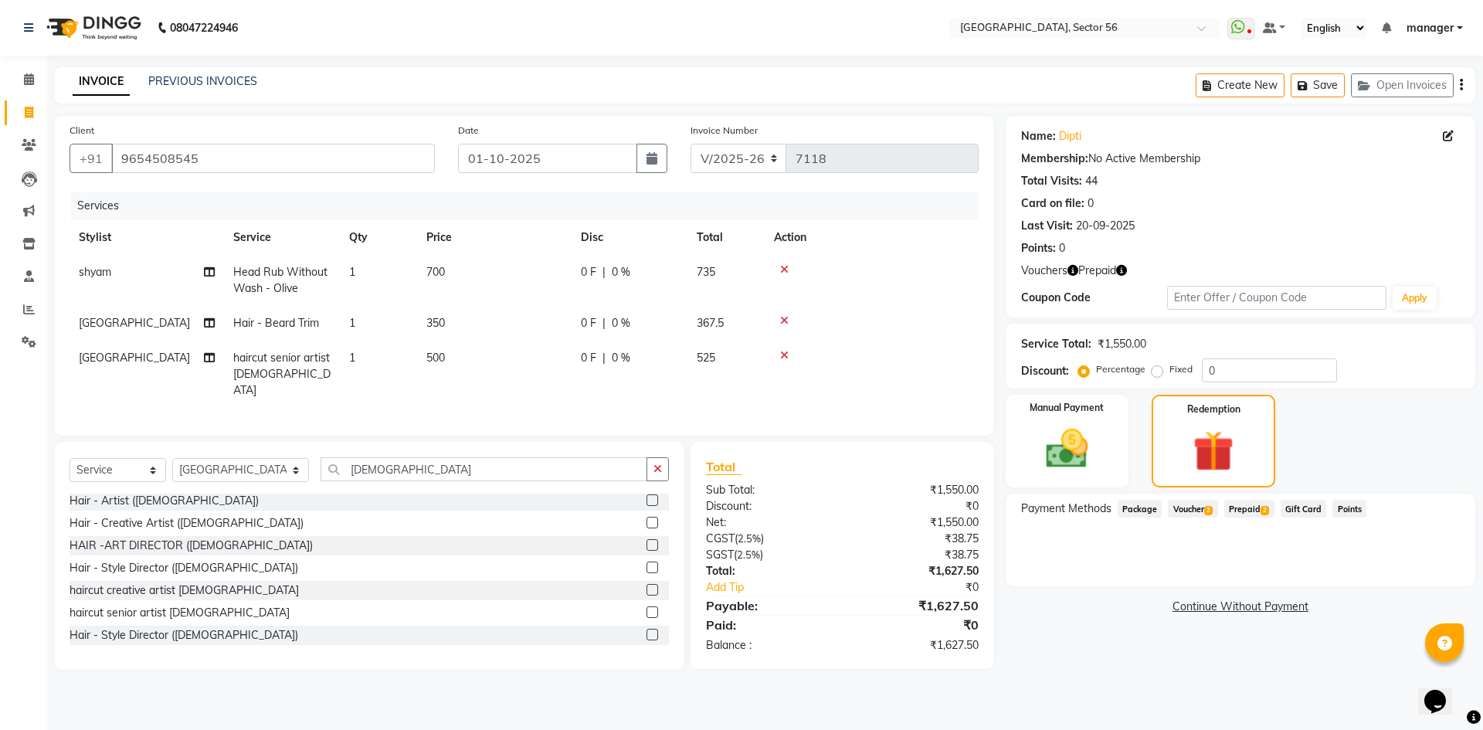
click at [1189, 511] on span "Voucher 2" at bounding box center [1192, 509] width 49 height 18
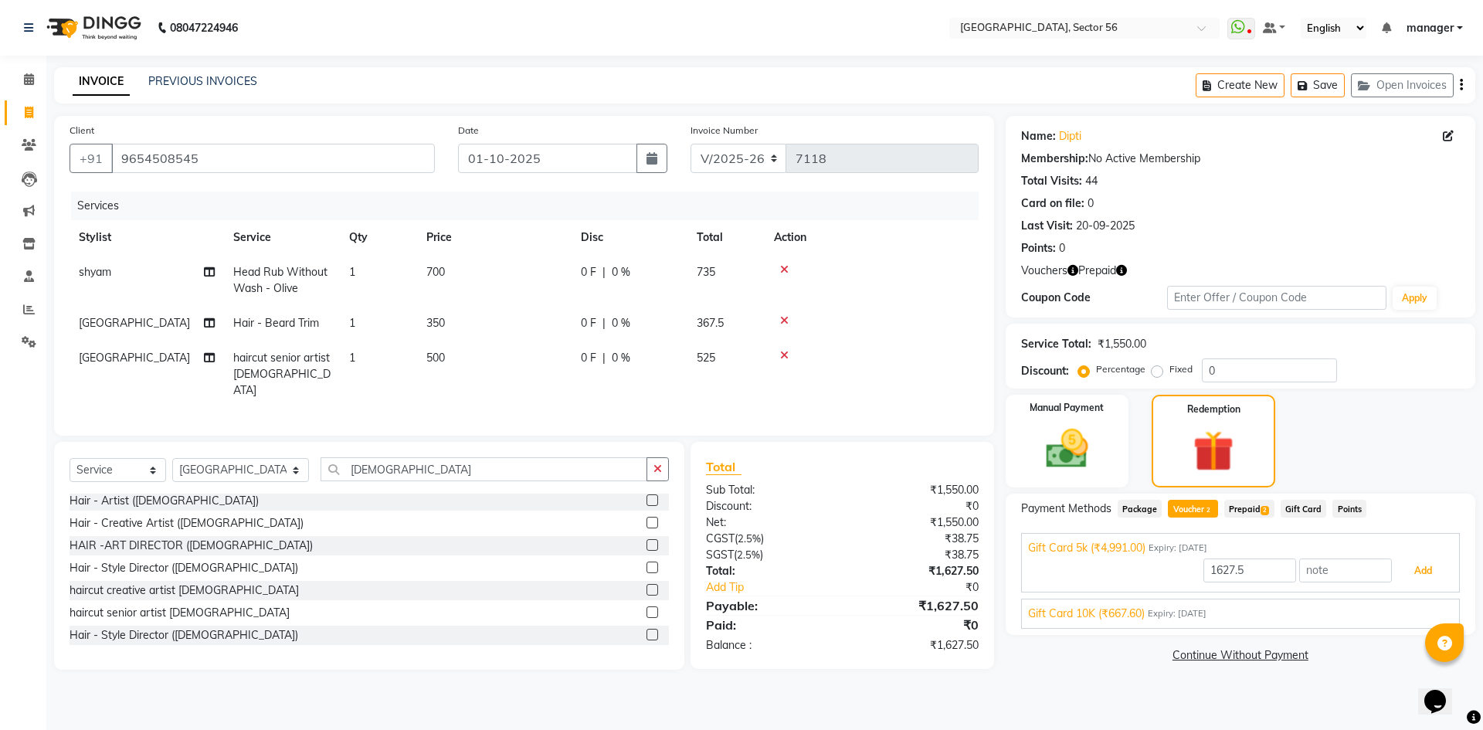
click at [1417, 565] on button "Add" at bounding box center [1423, 571] width 56 height 26
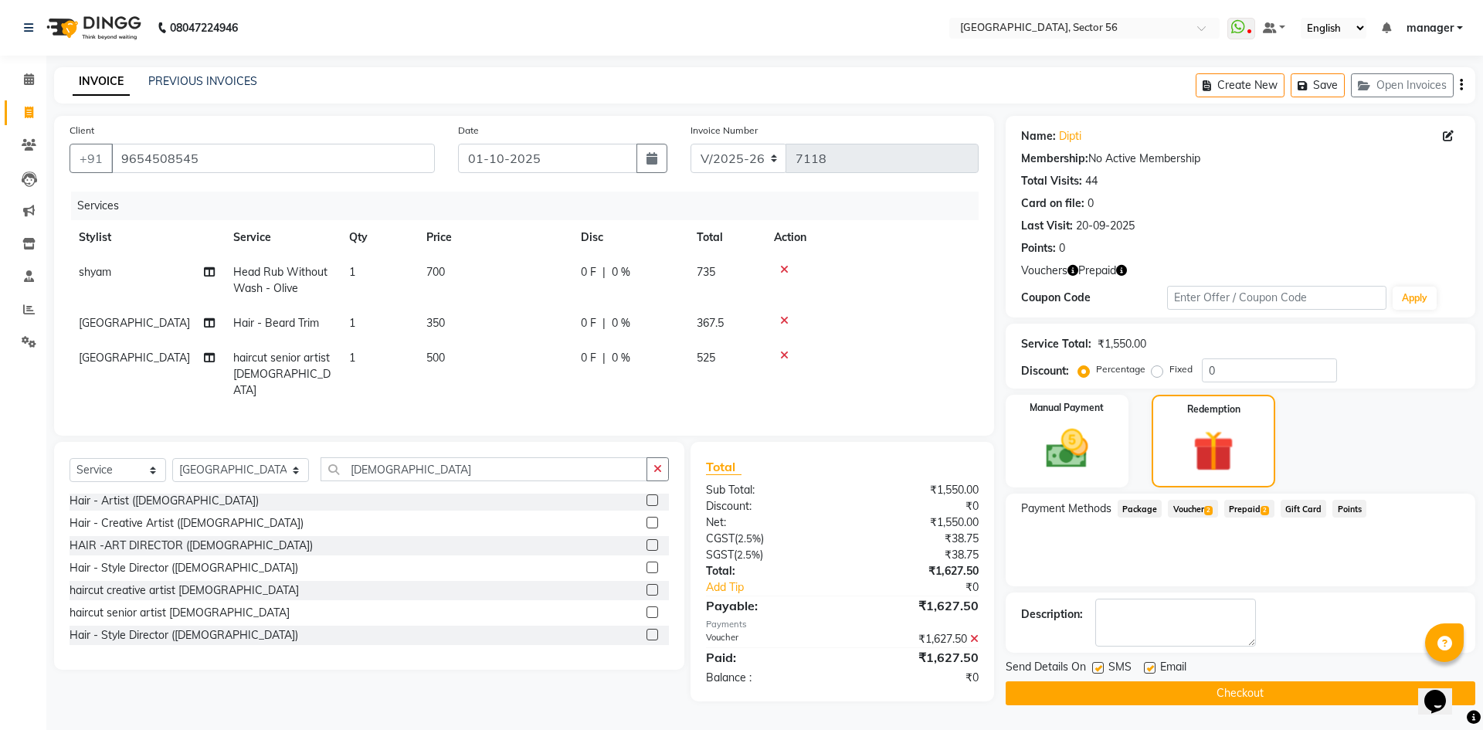
click at [1260, 691] on button "Checkout" at bounding box center [1241, 693] width 470 height 24
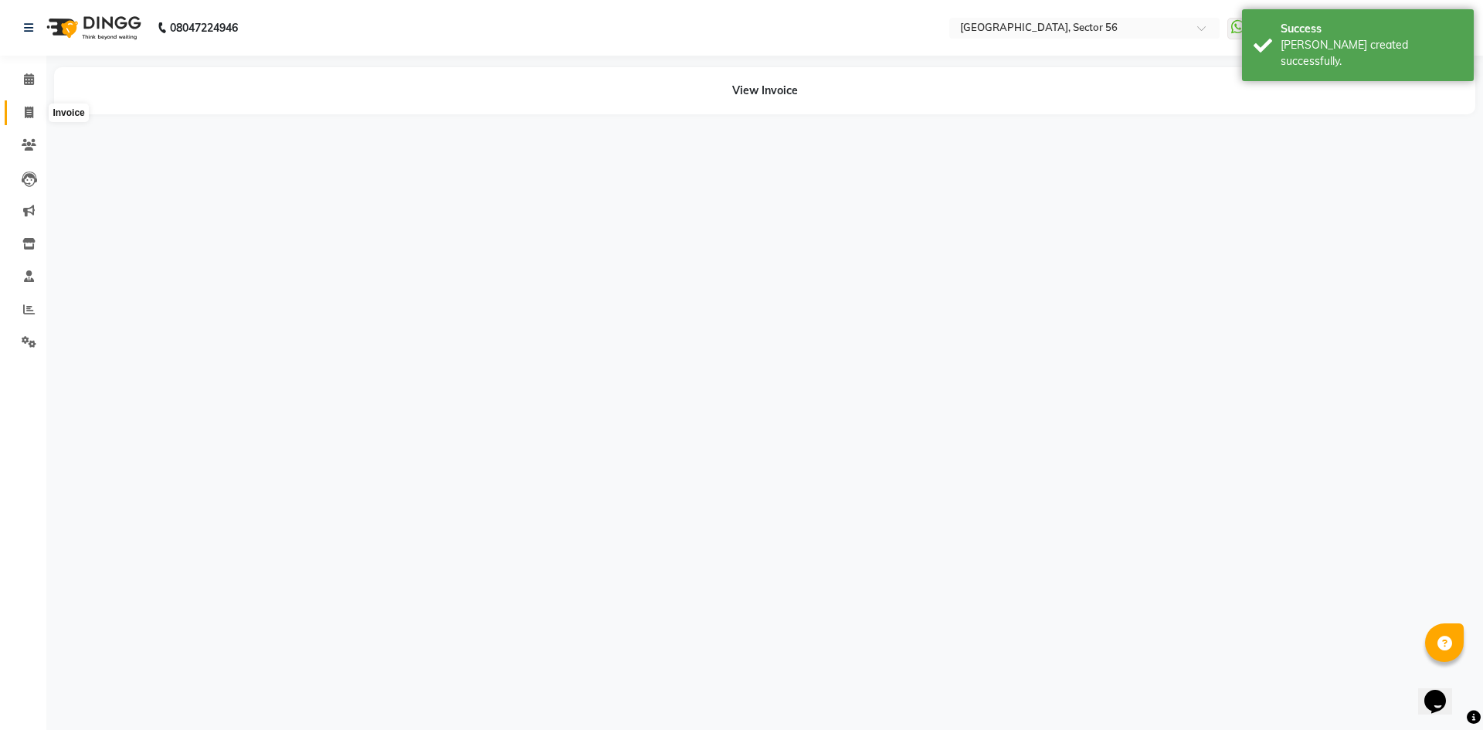
click at [31, 117] on icon at bounding box center [29, 113] width 8 height 12
select select "service"
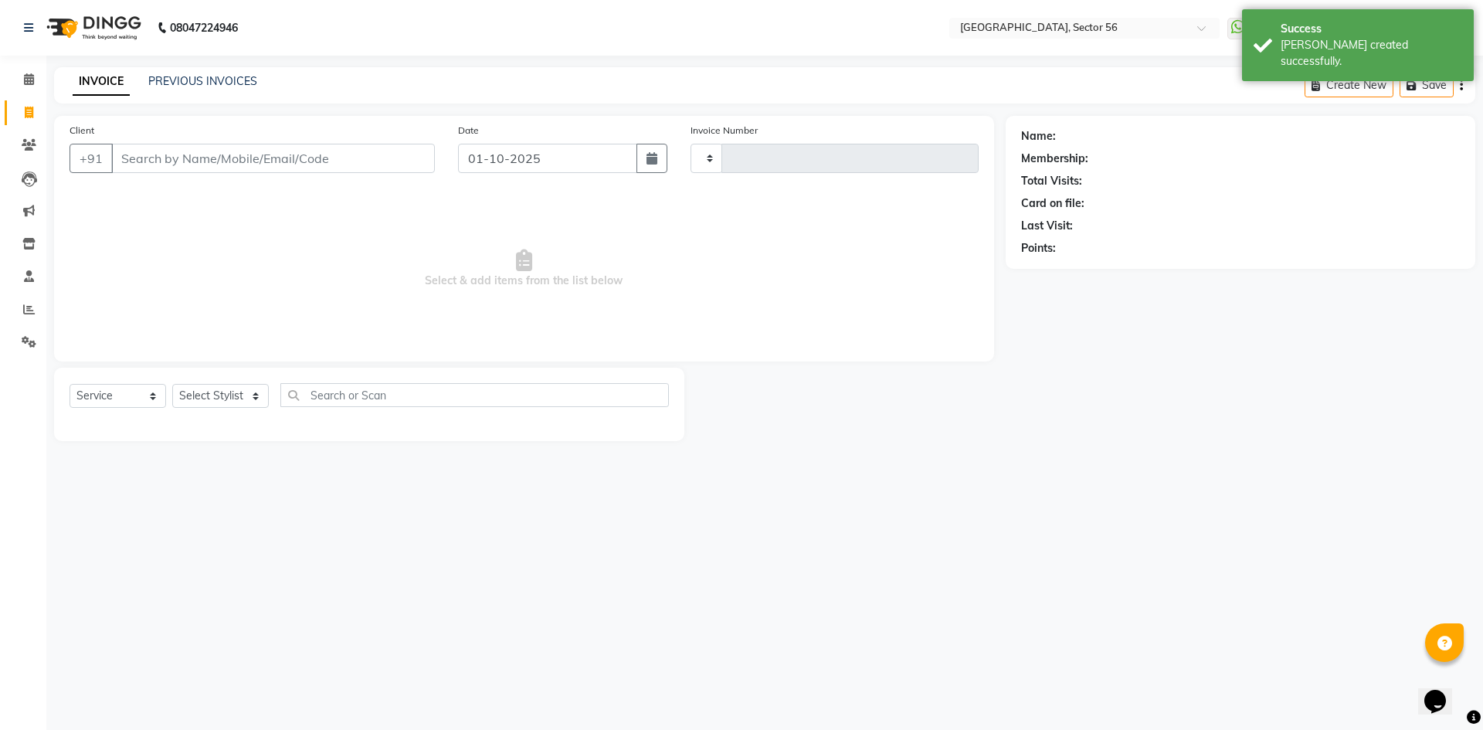
type input "7120"
select select "5557"
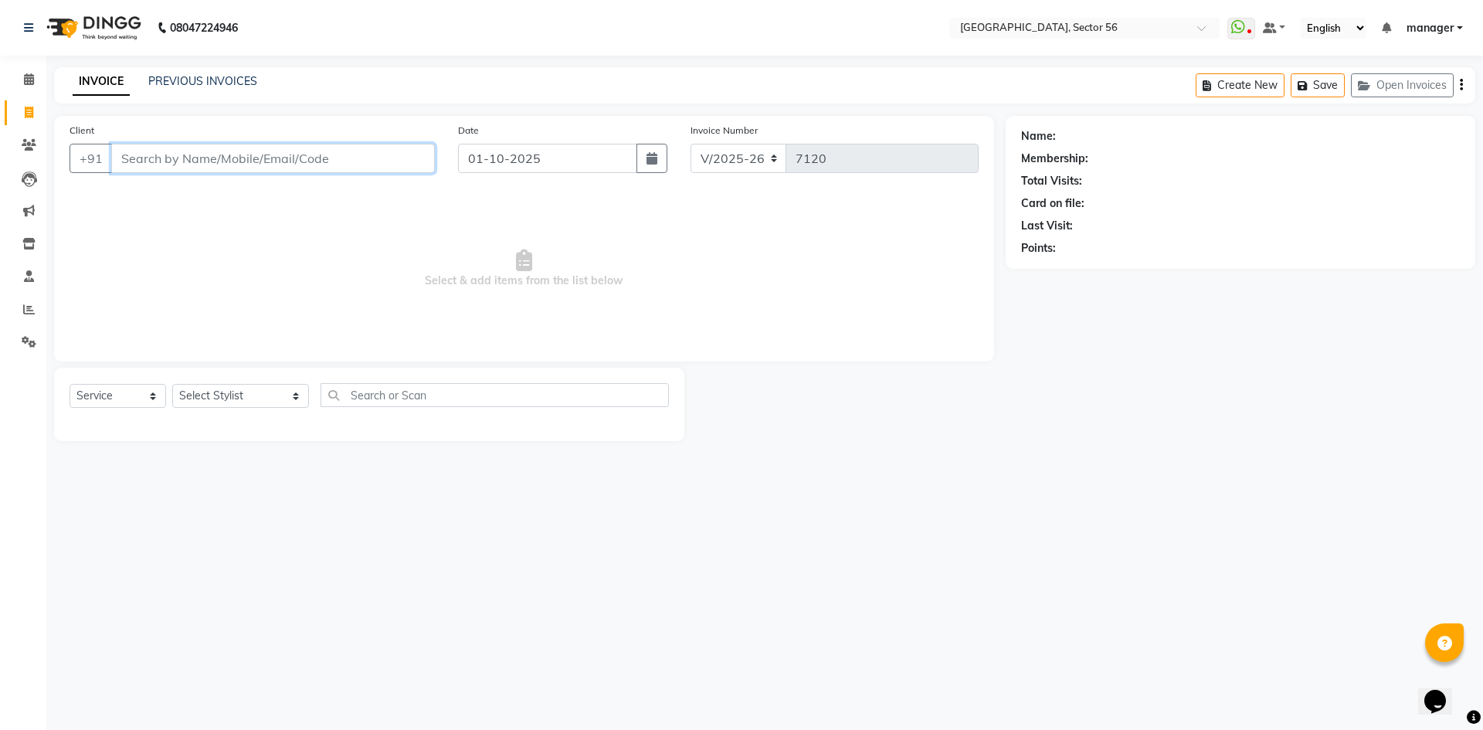
click at [281, 156] on input "Client" at bounding box center [273, 158] width 324 height 29
drag, startPoint x: 263, startPoint y: 158, endPoint x: 559, endPoint y: 165, distance: 295.9
click at [263, 158] on input "Client" at bounding box center [273, 158] width 324 height 29
click at [192, 151] on input "Client" at bounding box center [273, 158] width 324 height 29
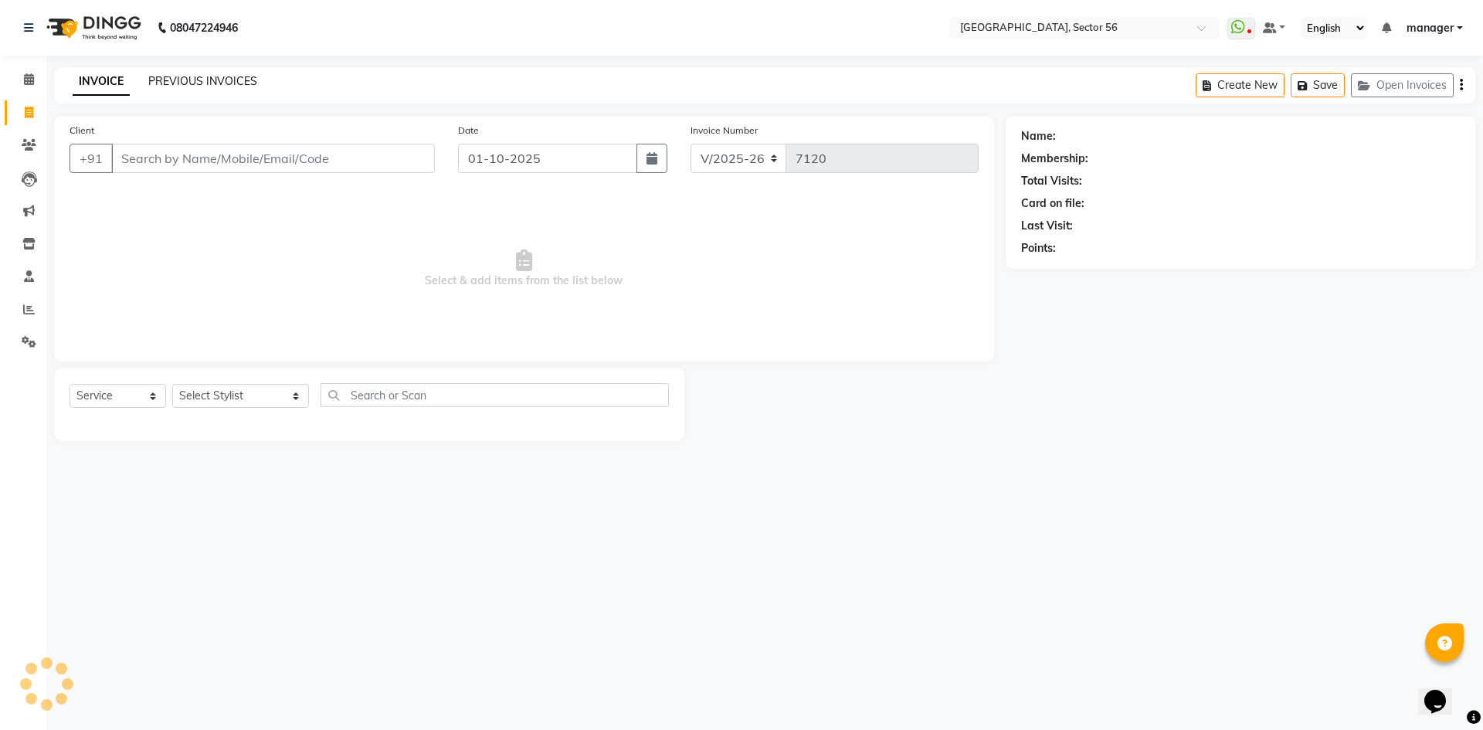
click at [190, 79] on link "PREVIOUS INVOICES" at bounding box center [202, 81] width 109 height 14
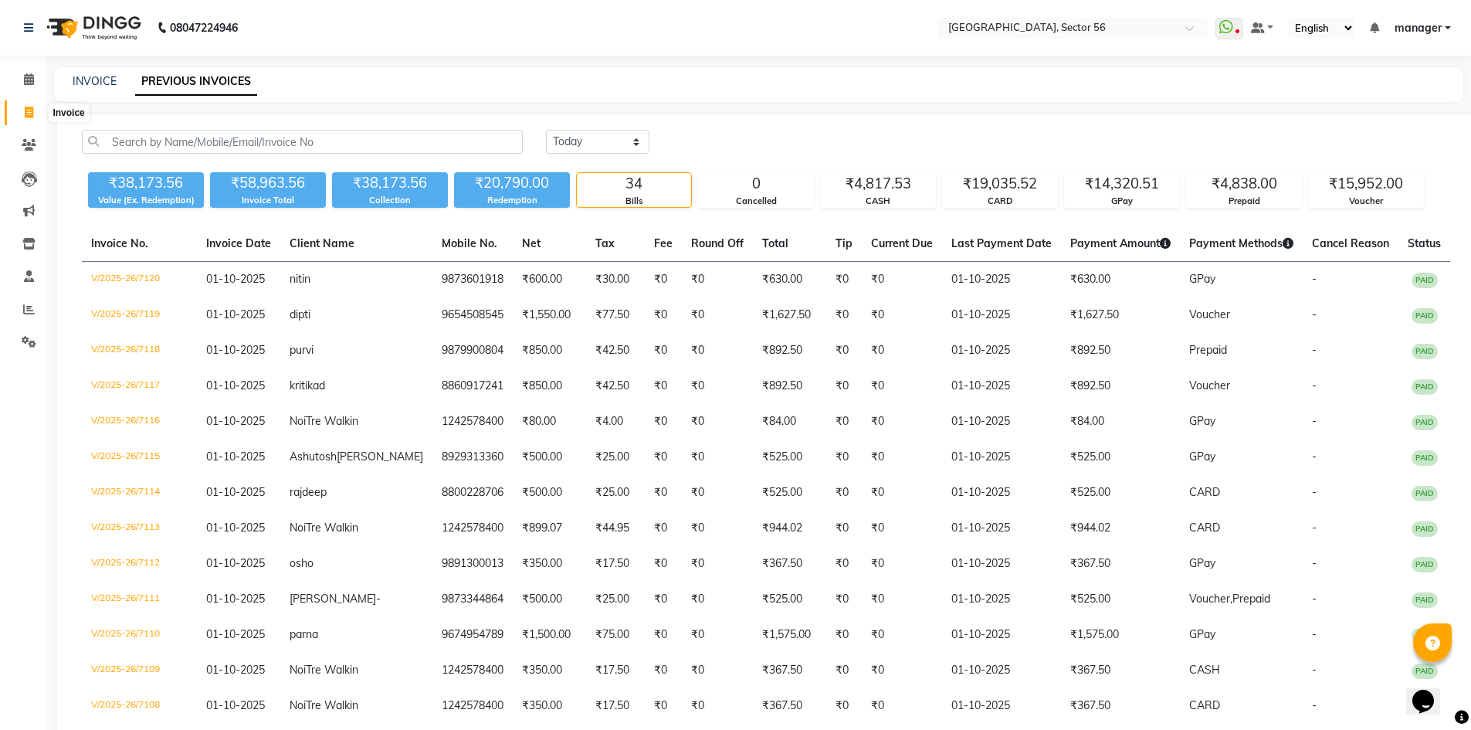
click at [32, 117] on icon at bounding box center [29, 113] width 8 height 12
select select "5557"
select select "service"
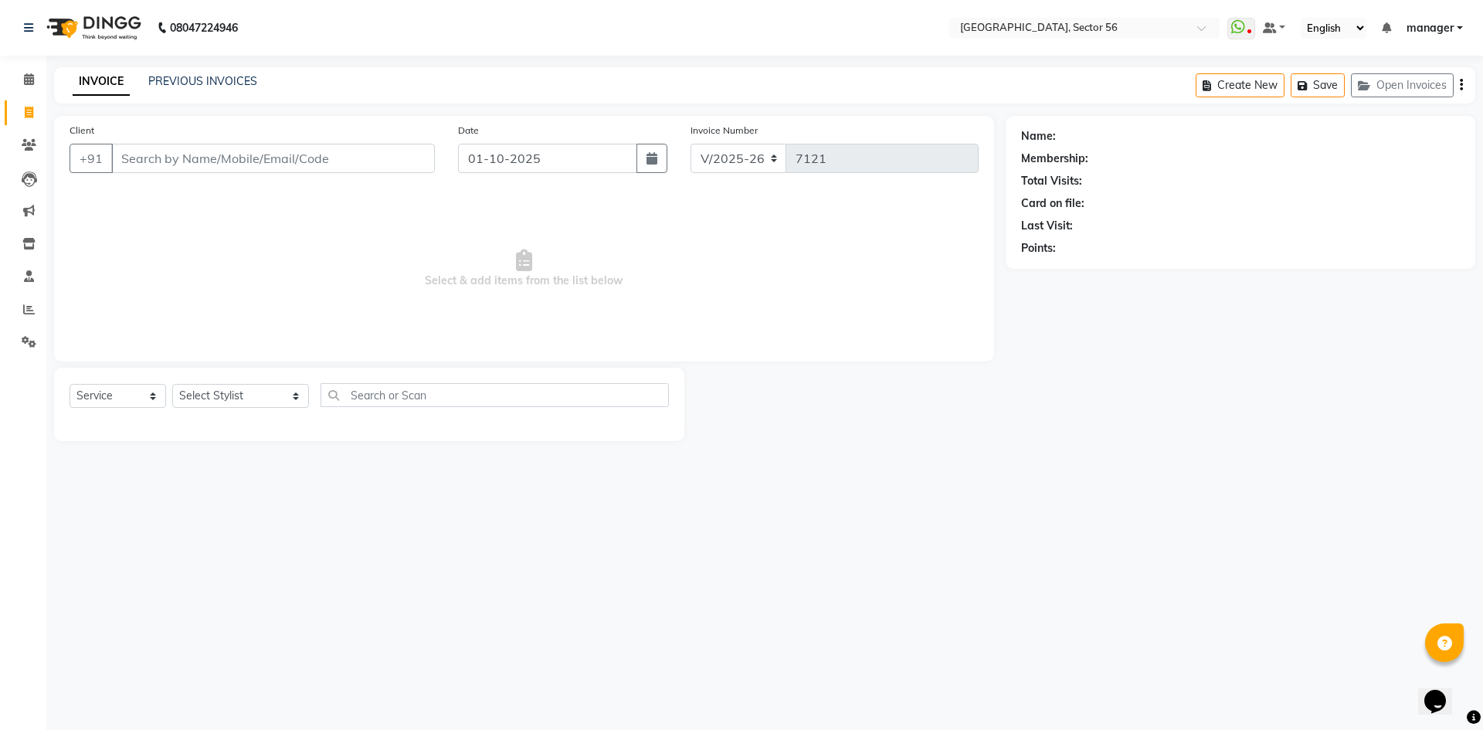
click at [196, 158] on input "Client" at bounding box center [273, 158] width 324 height 29
click at [191, 80] on link "PREVIOUS INVOICES" at bounding box center [202, 81] width 109 height 14
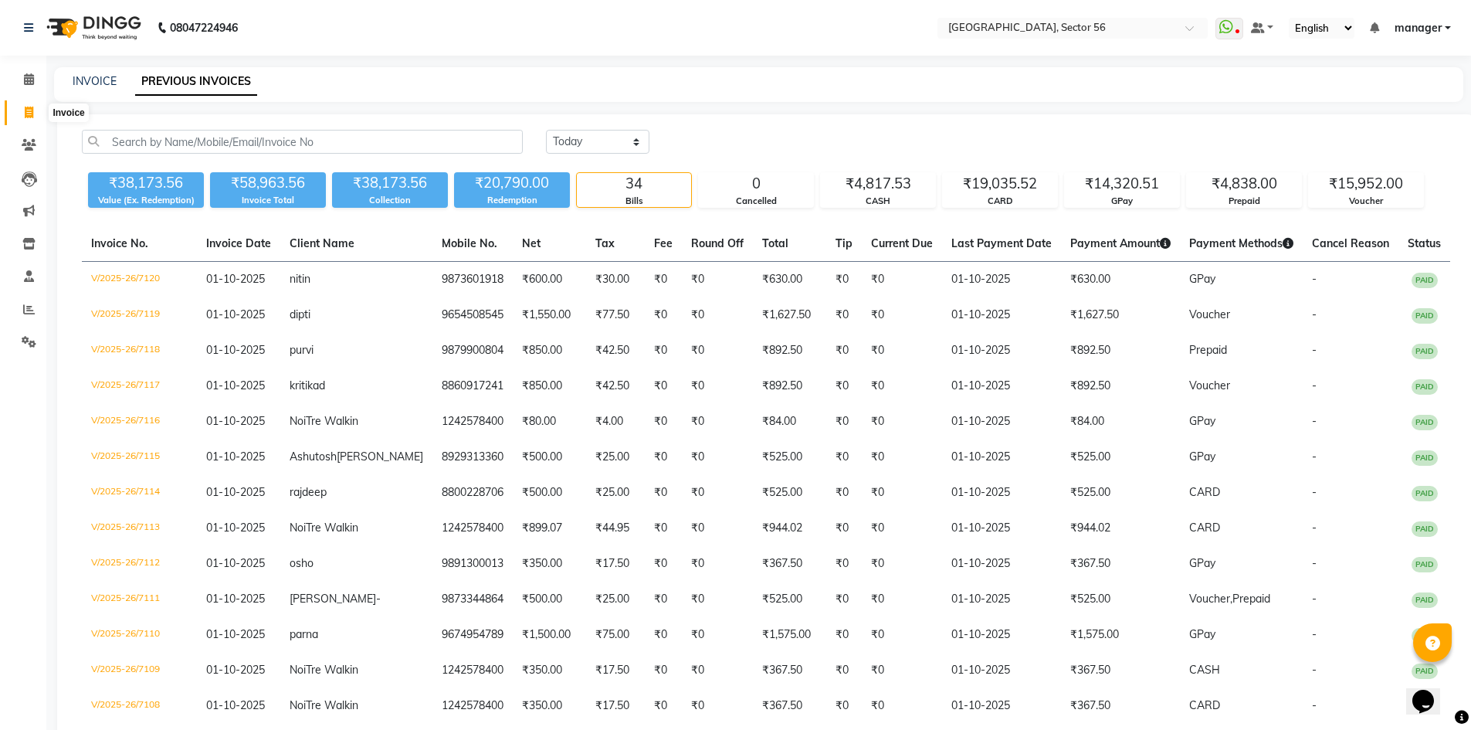
click at [33, 111] on icon at bounding box center [29, 113] width 8 height 12
select select "service"
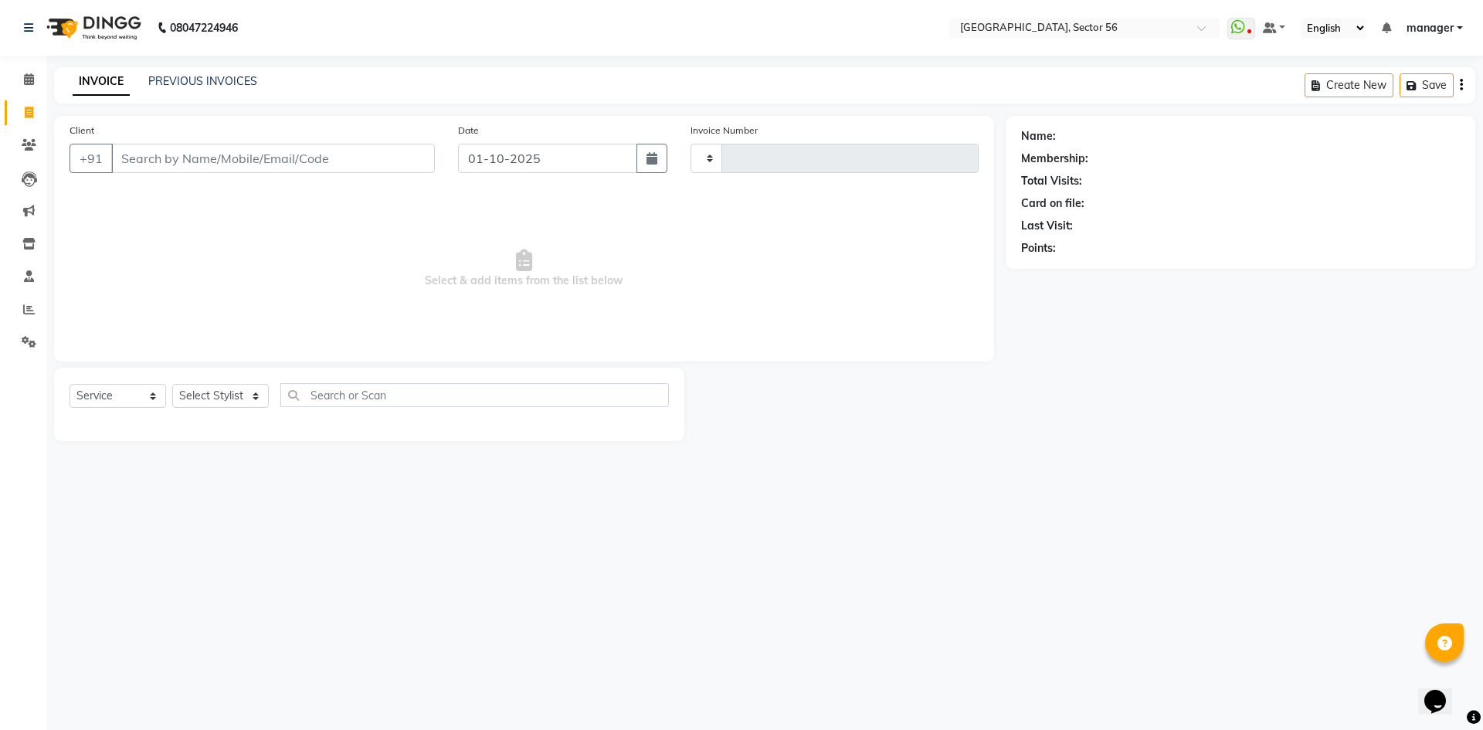
type input "7121"
select select "5557"
click at [205, 153] on input "Client" at bounding box center [273, 158] width 324 height 29
click at [220, 83] on link "PREVIOUS INVOICES" at bounding box center [202, 81] width 109 height 14
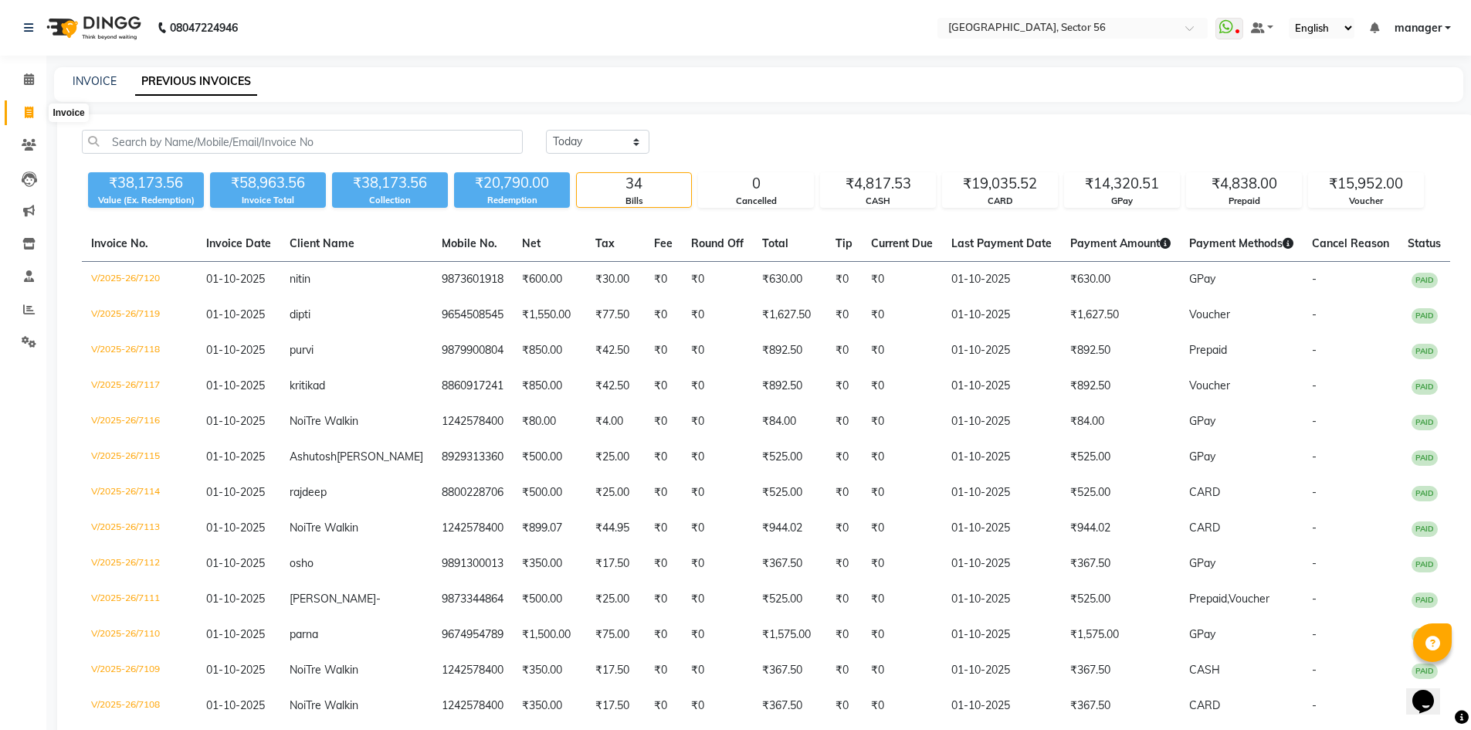
click at [29, 107] on icon at bounding box center [29, 113] width 8 height 12
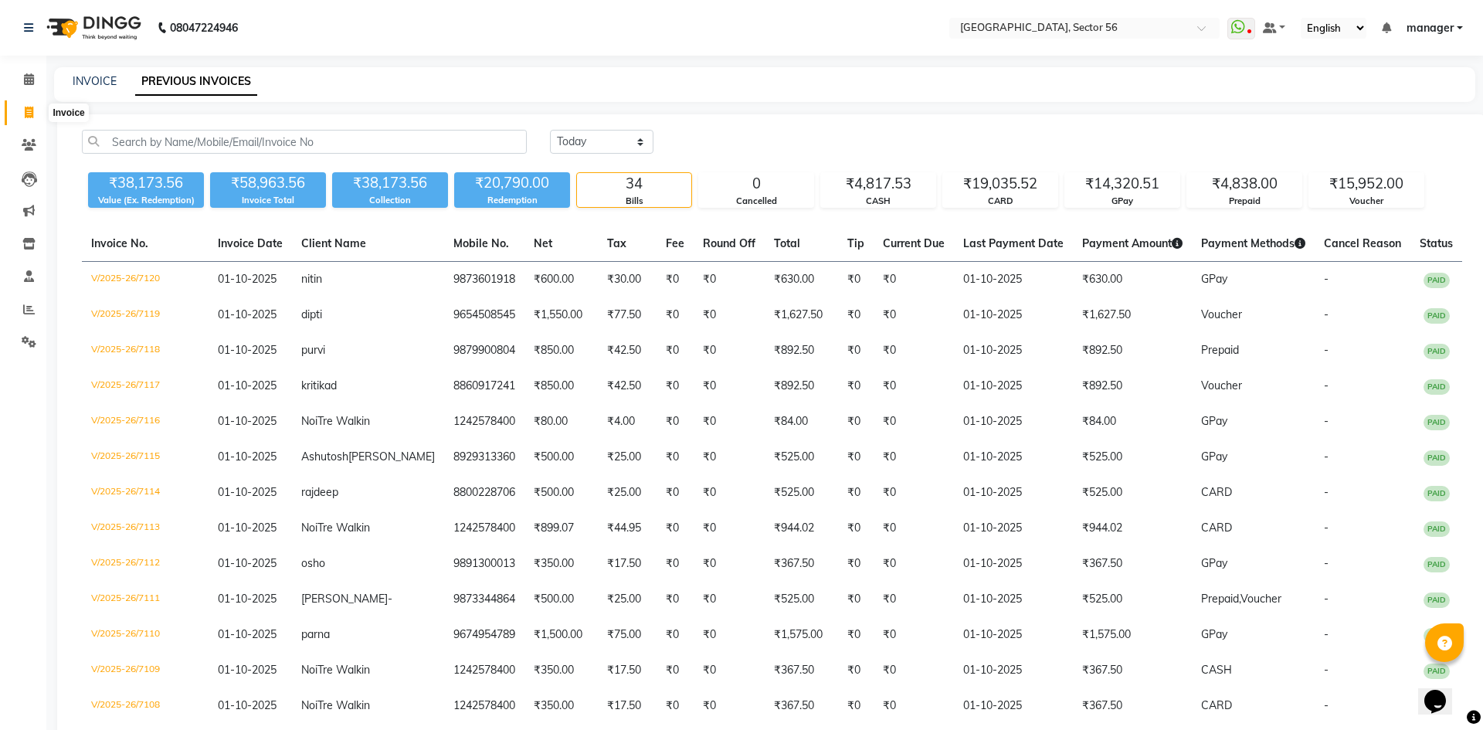
select select "5557"
select select "service"
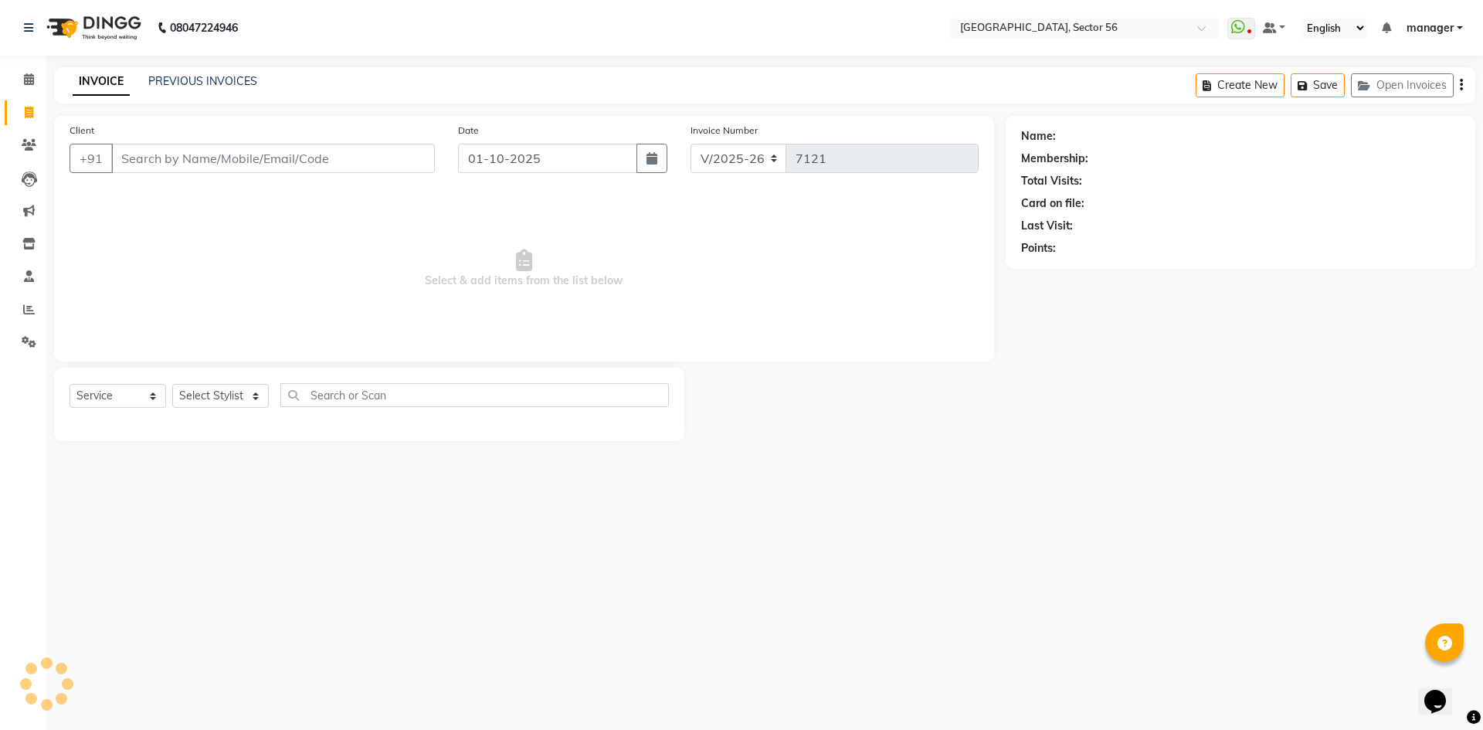
click at [230, 156] on input "Client" at bounding box center [273, 158] width 324 height 29
click at [1185, 291] on div "Name: Membership: Total Visits: Card on file: Last Visit: Points:" at bounding box center [1246, 278] width 481 height 325
click at [241, 155] on input "Client" at bounding box center [273, 158] width 324 height 29
click at [305, 152] on input "Client" at bounding box center [273, 158] width 324 height 29
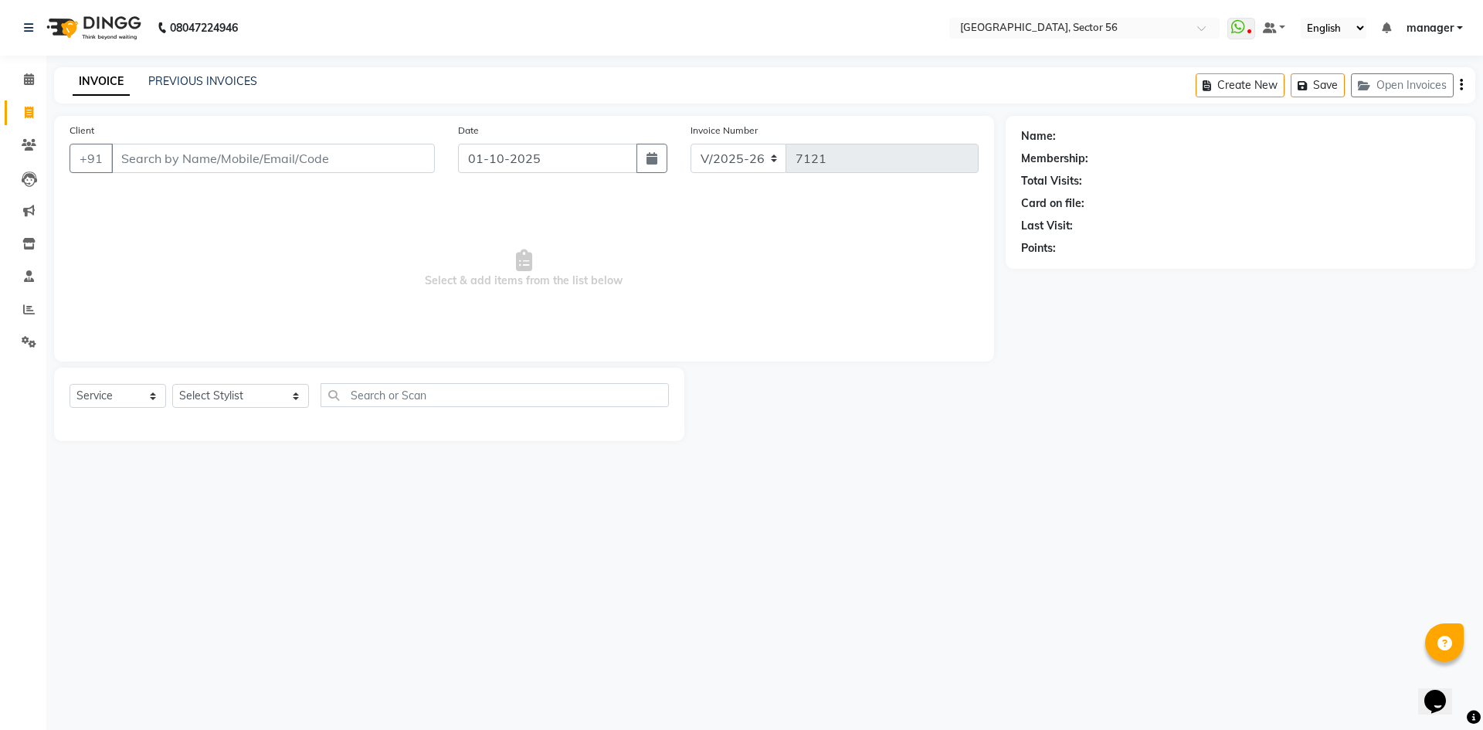
click at [978, 153] on div "Invoice Number V/2025 V/2025-26 7121" at bounding box center [834, 153] width 310 height 63
click at [228, 151] on input "Client" at bounding box center [273, 158] width 324 height 29
type input "SHOA"
drag, startPoint x: 226, startPoint y: 151, endPoint x: 97, endPoint y: 167, distance: 130.7
click at [97, 167] on div "+91 SHOA Add Client" at bounding box center [252, 158] width 365 height 29
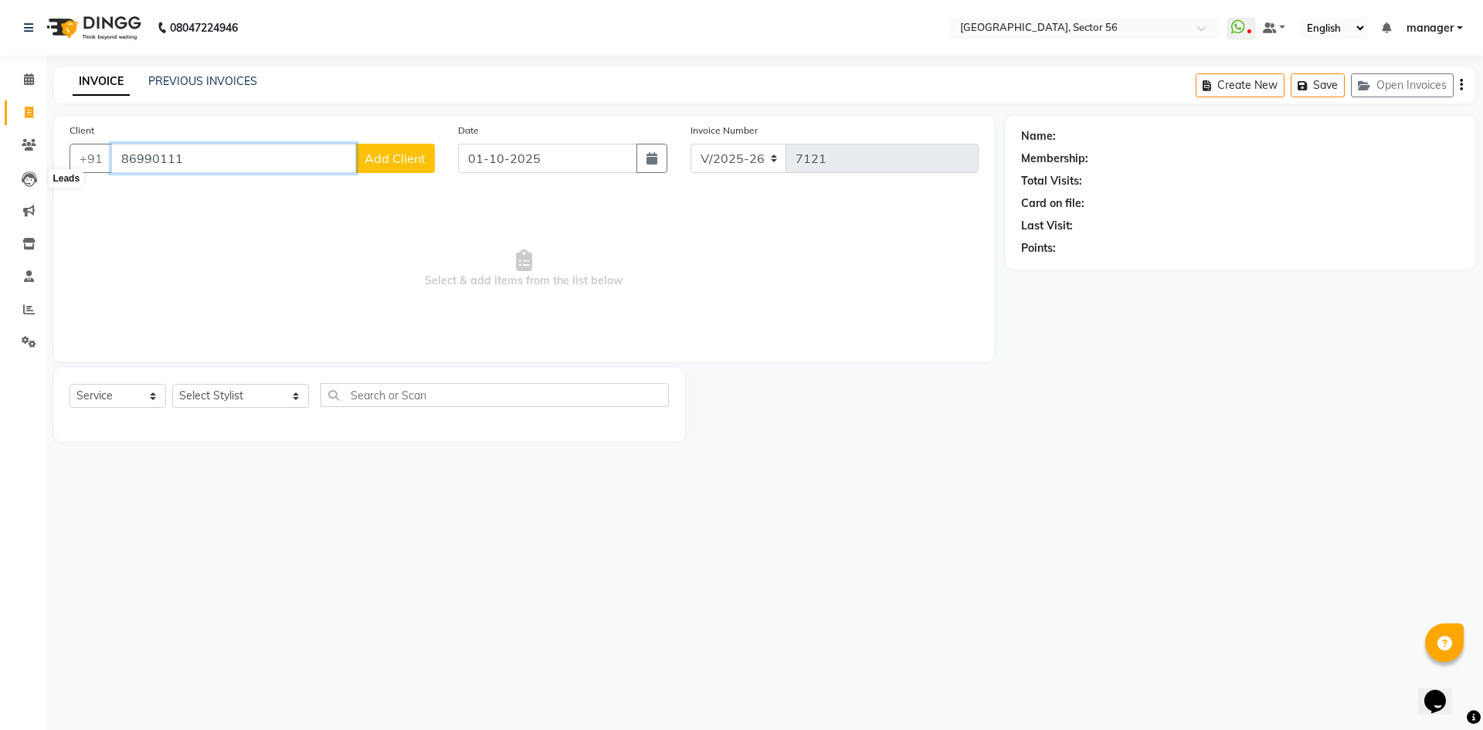
drag, startPoint x: 244, startPoint y: 164, endPoint x: 0, endPoint y: 192, distance: 245.5
click at [0, 192] on app-home "08047224946 Select Location × Noi Tre Salon, Sector 56 WhatsApp Status ✕ Status…" at bounding box center [741, 232] width 1483 height 464
type input "9988530111"
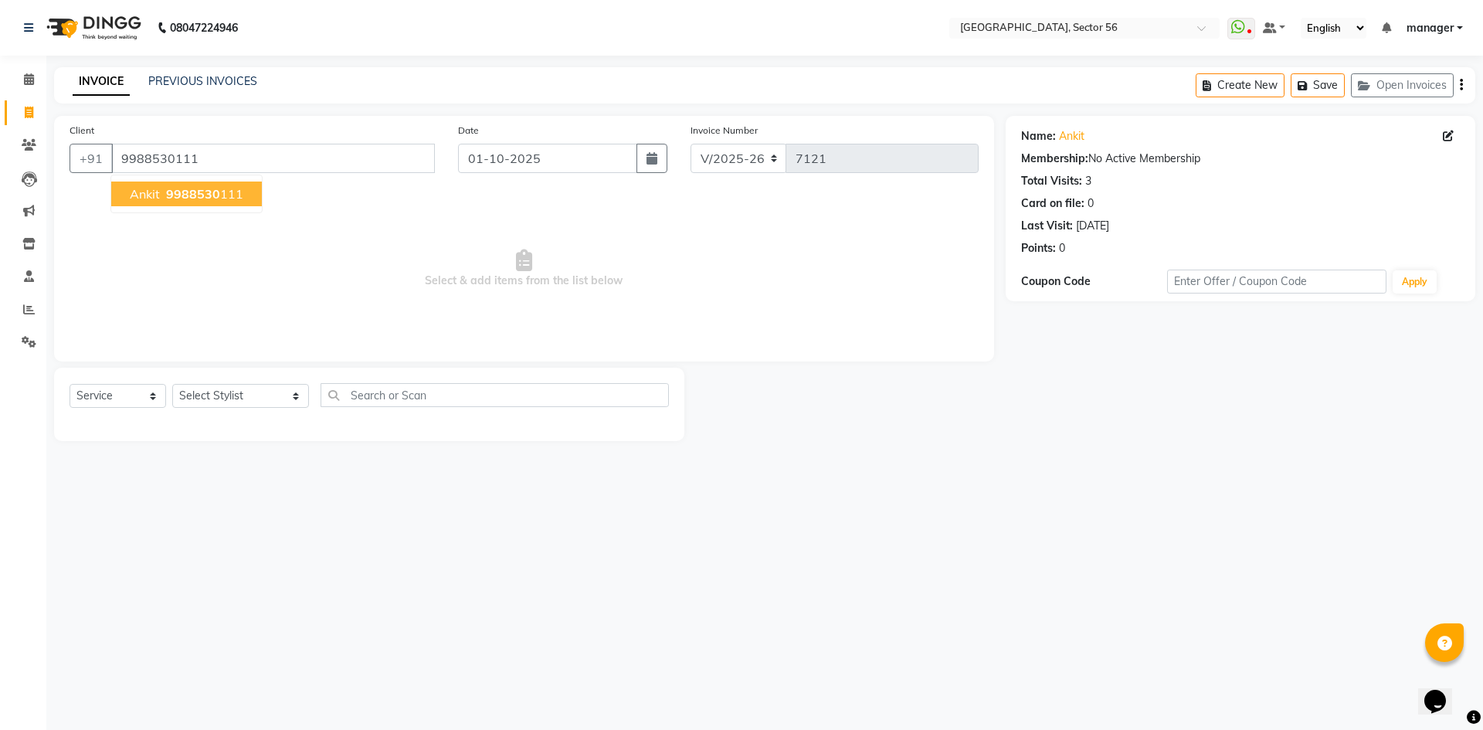
drag, startPoint x: 201, startPoint y: 200, endPoint x: 199, endPoint y: 212, distance: 11.7
click at [201, 200] on span "9988530" at bounding box center [193, 193] width 54 height 15
click at [206, 388] on select "Select Stylist ABHISHEKH THAPA abhishek thapa AKRAM KHAN MARKET STAFF amit amit…" at bounding box center [240, 396] width 137 height 24
select select "76748"
click at [172, 384] on select "Select Stylist ABHISHEKH THAPA abhishek thapa AKRAM KHAN MARKET STAFF amit amit…" at bounding box center [240, 396] width 137 height 24
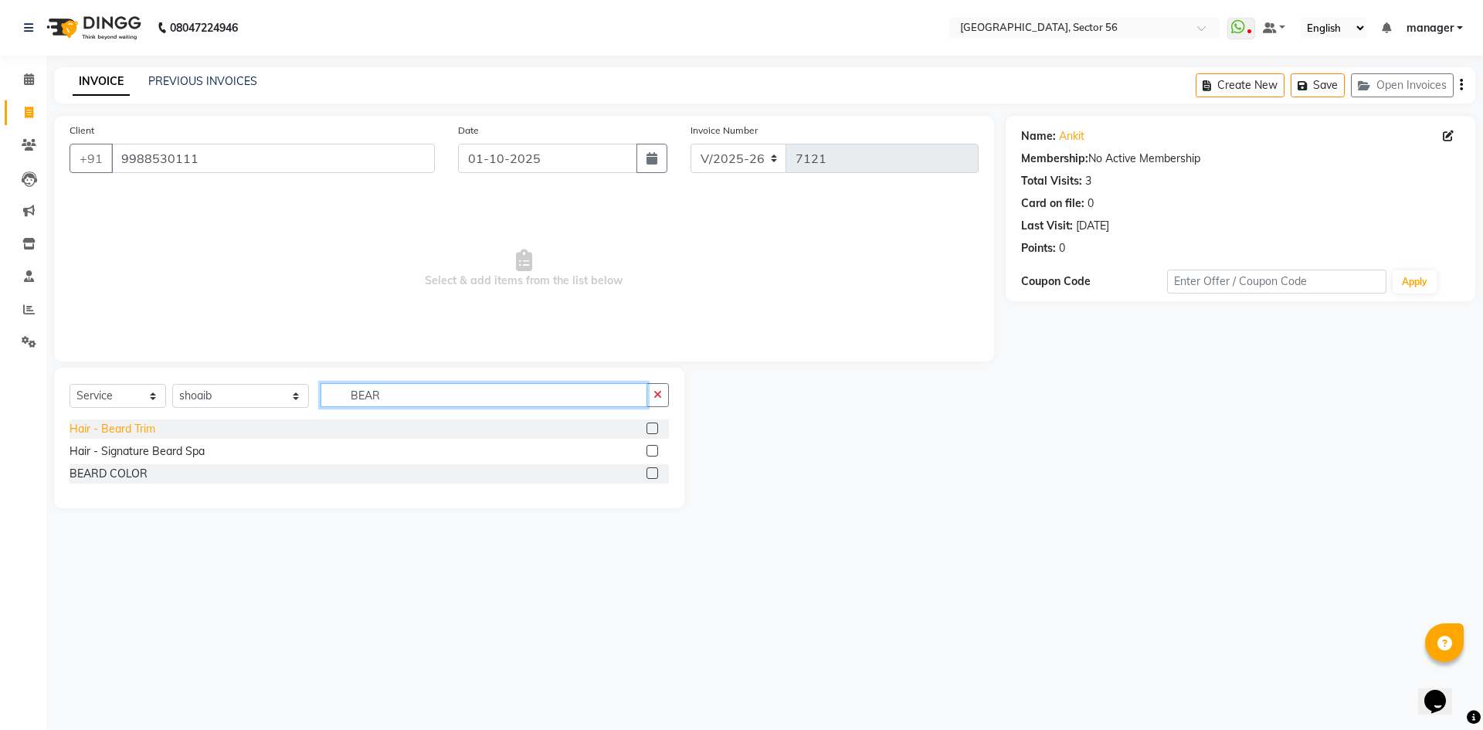
type input "BEAR"
click at [118, 427] on div "Hair - Beard Trim" at bounding box center [113, 429] width 86 height 16
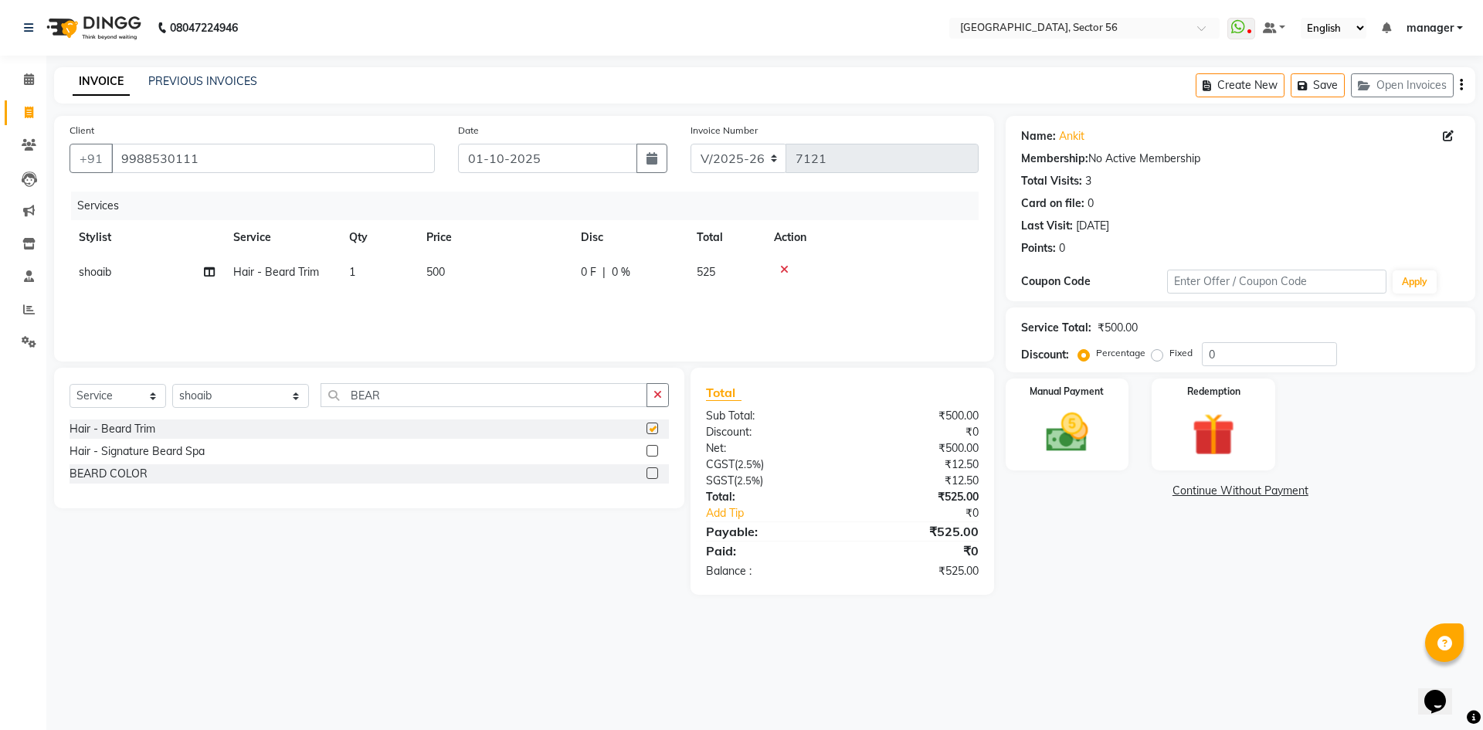
checkbox input "false"
drag, startPoint x: 475, startPoint y: 275, endPoint x: 493, endPoint y: 276, distance: 18.6
click at [475, 274] on td "500" at bounding box center [494, 272] width 154 height 35
select select "76748"
drag, startPoint x: 559, startPoint y: 277, endPoint x: 395, endPoint y: 288, distance: 164.9
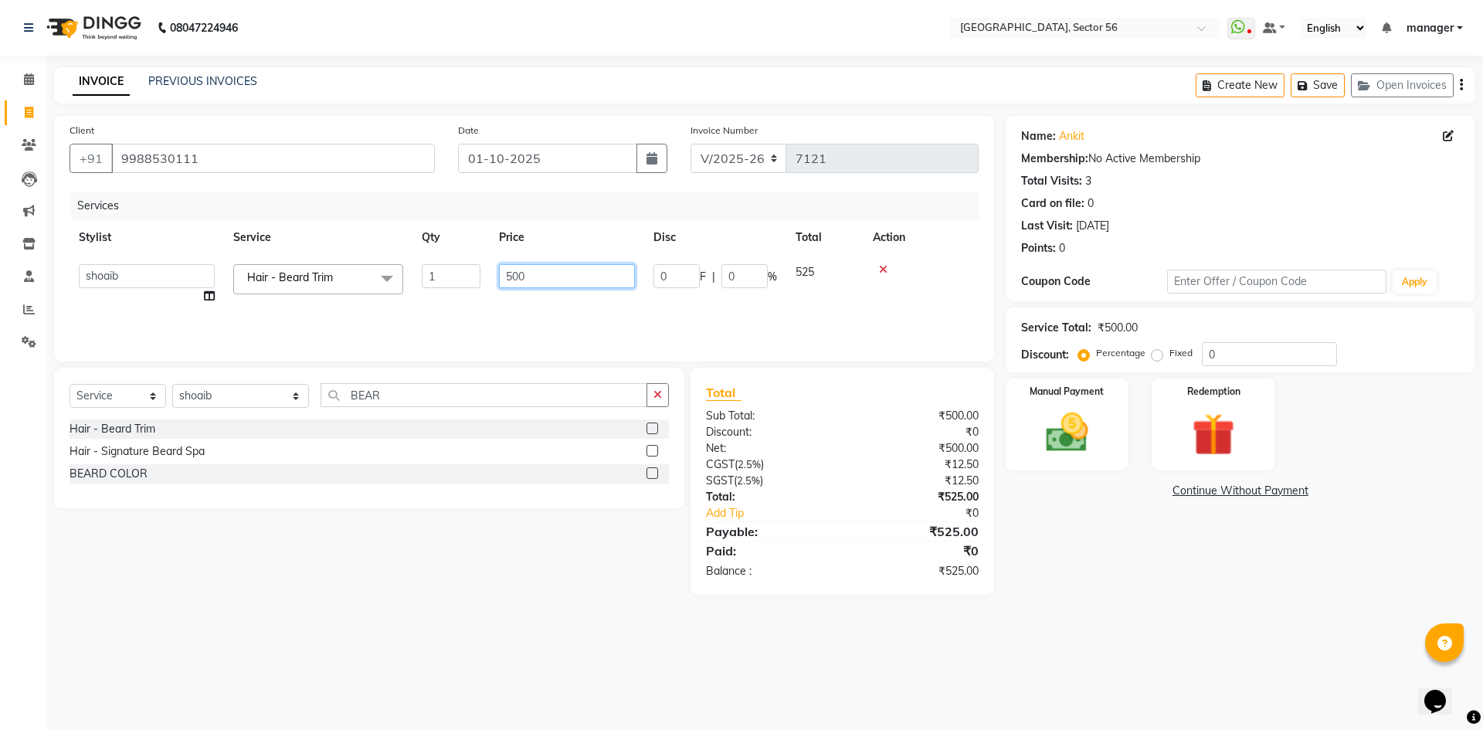
click at [395, 288] on tr "ABHISHEKH THAPA abhishek thapa AKRAM KHAN MARKET STAFF amit amit spm Anamika Be…" at bounding box center [524, 284] width 909 height 59
type input "350"
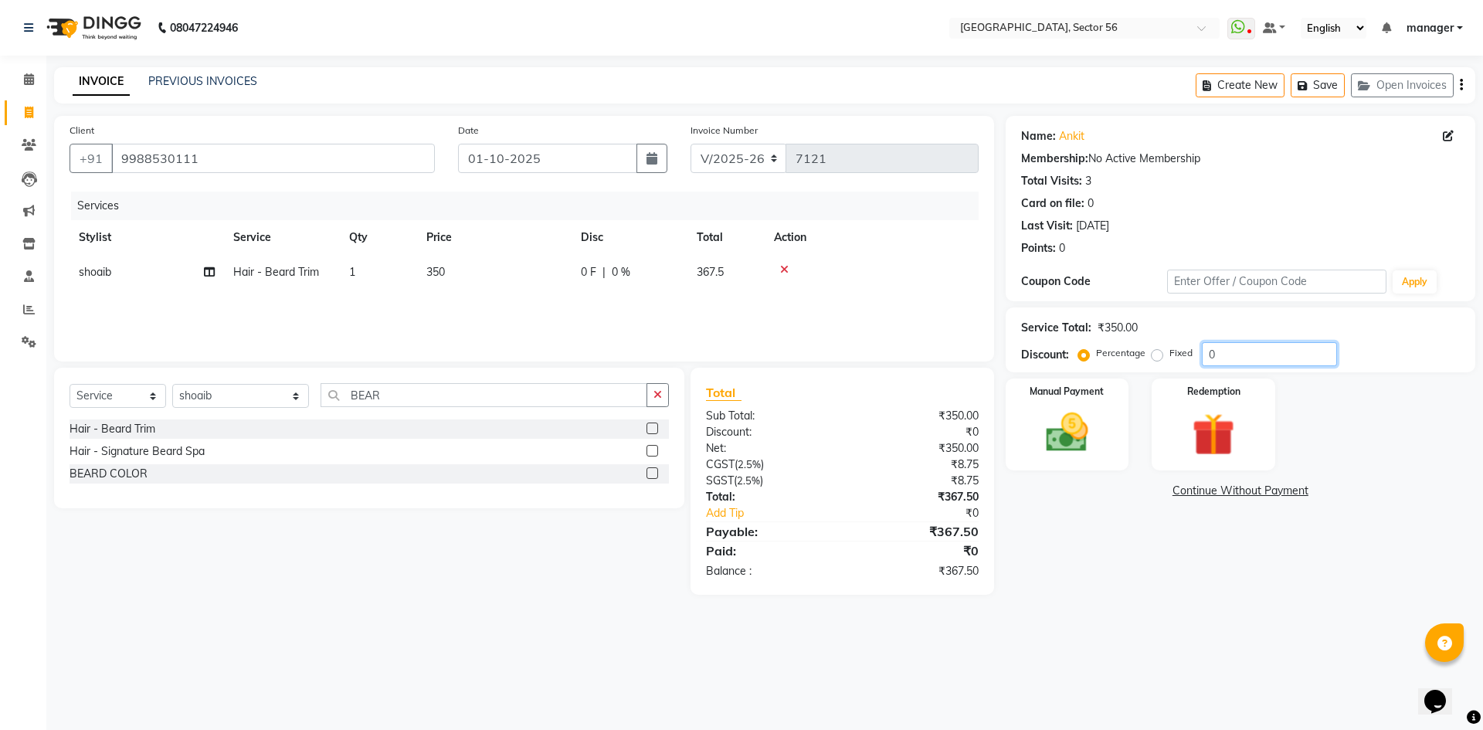
drag, startPoint x: 1220, startPoint y: 355, endPoint x: 1098, endPoint y: 366, distance: 122.5
click at [1098, 366] on div "Service Total: ₹350.00 Discount: Percentage Fixed 0" at bounding box center [1241, 339] width 470 height 65
type input "4.76"
click at [1048, 437] on img at bounding box center [1067, 432] width 72 height 51
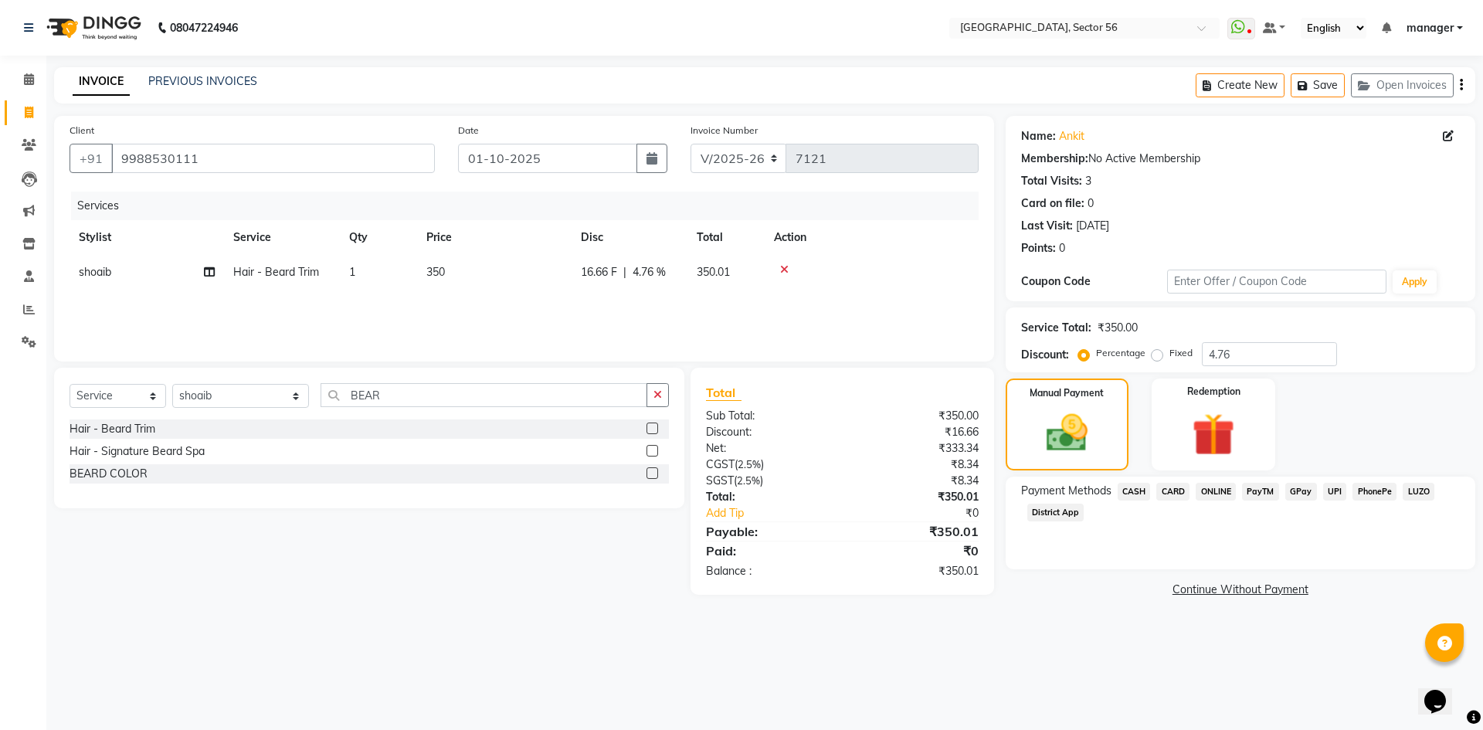
click at [1172, 495] on span "CARD" at bounding box center [1172, 492] width 33 height 18
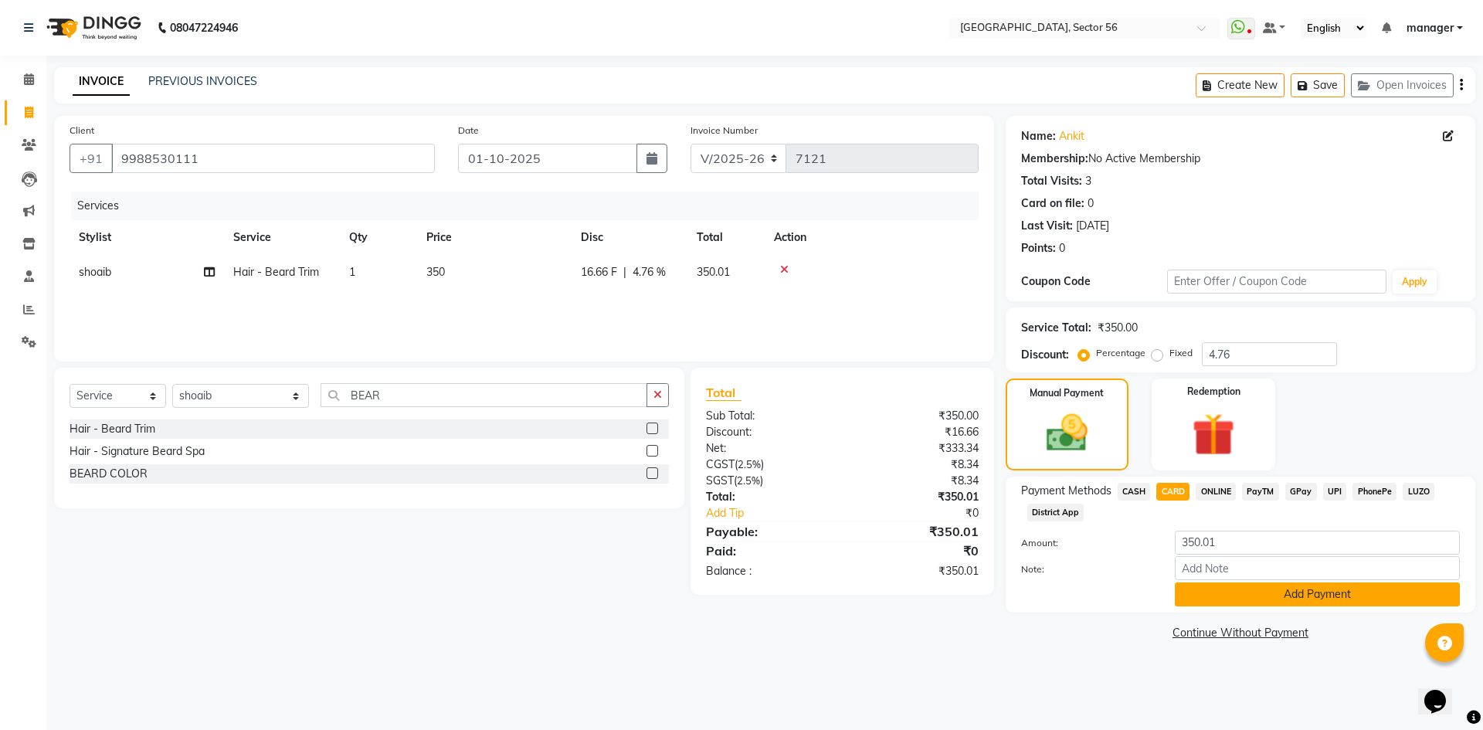
click at [1216, 602] on button "Add Payment" at bounding box center [1317, 594] width 285 height 24
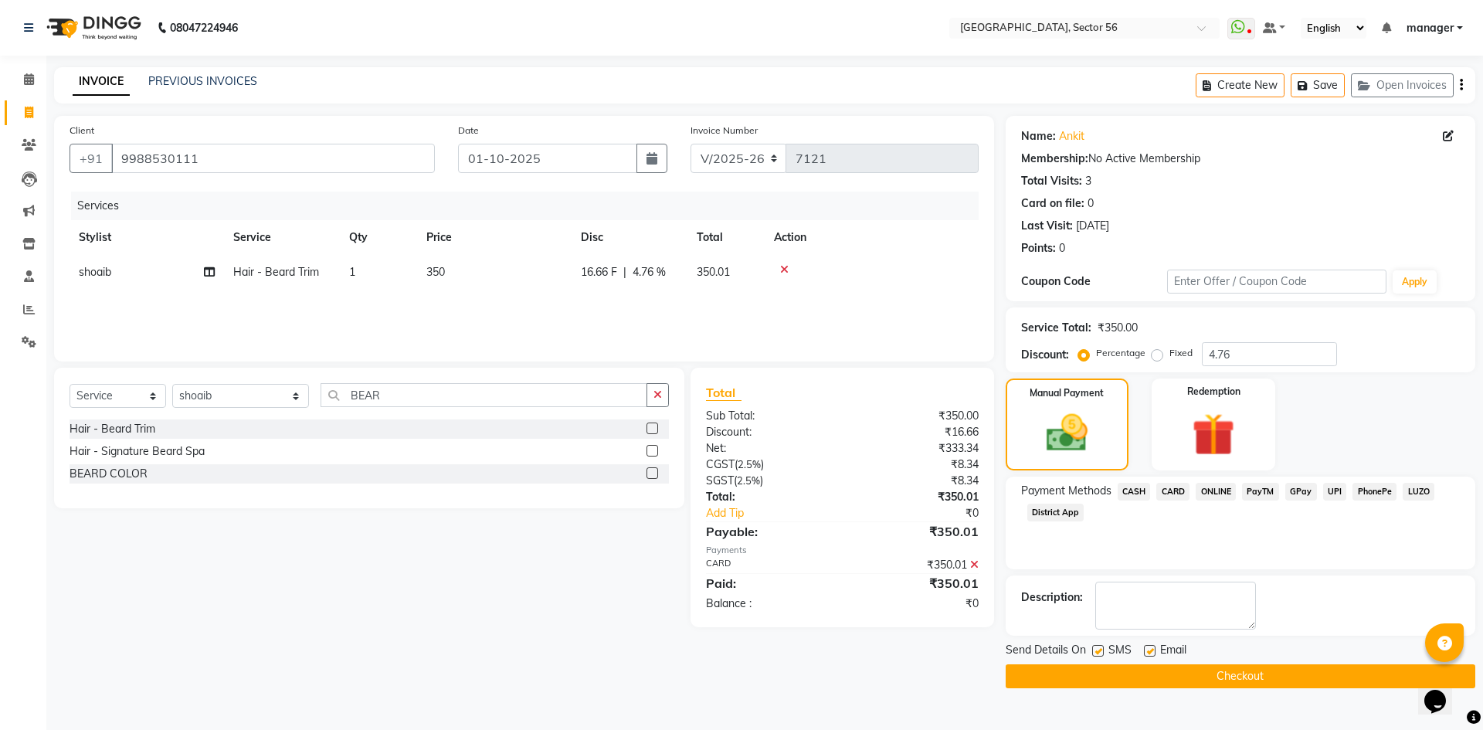
click at [1225, 673] on button "Checkout" at bounding box center [1241, 676] width 470 height 24
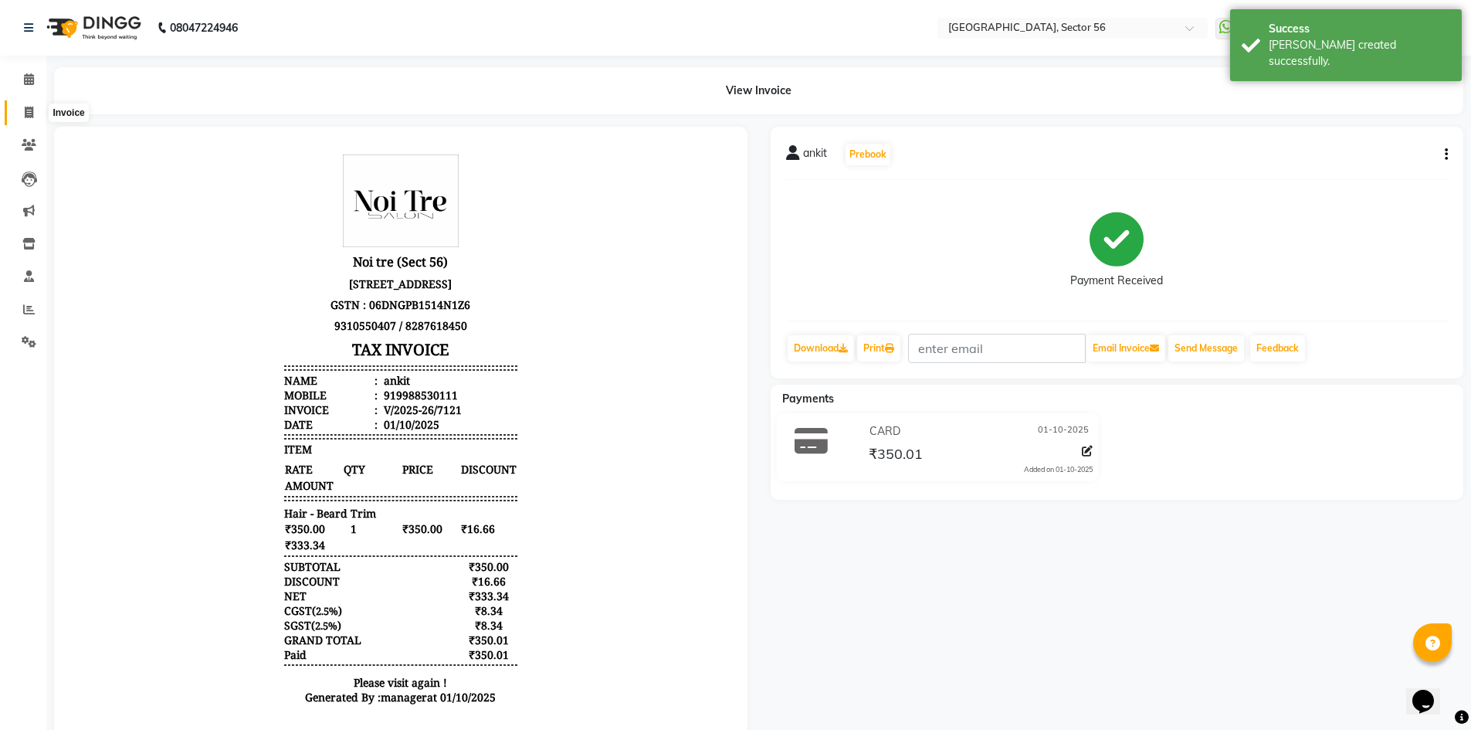
click at [29, 112] on icon at bounding box center [29, 113] width 8 height 12
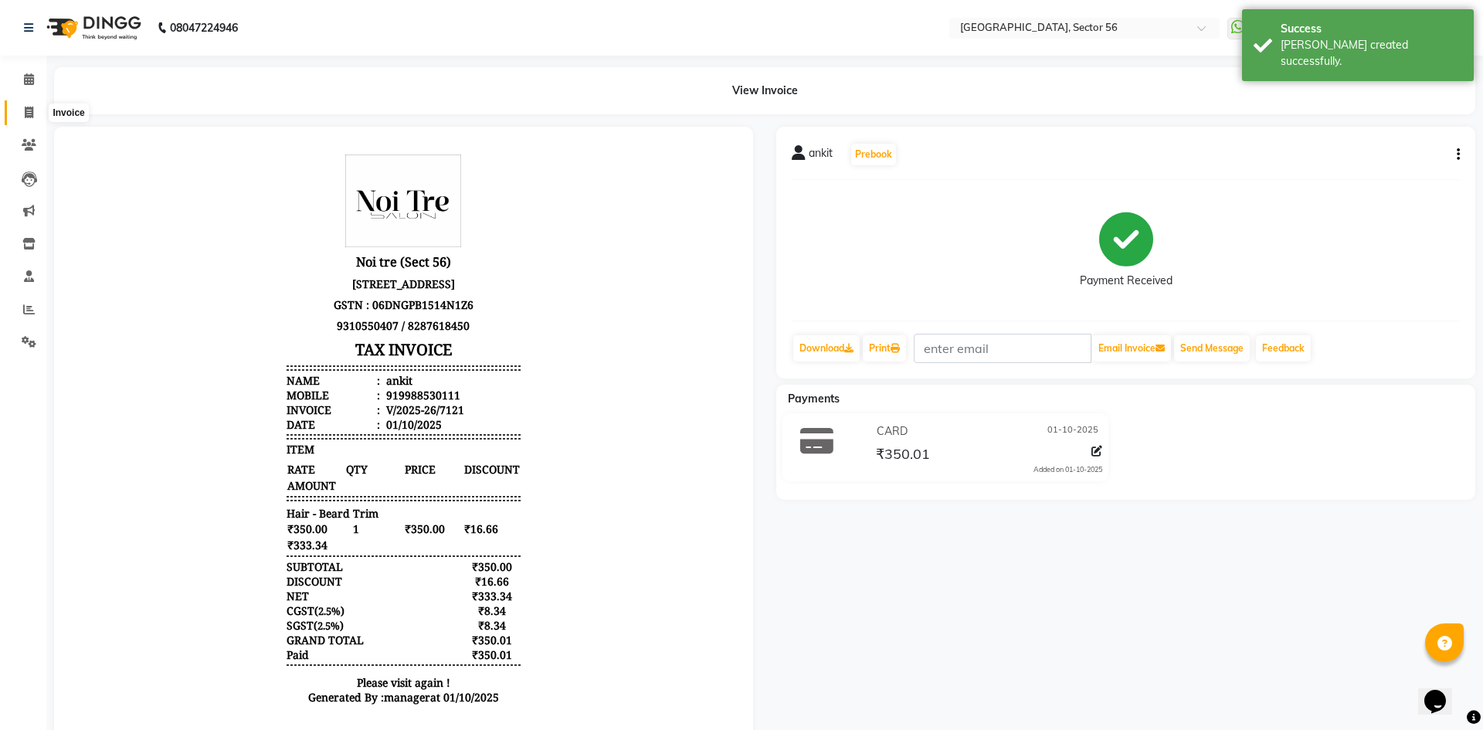
select select "service"
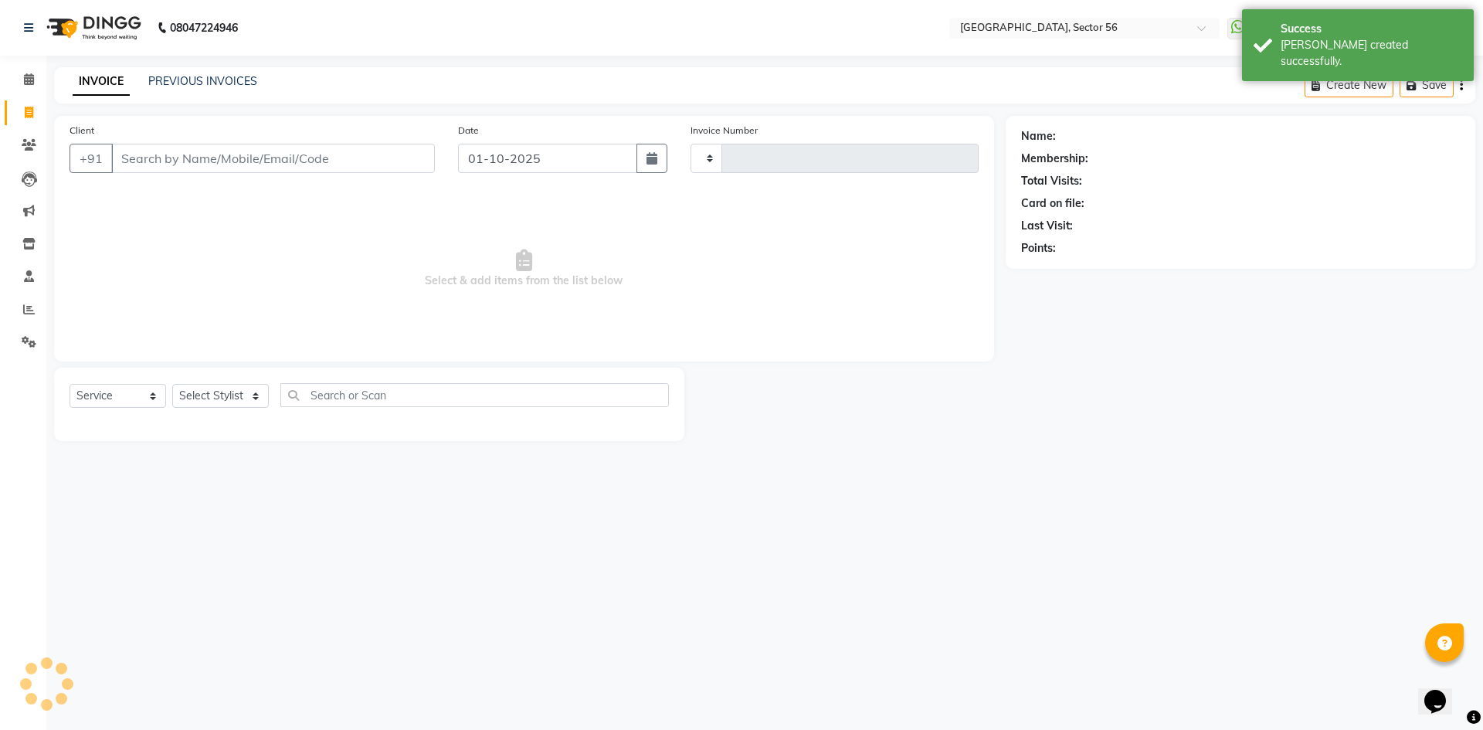
type input "7122"
select select "5557"
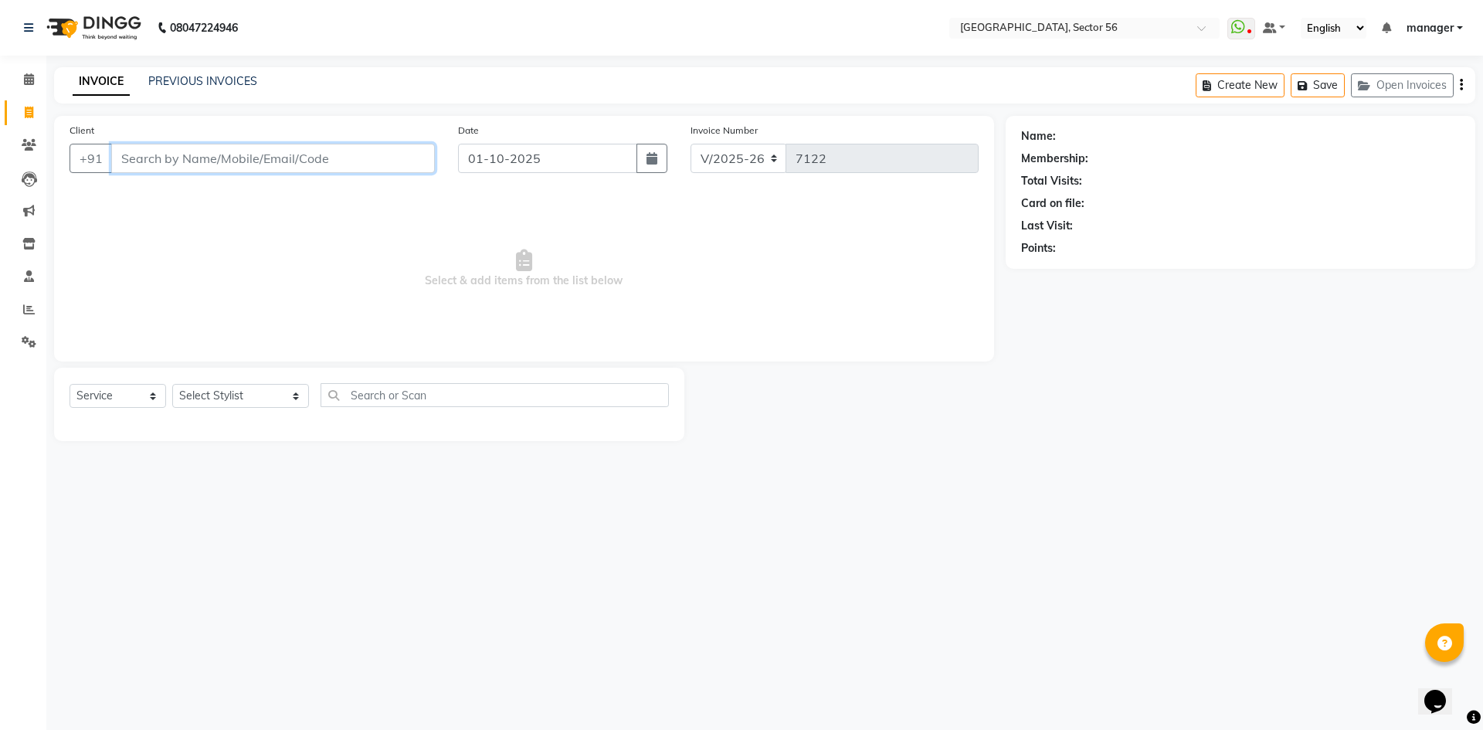
click at [133, 158] on input "Client" at bounding box center [273, 158] width 324 height 29
click at [137, 160] on input "Client" at bounding box center [273, 158] width 324 height 29
click at [168, 162] on input "Client" at bounding box center [273, 158] width 324 height 29
click at [184, 168] on input "Client" at bounding box center [273, 158] width 324 height 29
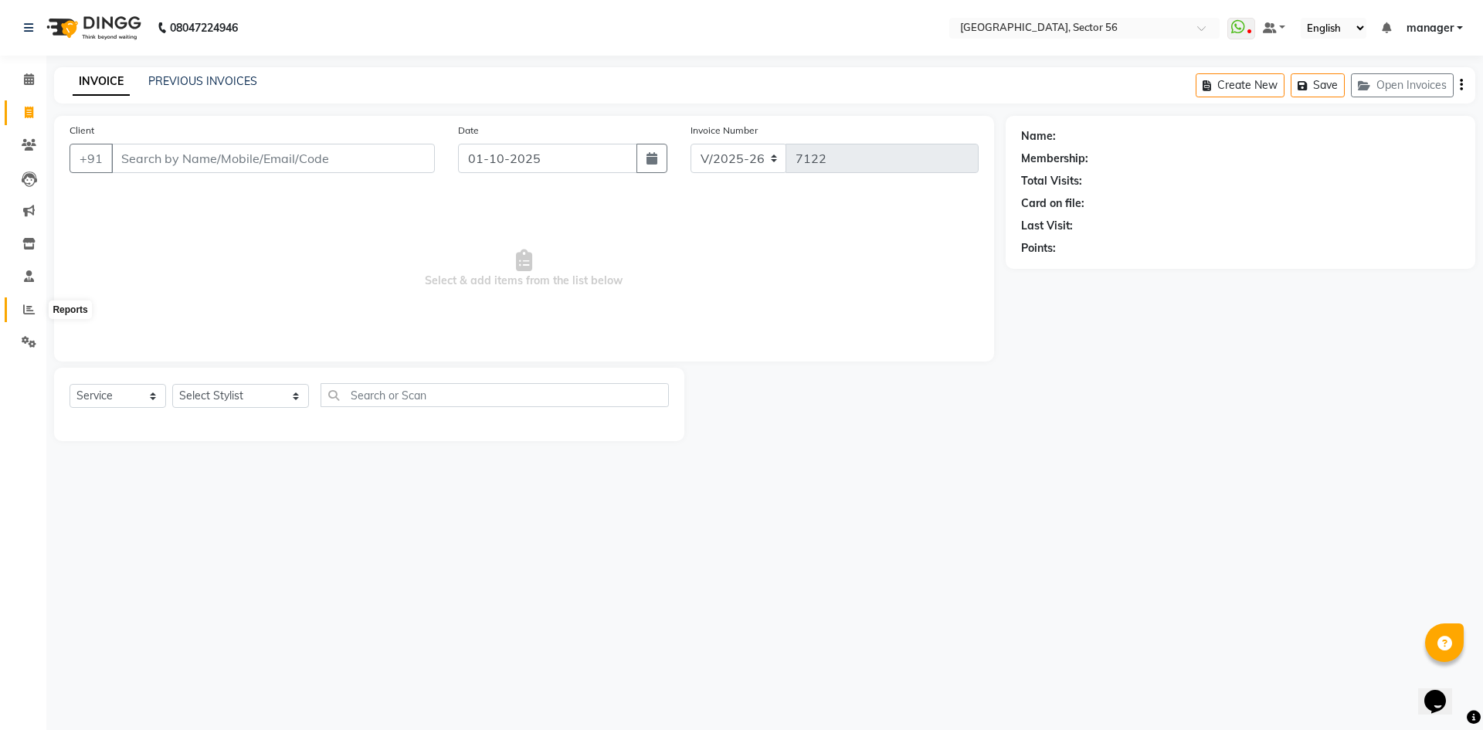
click at [32, 310] on icon at bounding box center [29, 310] width 12 height 12
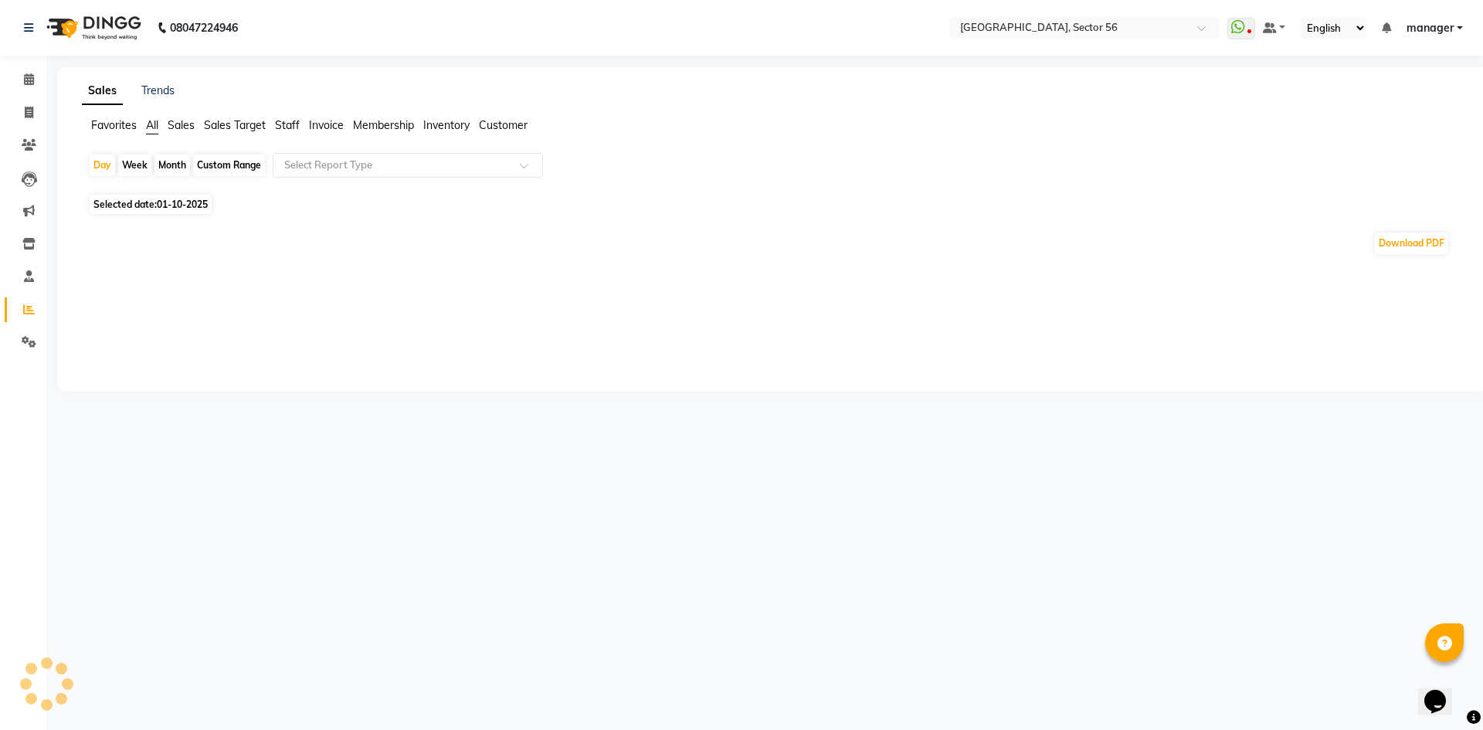
click at [175, 164] on div "Month" at bounding box center [172, 165] width 36 height 22
select select "10"
select select "2025"
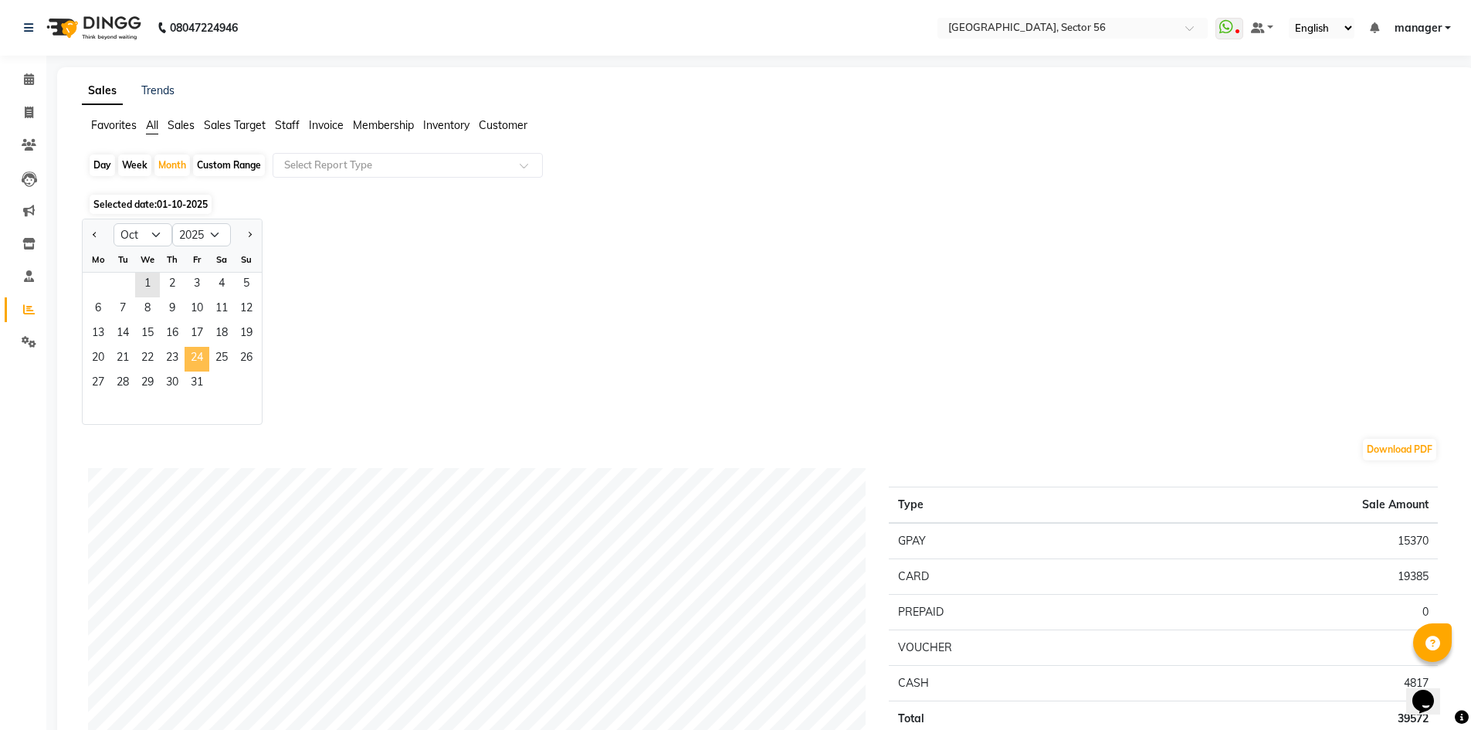
click at [202, 371] on span "24" at bounding box center [197, 359] width 25 height 25
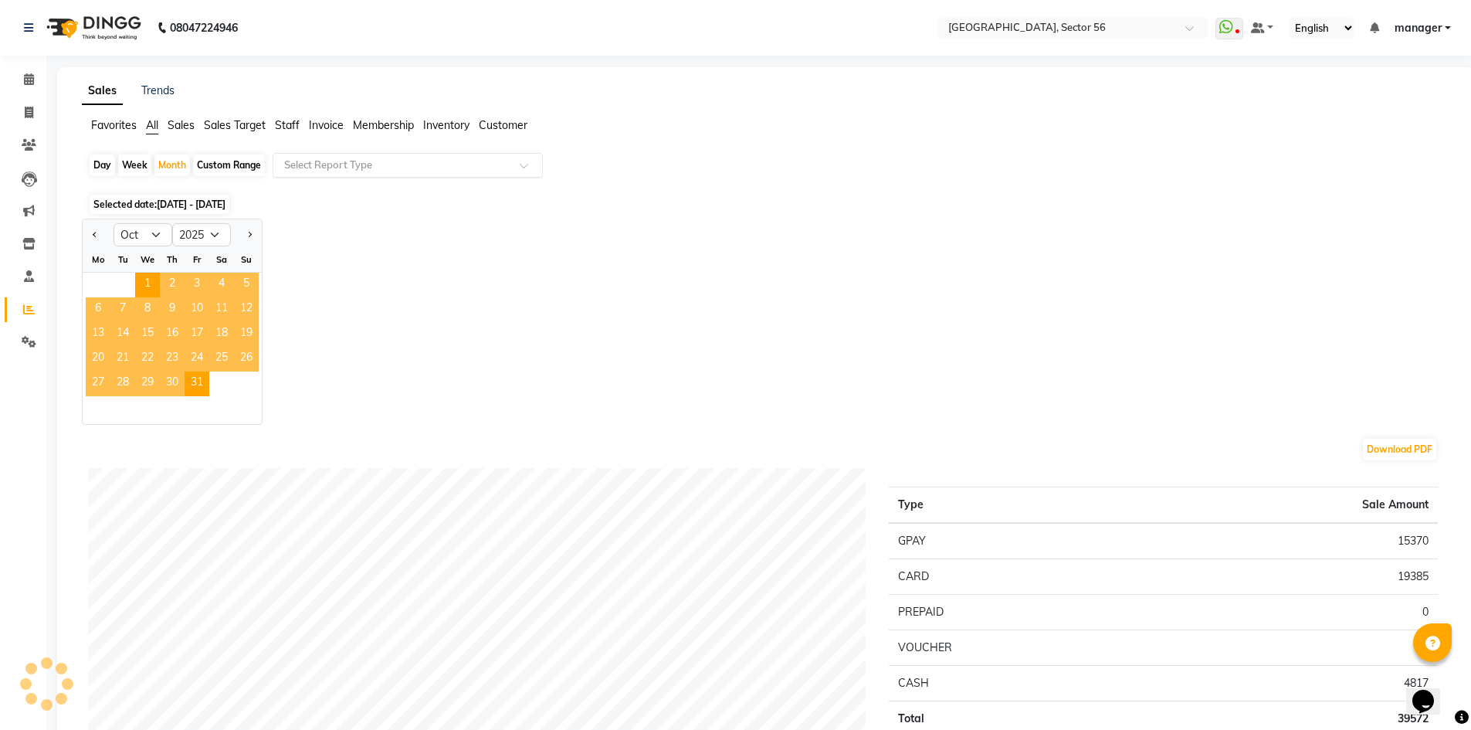
click at [359, 163] on input "text" at bounding box center [392, 165] width 222 height 15
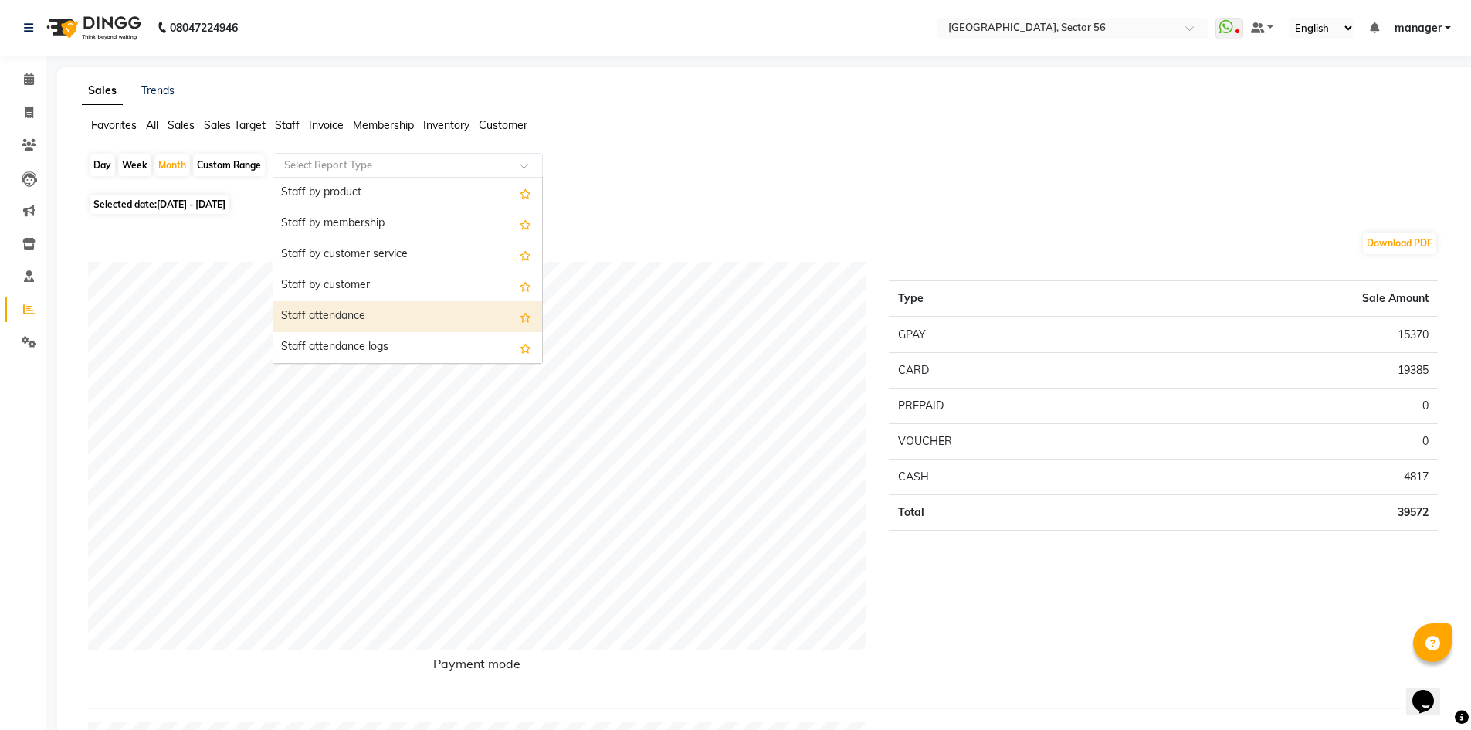
scroll to position [772, 0]
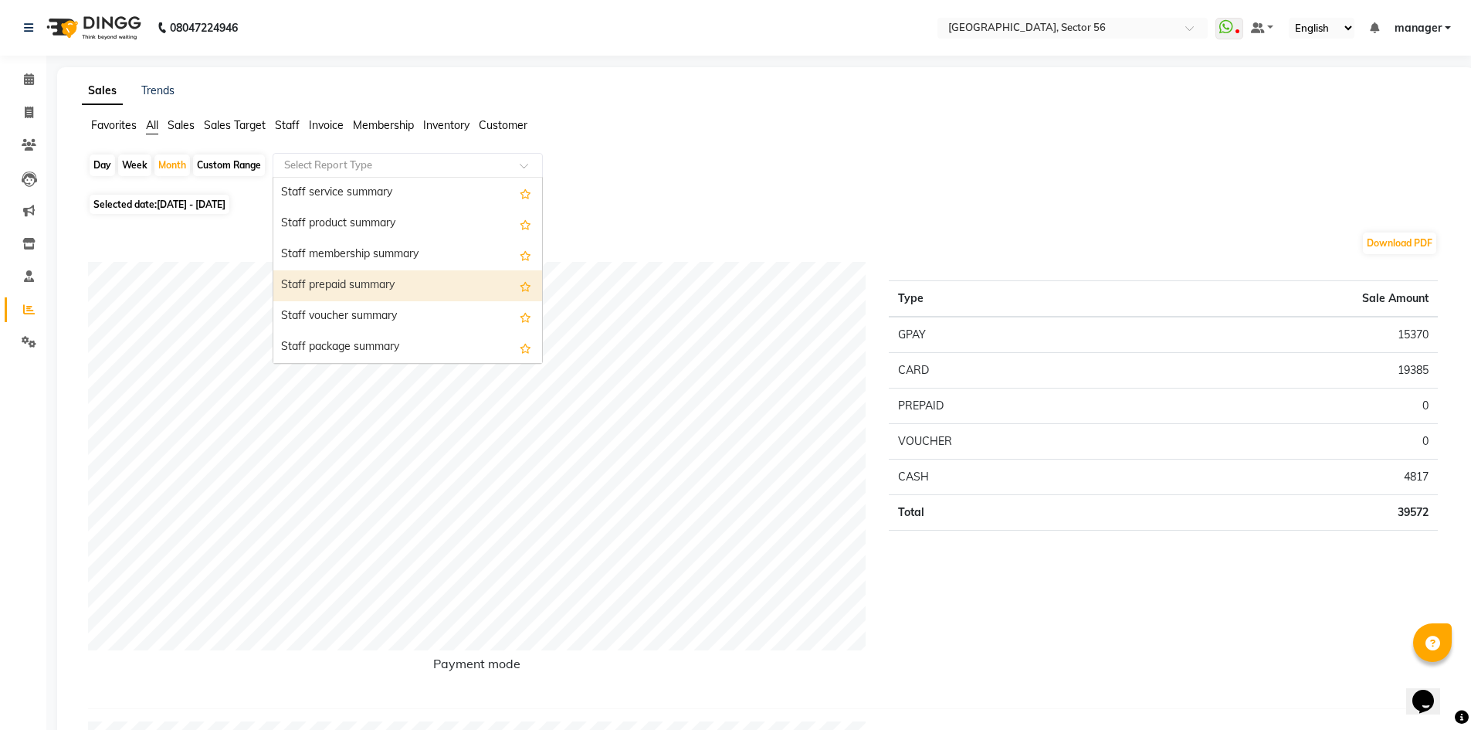
click at [401, 287] on div "Staff prepaid summary" at bounding box center [407, 285] width 269 height 31
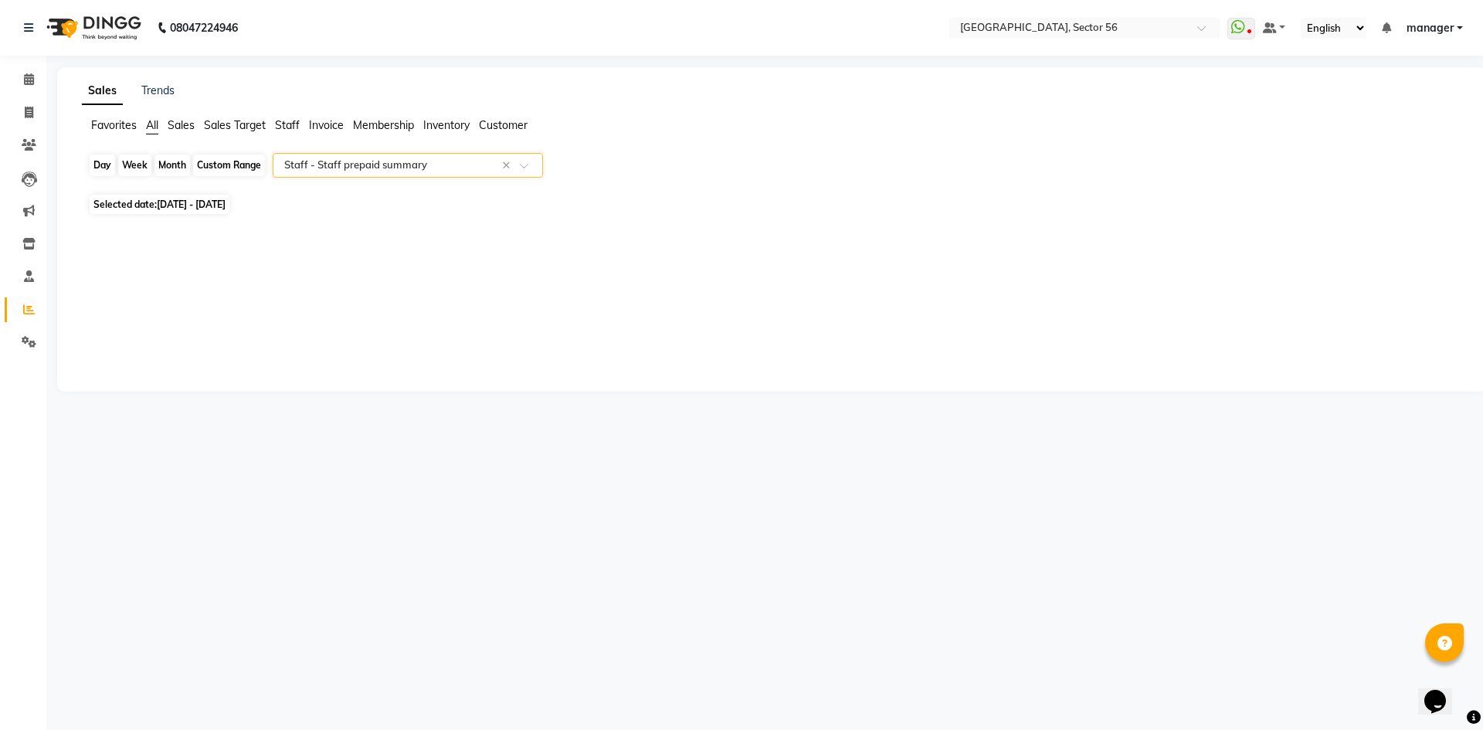
click at [171, 157] on div "Month" at bounding box center [172, 165] width 36 height 22
select select "10"
select select "2025"
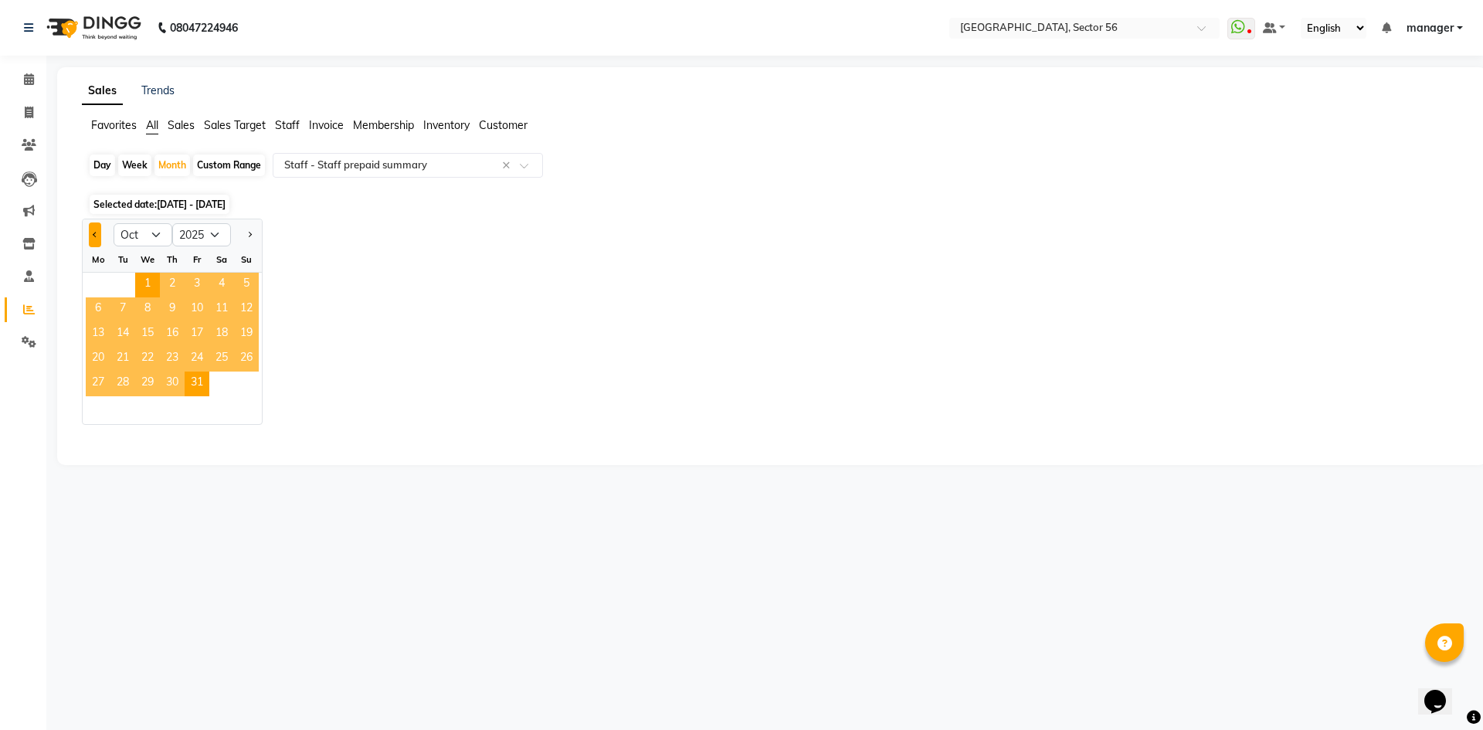
click at [93, 236] on span "Previous month" at bounding box center [95, 233] width 5 height 5
select select "9"
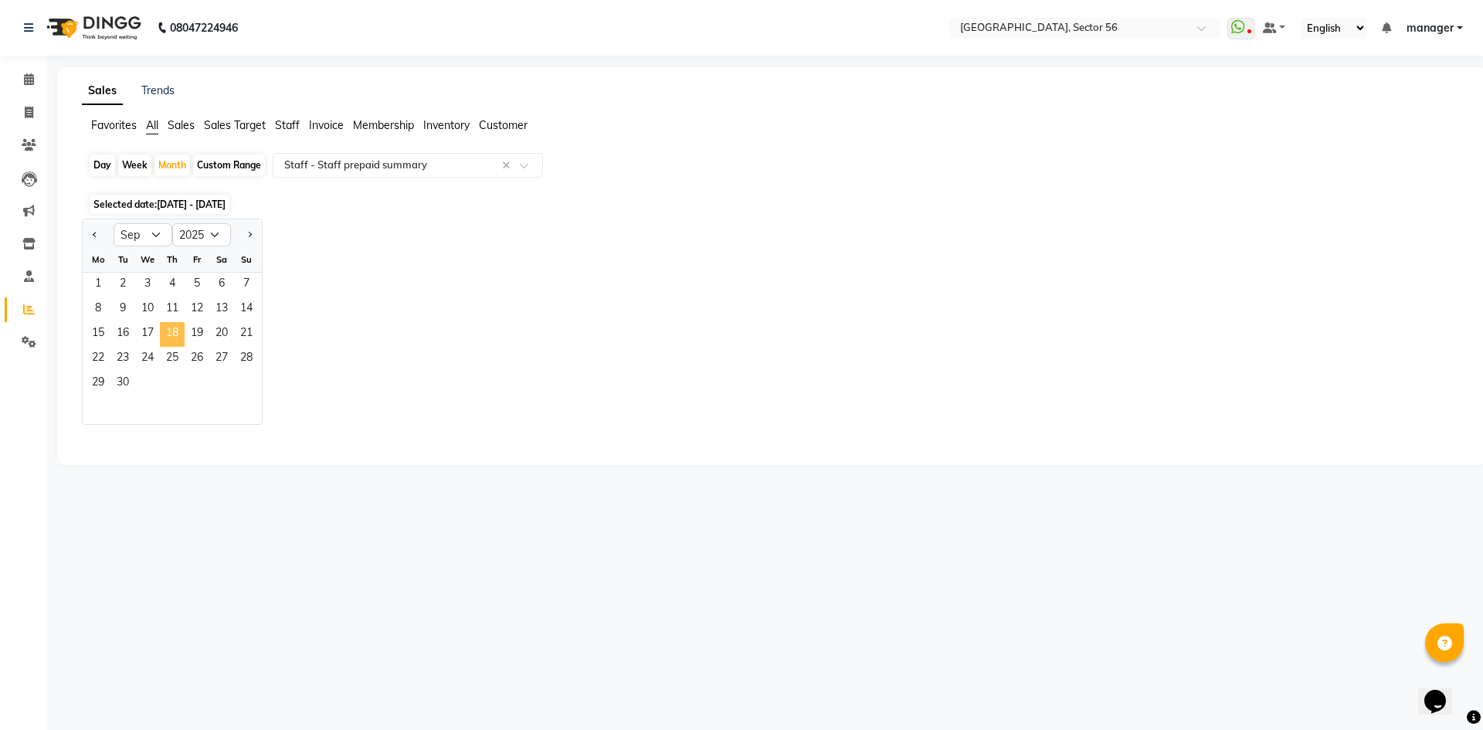
click at [164, 339] on span "18" at bounding box center [172, 334] width 25 height 25
select select "full_report"
select select "csv"
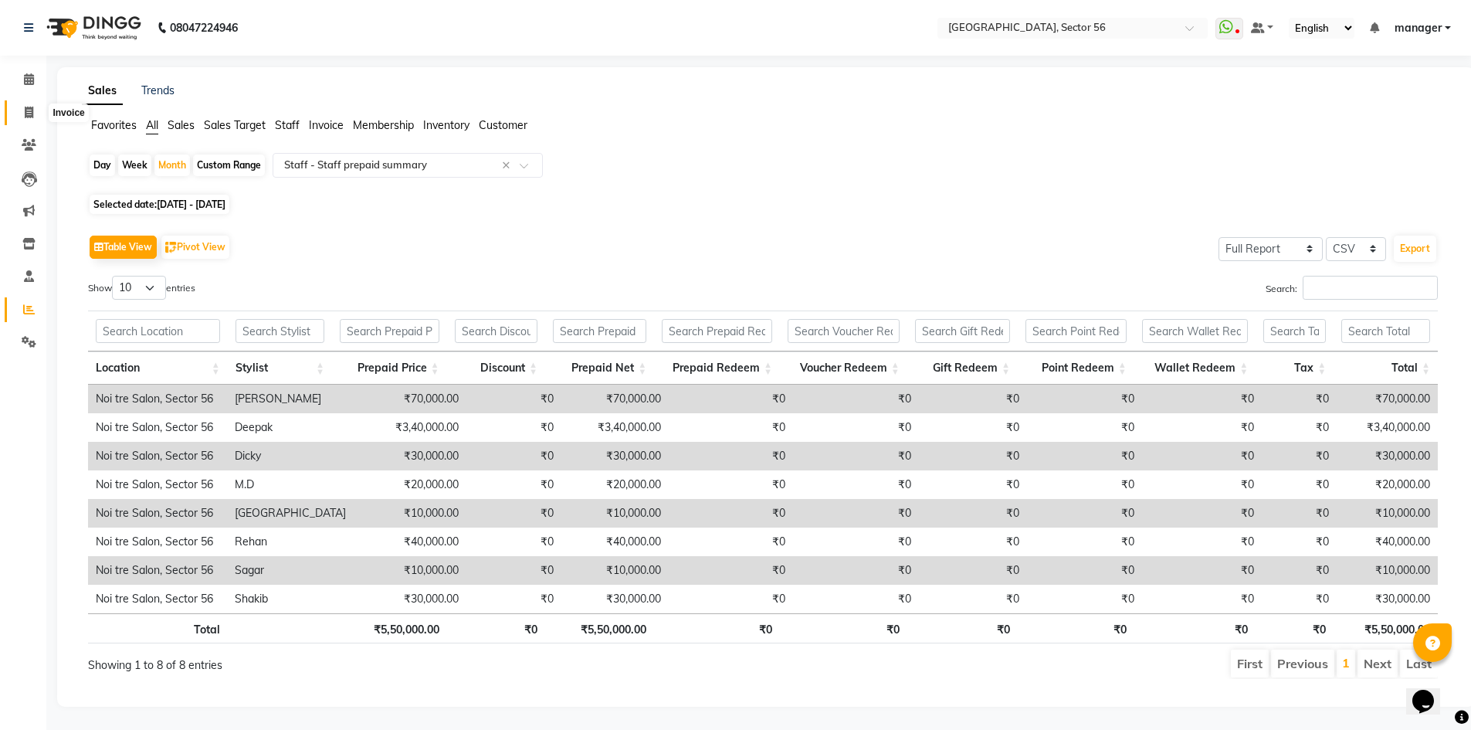
click at [32, 114] on icon at bounding box center [29, 113] width 8 height 12
select select "service"
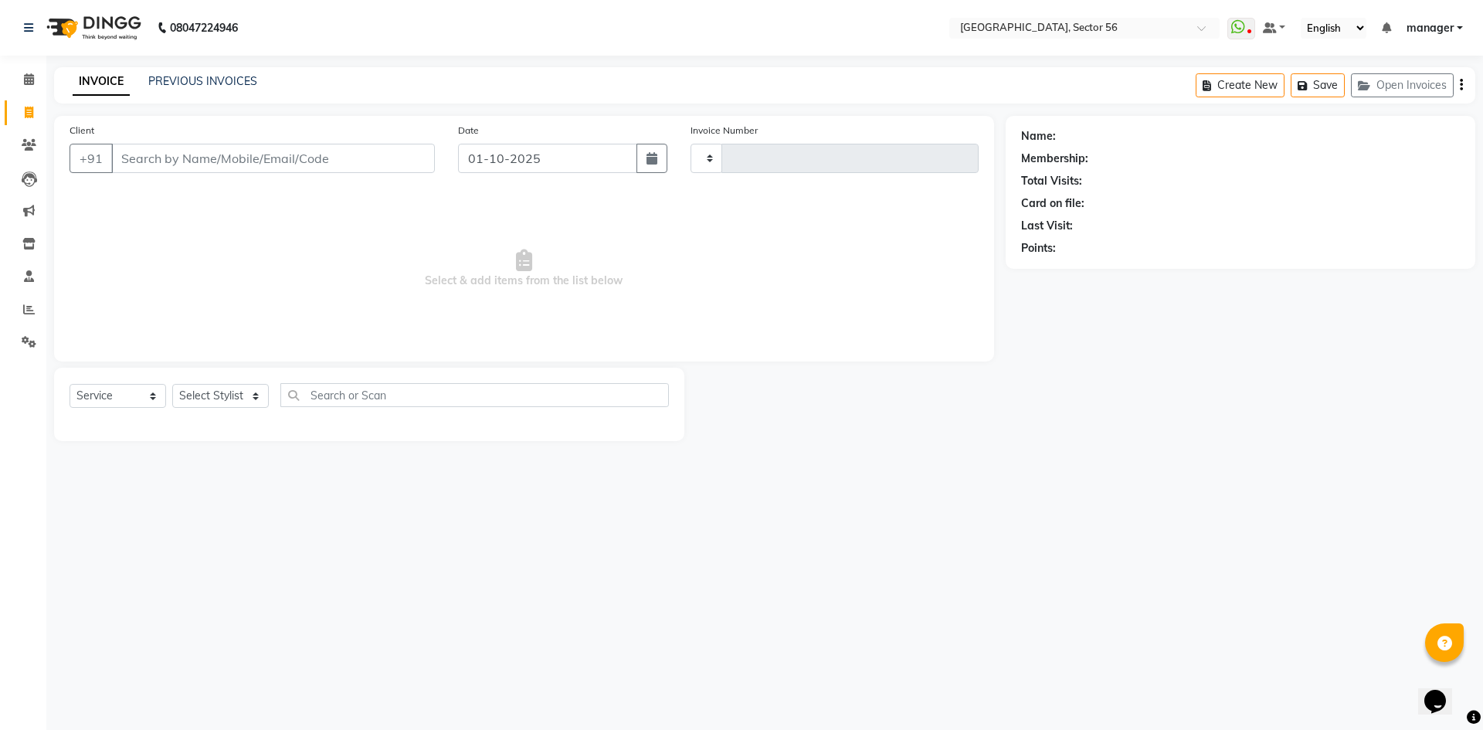
type input "7123"
select select "5557"
click at [242, 154] on input "Client" at bounding box center [273, 158] width 324 height 29
drag, startPoint x: 344, startPoint y: 166, endPoint x: 326, endPoint y: 224, distance: 60.6
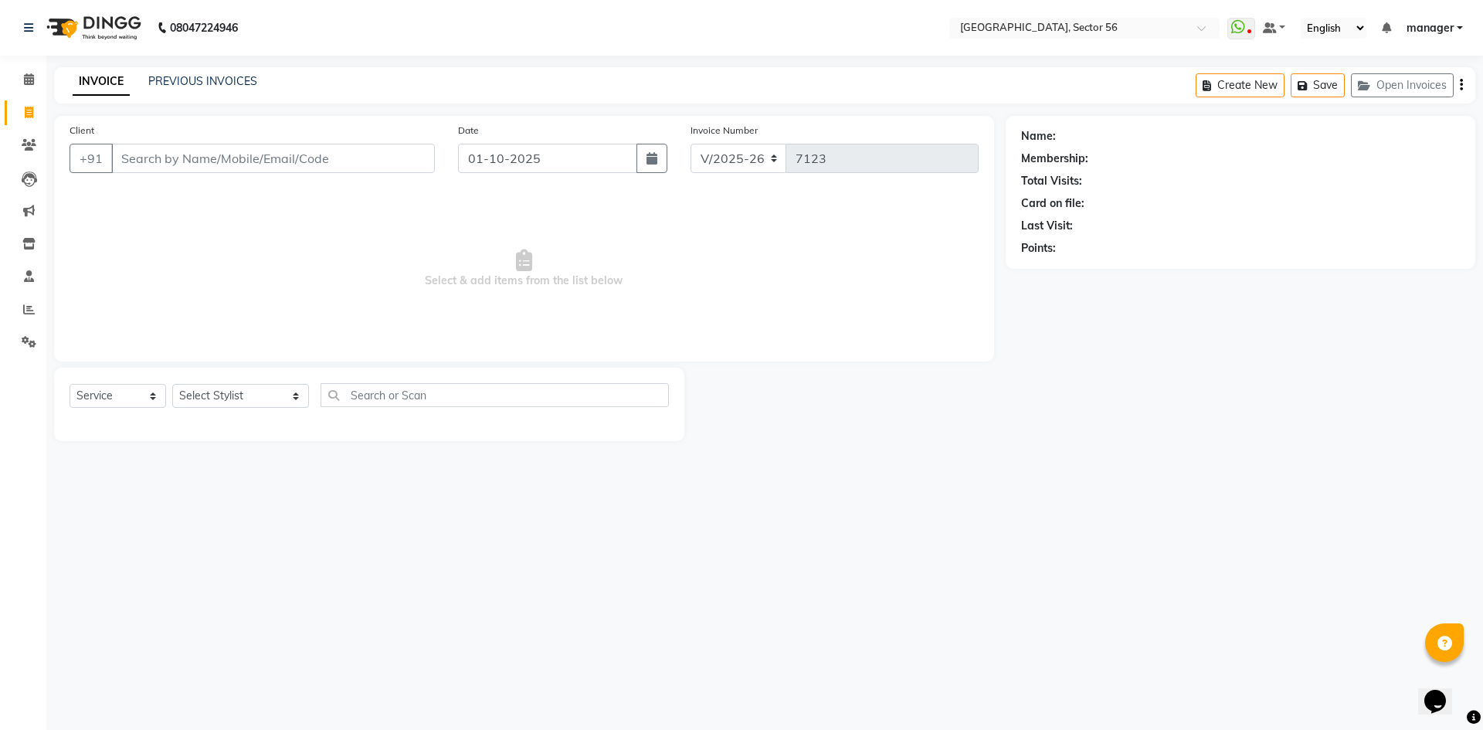
click at [335, 198] on div "Client +91 Date 01-10-2025 Invoice Number V/2025 V/2025-26 7123 Select & add it…" at bounding box center [524, 239] width 940 height 246
click at [268, 398] on select "Select Stylist ABHISHEKH THAPA abhishek thapa AKRAM KHAN MARKET STAFF amit amit…" at bounding box center [240, 396] width 137 height 24
select select "43517"
click at [172, 384] on select "Select Stylist ABHISHEKH THAPA abhishek thapa AKRAM KHAN MARKET STAFF amit amit…" at bounding box center [240, 396] width 137 height 24
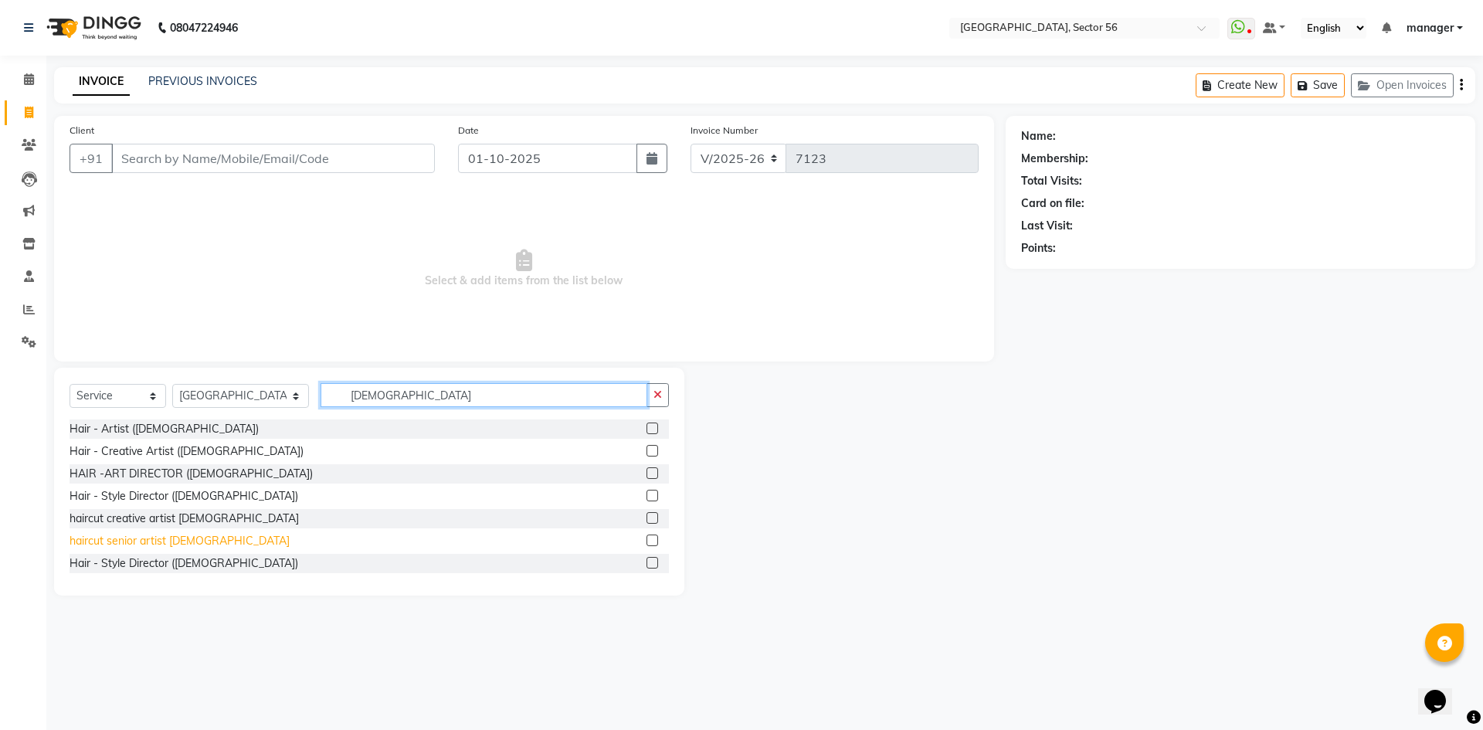
type input "MALE"
click at [148, 542] on div "haircut senior artist [DEMOGRAPHIC_DATA]" at bounding box center [180, 541] width 220 height 16
checkbox input "false"
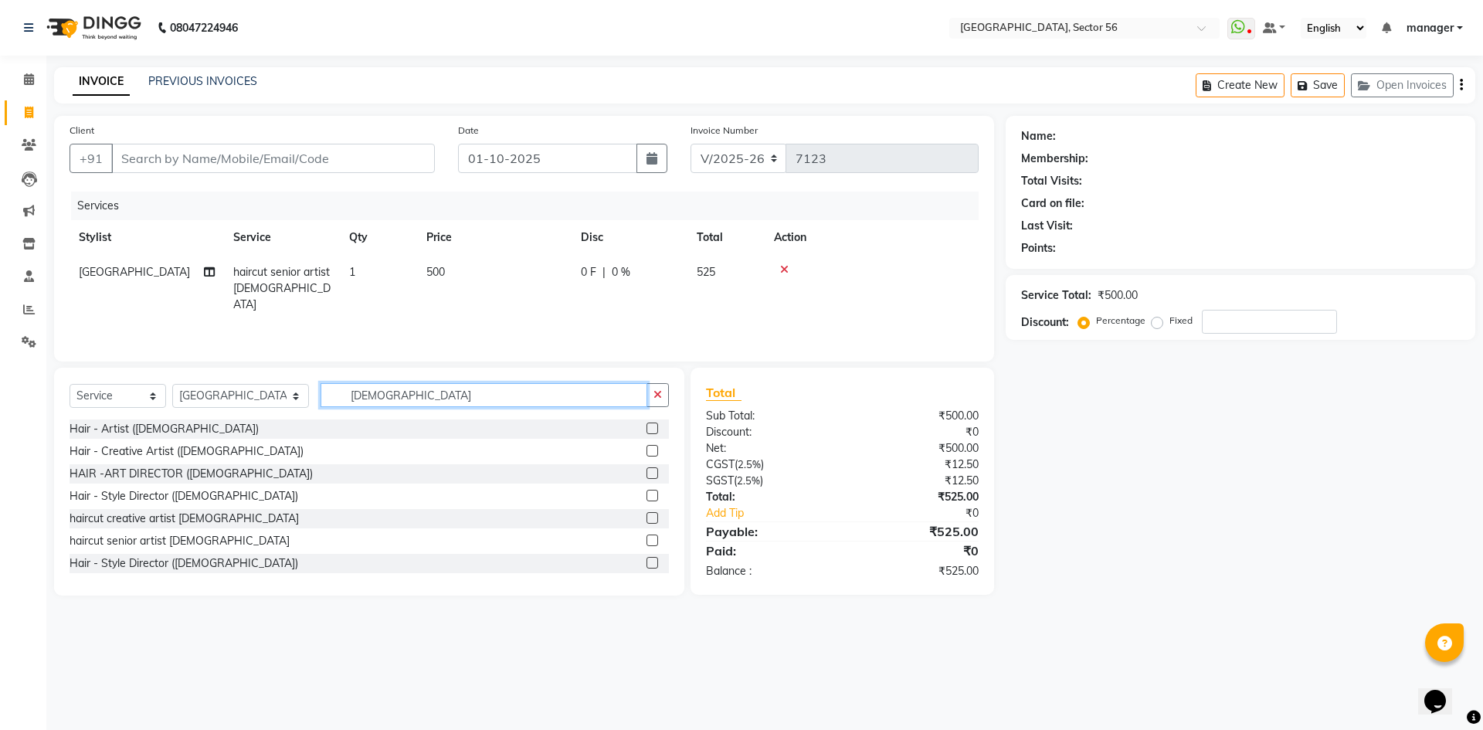
drag, startPoint x: 398, startPoint y: 388, endPoint x: 288, endPoint y: 398, distance: 110.1
click at [288, 398] on div "Select Service Product Membership Package Voucher Prepaid Gift Card Select Styl…" at bounding box center [369, 401] width 599 height 36
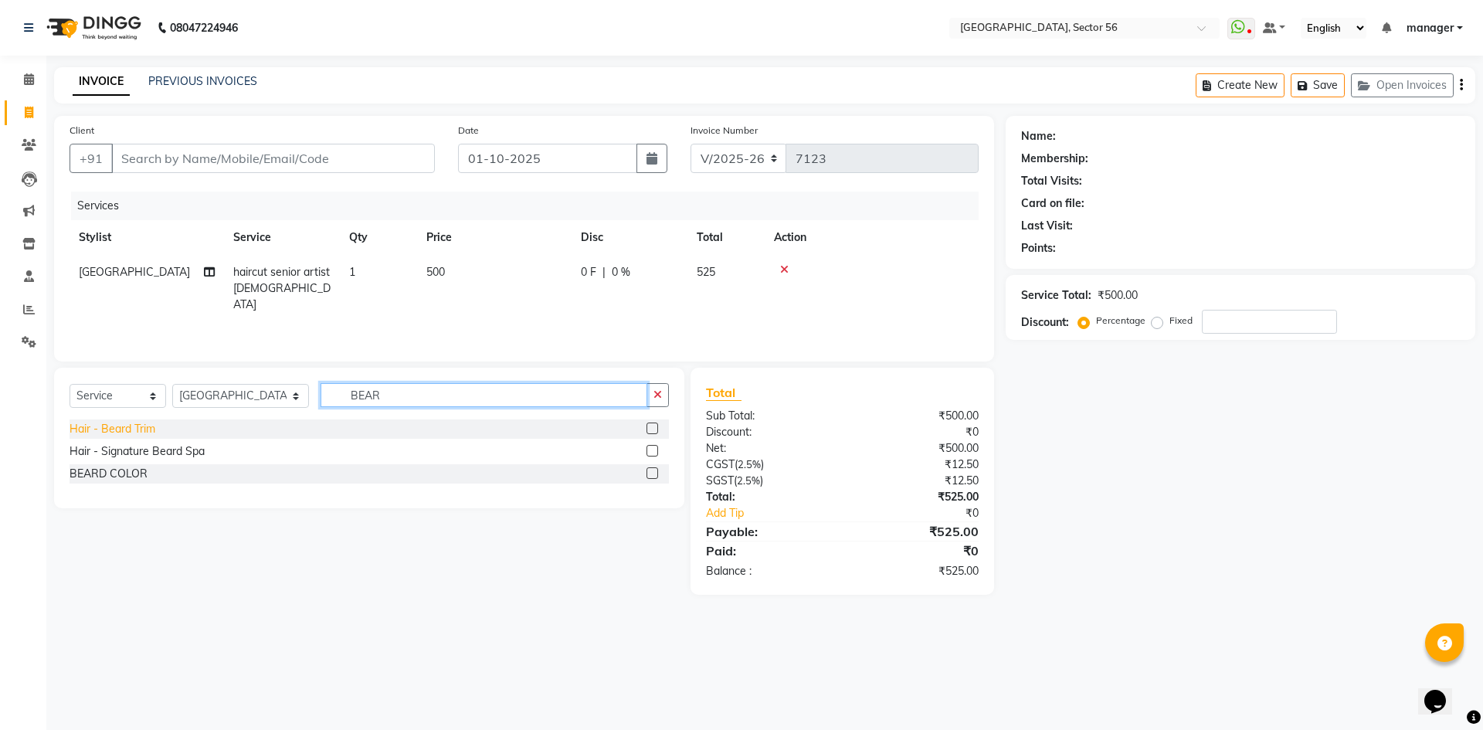
type input "BEAR"
click at [119, 429] on div "Hair - Beard Trim" at bounding box center [113, 429] width 86 height 16
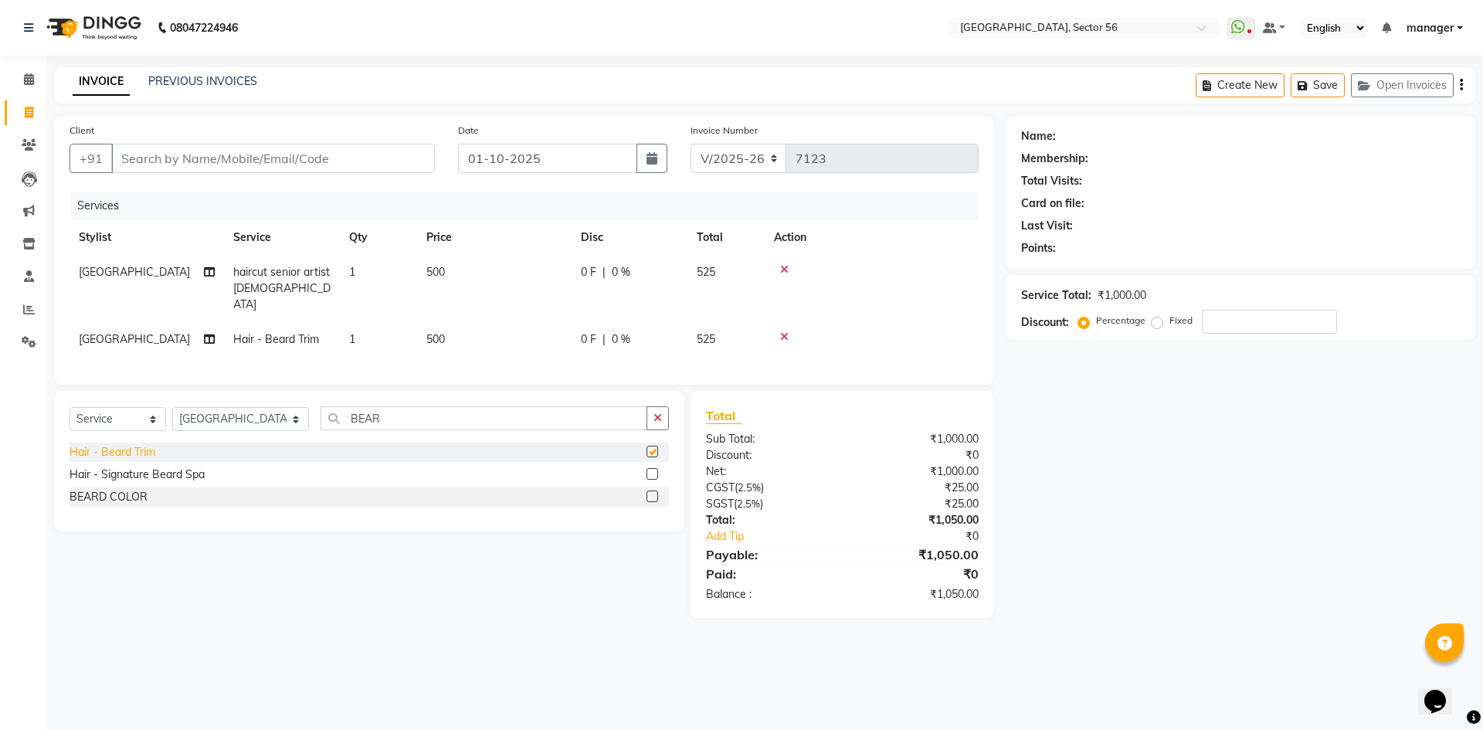
checkbox input "false"
click at [468, 324] on td "500" at bounding box center [494, 339] width 154 height 35
select select "43517"
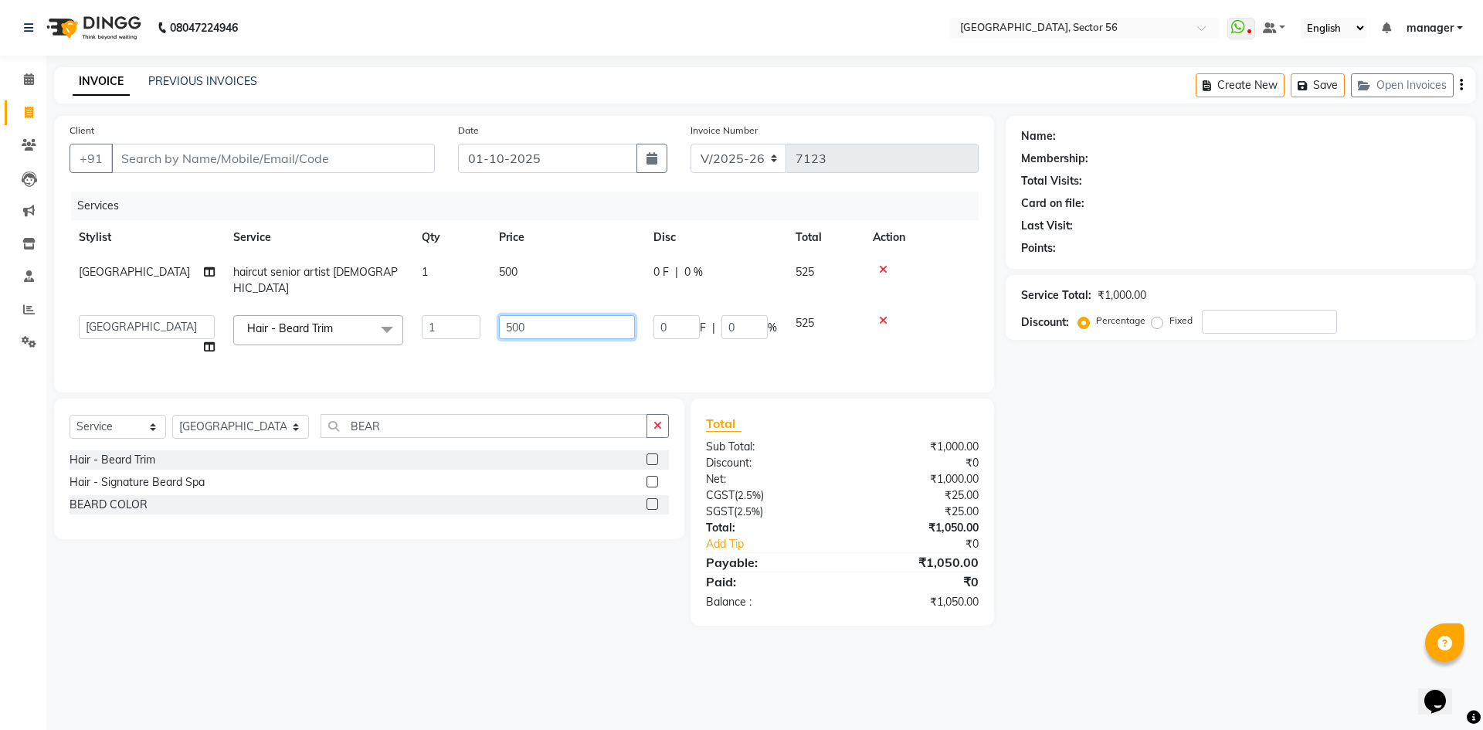
drag, startPoint x: 568, startPoint y: 317, endPoint x: 426, endPoint y: 327, distance: 142.5
click at [426, 327] on tr "ABHISHEKH THAPA abhishek thapa AKRAM KHAN MARKET STAFF amit amit spm Anamika Be…" at bounding box center [524, 335] width 909 height 59
type input "350"
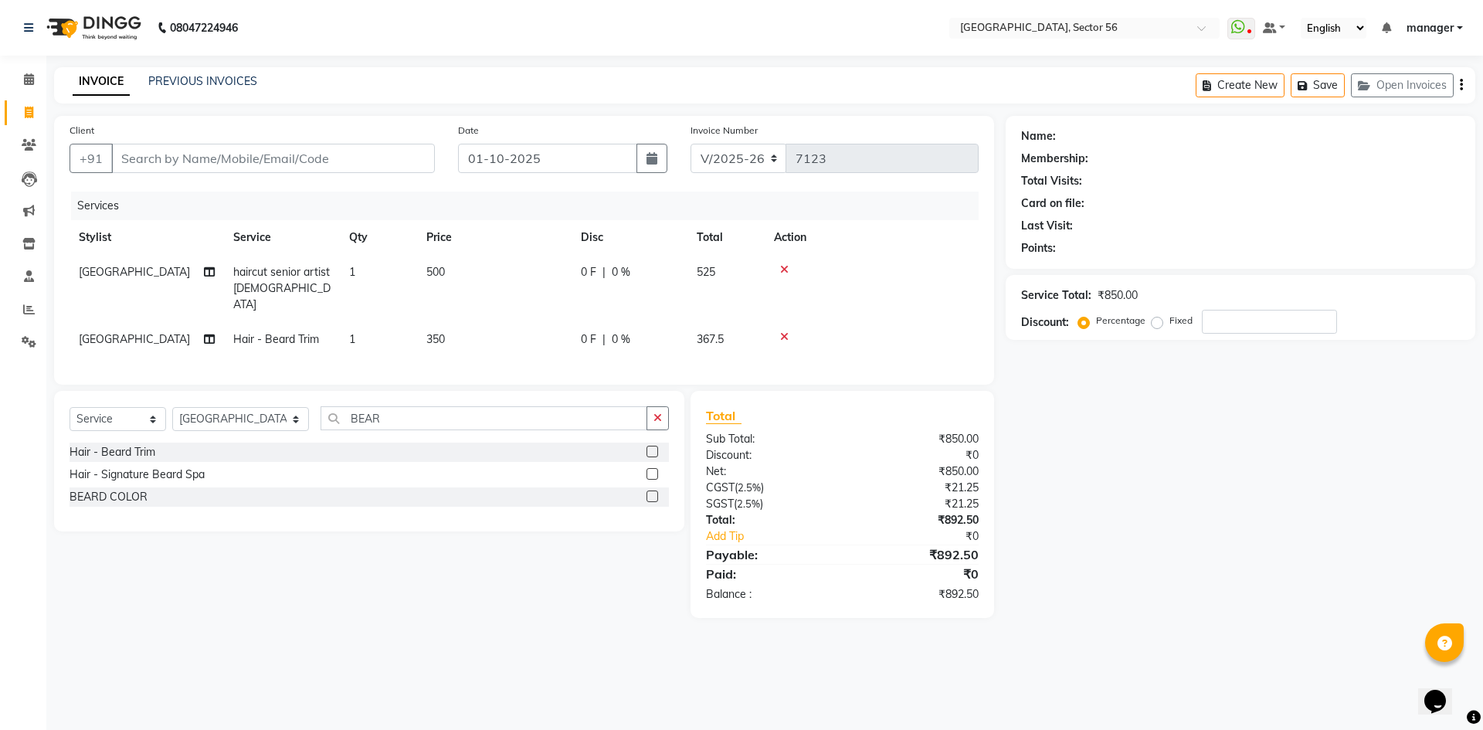
click at [0, 490] on div "Calendar Invoice Clients Leads Marketing Inventory Staff Reports Settings Compl…" at bounding box center [104, 375] width 209 height 663
click at [265, 151] on input "Client" at bounding box center [273, 158] width 324 height 29
type input "9"
type input "0"
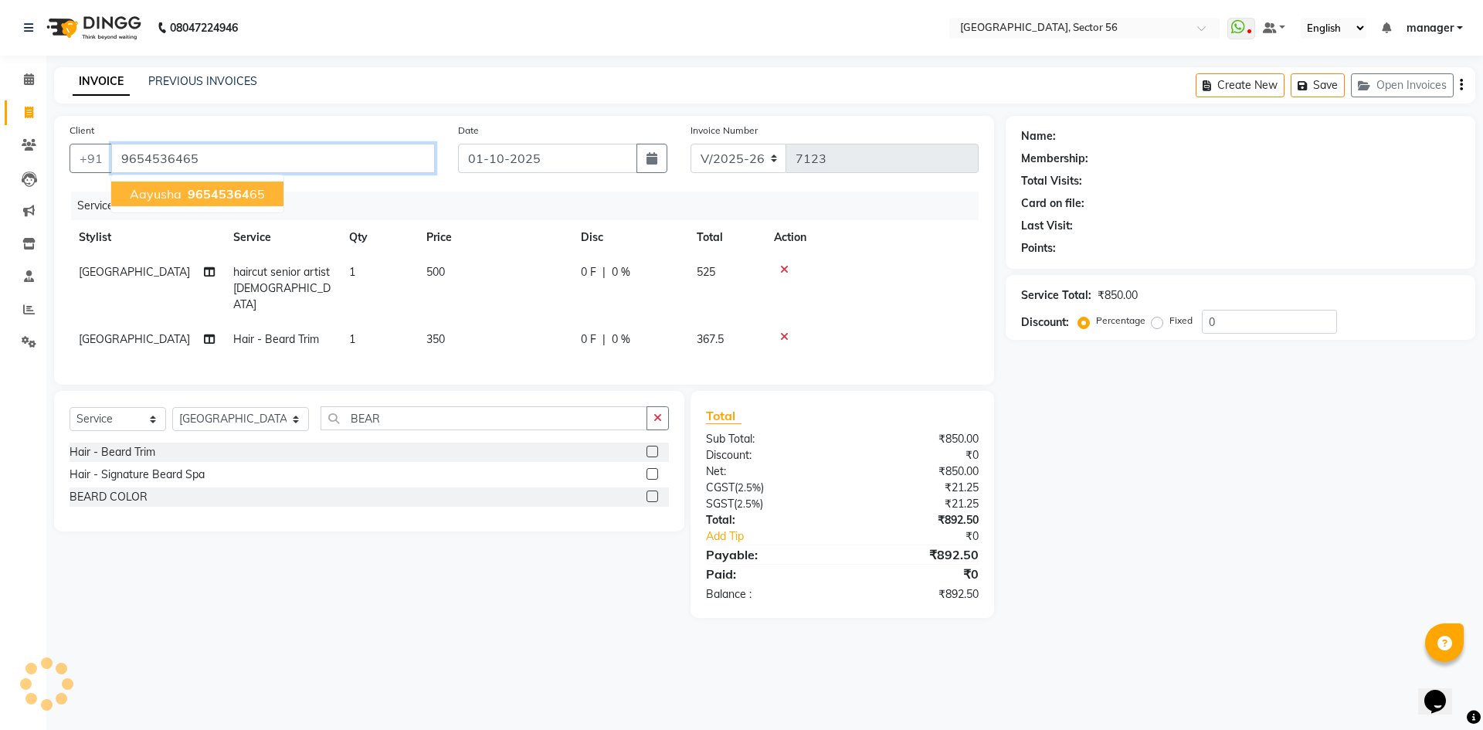
type input "9654536465"
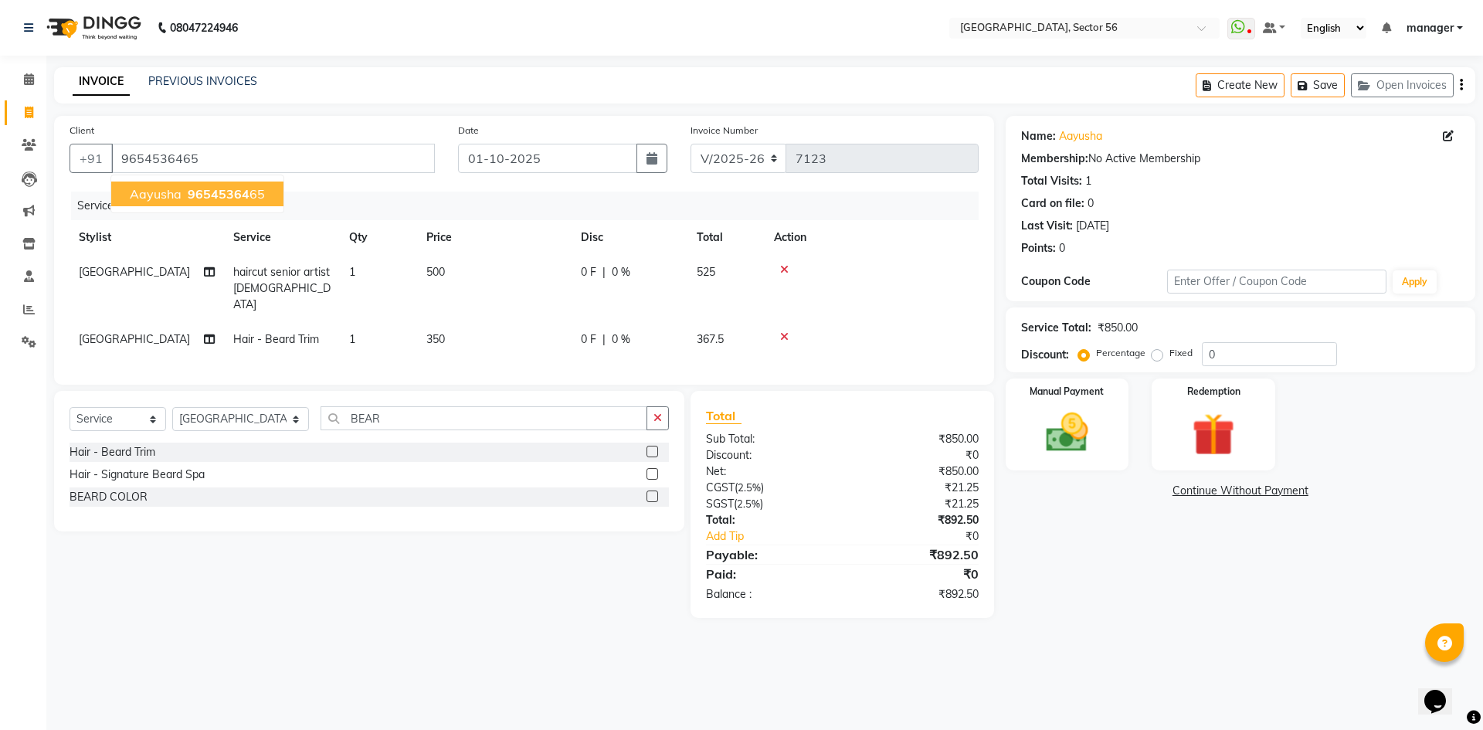
click at [258, 192] on ngb-highlight "96545364 65" at bounding box center [225, 193] width 80 height 15
click at [314, 166] on input "9654536465" at bounding box center [273, 158] width 324 height 29
click at [1053, 441] on img at bounding box center [1067, 432] width 72 height 51
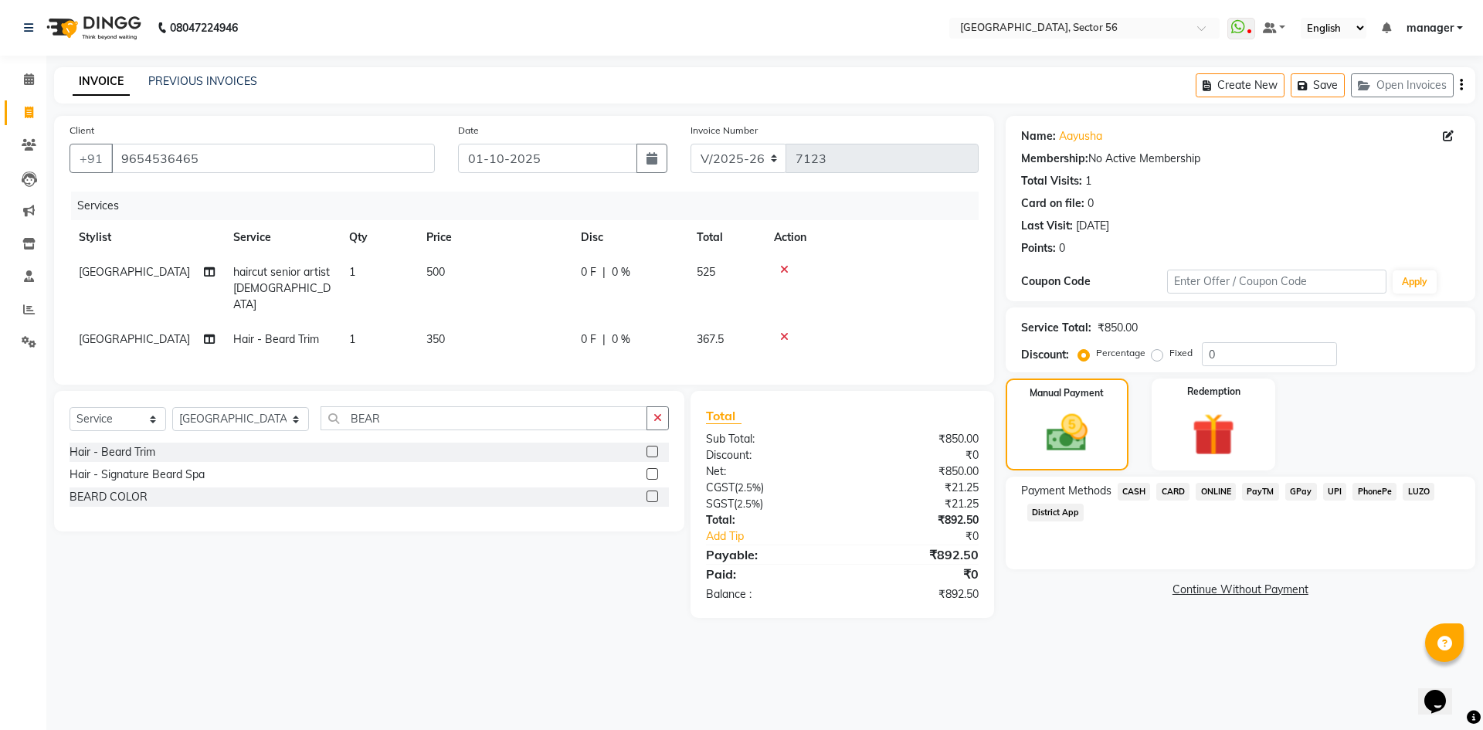
click at [1307, 493] on span "GPay" at bounding box center [1301, 492] width 32 height 18
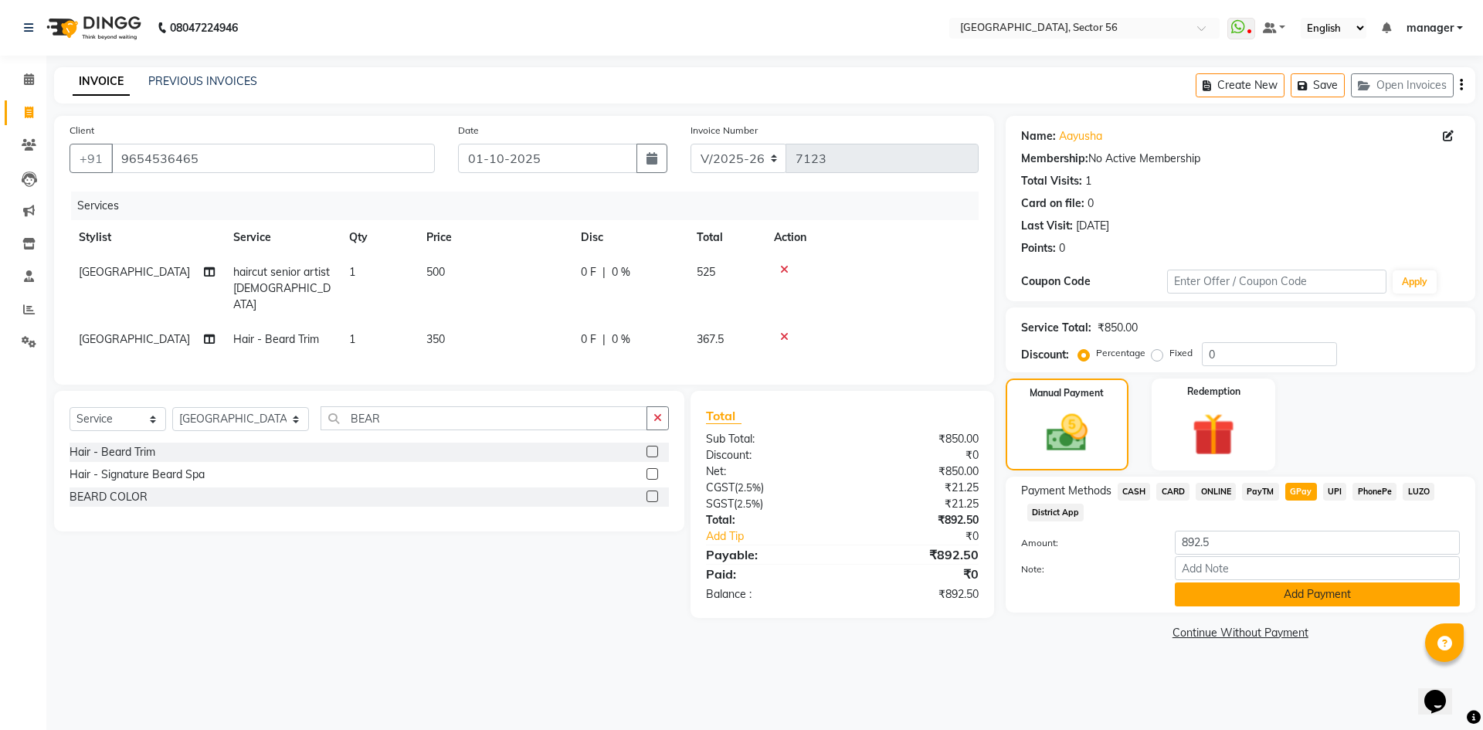
click at [1317, 597] on button "Add Payment" at bounding box center [1317, 594] width 285 height 24
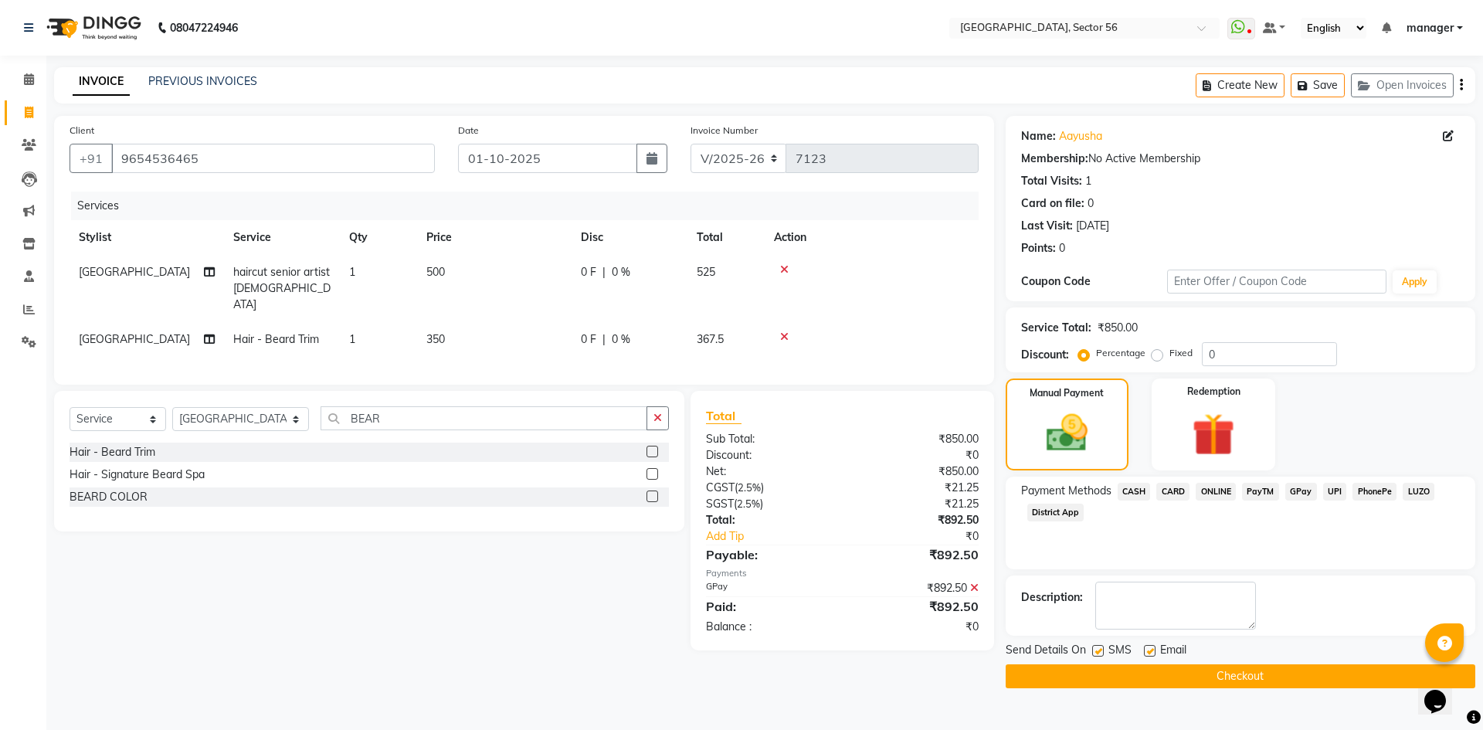
click at [1043, 673] on button "Checkout" at bounding box center [1241, 676] width 470 height 24
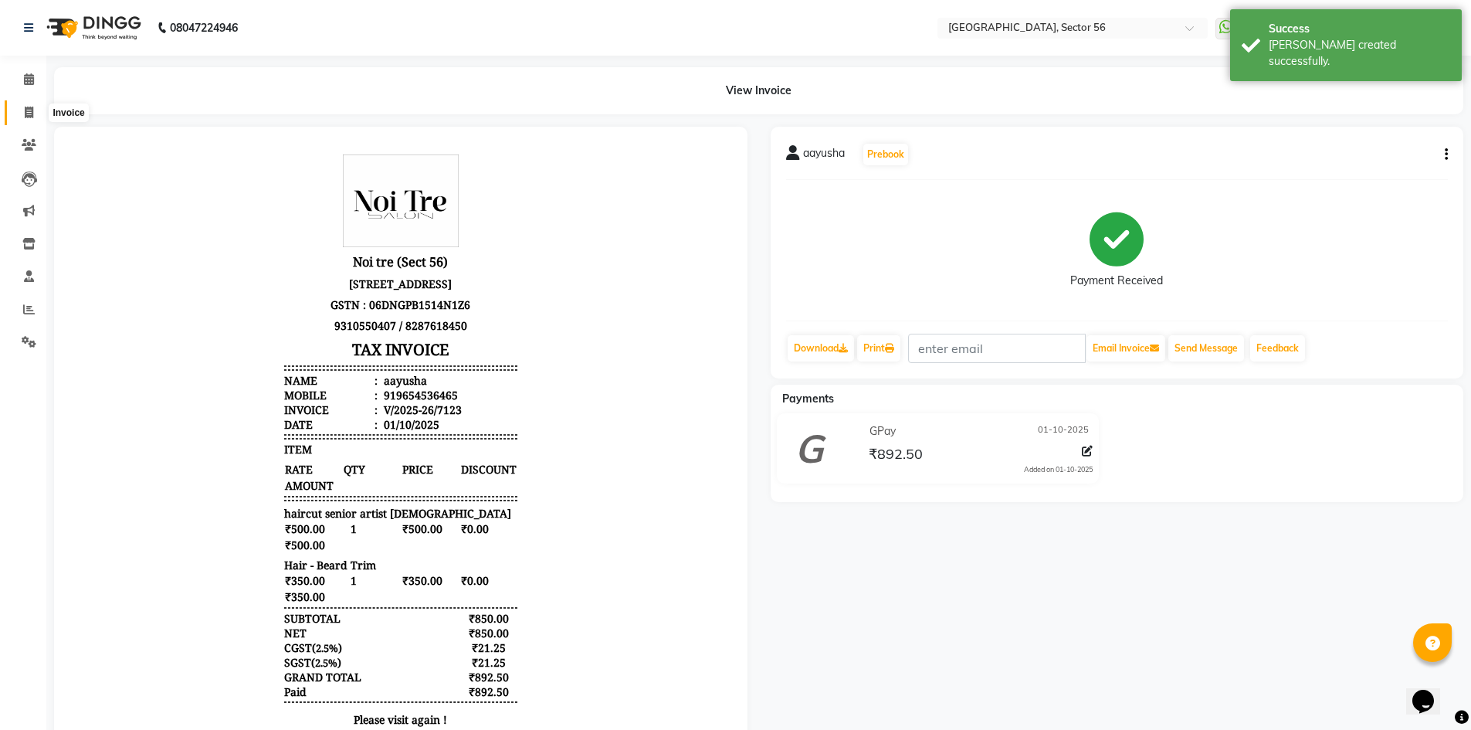
click at [29, 107] on icon at bounding box center [29, 113] width 8 height 12
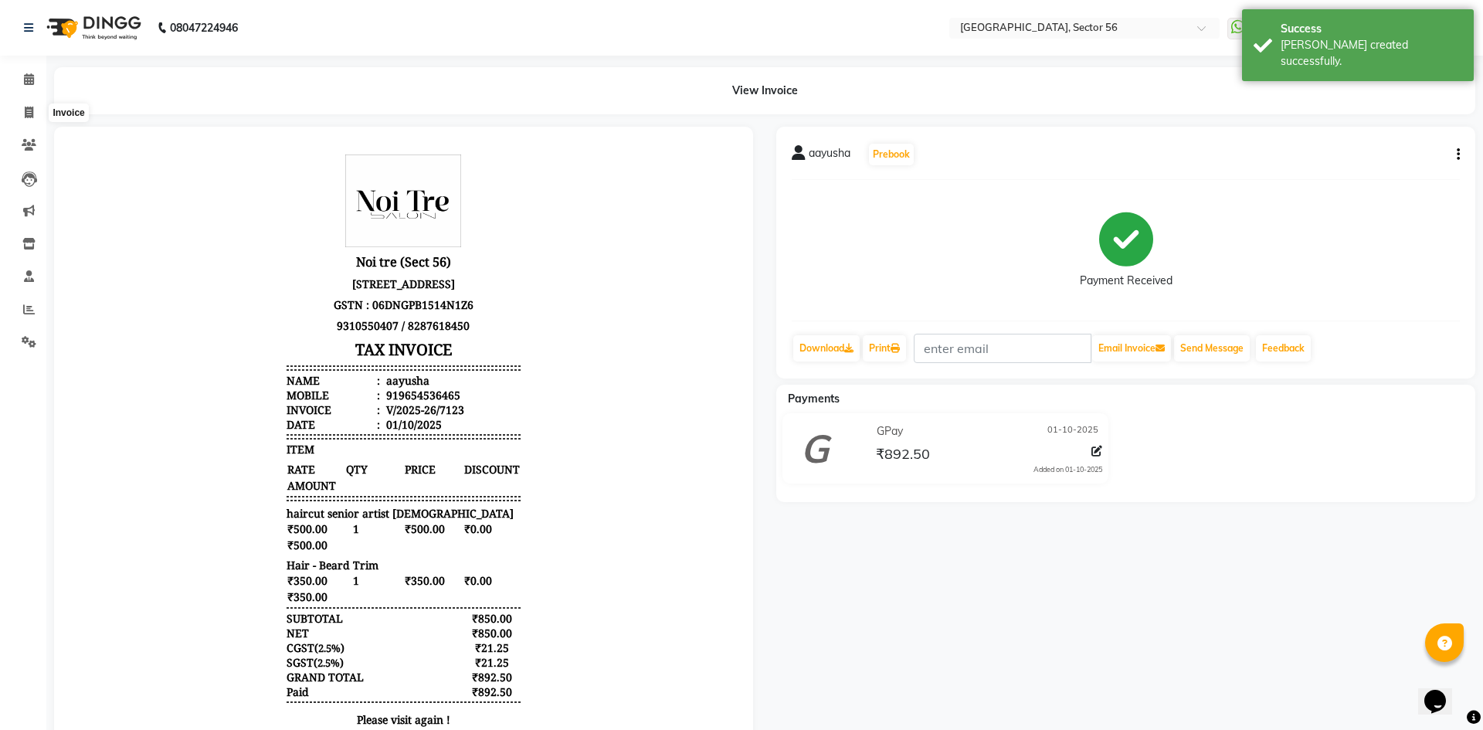
select select "5557"
select select "service"
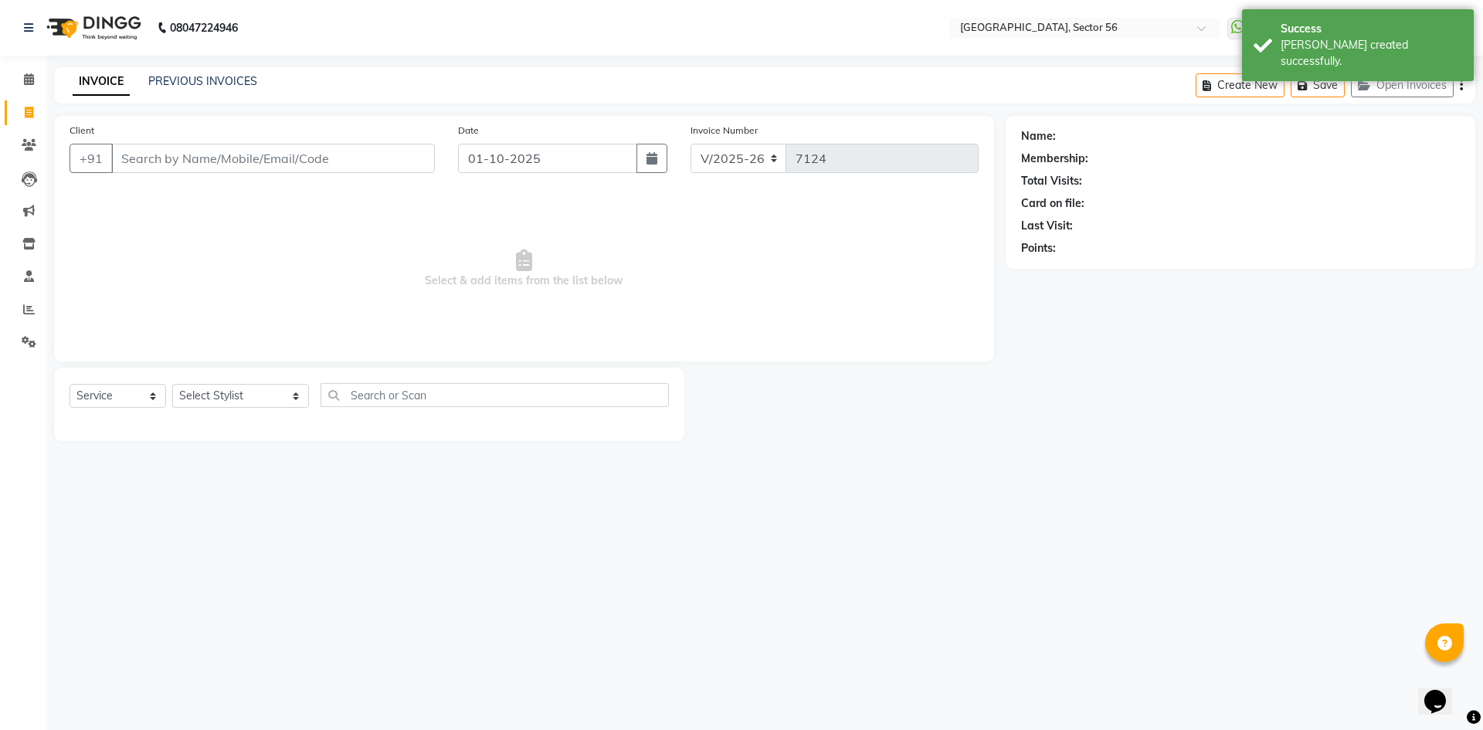
click at [1024, 150] on div "Name: Membership: Total Visits: Card on file: Last Visit: Points:" at bounding box center [1240, 189] width 439 height 134
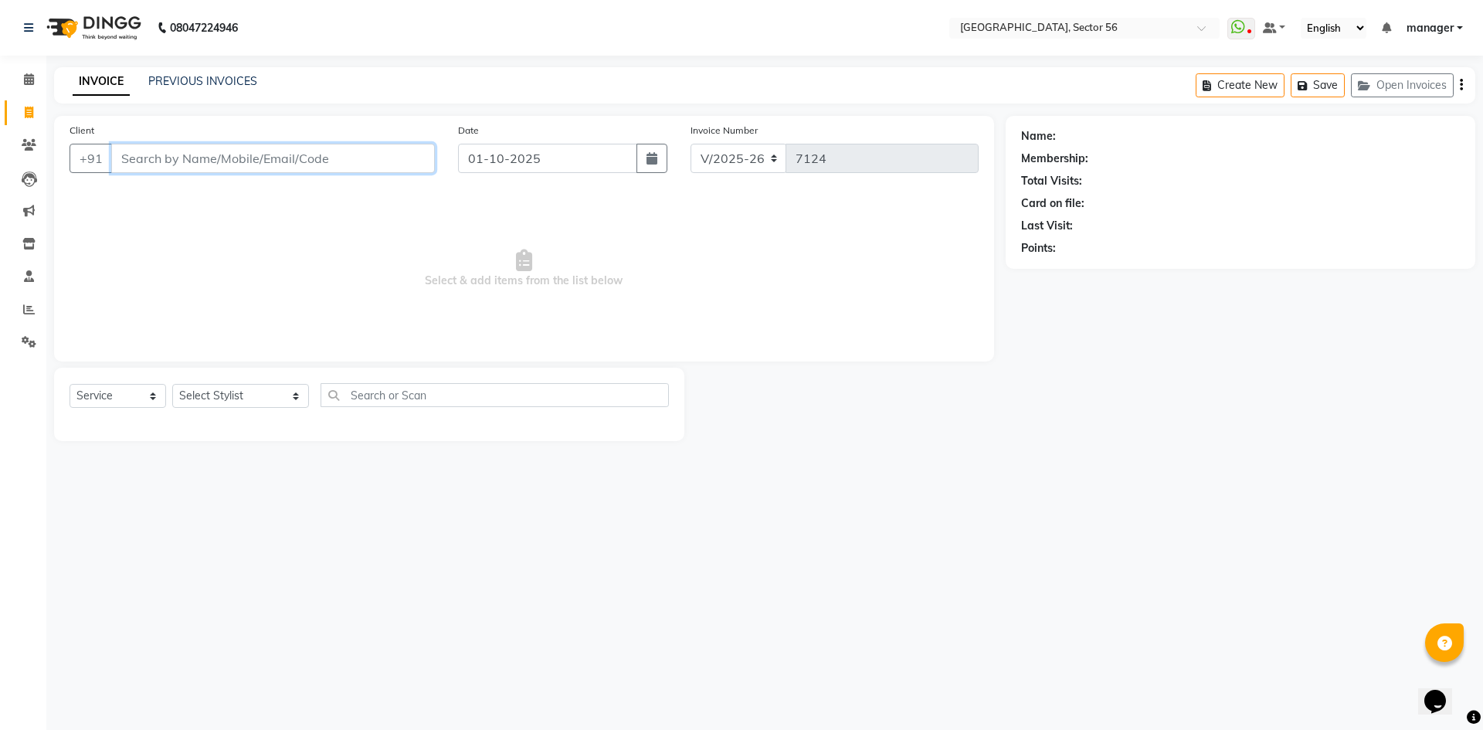
click at [226, 161] on input "Client" at bounding box center [273, 158] width 324 height 29
click at [157, 157] on input "Client" at bounding box center [273, 158] width 324 height 29
click at [202, 78] on link "PREVIOUS INVOICES" at bounding box center [202, 81] width 109 height 14
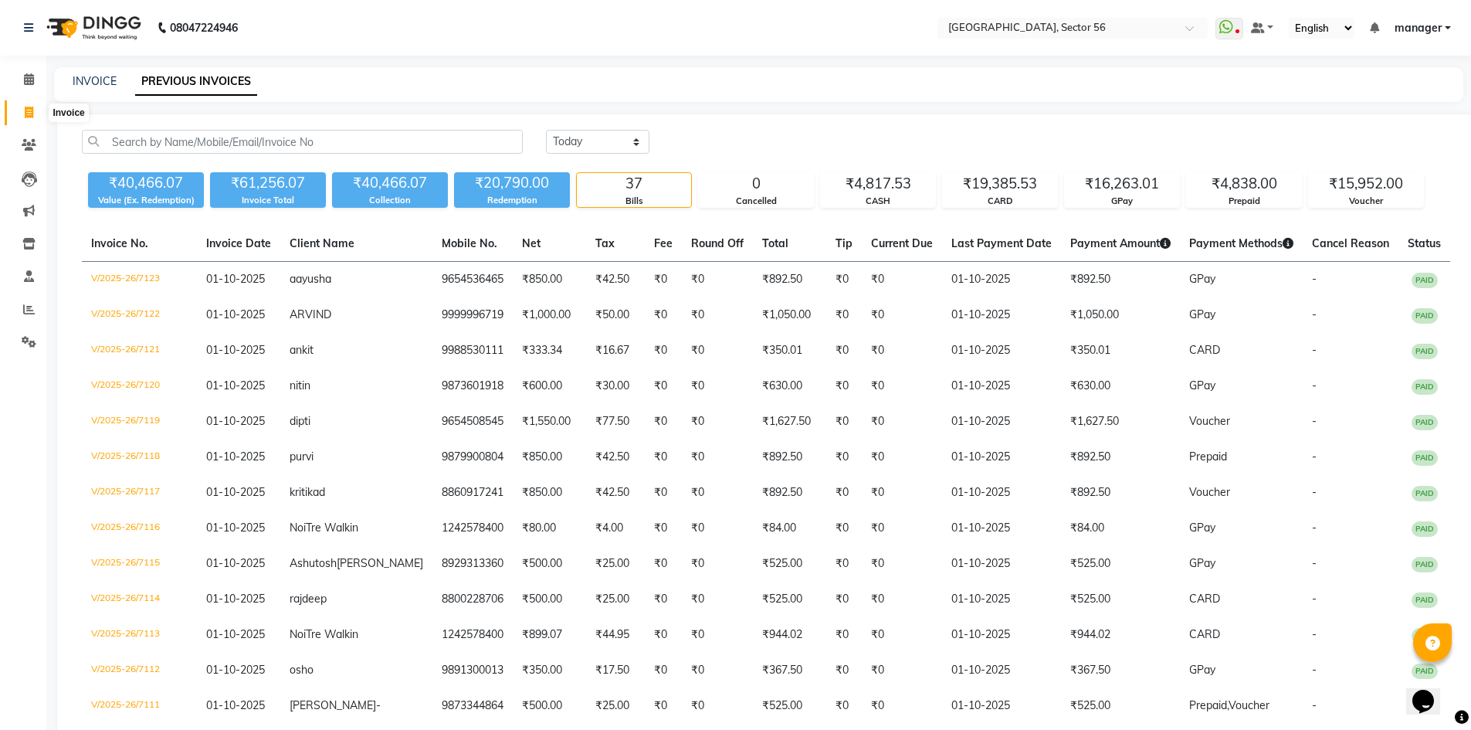
click at [25, 114] on icon at bounding box center [29, 113] width 8 height 12
select select "service"
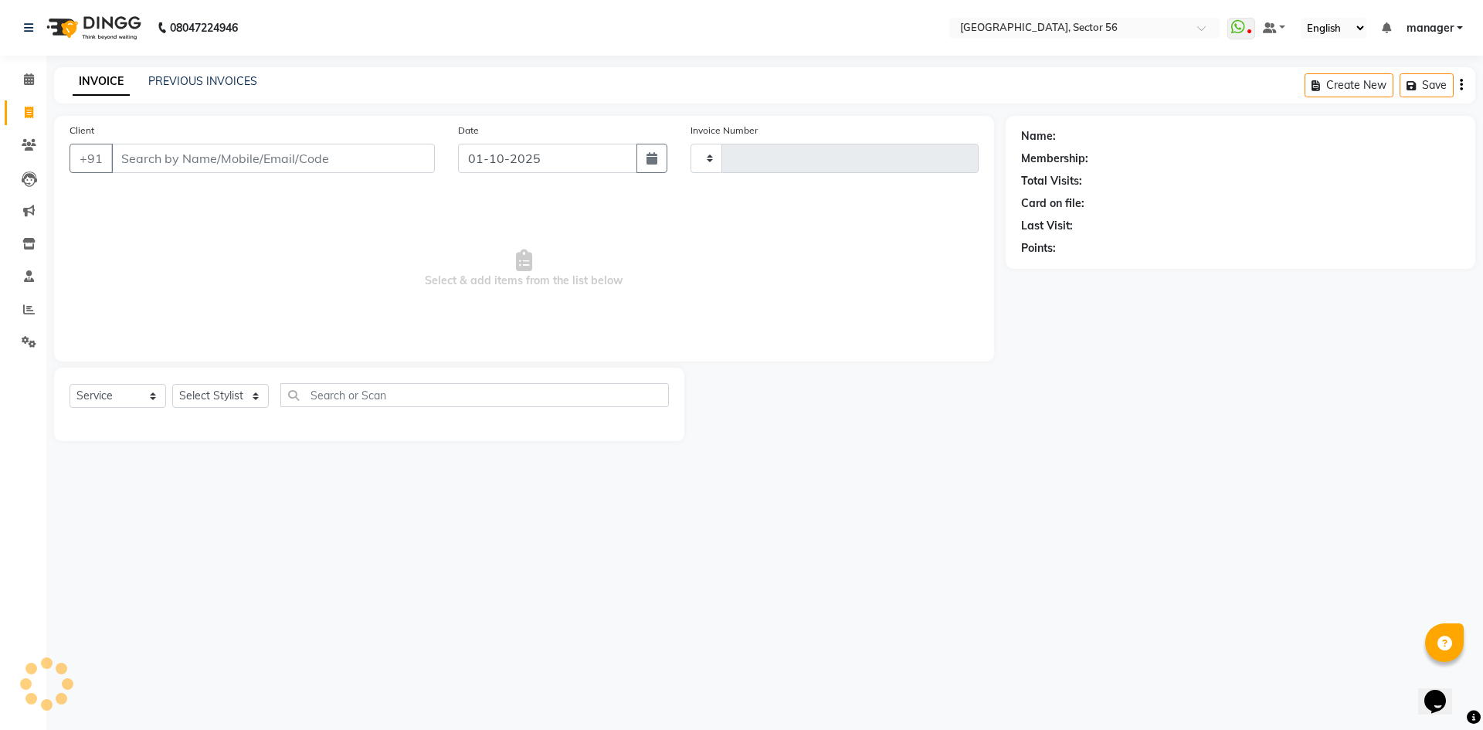
type input "7124"
select select "5557"
click at [194, 154] on input "Client" at bounding box center [273, 158] width 324 height 29
click at [273, 157] on input "Client" at bounding box center [273, 158] width 324 height 29
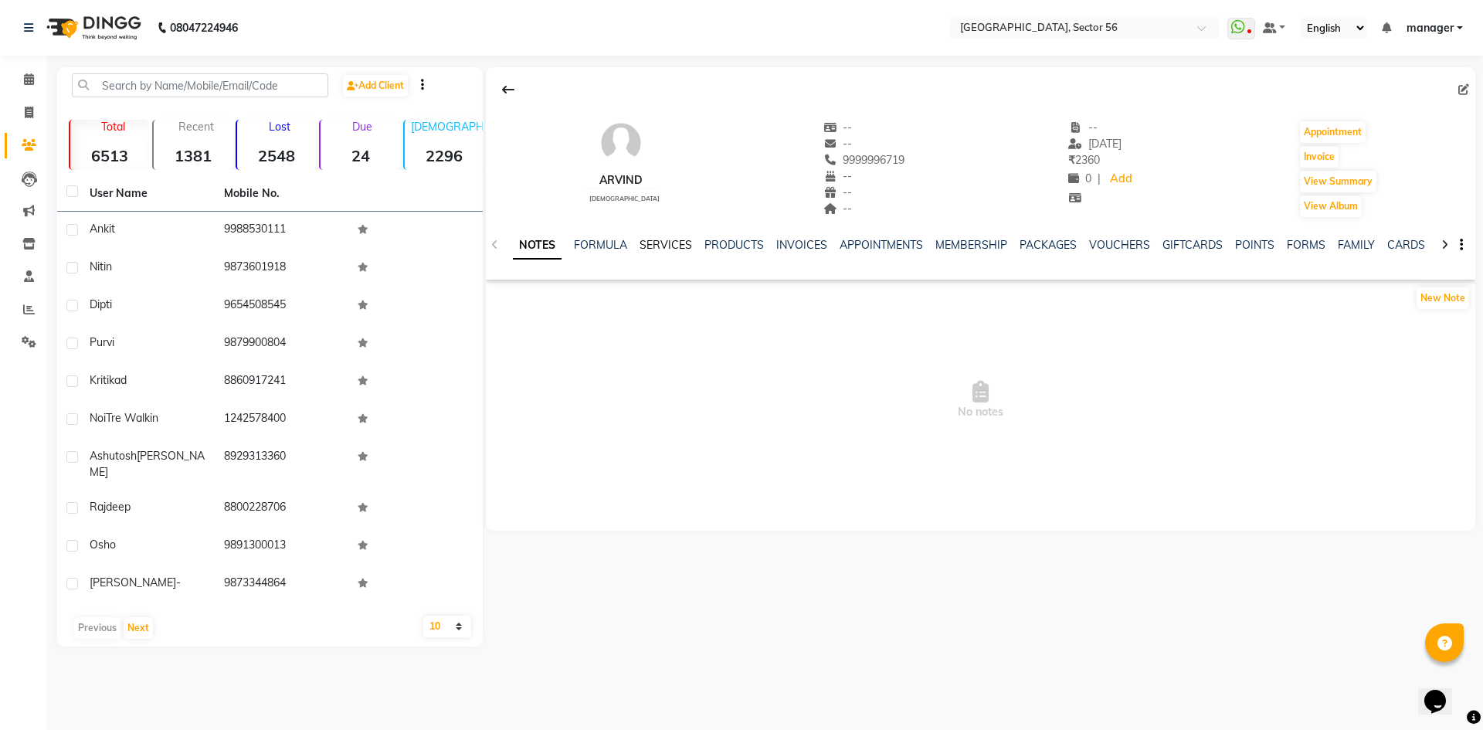
click at [652, 243] on link "SERVICES" at bounding box center [665, 245] width 53 height 14
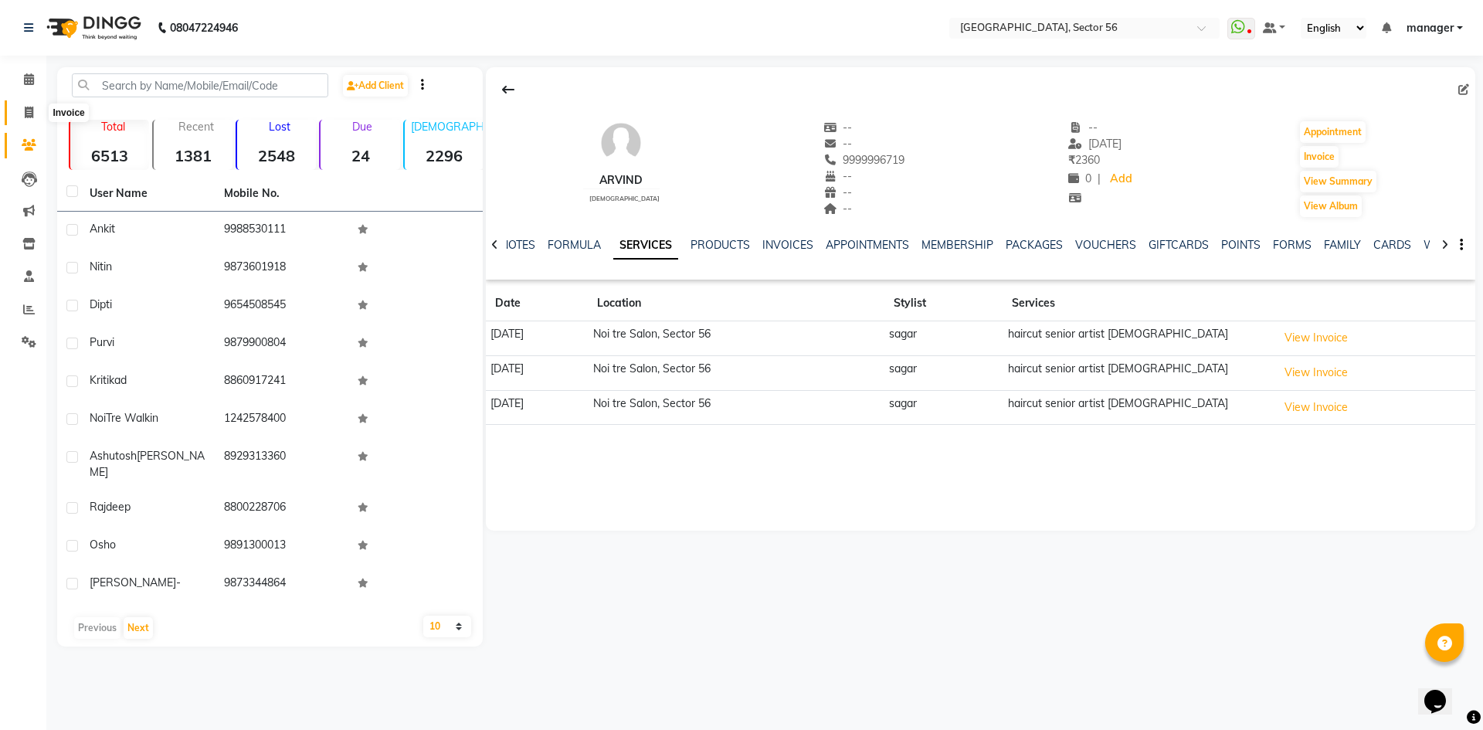
click at [28, 113] on icon at bounding box center [29, 113] width 8 height 12
select select "service"
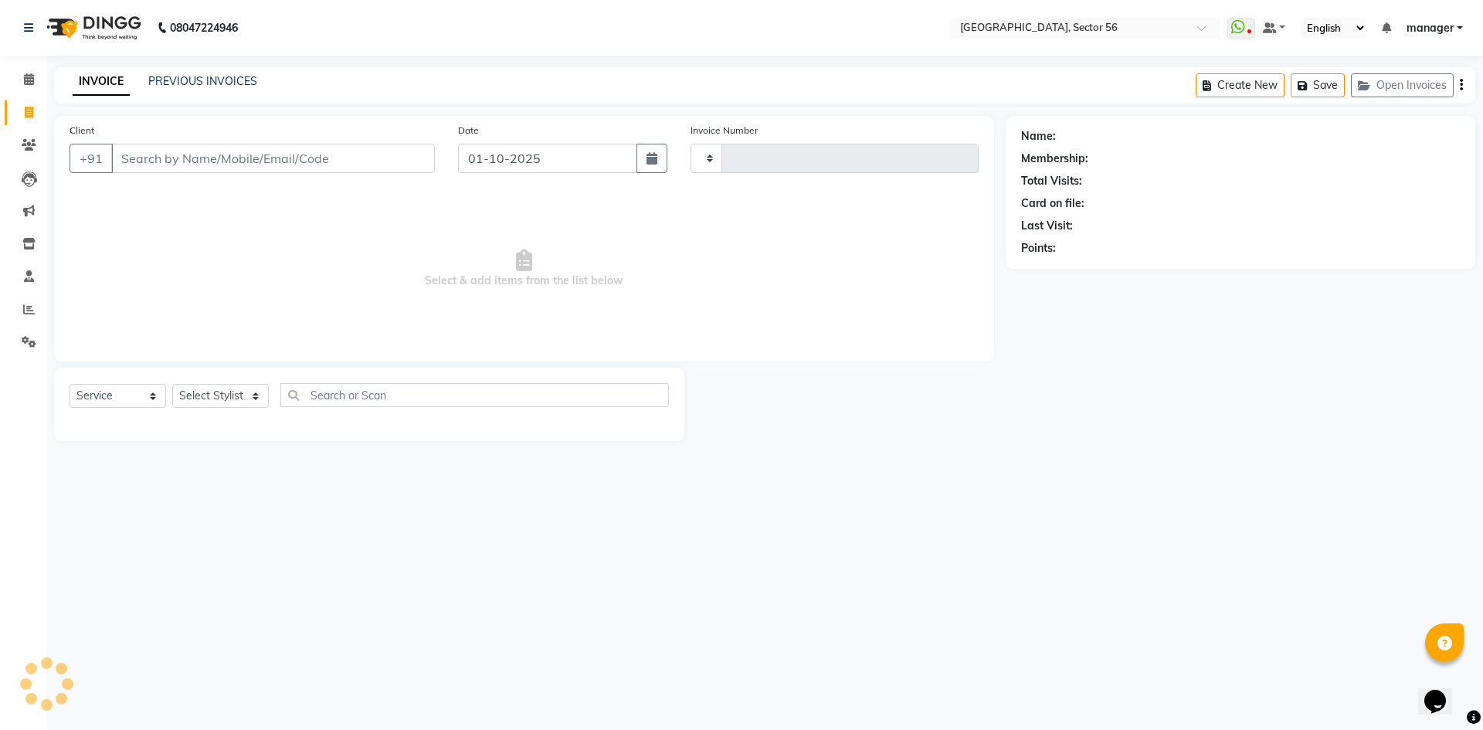
type input "7124"
select select "5557"
click at [209, 166] on input "Client" at bounding box center [273, 158] width 324 height 29
drag, startPoint x: 25, startPoint y: 313, endPoint x: 20, endPoint y: 306, distance: 8.8
click at [25, 313] on icon at bounding box center [29, 310] width 12 height 12
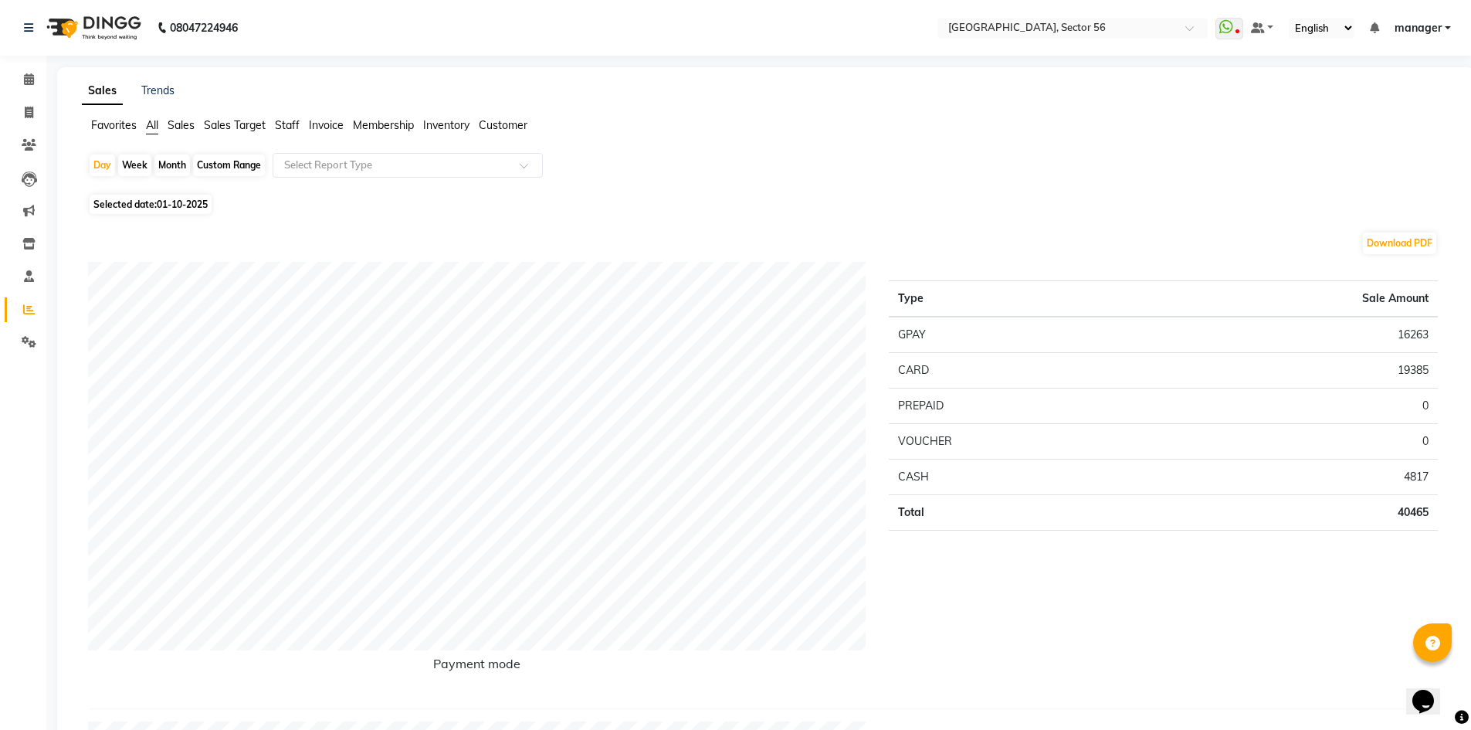
click at [177, 168] on div "Month" at bounding box center [172, 165] width 36 height 22
select select "10"
select select "2025"
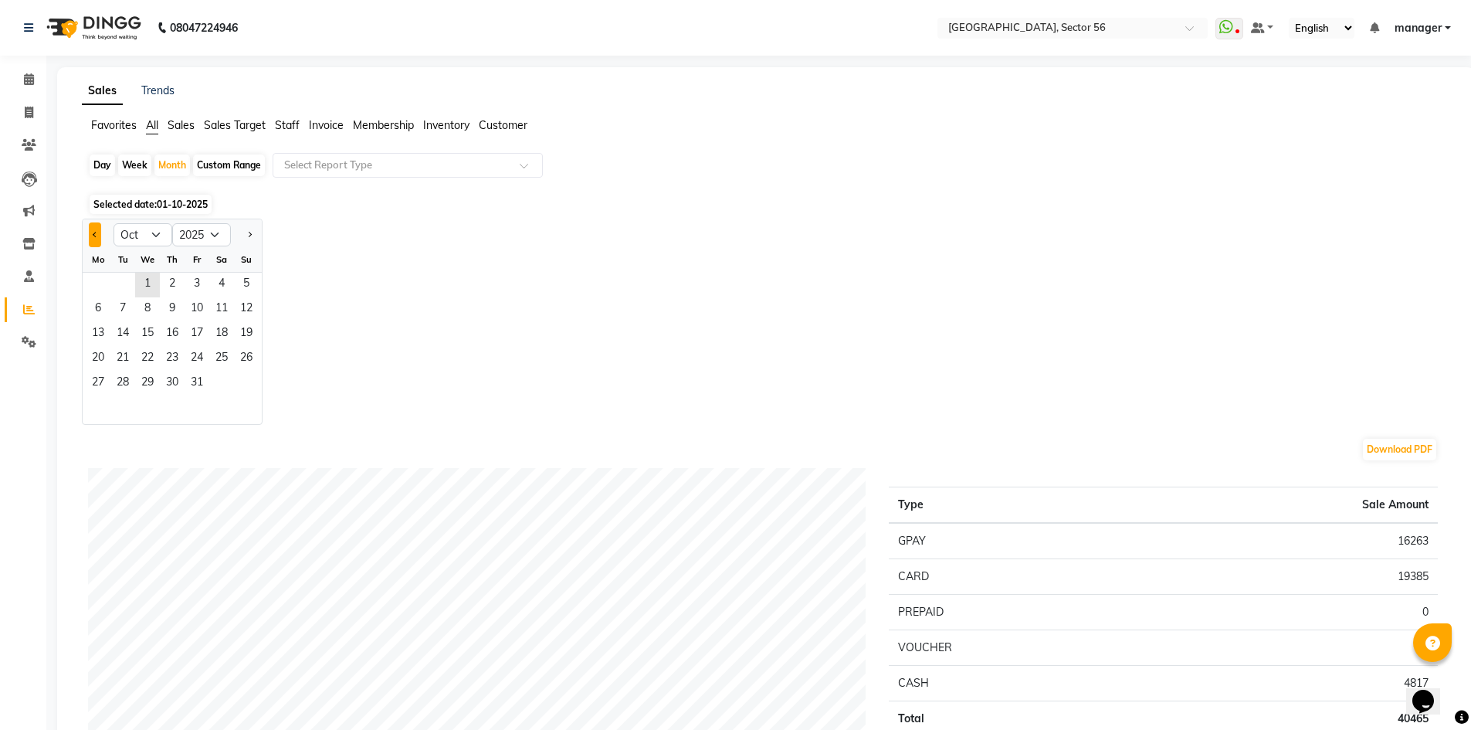
click at [93, 236] on span "Previous month" at bounding box center [95, 233] width 5 height 5
select select "9"
click at [164, 344] on span "18" at bounding box center [172, 334] width 25 height 25
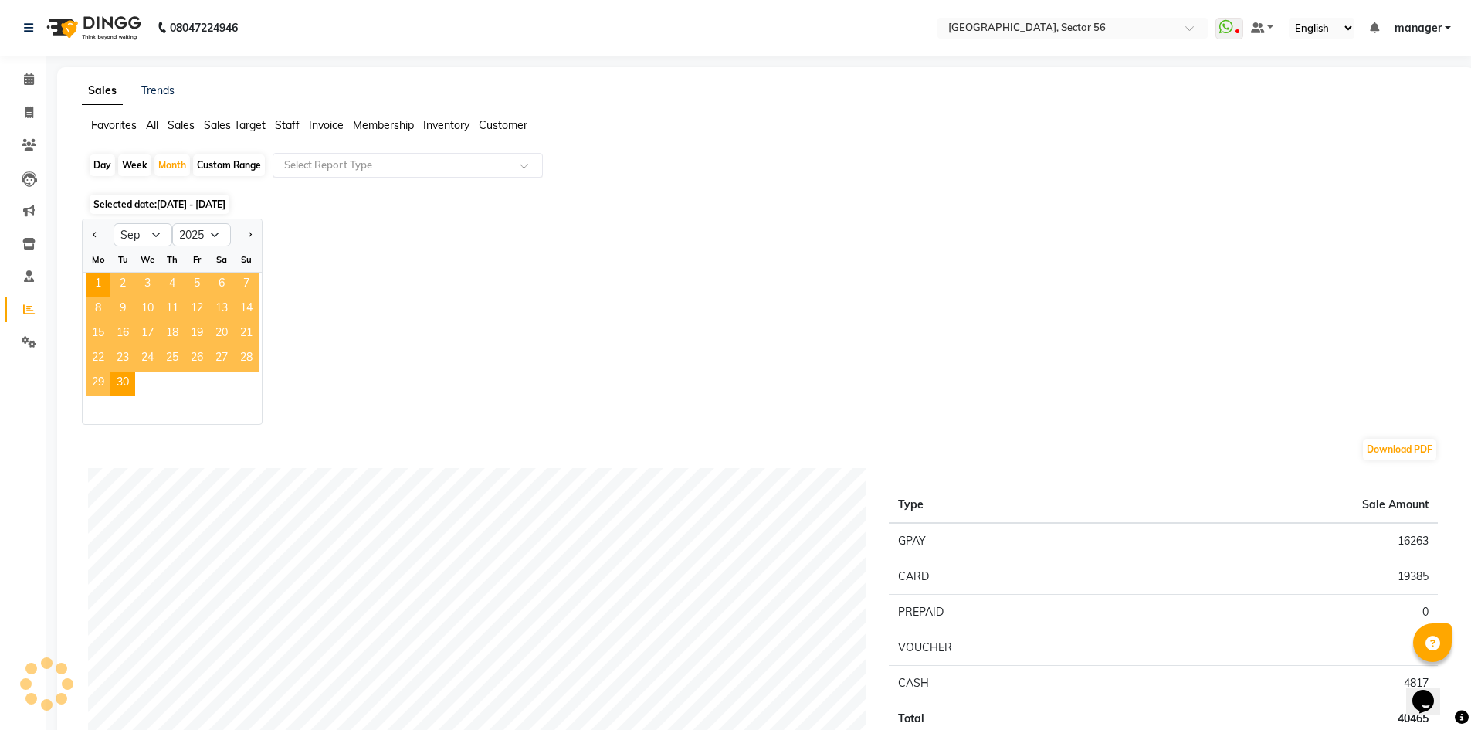
click at [371, 165] on input "text" at bounding box center [392, 165] width 222 height 15
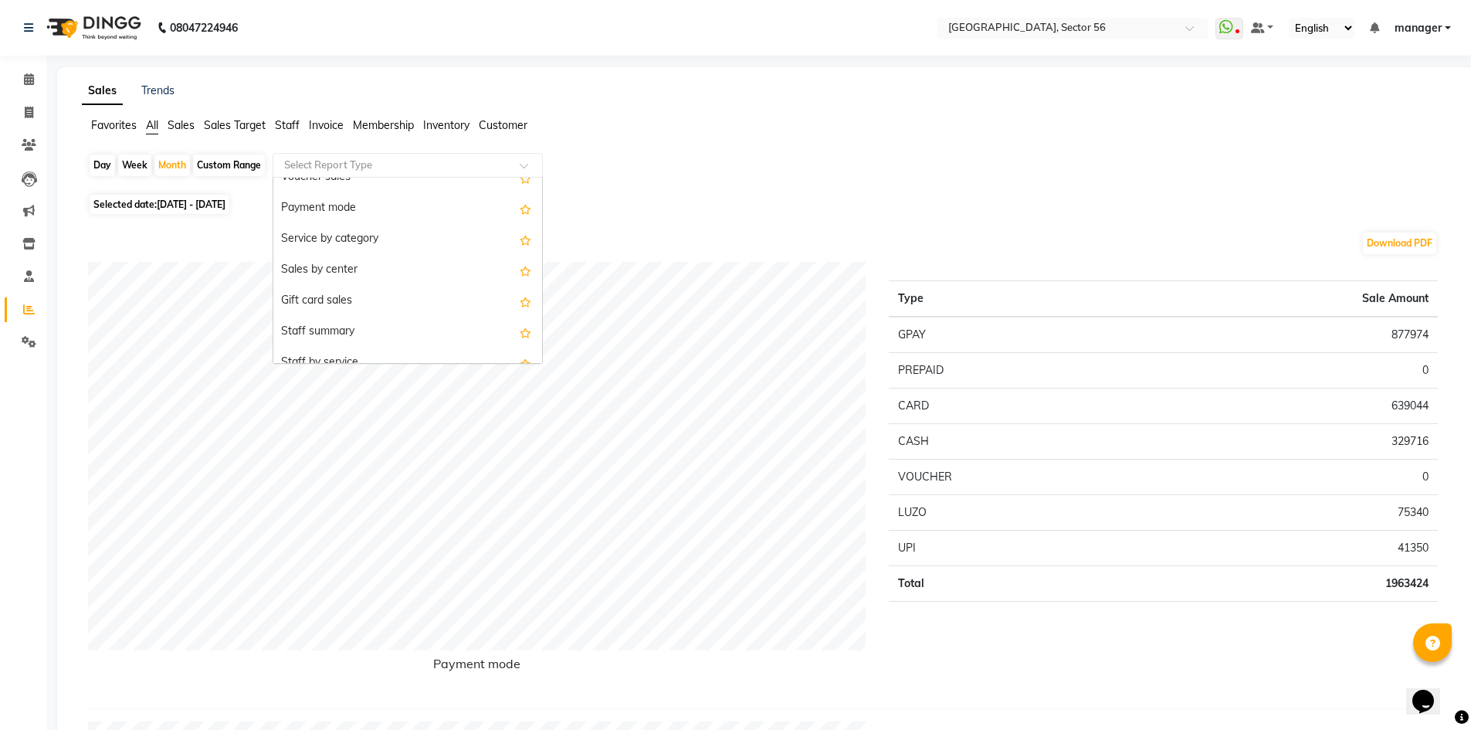
scroll to position [309, 0]
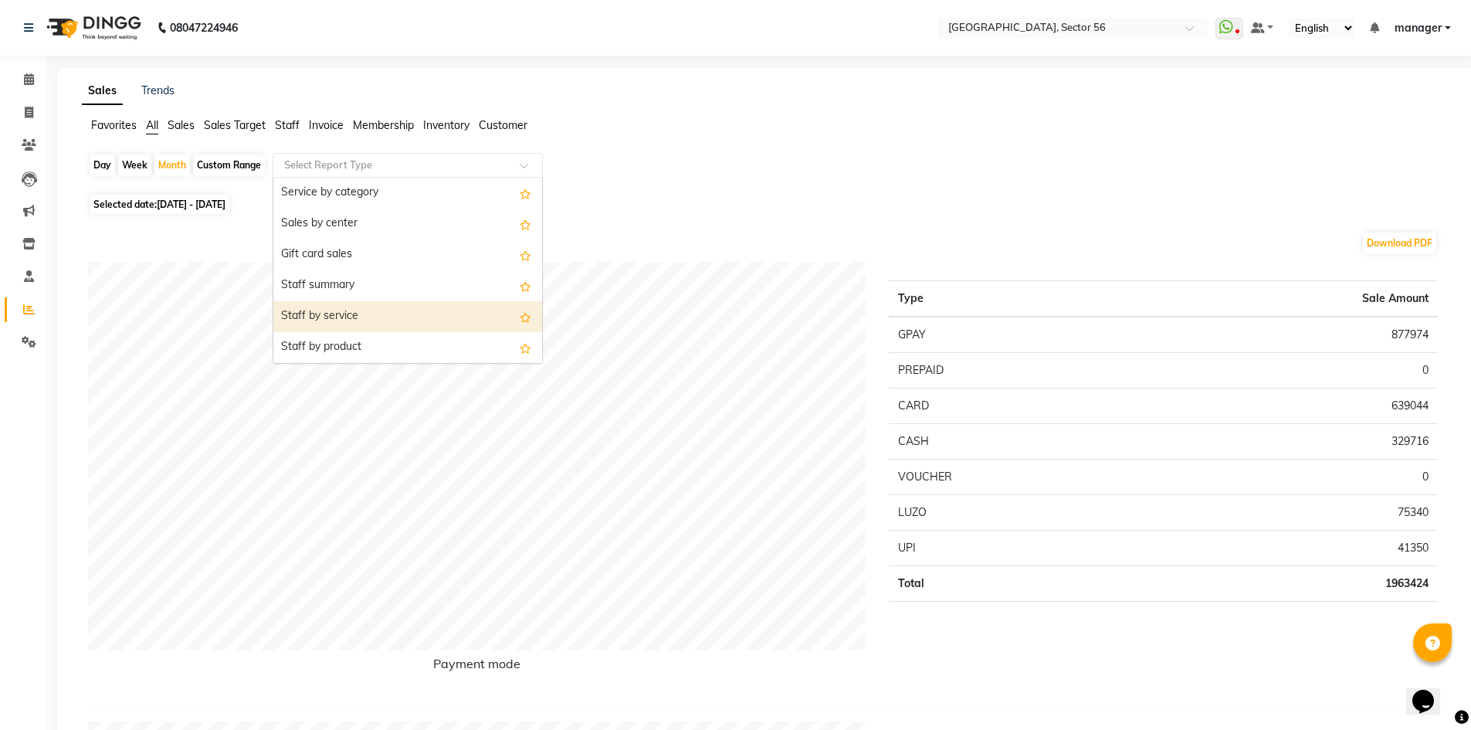
click at [362, 315] on div "Staff by service" at bounding box center [407, 316] width 269 height 31
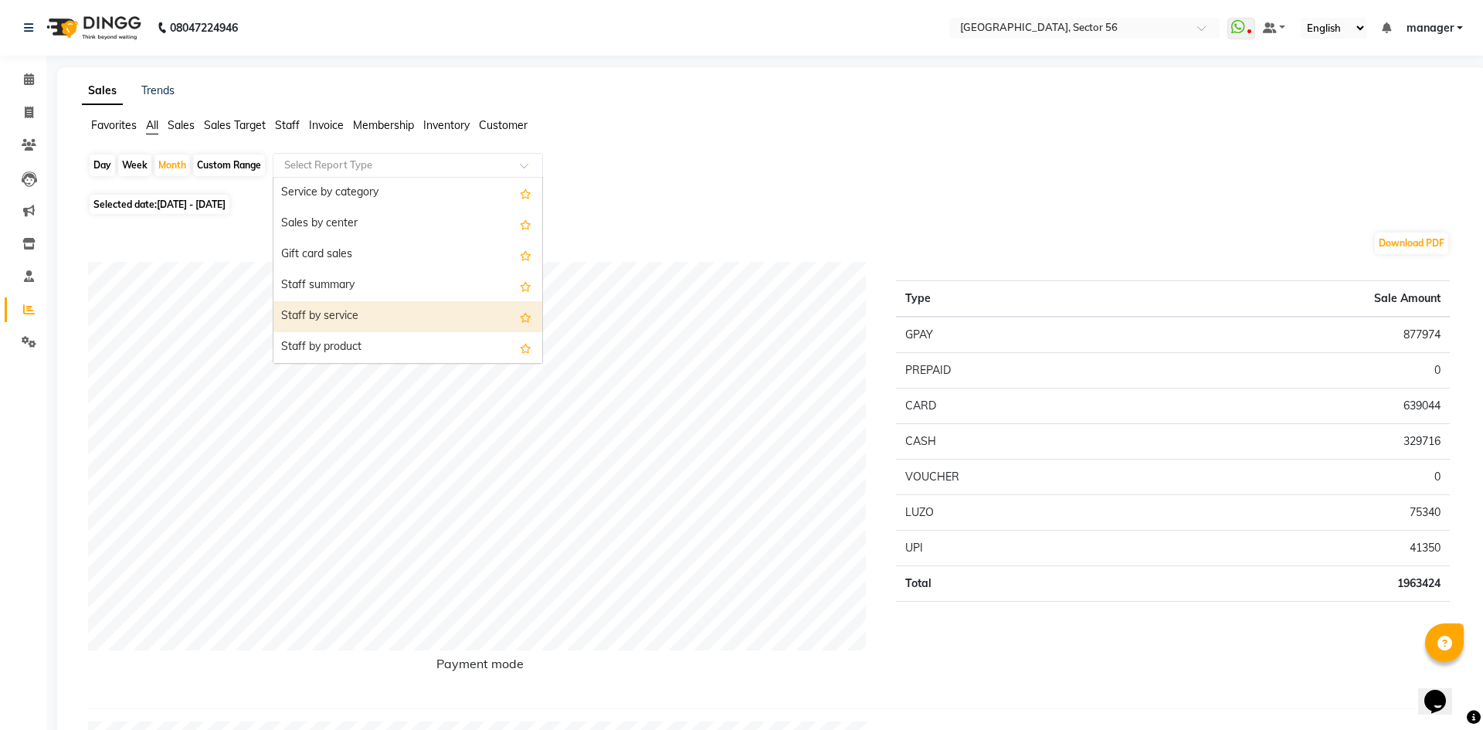
select select "full_report"
select select "csv"
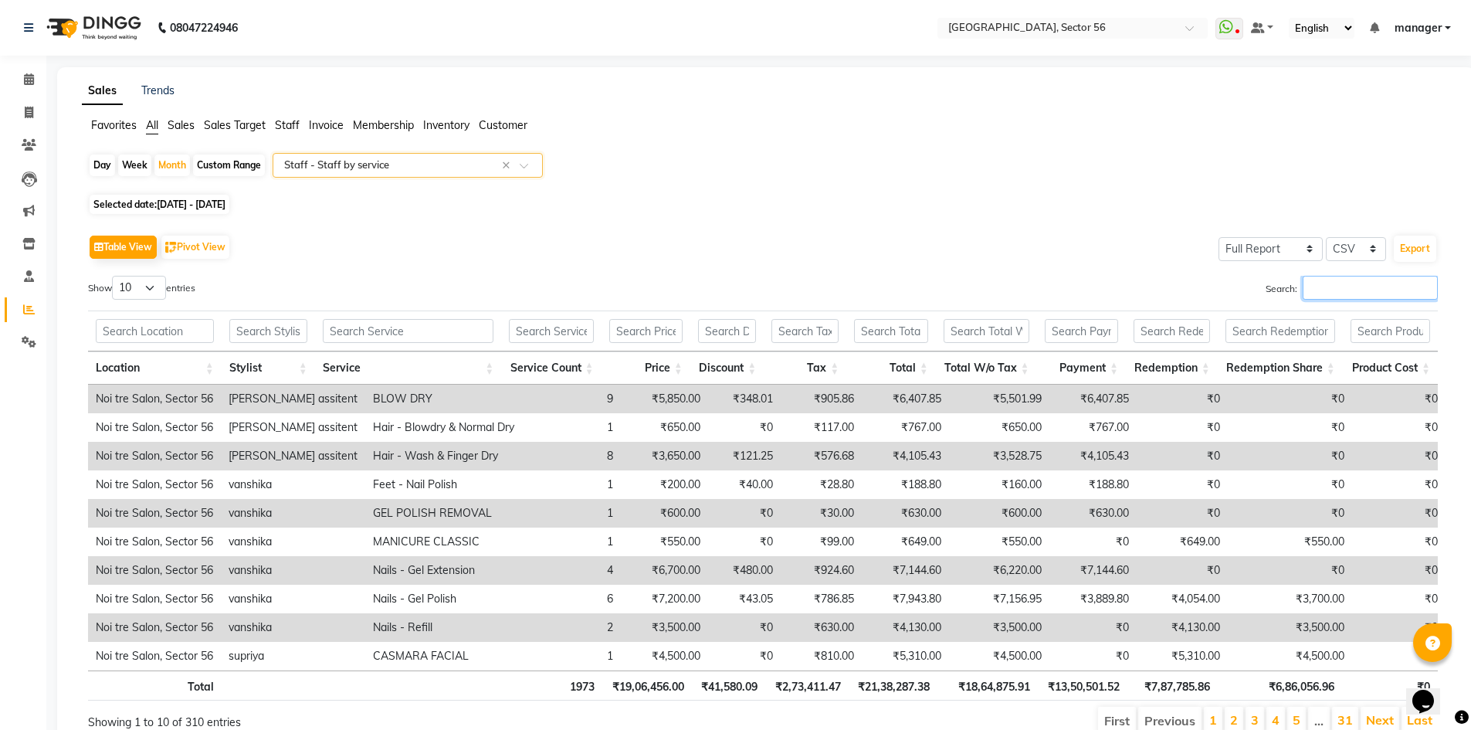
click at [1341, 284] on input "Search:" at bounding box center [1370, 288] width 135 height 24
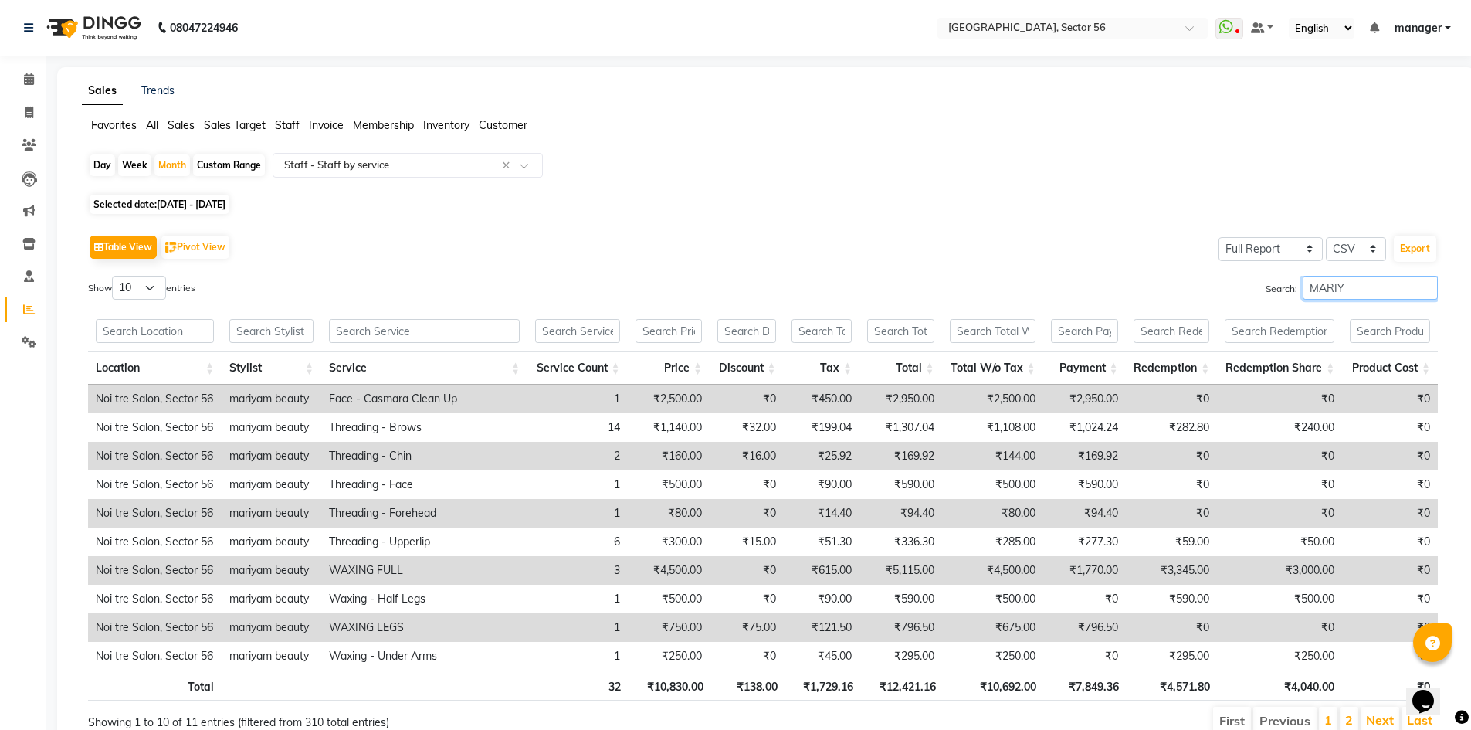
drag, startPoint x: 1344, startPoint y: 284, endPoint x: 1226, endPoint y: 297, distance: 118.8
click at [1226, 297] on div "Search: [PERSON_NAME]" at bounding box center [1106, 291] width 663 height 30
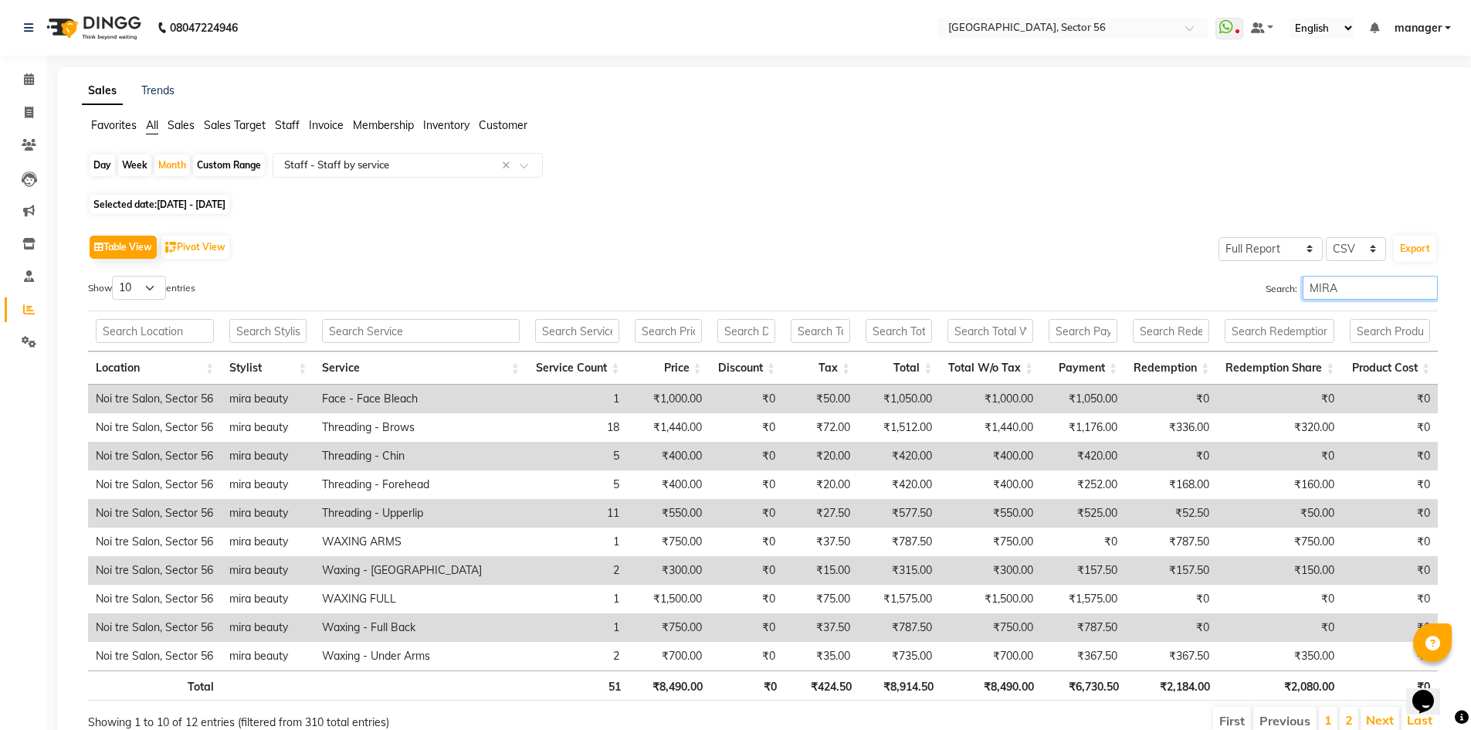
type input "MIRA"
select select "full_report"
select select "csv"
drag, startPoint x: 0, startPoint y: 0, endPoint x: 34, endPoint y: 116, distance: 120.7
click at [34, 116] on span at bounding box center [28, 113] width 27 height 18
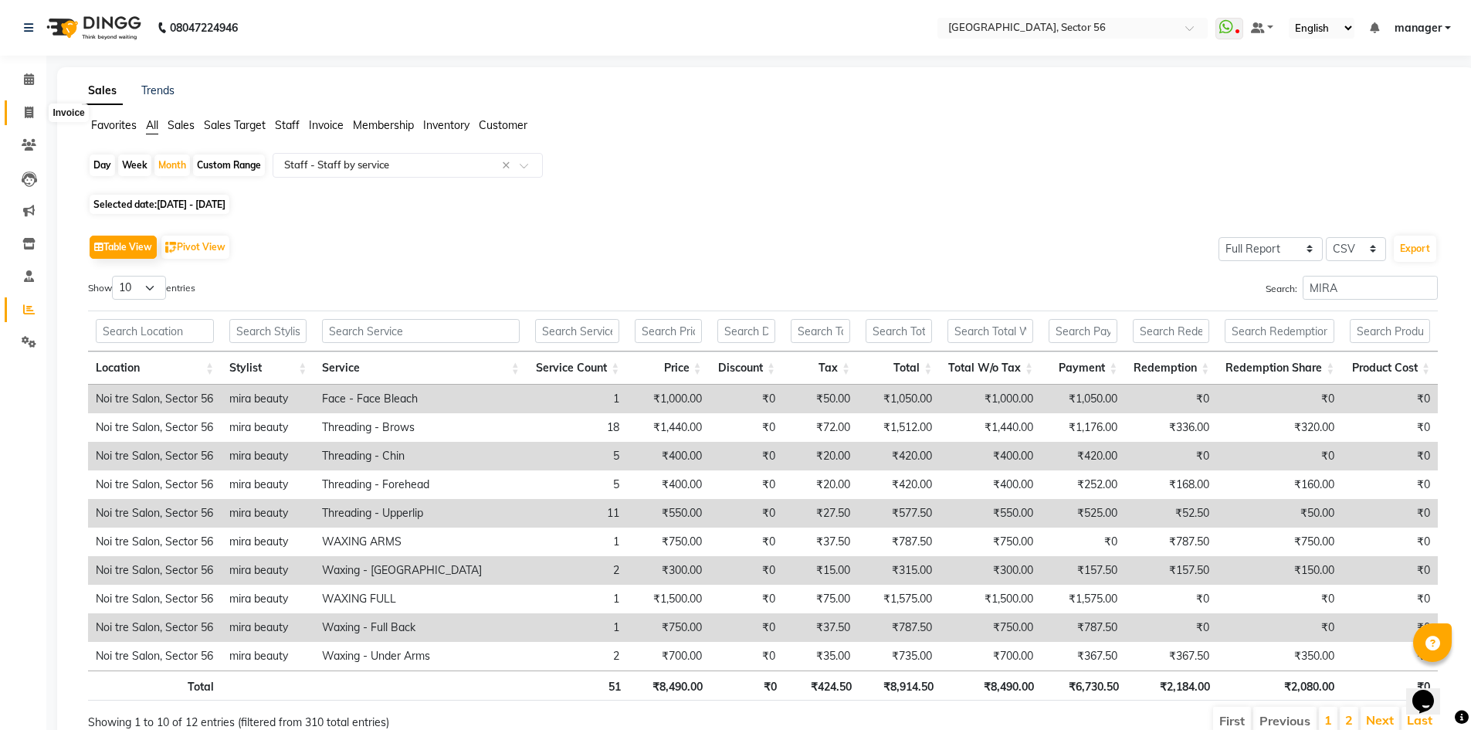
select select "service"
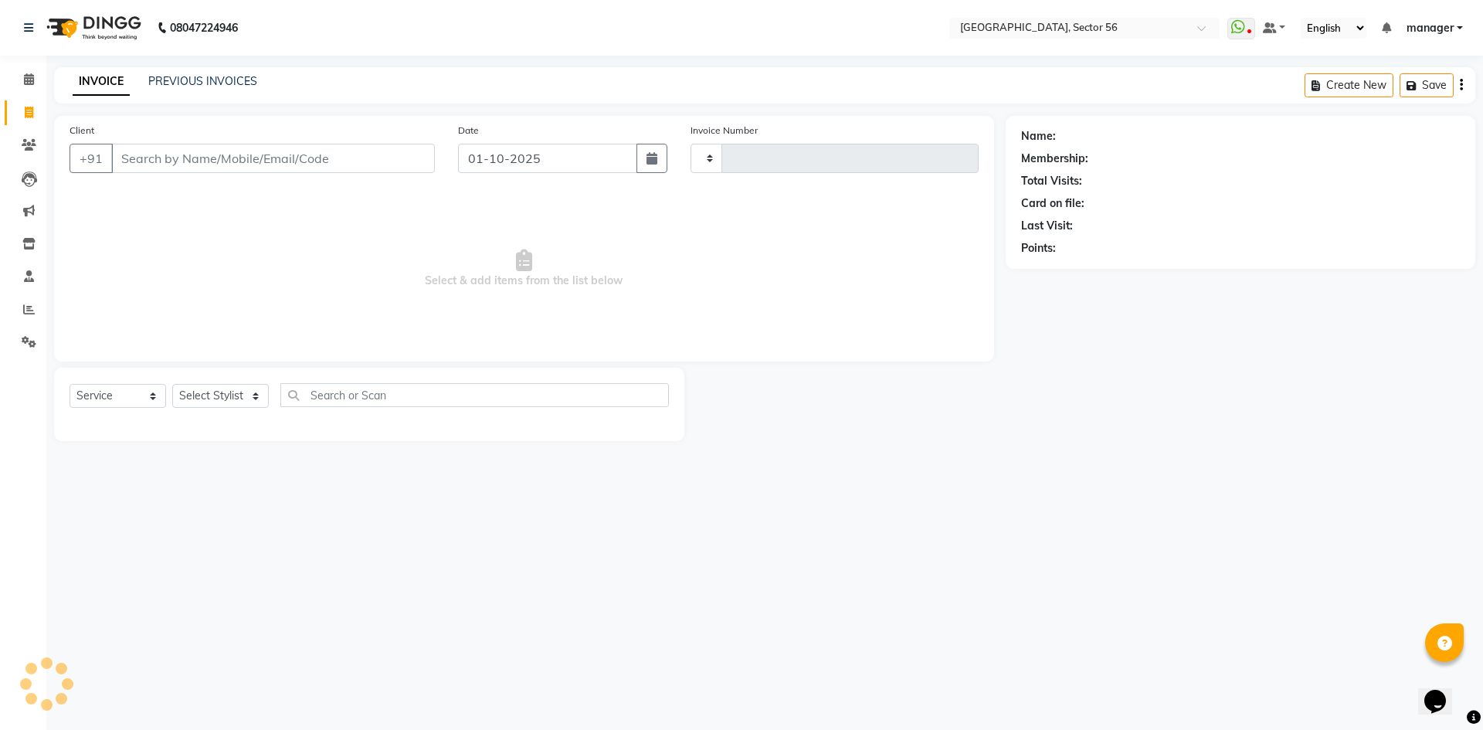
type input "7126"
select select "5557"
click at [240, 163] on input "Client" at bounding box center [273, 158] width 324 height 29
click at [209, 83] on link "PREVIOUS INVOICES" at bounding box center [202, 81] width 109 height 14
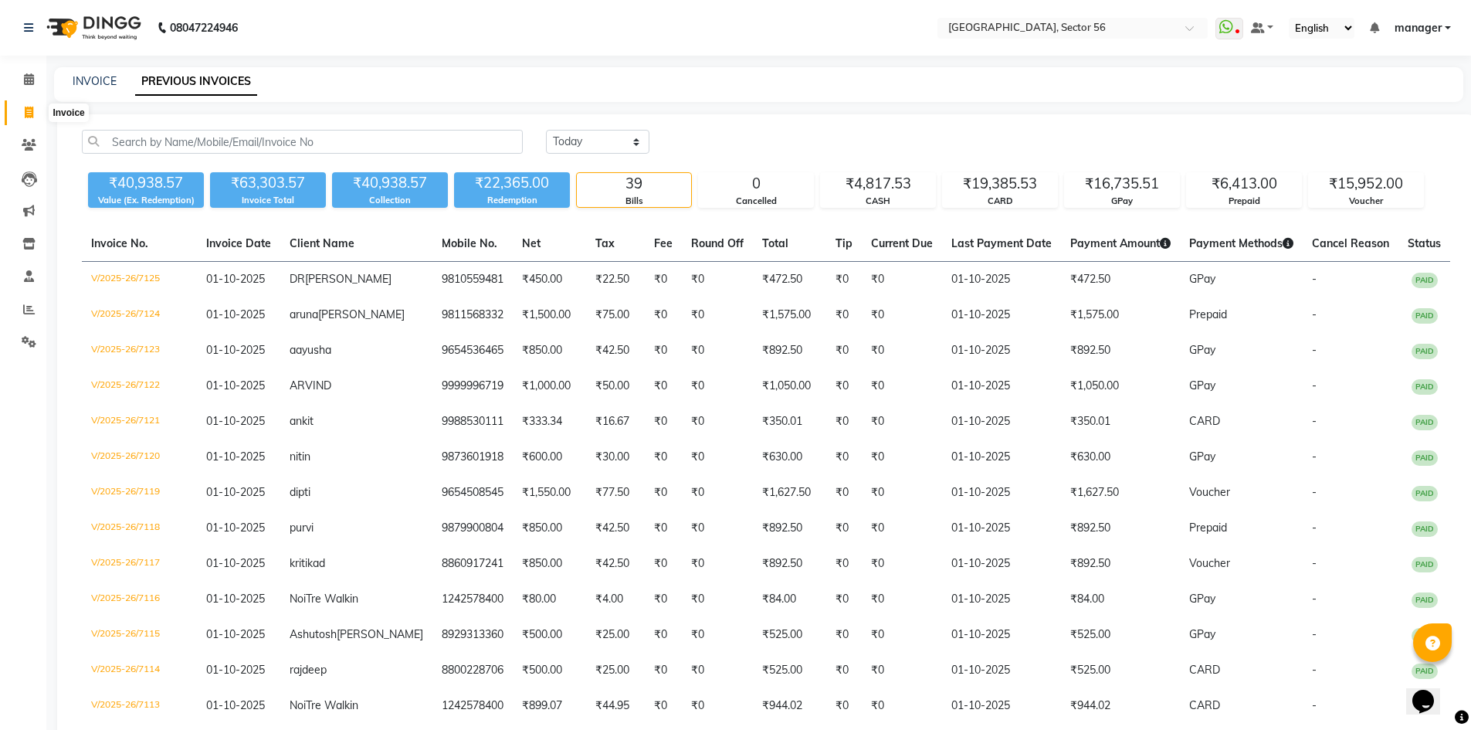
click at [29, 114] on icon at bounding box center [29, 113] width 8 height 12
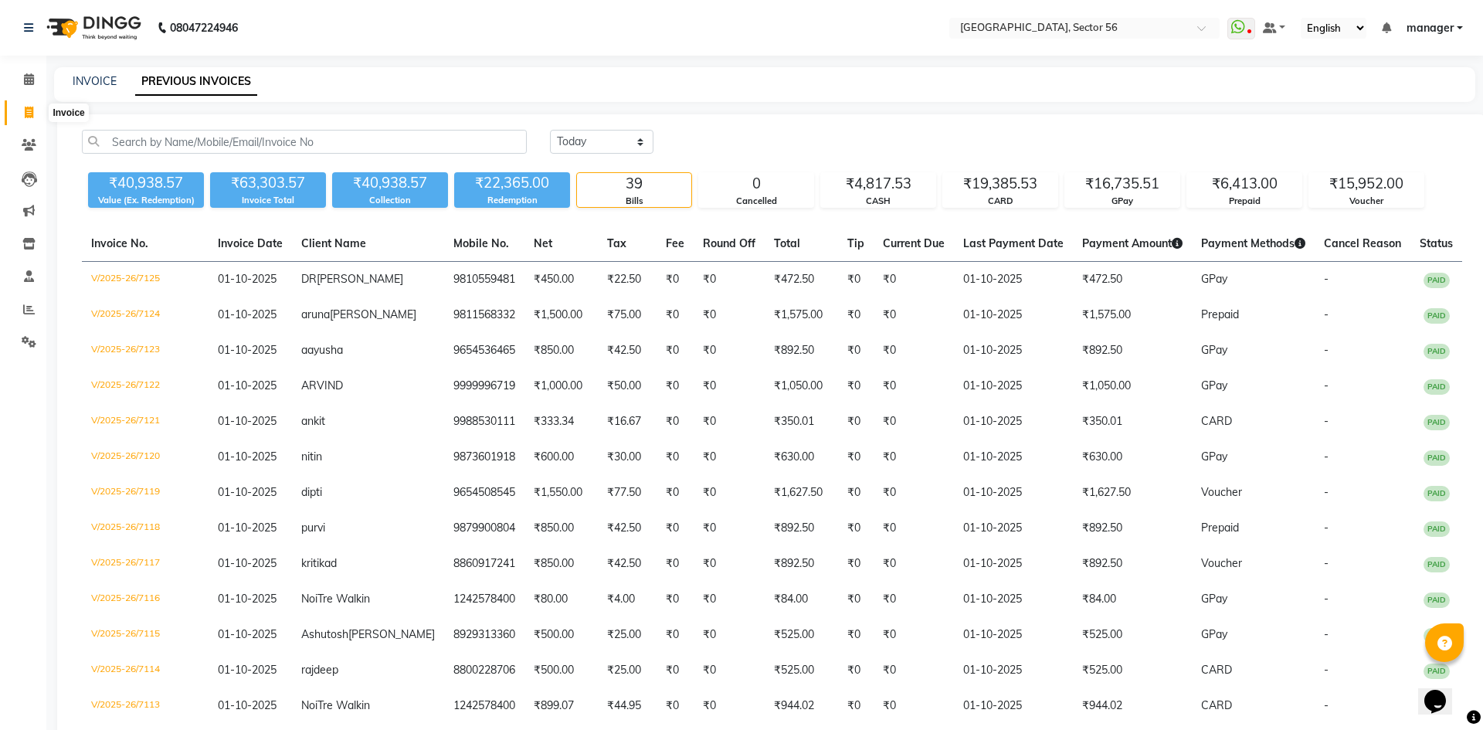
select select "service"
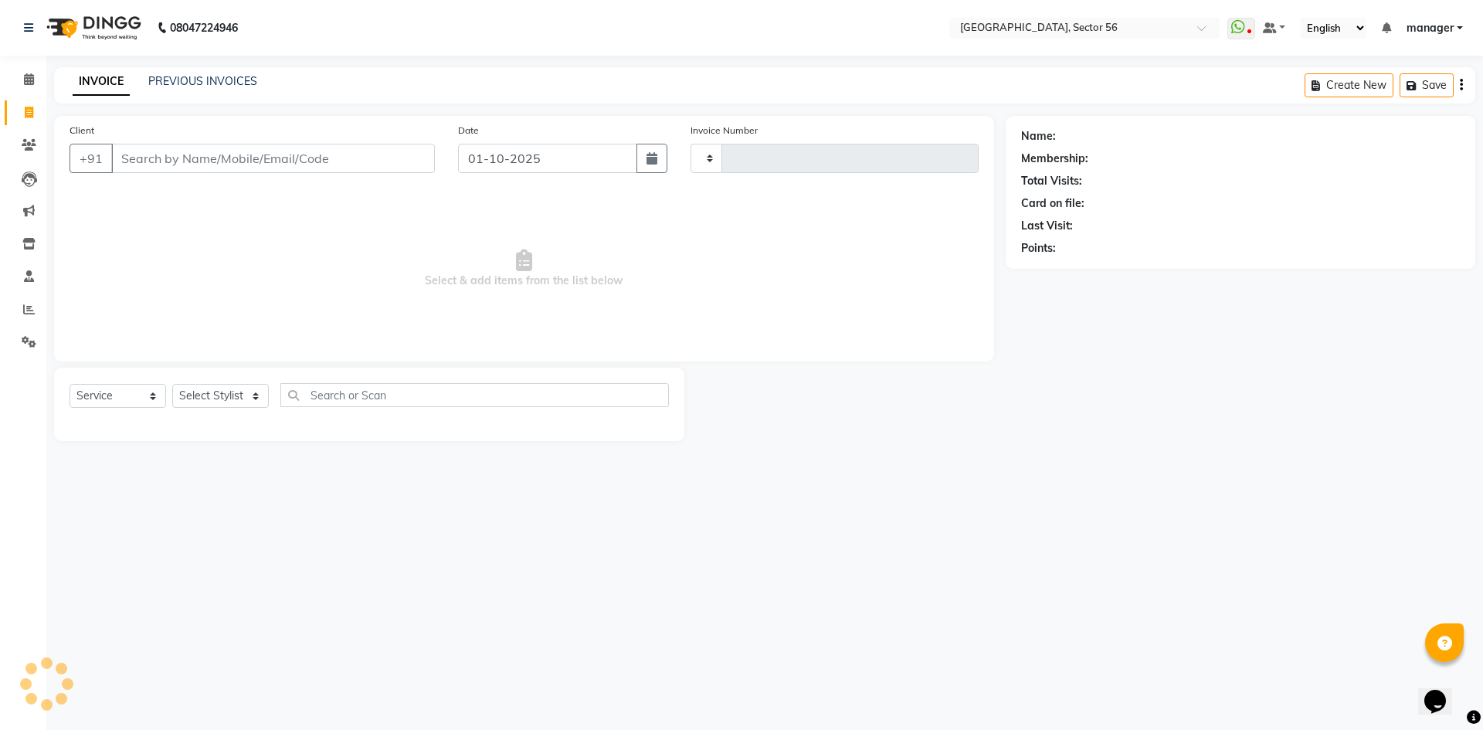
type input "7126"
select select "5557"
click at [200, 156] on input "Client" at bounding box center [273, 158] width 324 height 29
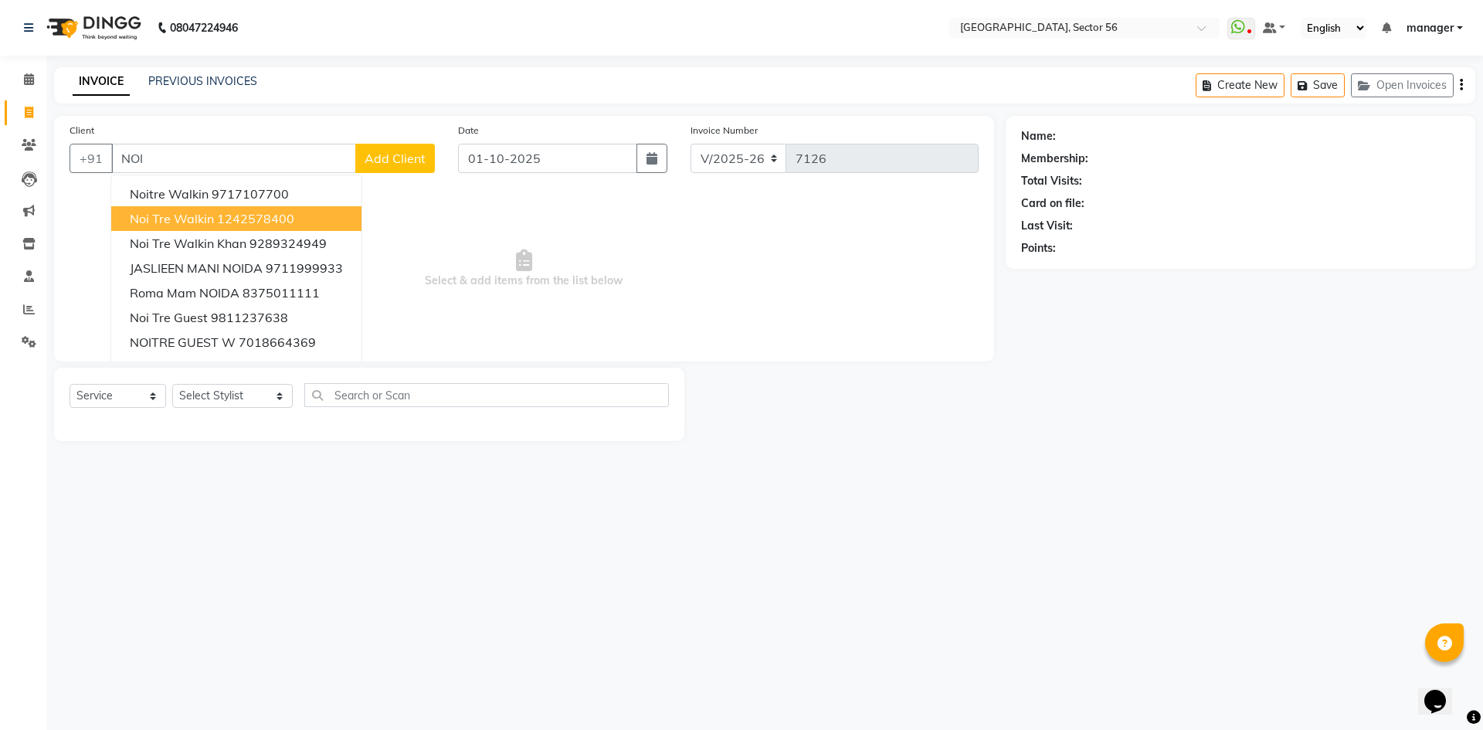
click at [218, 215] on ngb-highlight "1242578400" at bounding box center [255, 218] width 77 height 15
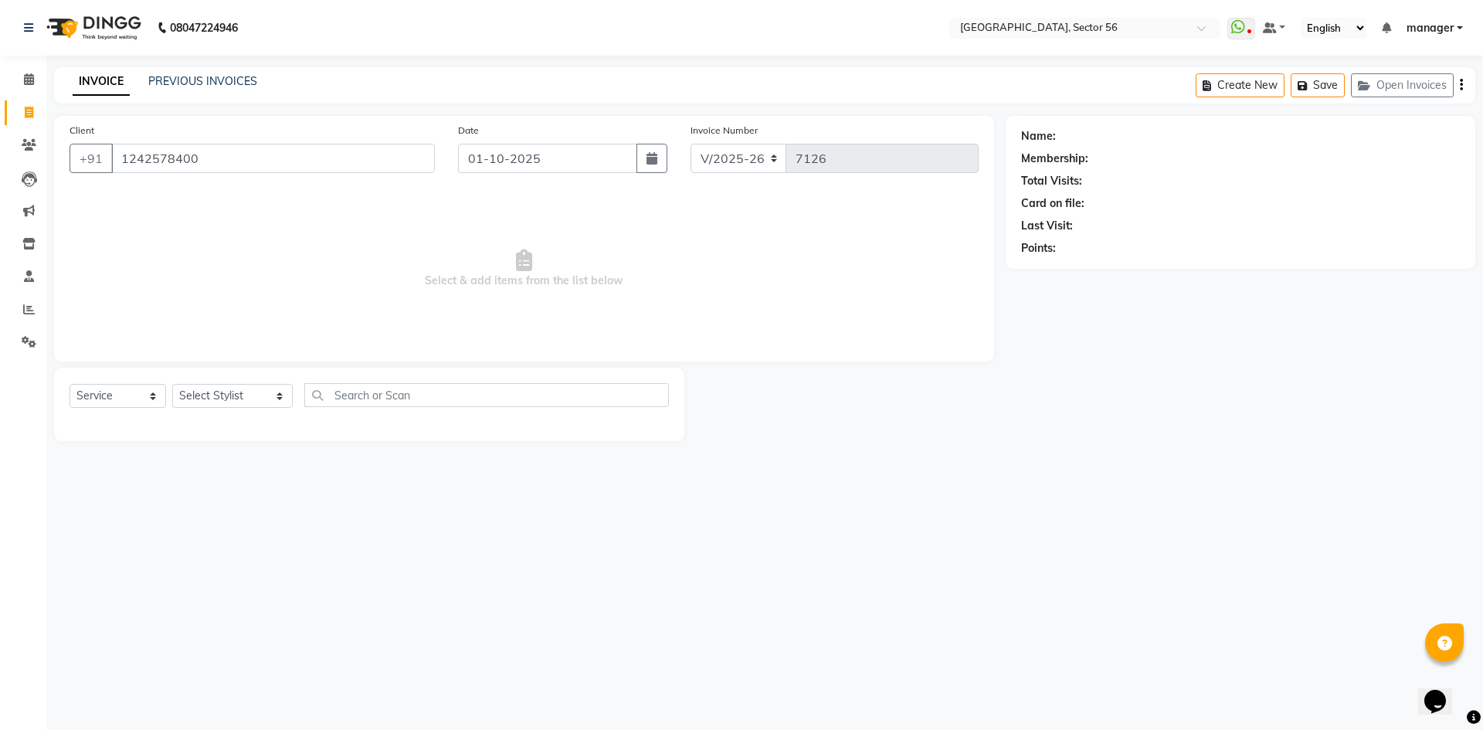
type input "1242578400"
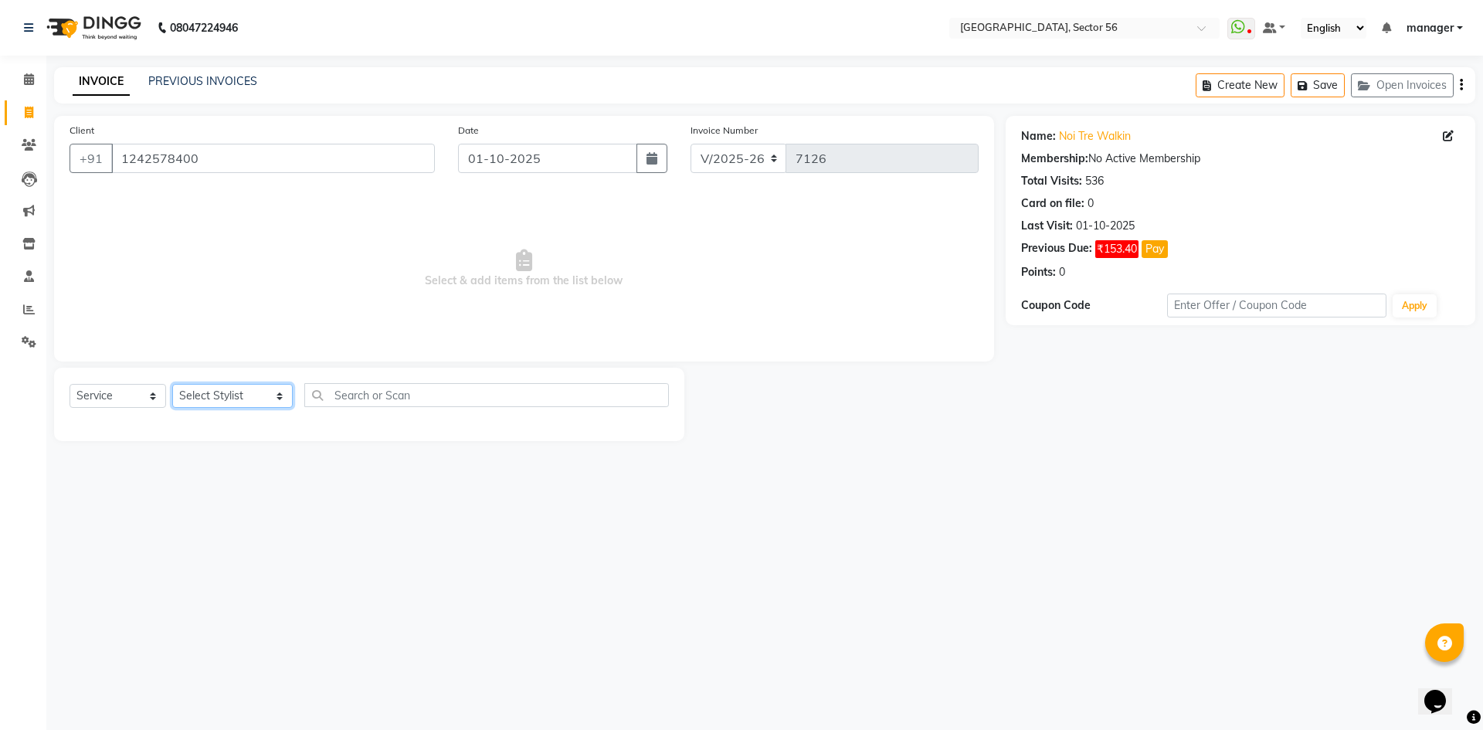
click at [242, 396] on select "Select Stylist [PERSON_NAME] [PERSON_NAME] [PERSON_NAME] MARKET STAFF amit amit…" at bounding box center [232, 396] width 120 height 24
select select "43509"
click at [172, 384] on select "Select Stylist [PERSON_NAME] [PERSON_NAME] [PERSON_NAME] MARKET STAFF amit amit…" at bounding box center [232, 396] width 120 height 24
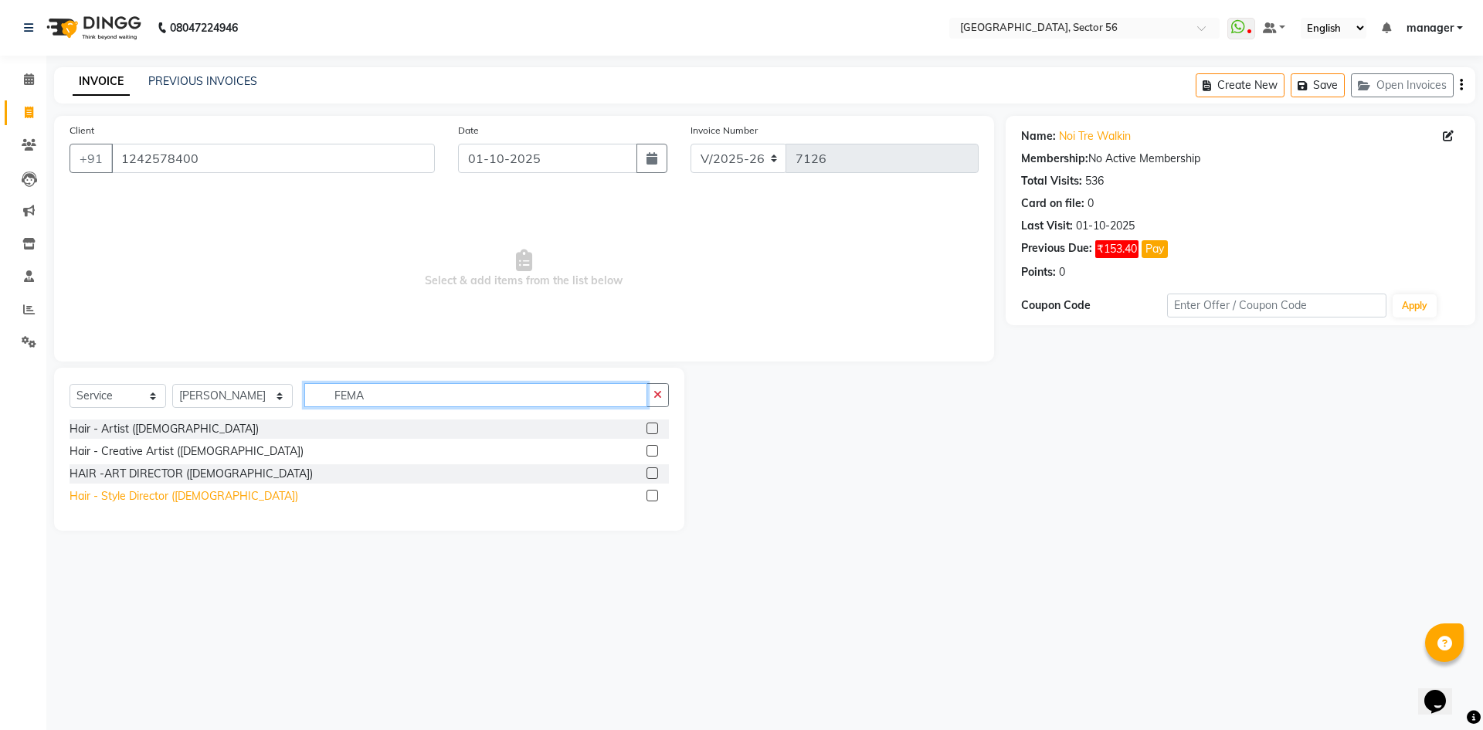
type input "FEMA"
click at [198, 493] on div "Hair - Style Director ([DEMOGRAPHIC_DATA])" at bounding box center [184, 496] width 229 height 16
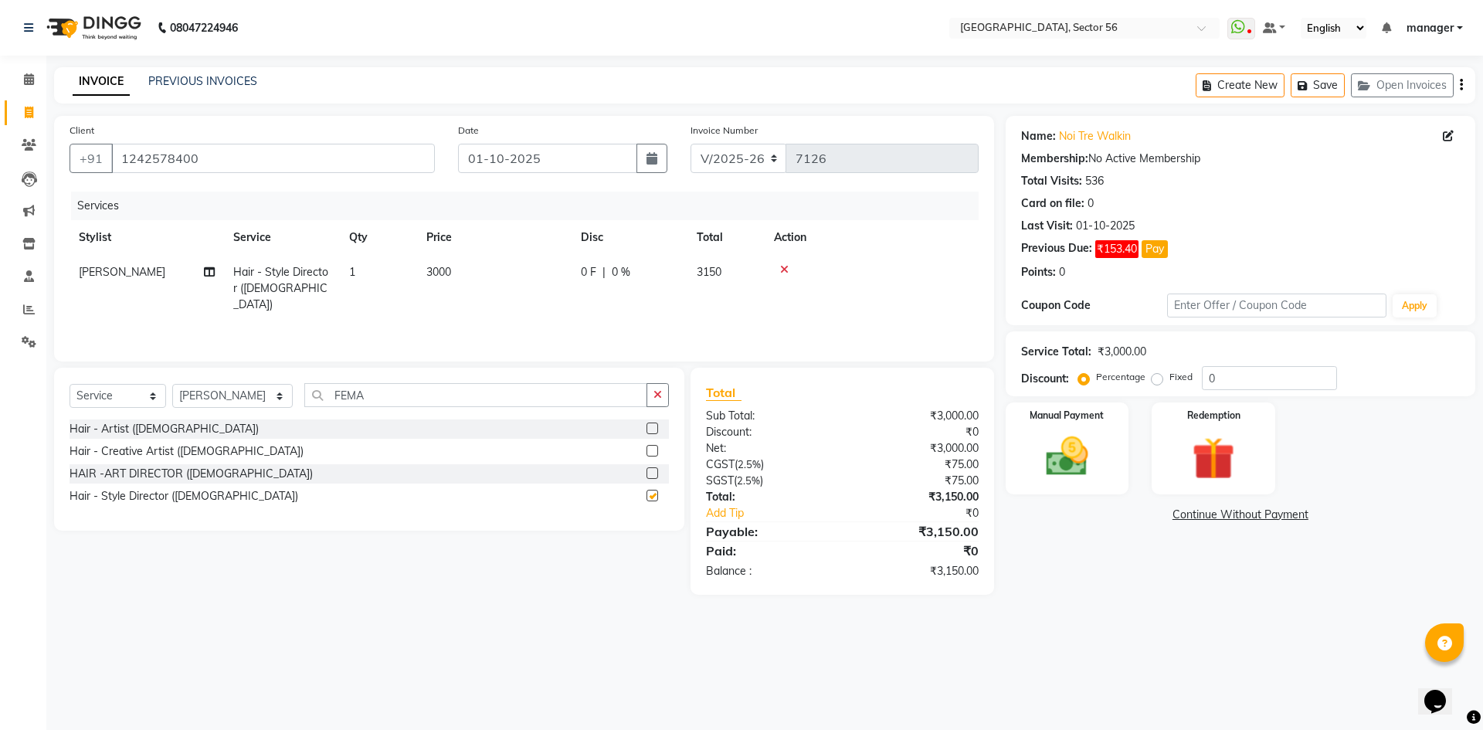
checkbox input "false"
click at [477, 269] on td "3000" at bounding box center [494, 288] width 154 height 67
select select "43509"
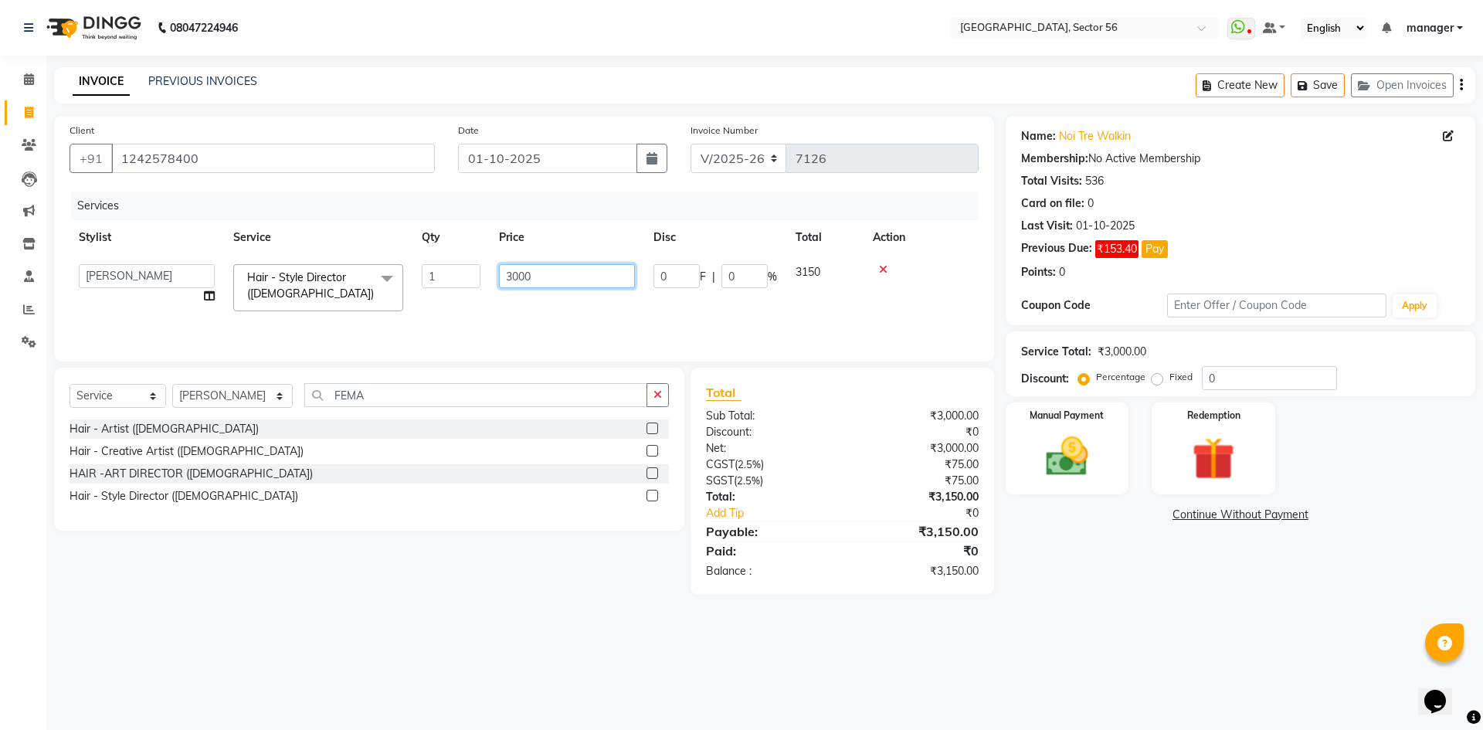
drag, startPoint x: 545, startPoint y: 276, endPoint x: 403, endPoint y: 290, distance: 142.8
click at [403, 290] on tr "[PERSON_NAME] [PERSON_NAME] [PERSON_NAME] MARKET STAFF amit amit spm [PERSON_NA…" at bounding box center [524, 288] width 909 height 66
type input "2000"
click at [0, 412] on div "Calendar Invoice Clients Leads Marketing Inventory Staff Reports Settings Compl…" at bounding box center [104, 375] width 209 height 663
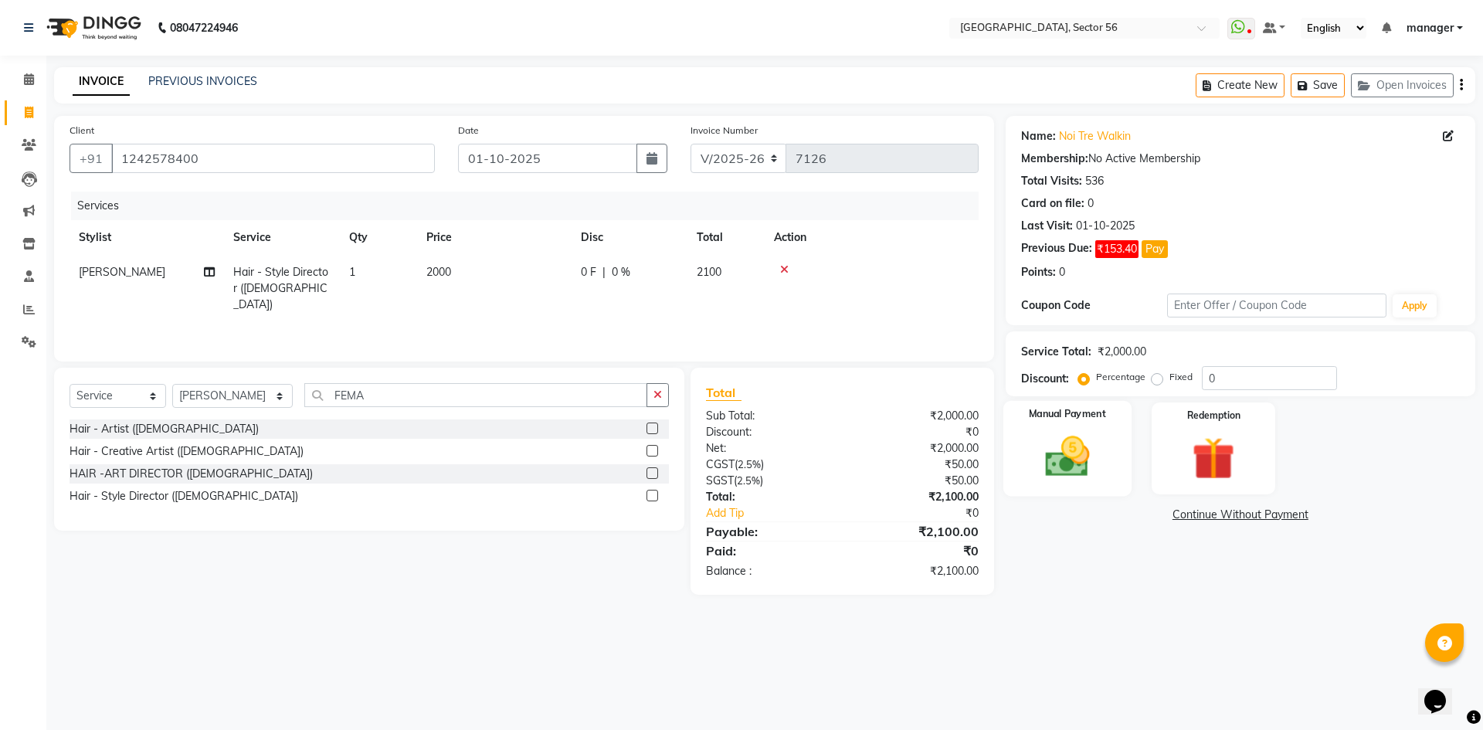
click at [1066, 448] on img at bounding box center [1067, 456] width 72 height 51
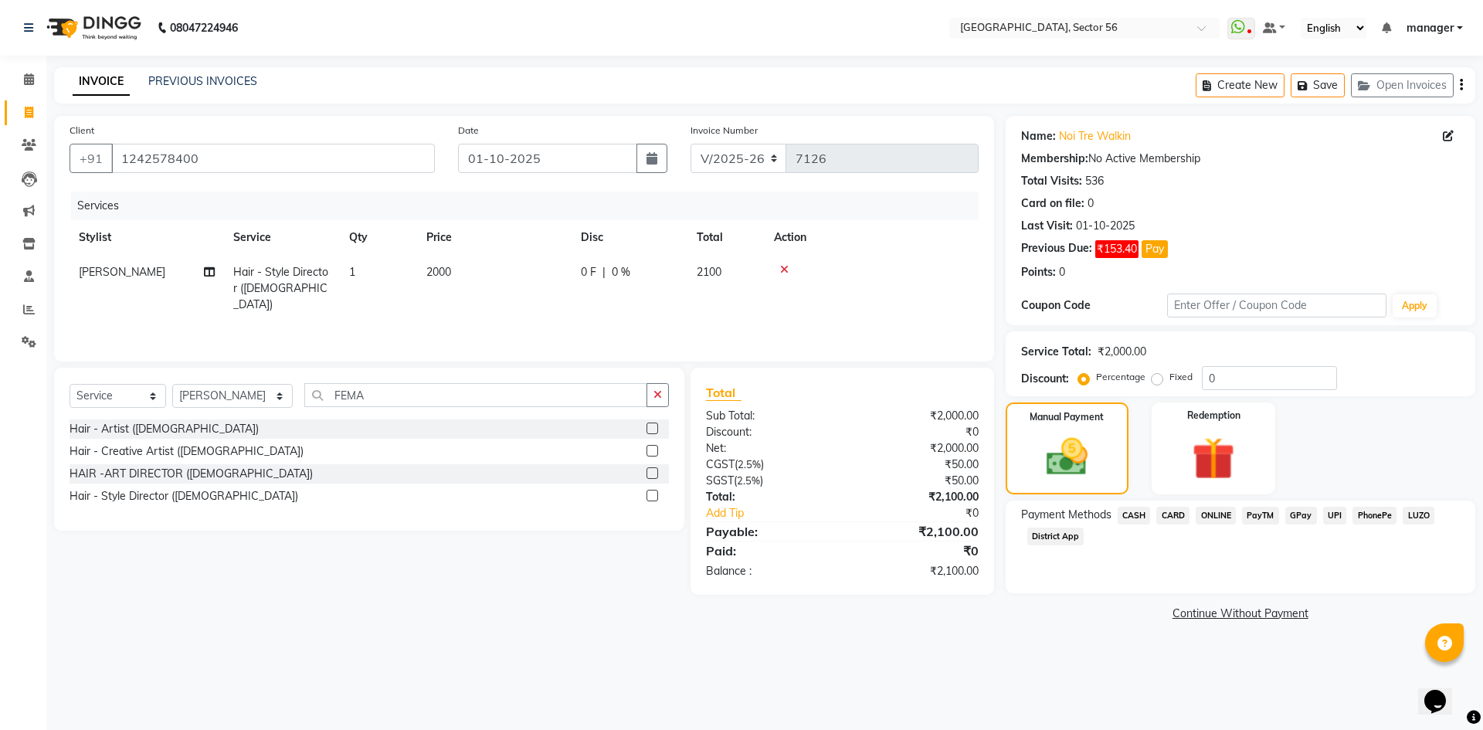
click at [1311, 517] on span "GPay" at bounding box center [1301, 516] width 32 height 18
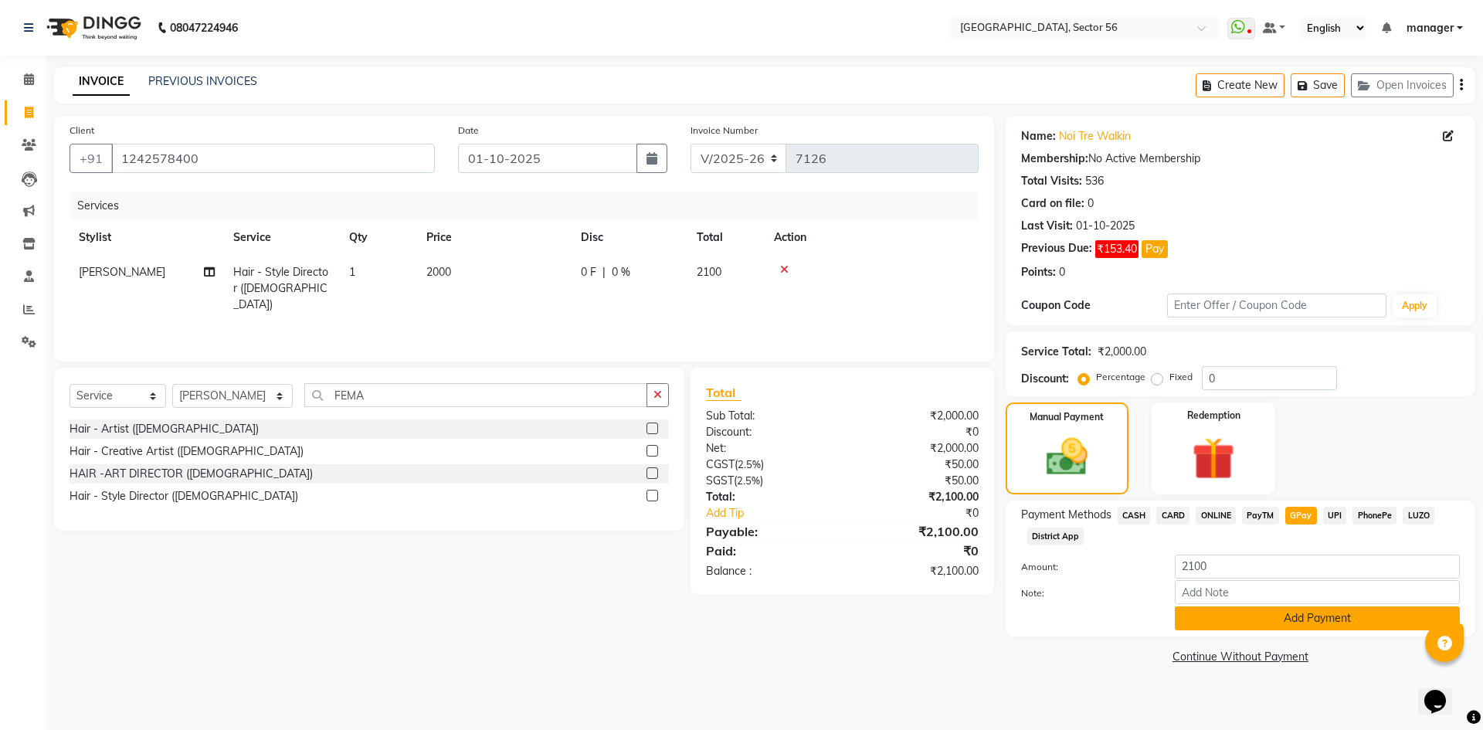
click at [1297, 612] on button "Add Payment" at bounding box center [1317, 618] width 285 height 24
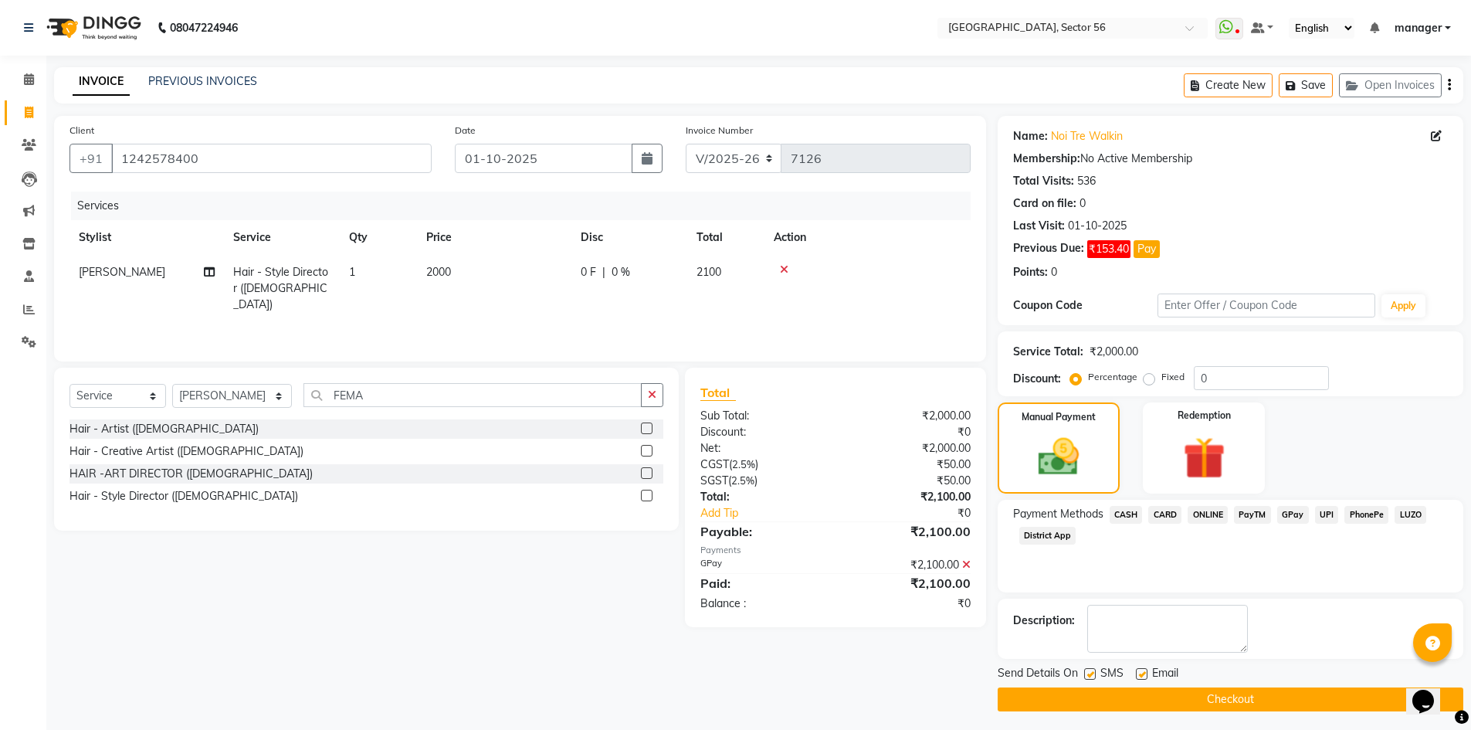
click at [1283, 700] on button "Checkout" at bounding box center [1231, 699] width 466 height 24
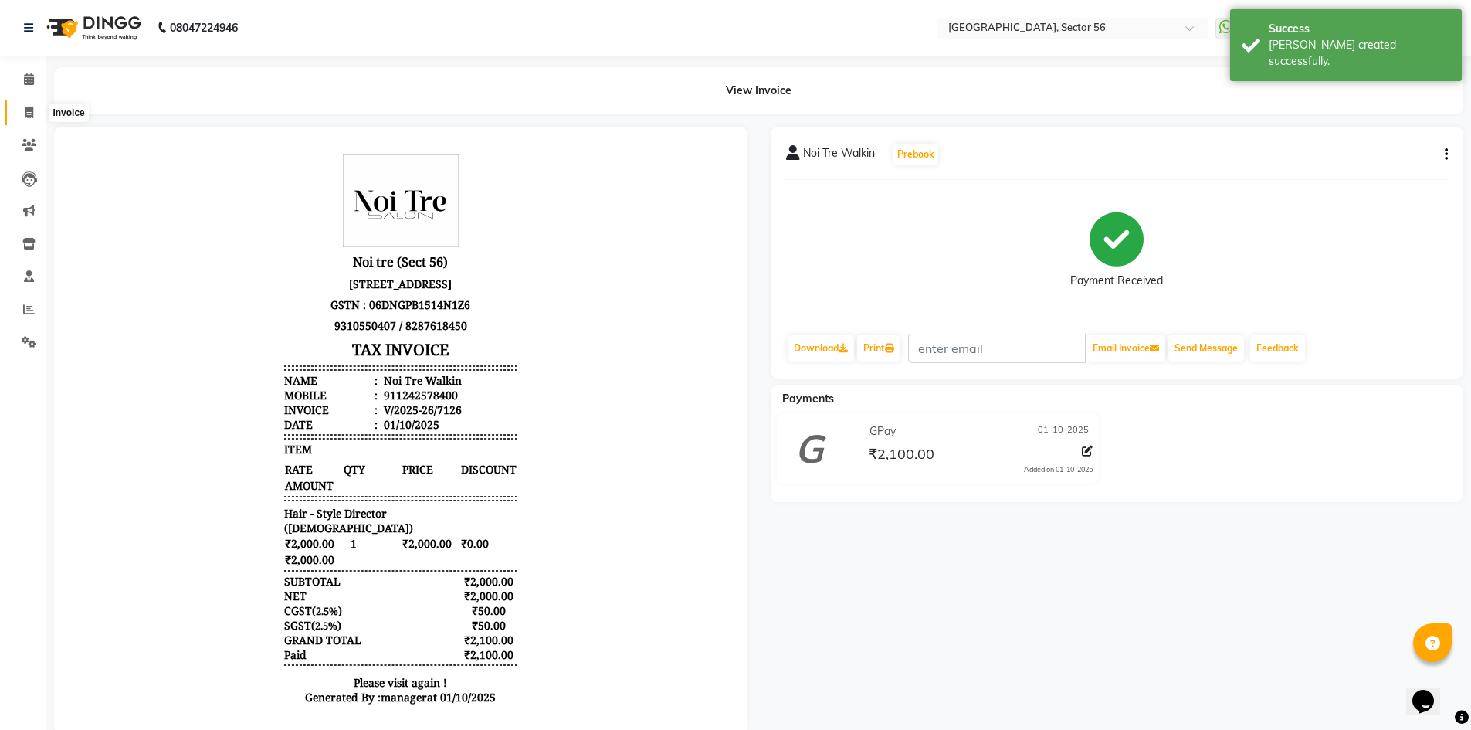
click at [29, 114] on icon at bounding box center [29, 113] width 8 height 12
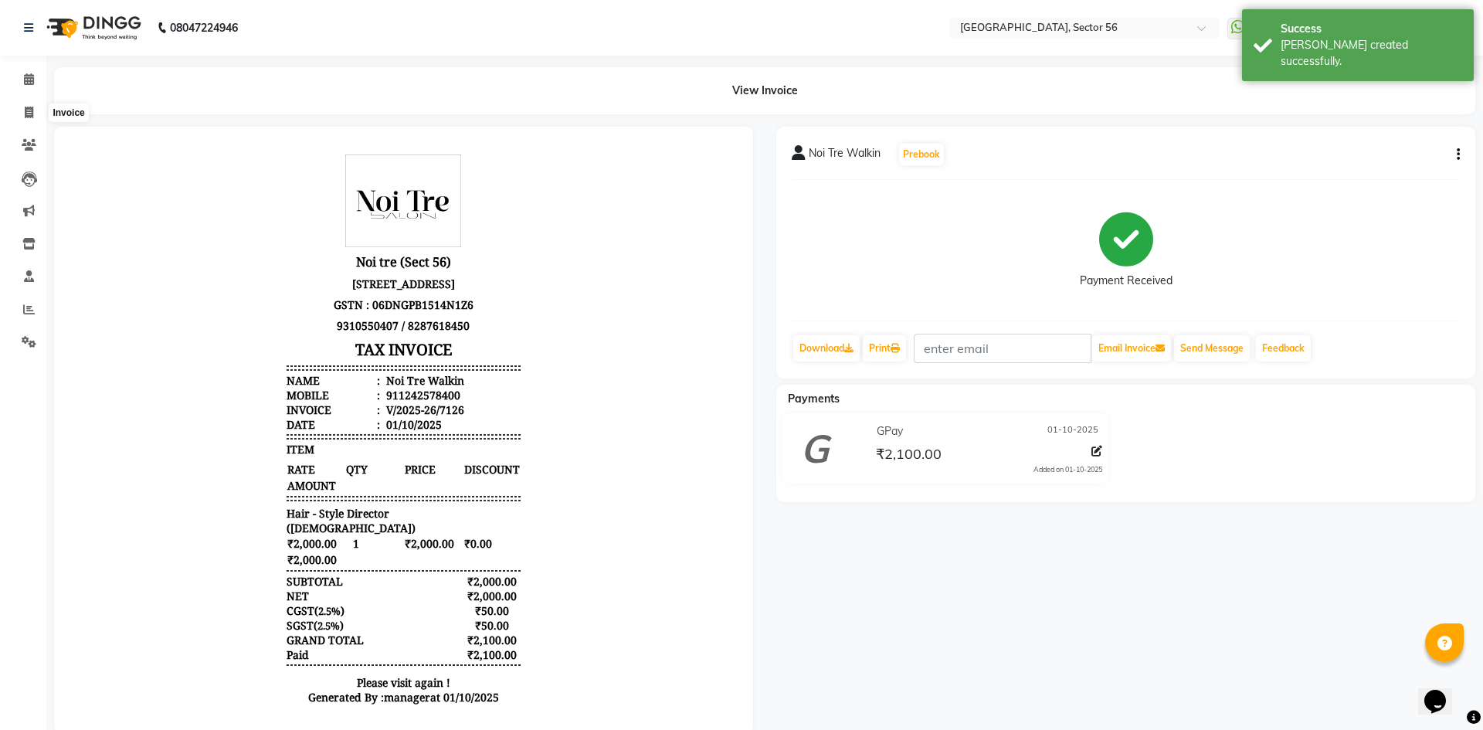
select select "5557"
select select "service"
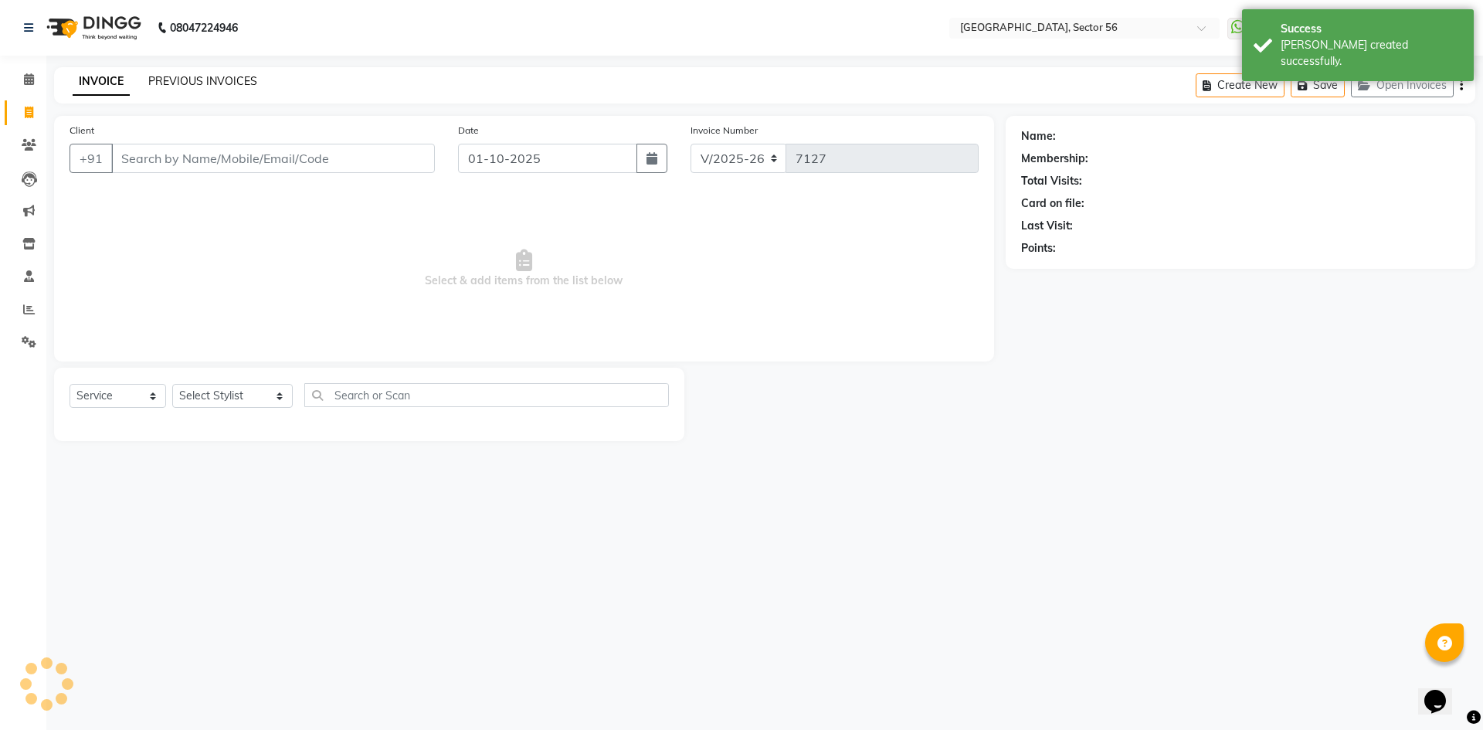
click at [175, 78] on link "PREVIOUS INVOICES" at bounding box center [202, 81] width 109 height 14
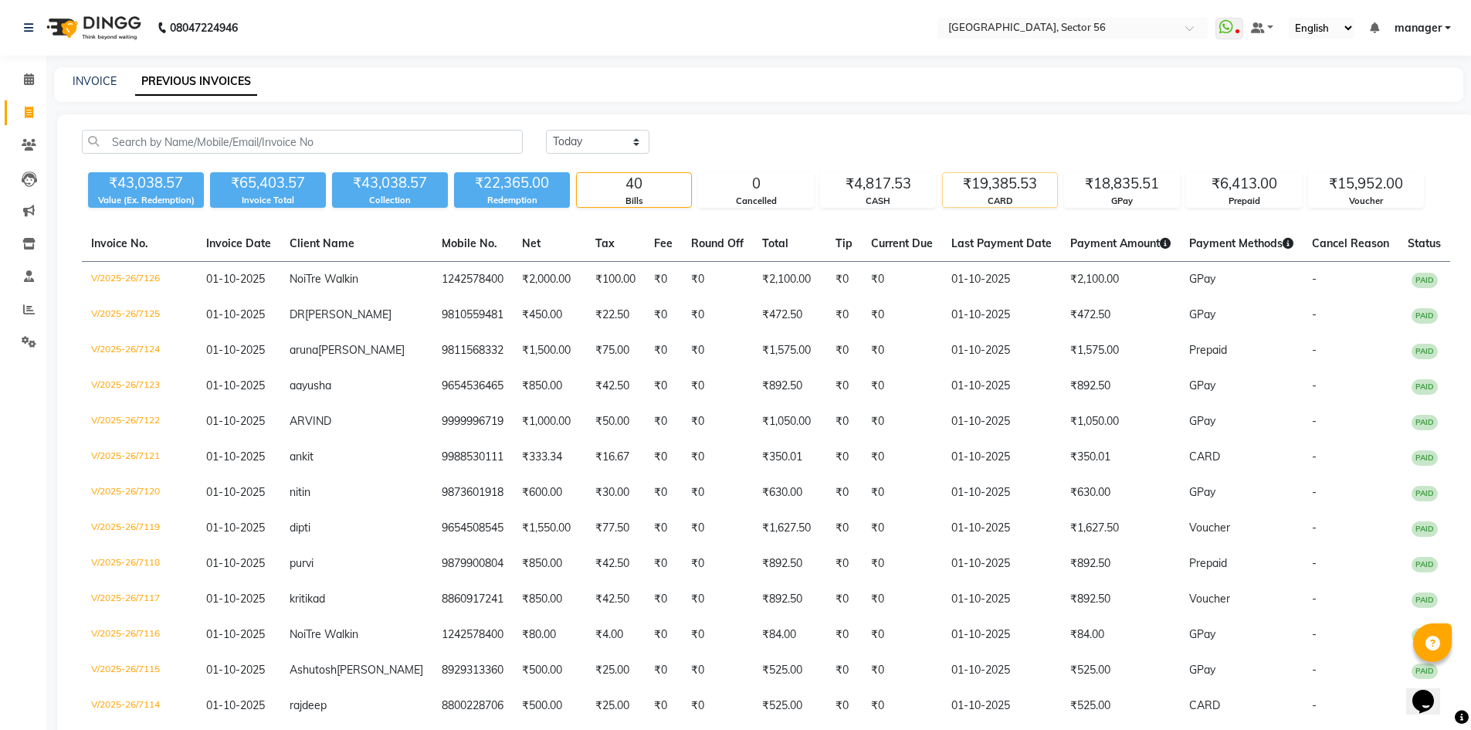
click at [979, 189] on div "₹19,385.53" at bounding box center [1000, 184] width 114 height 22
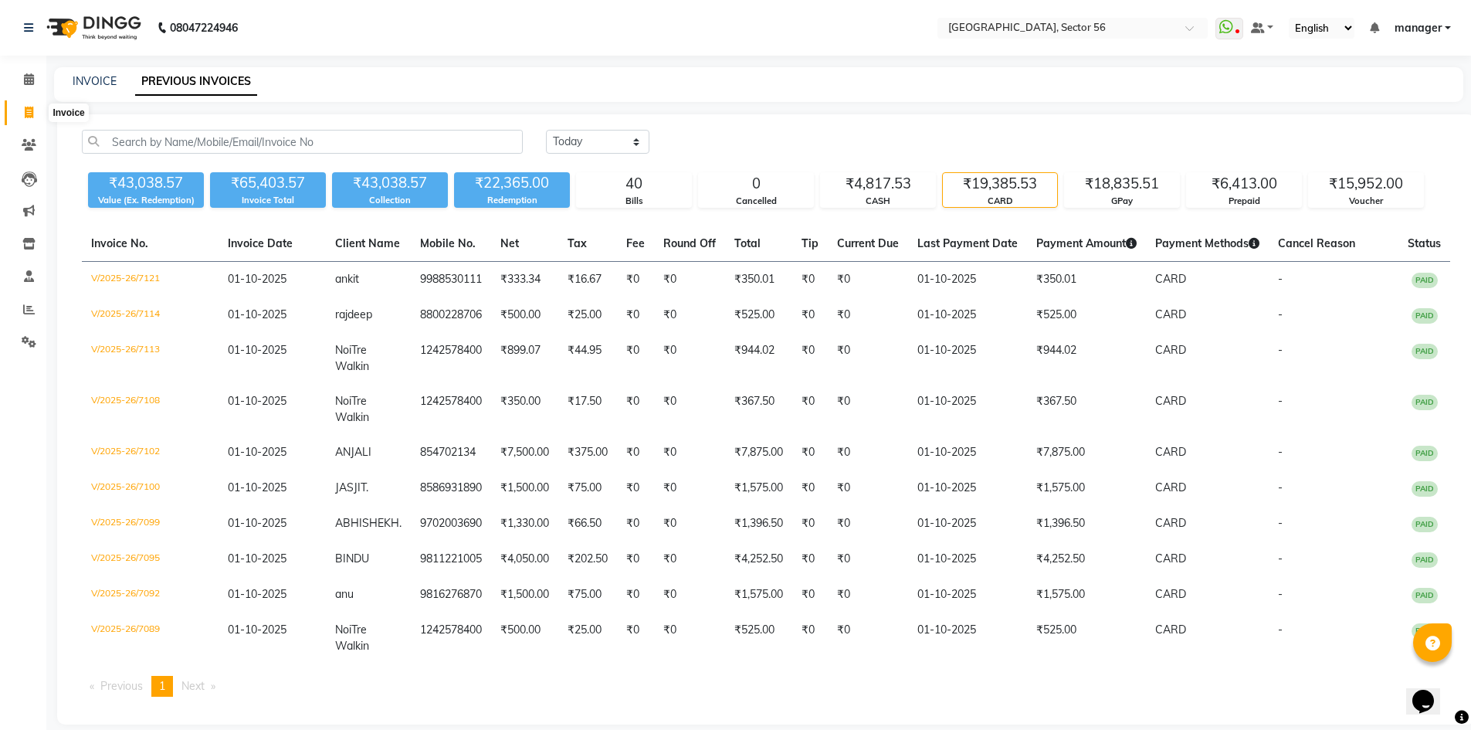
click at [29, 110] on icon at bounding box center [29, 113] width 8 height 12
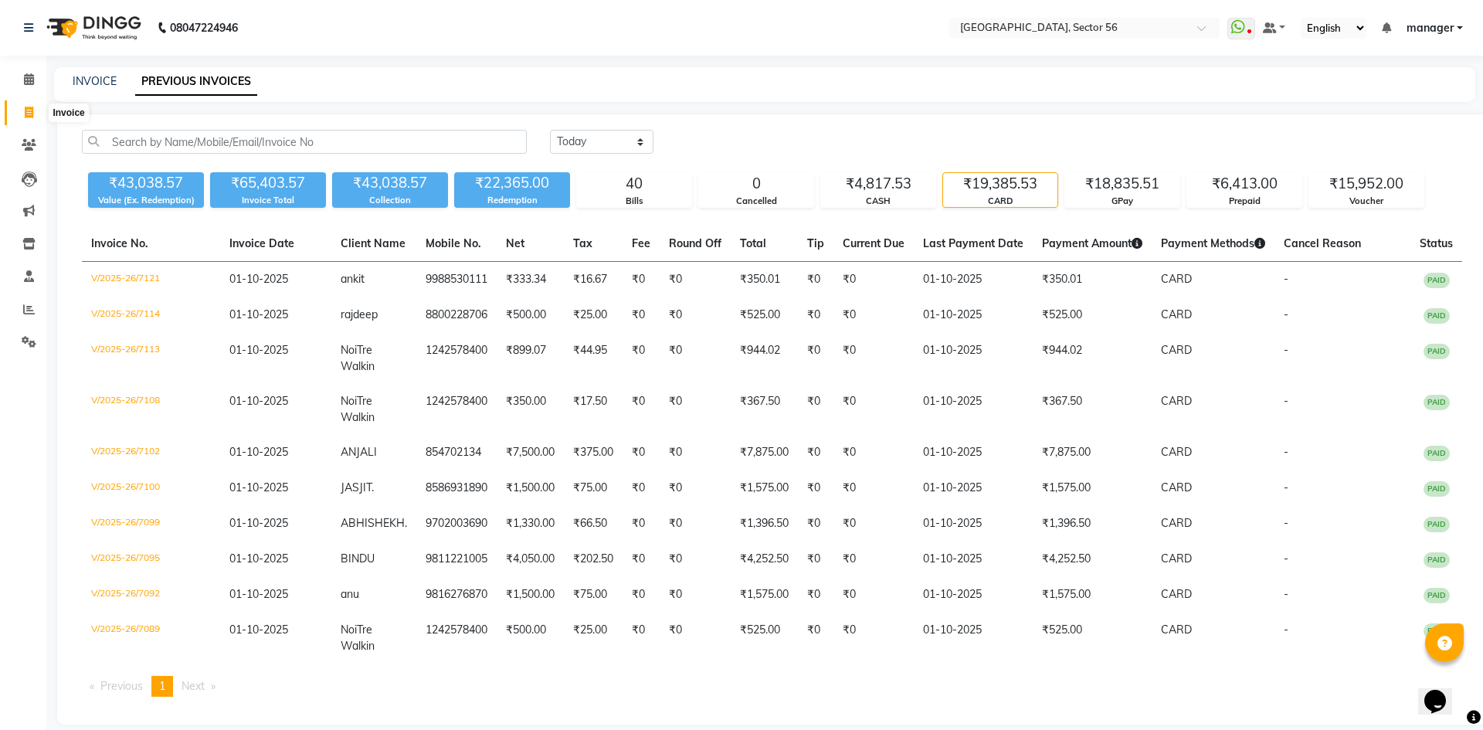
select select "5557"
select select "service"
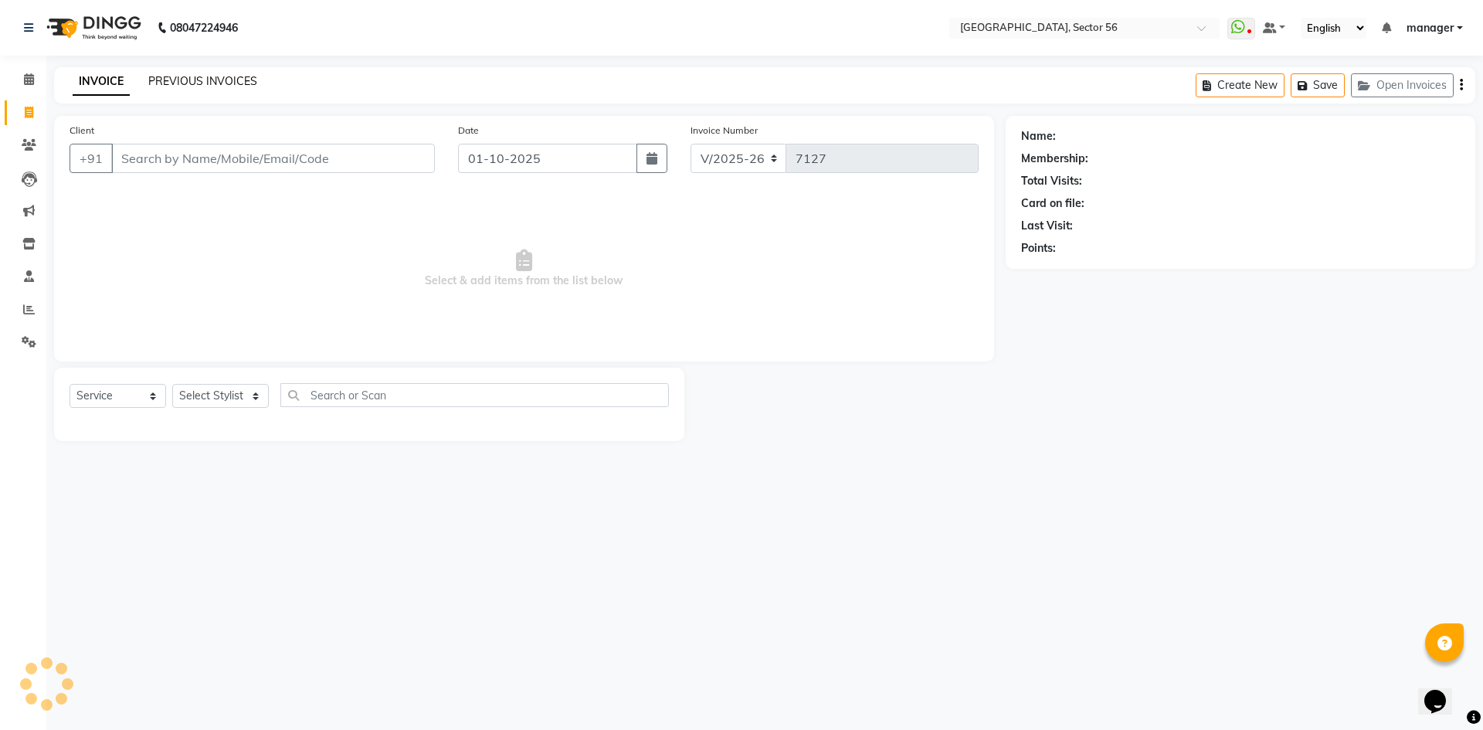
click at [186, 81] on link "PREVIOUS INVOICES" at bounding box center [202, 81] width 109 height 14
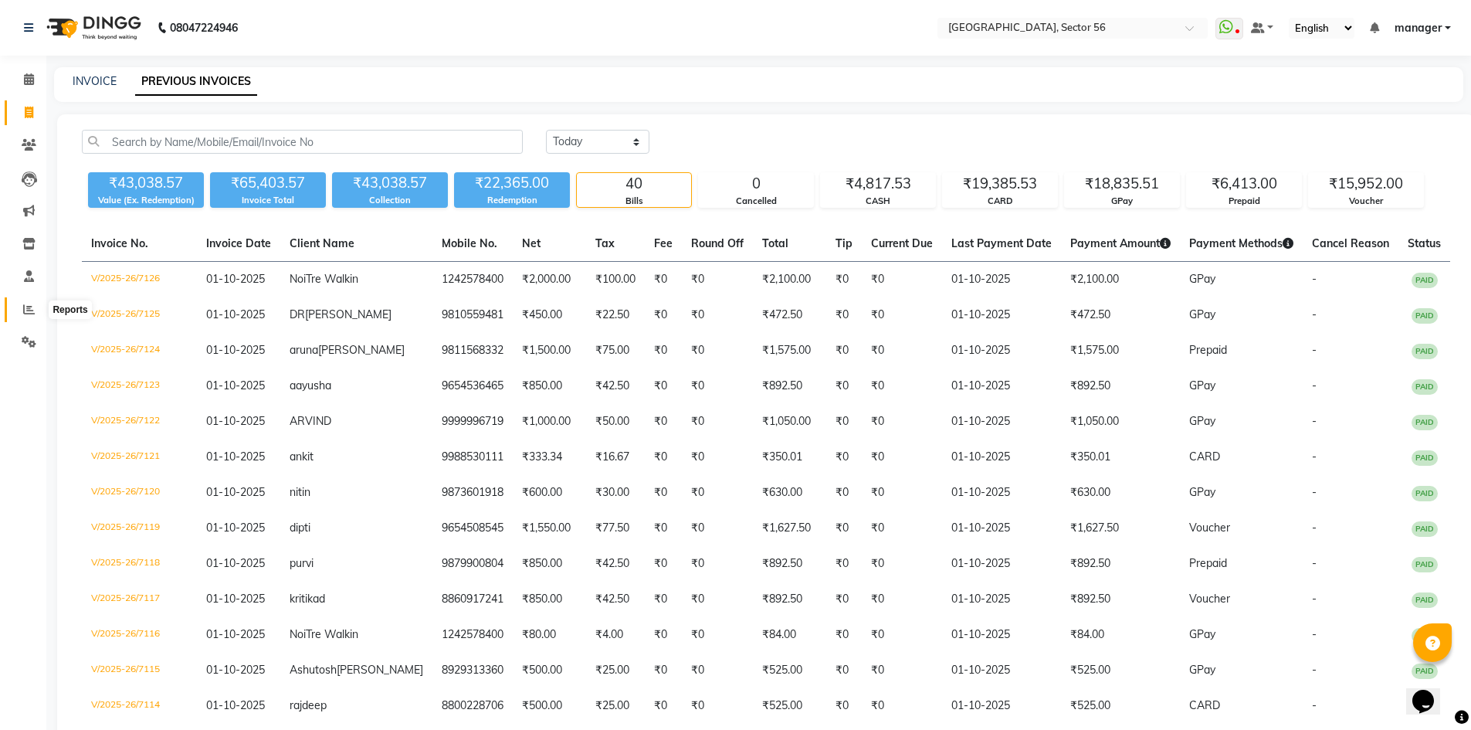
click at [25, 315] on span at bounding box center [28, 310] width 27 height 18
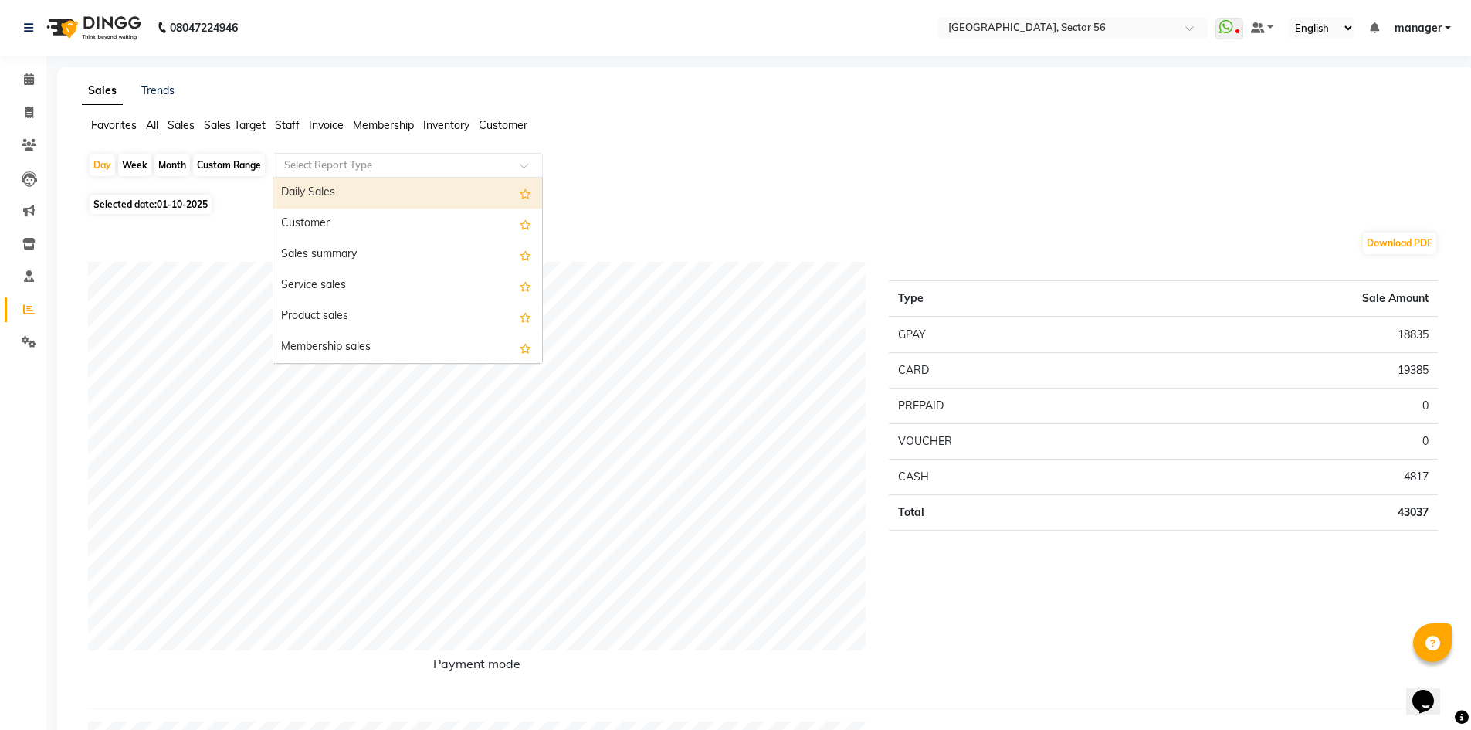
click at [423, 170] on input "text" at bounding box center [392, 165] width 222 height 15
type input "CEN"
click at [419, 193] on div "Sales by center" at bounding box center [407, 196] width 269 height 31
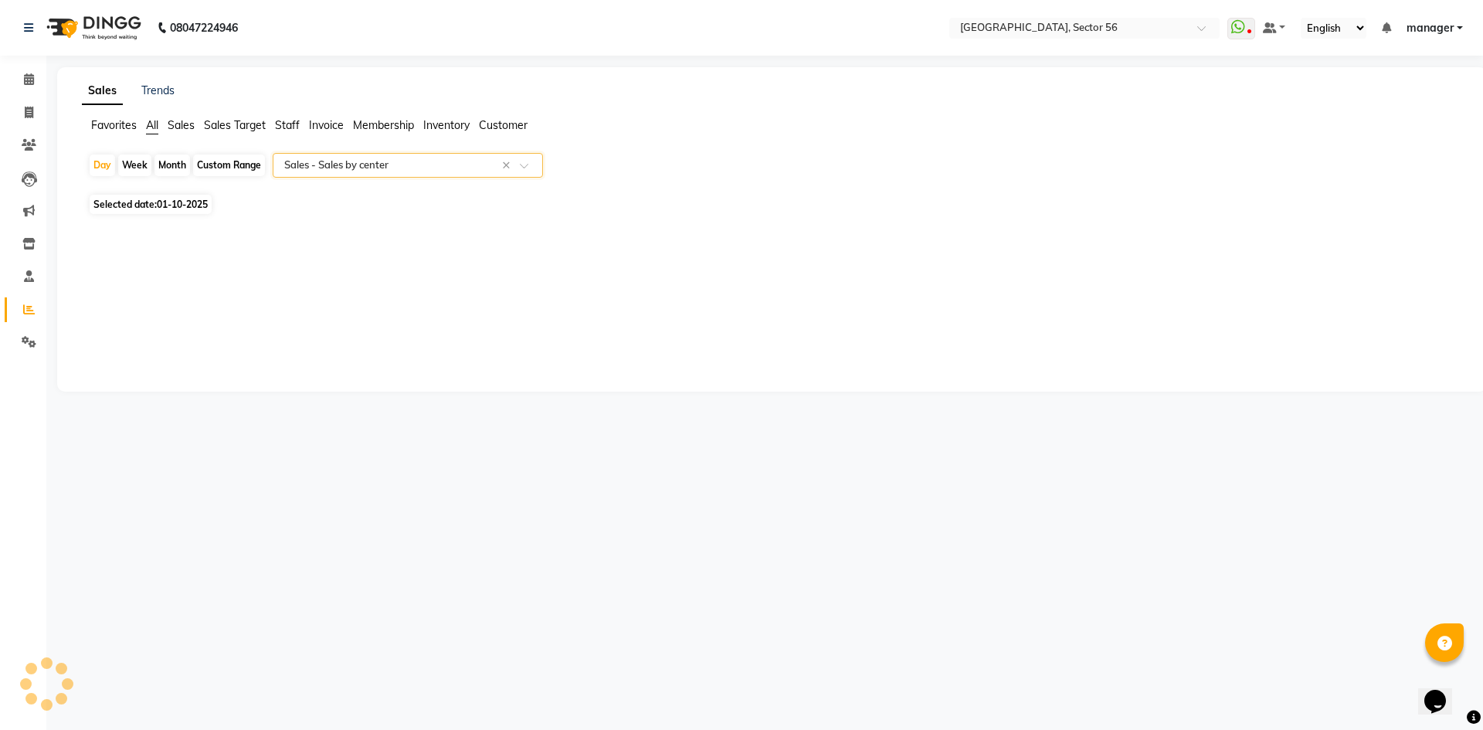
select select "full_report"
select select "csv"
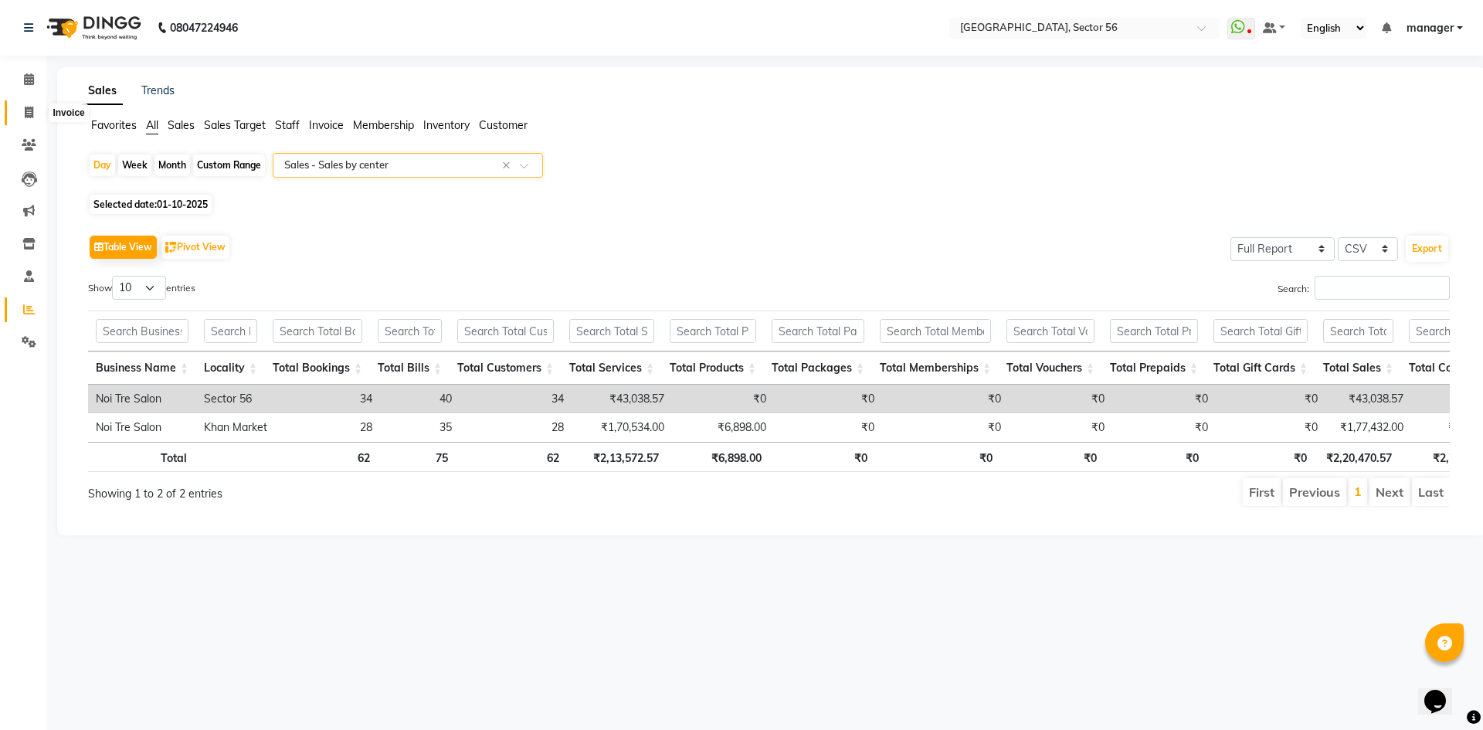
drag, startPoint x: 29, startPoint y: 115, endPoint x: 86, endPoint y: 106, distance: 57.9
click at [29, 115] on icon at bounding box center [29, 113] width 8 height 12
select select "service"
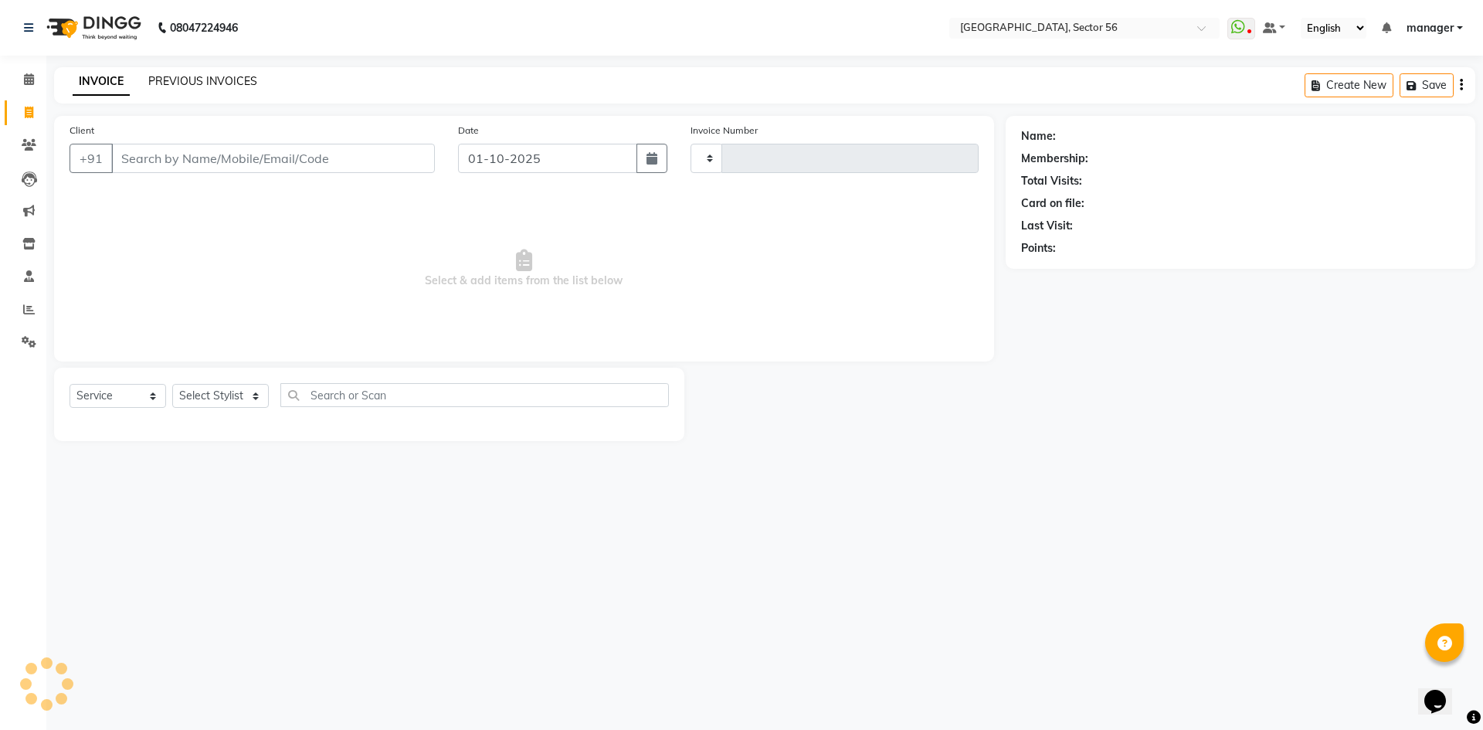
type input "7127"
select select "5557"
click at [164, 81] on link "PREVIOUS INVOICES" at bounding box center [202, 81] width 109 height 14
select select "5557"
select select "service"
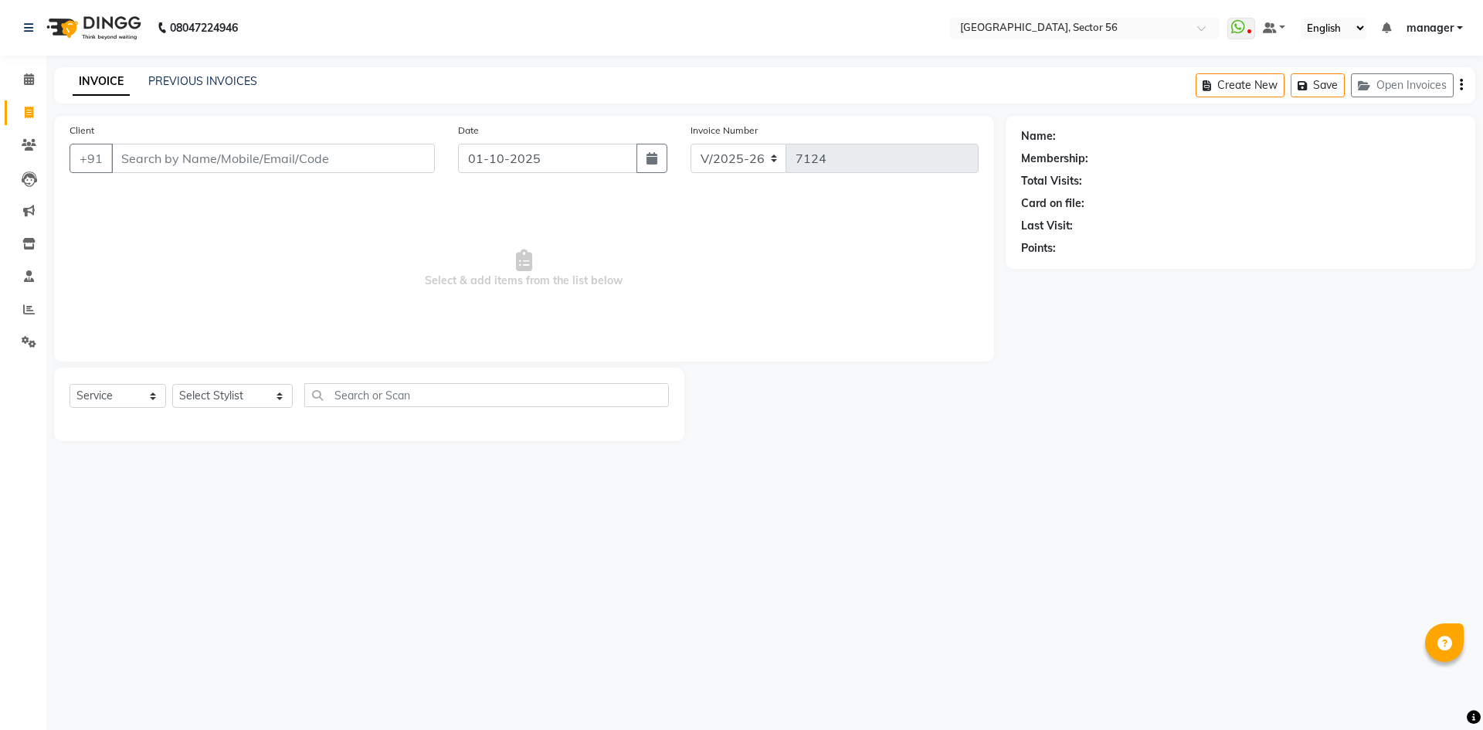
select select "5557"
select select "service"
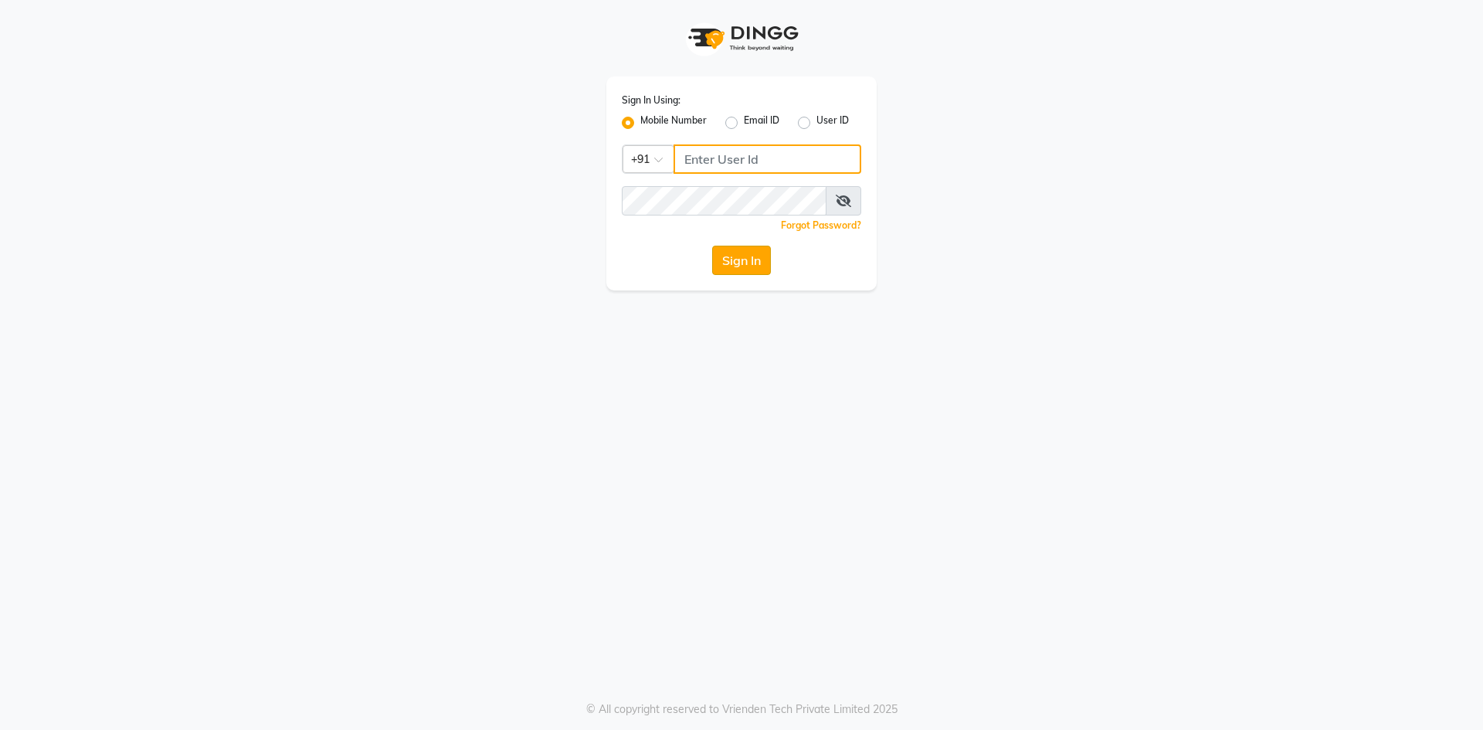
type input "9310550407"
drag, startPoint x: 747, startPoint y: 259, endPoint x: 746, endPoint y: 252, distance: 7.8
click at [748, 259] on button "Sign In" at bounding box center [741, 260] width 59 height 29
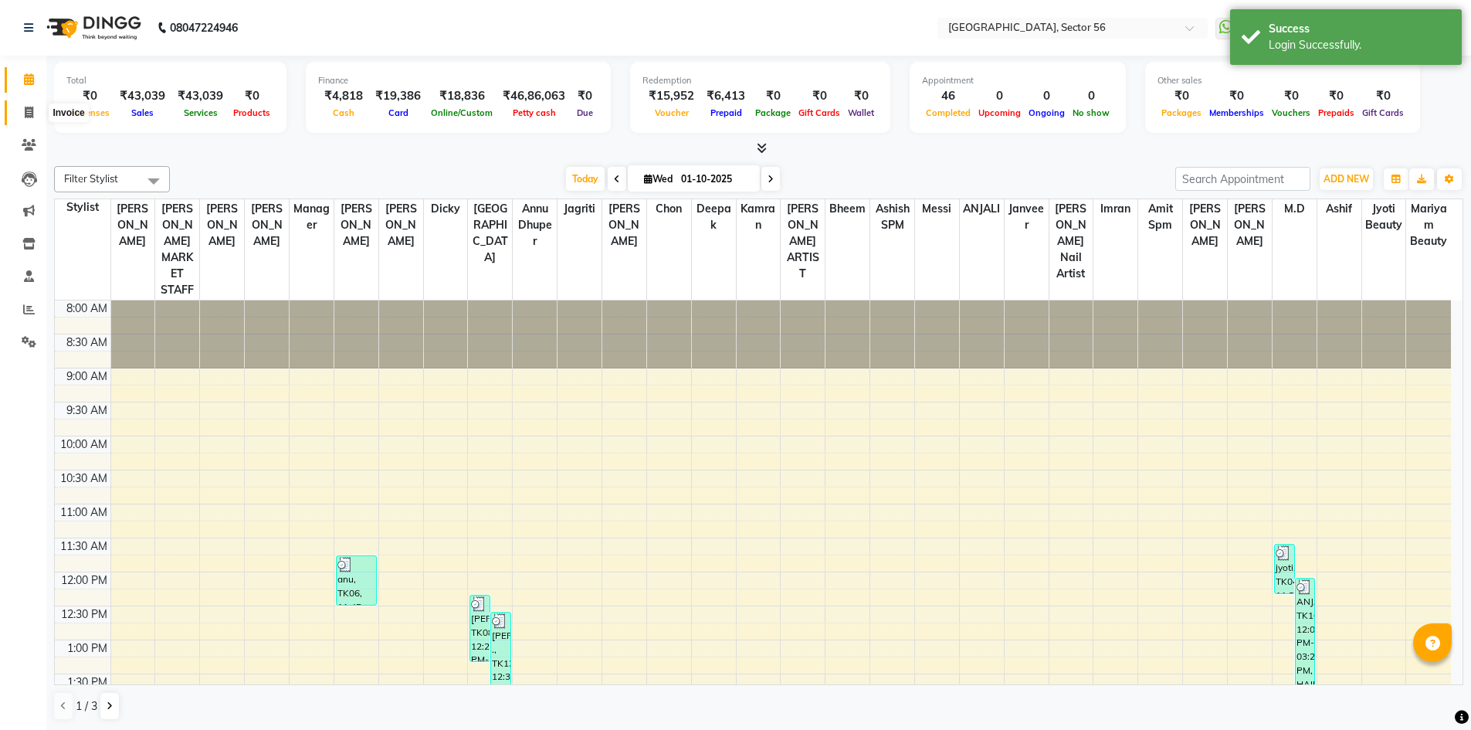
click at [28, 117] on icon at bounding box center [29, 113] width 8 height 12
select select "service"
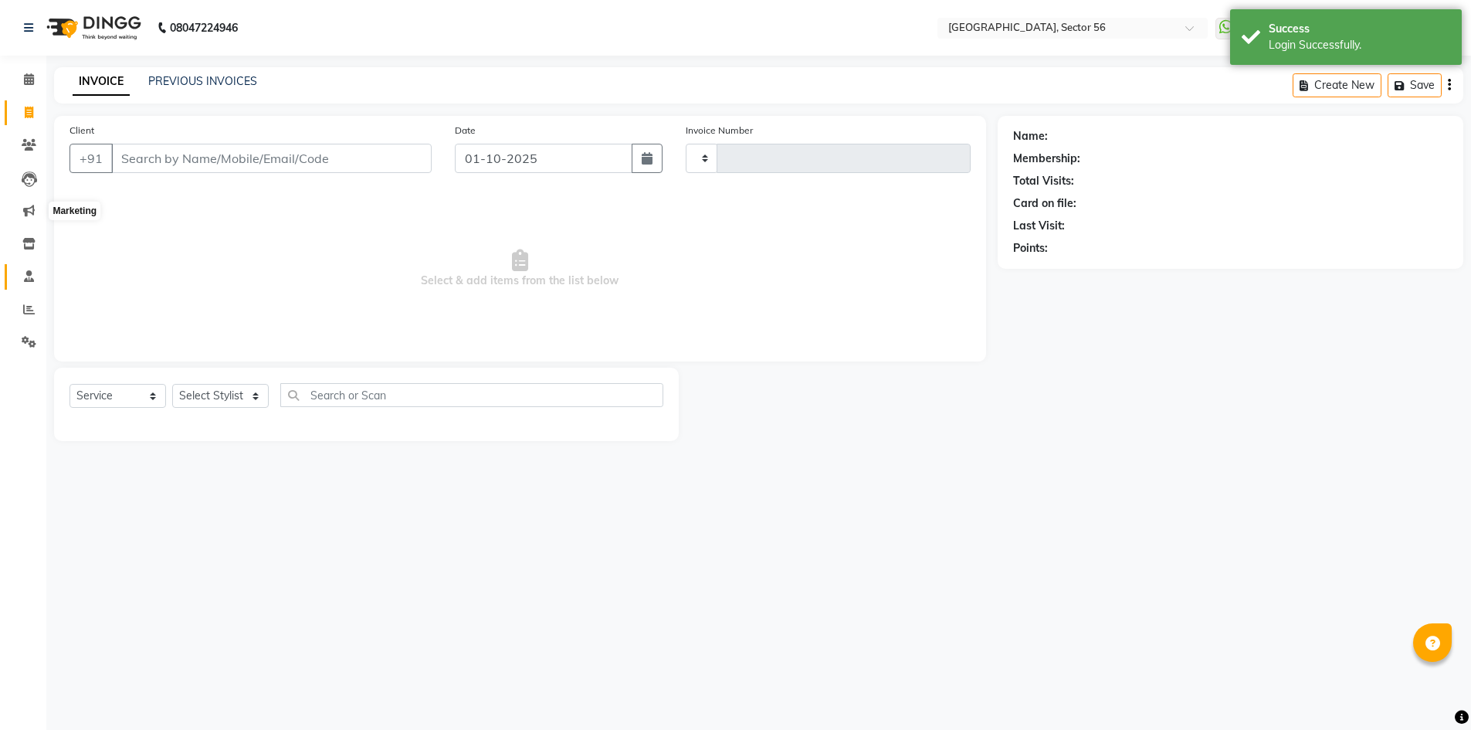
type input "7127"
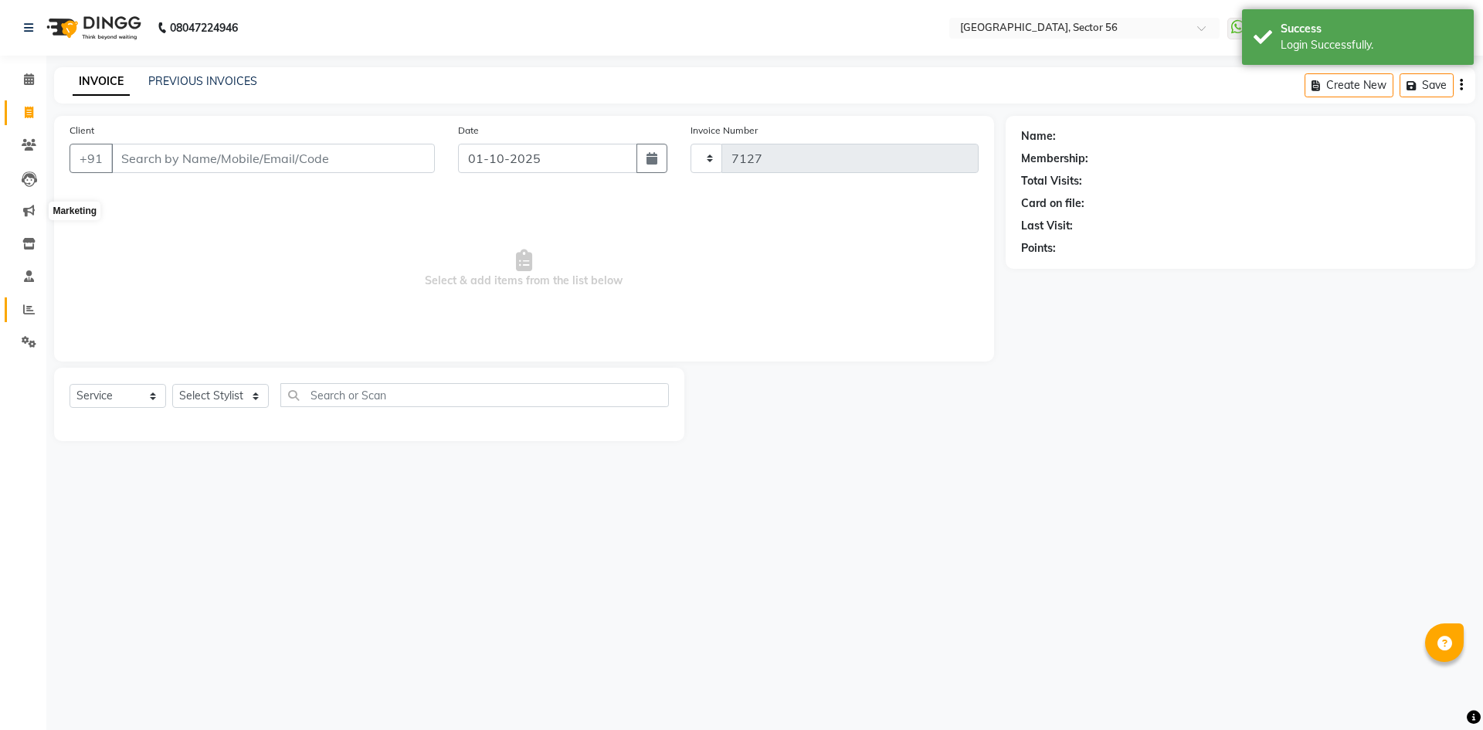
select select "5557"
click at [26, 306] on icon at bounding box center [29, 310] width 12 height 12
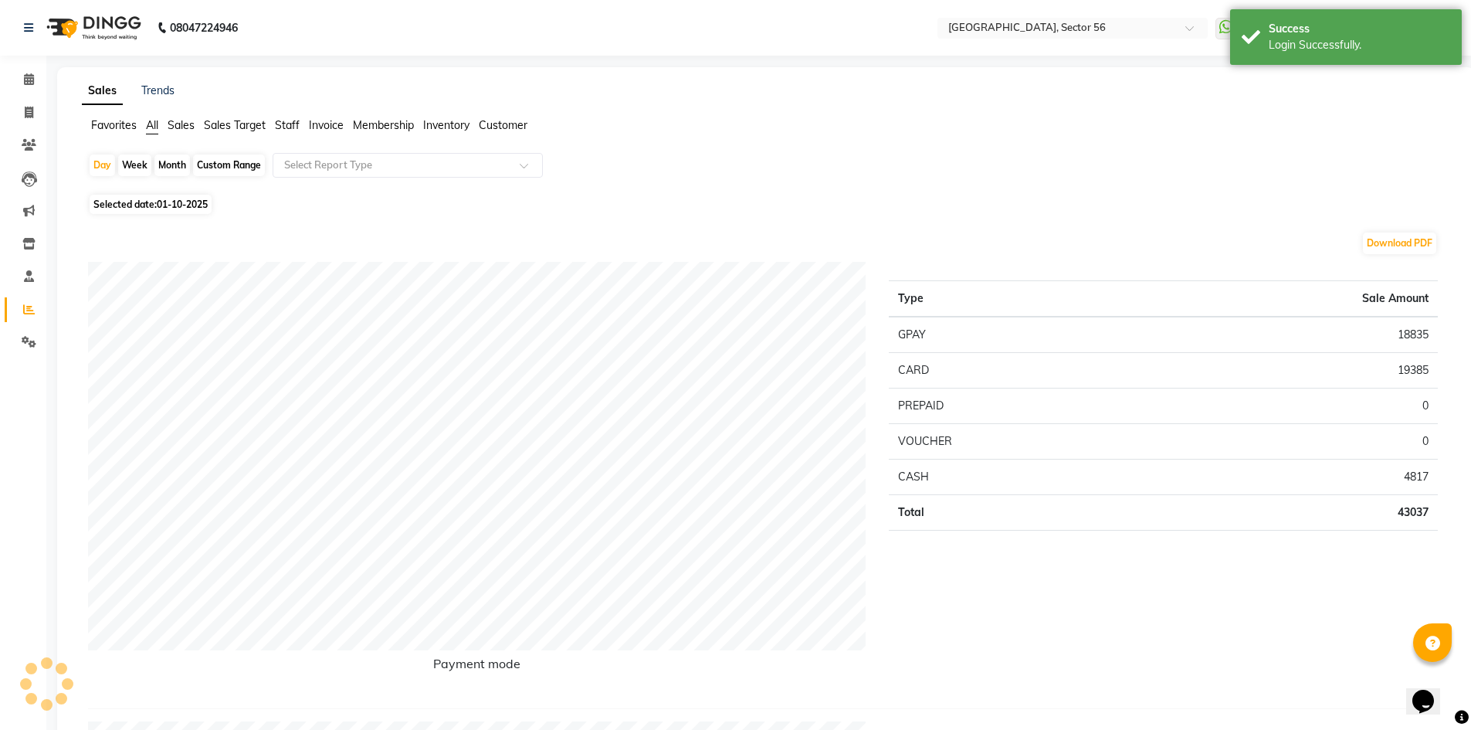
click at [184, 163] on div "Month" at bounding box center [172, 165] width 36 height 22
select select "10"
select select "2025"
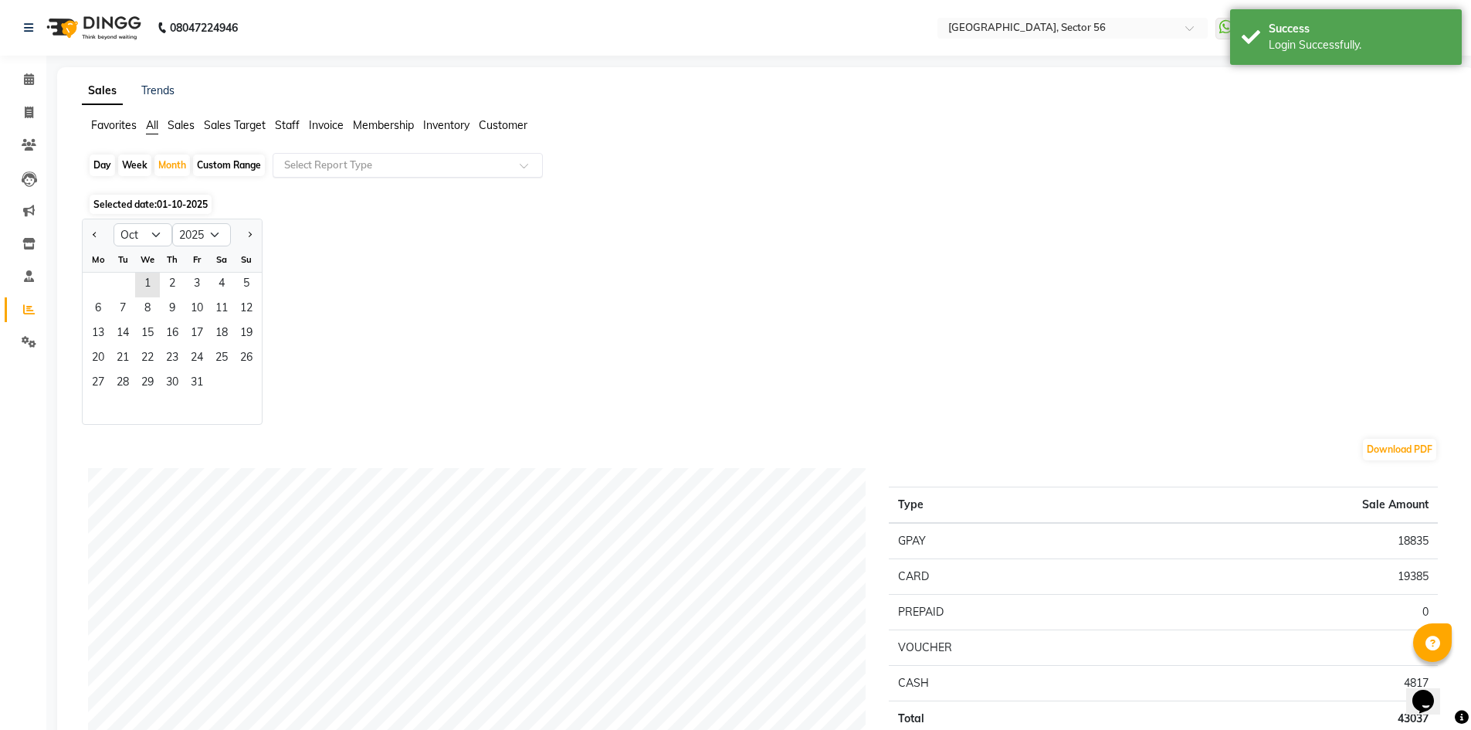
click at [334, 161] on input "text" at bounding box center [392, 165] width 222 height 15
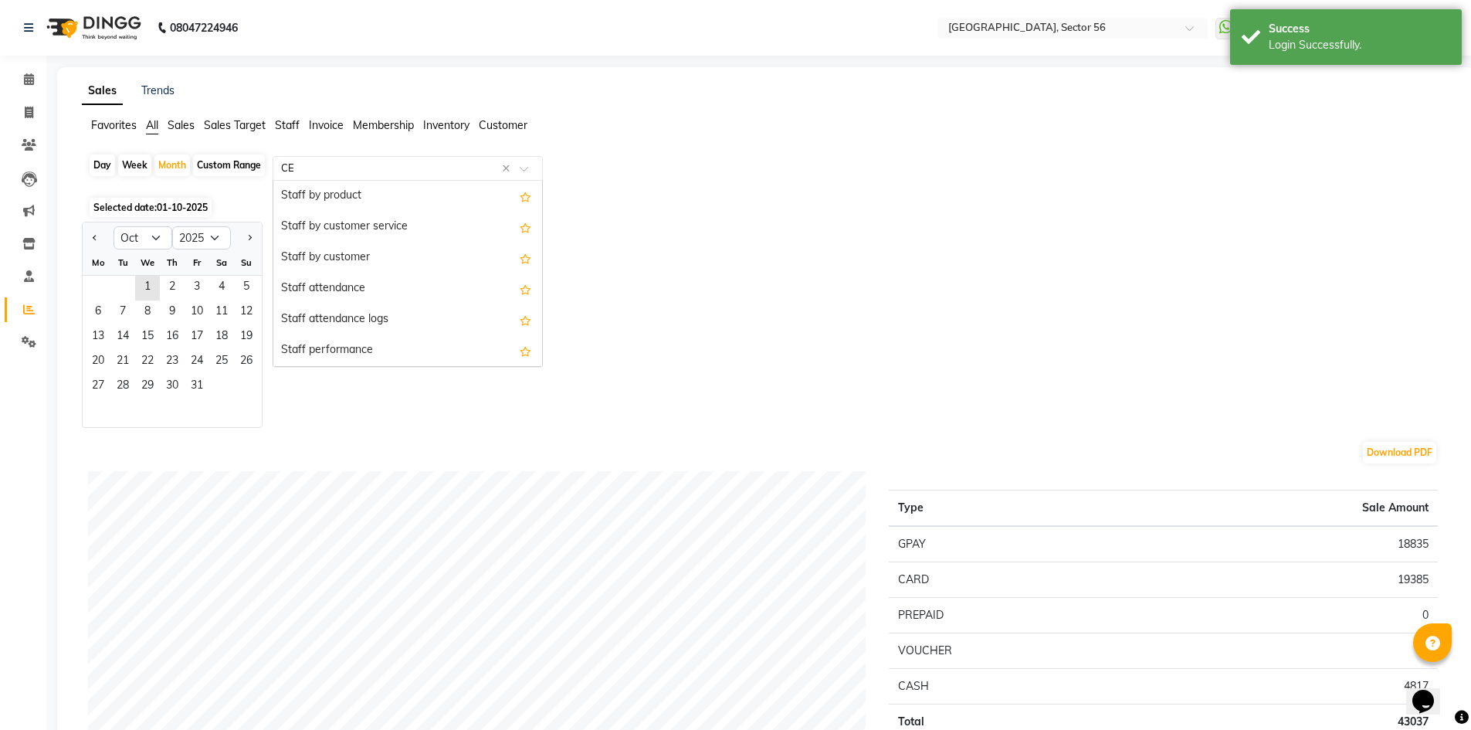
scroll to position [93, 0]
type input "CEN"
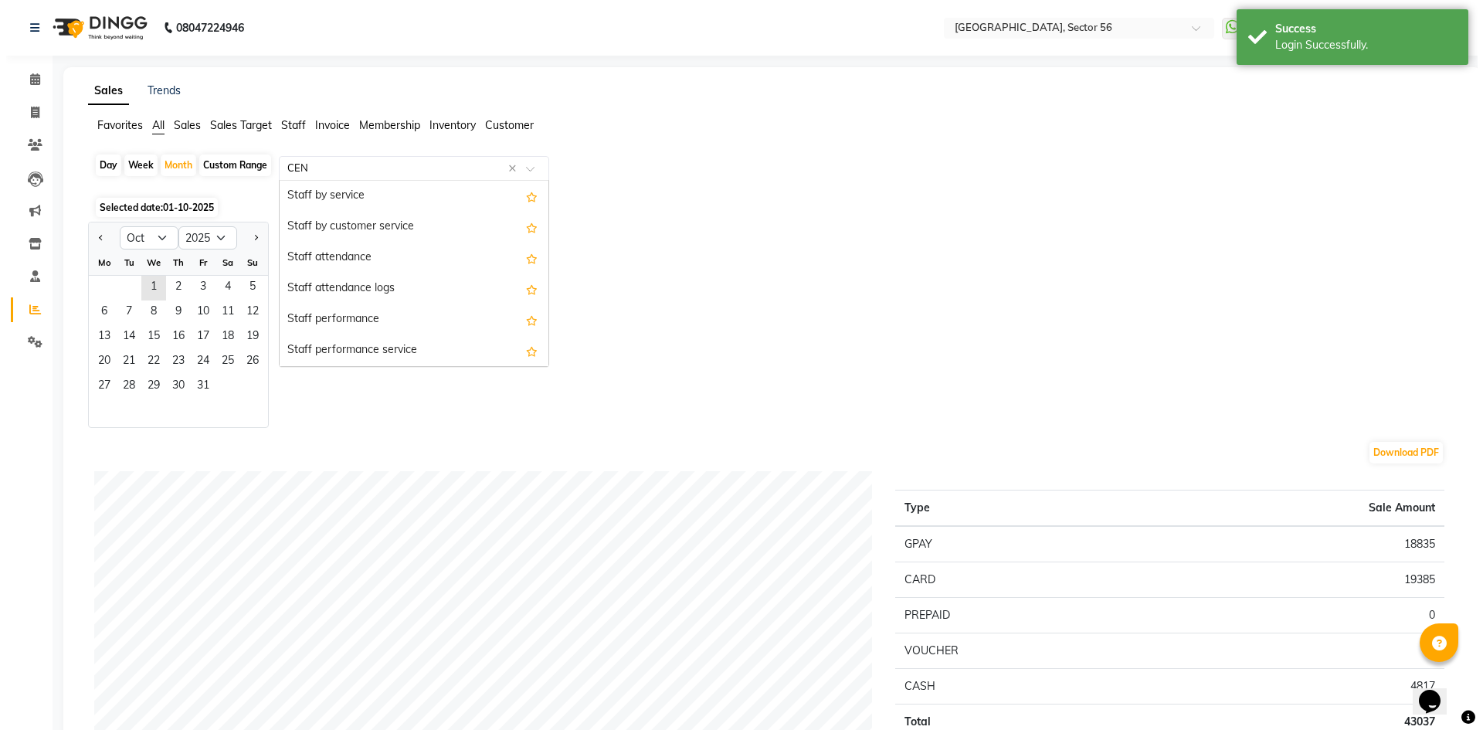
scroll to position [0, 0]
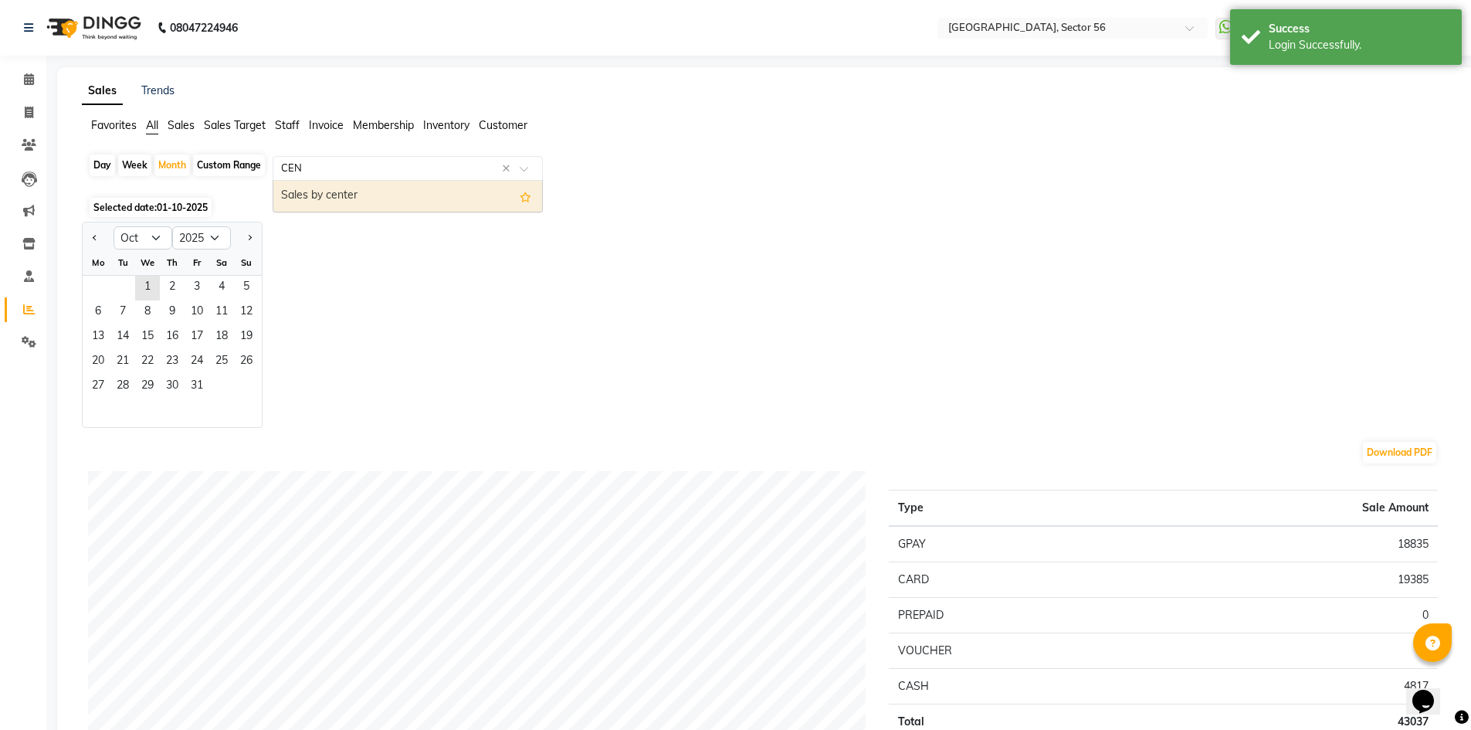
drag, startPoint x: 466, startPoint y: 191, endPoint x: 450, endPoint y: 200, distance: 18.0
click at [466, 190] on div "Sales by center" at bounding box center [407, 196] width 269 height 31
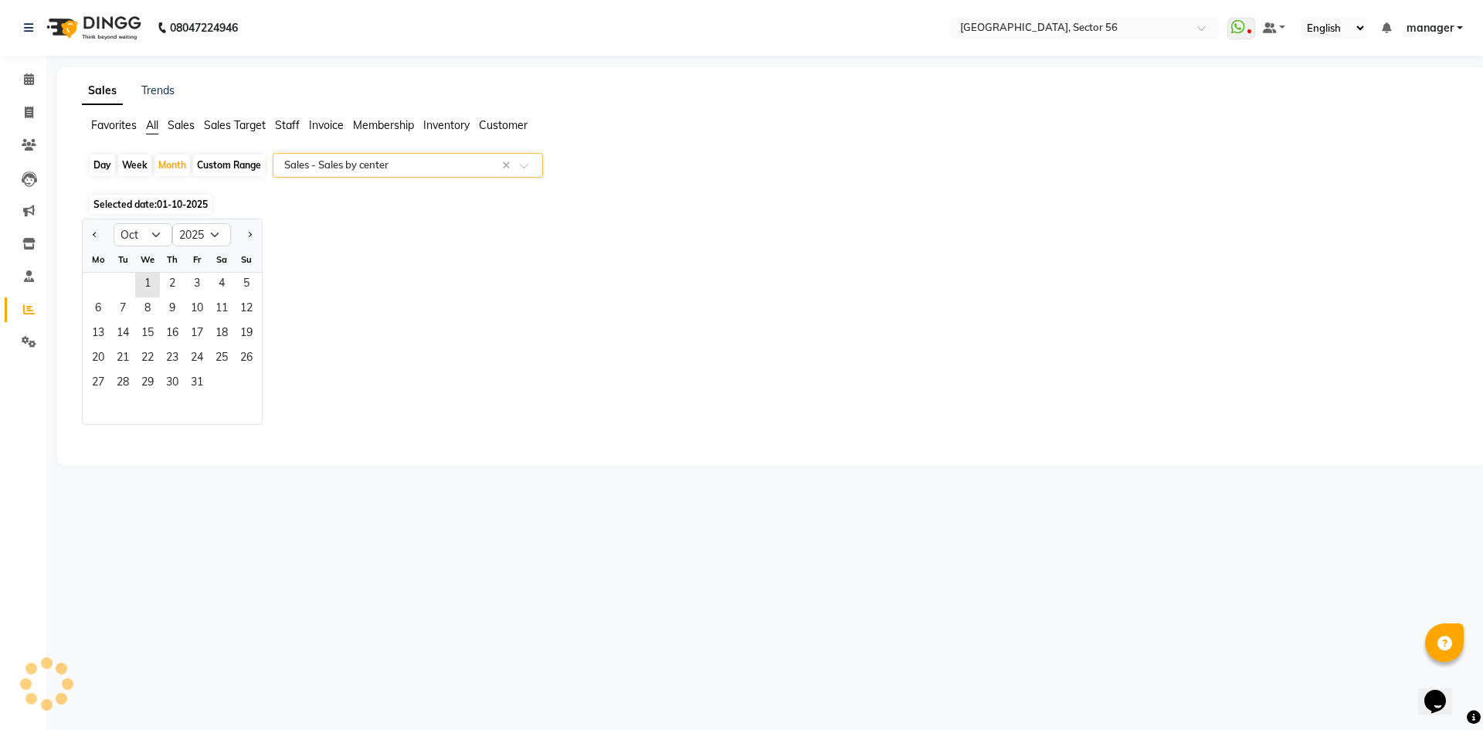
select select "full_report"
select select "csv"
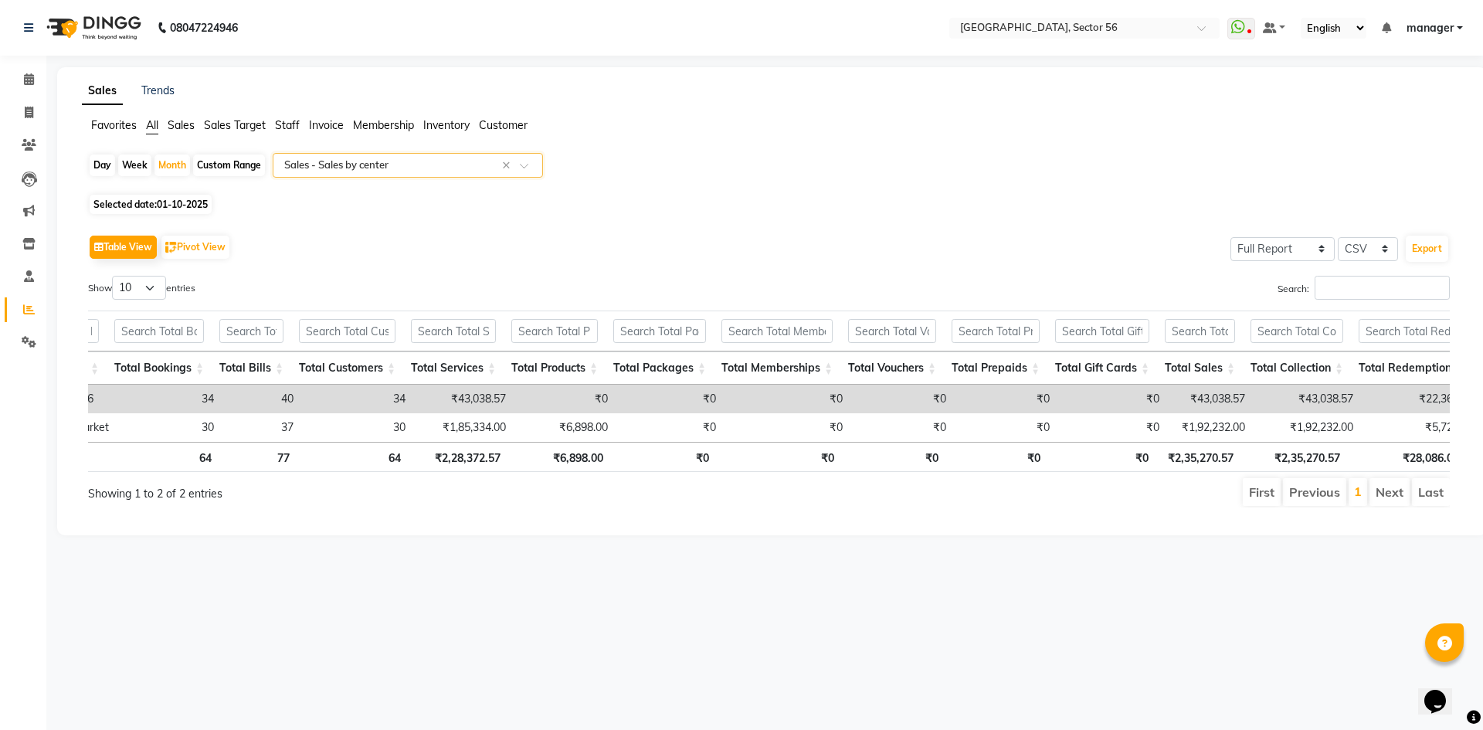
scroll to position [0, 175]
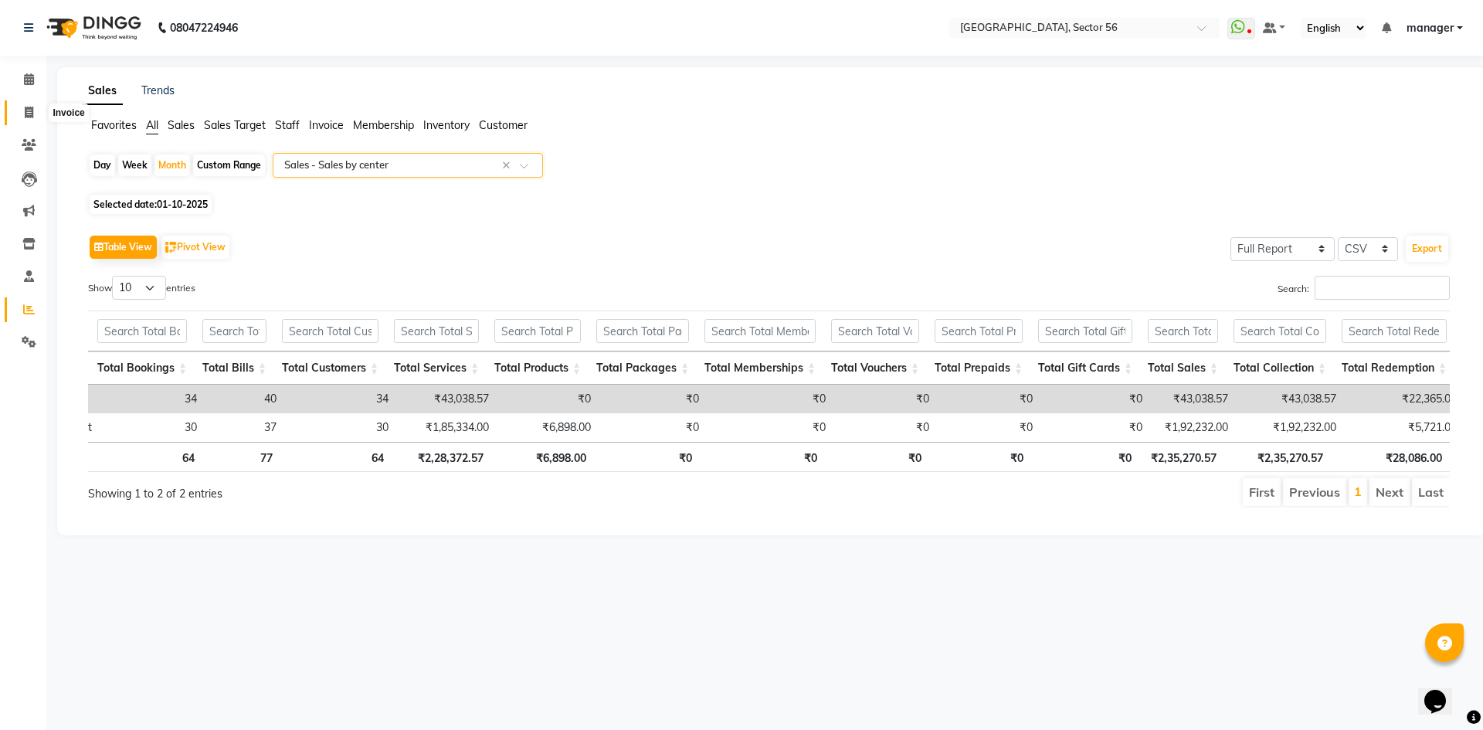
click at [30, 113] on icon at bounding box center [29, 113] width 8 height 12
select select "service"
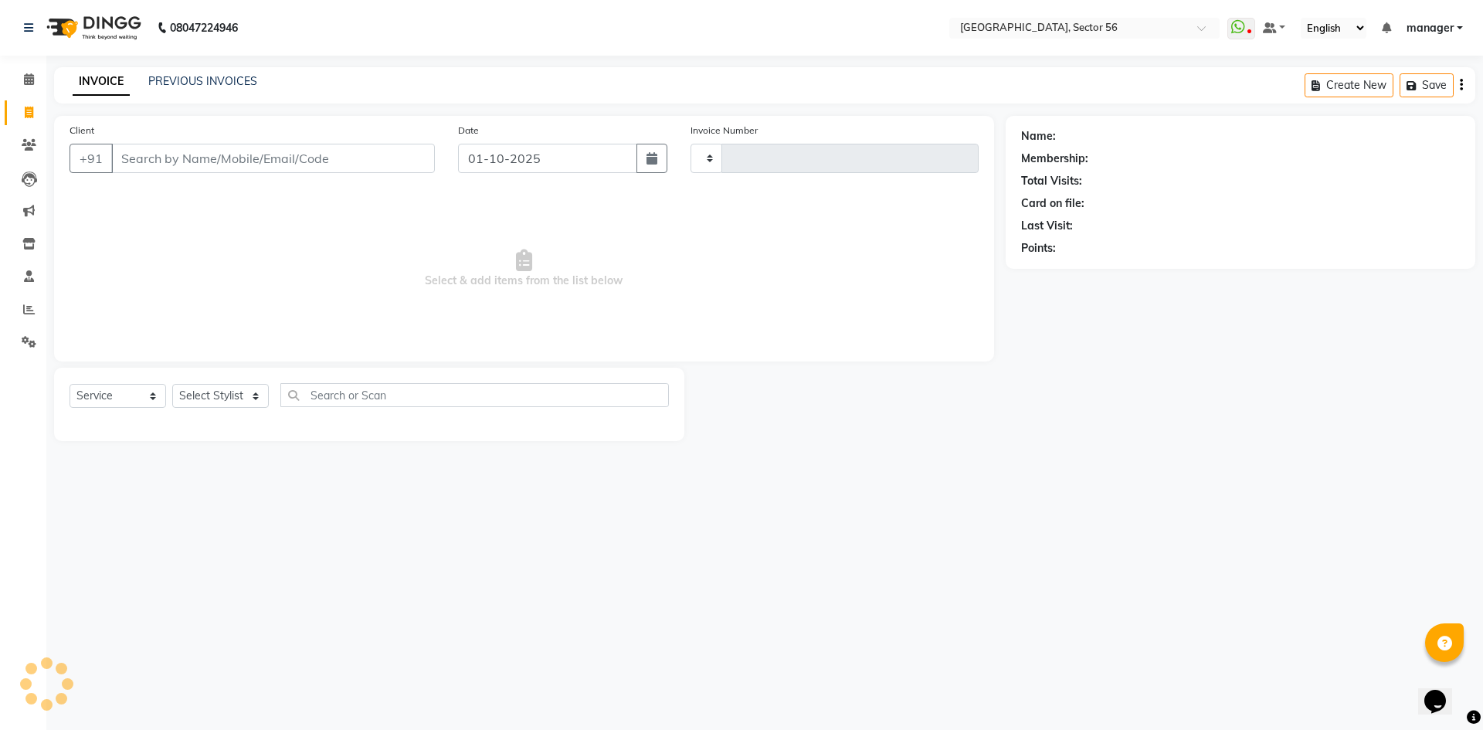
type input "7127"
select select "5557"
